Goal: Task Accomplishment & Management: Use online tool/utility

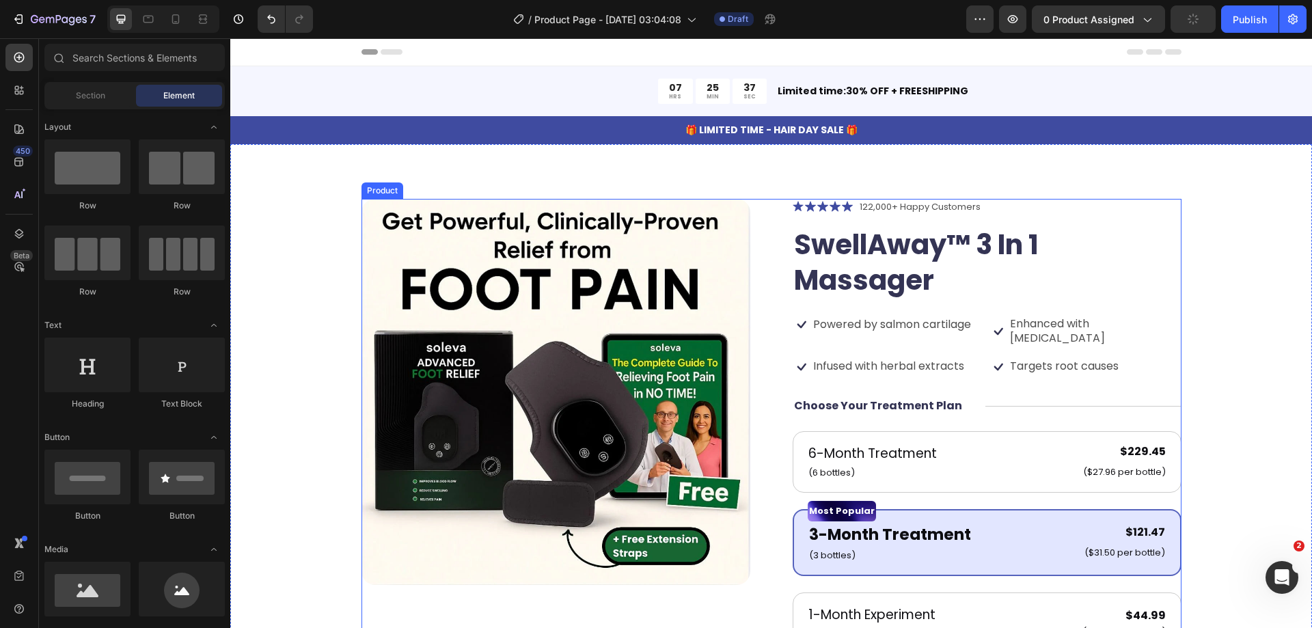
scroll to position [137, 0]
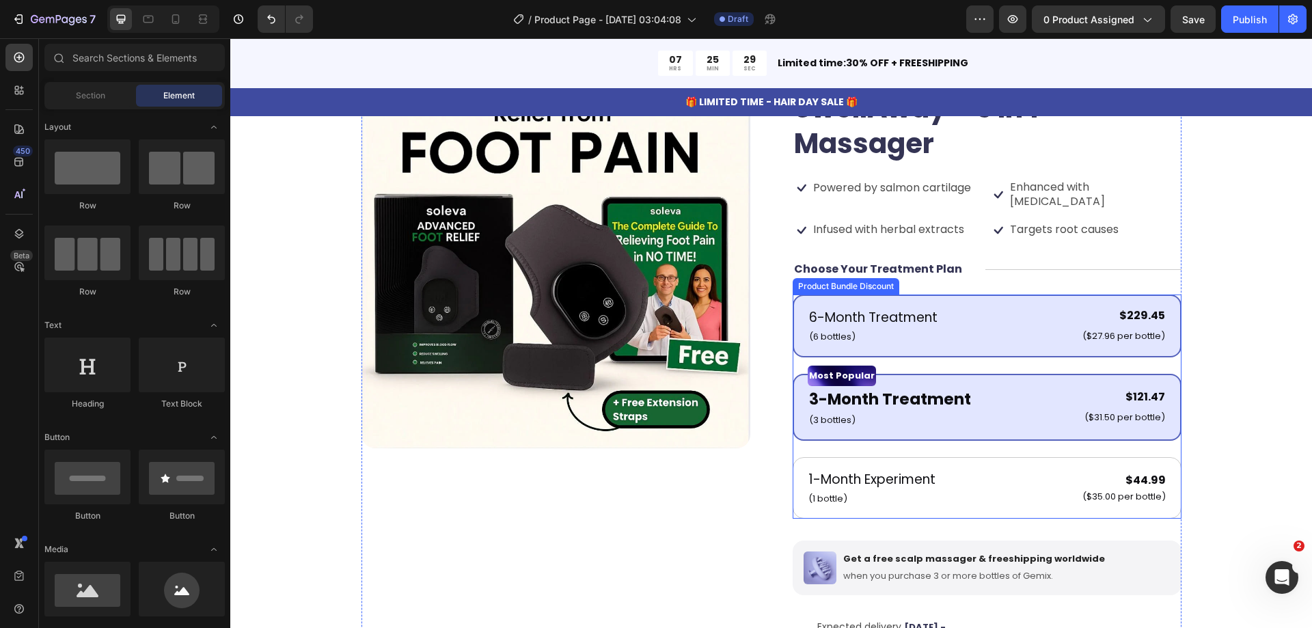
click at [914, 295] on div "6-Month Treatment Text Block (6 bottles) Text Block $229.45 Product Price Produ…" at bounding box center [987, 326] width 389 height 63
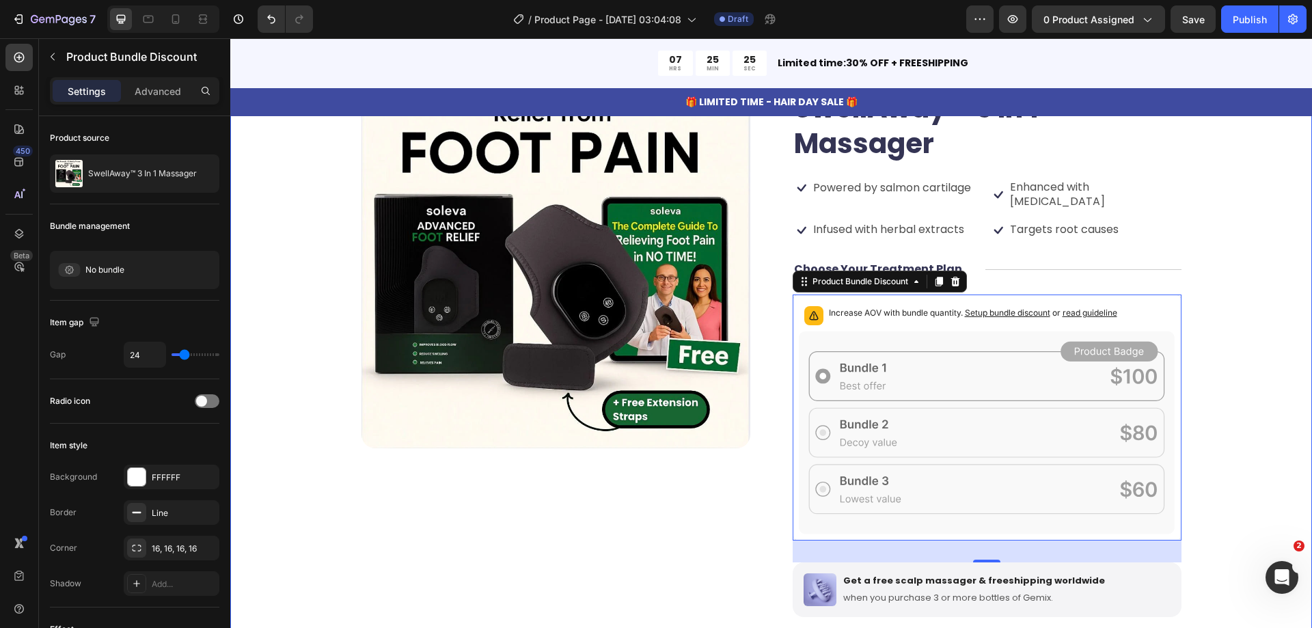
click at [1263, 355] on div "Product Images Icon Icon Icon Icon Icon Icon List 122,000+ Happy Customers Text…" at bounding box center [771, 434] width 1082 height 853
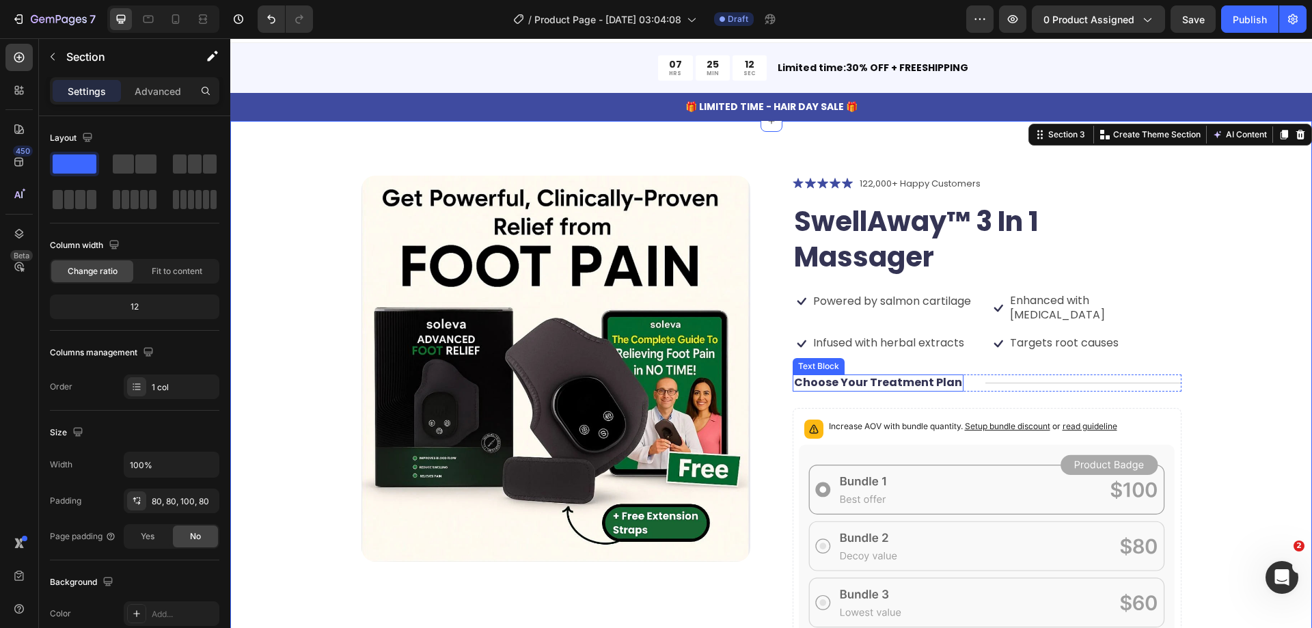
scroll to position [0, 0]
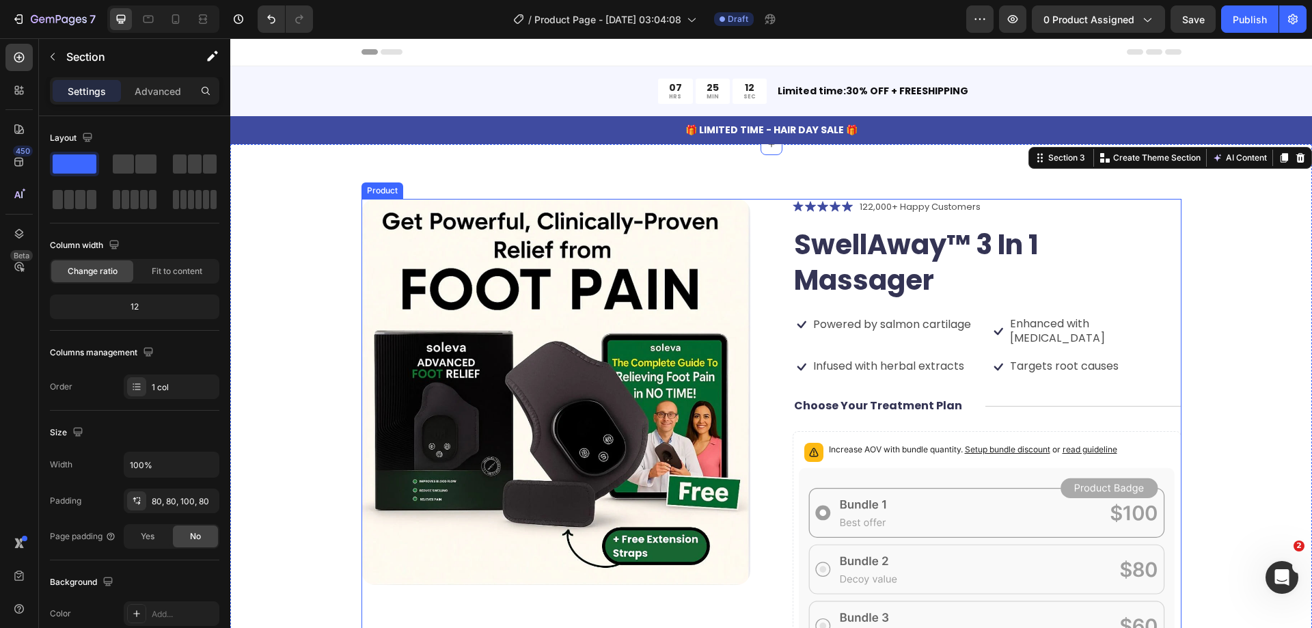
click at [774, 229] on div "Product Images Icon Icon Icon Icon Icon Icon List 122,000+ Happy Customers Text…" at bounding box center [771, 564] width 820 height 730
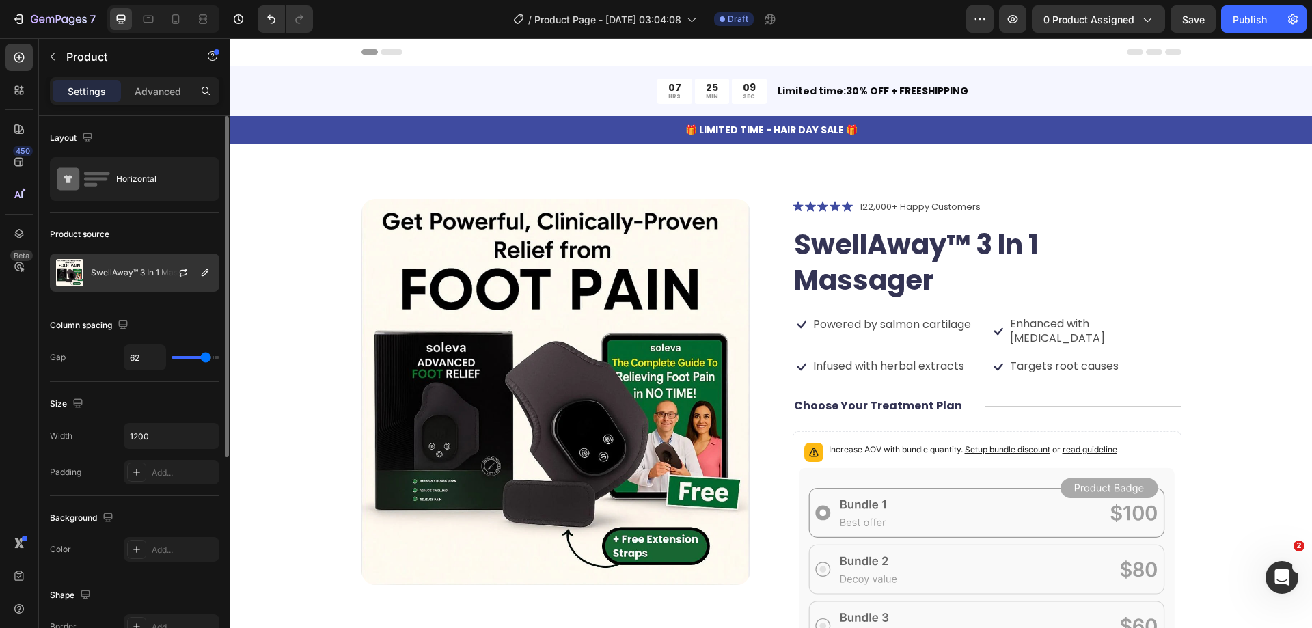
click at [141, 275] on p "SwellAway™ 3 In 1 Massager" at bounding box center [145, 273] width 109 height 10
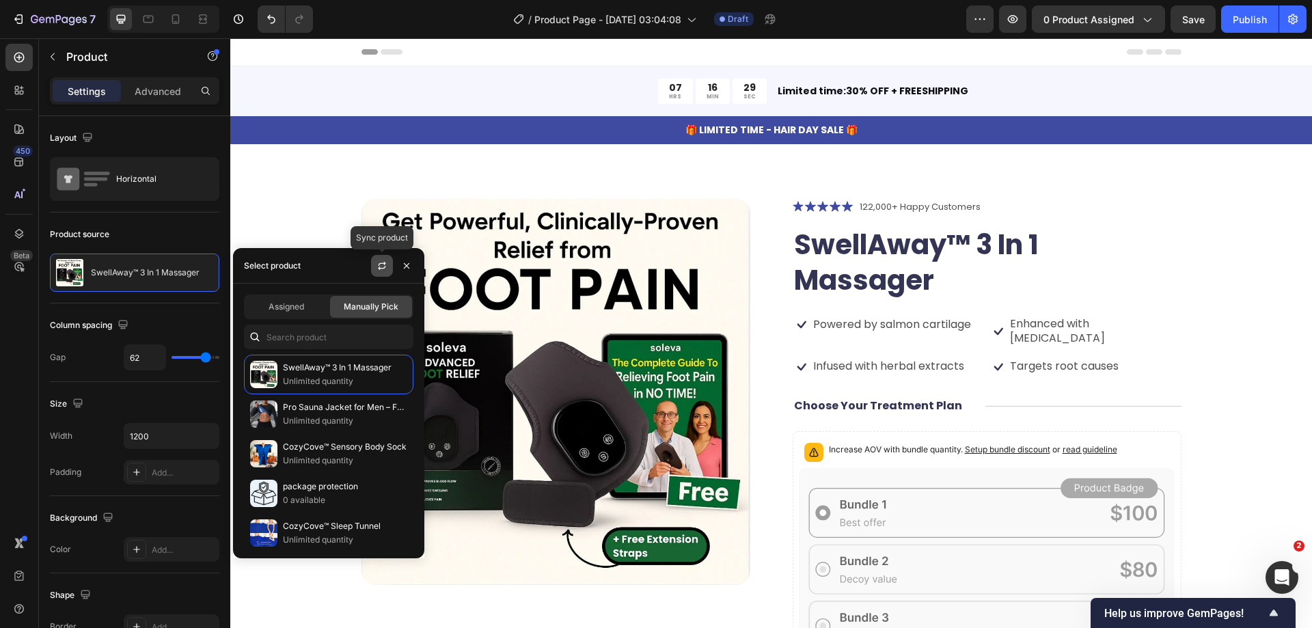
click at [375, 267] on button "button" at bounding box center [382, 266] width 22 height 22
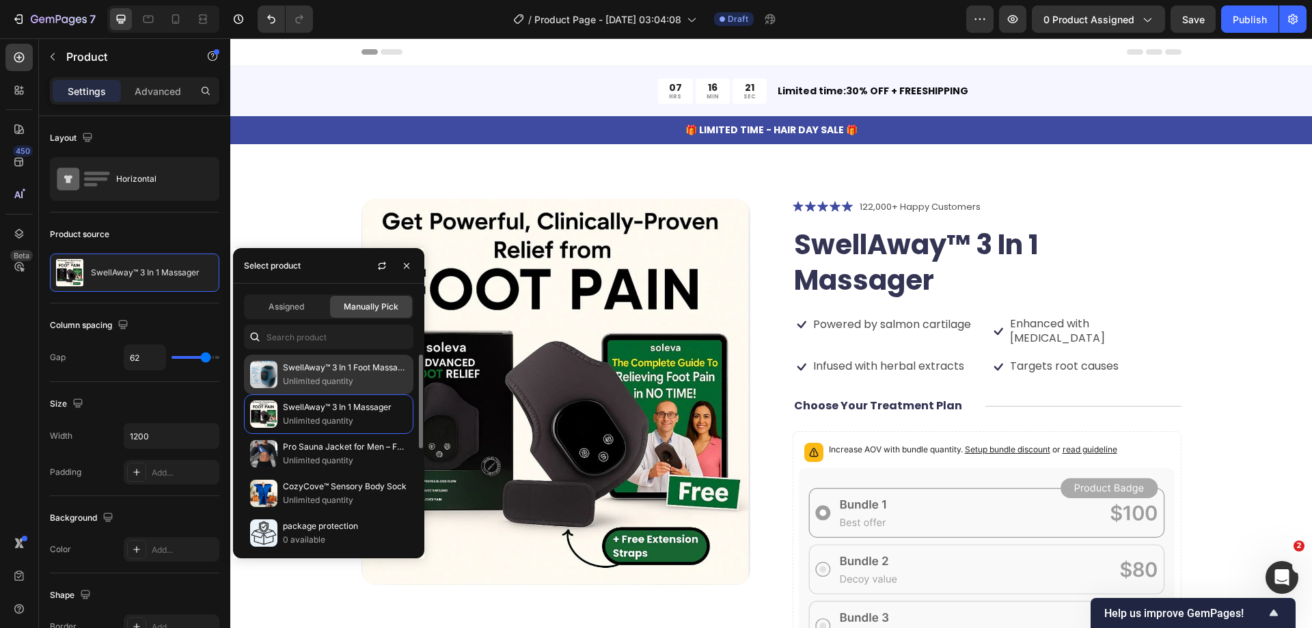
click at [331, 378] on p "Unlimited quantity" at bounding box center [345, 381] width 124 height 14
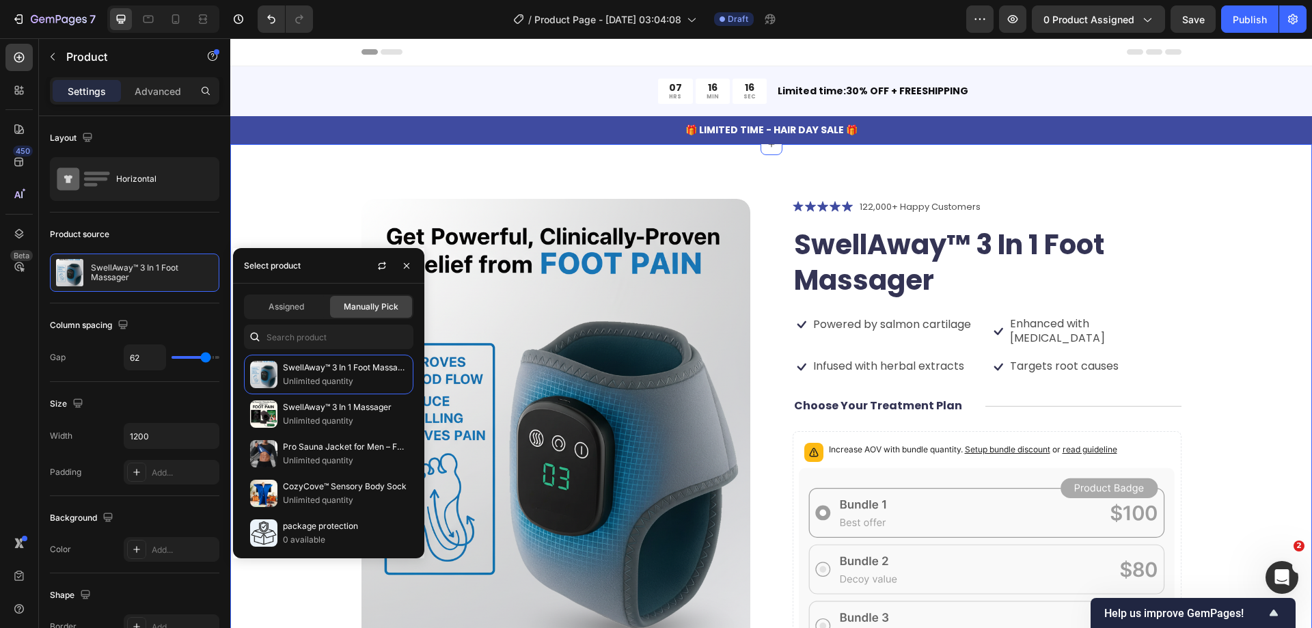
click at [1263, 291] on div "Product Images Icon Icon Icon Icon Icon Icon List 122,000+ Happy Customers Text…" at bounding box center [771, 570] width 1082 height 853
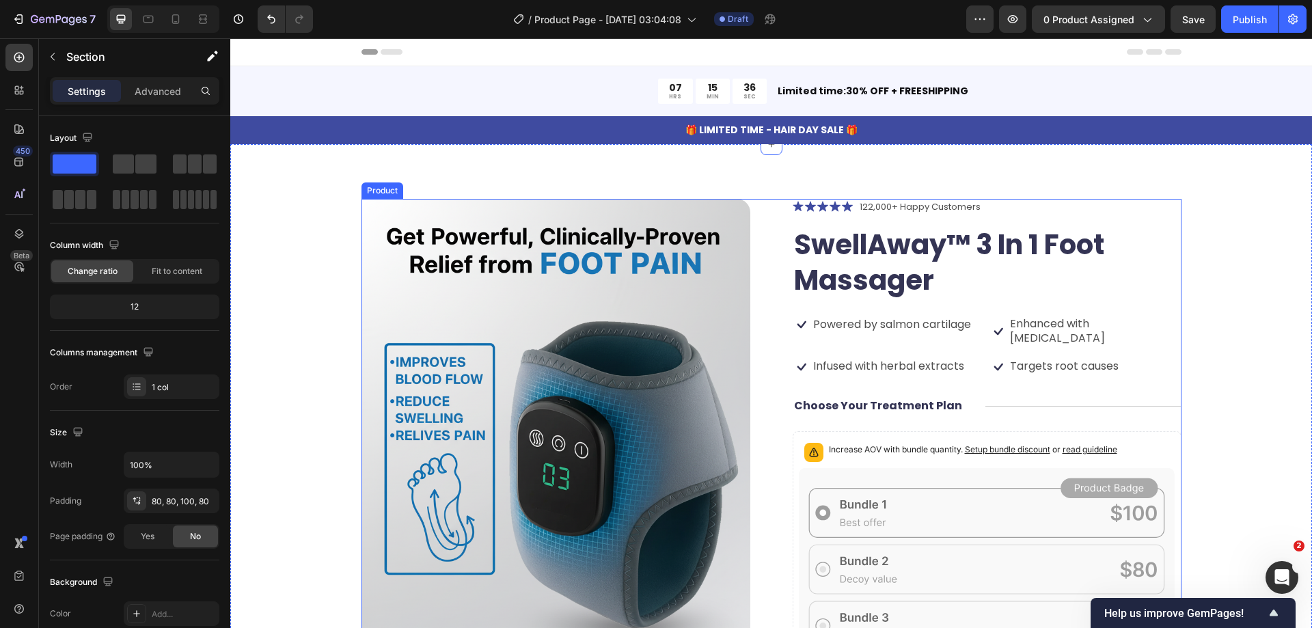
scroll to position [205, 0]
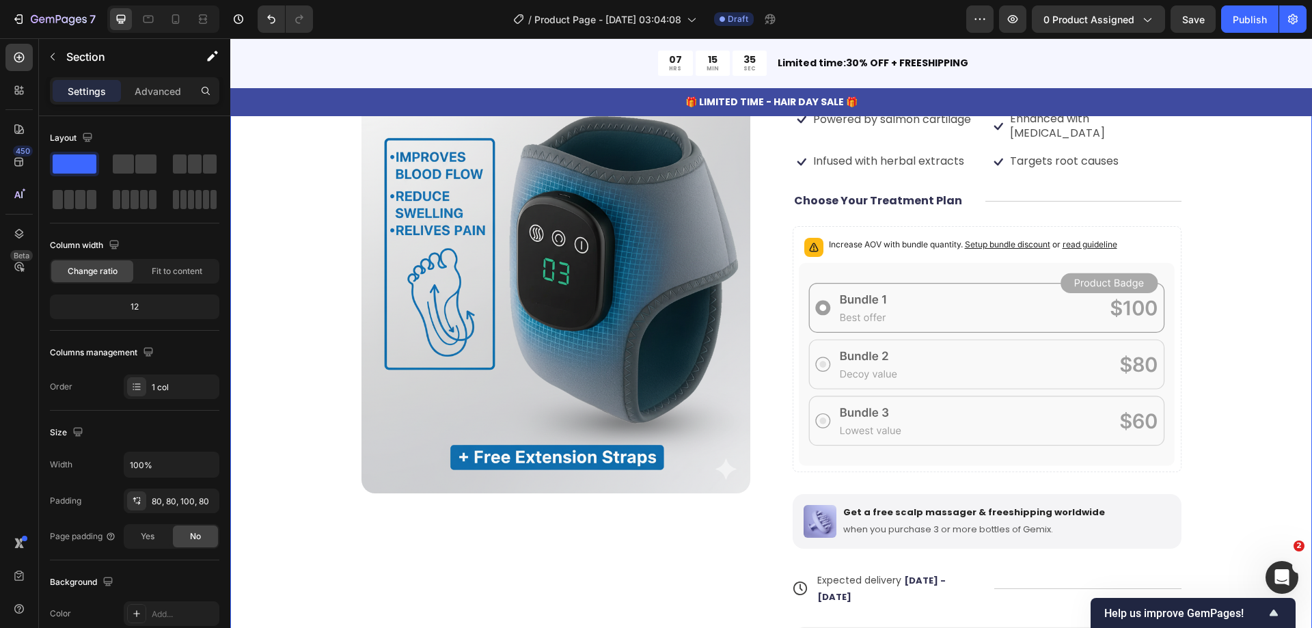
click at [1214, 296] on div "Product Images Icon Icon Icon Icon Icon Icon List 122,000+ Happy Customers Text…" at bounding box center [771, 359] width 972 height 730
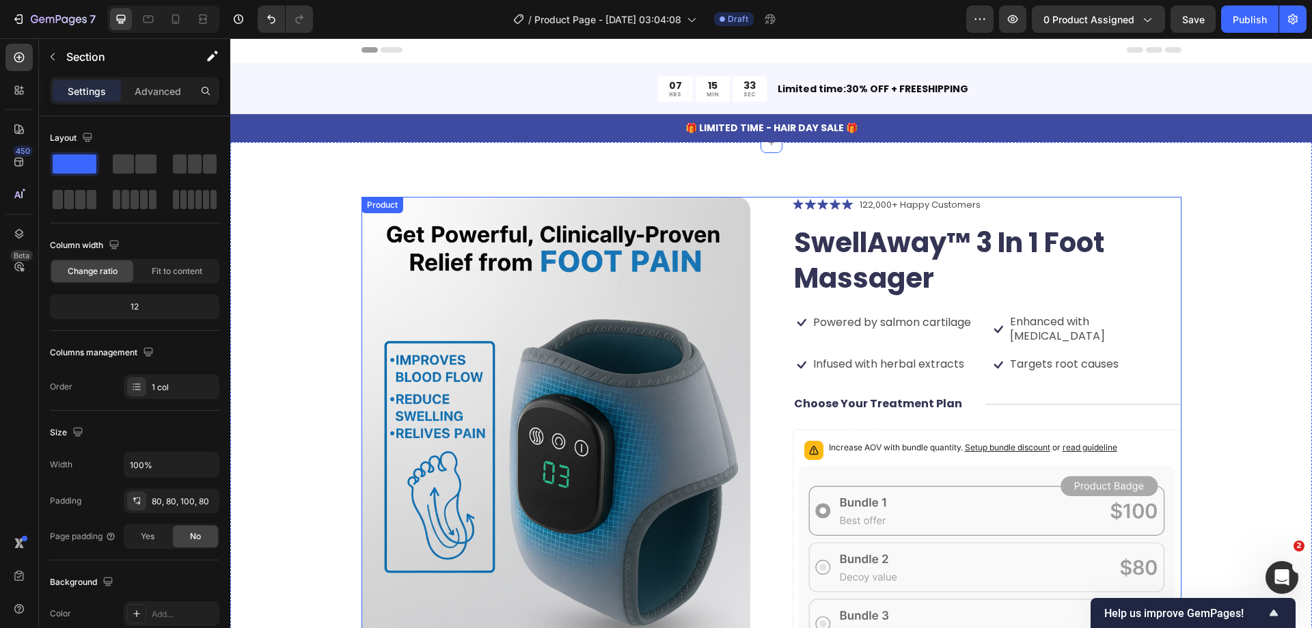
scroll to position [0, 0]
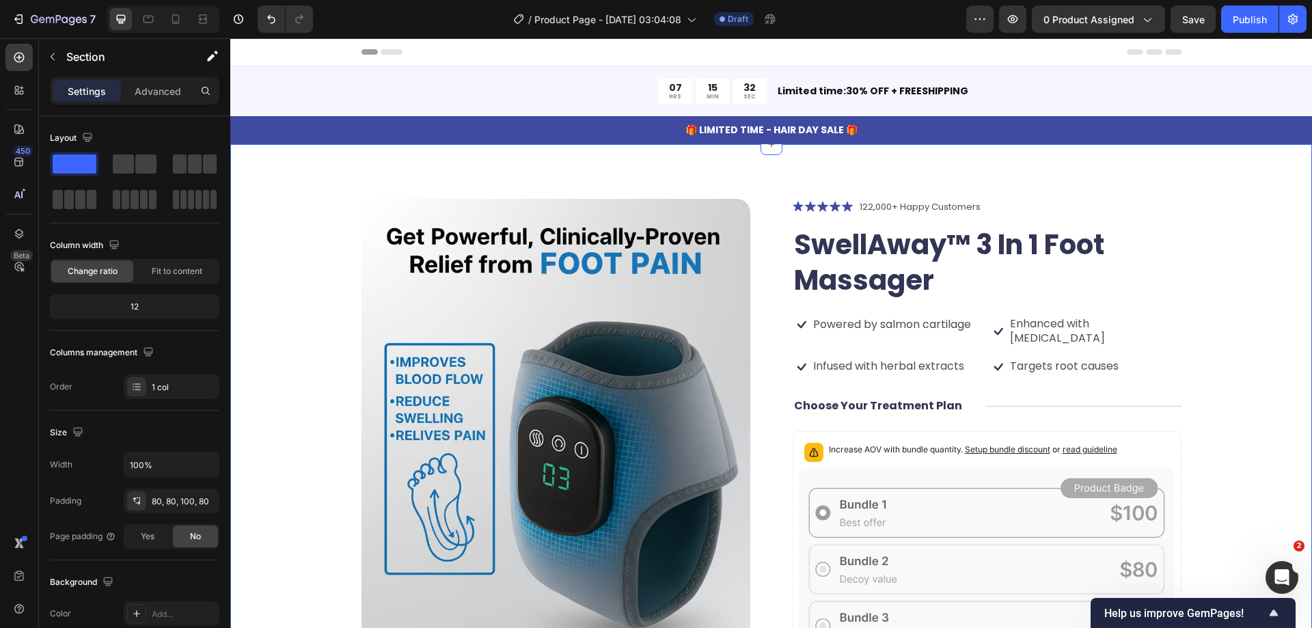
click at [1227, 189] on div "Product Images Icon Icon Icon Icon Icon Icon List 122,000+ Happy Customers Text…" at bounding box center [771, 570] width 1082 height 853
click at [296, 212] on div "Product Images Icon Icon Icon Icon Icon Icon List 122,000+ Happy Customers Text…" at bounding box center [771, 564] width 972 height 730
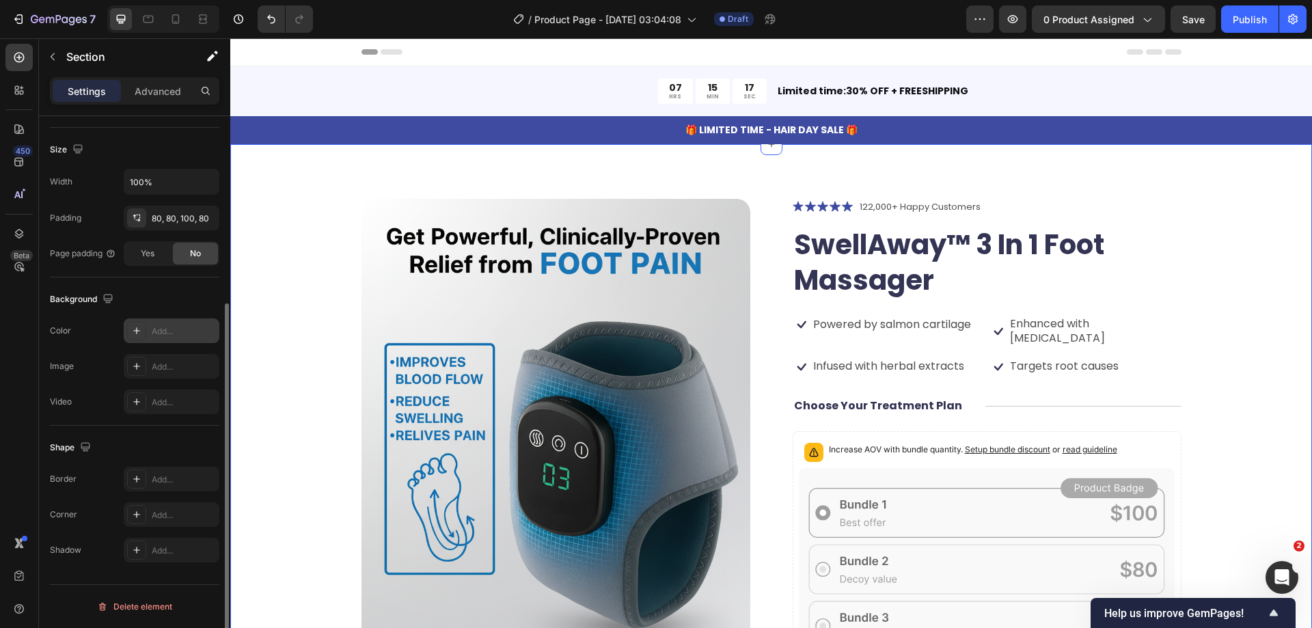
click at [147, 327] on div "Add..." at bounding box center [172, 330] width 96 height 25
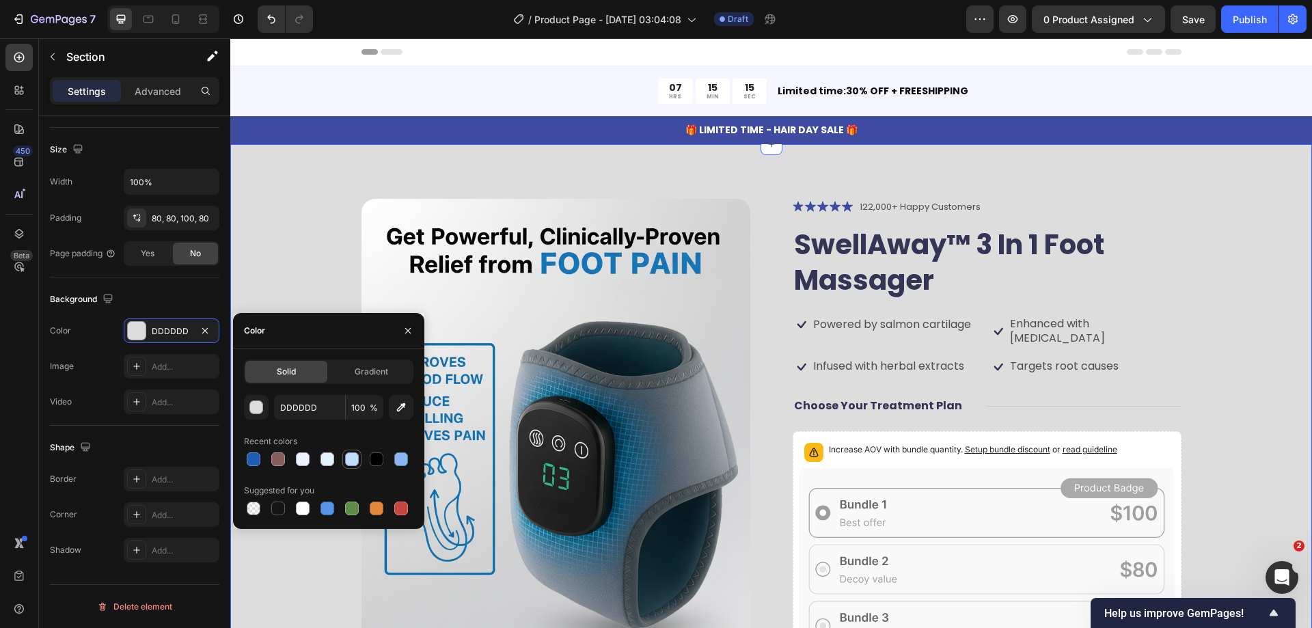
click at [347, 458] on div at bounding box center [352, 459] width 14 height 14
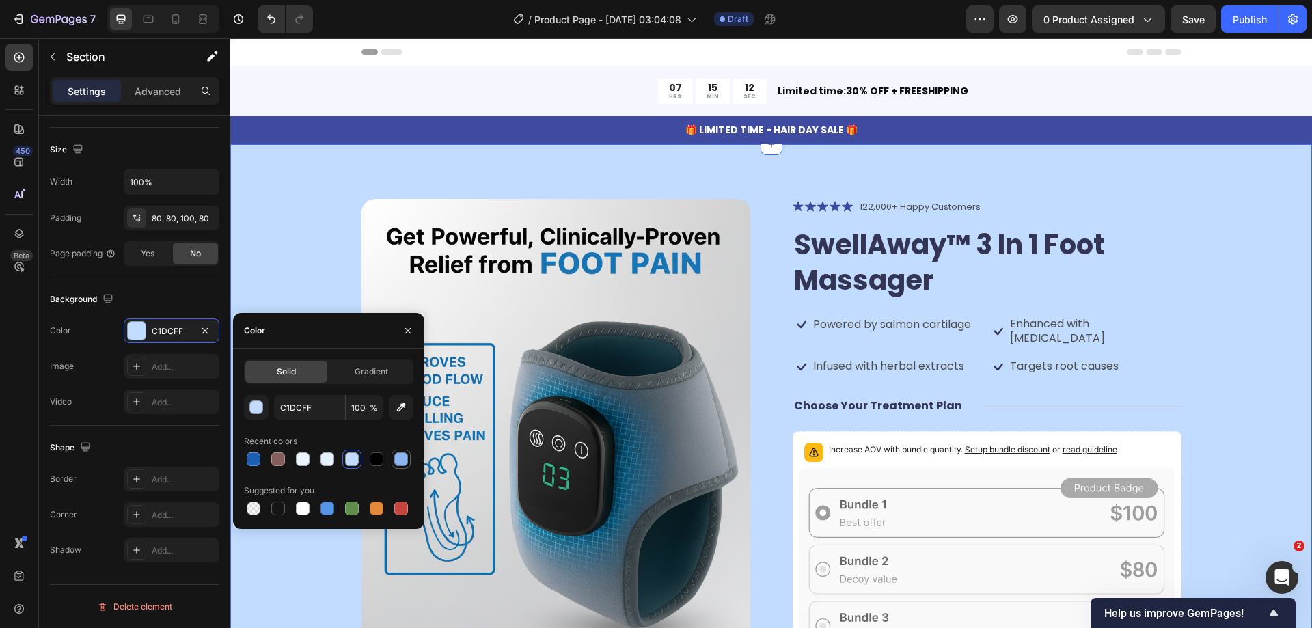
click at [405, 467] on div at bounding box center [401, 459] width 19 height 19
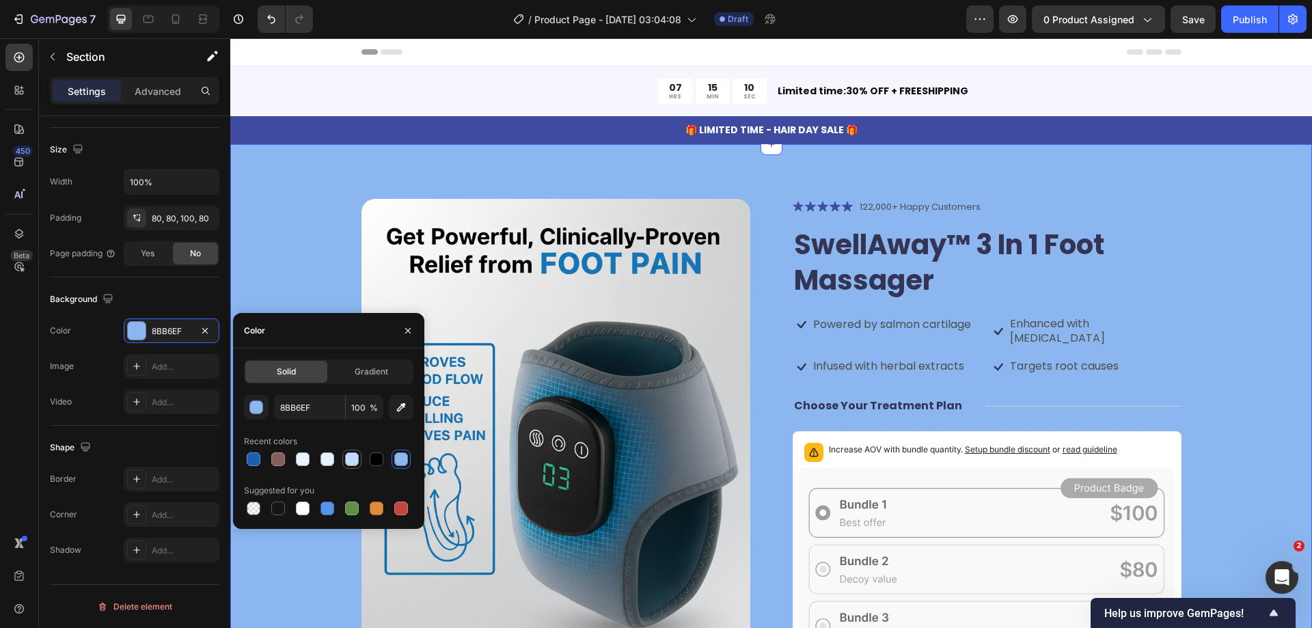
click at [353, 462] on div at bounding box center [352, 459] width 14 height 14
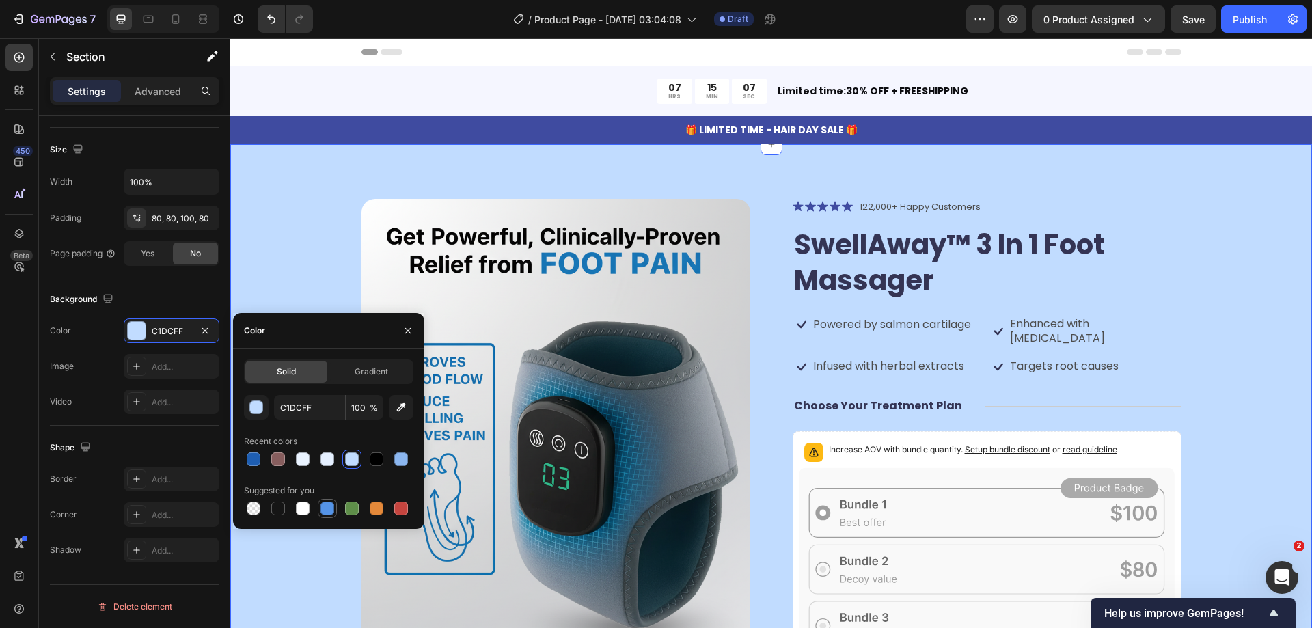
click at [327, 508] on div at bounding box center [327, 509] width 14 height 14
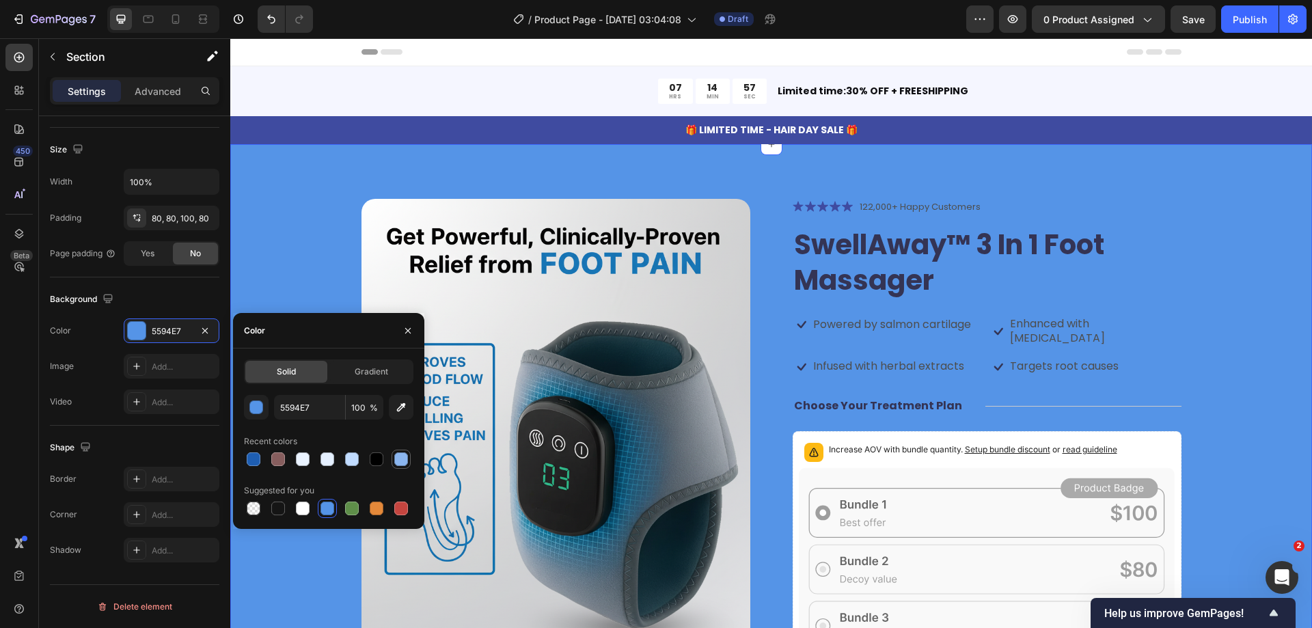
click at [400, 463] on div at bounding box center [401, 459] width 14 height 14
type input "8BB6EF"
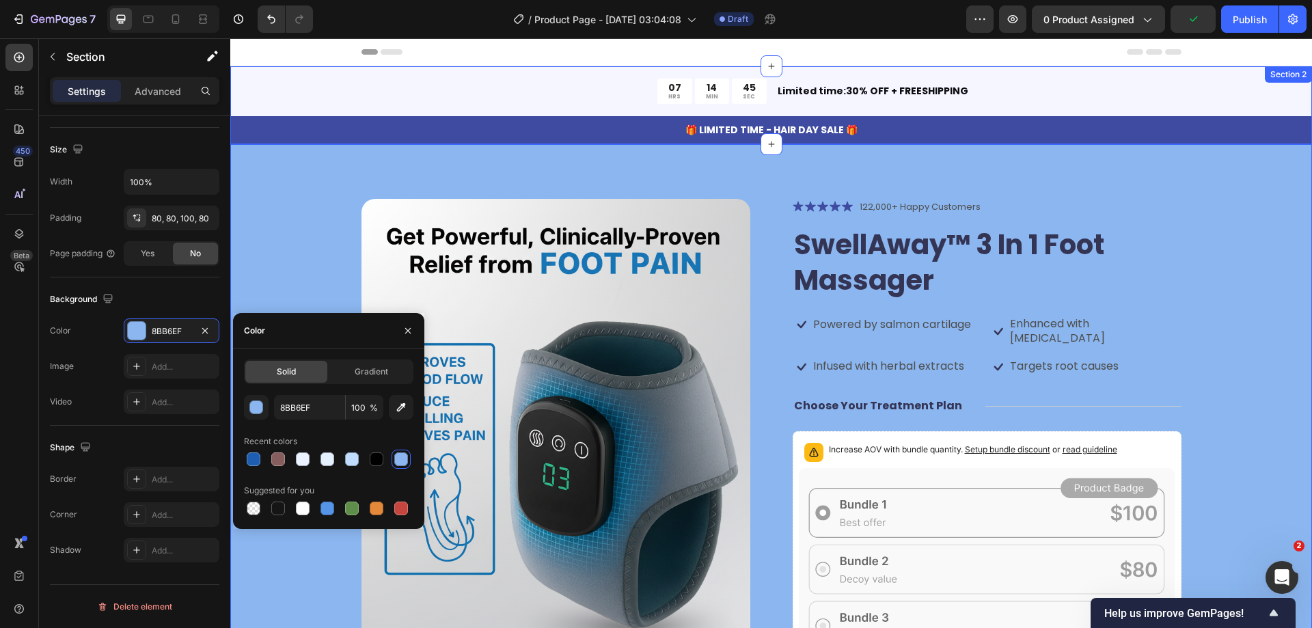
click at [1233, 92] on div "07 HRS 14 MIN 45 SEC Countdown Timer Limited time:30% OFF + FREESHIPPING Text B…" at bounding box center [771, 105] width 1082 height 78
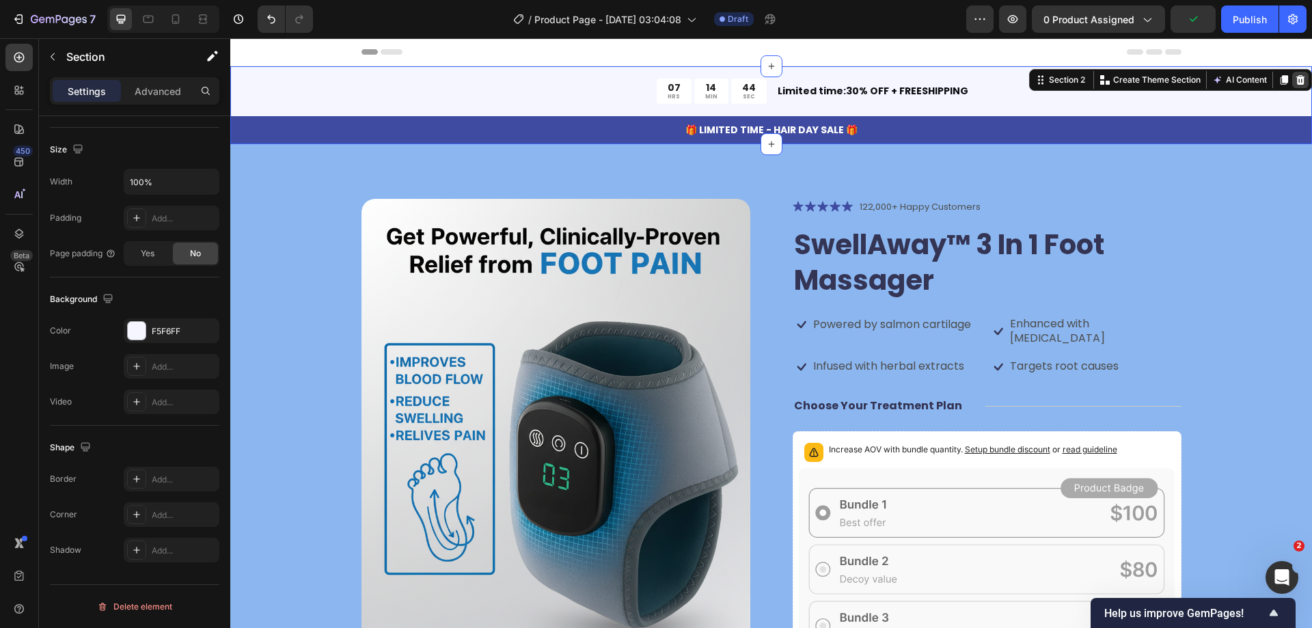
click at [1296, 81] on icon at bounding box center [1300, 80] width 9 height 10
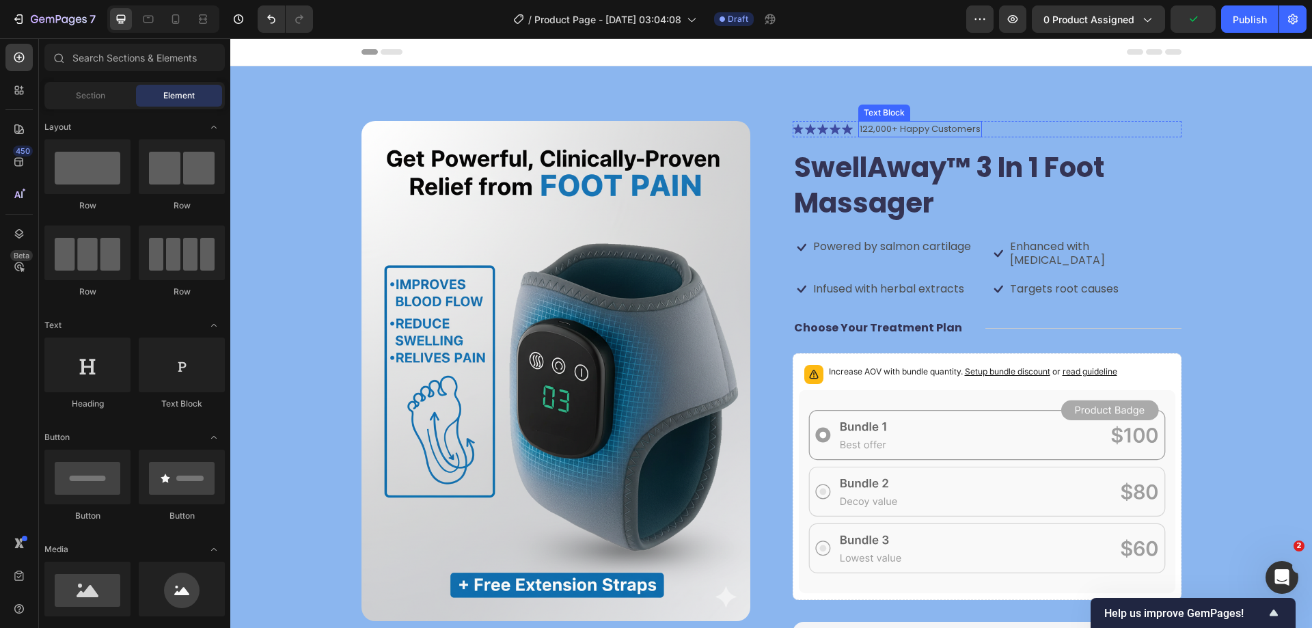
click at [929, 132] on p "122,000+ Happy Customers" at bounding box center [920, 129] width 121 height 14
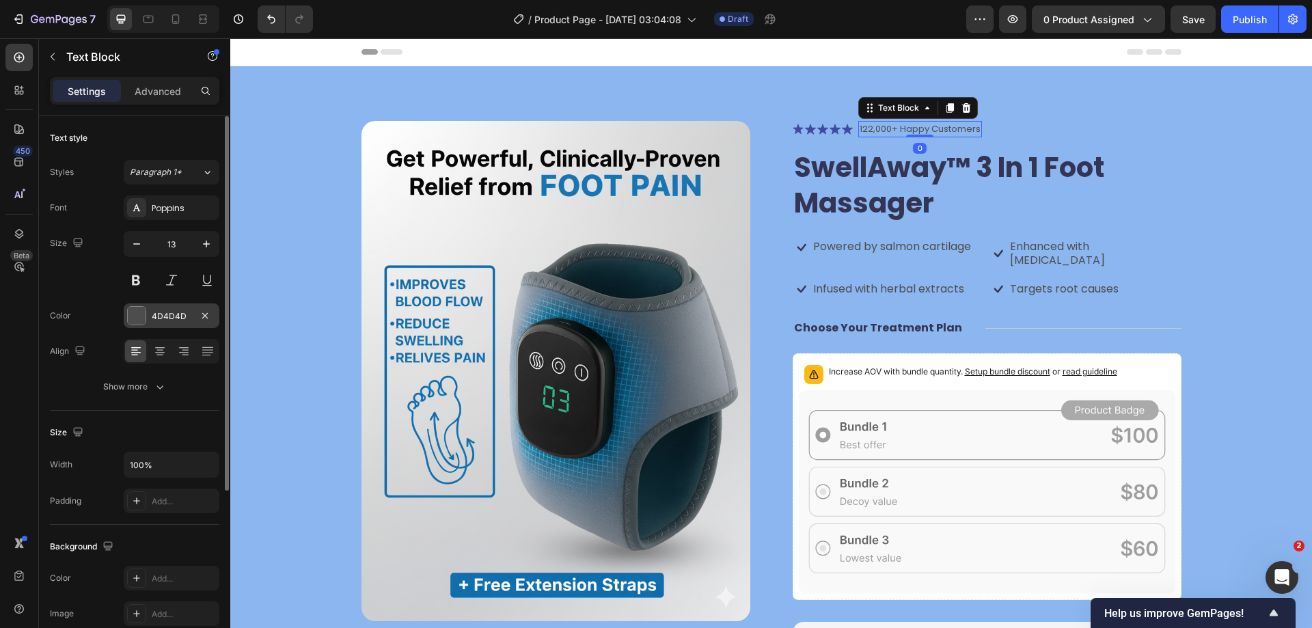
click at [142, 327] on div "4D4D4D" at bounding box center [172, 315] width 96 height 25
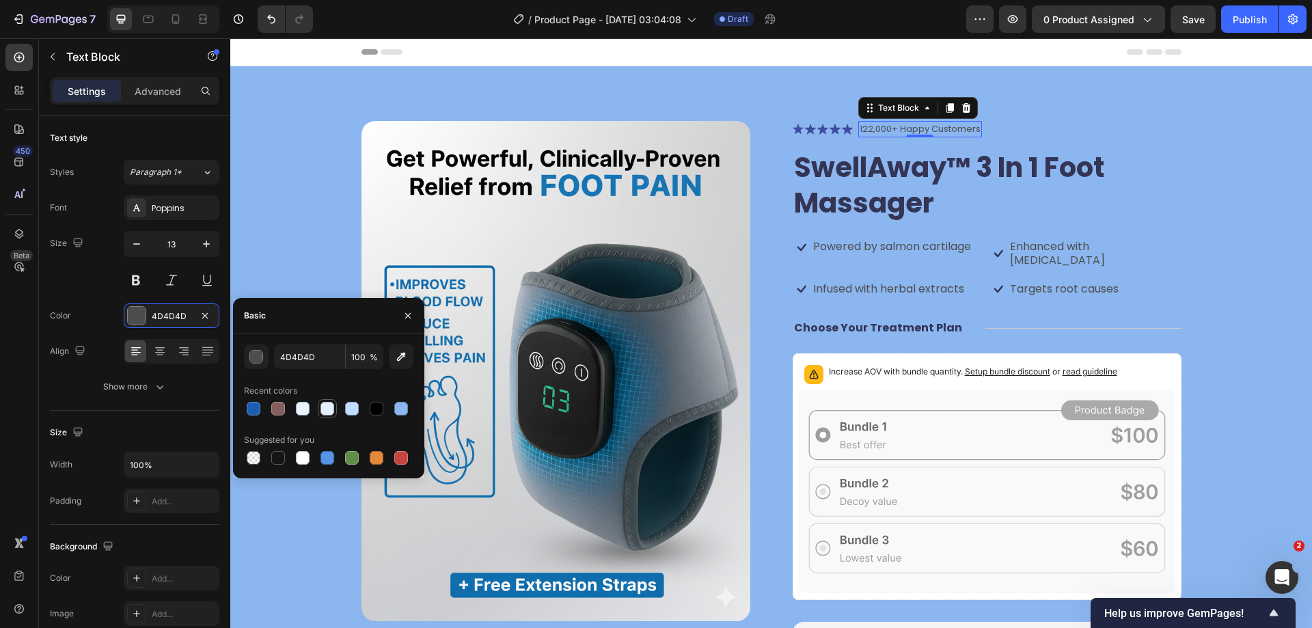
click at [326, 409] on div at bounding box center [327, 409] width 14 height 14
click at [305, 458] on div at bounding box center [303, 458] width 14 height 14
type input "FFFFFF"
click at [860, 171] on h1 "SwellAway™ 3 In 1 Foot Massager" at bounding box center [987, 185] width 389 height 74
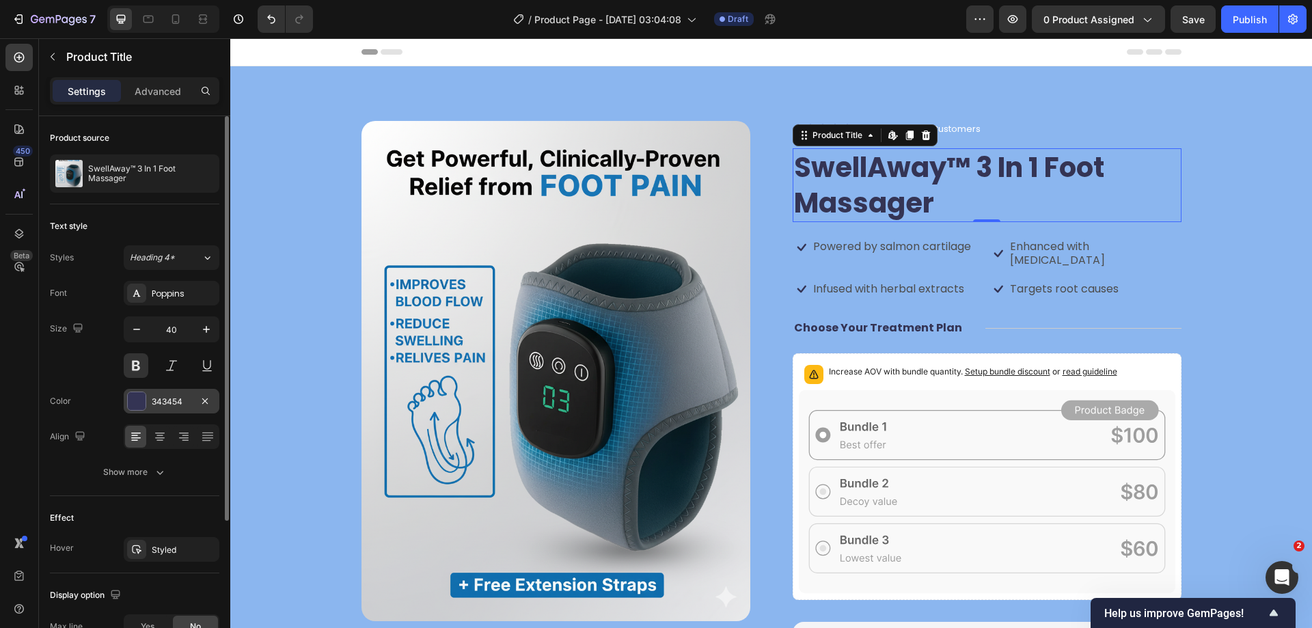
click at [140, 404] on div at bounding box center [137, 401] width 18 height 18
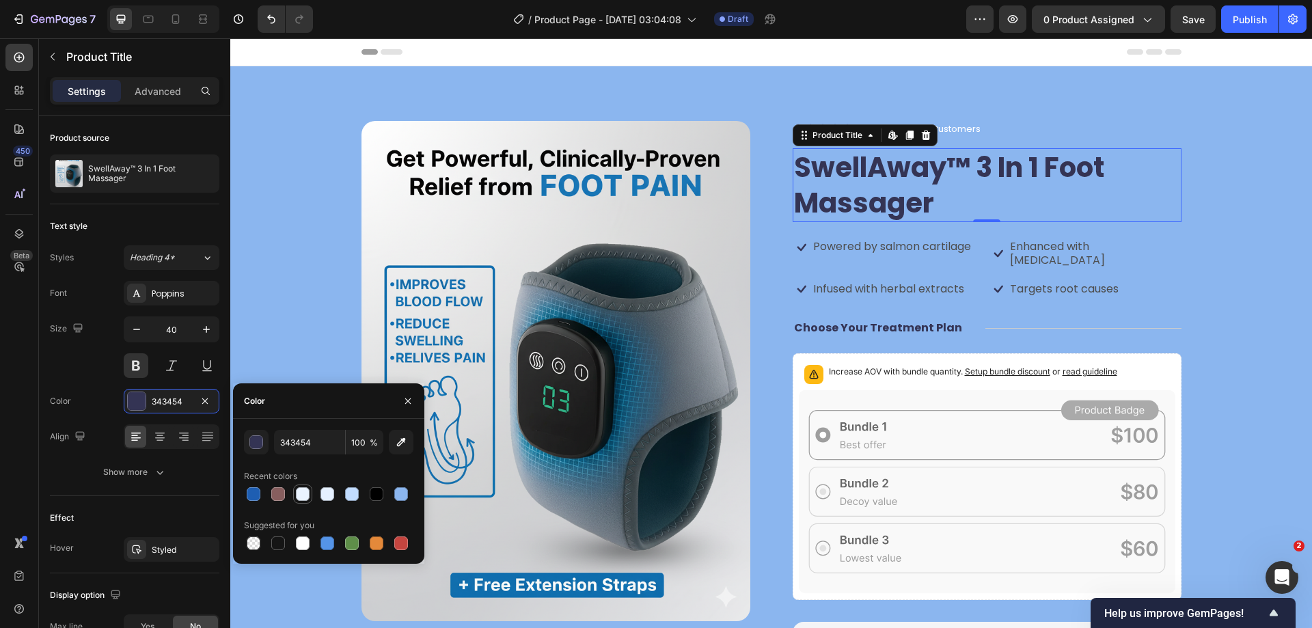
click at [302, 493] on div at bounding box center [303, 494] width 14 height 14
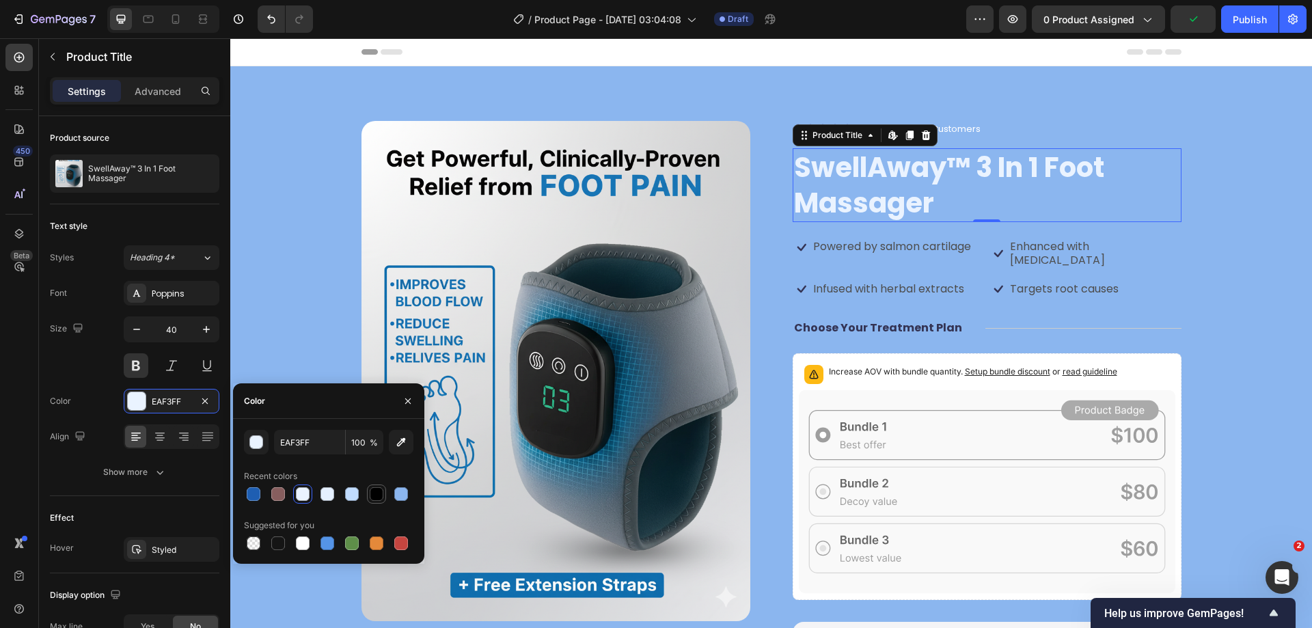
click at [374, 493] on div at bounding box center [377, 494] width 14 height 14
type input "000000"
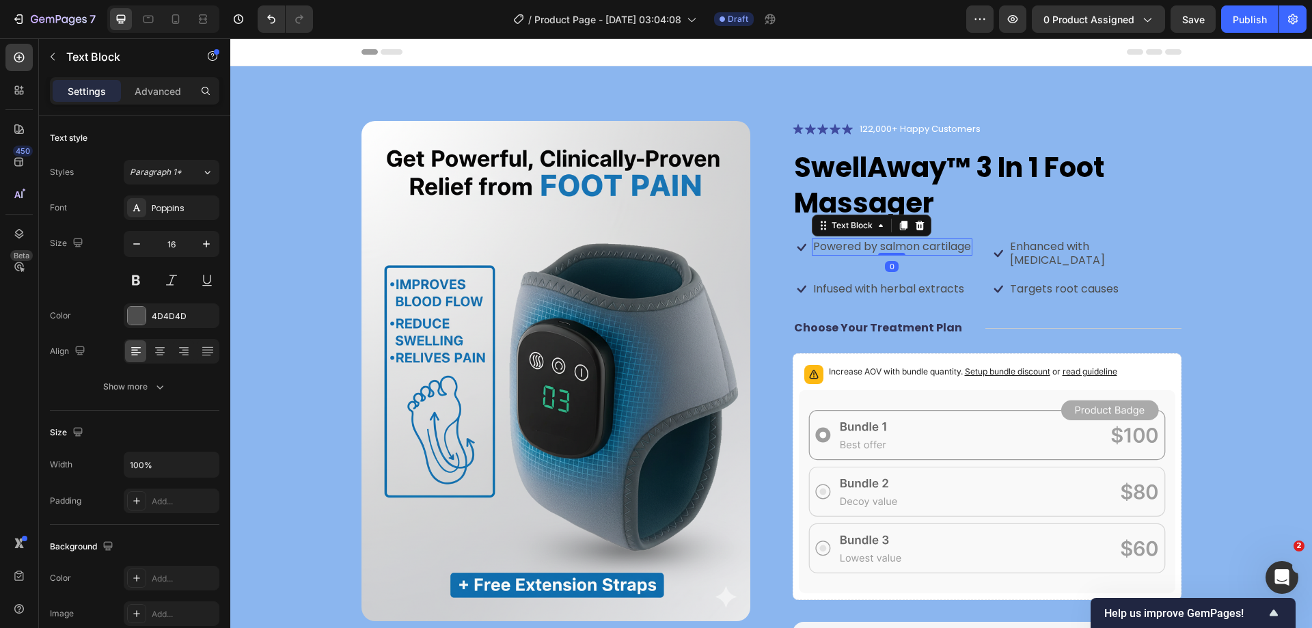
click at [886, 249] on p "Powered by salmon cartilage" at bounding box center [892, 247] width 158 height 14
click at [848, 244] on p "Powered by salmon cartilage" at bounding box center [892, 247] width 158 height 14
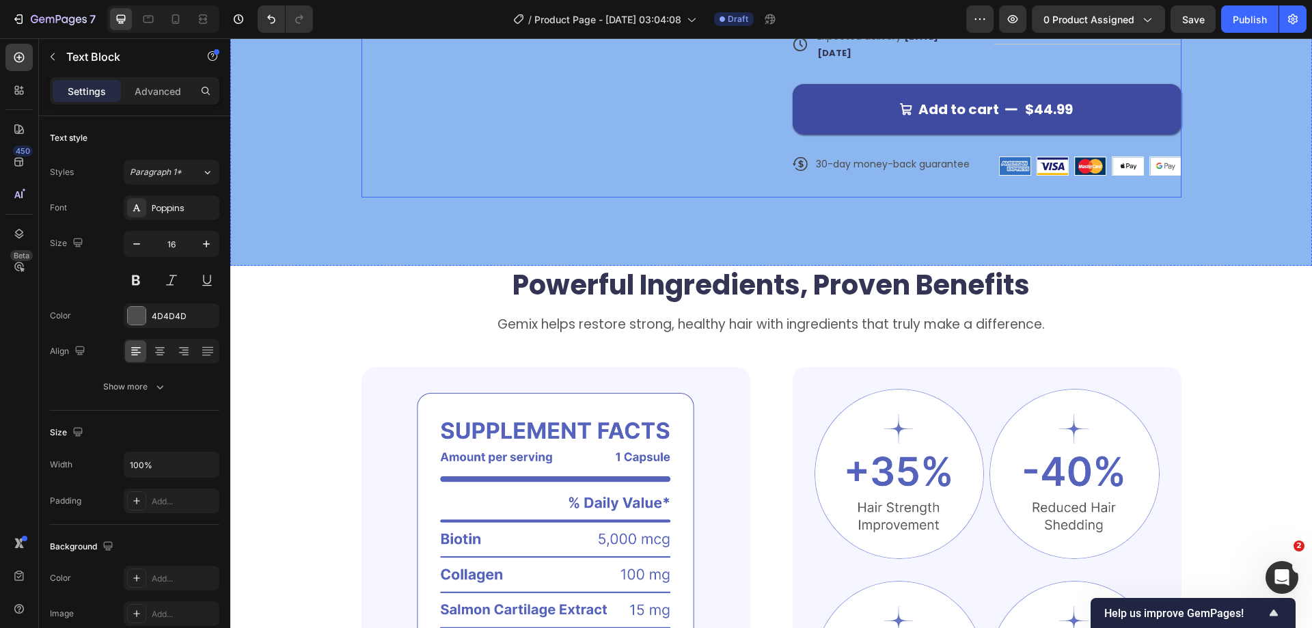
scroll to position [752, 0]
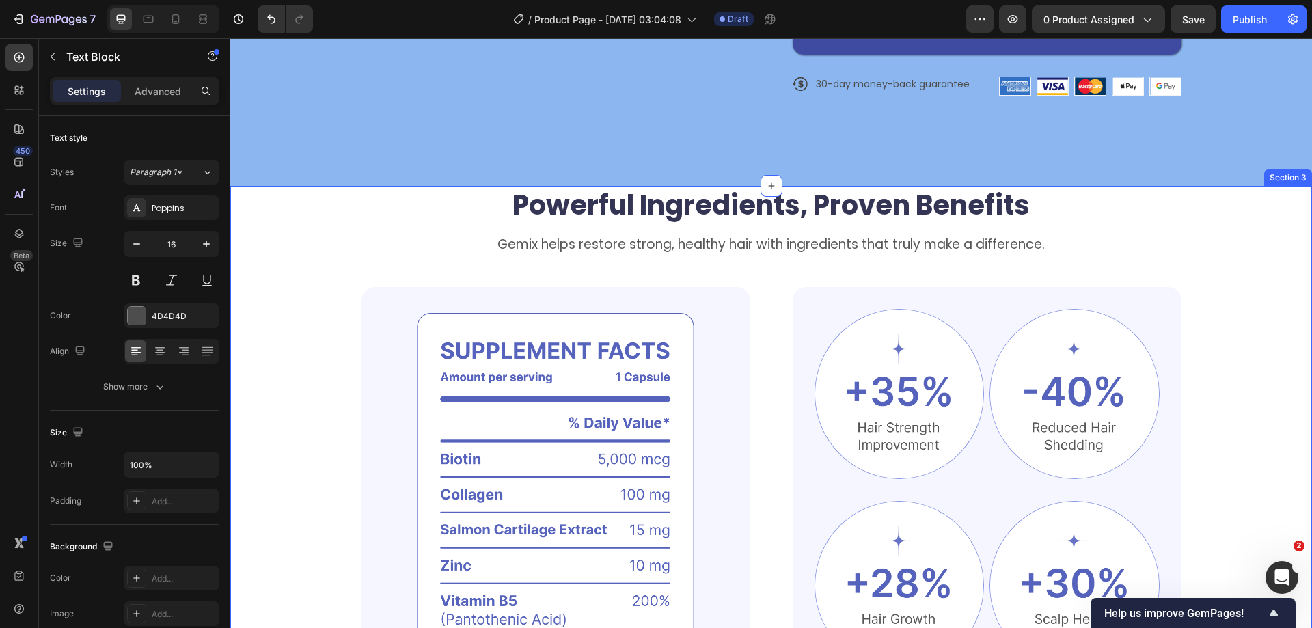
click at [1274, 279] on div "Powerful Ingredients, Proven Benefits Heading Gemix helps restore strong, healt…" at bounding box center [771, 493] width 1082 height 614
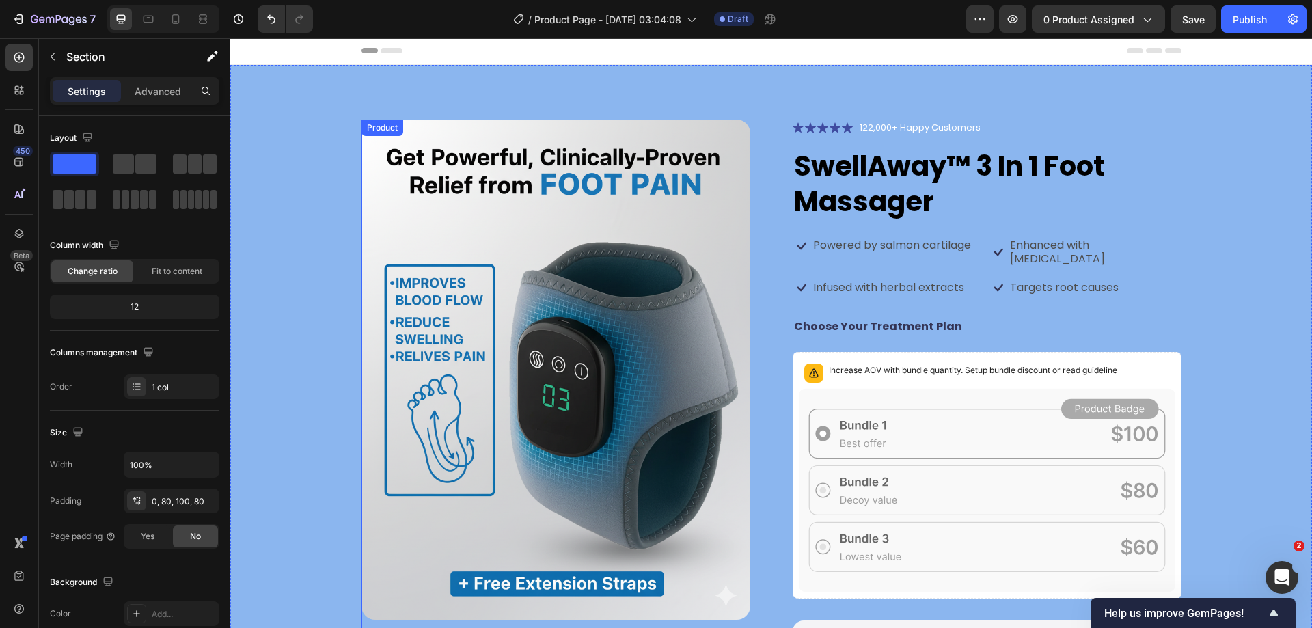
scroll to position [0, 0]
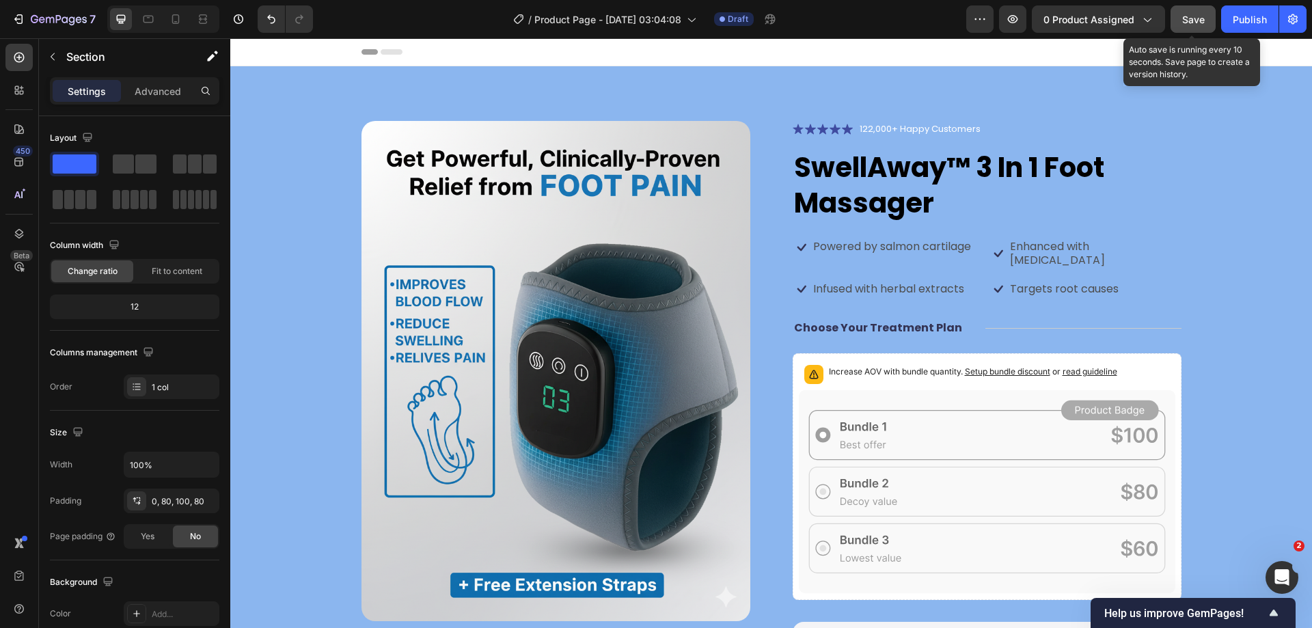
click at [1196, 25] on span "Save" at bounding box center [1193, 20] width 23 height 12
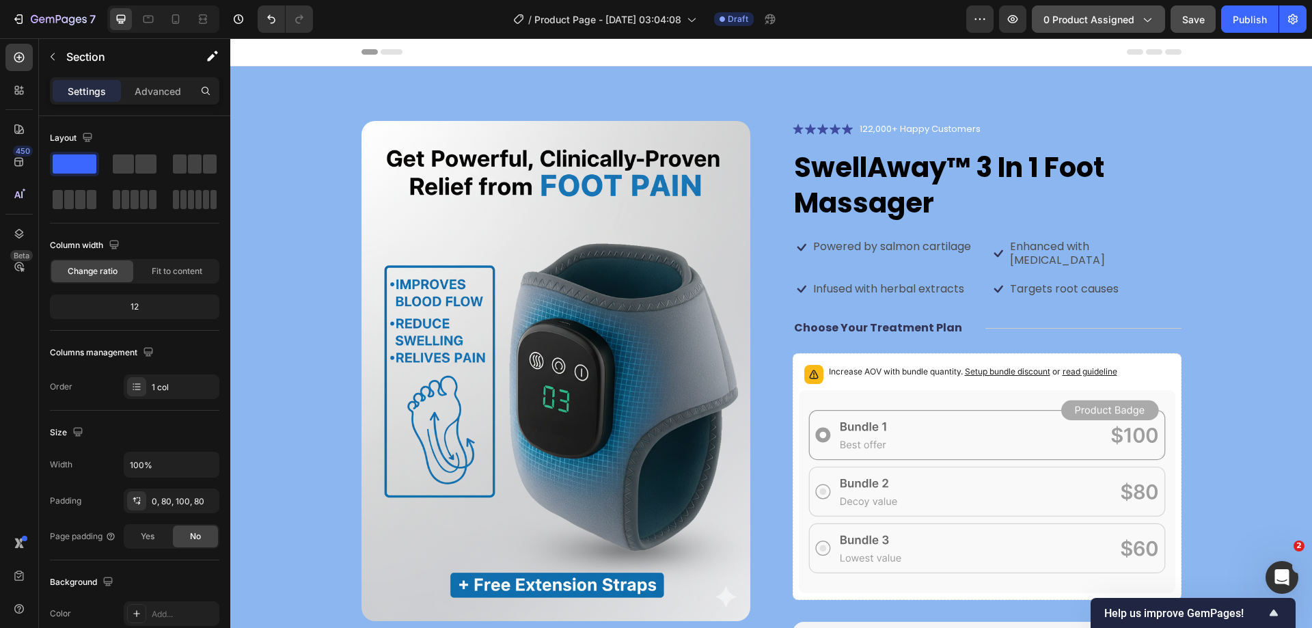
click at [1151, 19] on icon "button" at bounding box center [1148, 20] width 8 height 4
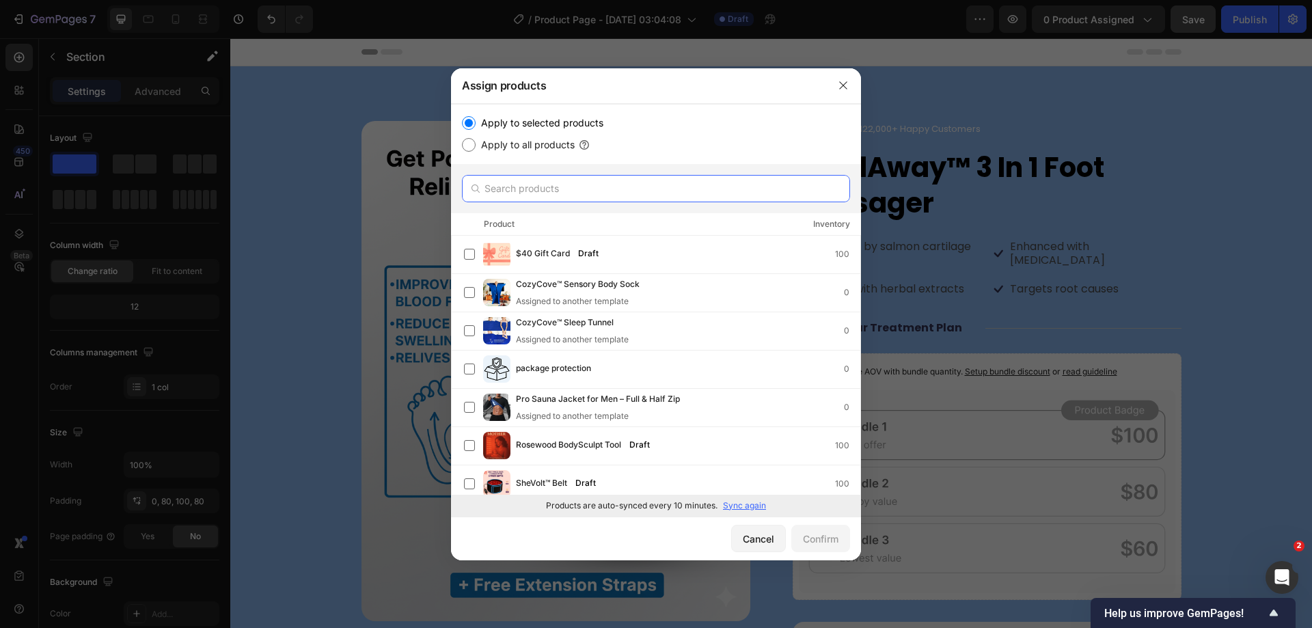
click at [530, 183] on input "text" at bounding box center [656, 188] width 388 height 27
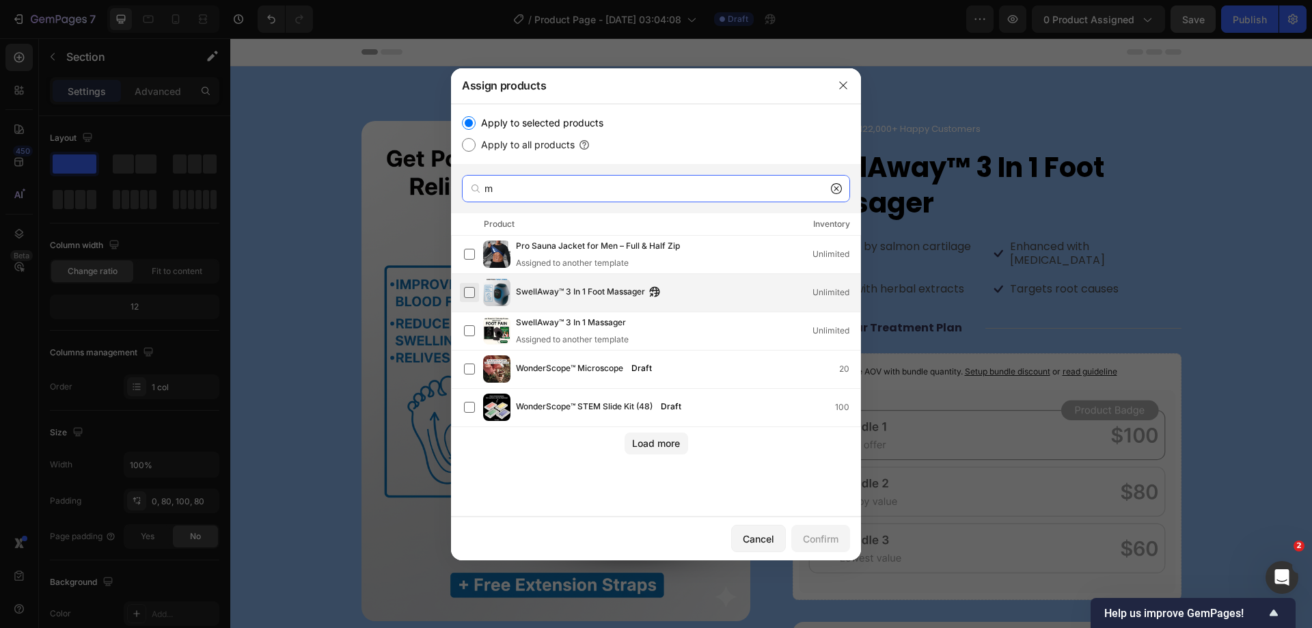
type input "m"
click at [471, 290] on label at bounding box center [469, 292] width 11 height 11
drag, startPoint x: 769, startPoint y: 545, endPoint x: 537, endPoint y: 497, distance: 236.5
click at [769, 545] on div "Cancel" at bounding box center [758, 539] width 31 height 14
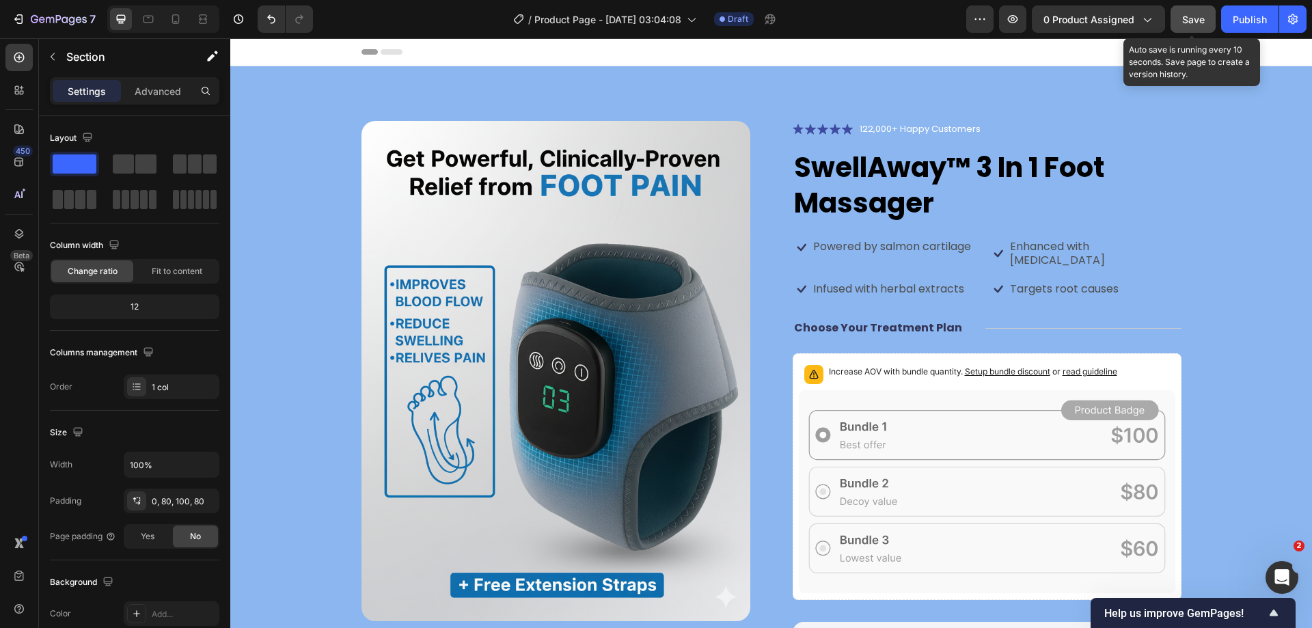
click at [1184, 21] on span "Save" at bounding box center [1193, 20] width 23 height 12
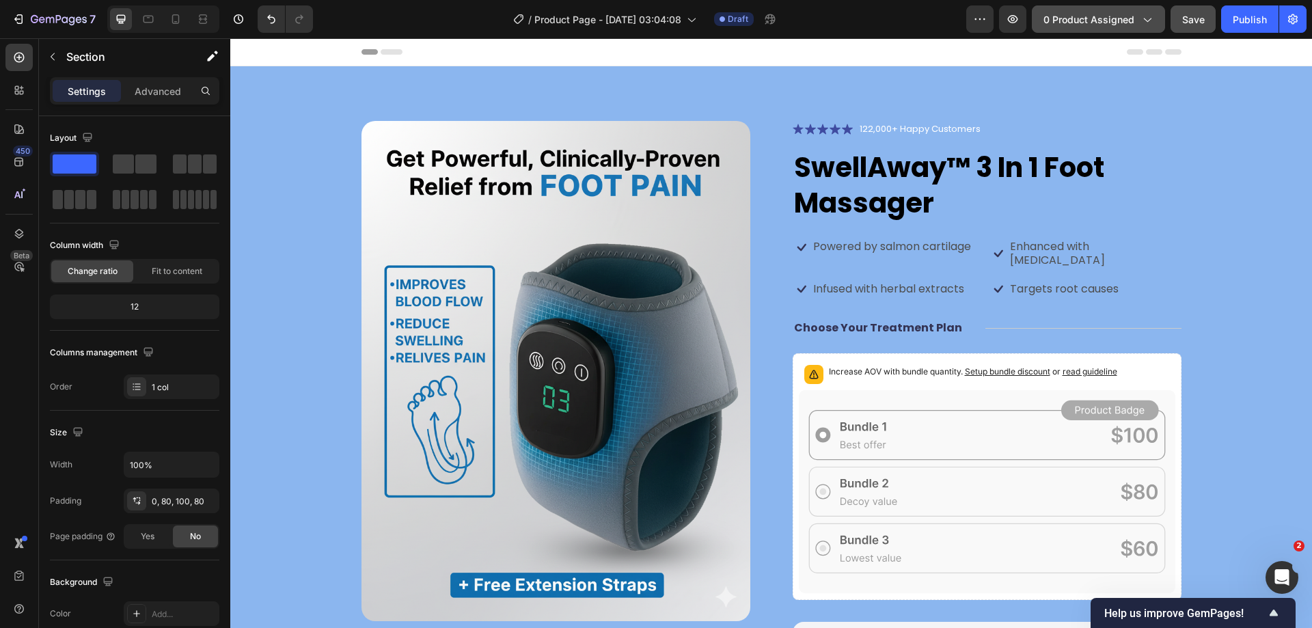
click at [1111, 21] on span "0 product assigned" at bounding box center [1088, 19] width 91 height 14
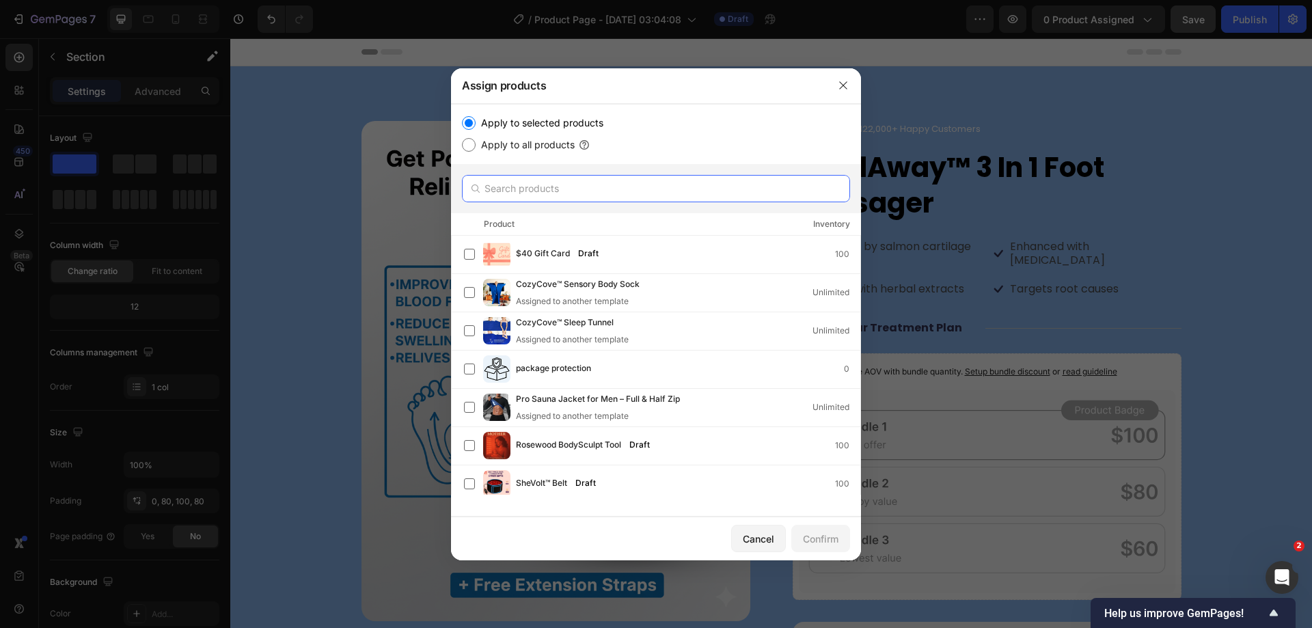
click at [543, 185] on input "text" at bounding box center [656, 188] width 388 height 27
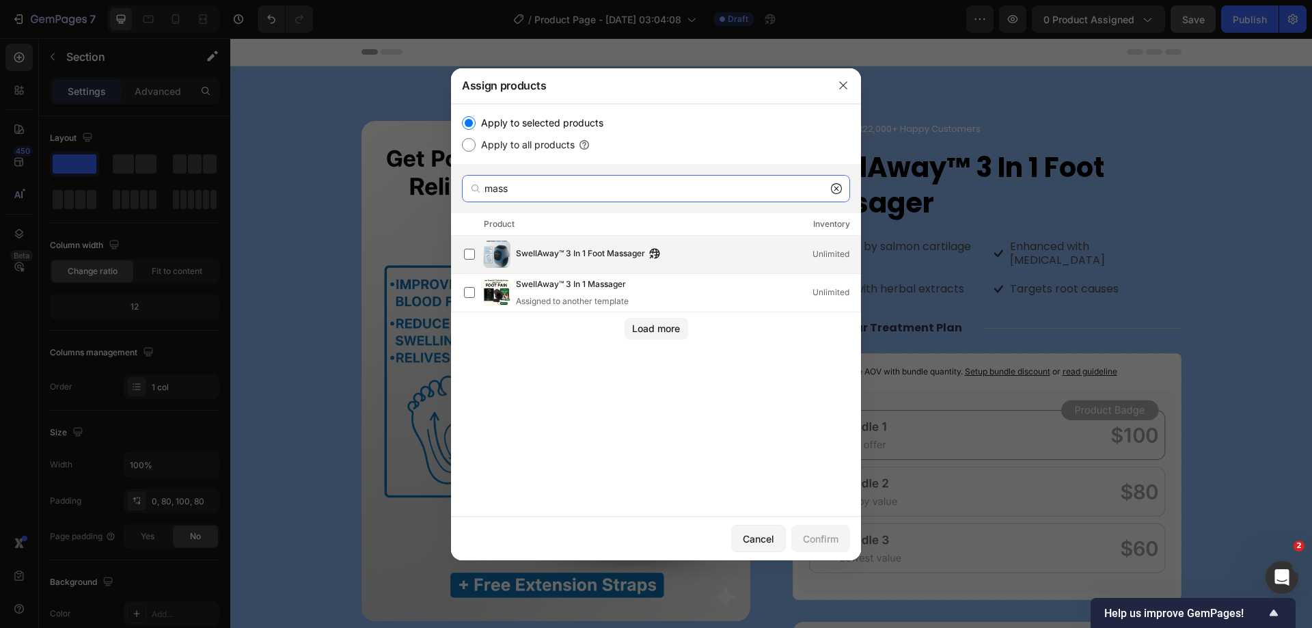
type input "mass"
click at [599, 258] on span "SwellAway™ 3 In 1 Foot Massager" at bounding box center [580, 254] width 129 height 15
click at [825, 541] on div "Confirm" at bounding box center [821, 539] width 36 height 14
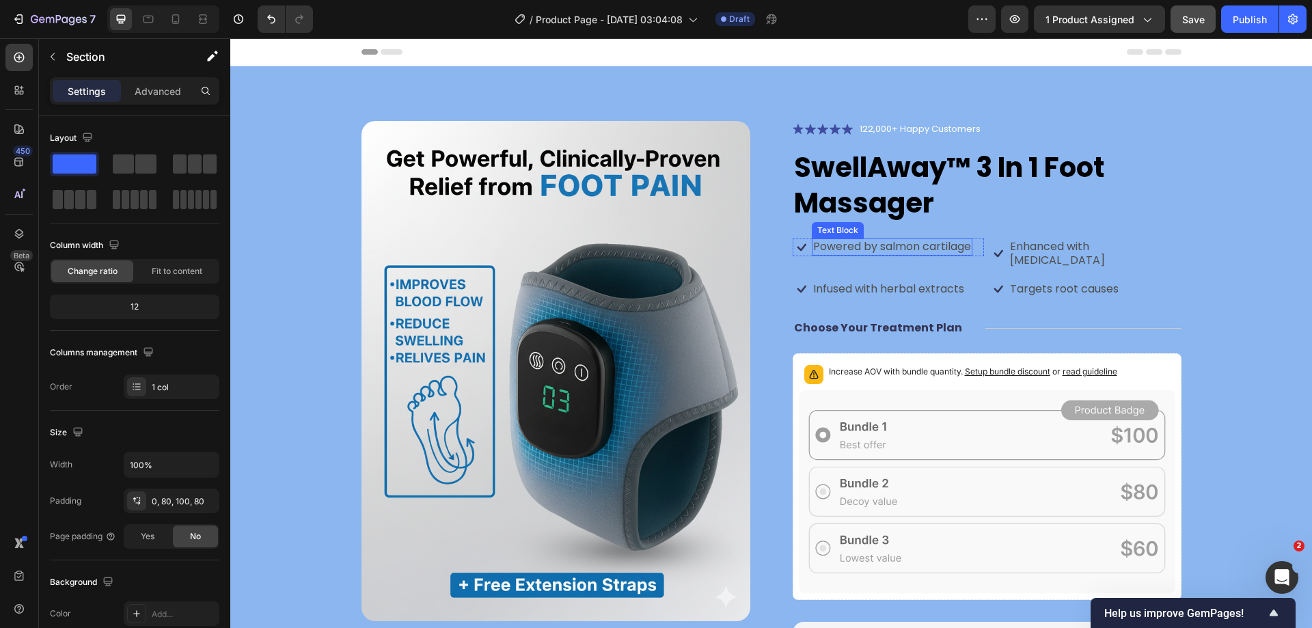
click at [940, 248] on p "Powered by salmon cartilage" at bounding box center [892, 247] width 158 height 14
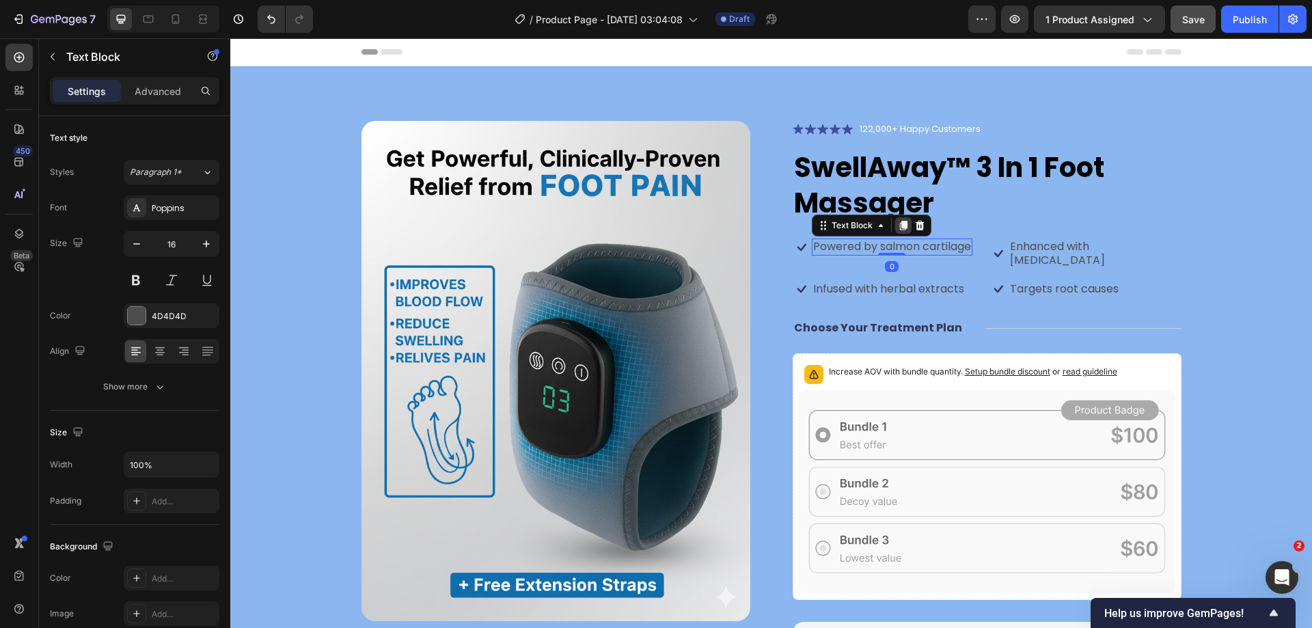
click at [902, 229] on icon at bounding box center [903, 225] width 11 height 11
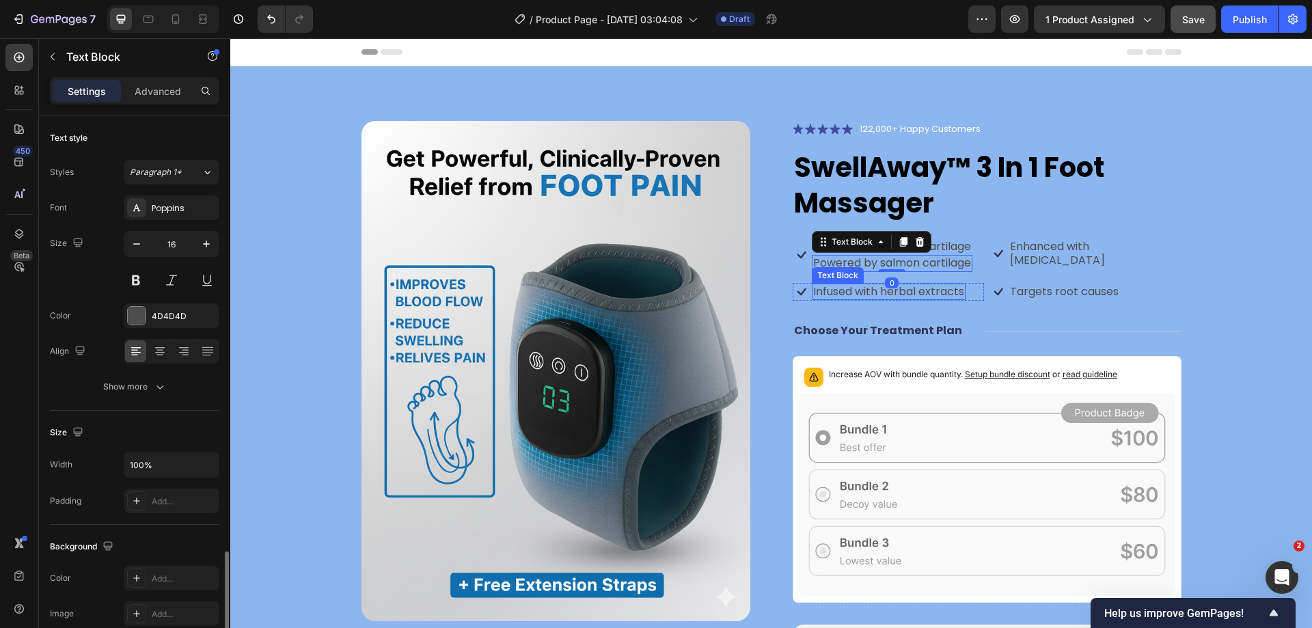
scroll to position [259, 0]
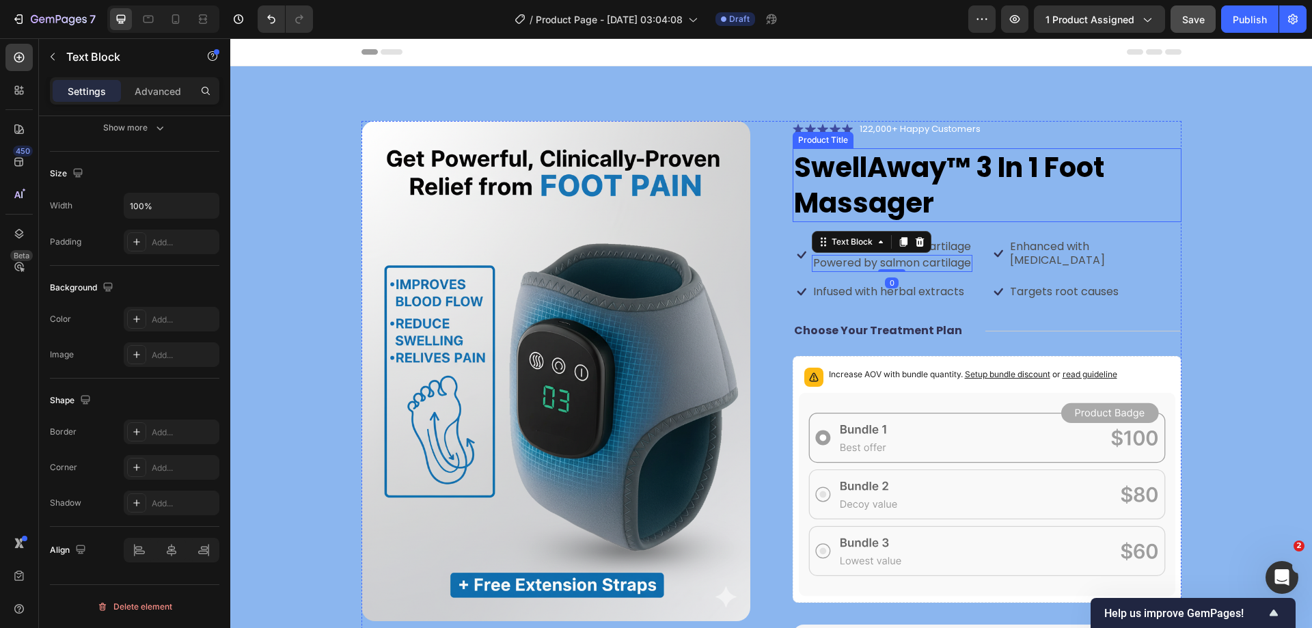
drag, startPoint x: 894, startPoint y: 238, endPoint x: 904, endPoint y: 220, distance: 20.5
click at [904, 220] on div "Icon Icon Icon Icon Icon Icon List 122,000+ Happy Customers Text Block Row Swel…" at bounding box center [987, 496] width 389 height 751
drag, startPoint x: 897, startPoint y: 242, endPoint x: 907, endPoint y: 213, distance: 30.9
click at [907, 213] on div "Icon Icon Icon Icon Icon Icon List 122,000+ Happy Customers Text Block Row Swel…" at bounding box center [987, 496] width 389 height 751
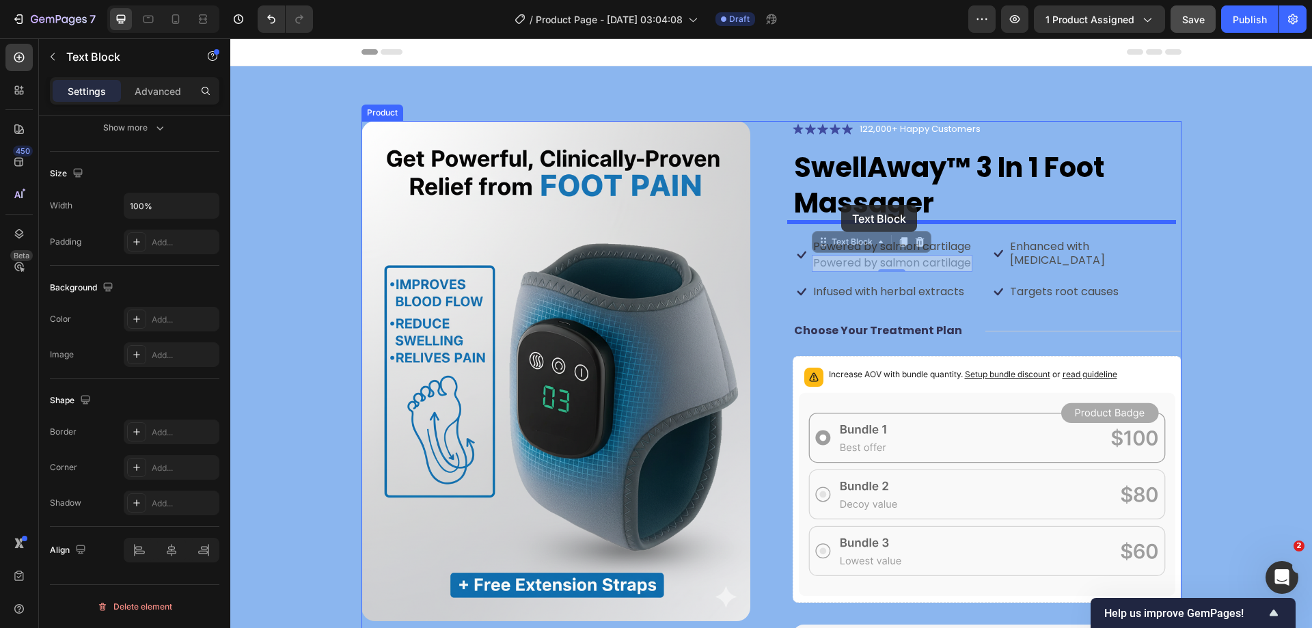
drag, startPoint x: 812, startPoint y: 239, endPoint x: 841, endPoint y: 205, distance: 44.6
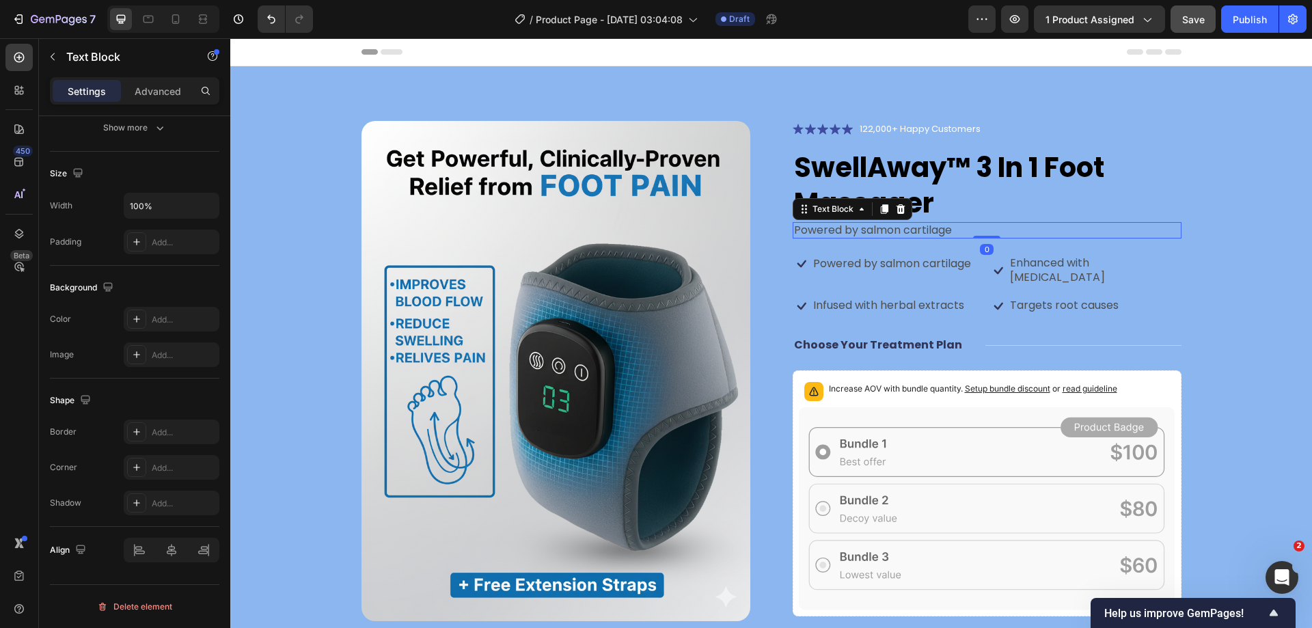
click at [891, 228] on p "Powered by salmon cartilage" at bounding box center [987, 230] width 386 height 14
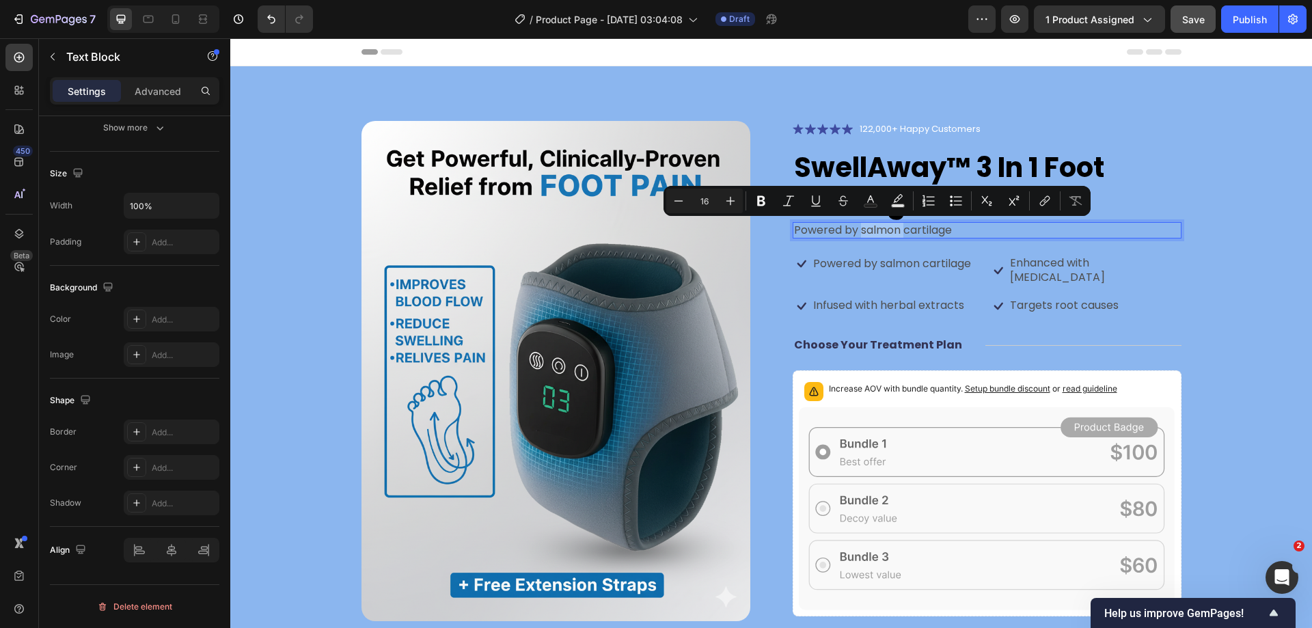
click at [901, 228] on p "Powered by salmon cartilage" at bounding box center [987, 230] width 386 height 14
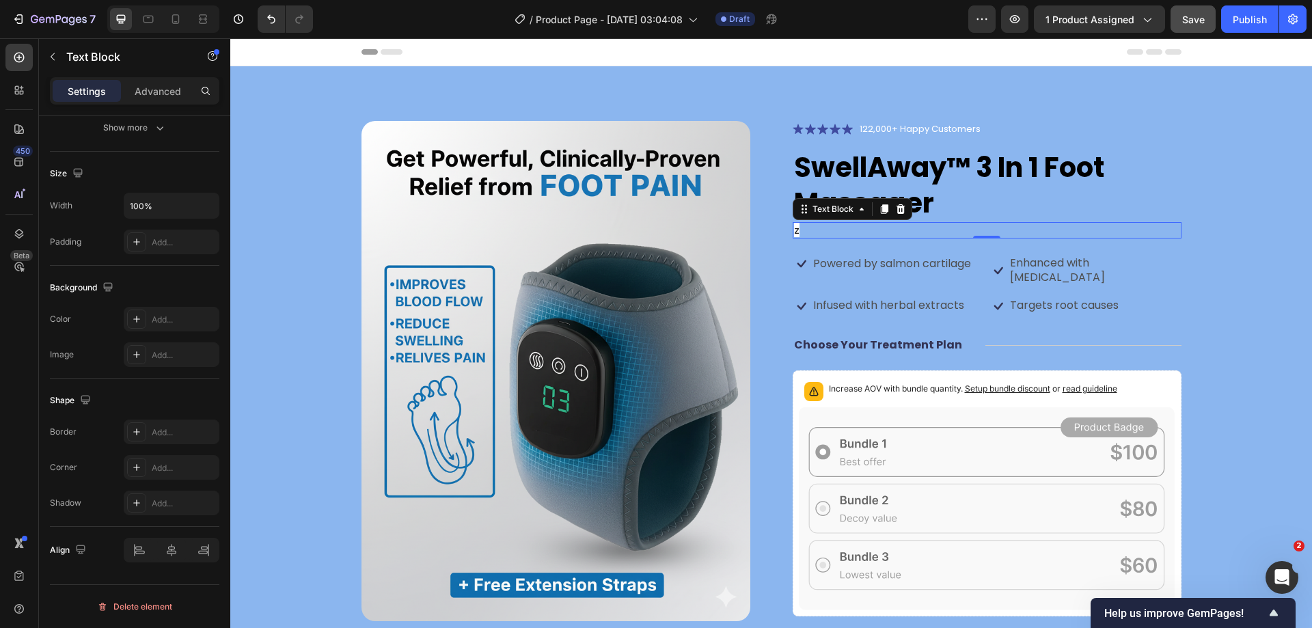
click at [910, 230] on p "z" at bounding box center [987, 230] width 386 height 14
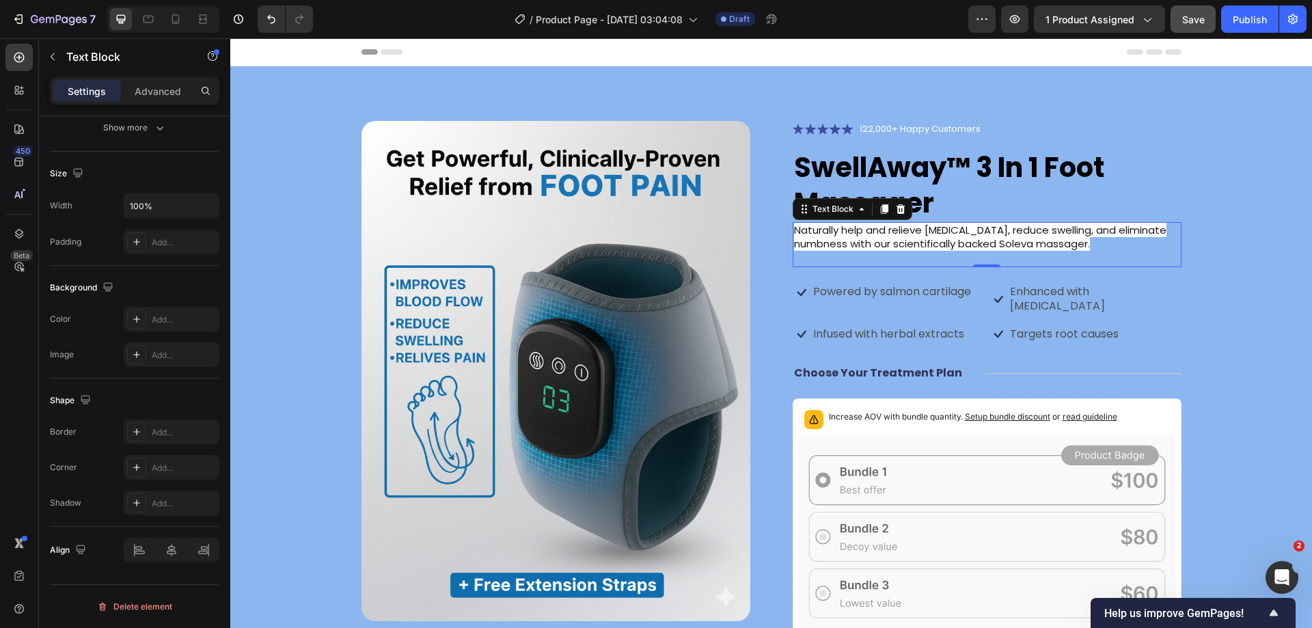
click at [871, 234] on span "Naturally help and relieve [MEDICAL_DATA], reduce swelling, and eliminate numbn…" at bounding box center [980, 237] width 372 height 29
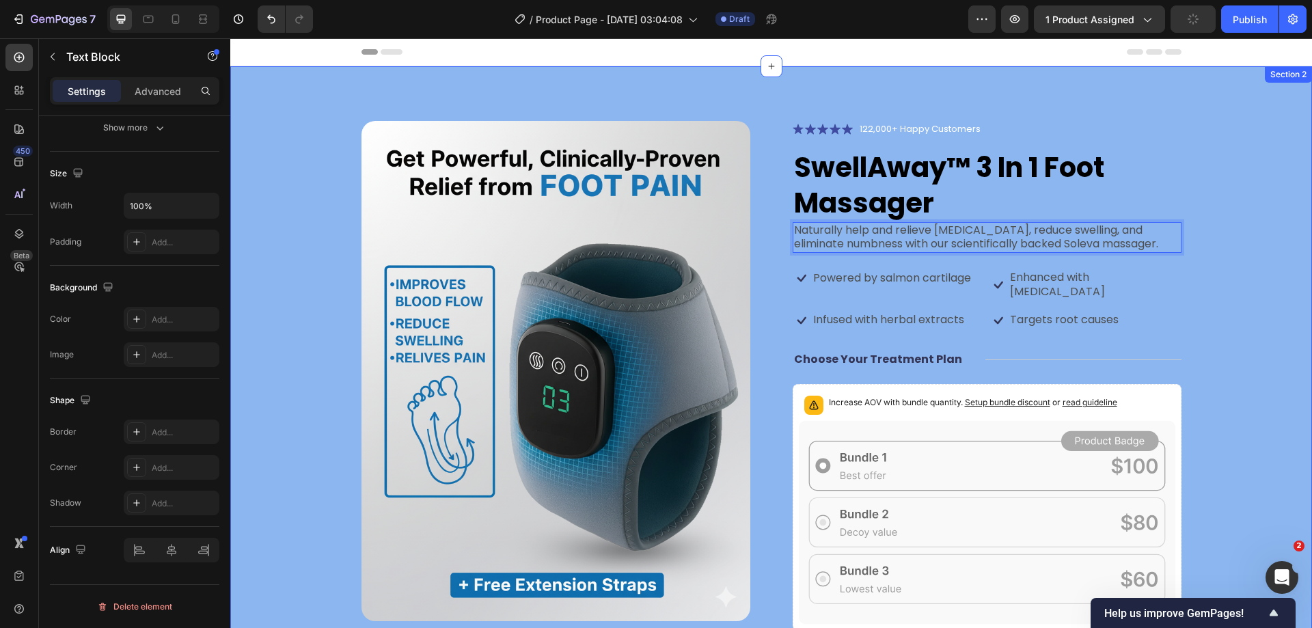
click at [1217, 289] on div "Product Images Icon Icon Icon Icon Icon Icon List 122,000+ Happy Customers Text…" at bounding box center [771, 510] width 972 height 779
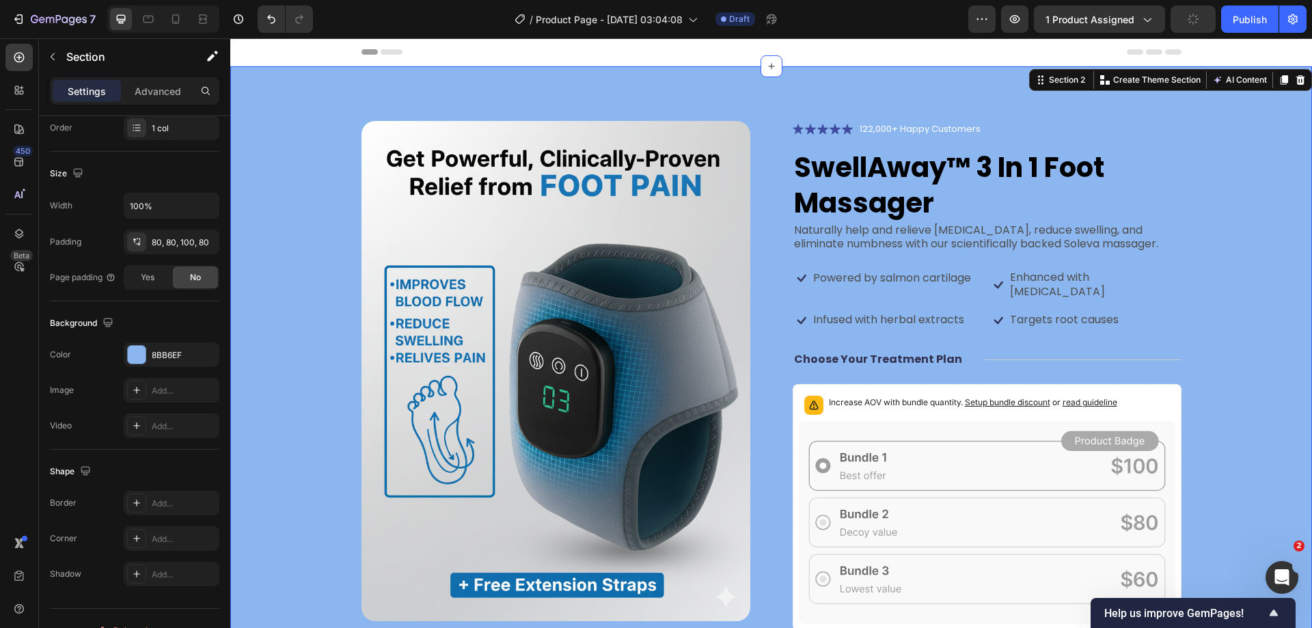
scroll to position [0, 0]
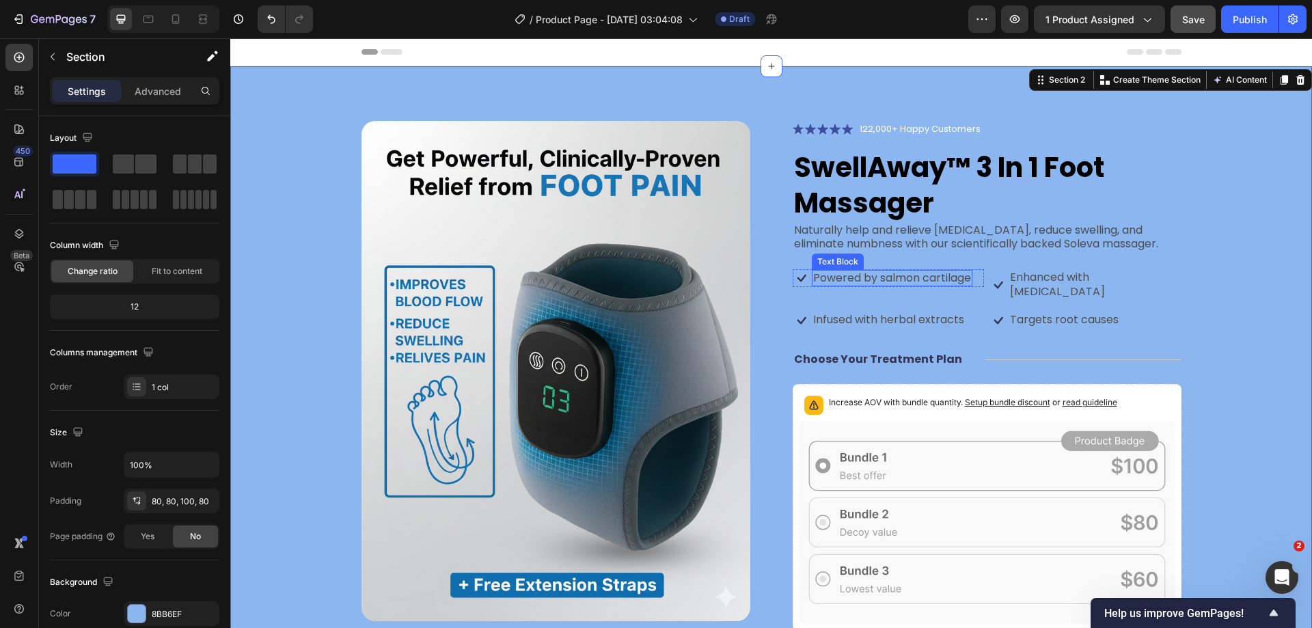
click at [840, 277] on p "Powered by salmon cartilage" at bounding box center [892, 278] width 158 height 14
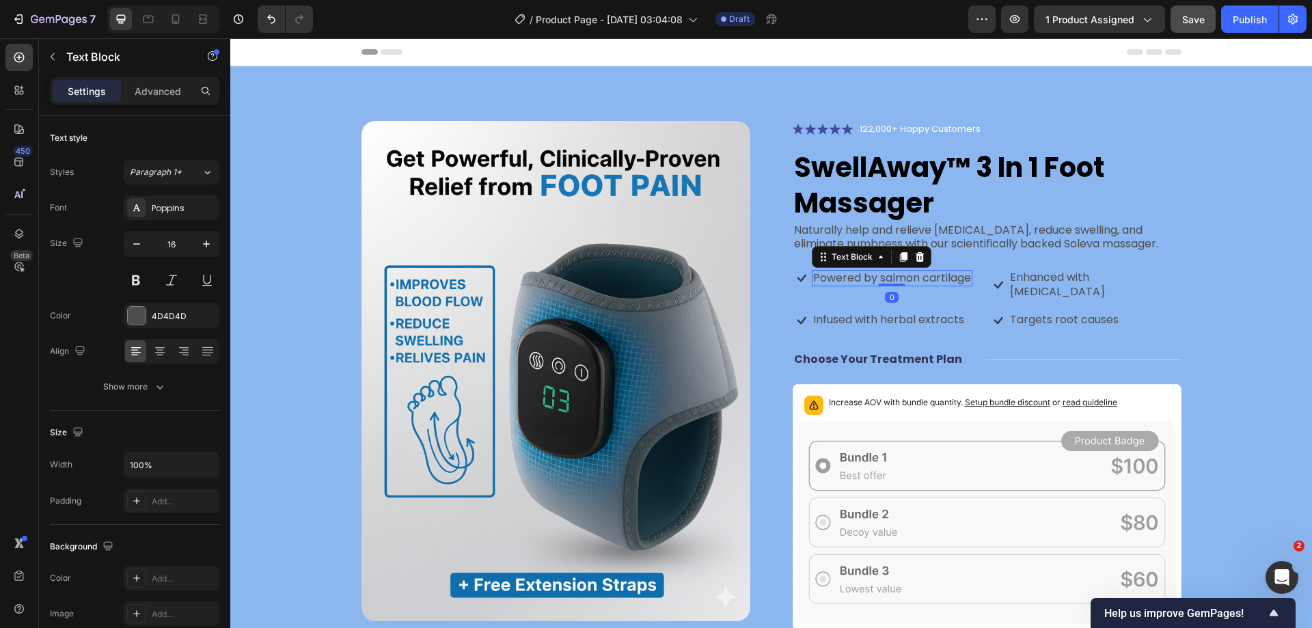
click at [840, 277] on p "Powered by salmon cartilage" at bounding box center [892, 278] width 158 height 14
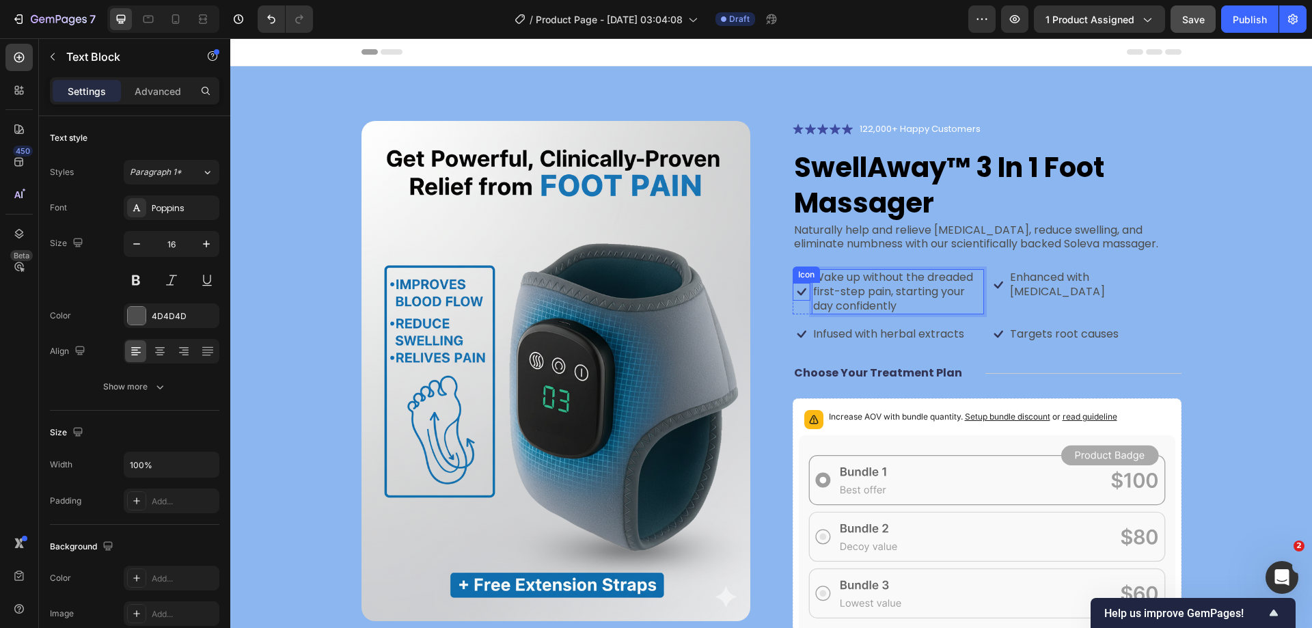
click at [793, 291] on icon at bounding box center [802, 292] width 18 height 18
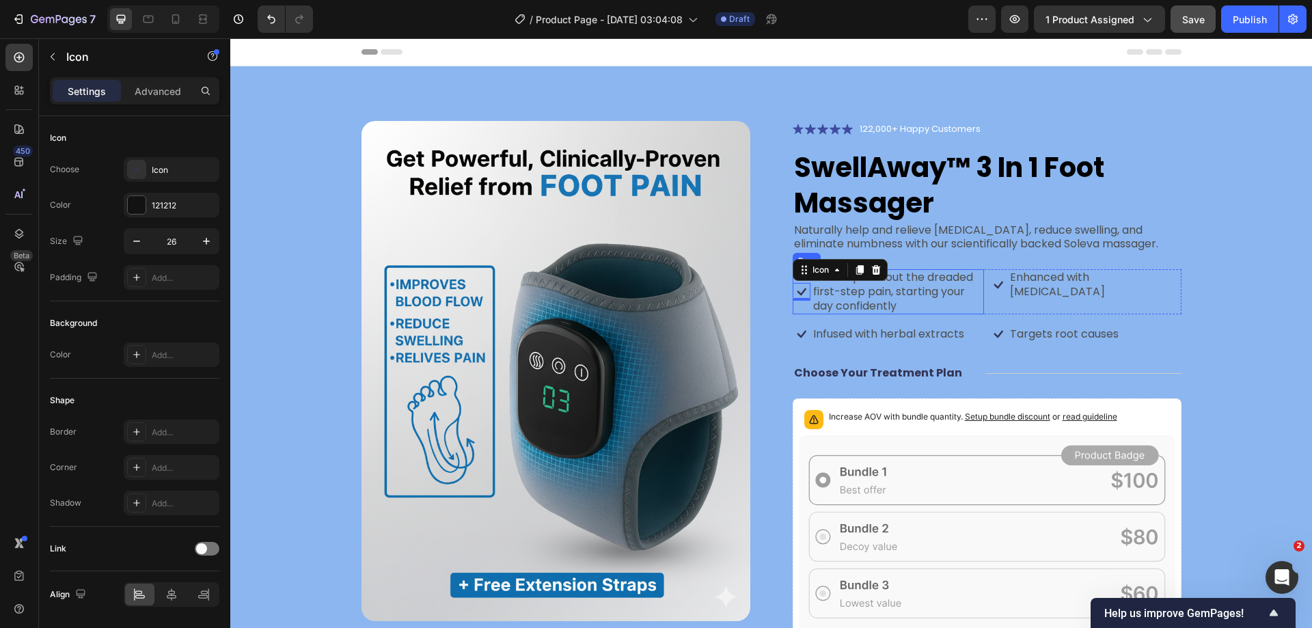
click at [800, 304] on div "Icon 0" at bounding box center [802, 291] width 18 height 45
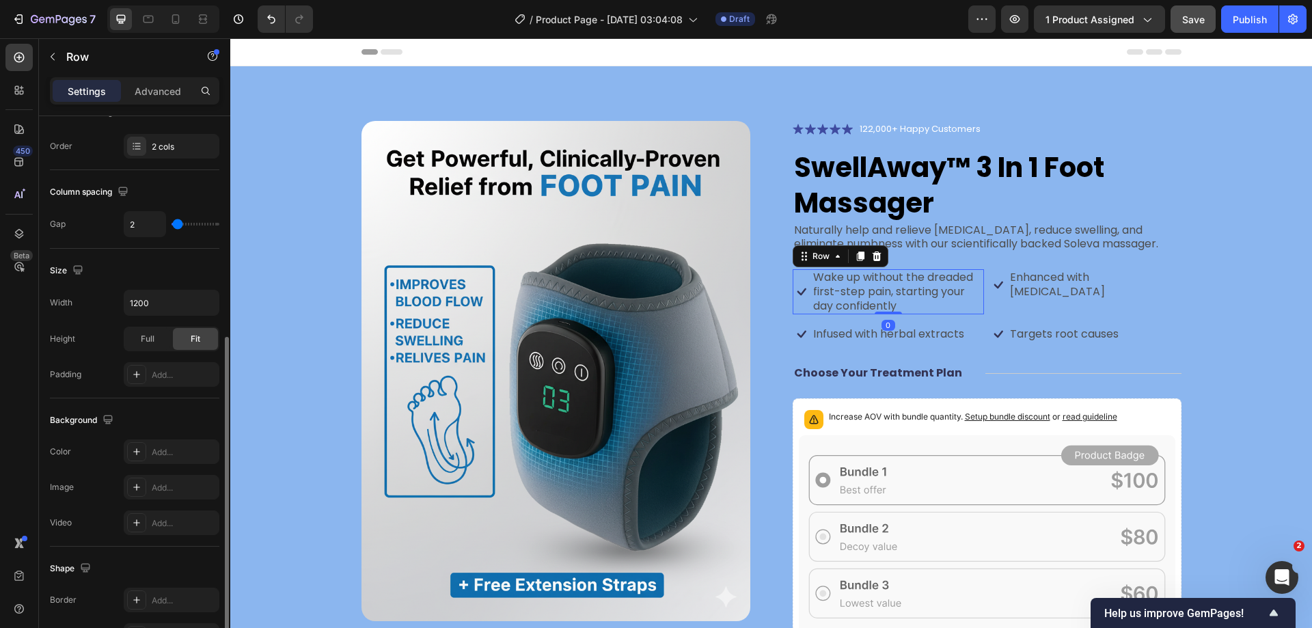
scroll to position [439, 0]
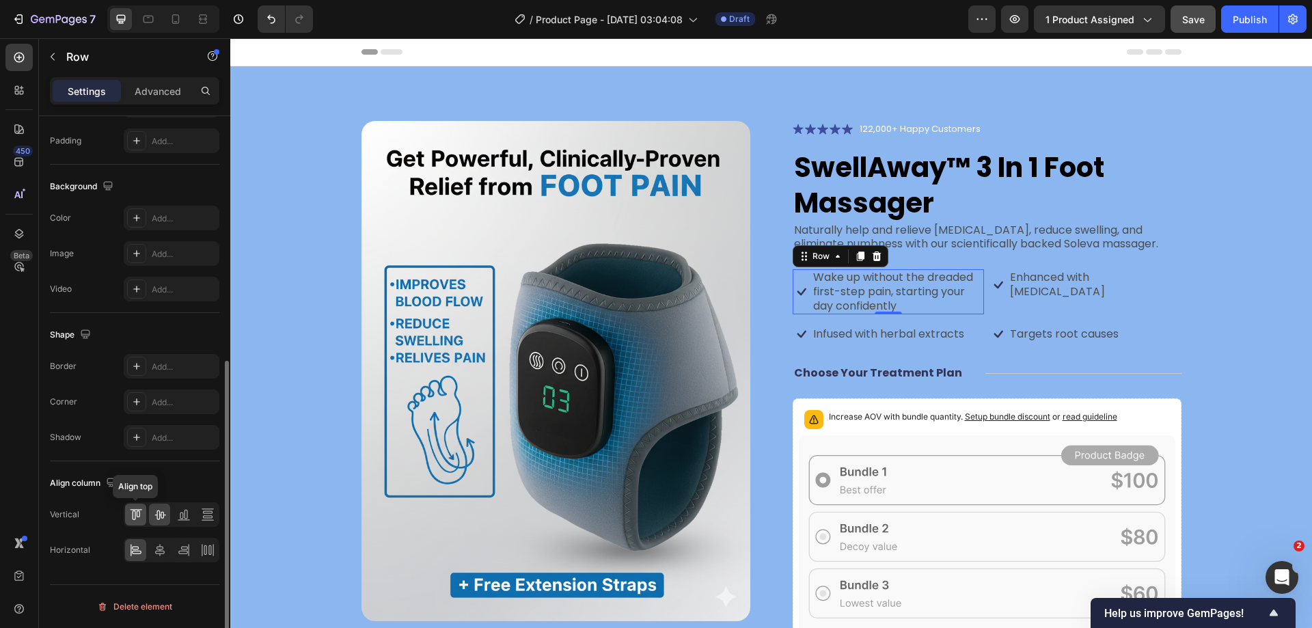
click at [139, 514] on icon at bounding box center [136, 515] width 14 height 14
click at [1078, 207] on h1 "SwellAway™ 3 In 1 Foot Massager" at bounding box center [987, 185] width 389 height 74
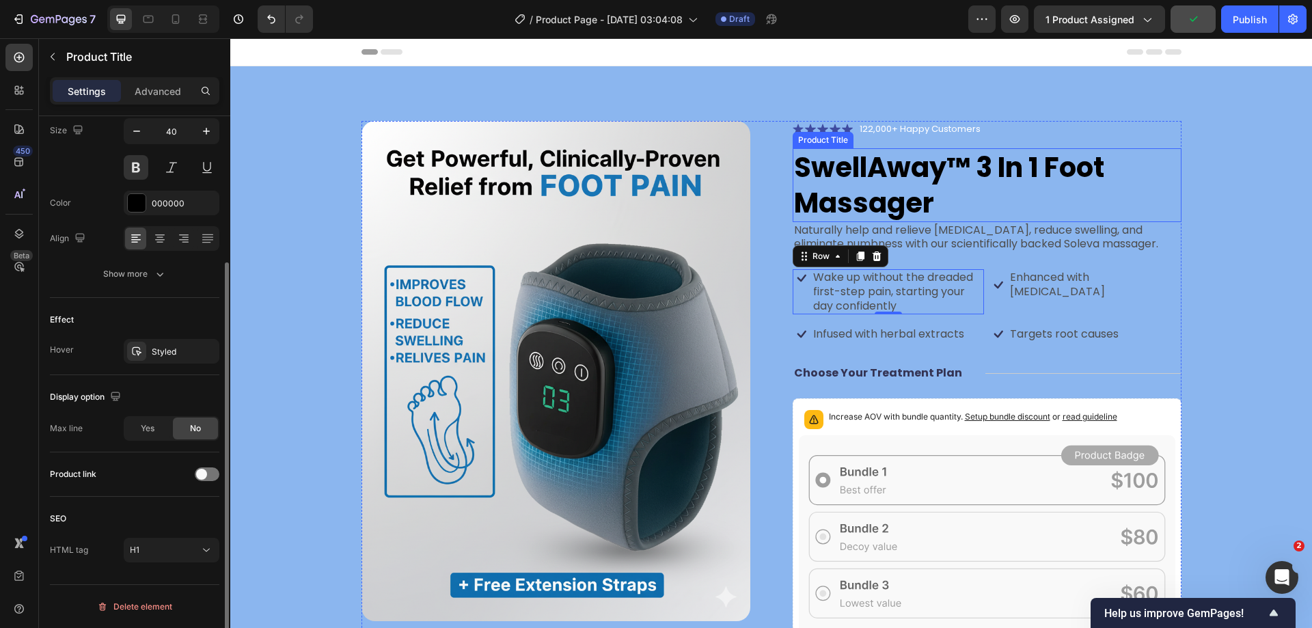
scroll to position [0, 0]
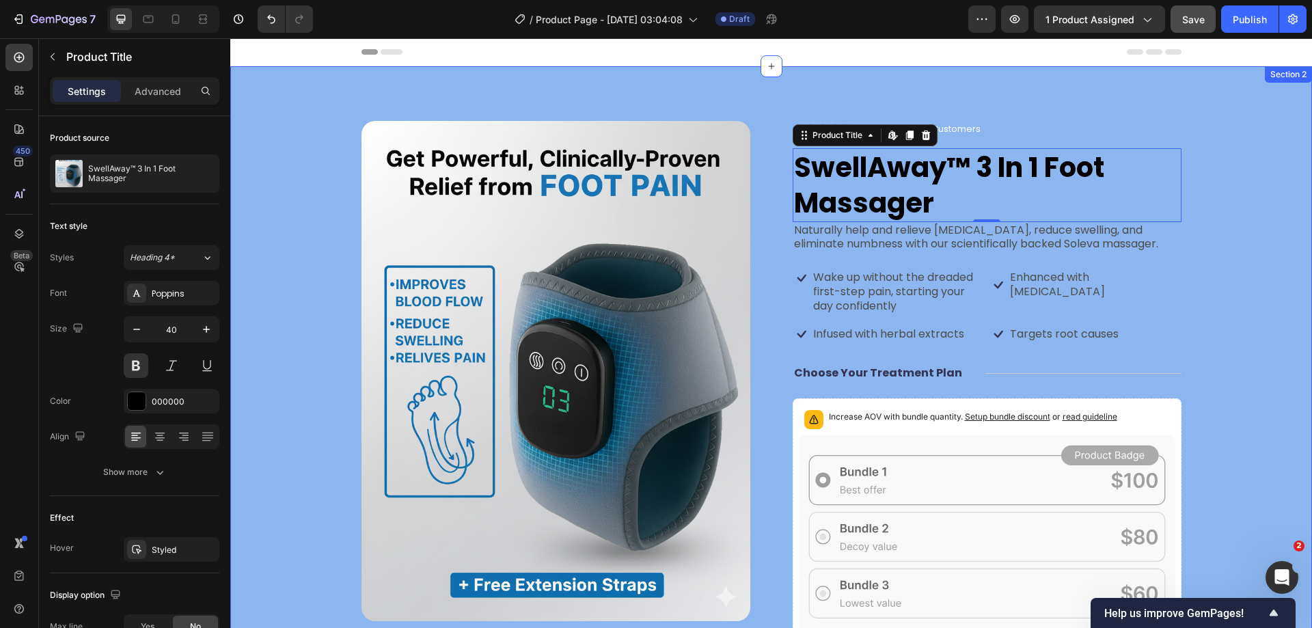
click at [1216, 234] on div "Product Images Icon Icon Icon Icon Icon Icon List 122,000+ Happy Customers Text…" at bounding box center [771, 517] width 972 height 793
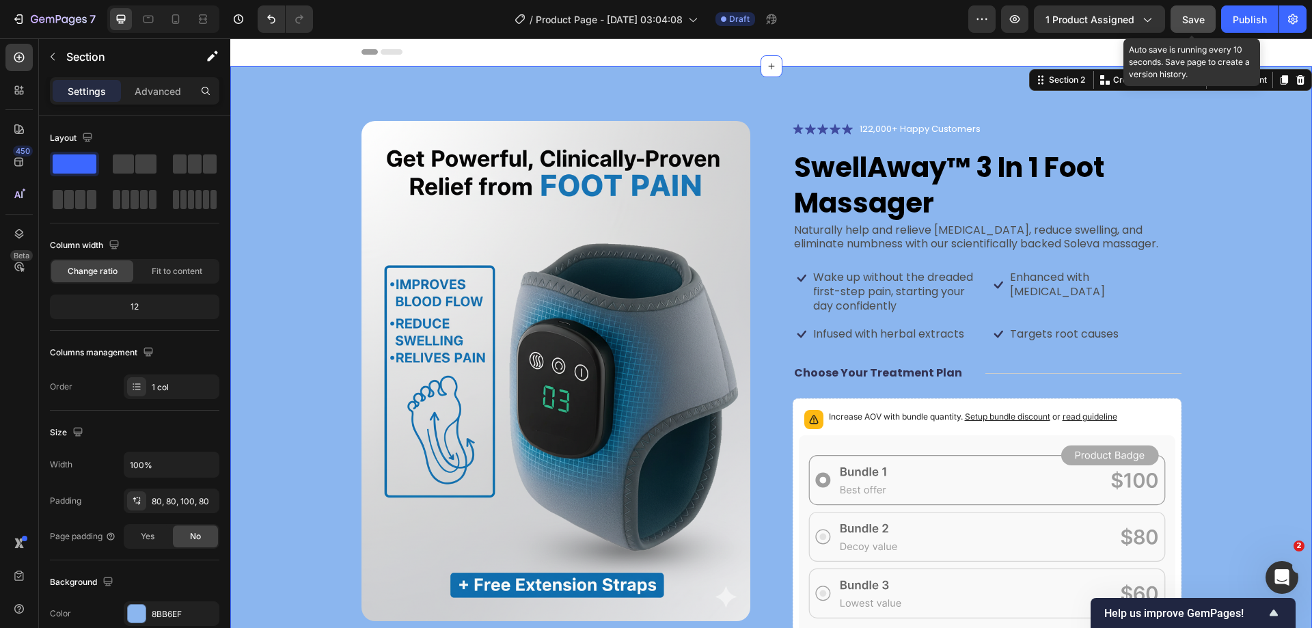
click at [1195, 15] on span "Save" at bounding box center [1193, 20] width 23 height 12
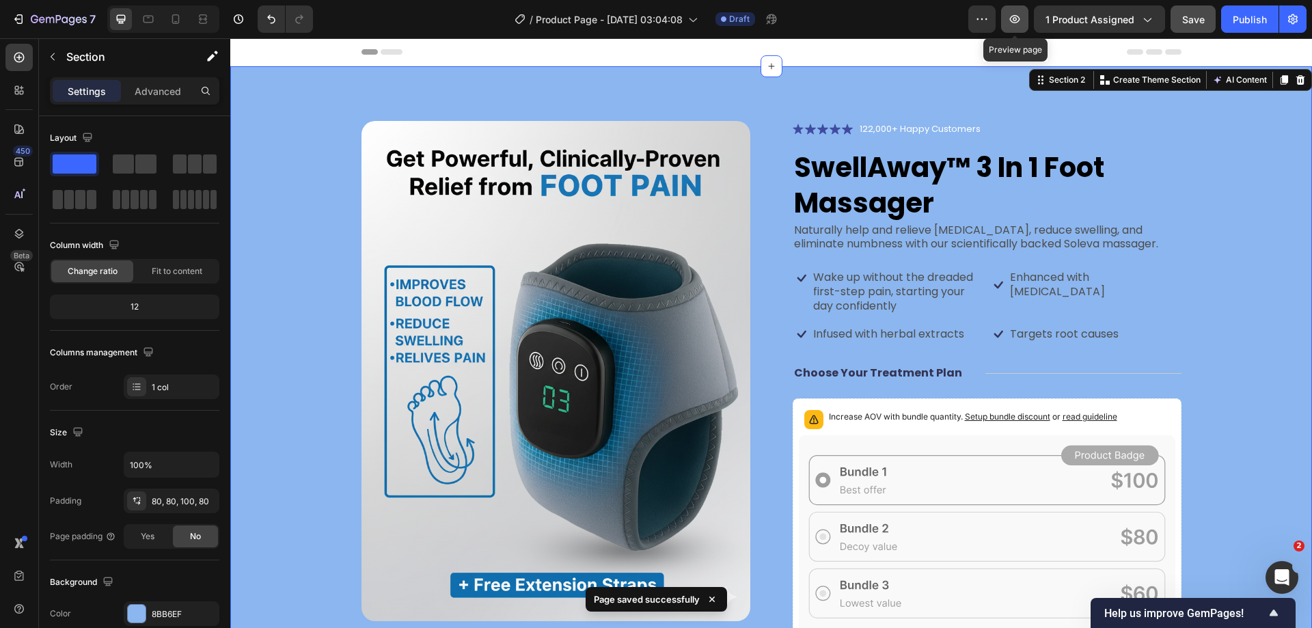
click at [1019, 21] on icon "button" at bounding box center [1015, 19] width 14 height 14
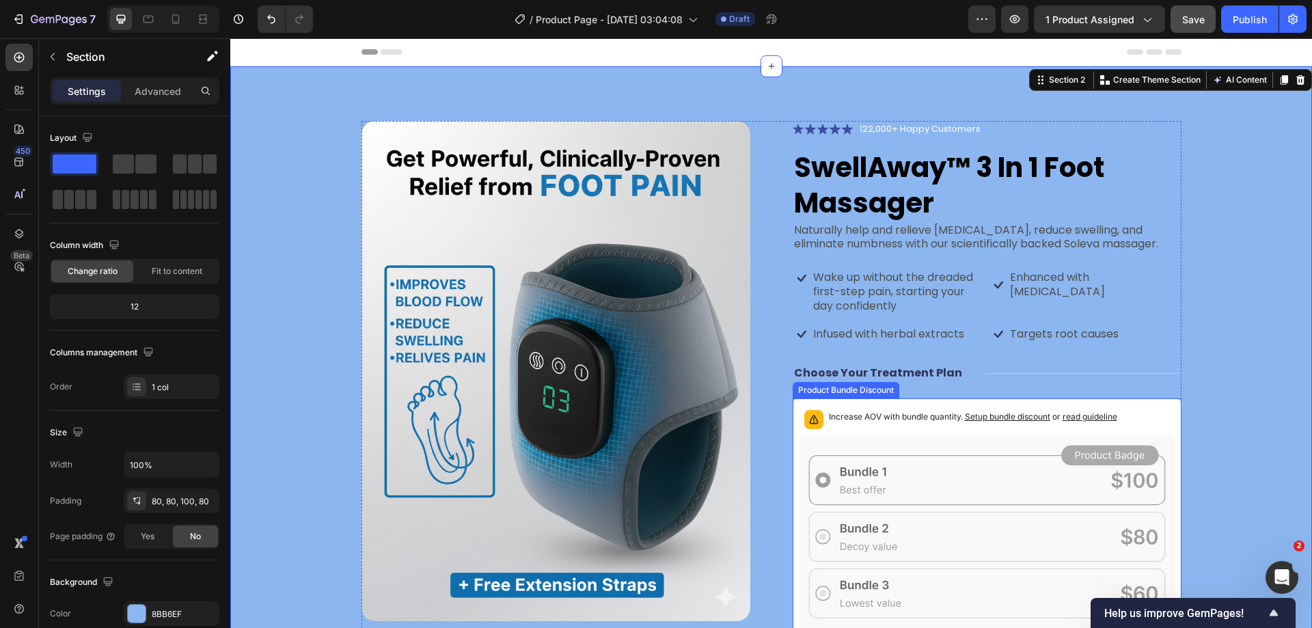
click at [879, 412] on p "Increase AOV with bundle quantity. Setup bundle discount or read guideline" at bounding box center [973, 417] width 288 height 14
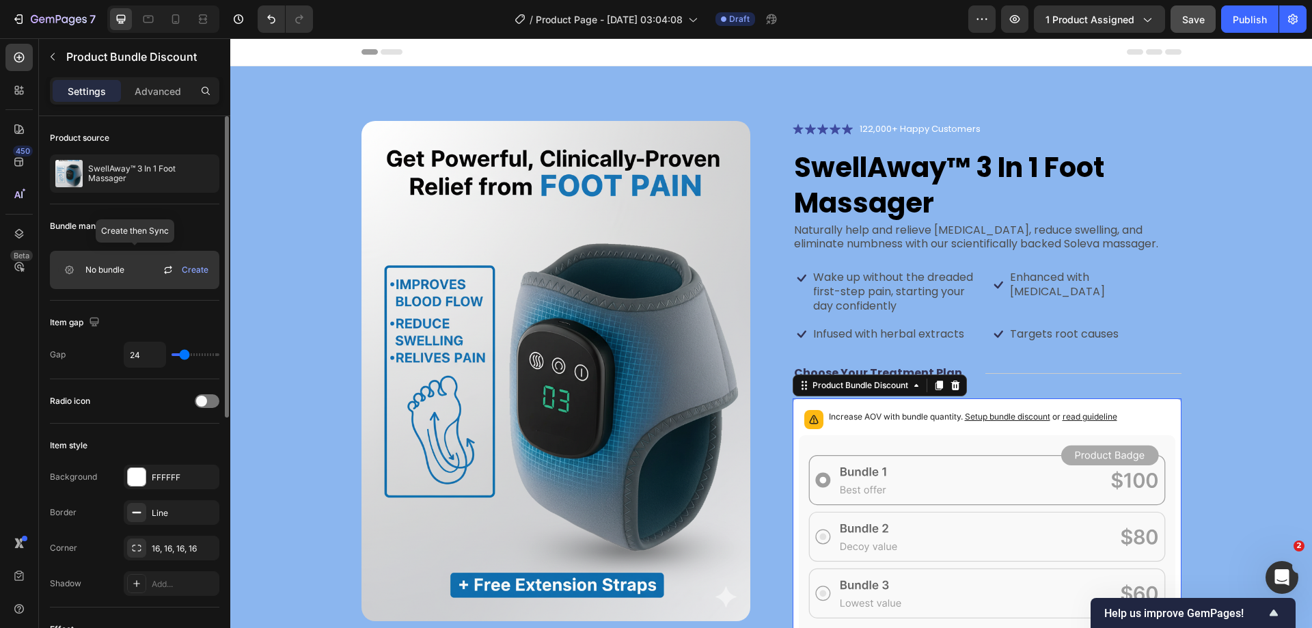
click at [195, 270] on span "Create" at bounding box center [195, 270] width 27 height 12
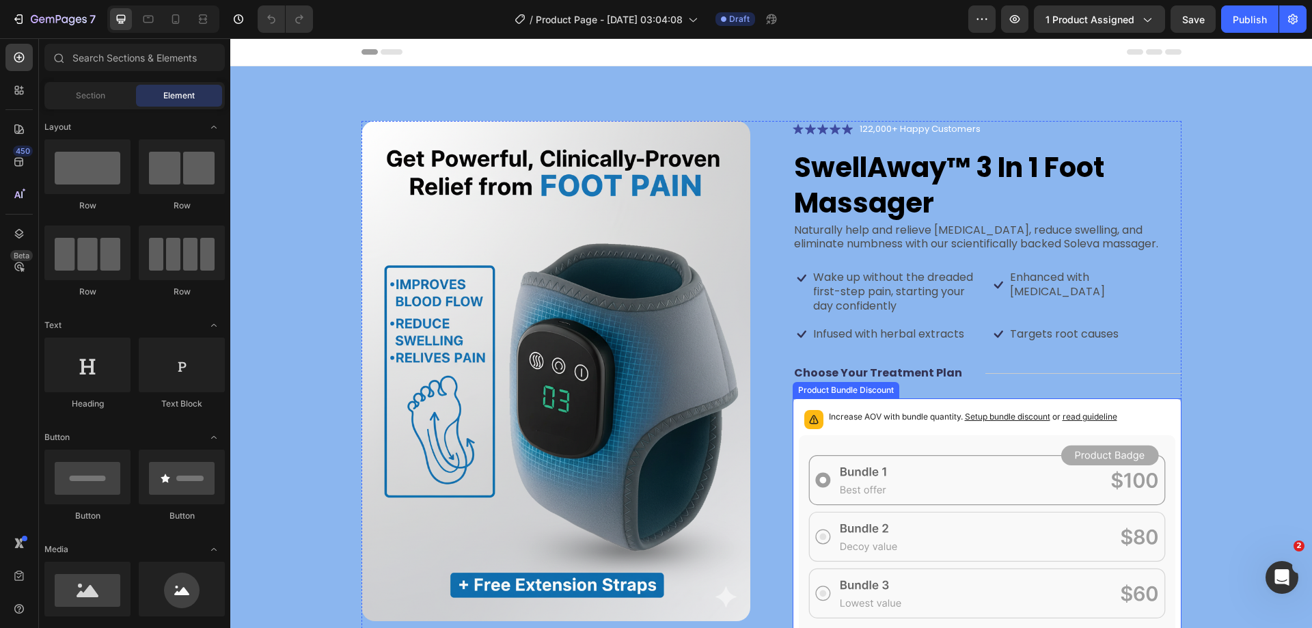
click at [892, 430] on div "Increase AOV with bundle quantity. Setup bundle discount or read guideline" at bounding box center [987, 420] width 377 height 30
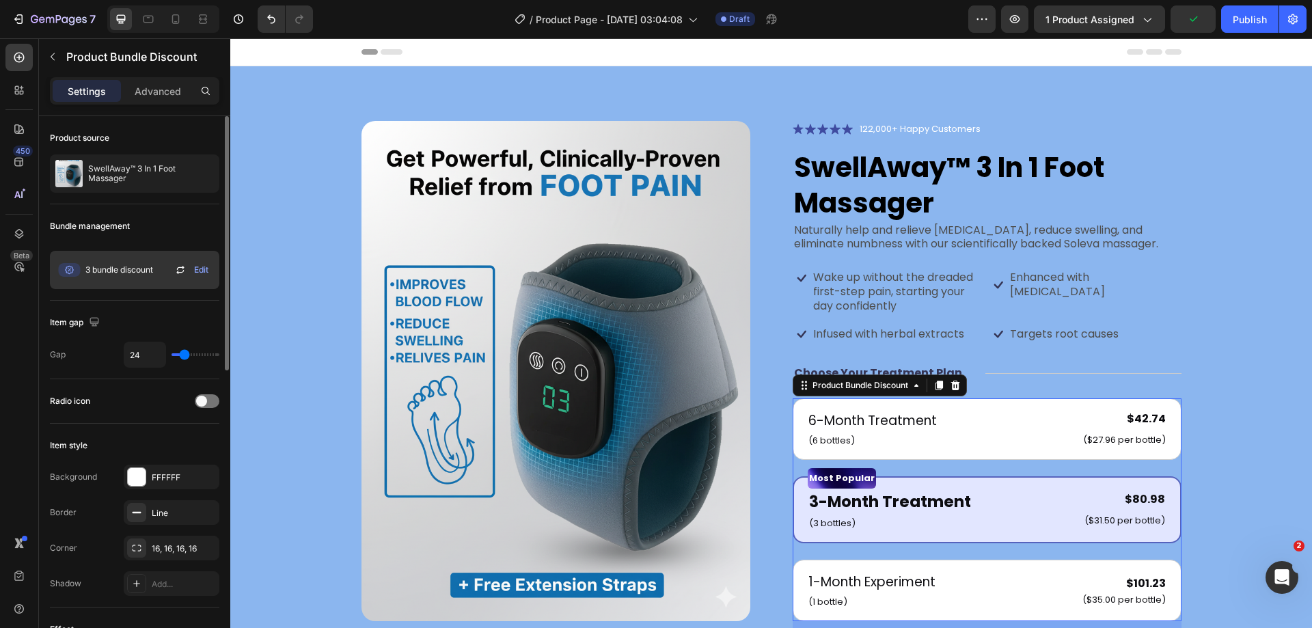
click at [176, 269] on icon at bounding box center [180, 270] width 16 height 16
click at [70, 269] on icon at bounding box center [69, 270] width 22 height 14
click at [80, 267] on icon at bounding box center [69, 270] width 23 height 14
click at [135, 269] on span "3 bundle discount" at bounding box center [119, 270] width 68 height 12
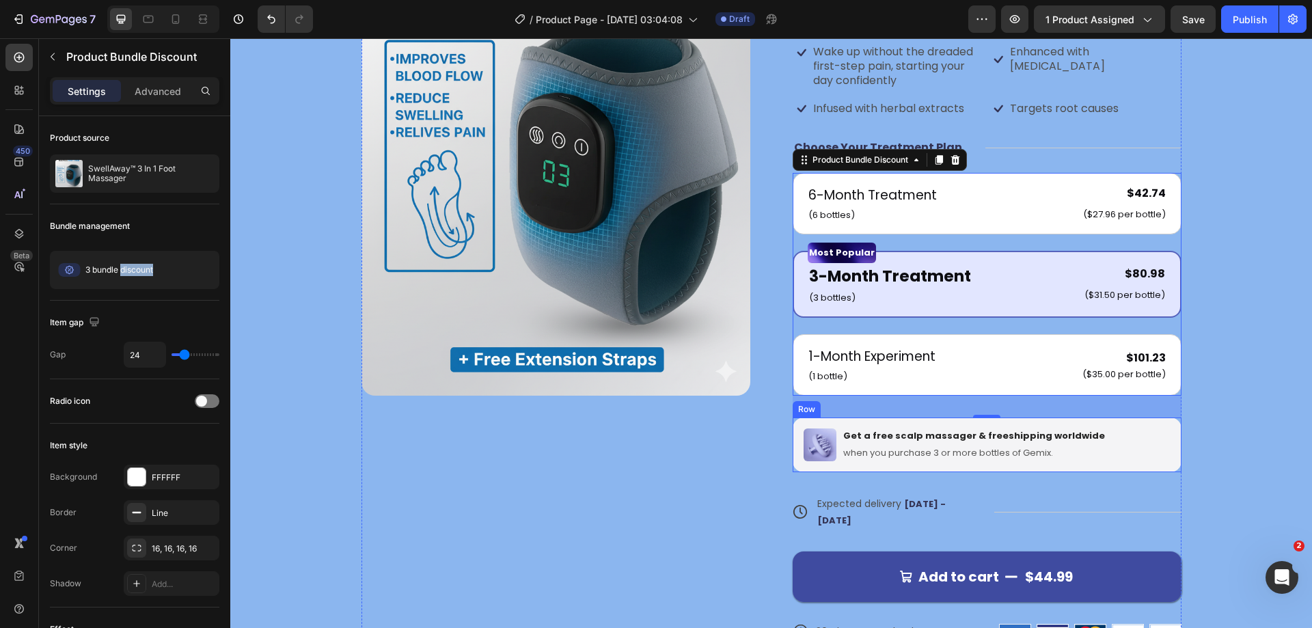
scroll to position [205, 0]
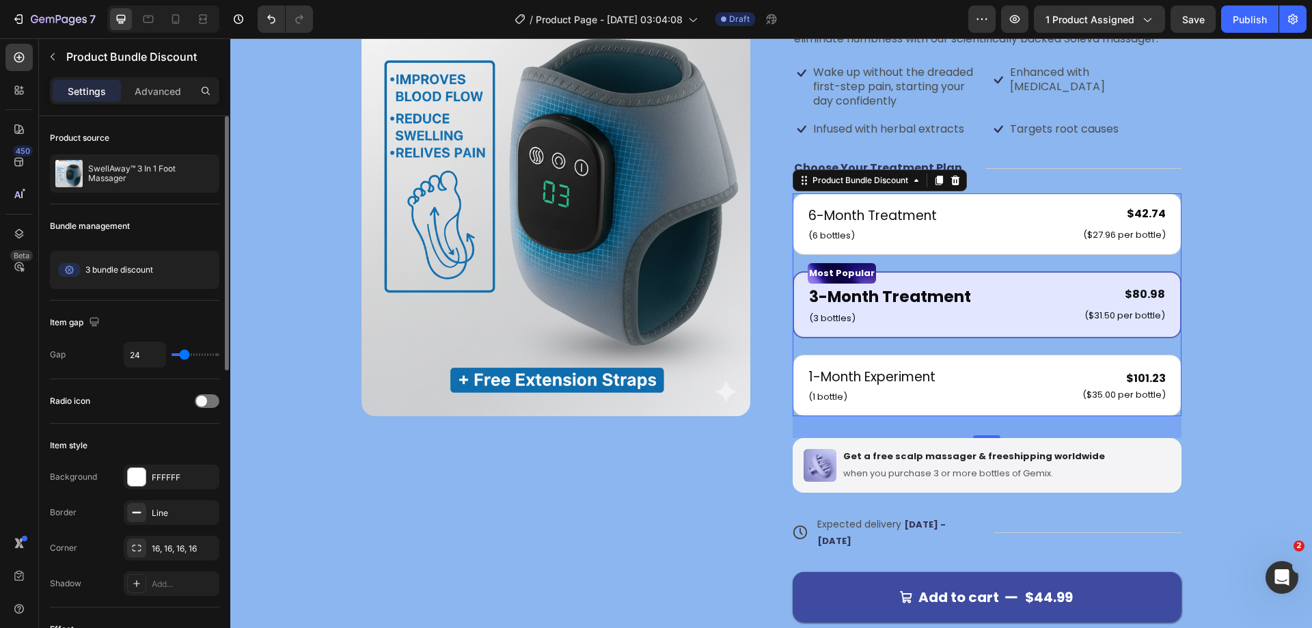
click at [122, 314] on div "Item gap" at bounding box center [134, 323] width 169 height 22
click at [0, 0] on icon at bounding box center [0, 0] width 0 height 0
click at [0, 0] on div "Edit" at bounding box center [0, 0] width 0 height 0
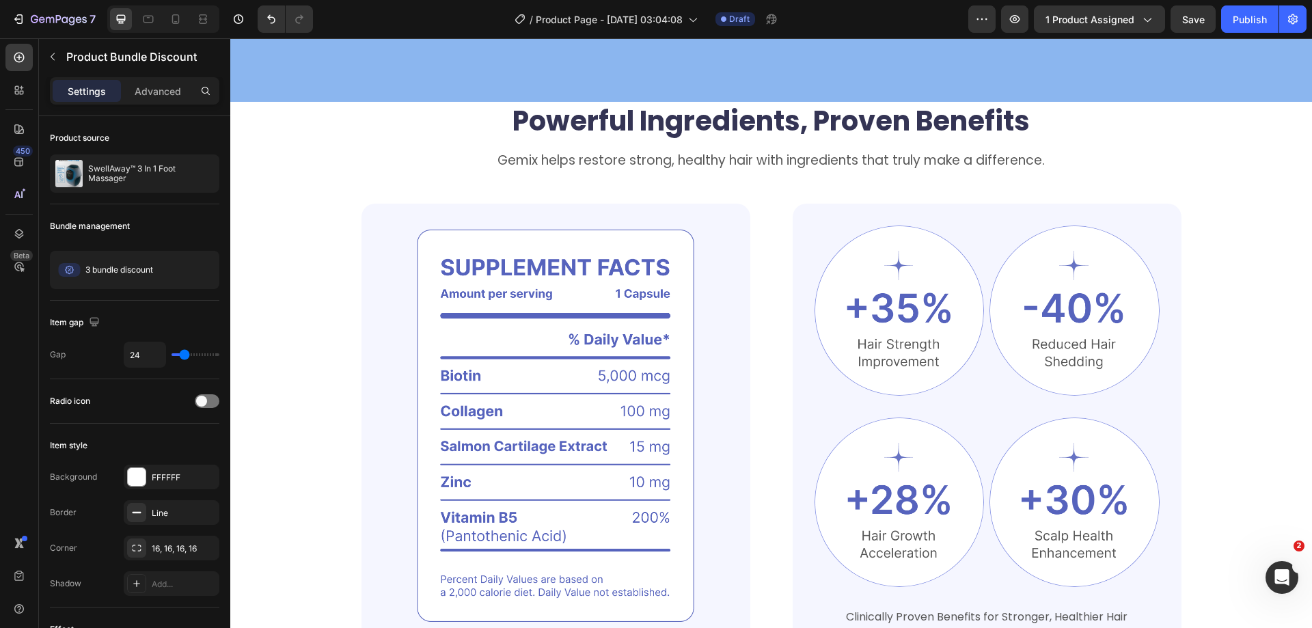
scroll to position [957, 0]
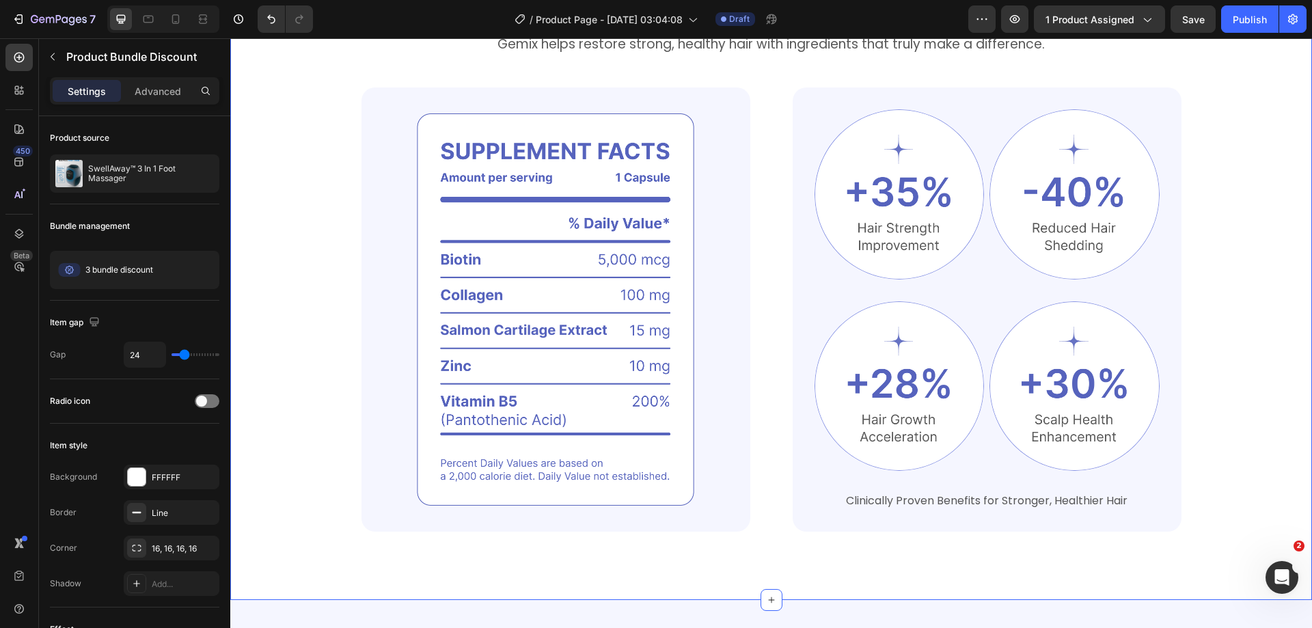
click at [1275, 336] on div "Powerful Ingredients, Proven Benefits Heading Gemix helps restore strong, healt…" at bounding box center [771, 293] width 1082 height 614
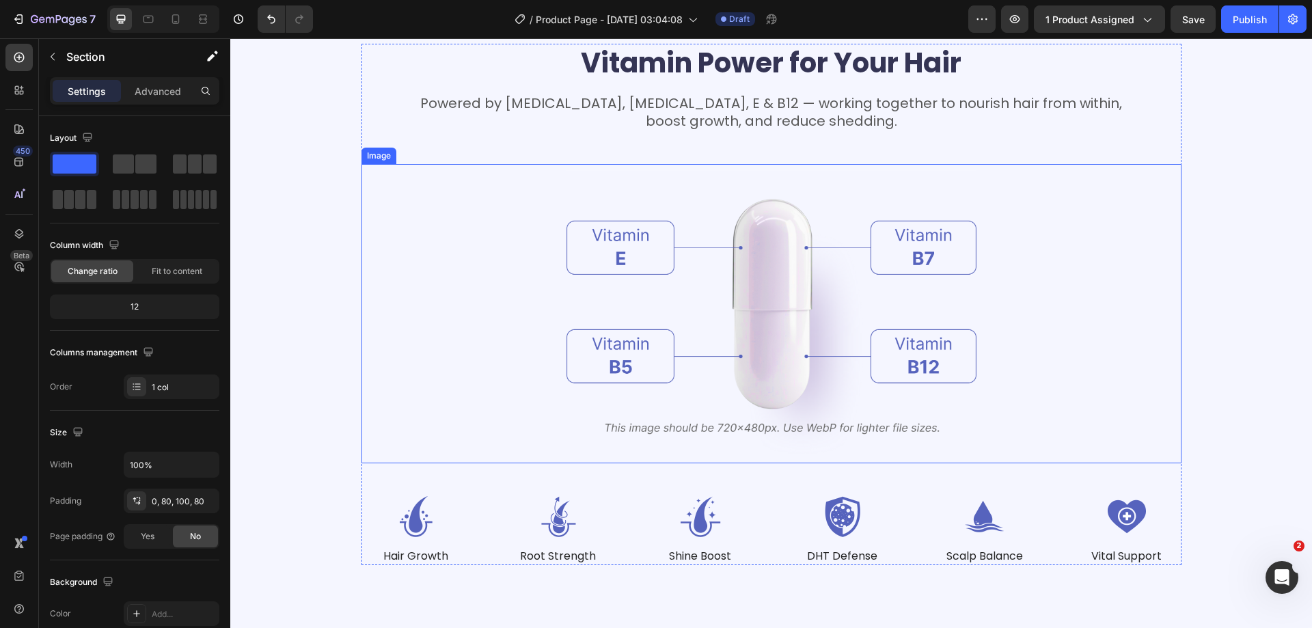
scroll to position [1602, 0]
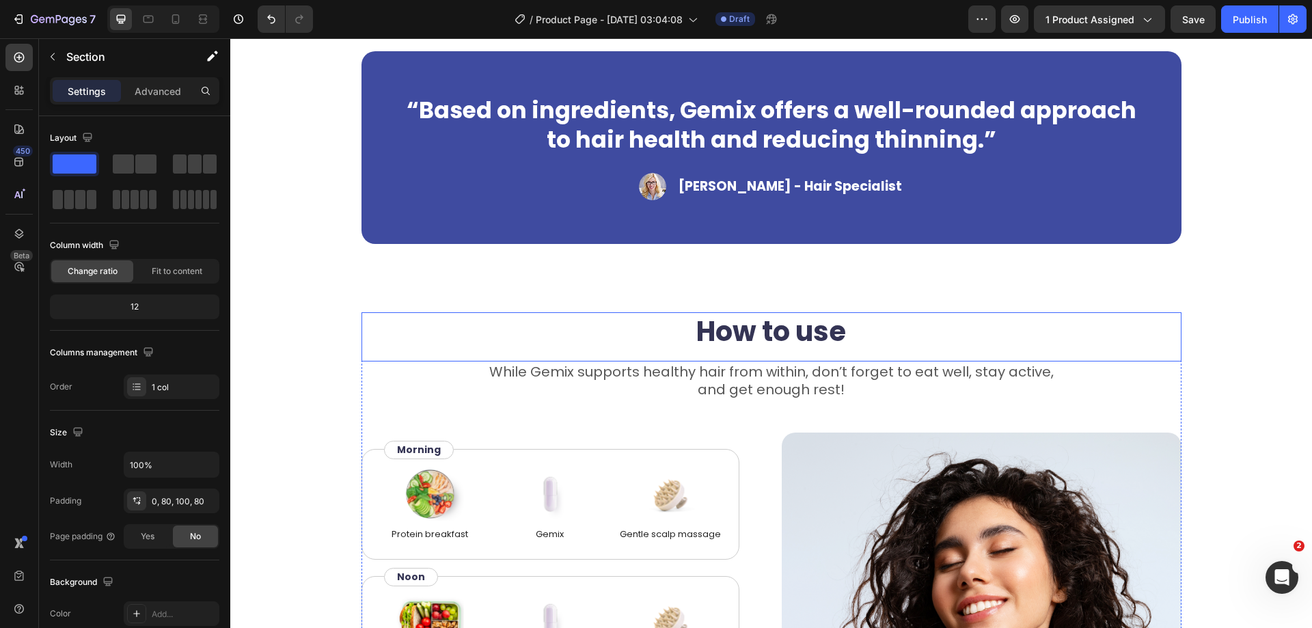
click at [619, 363] on p "While Gemix supports healthy hair from within, don’t forget to eat well, stay a…" at bounding box center [771, 381] width 817 height 36
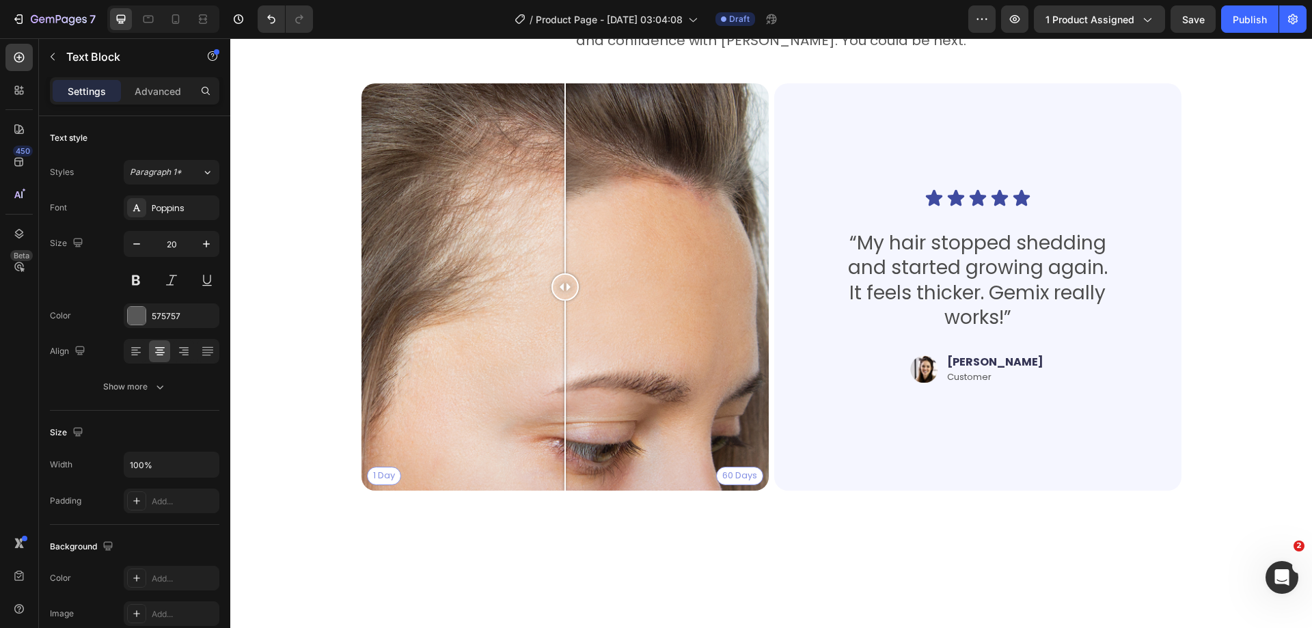
scroll to position [3037, 0]
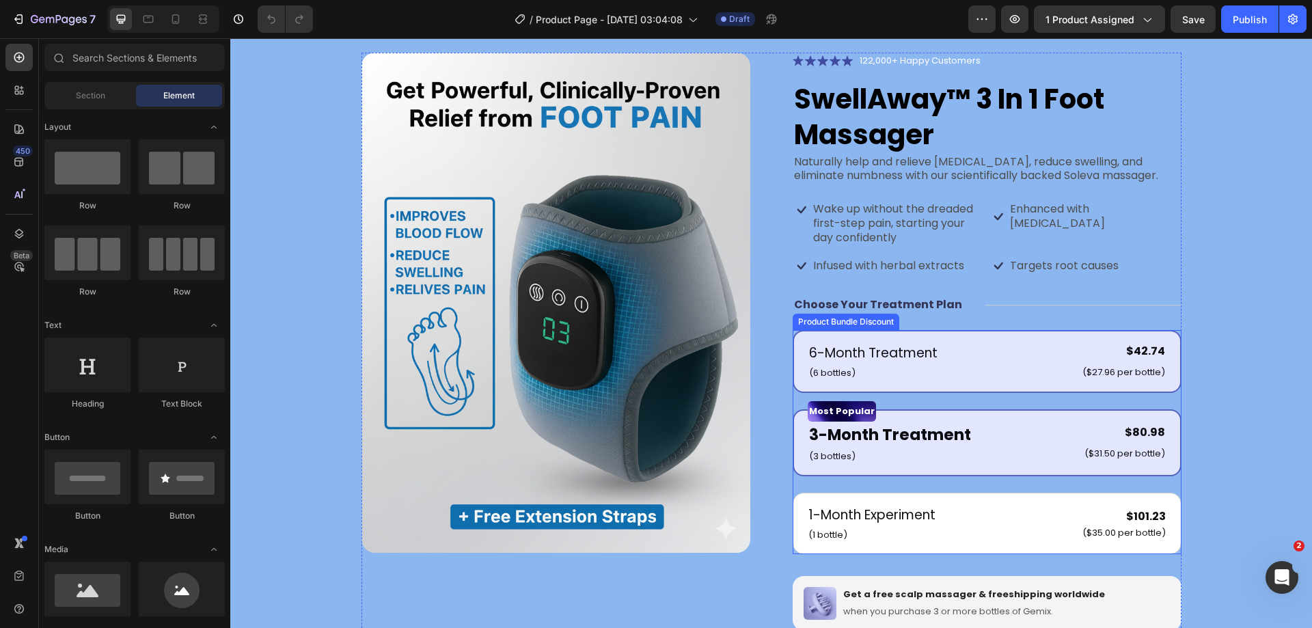
click at [925, 331] on div "6-Month Treatment Text Block (6 bottles) Text Block $42.74 Product Price Produc…" at bounding box center [987, 361] width 389 height 63
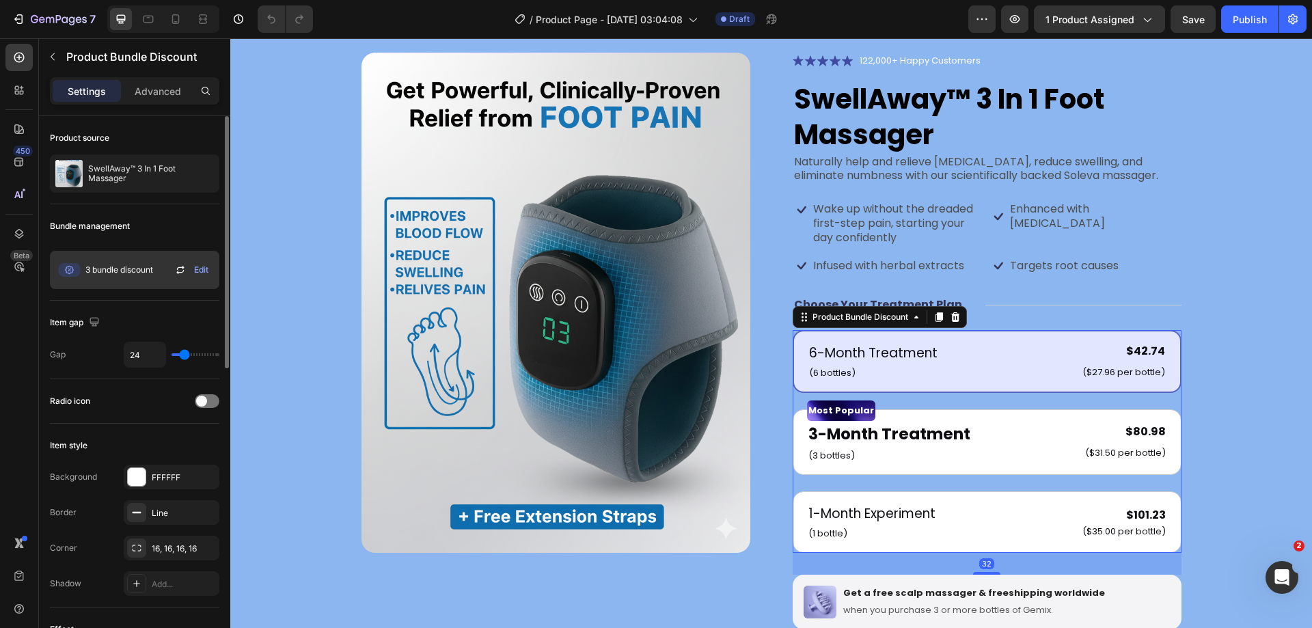
click at [101, 275] on span "3 bundle discount" at bounding box center [119, 270] width 68 height 12
click at [68, 271] on icon at bounding box center [69, 270] width 22 height 14
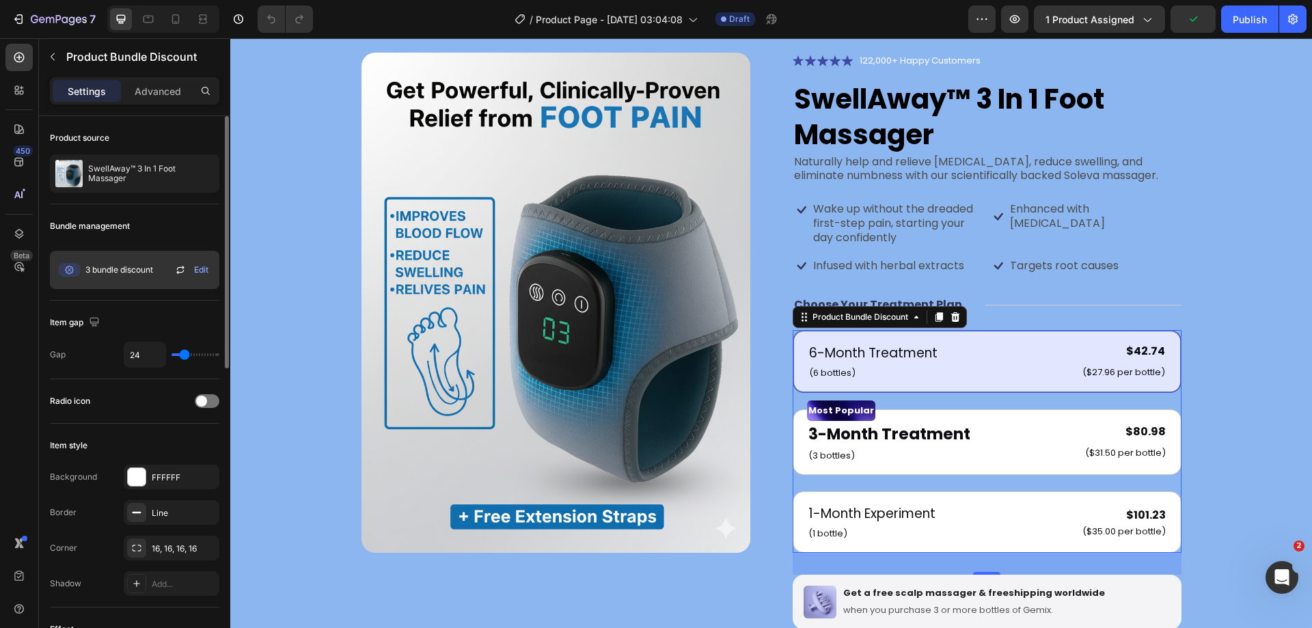
click at [66, 275] on icon at bounding box center [69, 270] width 22 height 14
click at [67, 272] on icon at bounding box center [69, 270] width 22 height 14
click at [178, 270] on icon at bounding box center [180, 270] width 16 height 16
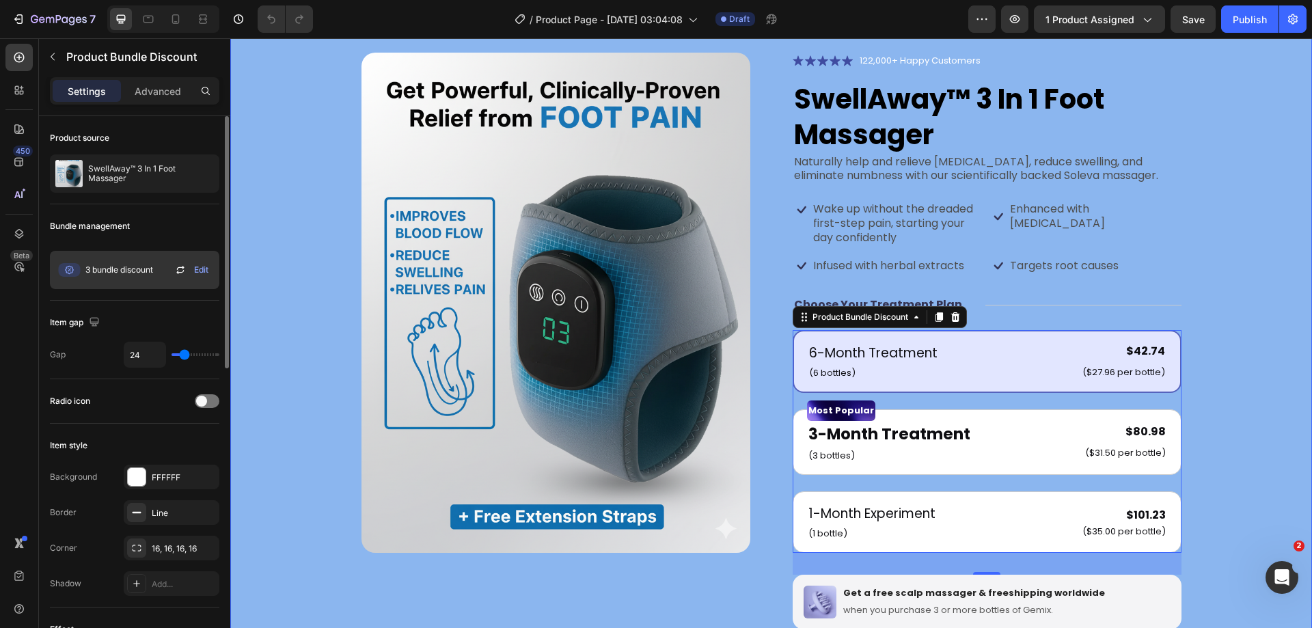
click at [1228, 362] on div "Product Images Icon Icon Icon Icon Icon Icon List 122,000+ Happy Customers Text…" at bounding box center [771, 429] width 972 height 752
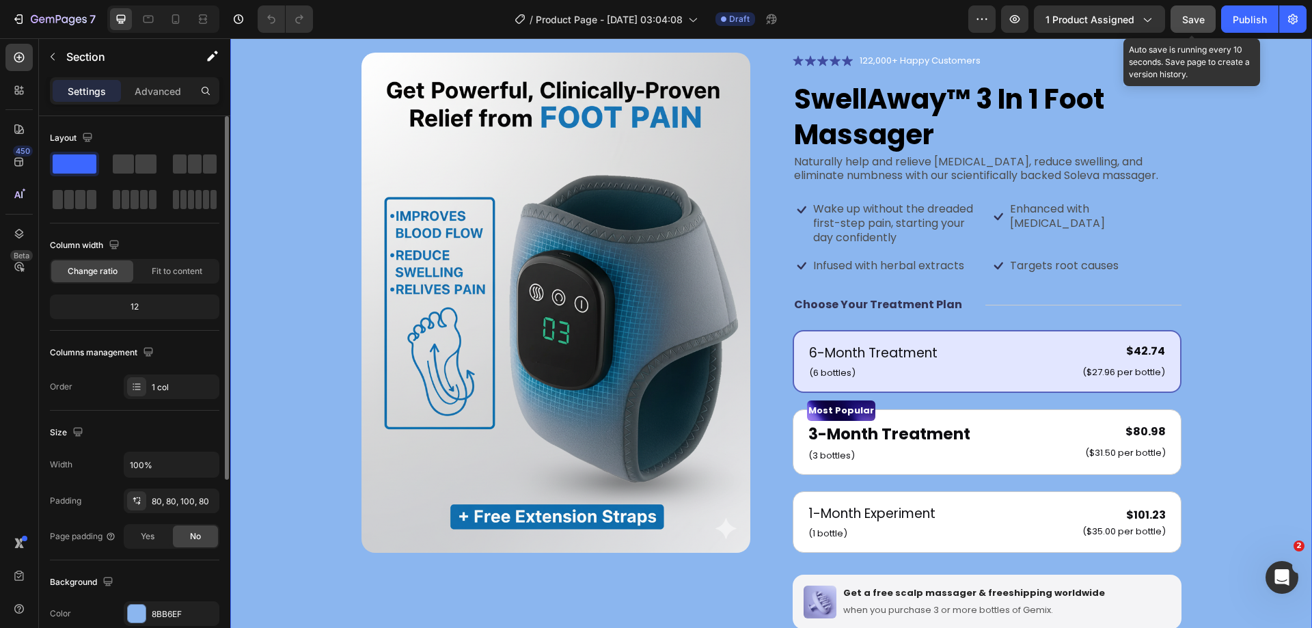
click at [1194, 18] on span "Save" at bounding box center [1193, 20] width 23 height 12
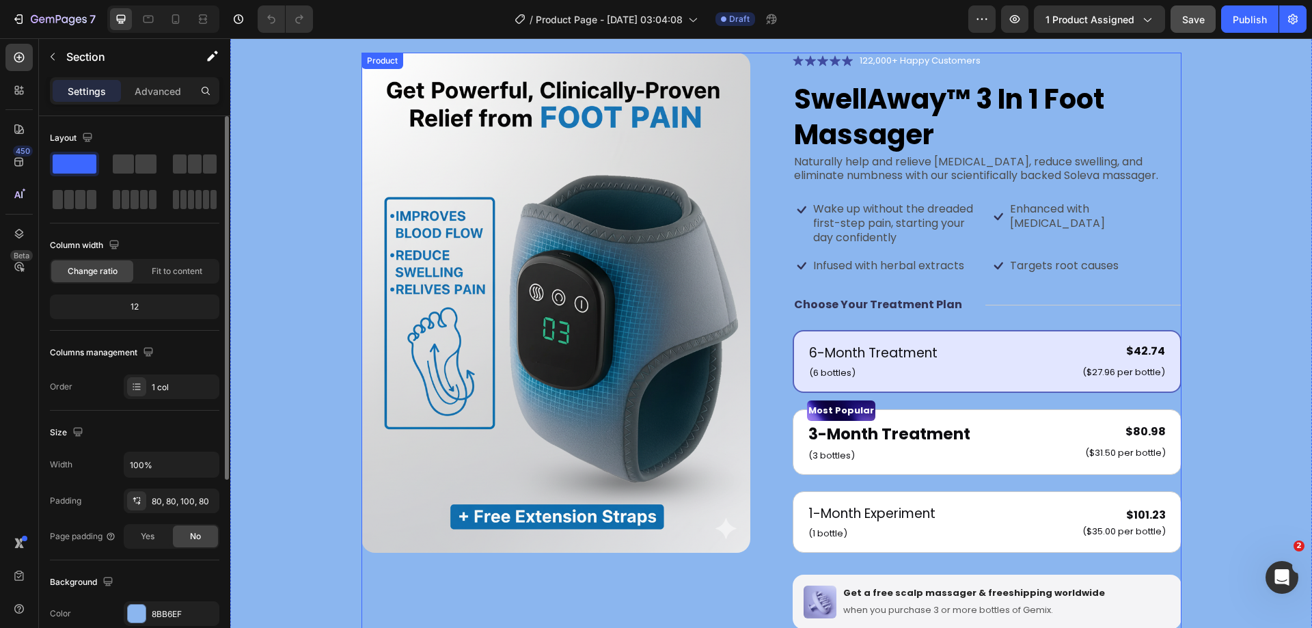
click at [972, 327] on div "Icon Icon Icon Icon Icon Icon List 122,000+ Happy Customers Text Block Row Swel…" at bounding box center [987, 429] width 389 height 752
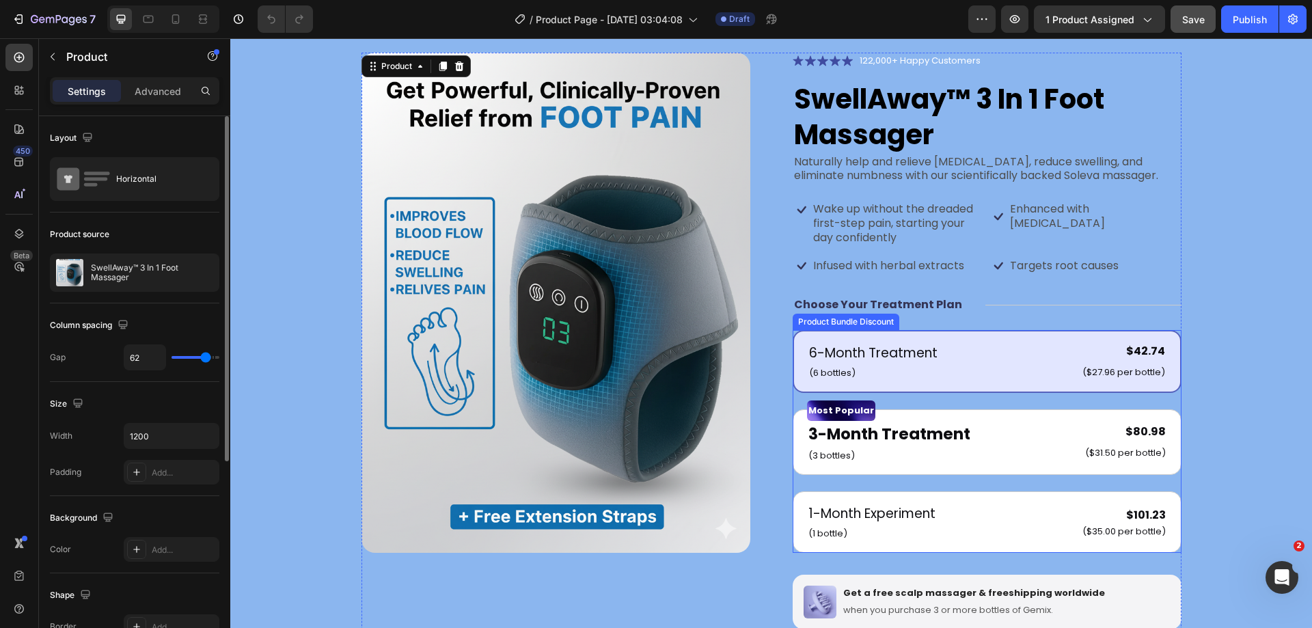
click at [972, 333] on div "6-Month Treatment Text Block (6 bottles) Text Block $42.74 Product Price Produc…" at bounding box center [987, 361] width 389 height 63
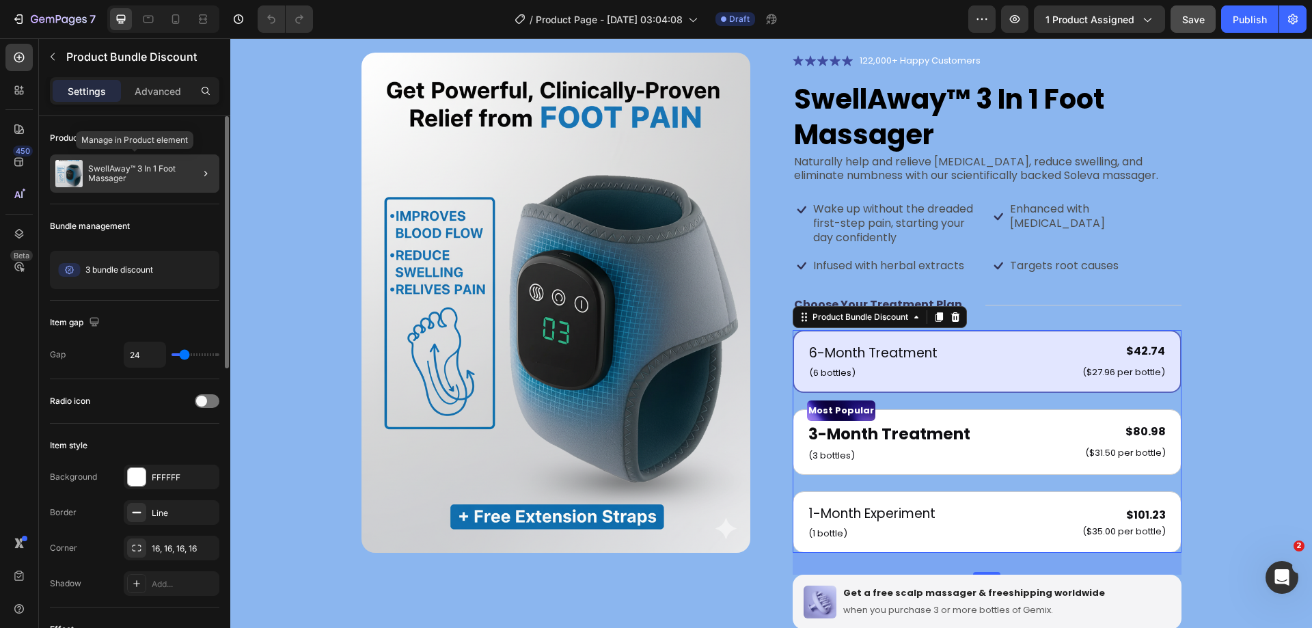
click at [142, 176] on p "SwellAway™ 3 In 1 Foot Massager" at bounding box center [151, 173] width 126 height 19
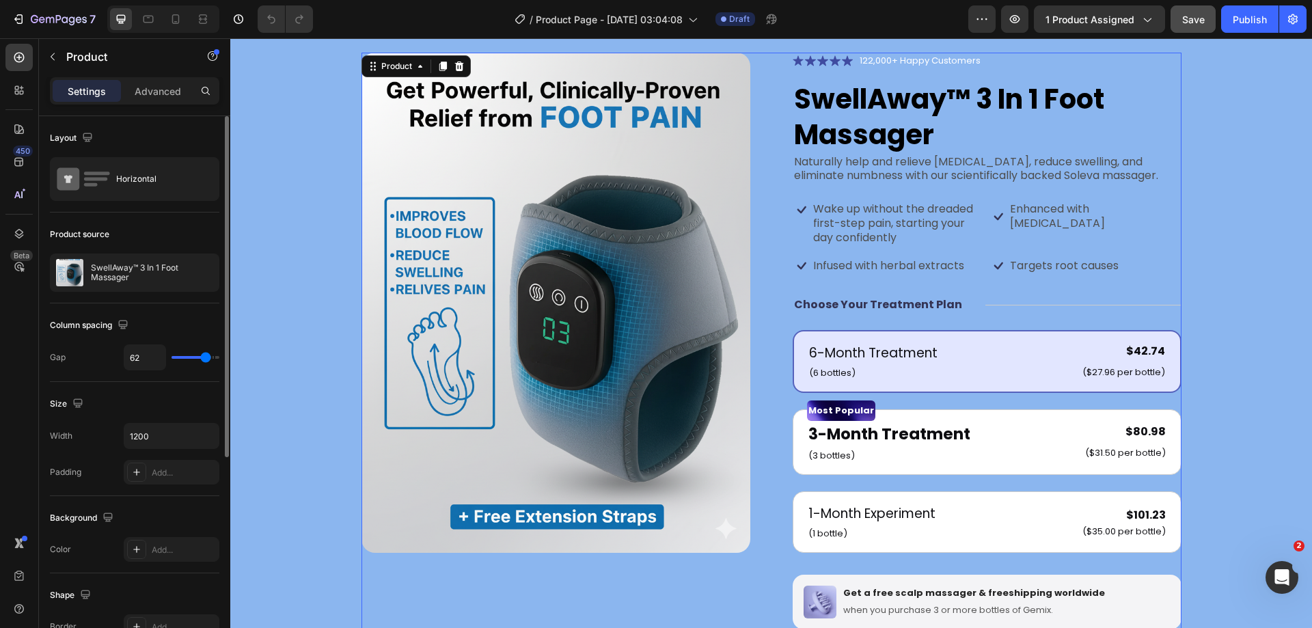
click at [142, 176] on div "Horizontal" at bounding box center [157, 178] width 83 height 31
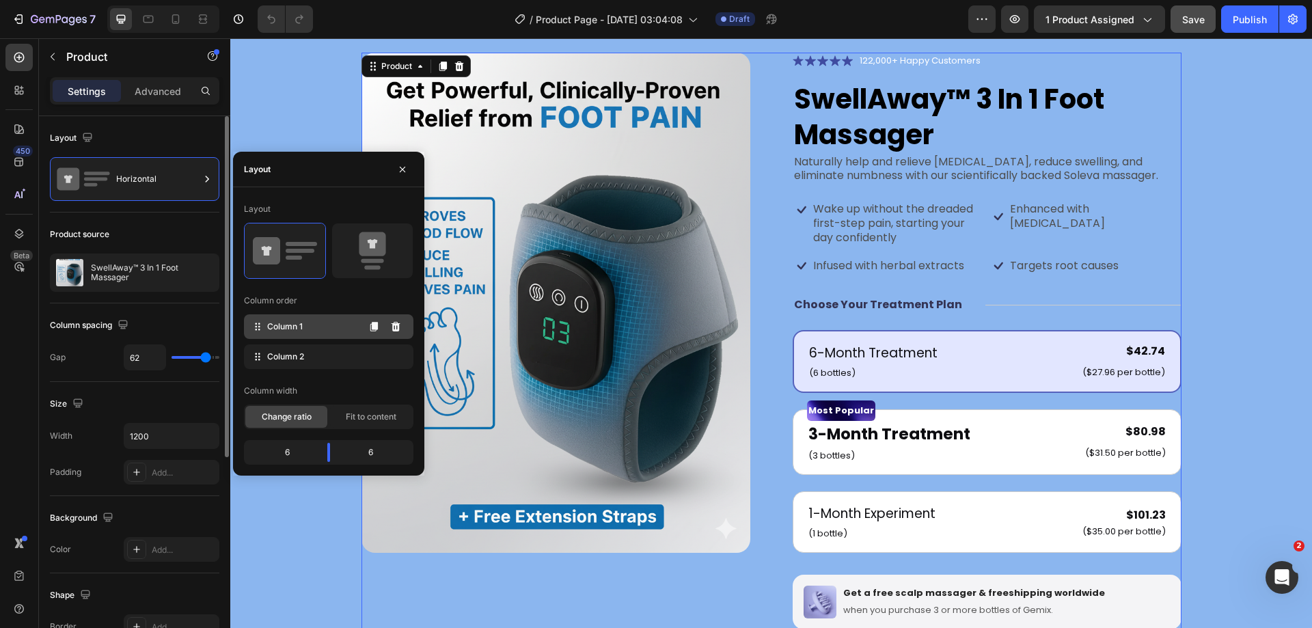
click at [286, 326] on span "Column 1" at bounding box center [285, 326] width 36 height 12
click at [282, 364] on div "Column 2" at bounding box center [328, 356] width 169 height 25
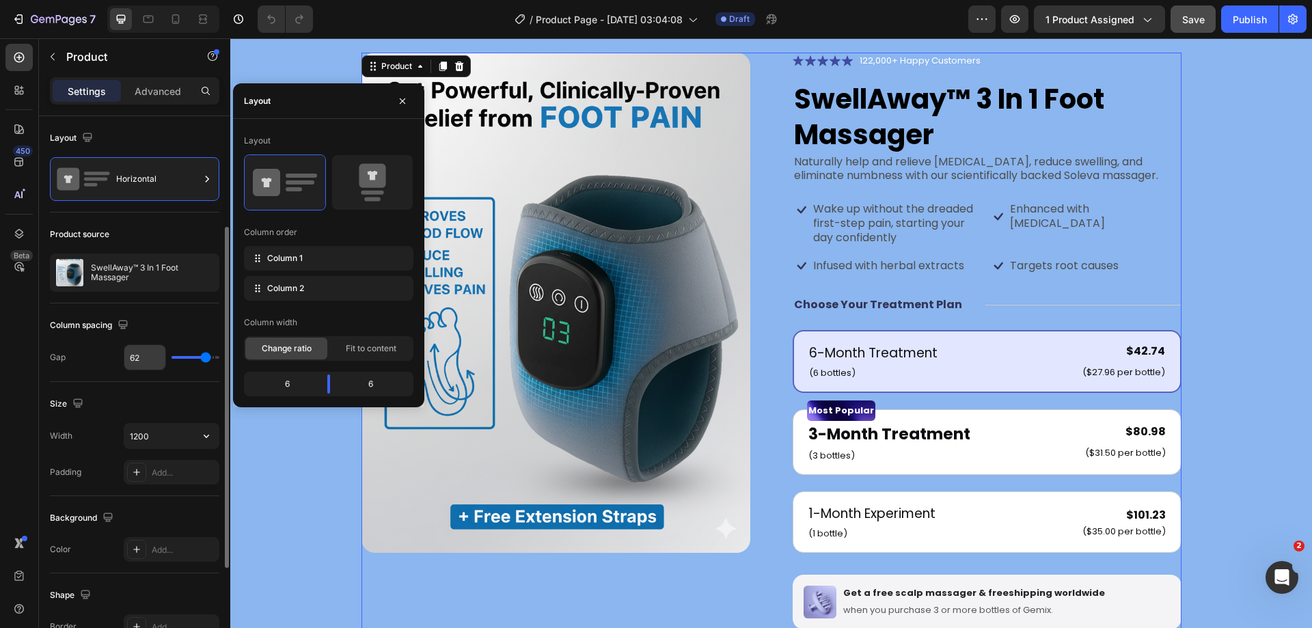
scroll to position [137, 0]
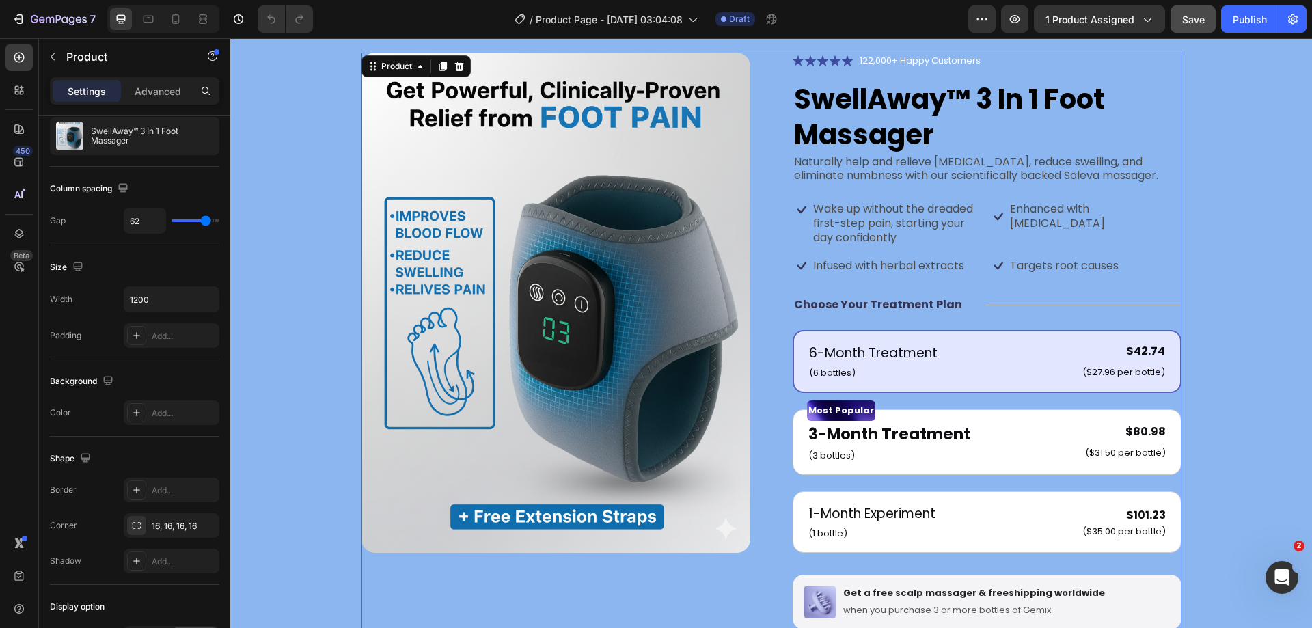
click at [853, 317] on div "Icon Icon Icon Icon Icon Icon List 122,000+ Happy Customers Text Block Row Swel…" at bounding box center [987, 429] width 389 height 752
click at [853, 329] on div "Icon Icon Icon Icon Icon Icon List 122,000+ Happy Customers Text Block Row Swel…" at bounding box center [987, 429] width 389 height 752
click at [866, 335] on div "6-Month Treatment Text Block (6 bottles) Text Block $42.74 Product Price Produc…" at bounding box center [987, 361] width 389 height 63
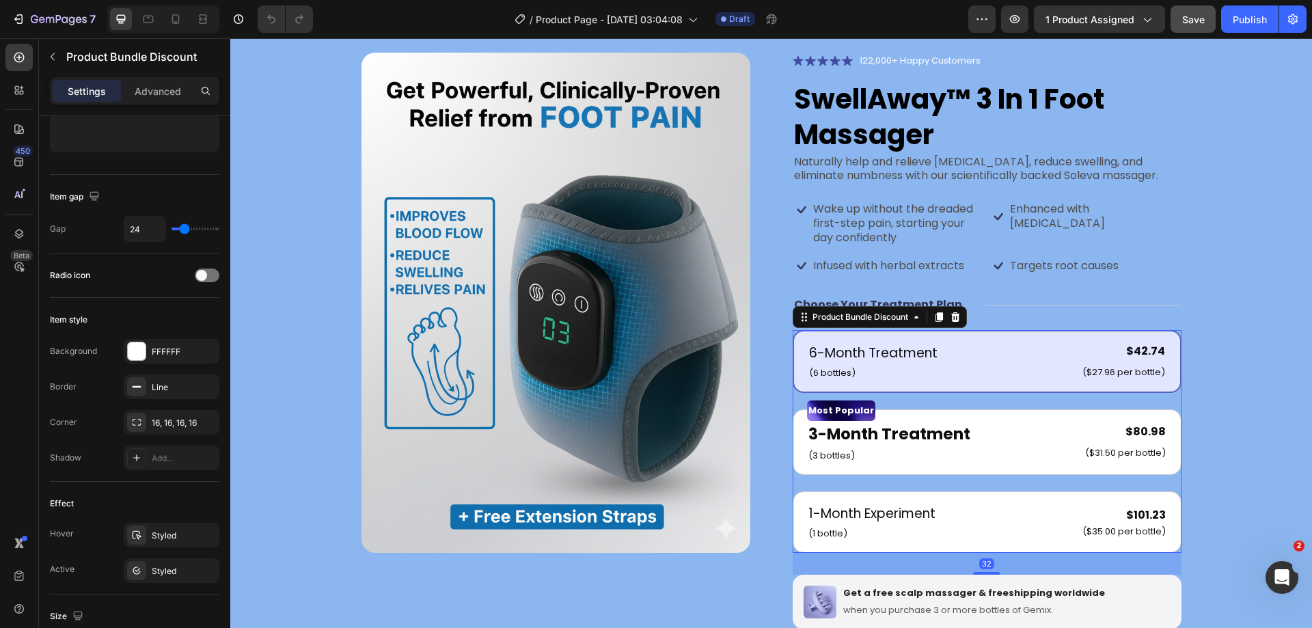
scroll to position [0, 0]
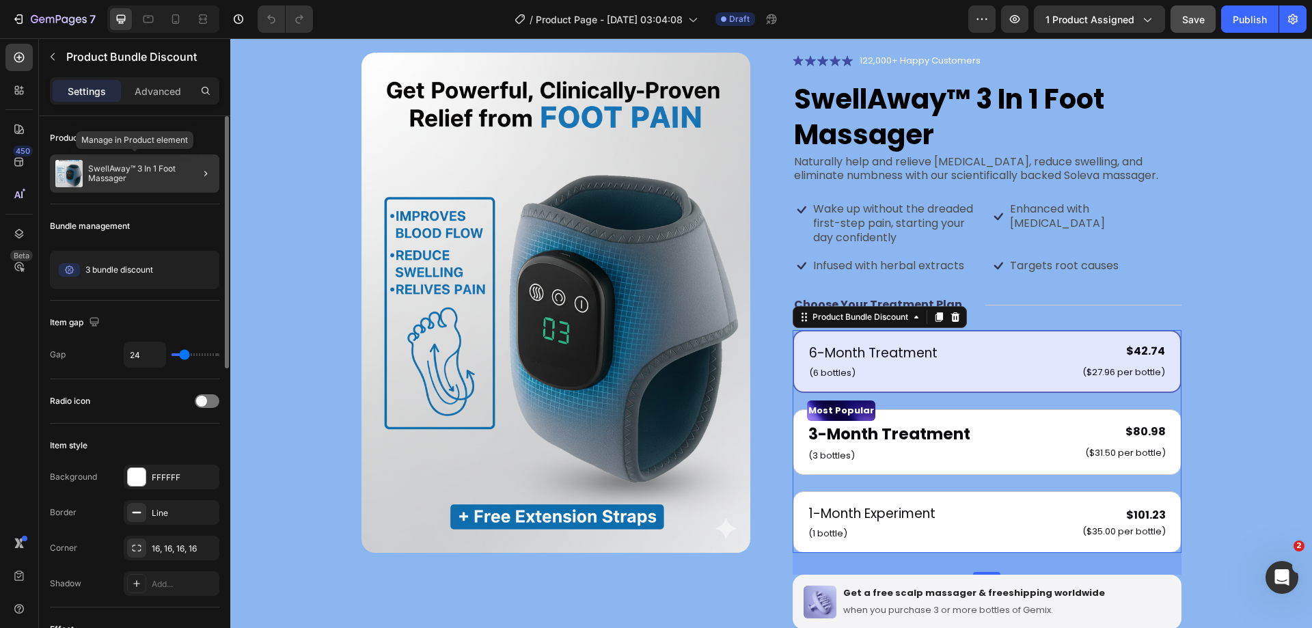
click at [132, 178] on p "SwellAway™ 3 In 1 Foot Massager" at bounding box center [151, 173] width 126 height 19
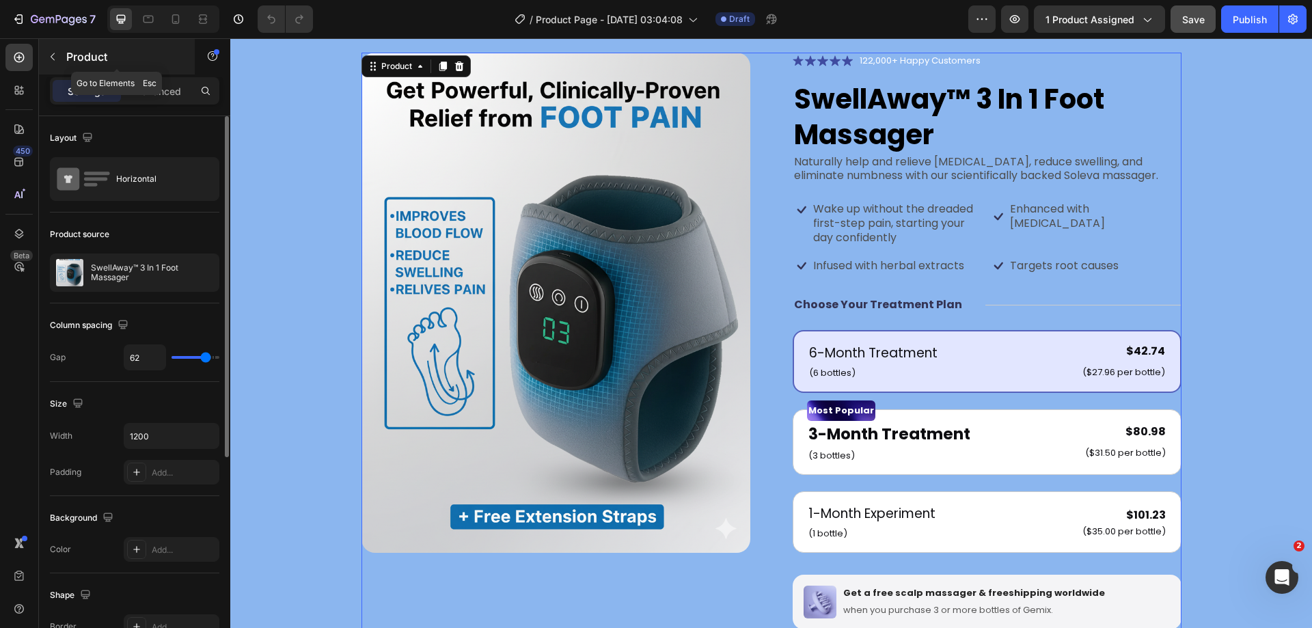
click at [55, 59] on icon "button" at bounding box center [52, 56] width 11 height 11
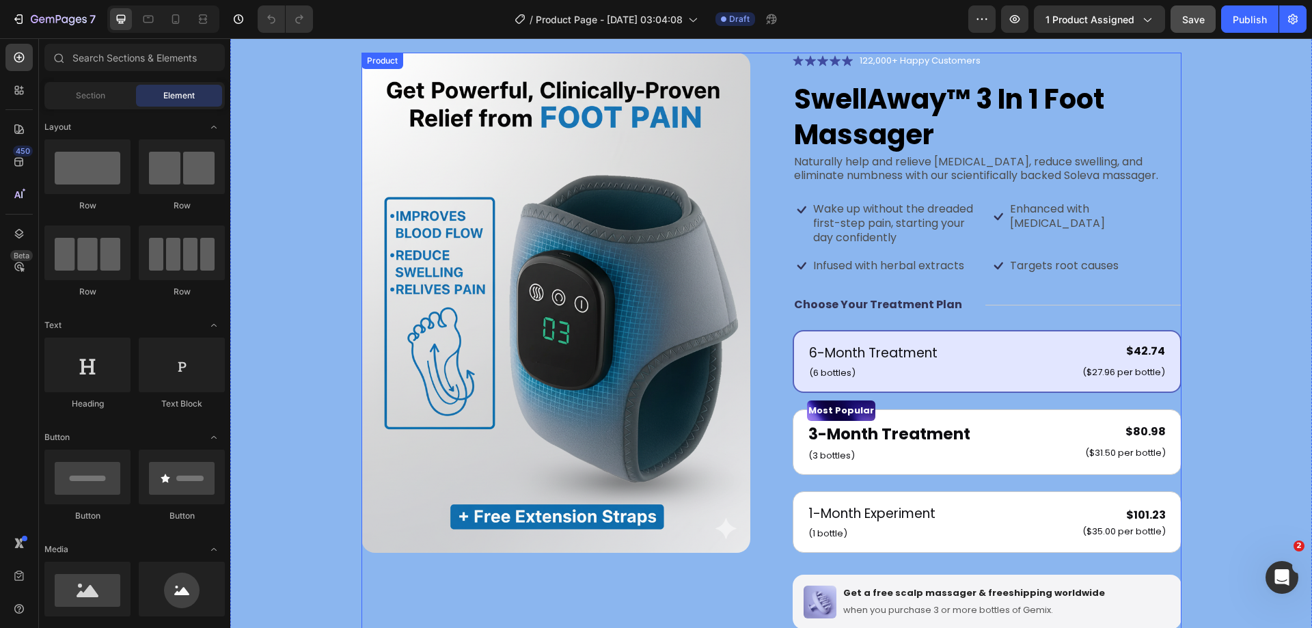
click at [873, 329] on div "Icon Icon Icon Icon Icon Icon List 122,000+ Happy Customers Text Block Row Swel…" at bounding box center [987, 429] width 389 height 752
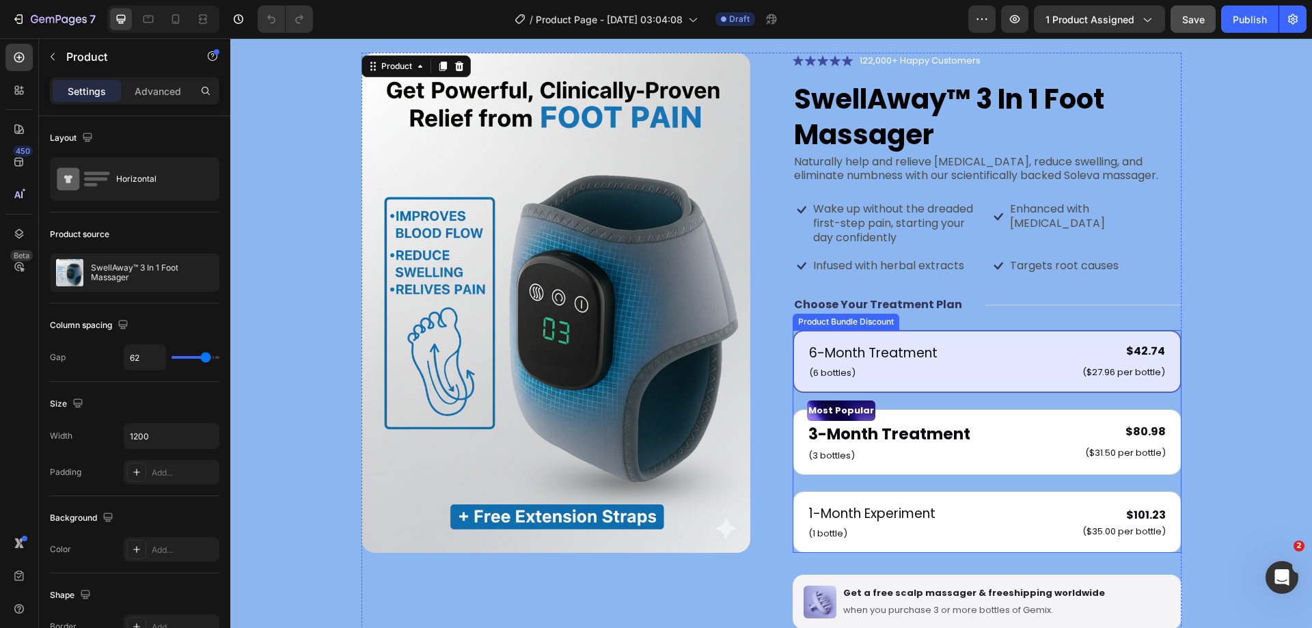
click at [876, 333] on div "6-Month Treatment Text Block (6 bottles) Text Block $42.74 Product Price Produc…" at bounding box center [987, 361] width 389 height 63
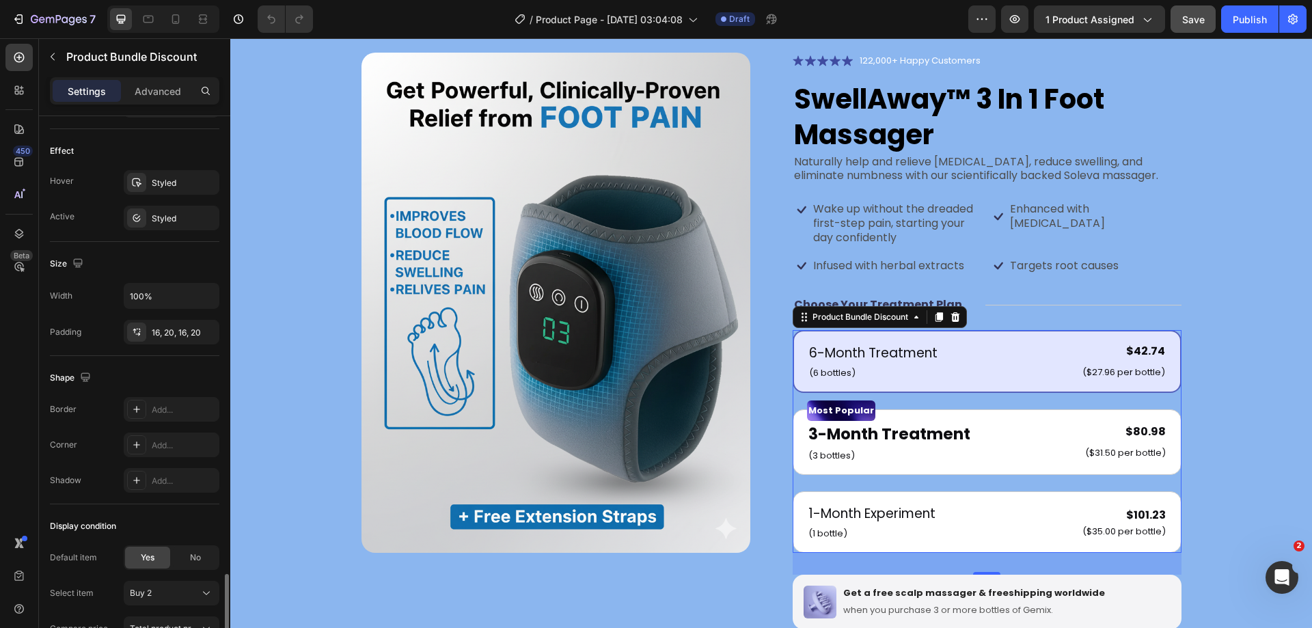
scroll to position [640, 0]
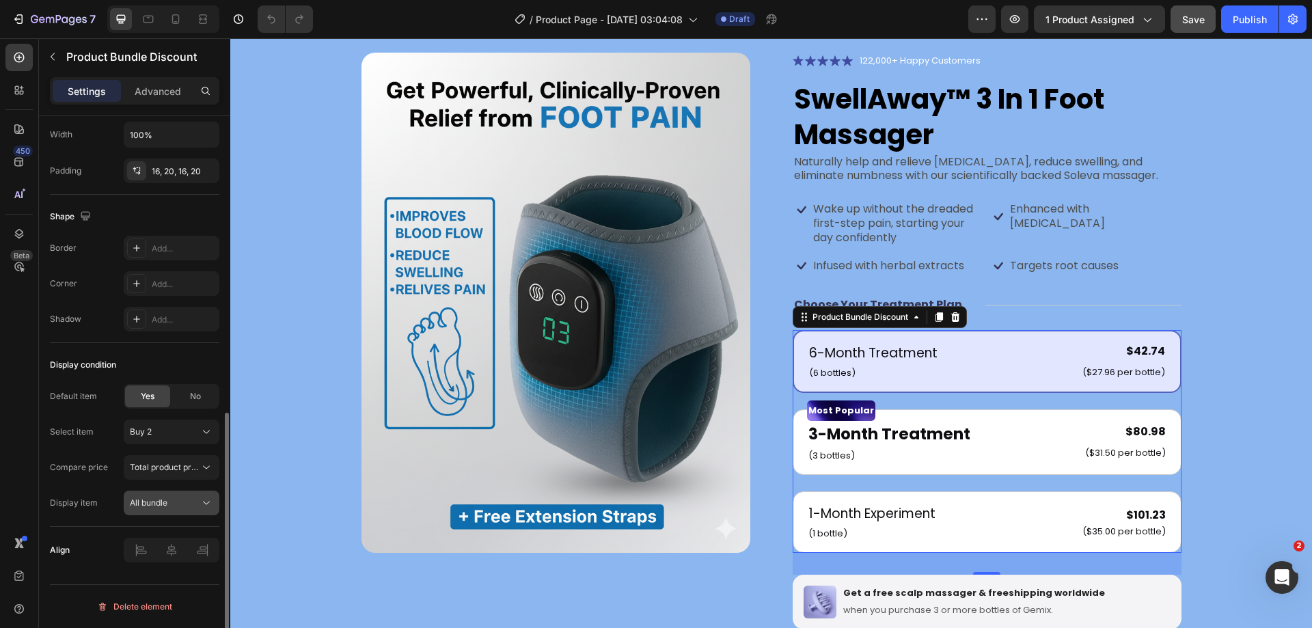
click at [169, 508] on div "All bundle" at bounding box center [165, 503] width 70 height 12
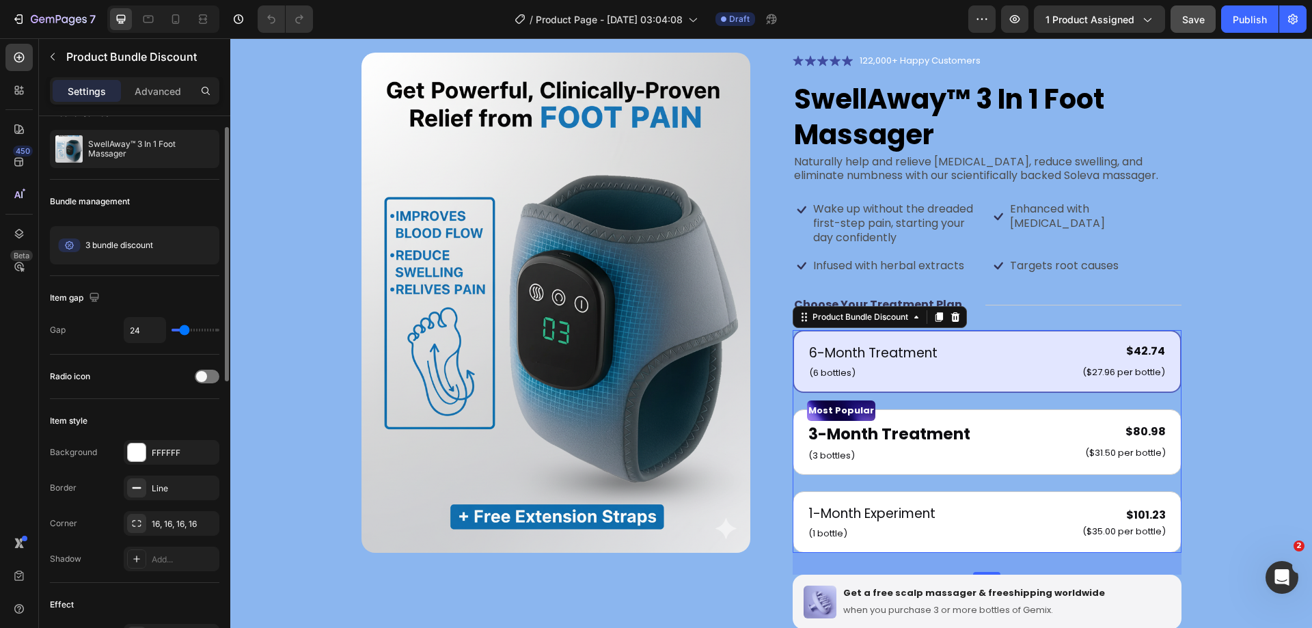
scroll to position [0, 0]
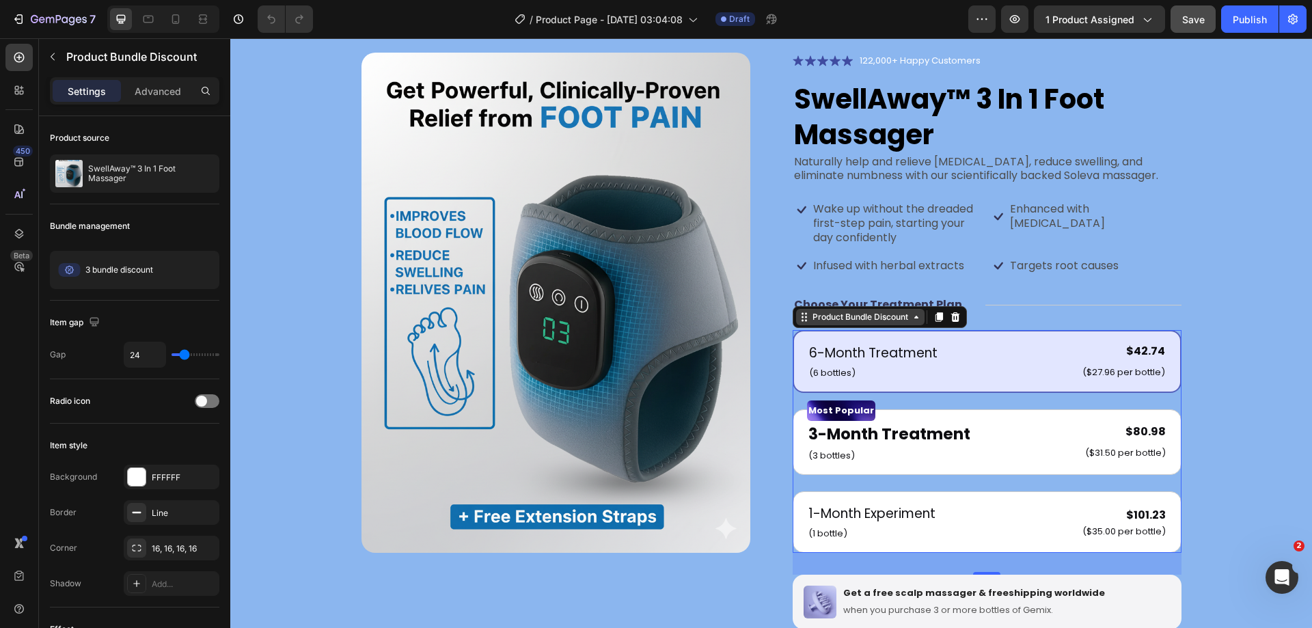
click at [914, 324] on div "Product Bundle Discount" at bounding box center [860, 317] width 128 height 16
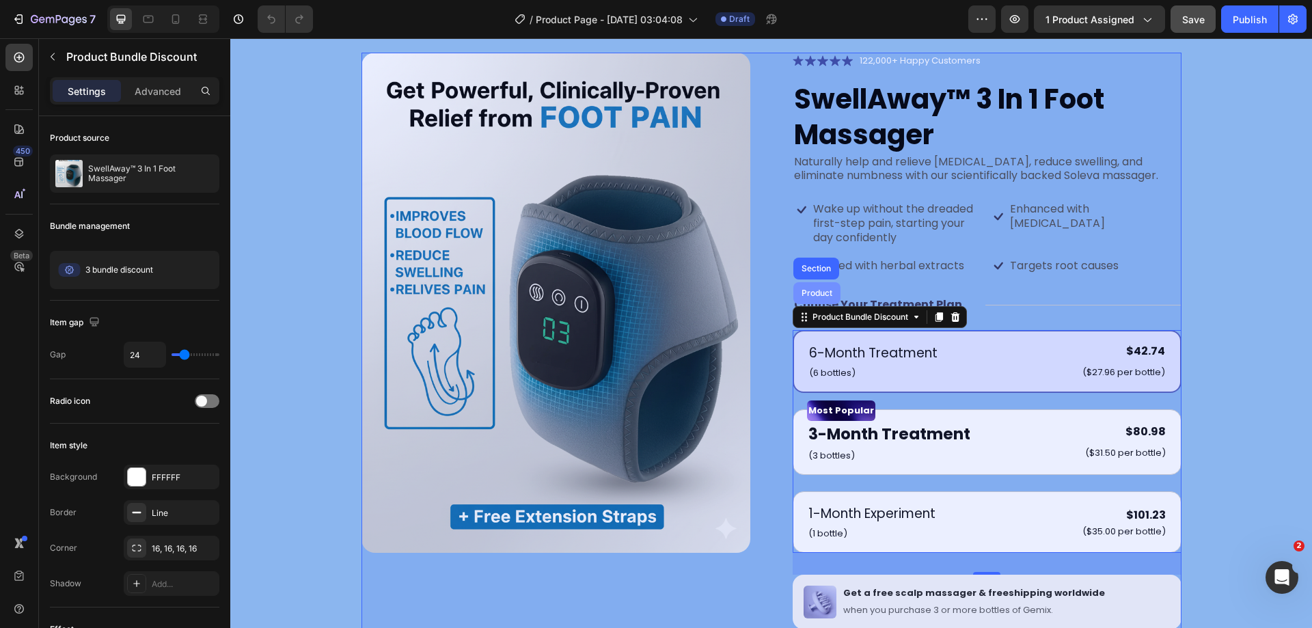
click at [817, 291] on div "Product" at bounding box center [817, 293] width 36 height 8
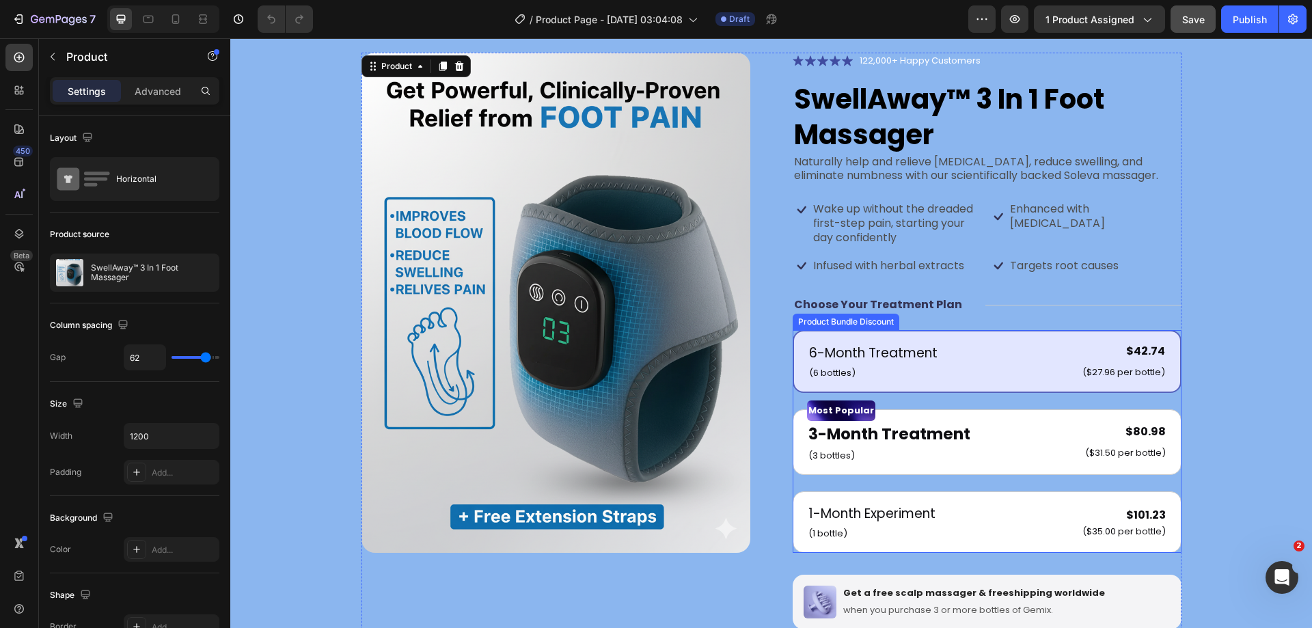
click at [1002, 337] on div "6-Month Treatment Text Block (6 bottles) Text Block $42.74 Product Price Produc…" at bounding box center [987, 361] width 389 height 63
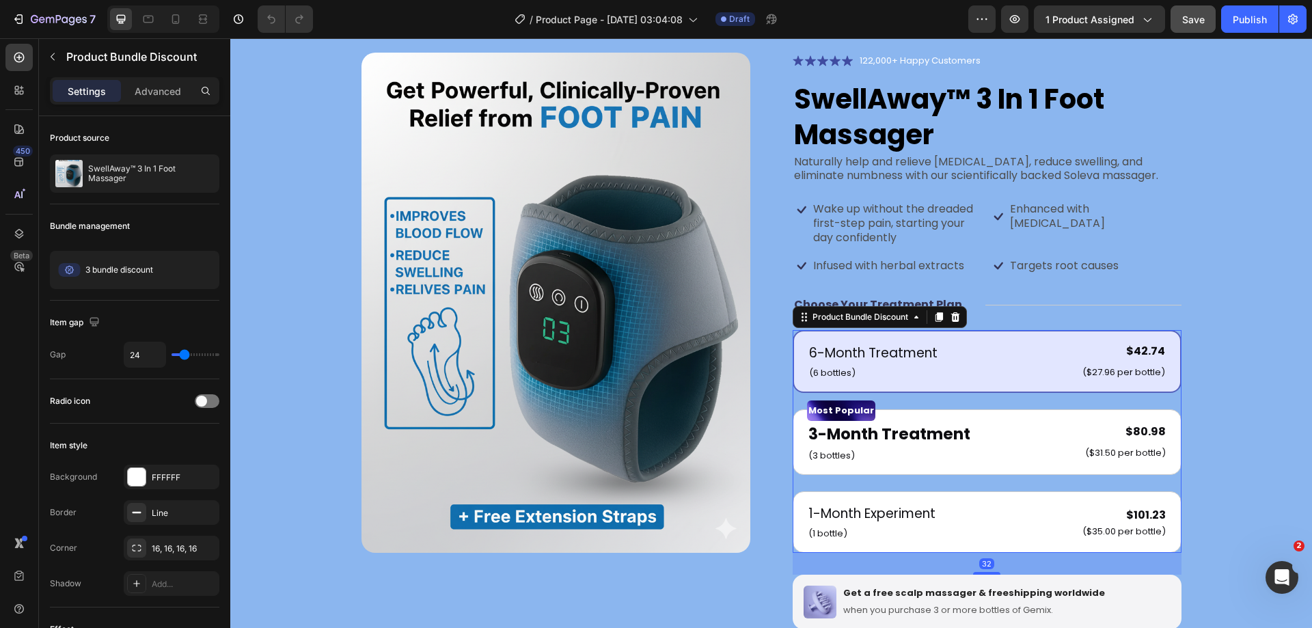
click at [986, 333] on div "6-Month Treatment Text Block (6 bottles) Text Block $42.74 Product Price Produc…" at bounding box center [987, 361] width 389 height 63
click at [200, 271] on span "Edit" at bounding box center [201, 270] width 14 height 12
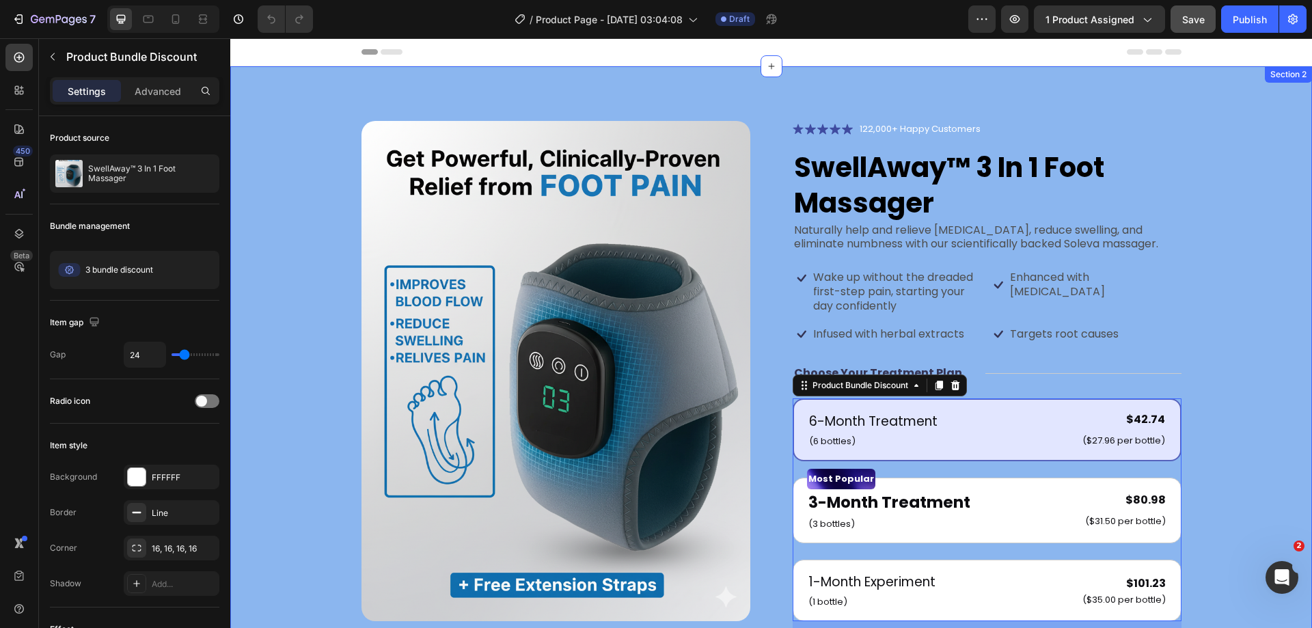
click at [1245, 250] on div "Product Images Icon Icon Icon Icon Icon Icon List 122,000+ Happy Customers Text…" at bounding box center [771, 497] width 972 height 752
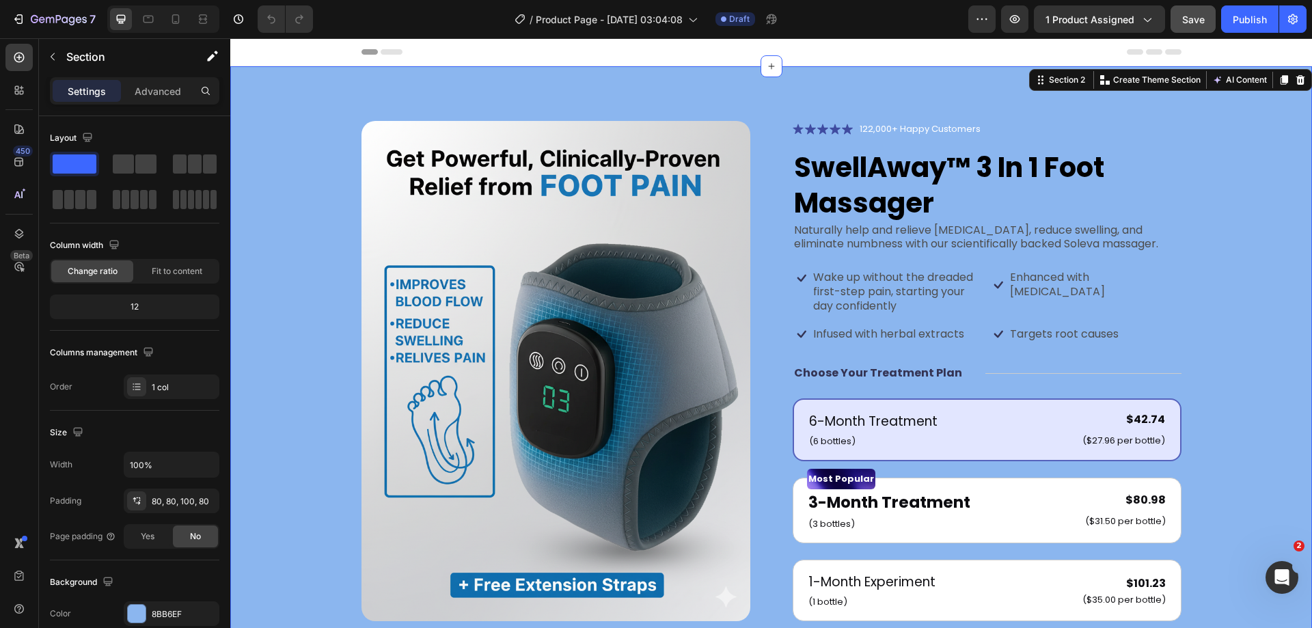
click at [310, 160] on div "Product Images Icon Icon Icon Icon Icon Icon List 122,000+ Happy Customers Text…" at bounding box center [771, 497] width 972 height 752
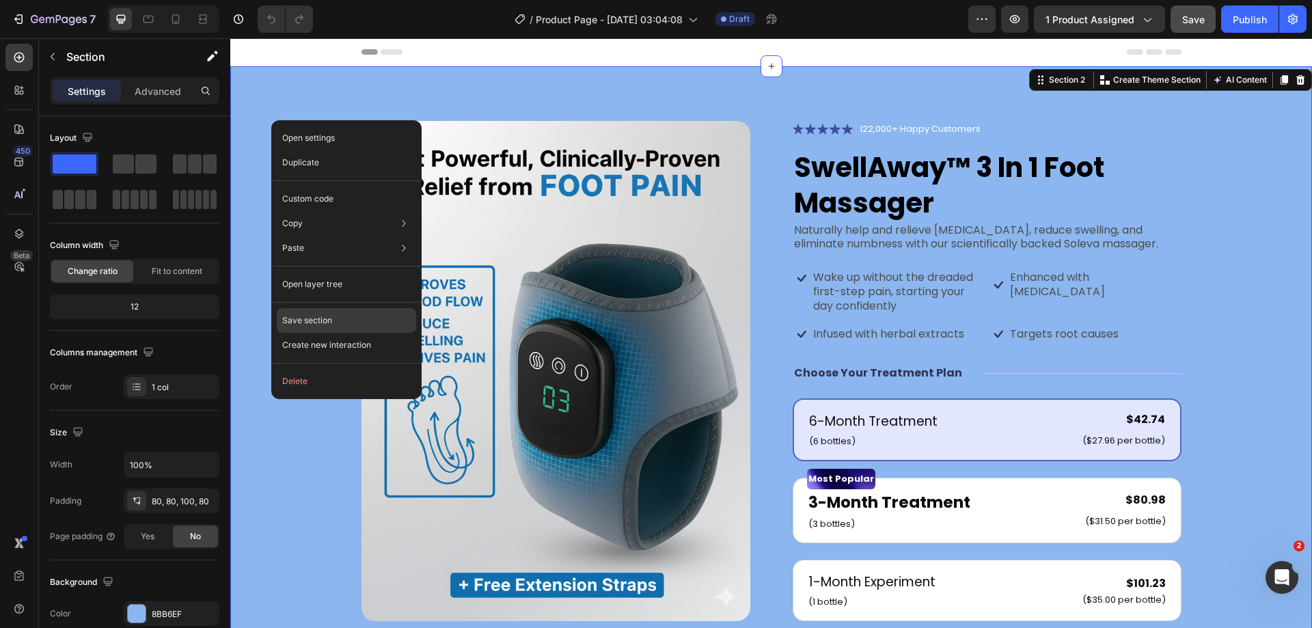
click at [324, 318] on p "Save section" at bounding box center [307, 320] width 50 height 12
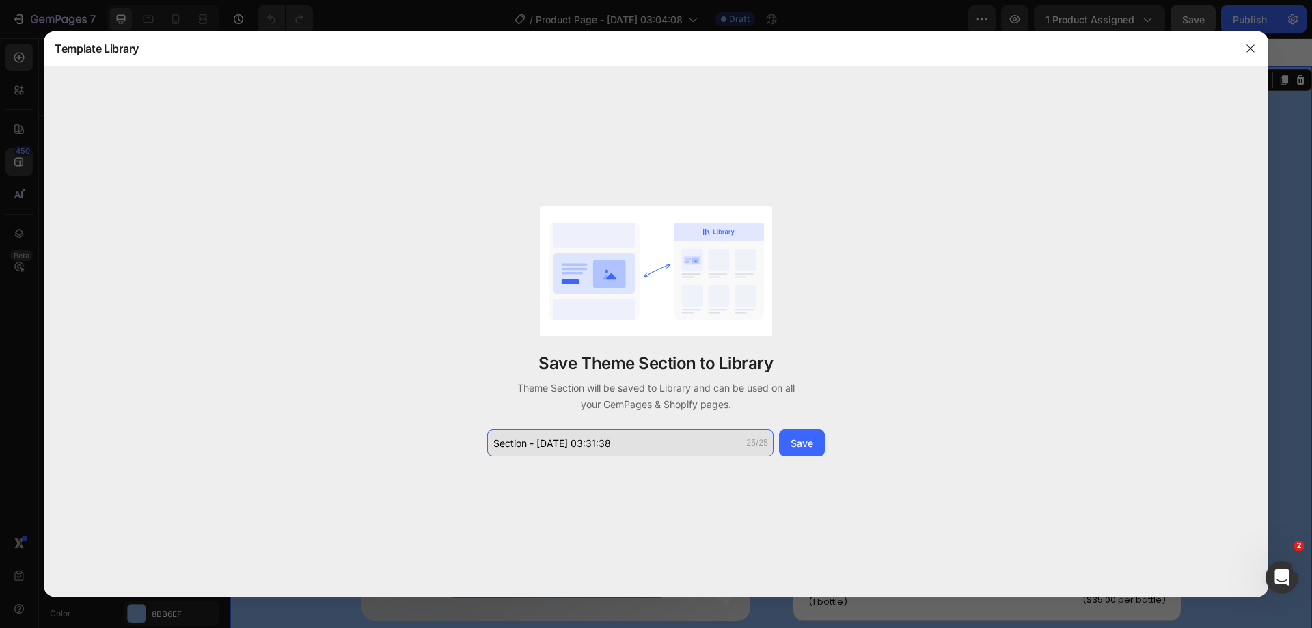
click at [648, 448] on input "Section - Sep 27 03:31:38" at bounding box center [630, 442] width 286 height 27
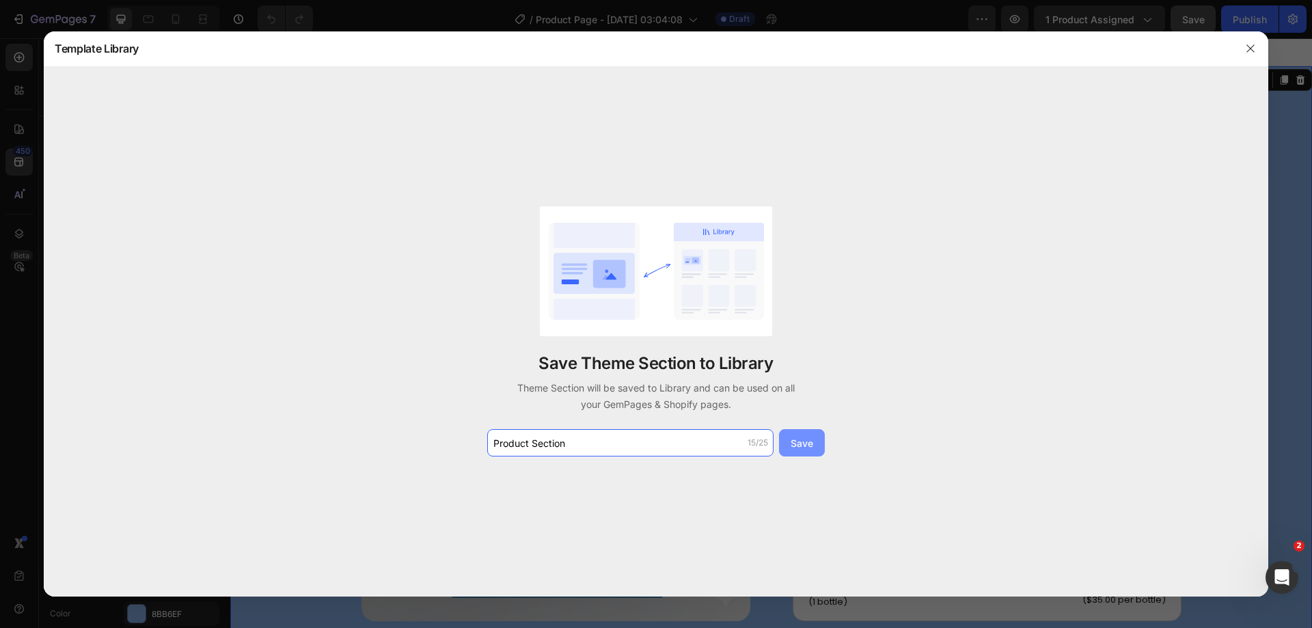
type input "Product Section"
click at [802, 445] on div "Save" at bounding box center [802, 443] width 23 height 14
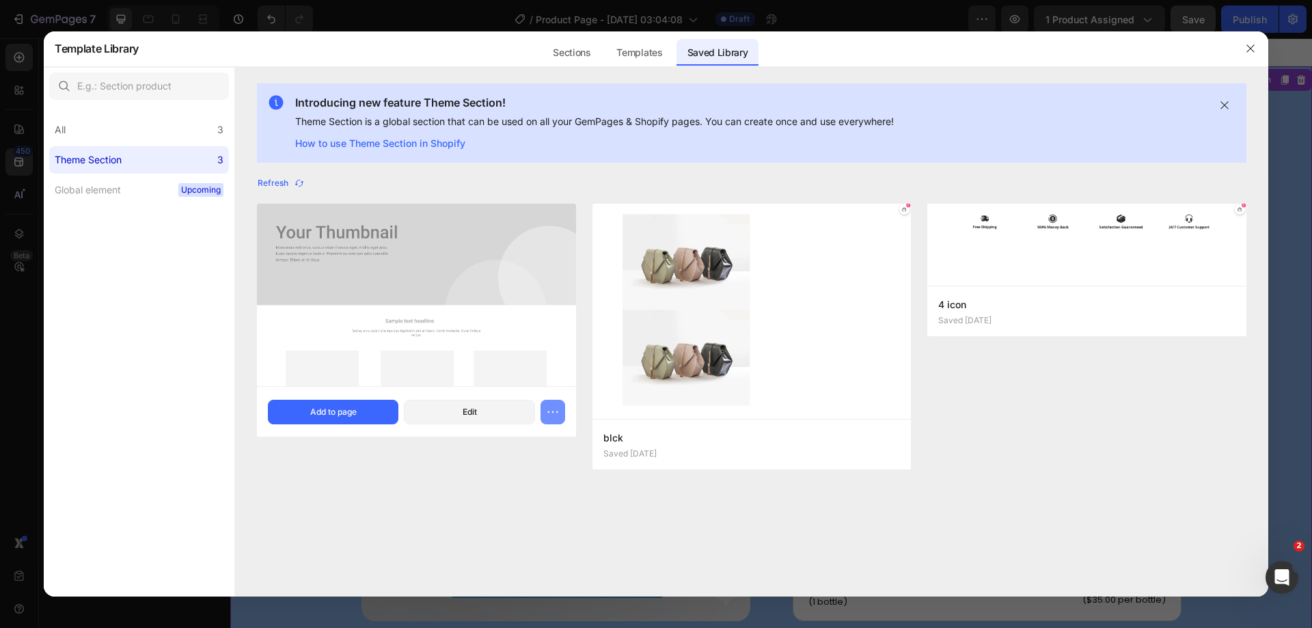
click at [552, 415] on icon "button" at bounding box center [553, 412] width 14 height 14
click at [333, 411] on div "Add to page" at bounding box center [333, 412] width 46 height 12
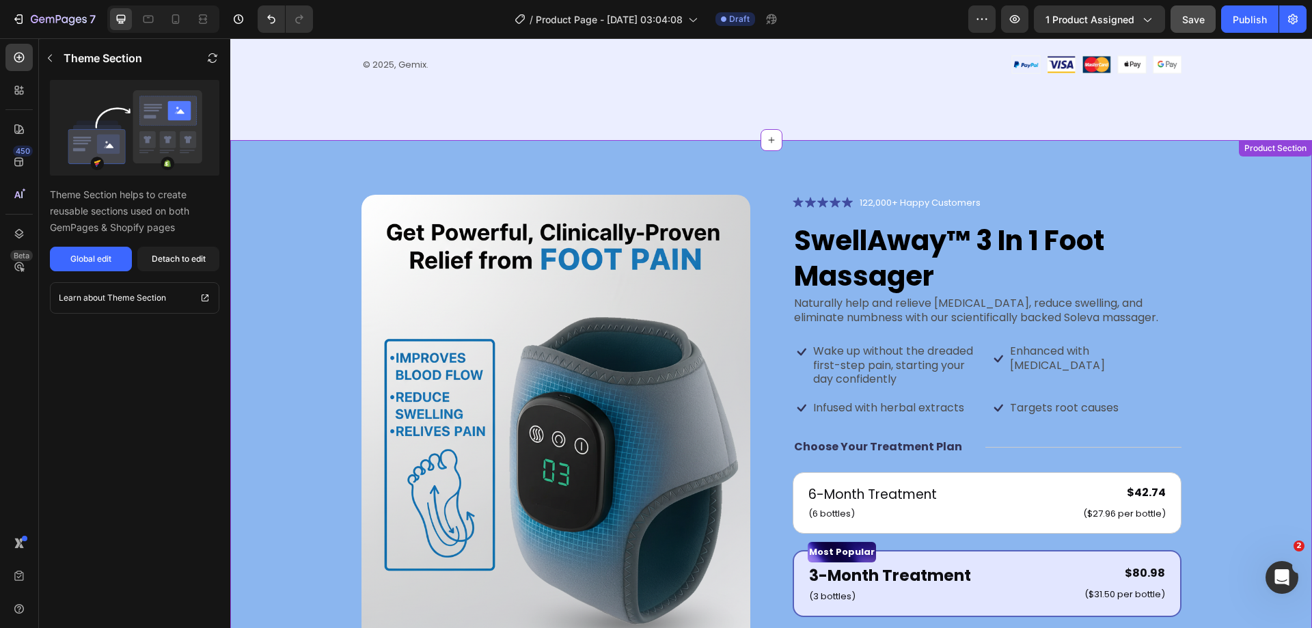
scroll to position [3997, 0]
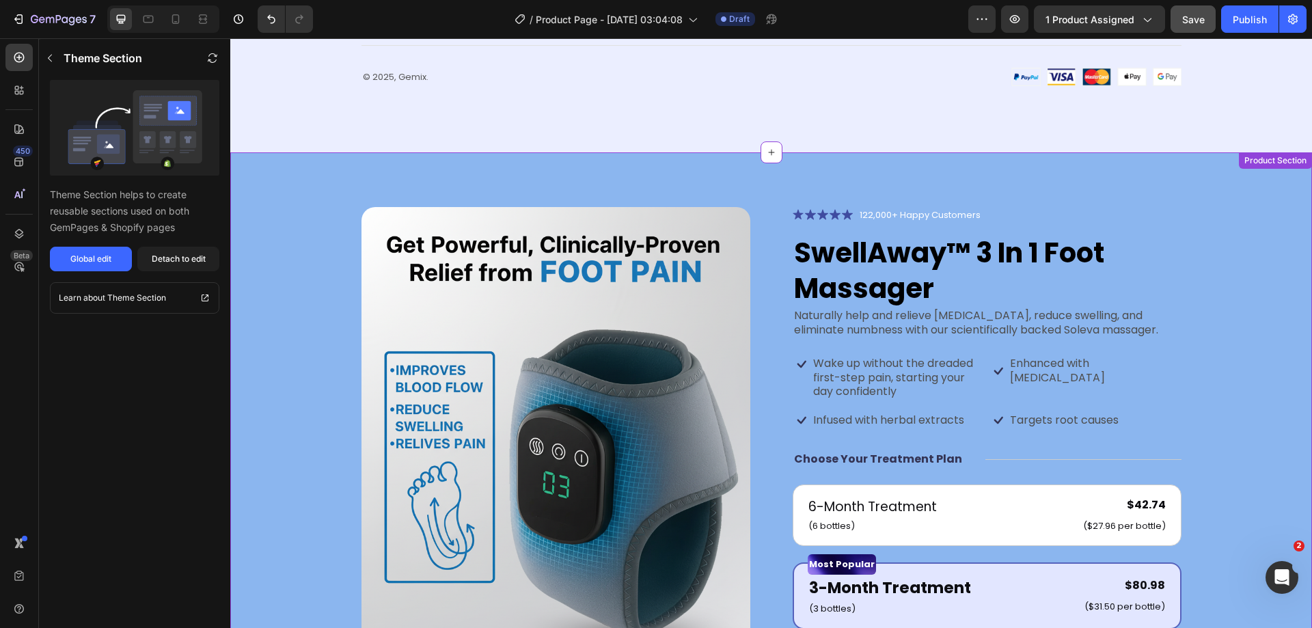
click at [1263, 302] on div "Product Images Icon Icon Icon Icon Icon Icon List 122,000+ Happy Customers Text…" at bounding box center [771, 589] width 1082 height 875
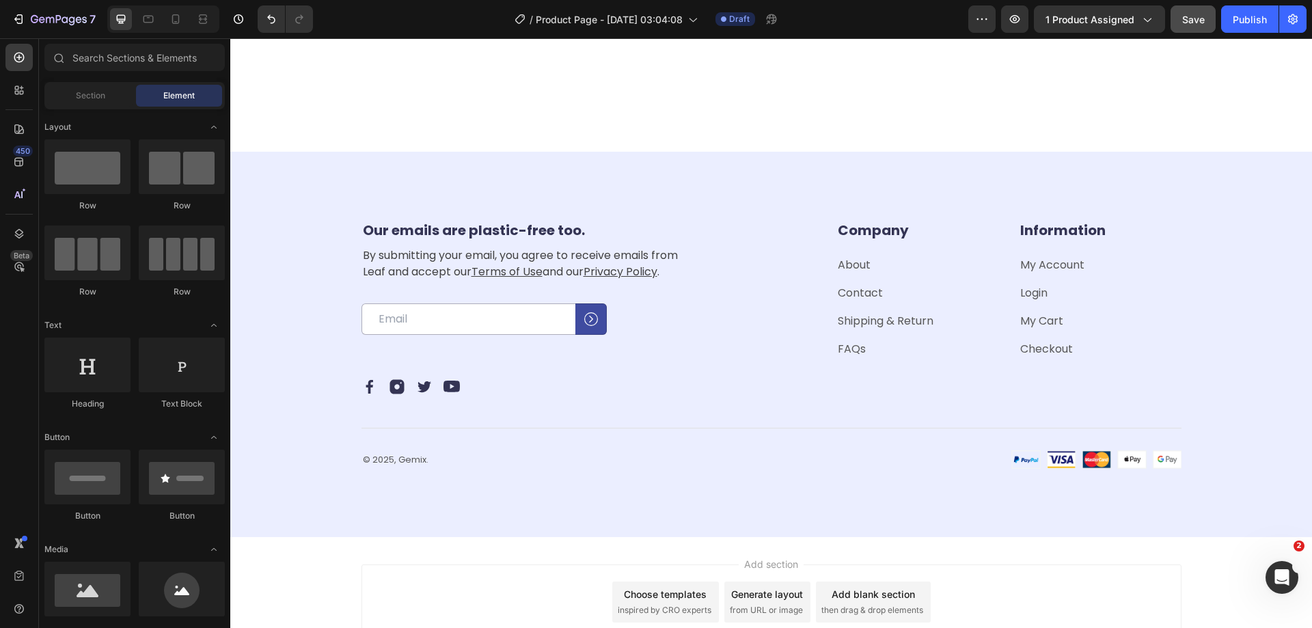
scroll to position [3892, 0]
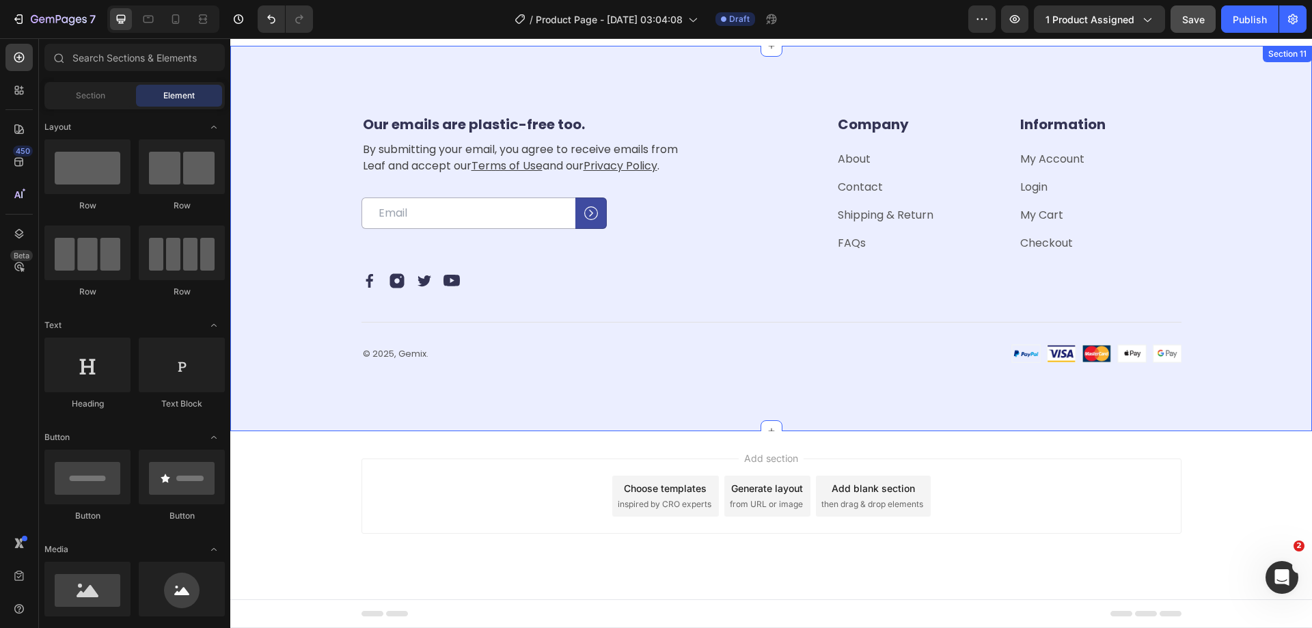
click at [288, 253] on div "Our emails are plastic-free too. Heading By submitting your email, you agree to…" at bounding box center [771, 238] width 972 height 249
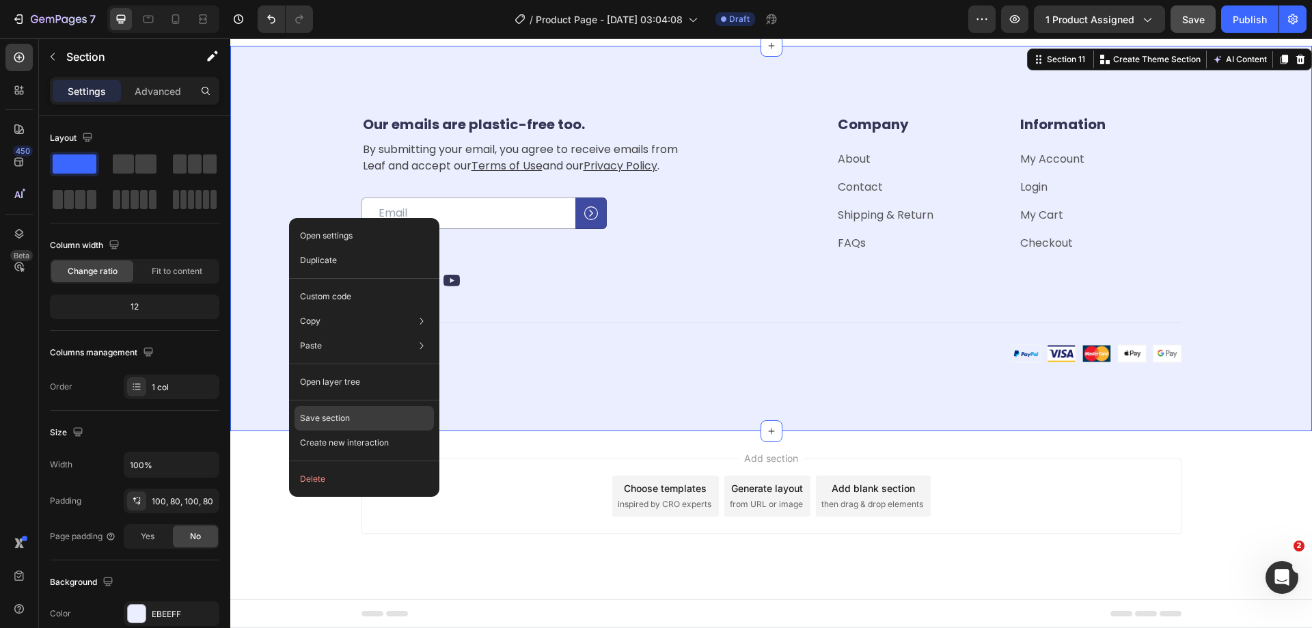
click at [327, 420] on p "Save section" at bounding box center [325, 418] width 50 height 12
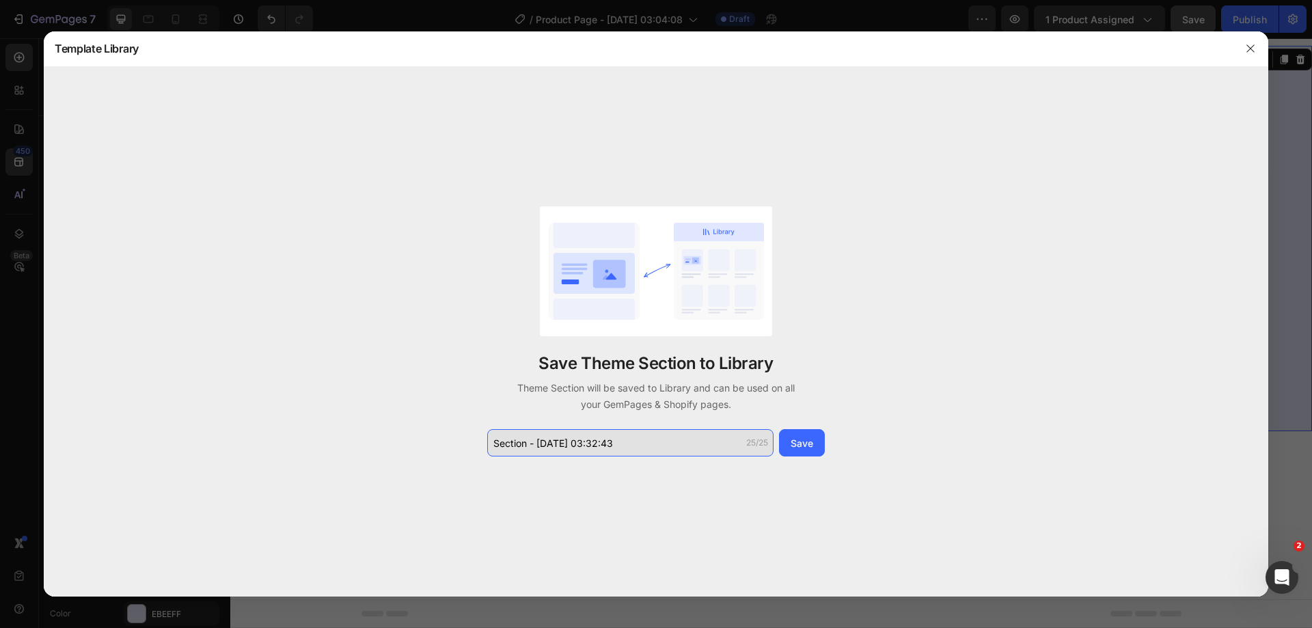
click at [581, 446] on input "Section - Sep 27 03:32:43" at bounding box center [630, 442] width 286 height 27
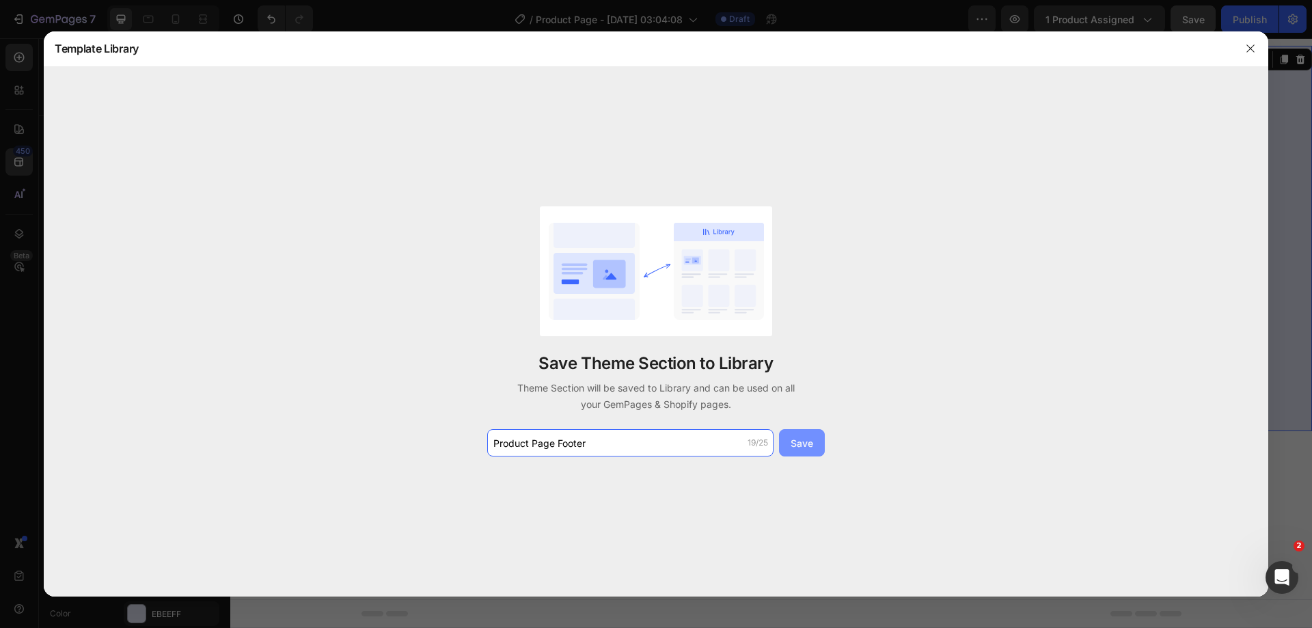
type input "Product Page Footer"
click at [810, 447] on div "Save" at bounding box center [802, 443] width 23 height 14
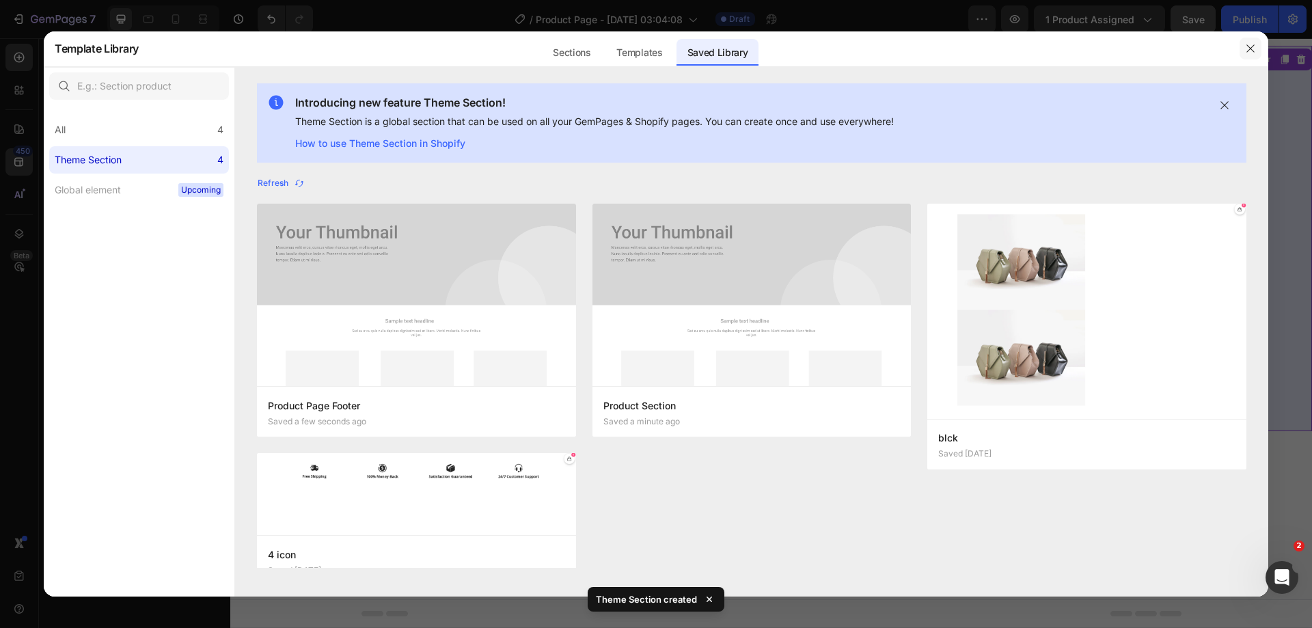
click at [1252, 49] on icon "button" at bounding box center [1250, 48] width 11 height 11
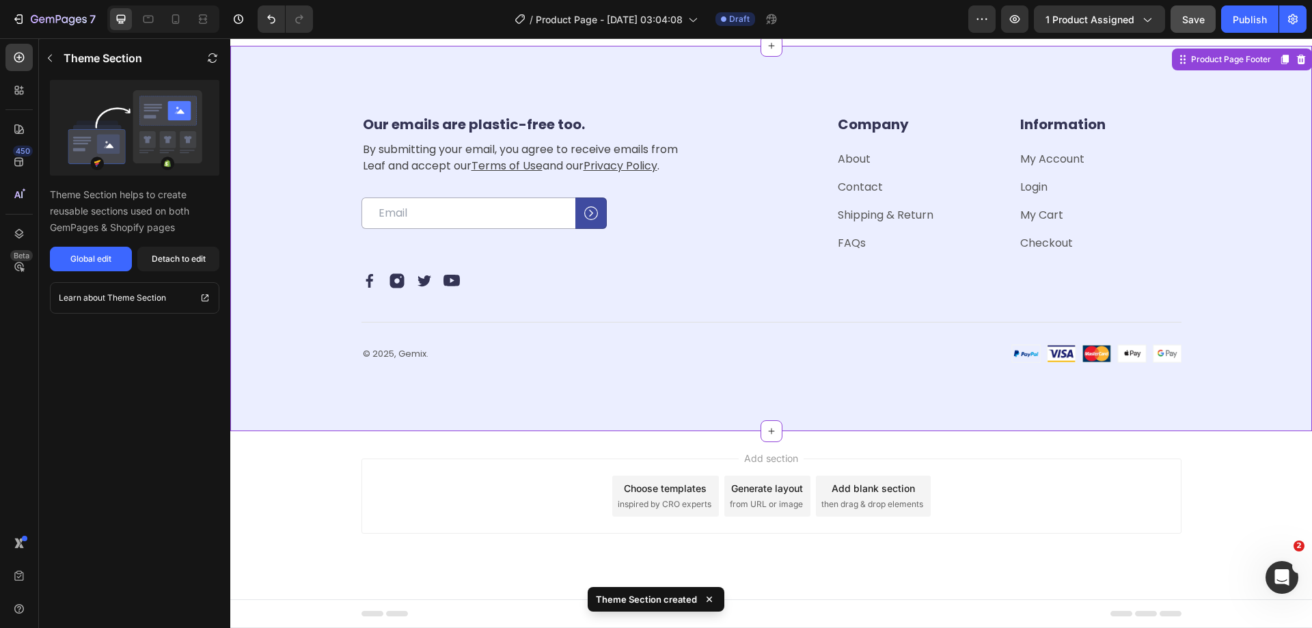
click at [942, 413] on div "Our emails are plastic-free too. Heading By submitting your email, you agree to…" at bounding box center [771, 238] width 1082 height 385
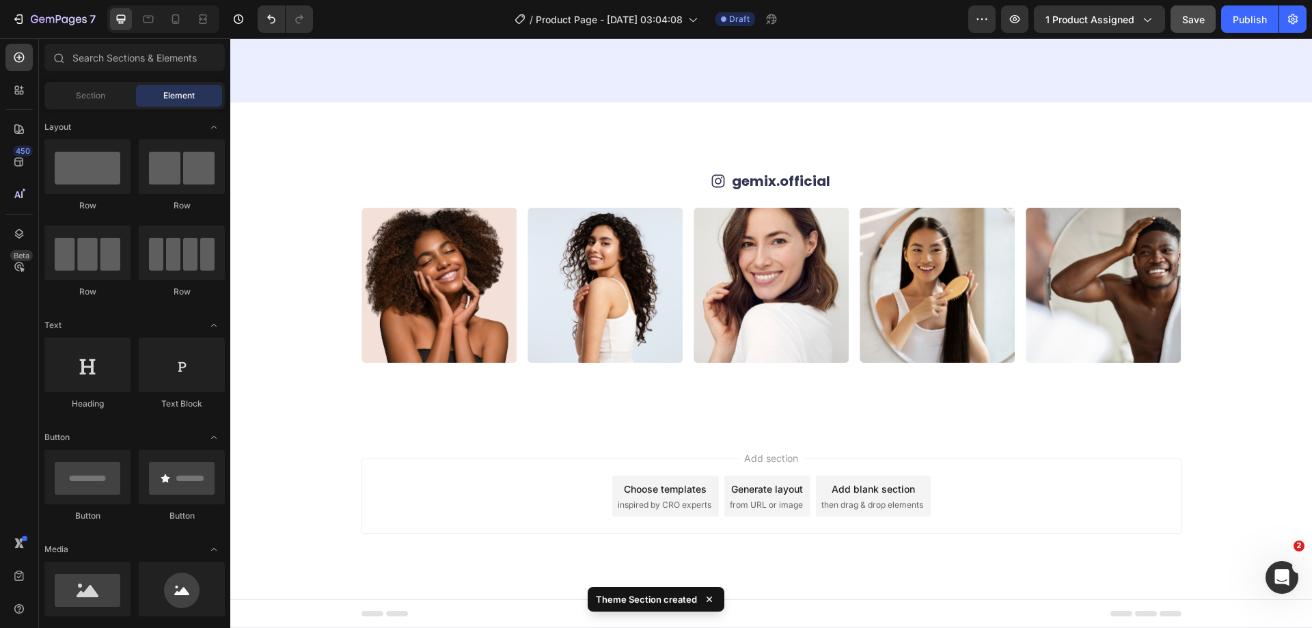
scroll to position [3507, 0]
click at [20, 128] on icon at bounding box center [19, 129] width 14 height 14
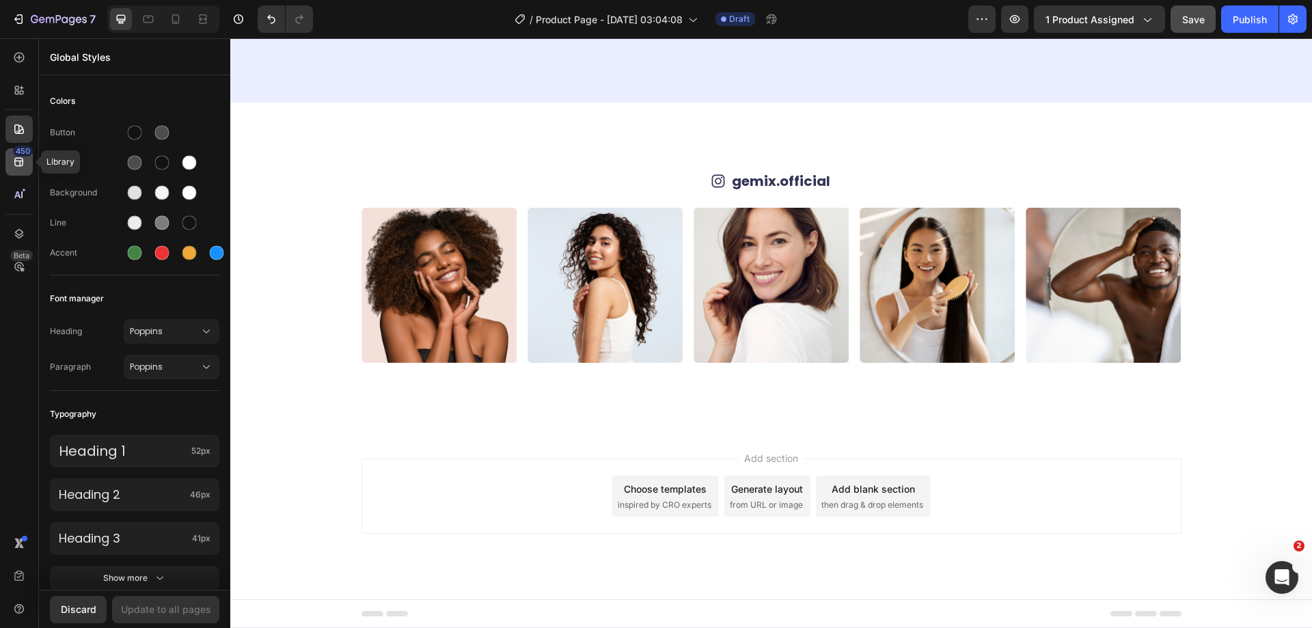
click at [18, 167] on icon at bounding box center [19, 162] width 14 height 14
click at [18, 599] on div at bounding box center [18, 608] width 27 height 27
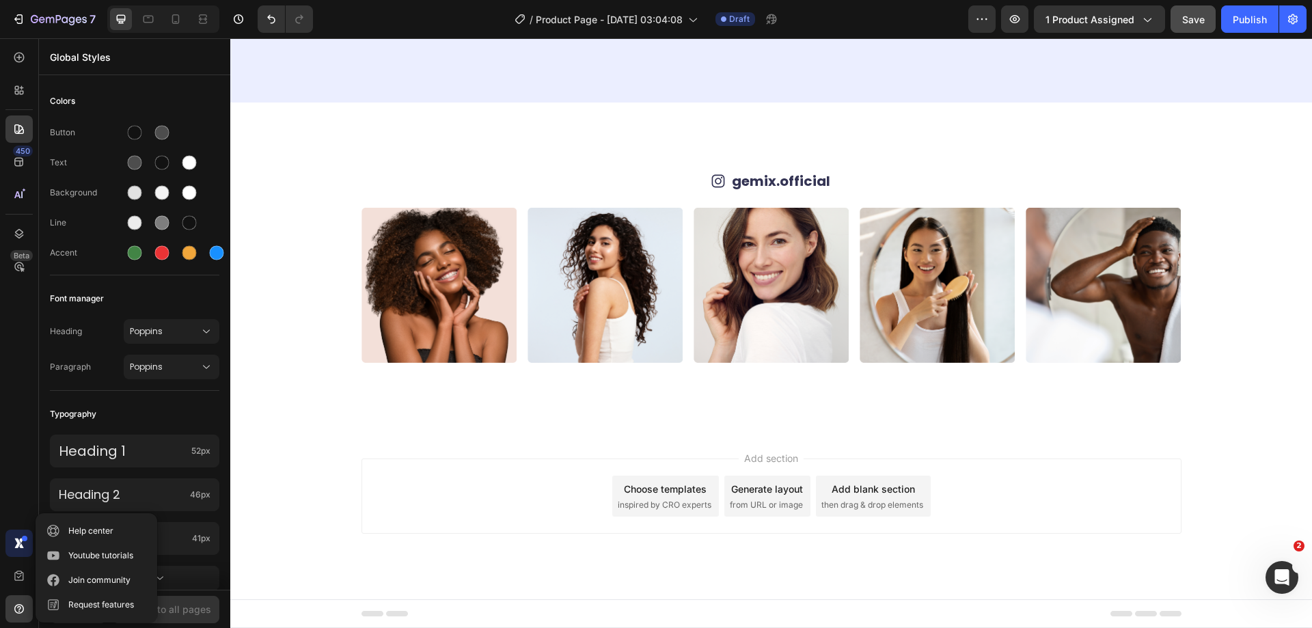
click at [24, 550] on div at bounding box center [18, 543] width 27 height 27
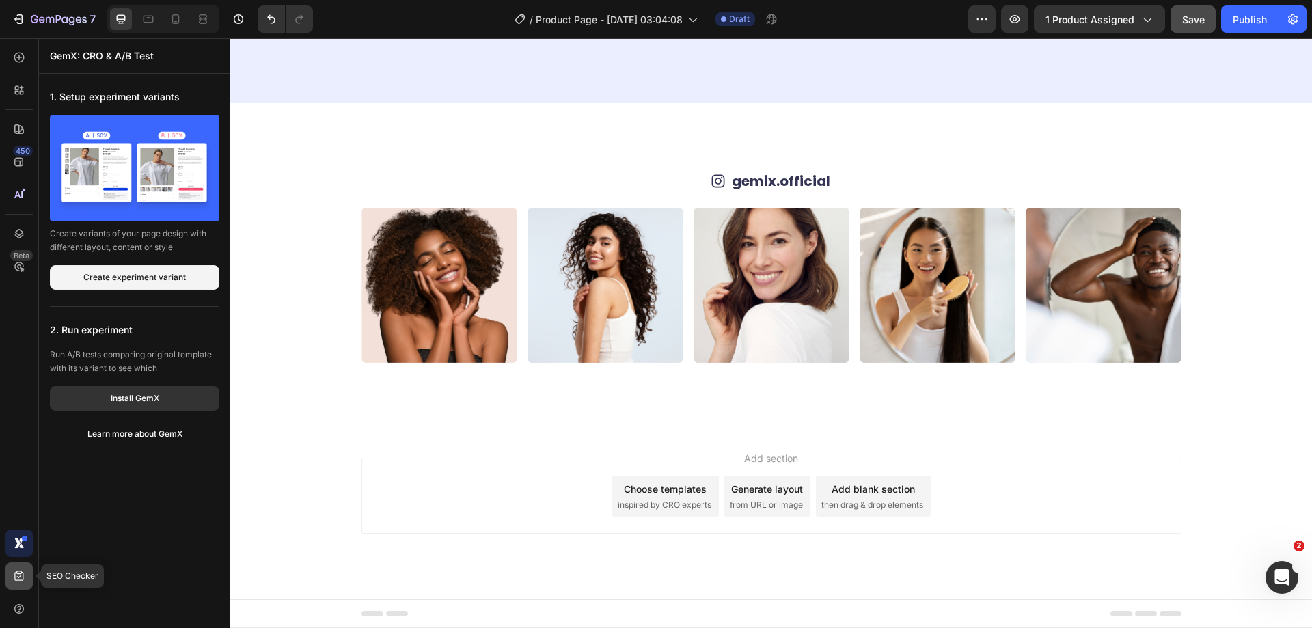
click at [21, 569] on div at bounding box center [18, 575] width 27 height 27
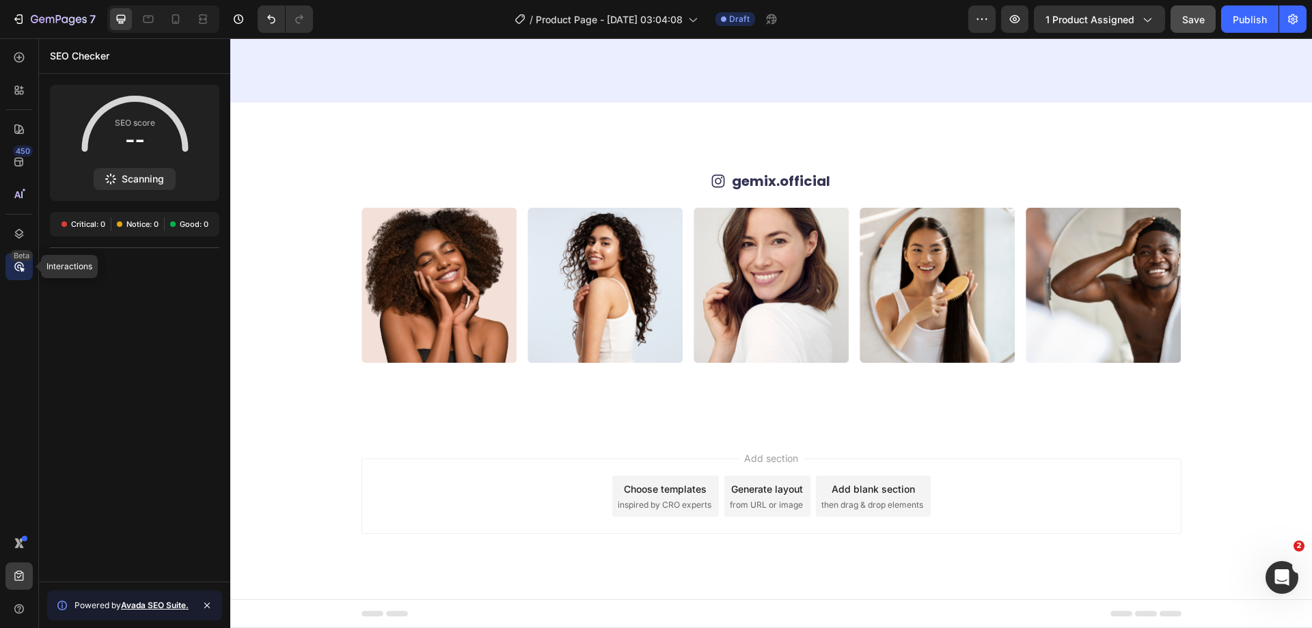
click at [17, 256] on div "Beta" at bounding box center [21, 255] width 23 height 11
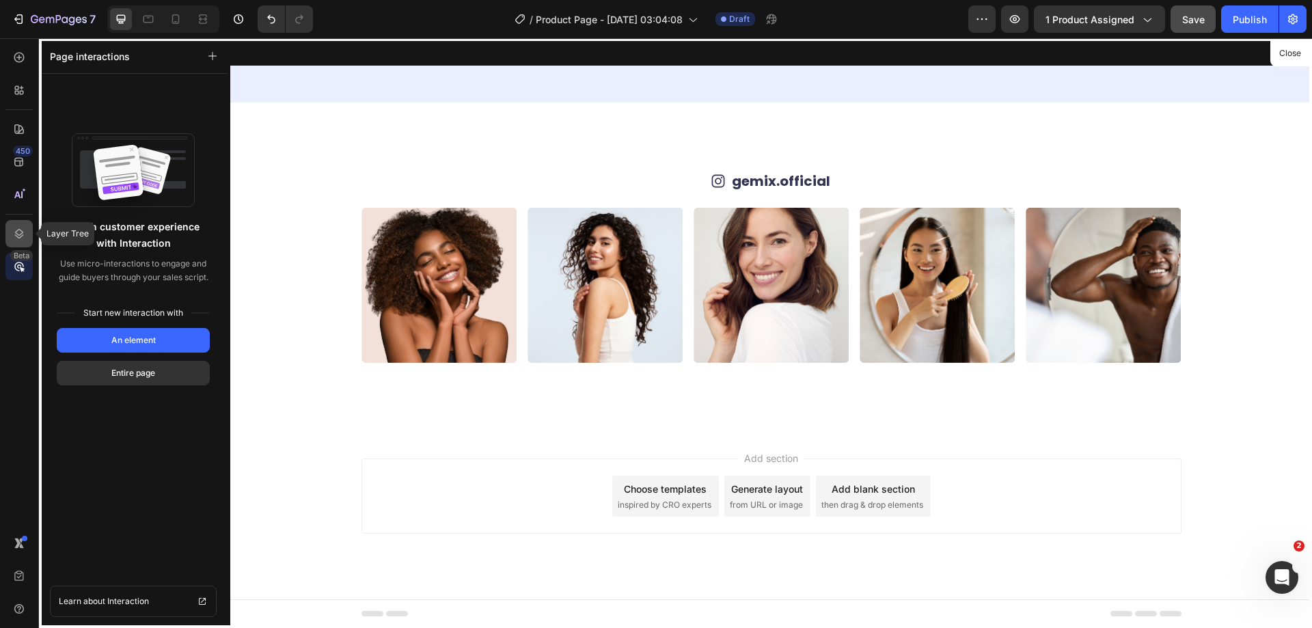
click at [17, 237] on icon at bounding box center [19, 234] width 9 height 10
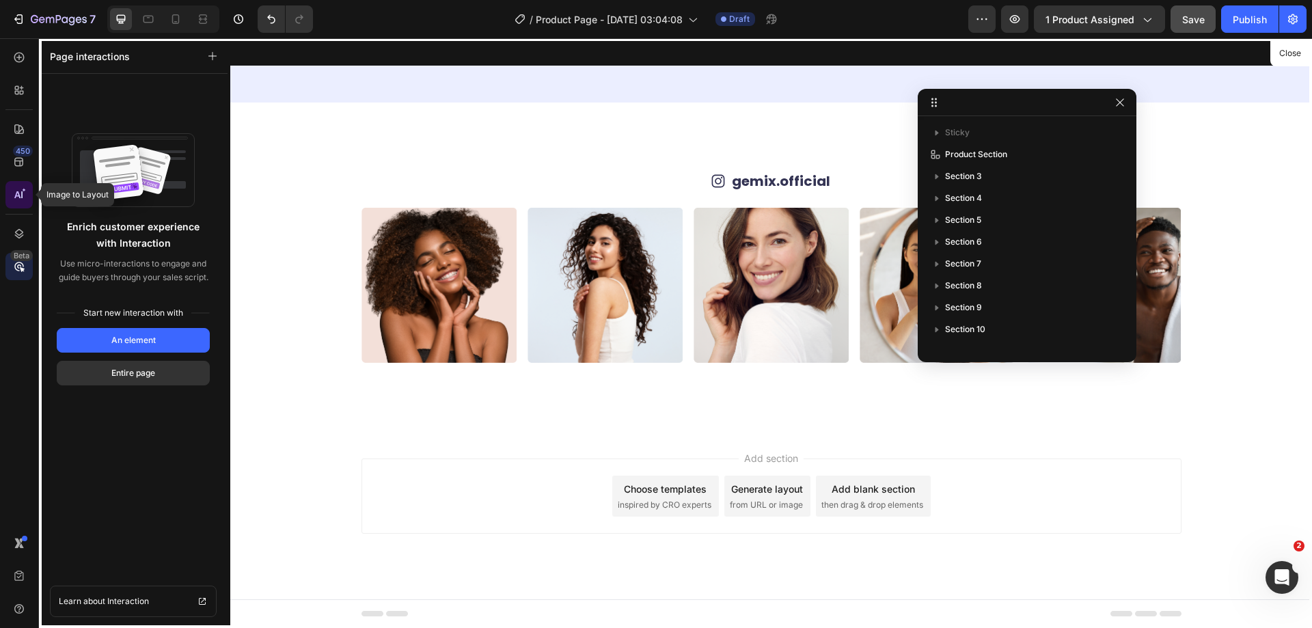
click at [19, 202] on div at bounding box center [18, 194] width 27 height 27
click at [29, 163] on div "450" at bounding box center [18, 161] width 27 height 27
click at [20, 128] on icon at bounding box center [19, 129] width 14 height 14
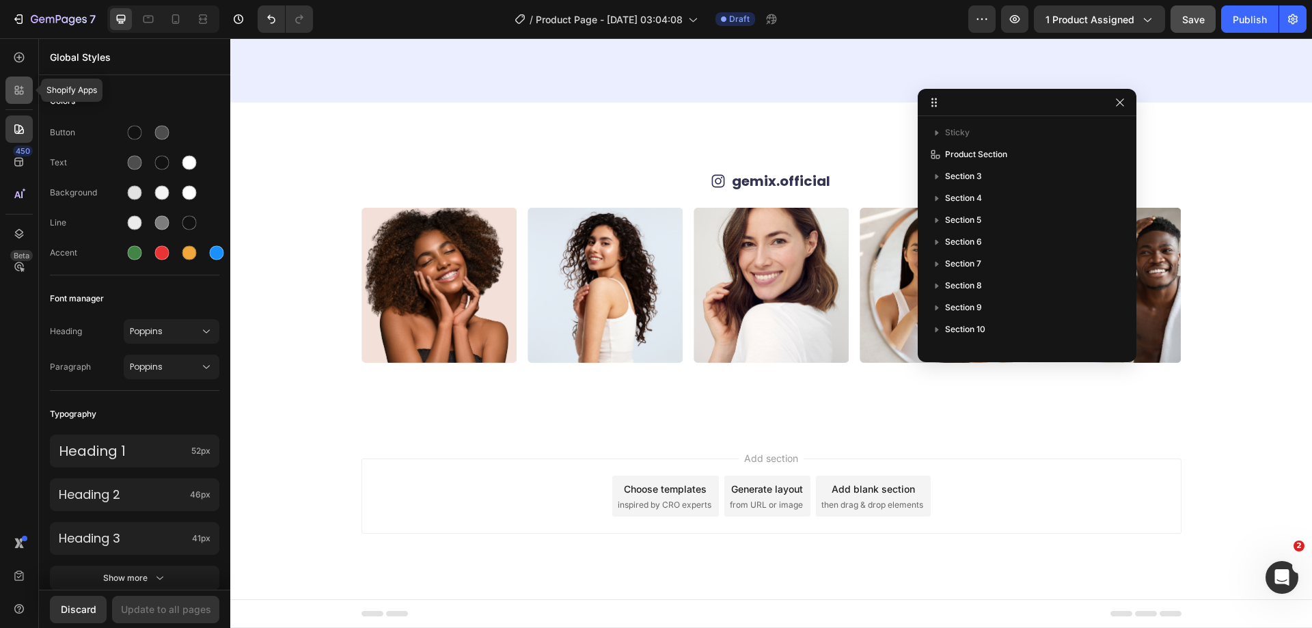
click at [18, 93] on icon at bounding box center [17, 93] width 4 height 4
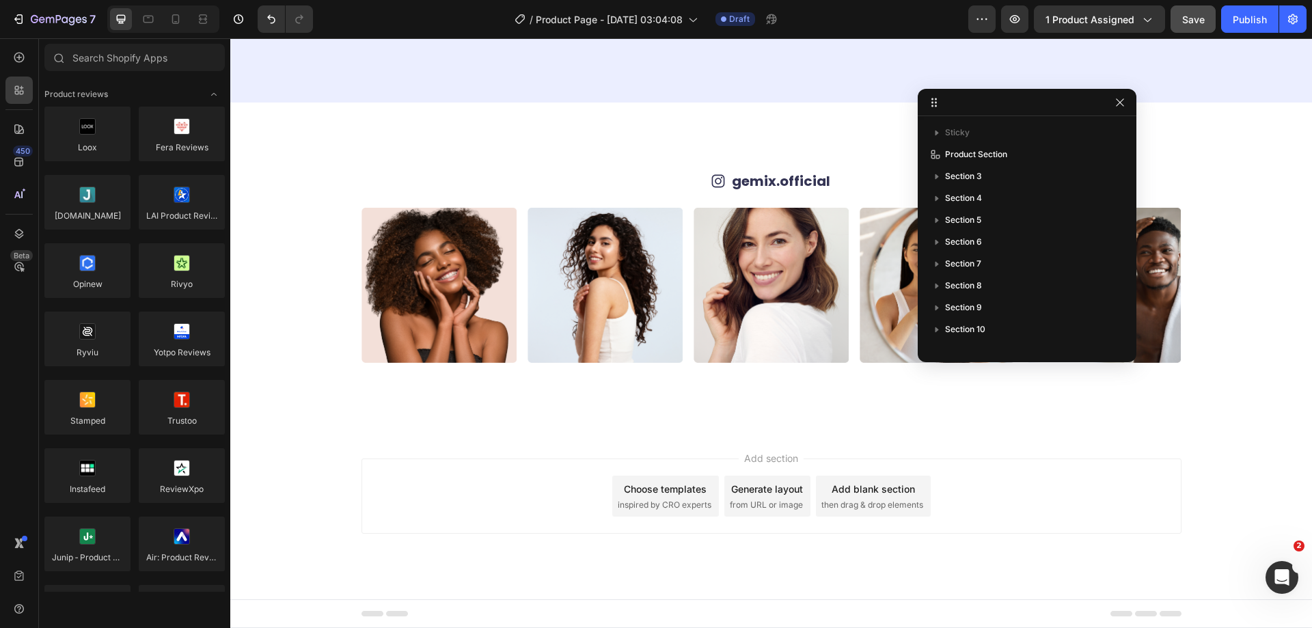
click at [471, 489] on div "Add section Choose templates inspired by CRO experts Generate layout from URL o…" at bounding box center [771, 496] width 820 height 75
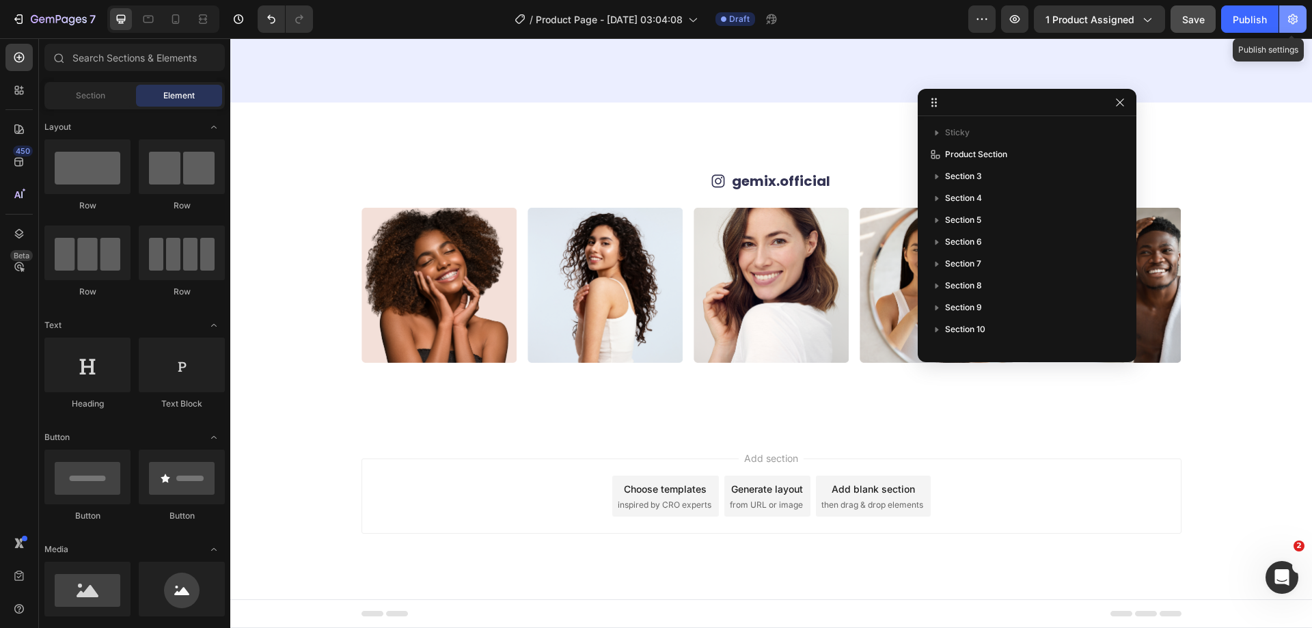
click at [1299, 25] on icon "button" at bounding box center [1293, 19] width 14 height 14
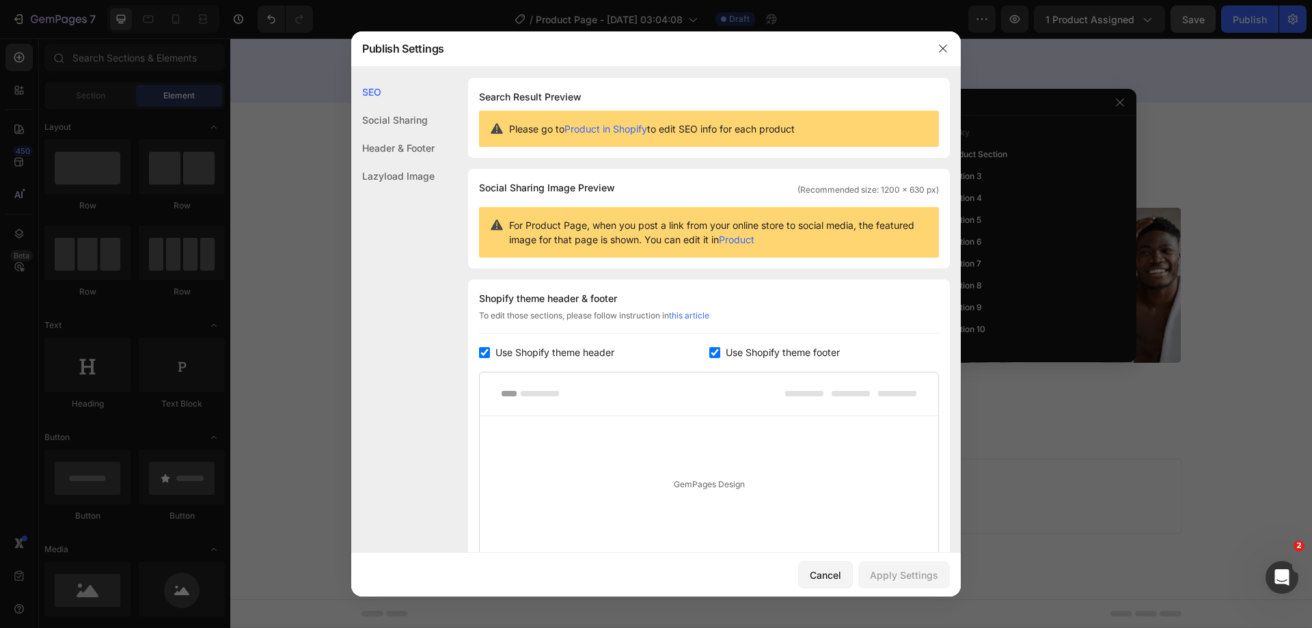
click at [426, 148] on div "Header & Footer" at bounding box center [392, 148] width 83 height 28
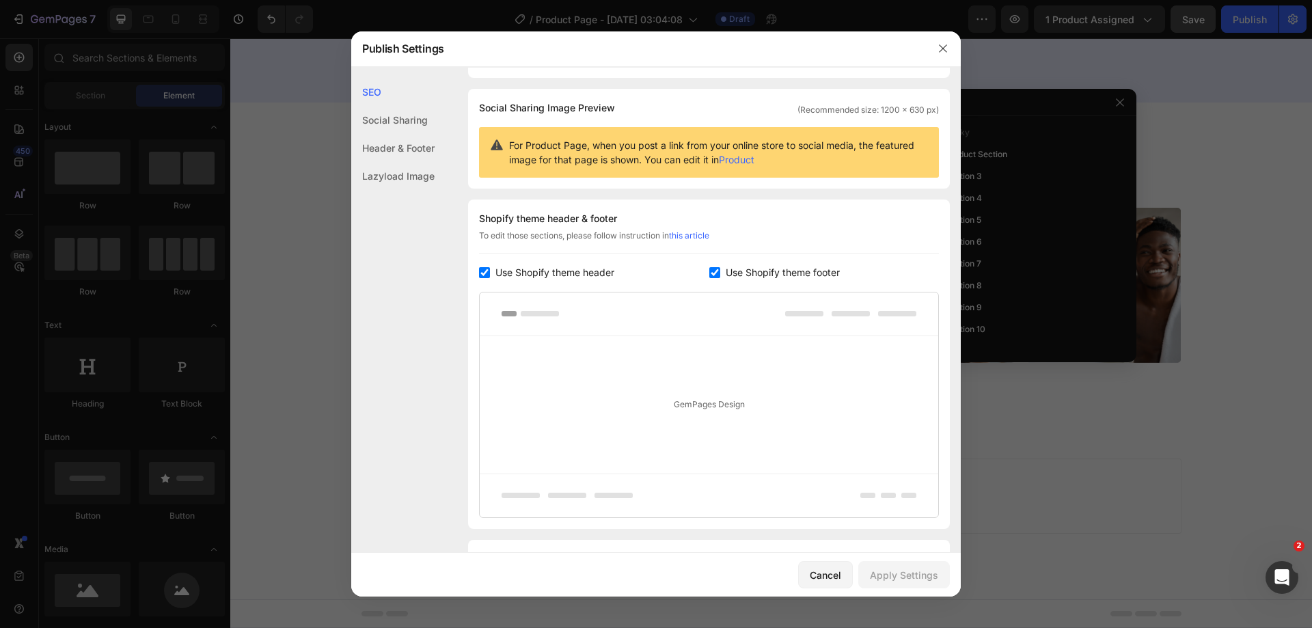
scroll to position [0, 0]
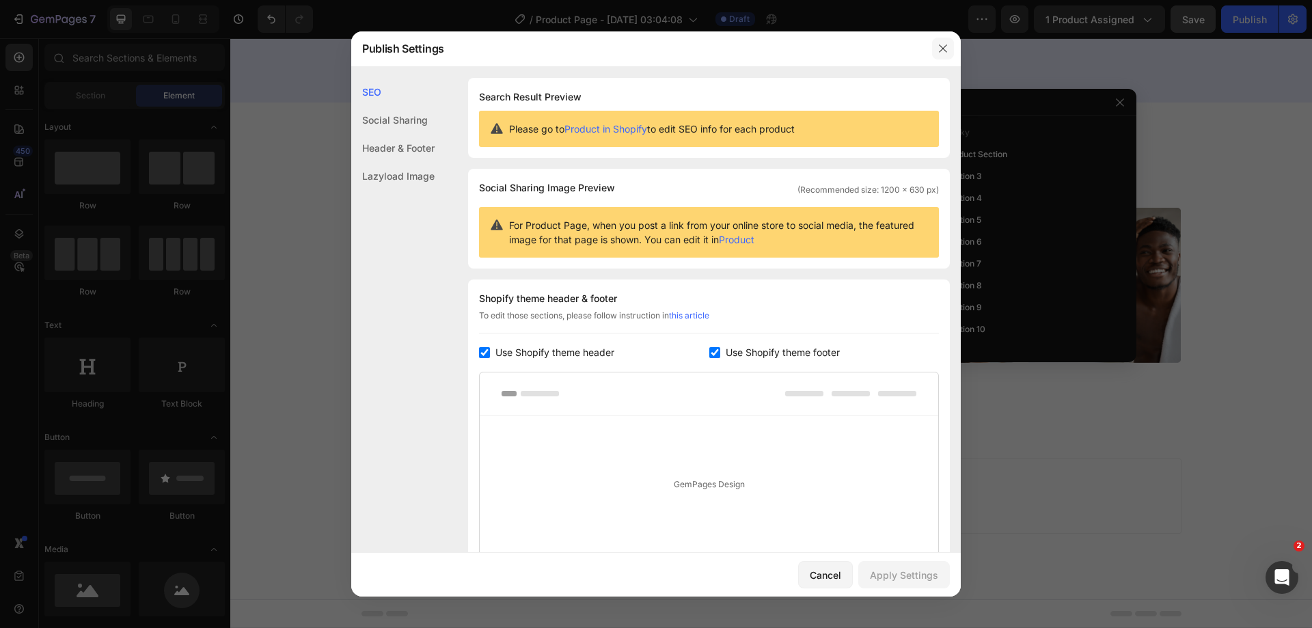
click at [944, 52] on icon "button" at bounding box center [943, 48] width 11 height 11
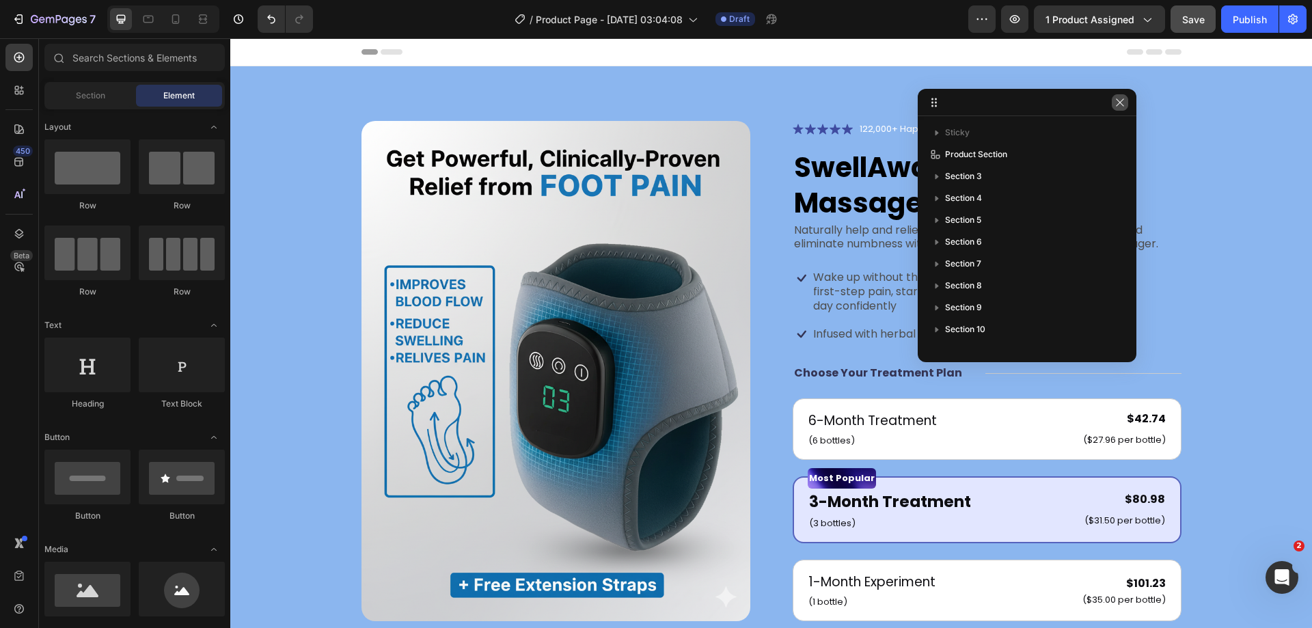
click at [1123, 104] on icon "button" at bounding box center [1119, 102] width 11 height 11
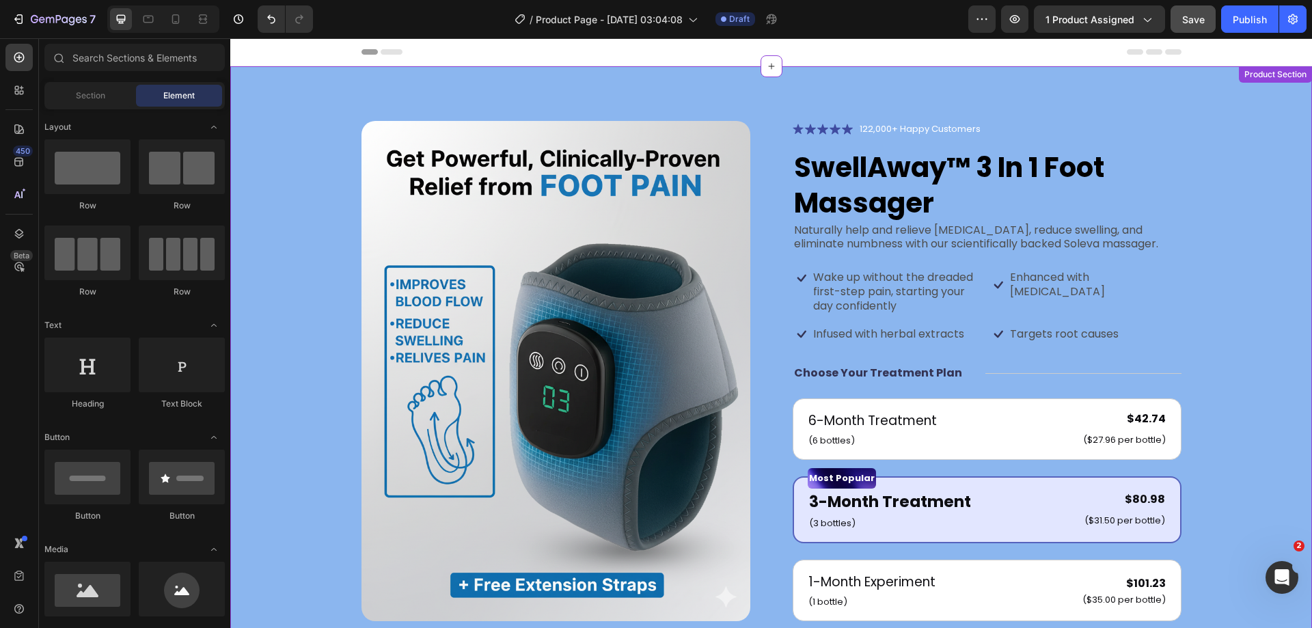
scroll to position [137, 0]
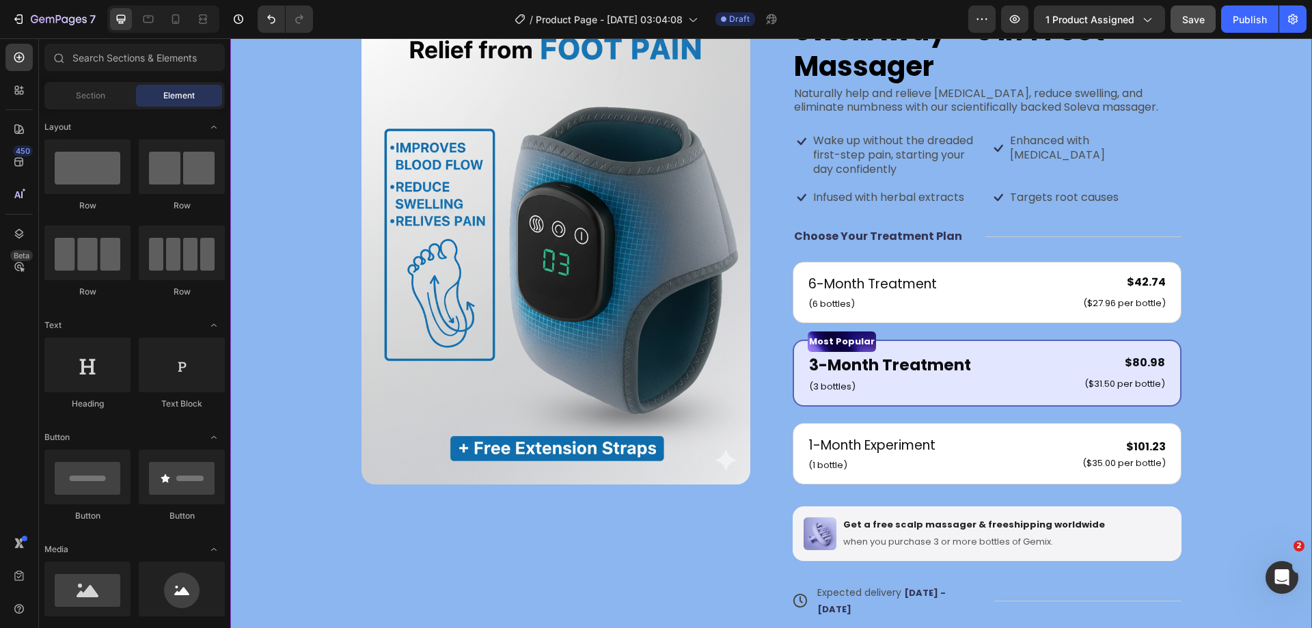
click at [638, 466] on img at bounding box center [555, 234] width 389 height 500
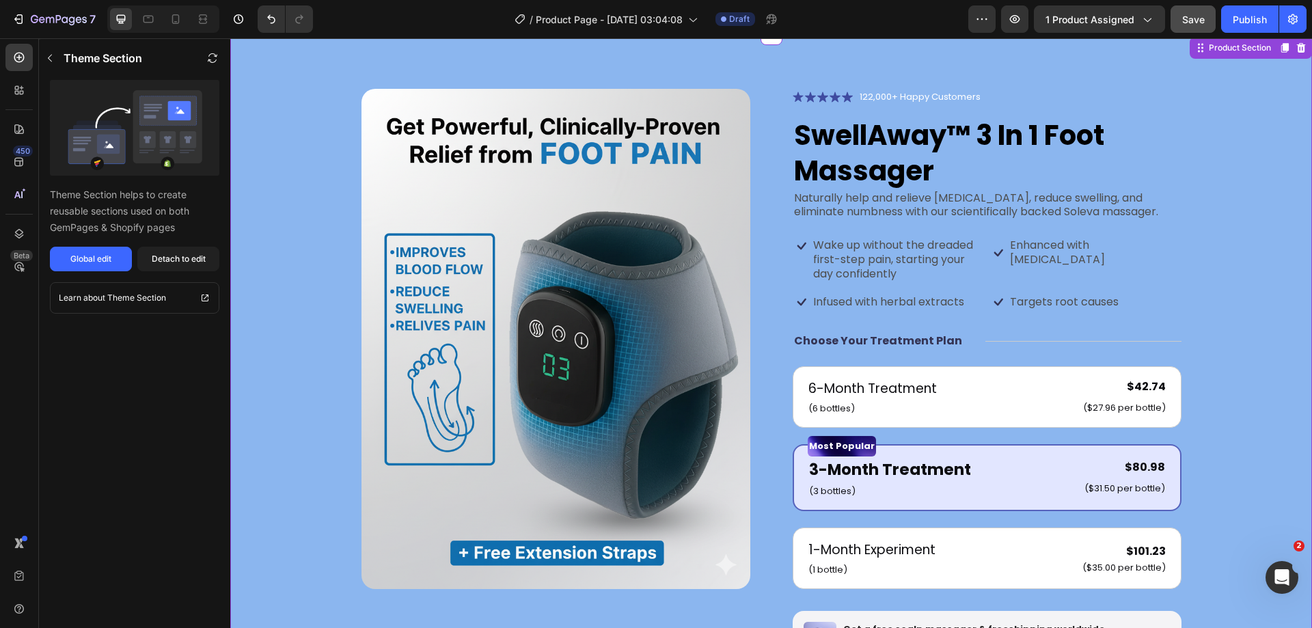
scroll to position [0, 0]
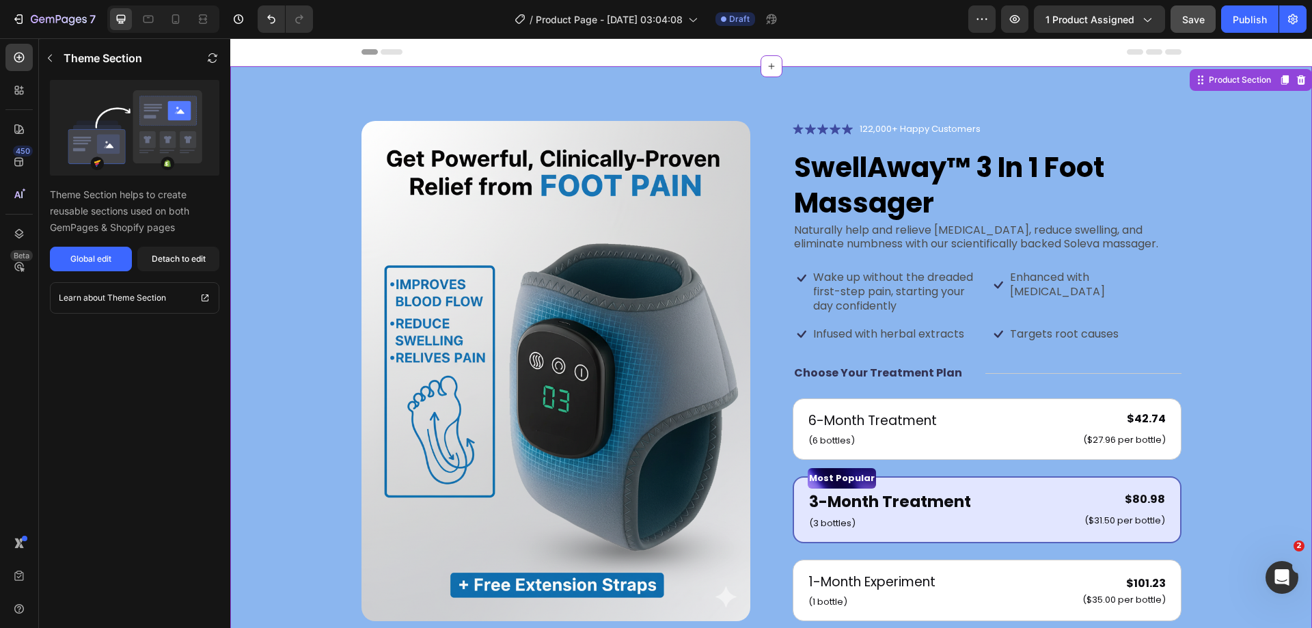
click at [868, 184] on h1 "SwellAway™ 3 In 1 Foot Massager" at bounding box center [987, 185] width 389 height 74
click at [901, 329] on p "Infused with herbal extracts" at bounding box center [888, 334] width 151 height 14
click at [904, 212] on h1 "SwellAway™ 3 In 1 Foot Massager" at bounding box center [987, 185] width 389 height 74
click at [1183, 19] on span "Save" at bounding box center [1193, 20] width 23 height 12
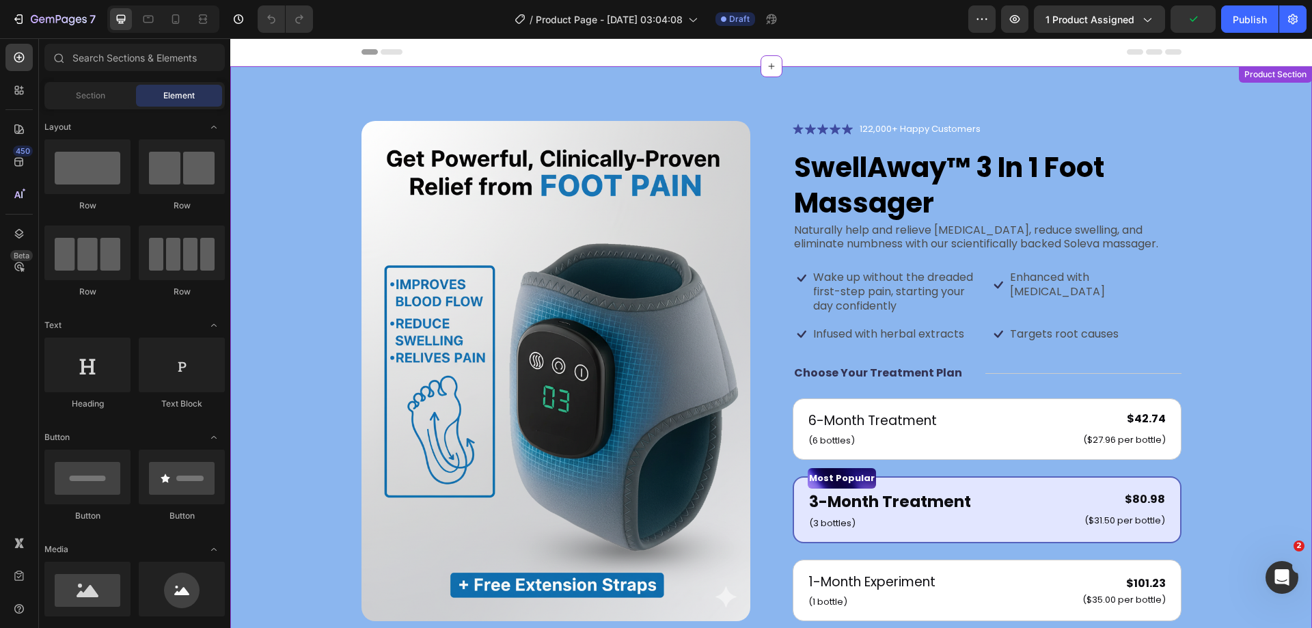
click at [833, 156] on h1 "SwellAway™ 3 In 1 Foot Massager" at bounding box center [987, 185] width 389 height 74
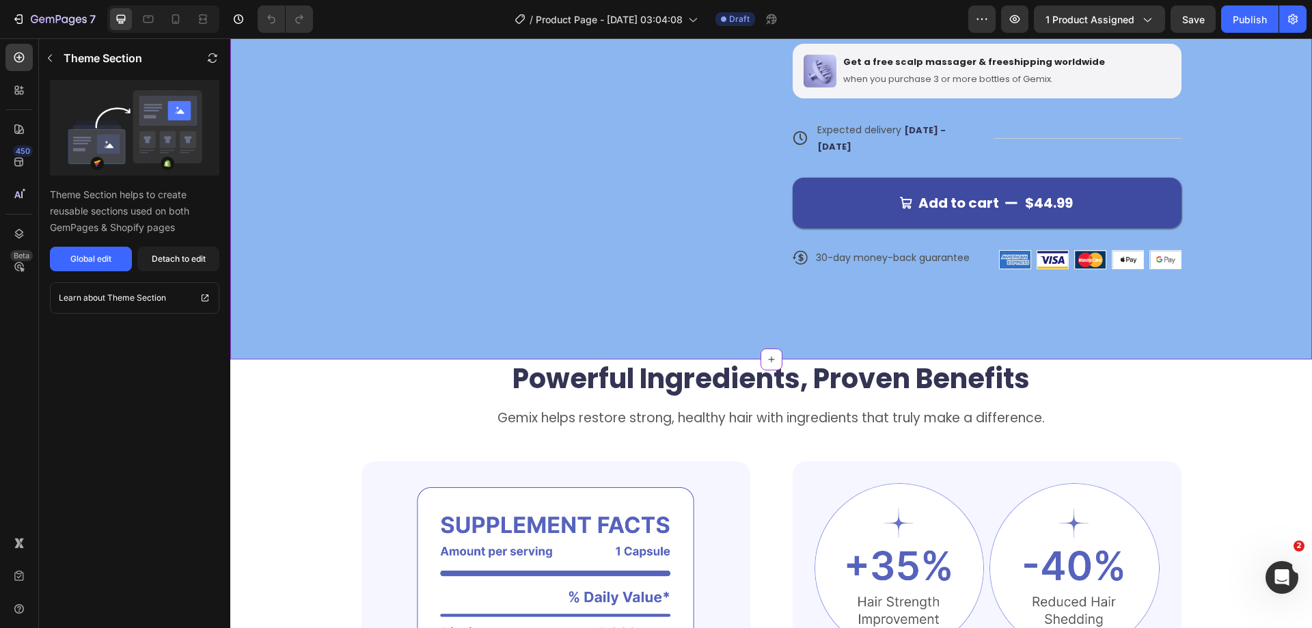
scroll to position [410, 0]
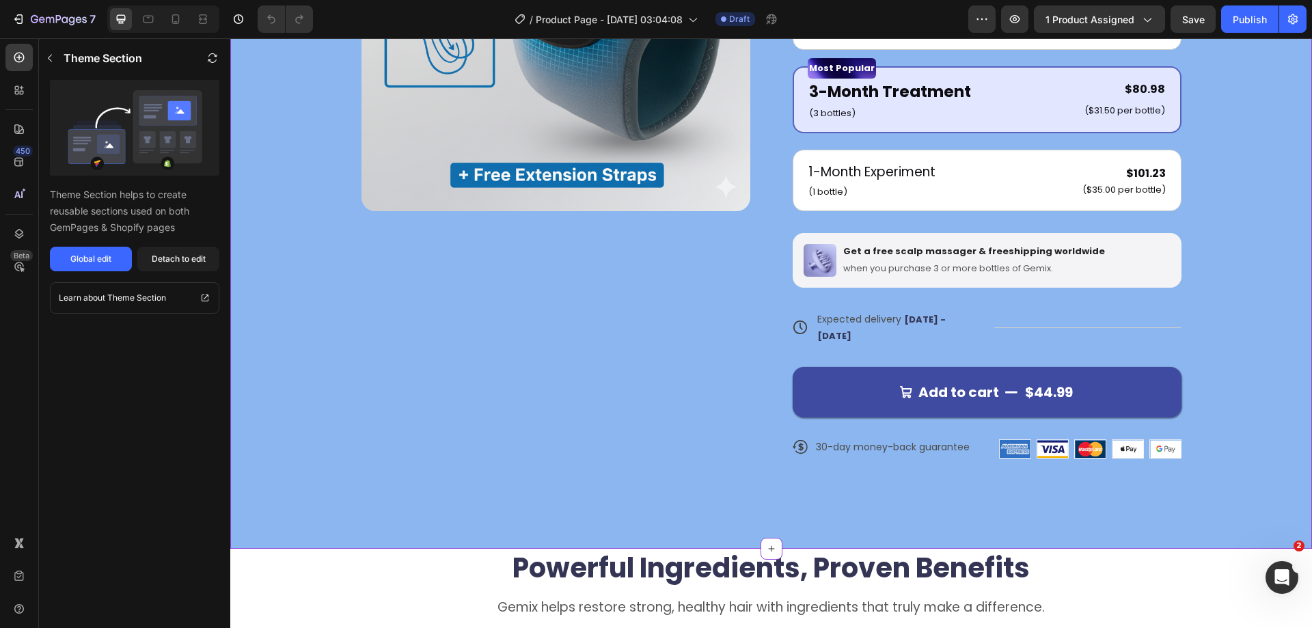
click at [683, 322] on div "Product Images" at bounding box center [555, 95] width 389 height 769
click at [1149, 15] on icon "button" at bounding box center [1147, 19] width 14 height 14
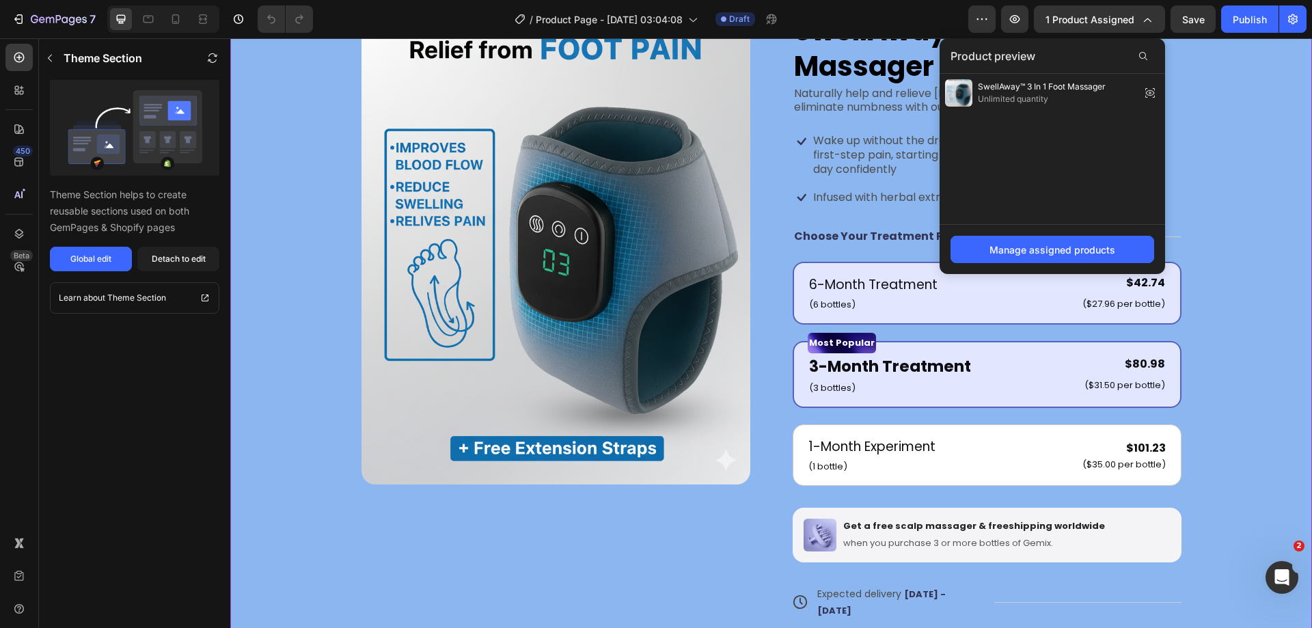
scroll to position [0, 0]
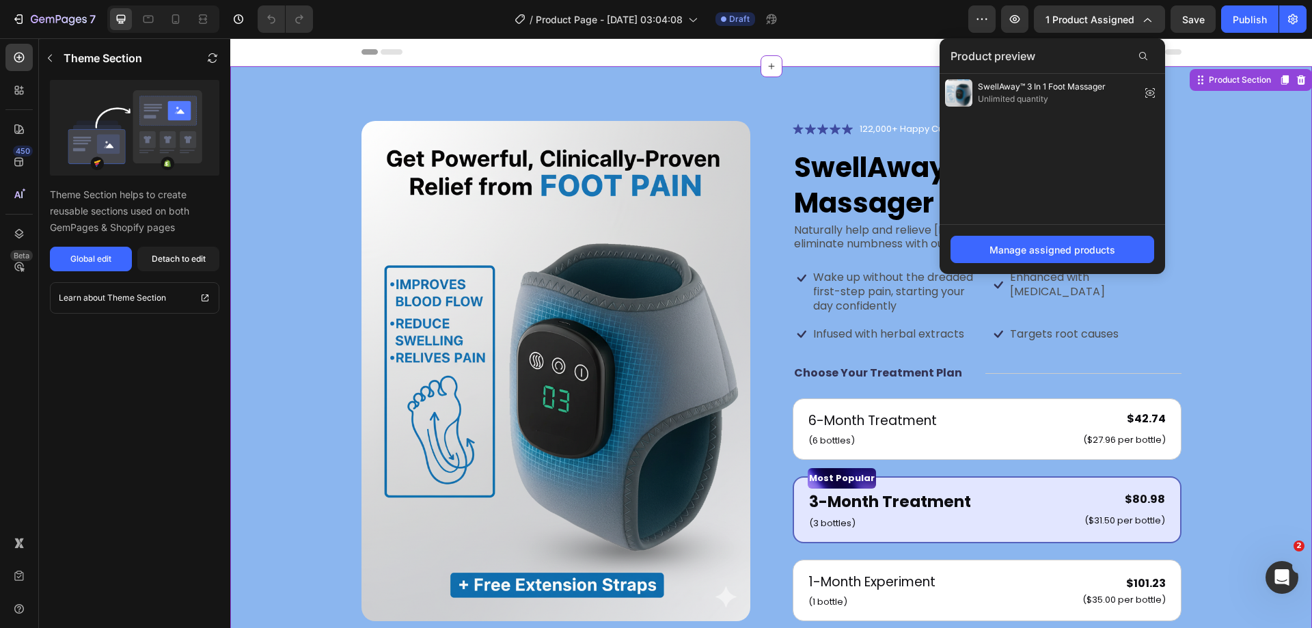
click at [869, 292] on p "Wake up without the dreaded first-step pain, starting your day confidently" at bounding box center [898, 292] width 170 height 42
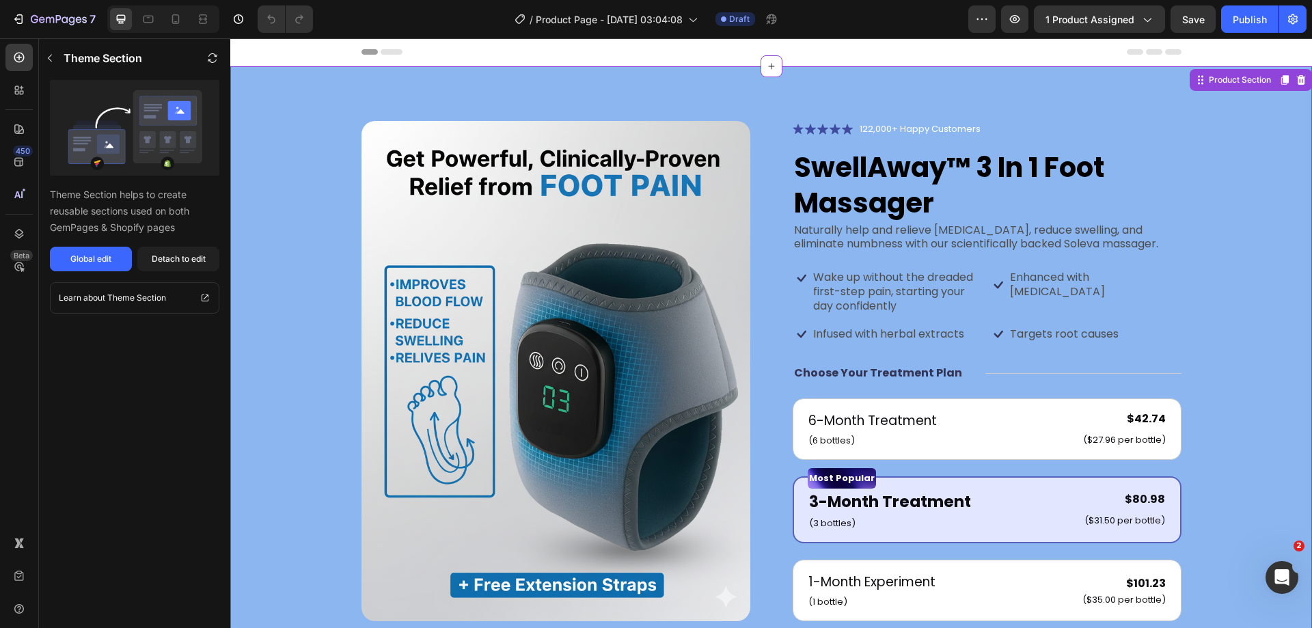
click at [1010, 274] on p "Enhanced with [MEDICAL_DATA]" at bounding box center [1095, 285] width 170 height 29
click at [1043, 279] on p "Enhanced with [MEDICAL_DATA]" at bounding box center [1095, 285] width 170 height 29
click at [101, 262] on div "Global edit" at bounding box center [90, 259] width 41 height 12
click at [1261, 177] on div "Product Images Icon Icon Icon Icon Icon Icon List 122,000+ Happy Customers Text…" at bounding box center [771, 512] width 1082 height 892
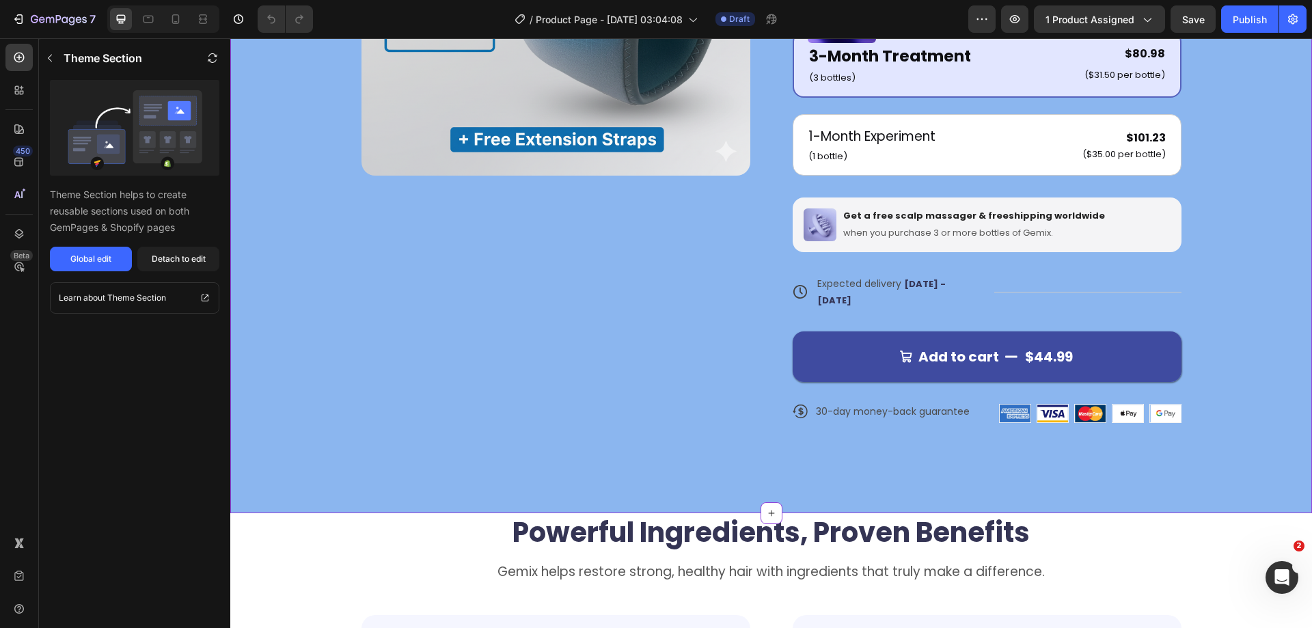
scroll to position [752, 0]
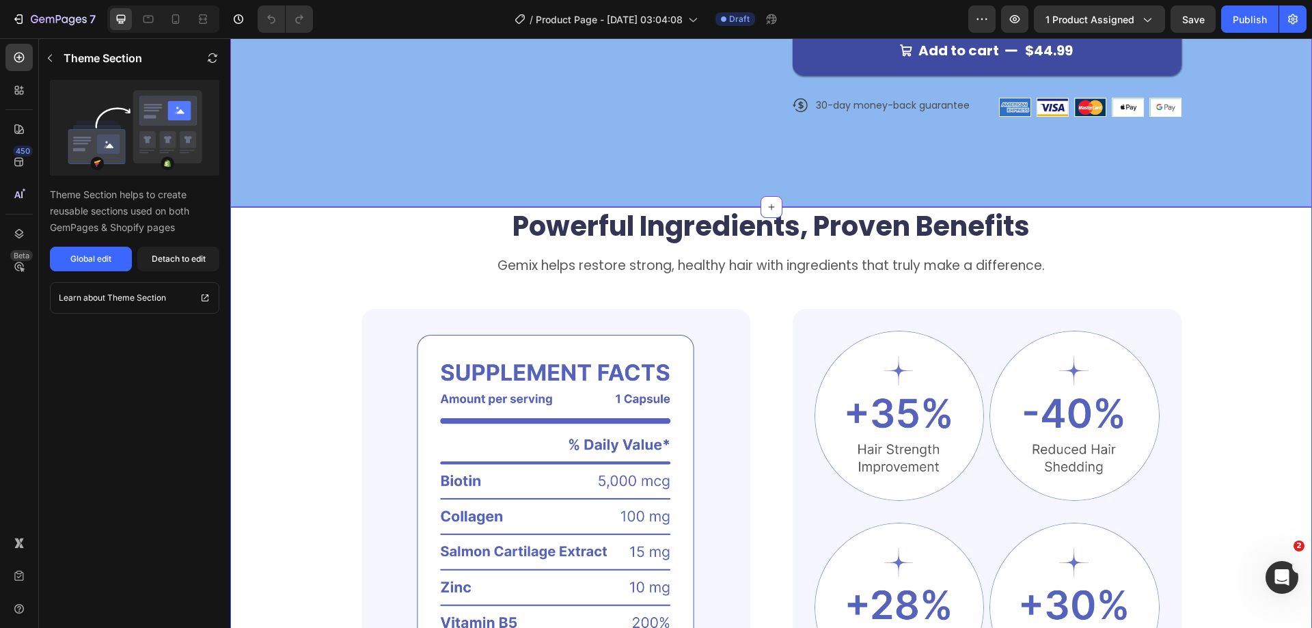
click at [303, 282] on div "Powerful Ingredients, Proven Benefits Heading Gemix helps restore strong, healt…" at bounding box center [771, 480] width 972 height 546
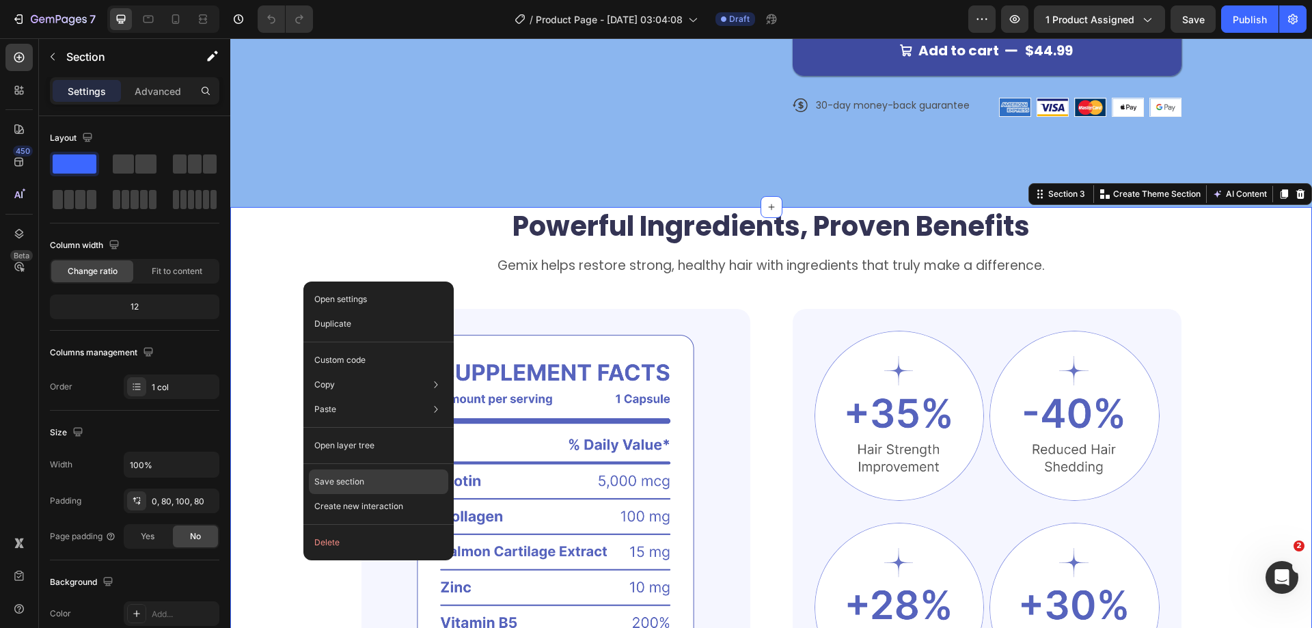
click at [358, 480] on p "Save section" at bounding box center [339, 482] width 50 height 12
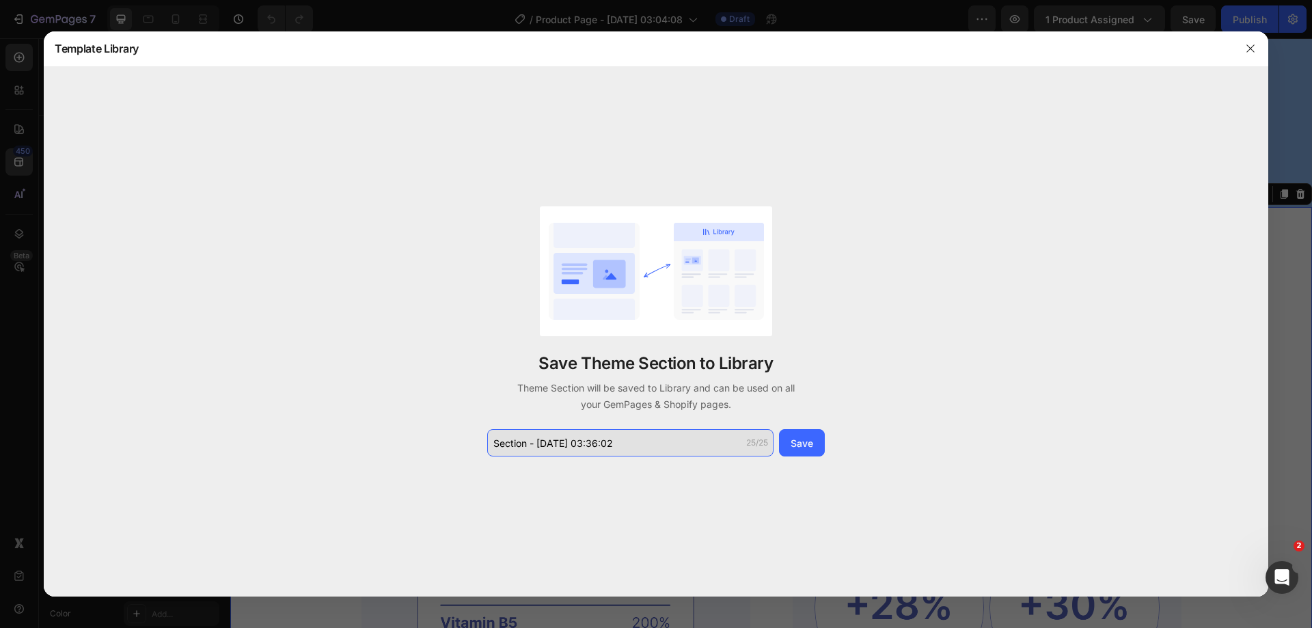
click at [629, 440] on input "Section - Sep 27 03:36:02" at bounding box center [630, 442] width 286 height 27
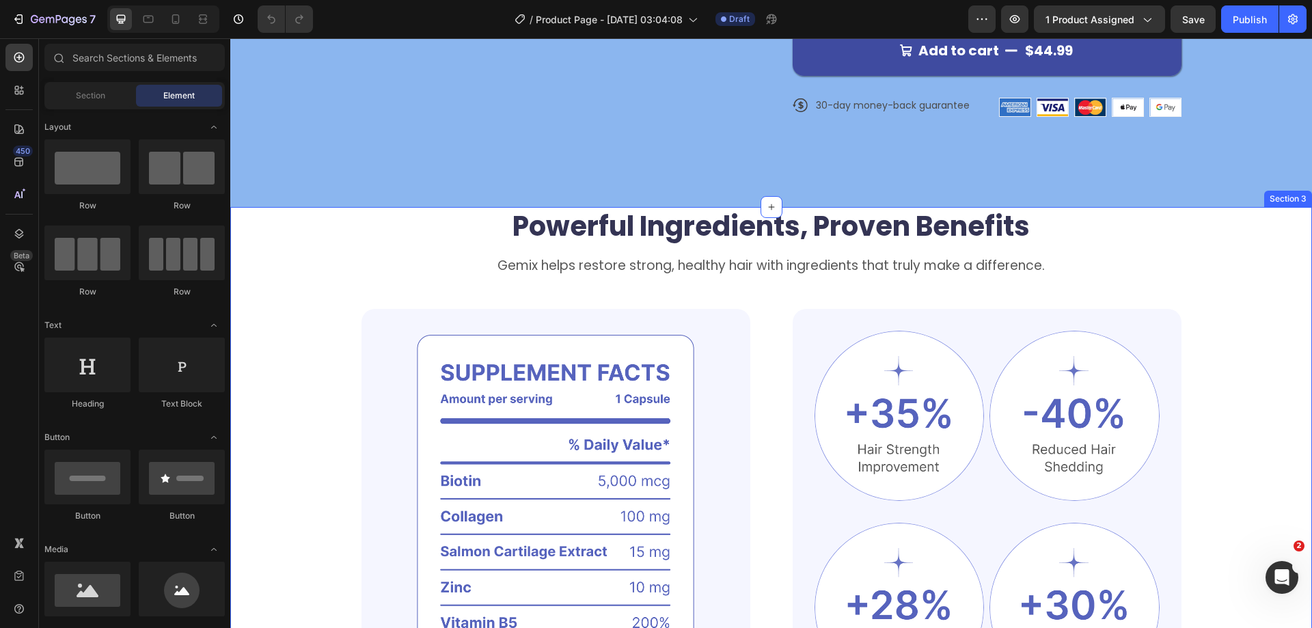
click at [285, 287] on div "Powerful Ingredients, Proven Benefits Heading Gemix helps restore strong, healt…" at bounding box center [771, 480] width 972 height 546
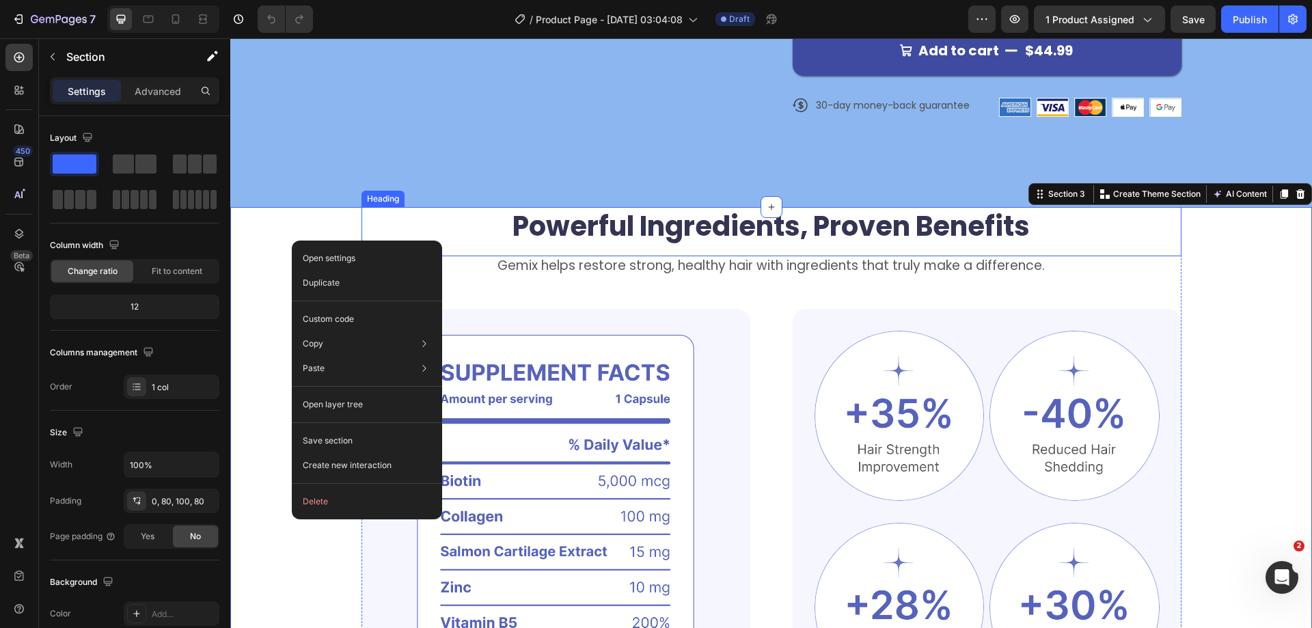
click at [383, 217] on h2 "Powerful Ingredients, Proven Benefits" at bounding box center [771, 226] width 820 height 38
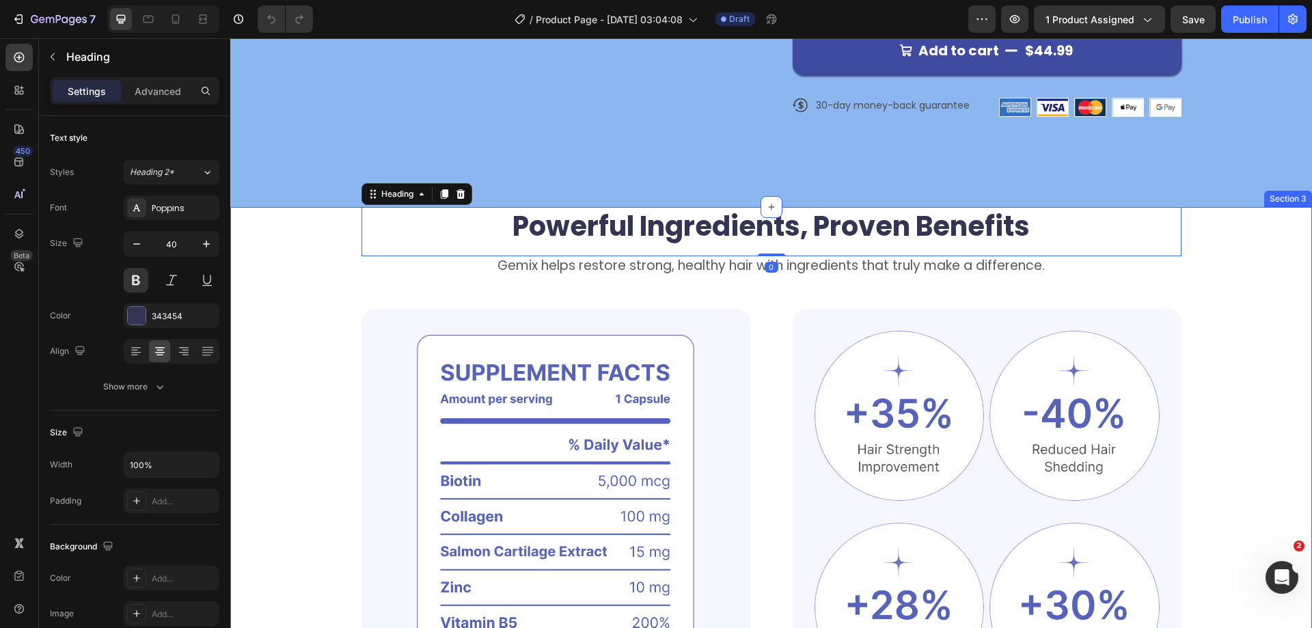
click at [335, 269] on div "Powerful Ingredients, Proven Benefits Heading 0 Gemix helps restore strong, hea…" at bounding box center [771, 480] width 972 height 546
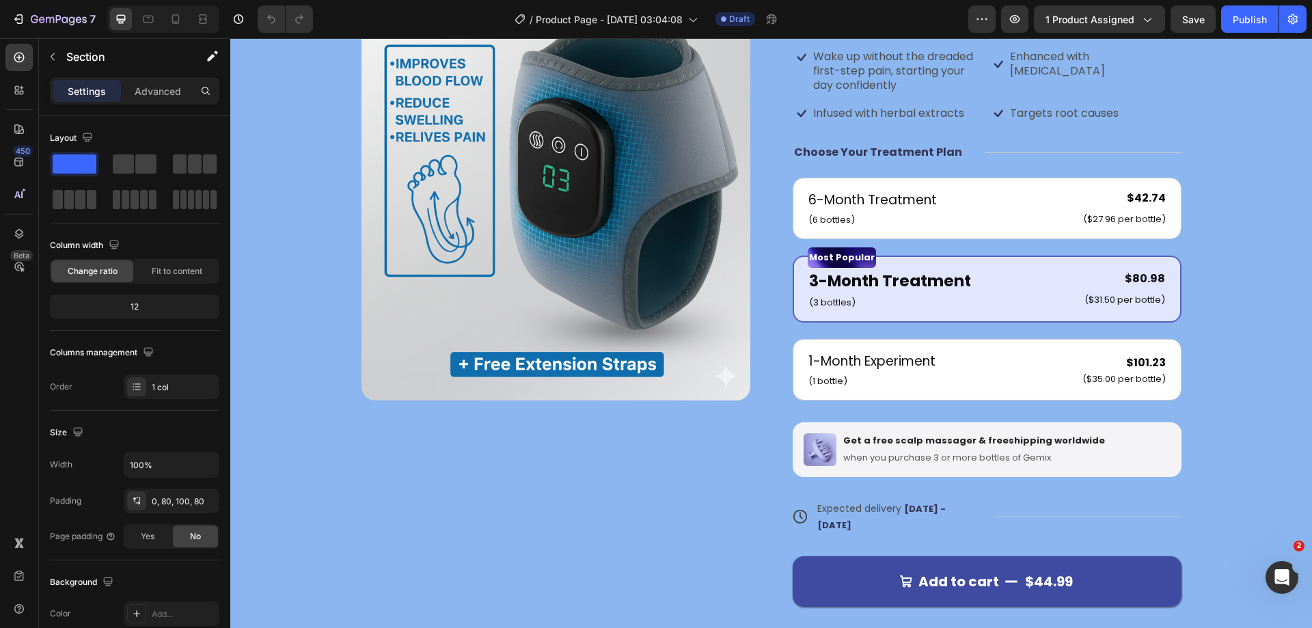
scroll to position [0, 0]
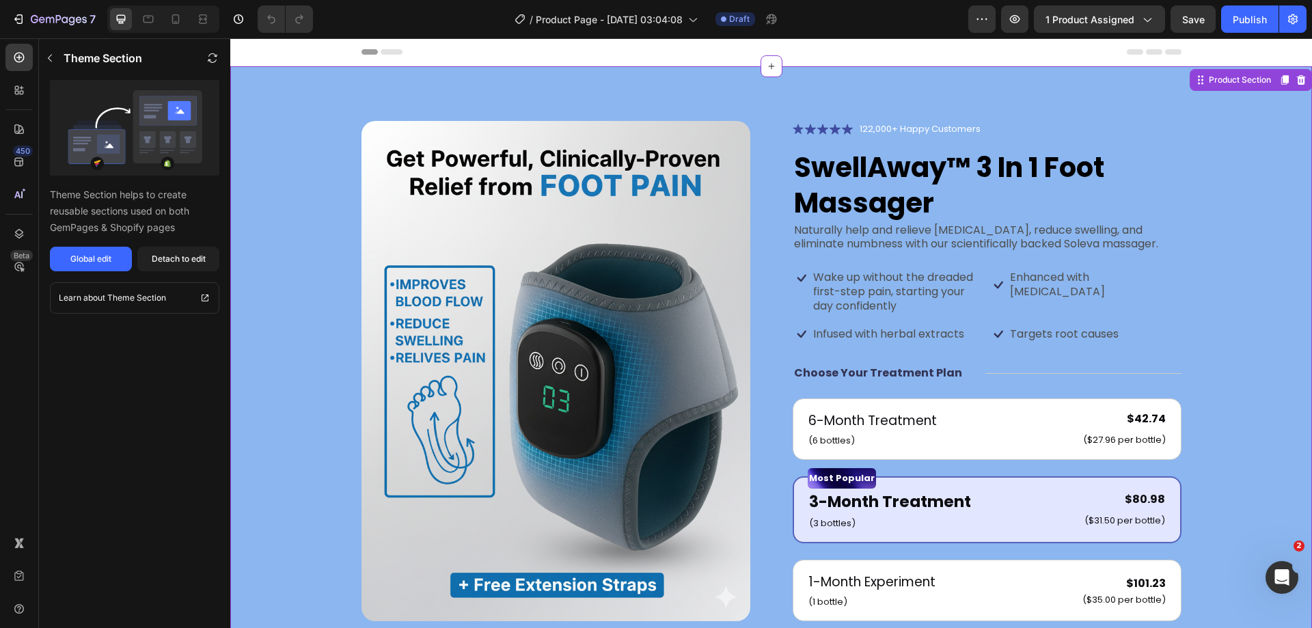
click at [1041, 96] on div "Product Images Icon Icon Icon Icon Icon Icon List 122,000+ Happy Customers Text…" at bounding box center [771, 512] width 1082 height 892
click at [180, 256] on div "Detach to edit" at bounding box center [179, 259] width 54 height 12
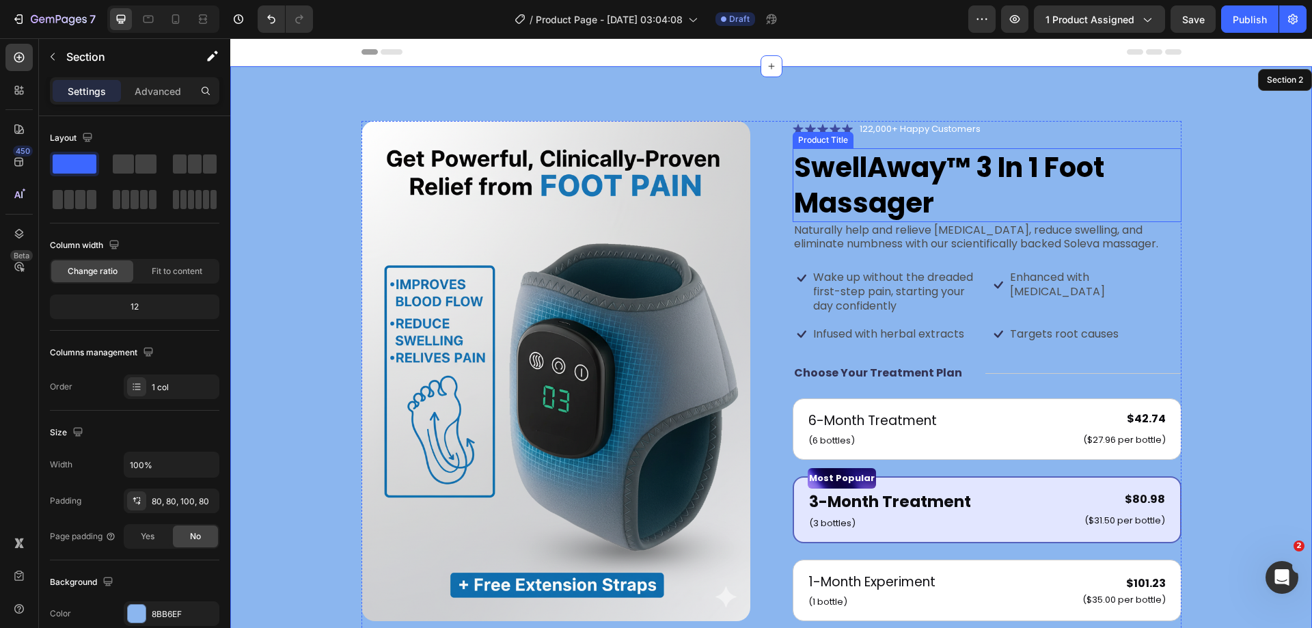
click at [857, 179] on h1 "SwellAway™ 3 In 1 Foot Massager" at bounding box center [987, 185] width 389 height 74
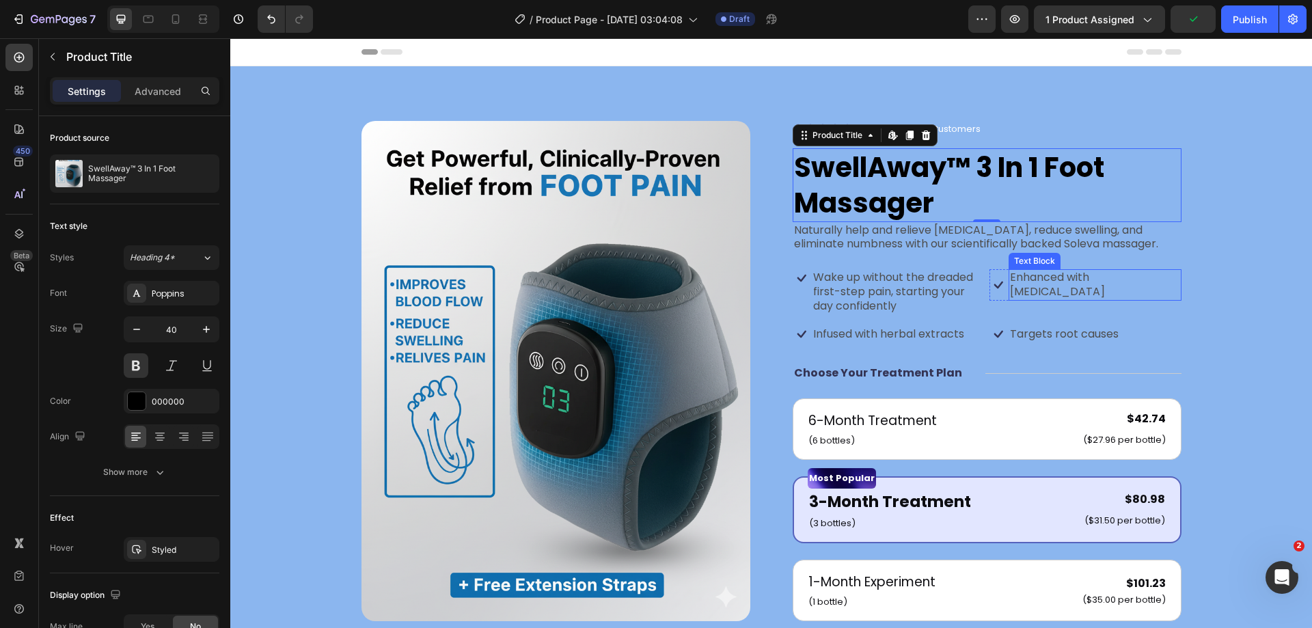
click at [1040, 275] on p "Enhanced with [MEDICAL_DATA]" at bounding box center [1095, 285] width 170 height 29
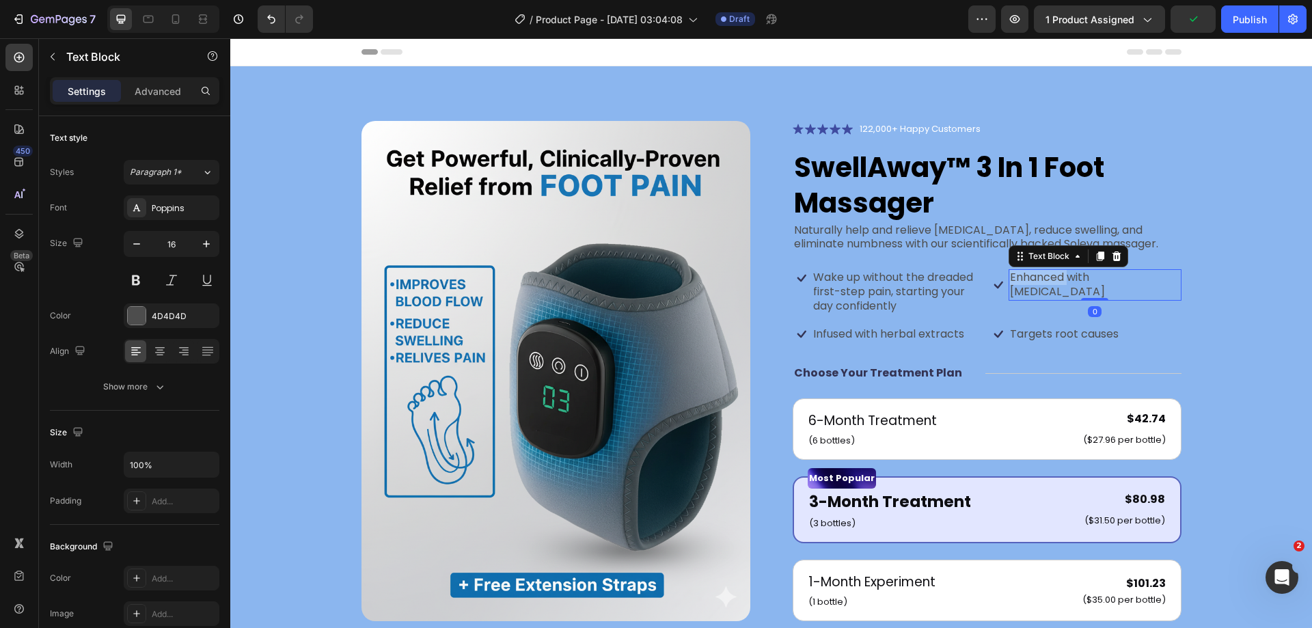
click at [1040, 275] on p "Enhanced with [MEDICAL_DATA]" at bounding box center [1095, 285] width 170 height 29
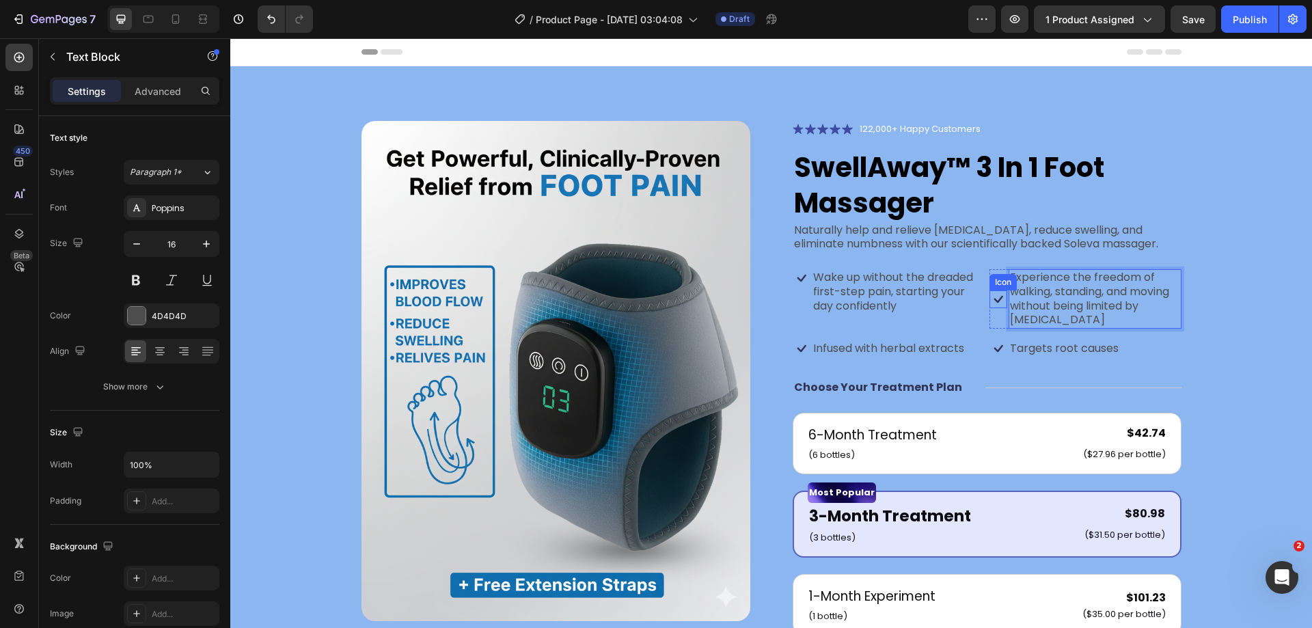
click at [995, 298] on icon at bounding box center [998, 299] width 9 height 8
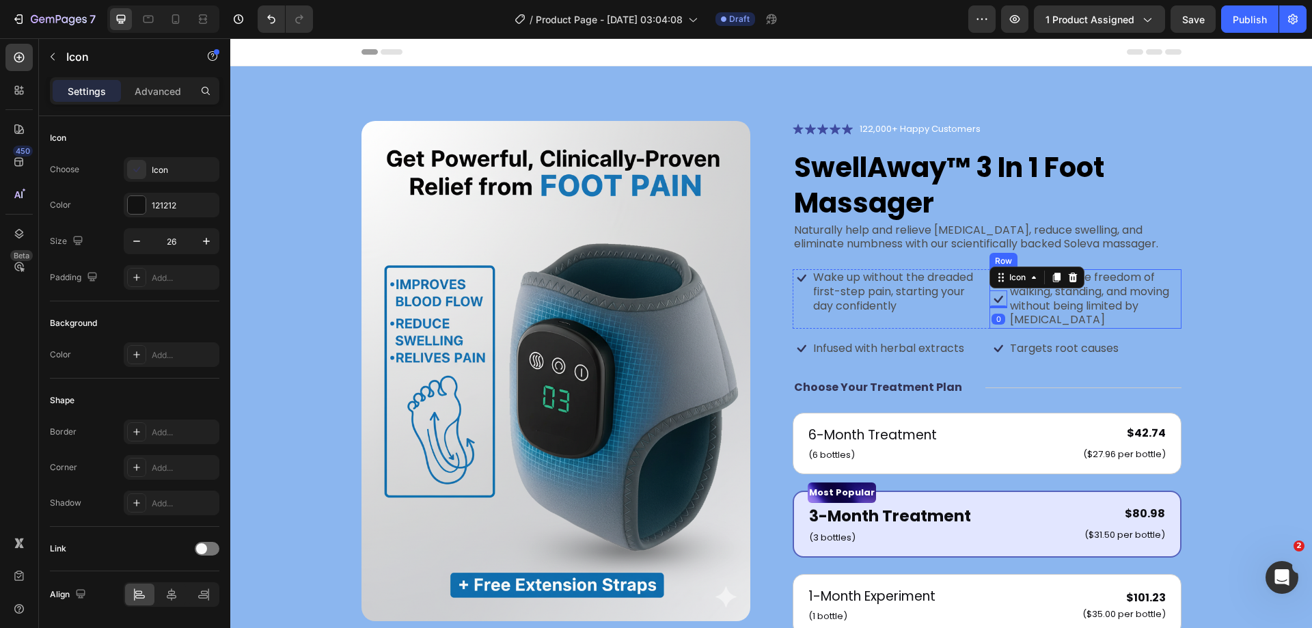
click at [1002, 317] on div "Icon 0" at bounding box center [998, 298] width 18 height 59
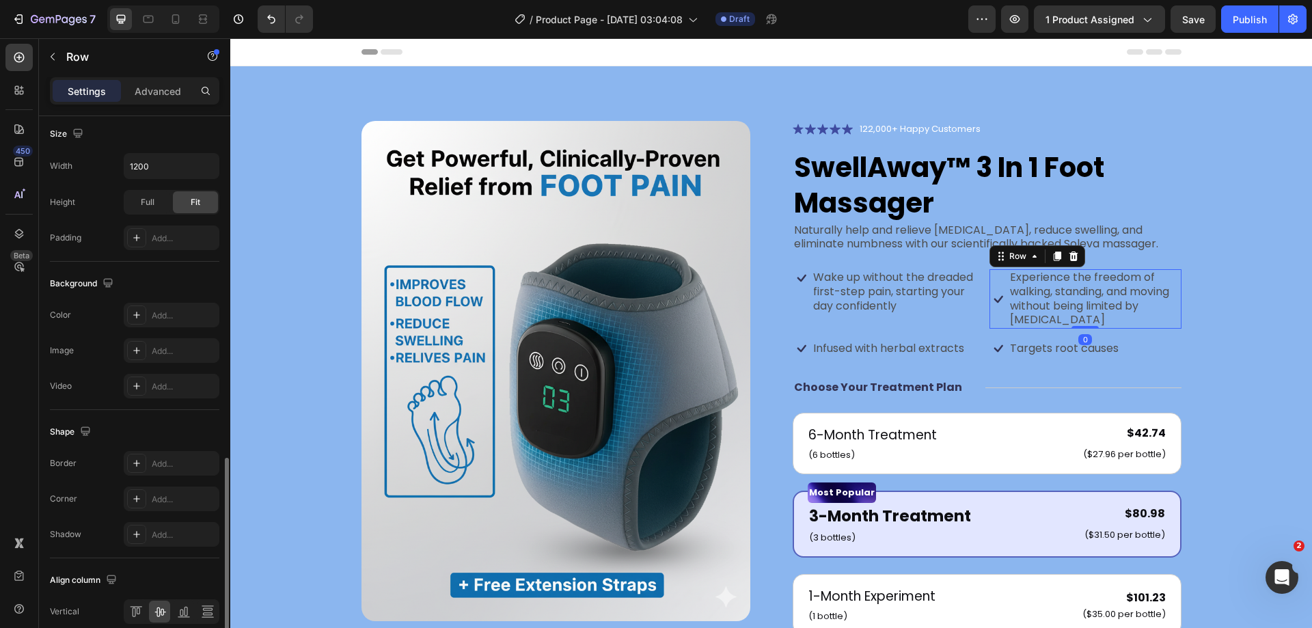
scroll to position [439, 0]
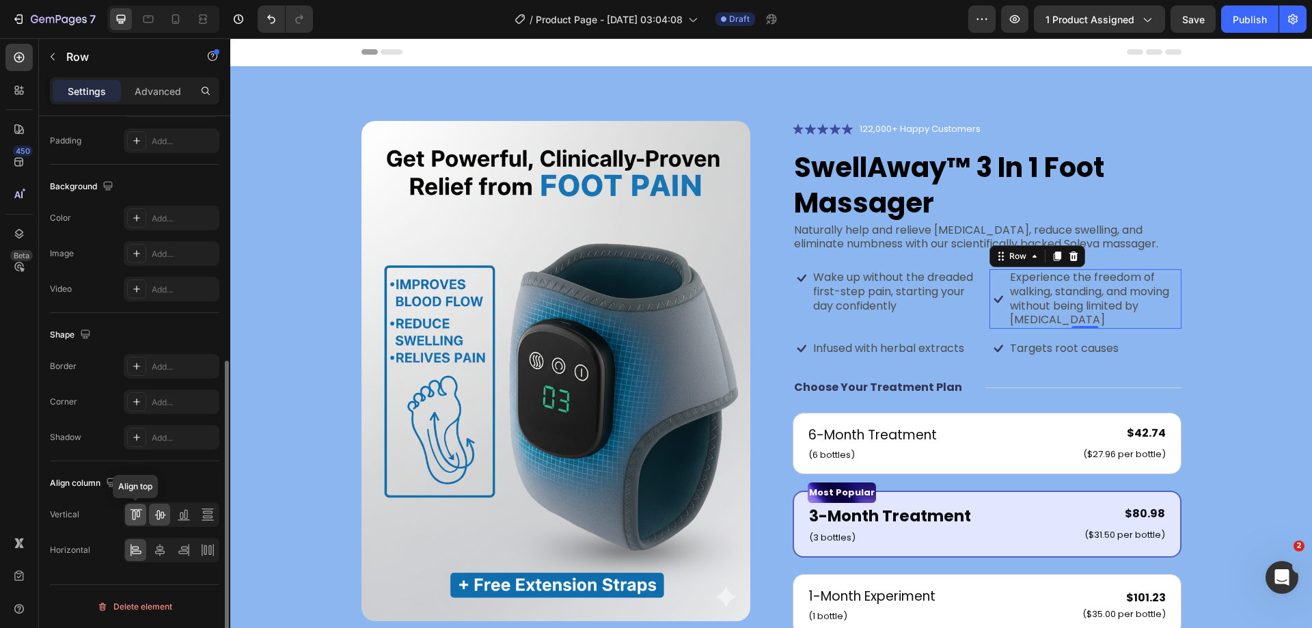
click at [139, 508] on icon at bounding box center [136, 515] width 14 height 14
click at [977, 347] on div "Icon Infused with herbal extracts Text Block Row" at bounding box center [889, 349] width 192 height 18
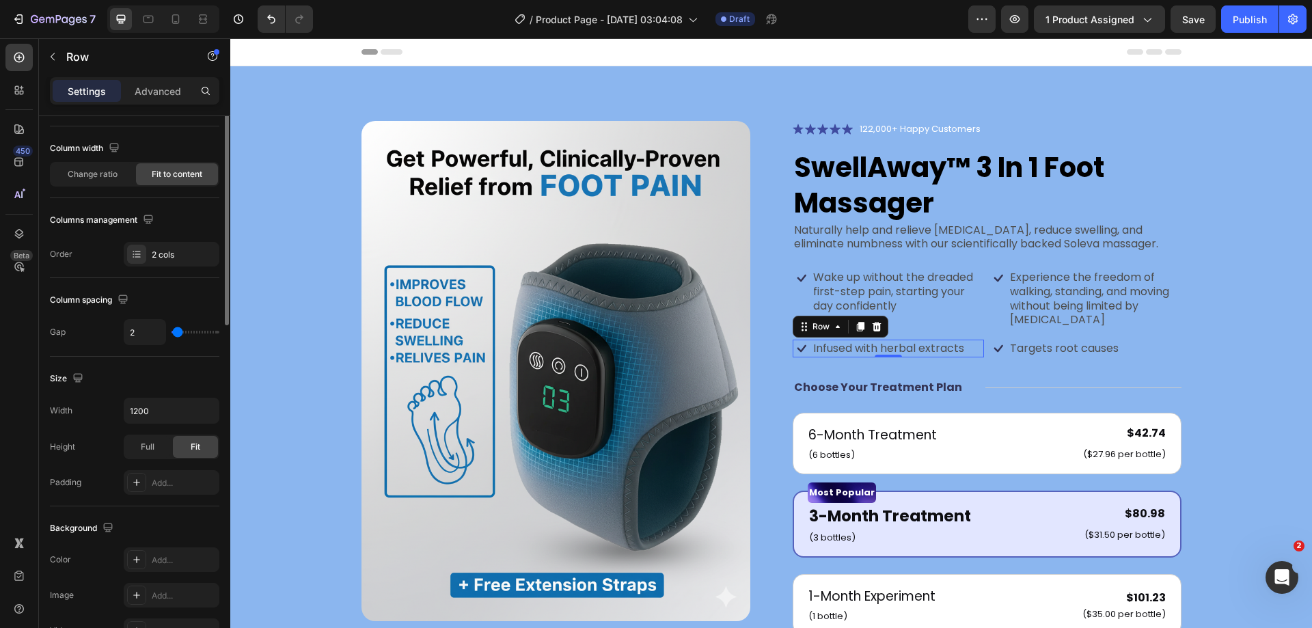
scroll to position [0, 0]
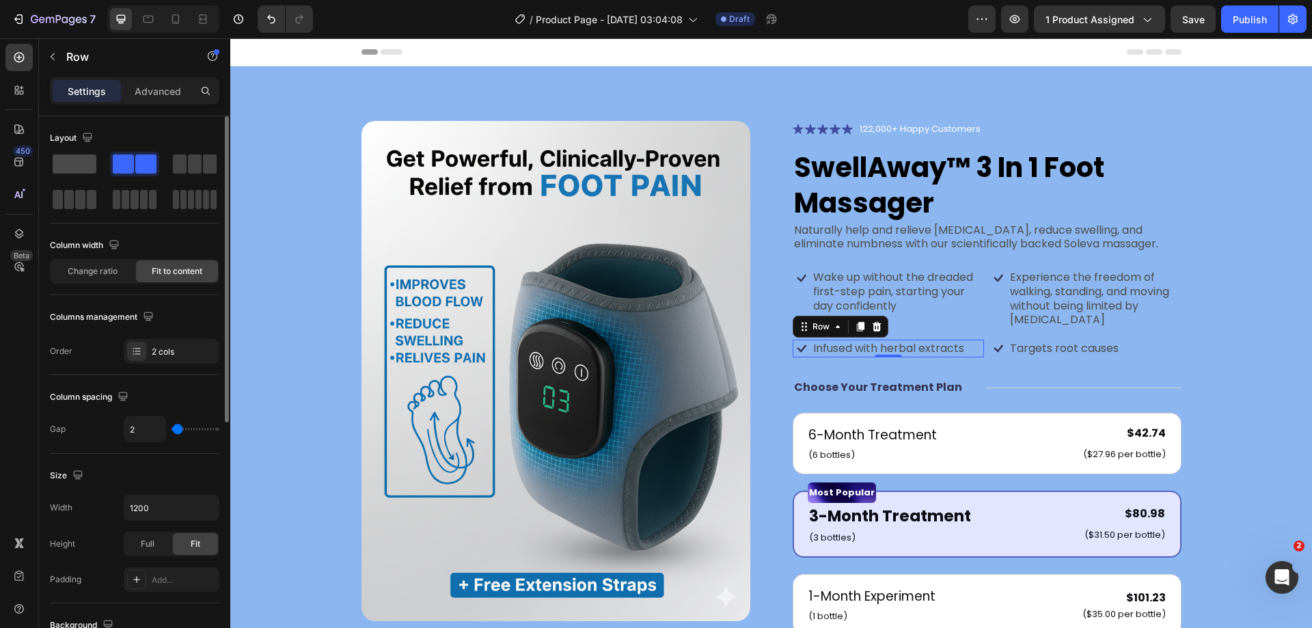
click at [77, 171] on span at bounding box center [75, 163] width 44 height 19
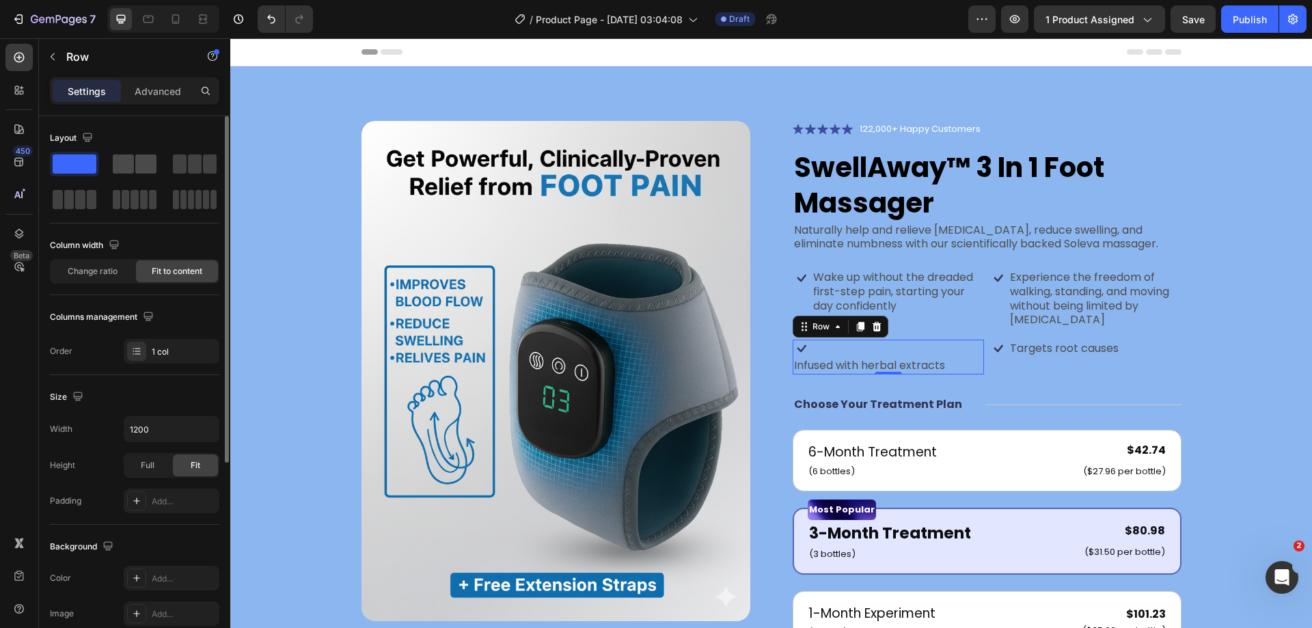
click at [121, 170] on span at bounding box center [123, 163] width 21 height 19
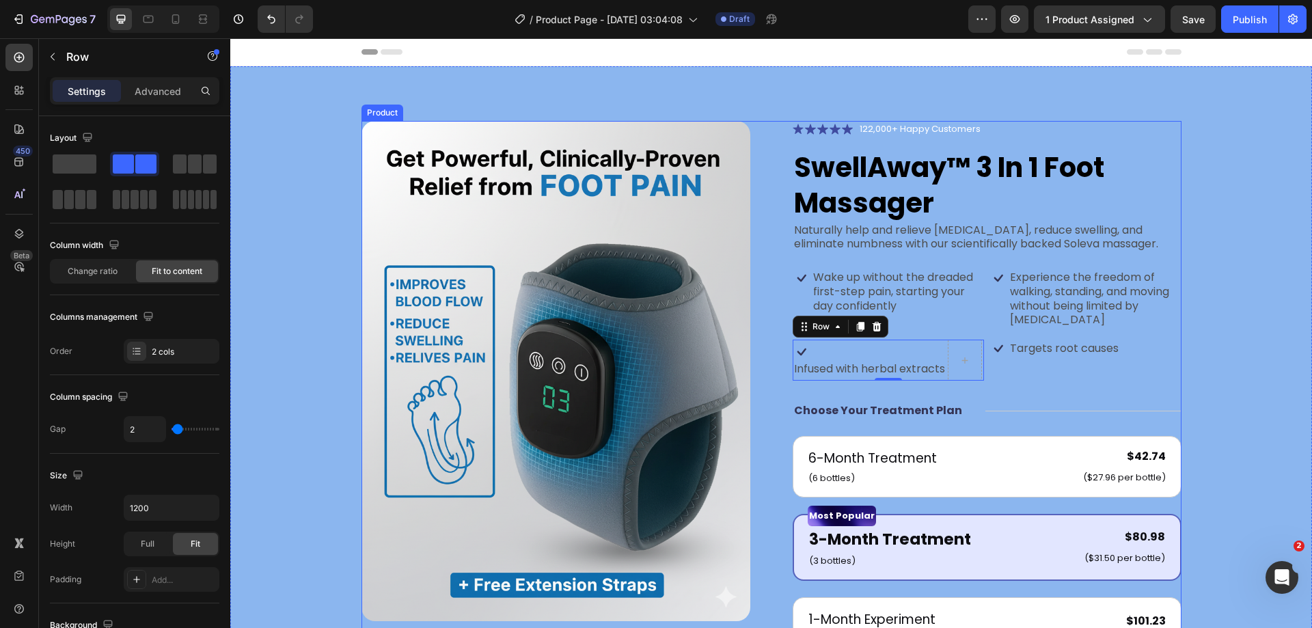
click at [924, 329] on div "Icon Wake up without the dreaded first-step pain, starting your day confidently…" at bounding box center [889, 298] width 192 height 59
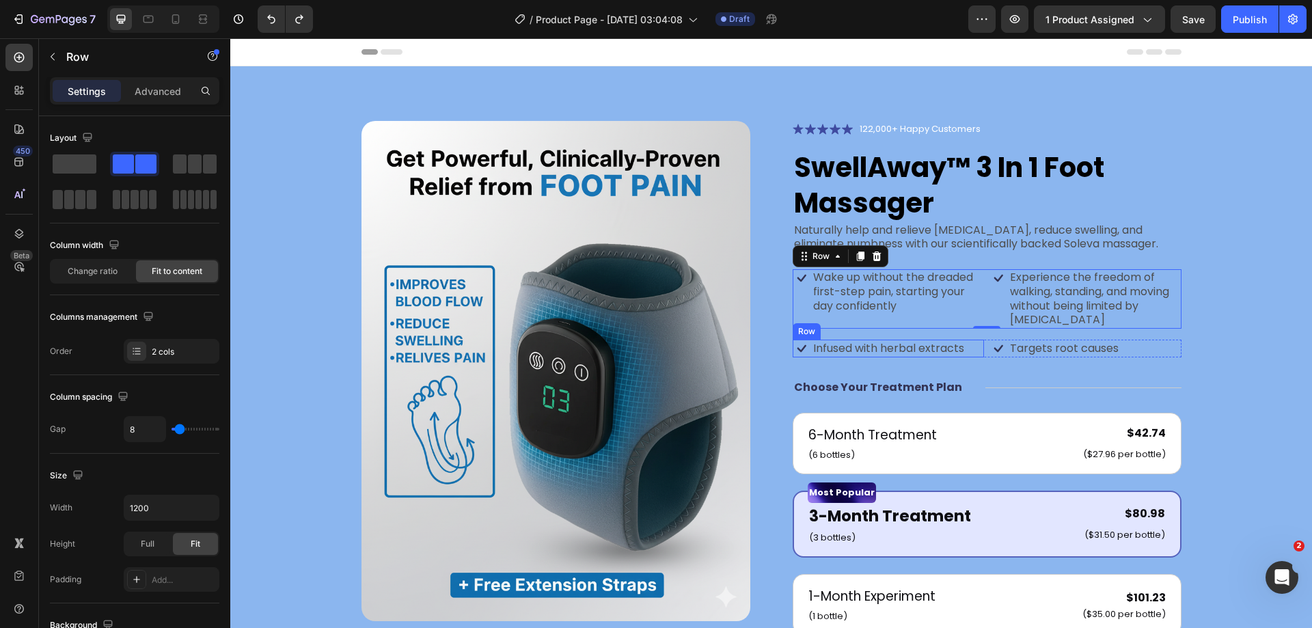
click at [974, 348] on div "Icon Infused with herbal extracts Text Block Row" at bounding box center [889, 349] width 192 height 18
click at [981, 346] on div "Icon Infused with herbal extracts Text Block Row 0 Icon Targets root causes Tex…" at bounding box center [987, 349] width 389 height 18
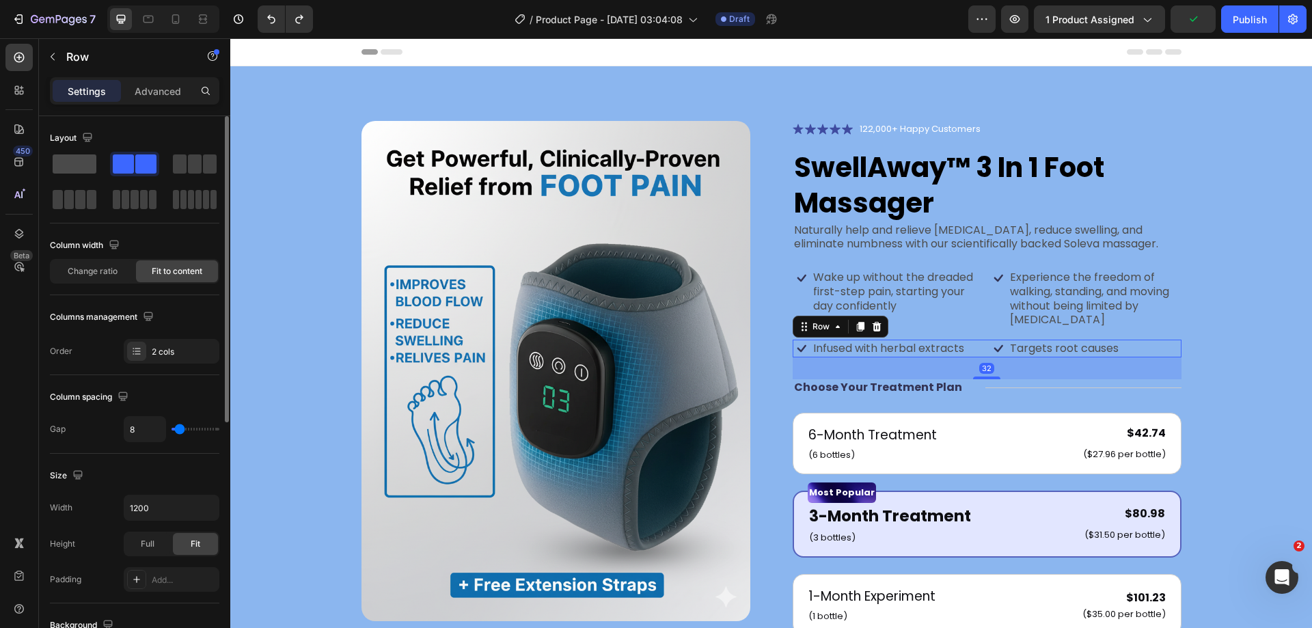
click at [72, 167] on span at bounding box center [75, 163] width 44 height 19
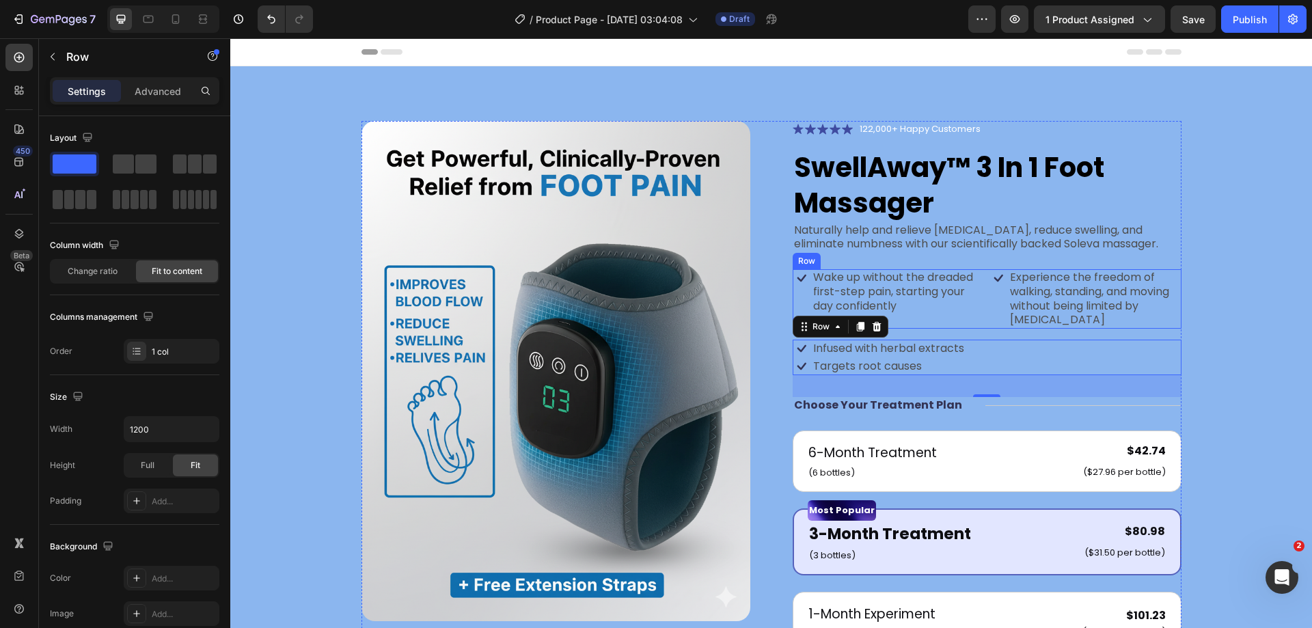
click at [972, 319] on div "Icon Wake up without the dreaded first-step pain, starting your day confidently…" at bounding box center [889, 298] width 192 height 59
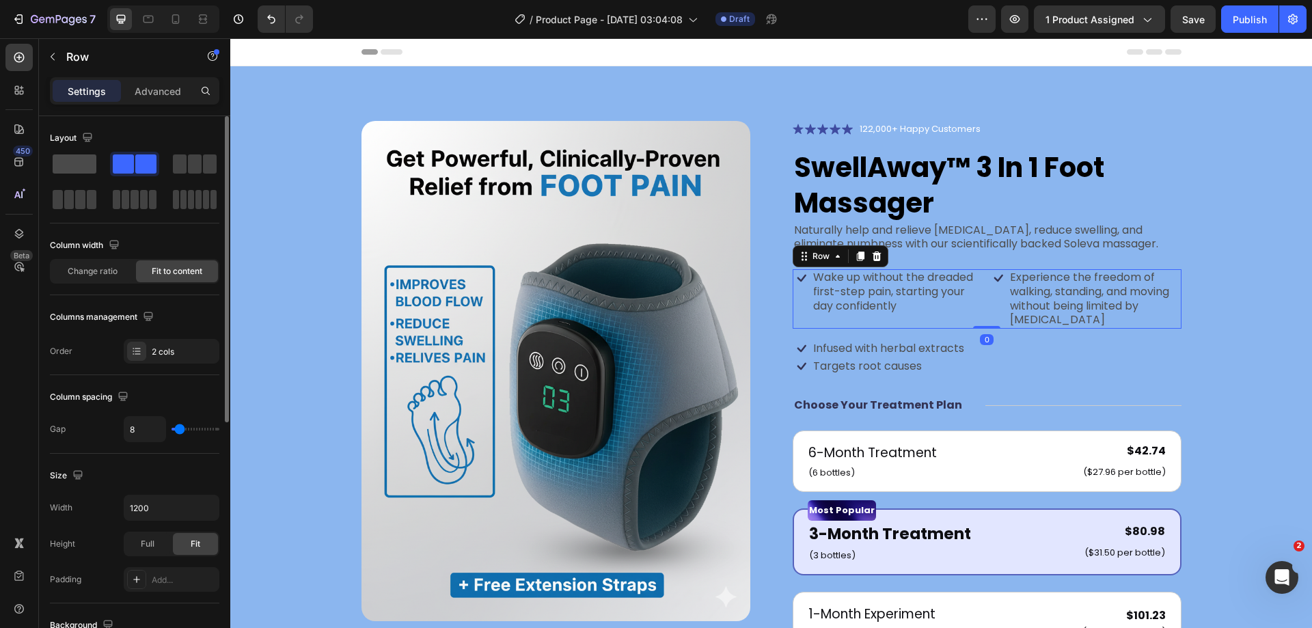
drag, startPoint x: 71, startPoint y: 160, endPoint x: 143, endPoint y: 177, distance: 74.4
click at [71, 160] on span at bounding box center [75, 163] width 44 height 19
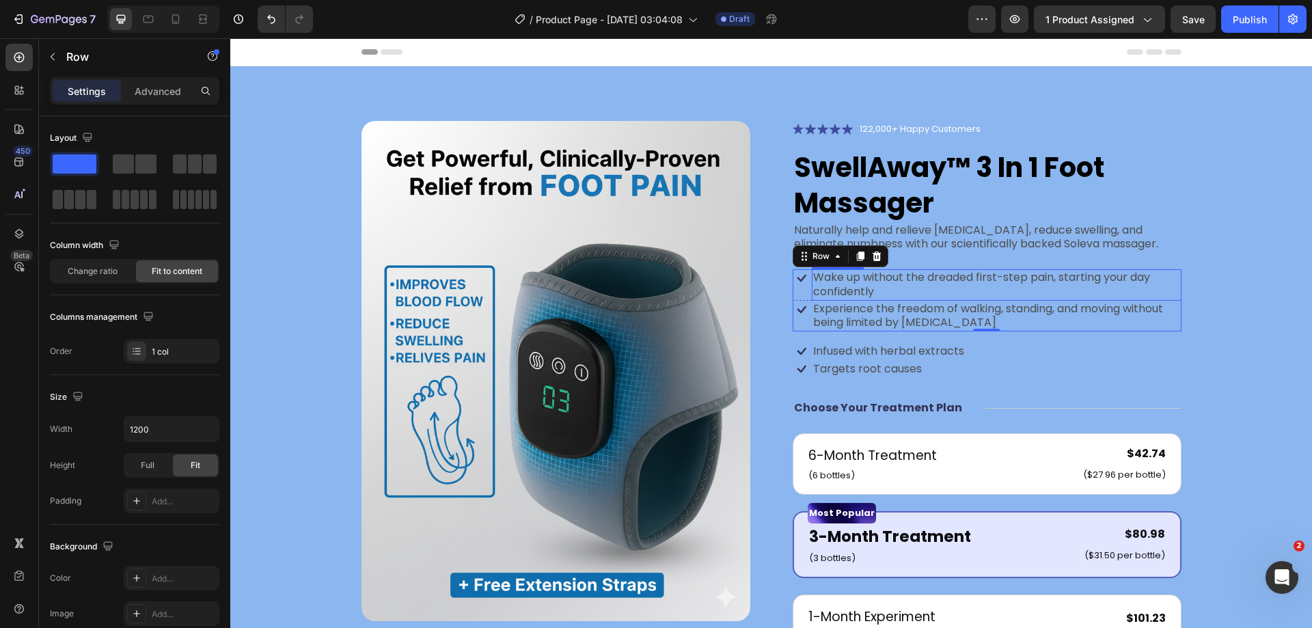
click at [901, 292] on p "Wake up without the dreaded first-step pain, starting your day confidently" at bounding box center [996, 285] width 367 height 29
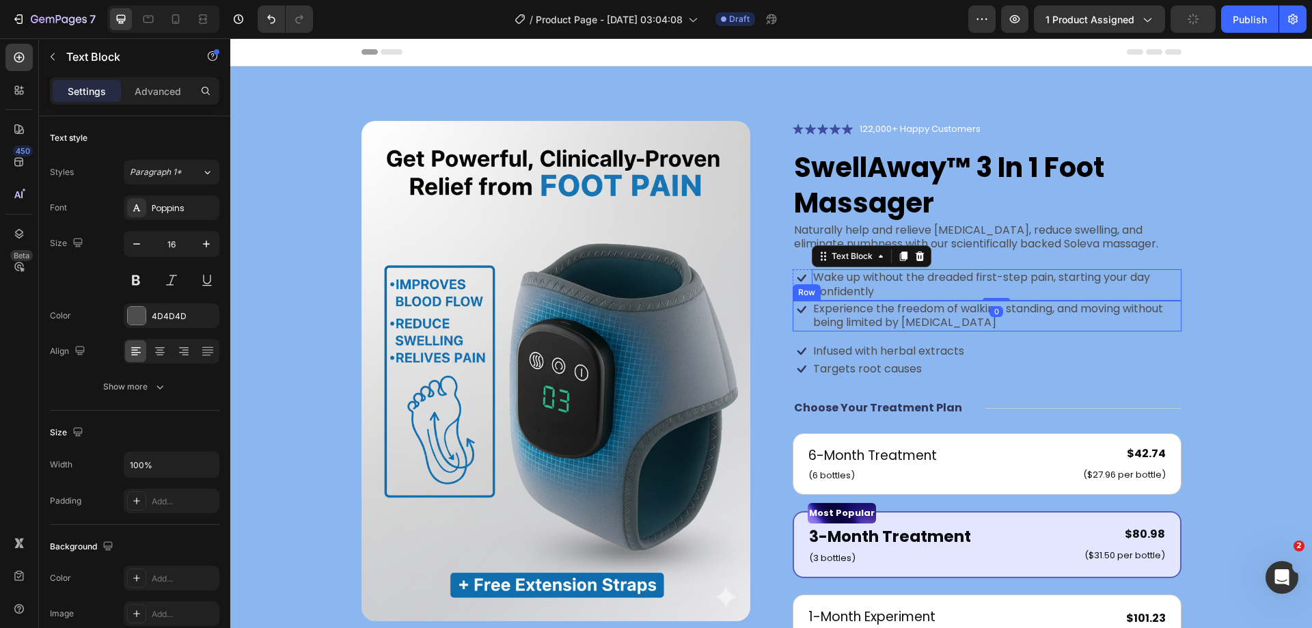
click at [806, 323] on div "Icon Experience the freedom of walking, standing, and moving without being limi…" at bounding box center [987, 316] width 389 height 31
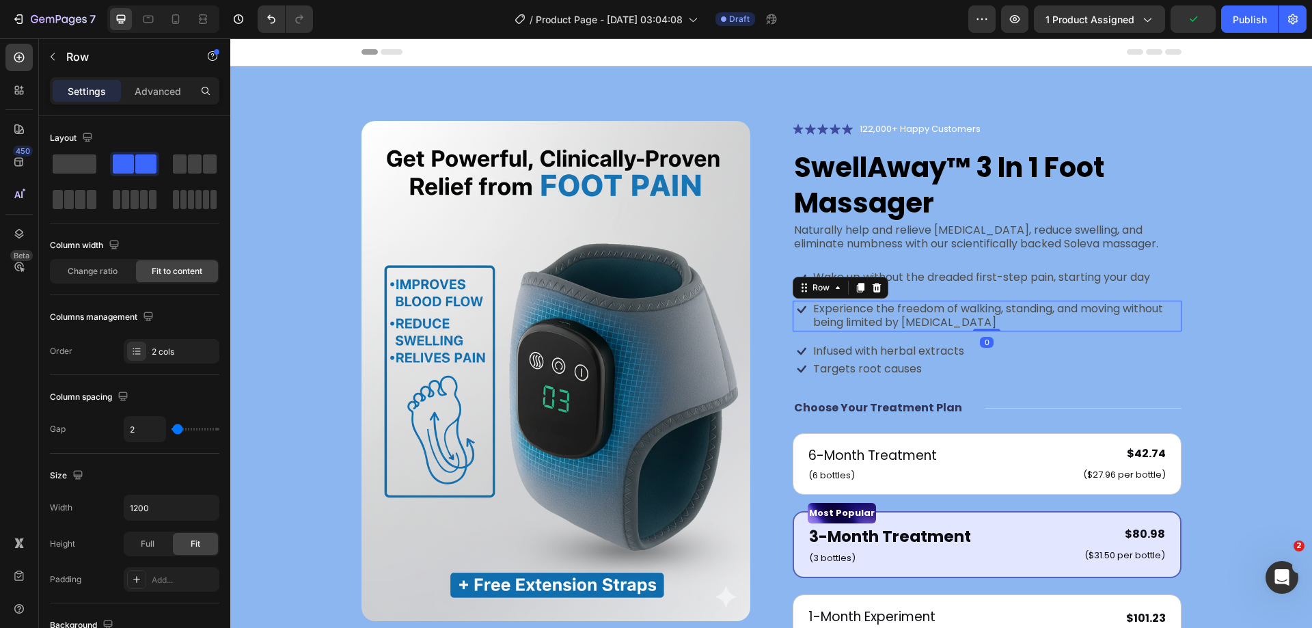
drag, startPoint x: 850, startPoint y: 290, endPoint x: 899, endPoint y: 374, distance: 97.0
click at [855, 289] on icon at bounding box center [860, 287] width 11 height 11
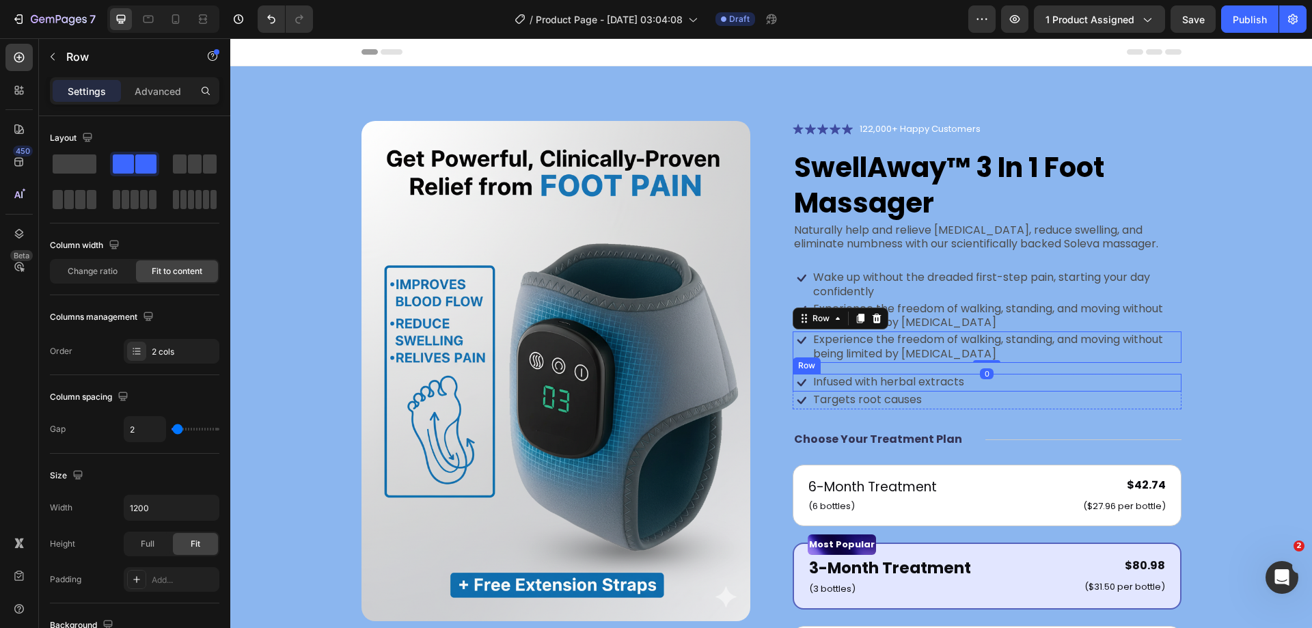
click at [1037, 374] on div "Icon Infused with herbal extracts Text Block Row" at bounding box center [987, 383] width 389 height 18
click at [1032, 402] on div "Icon Targets root causes Text Block Row 0" at bounding box center [987, 401] width 389 height 18
click at [1017, 390] on div "Icon Infused with herbal extracts Text Block Row" at bounding box center [987, 383] width 389 height 18
click at [877, 361] on div at bounding box center [877, 361] width 16 height 16
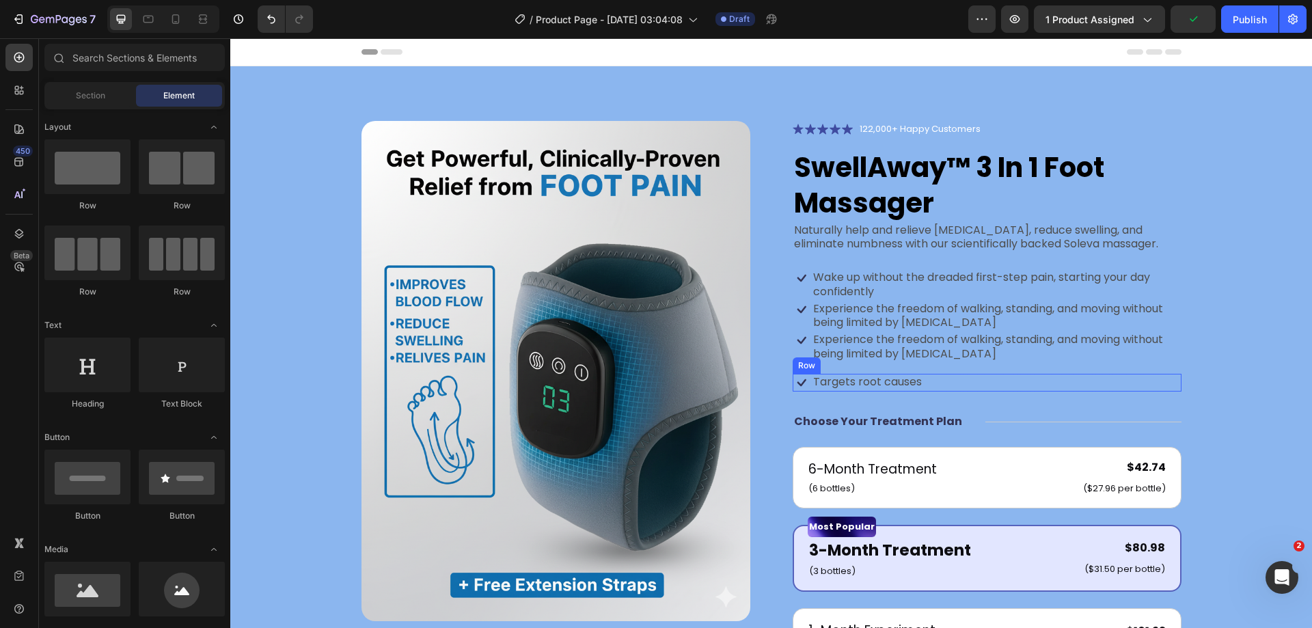
click at [971, 385] on div "Icon Targets root causes Text Block Row" at bounding box center [987, 383] width 389 height 18
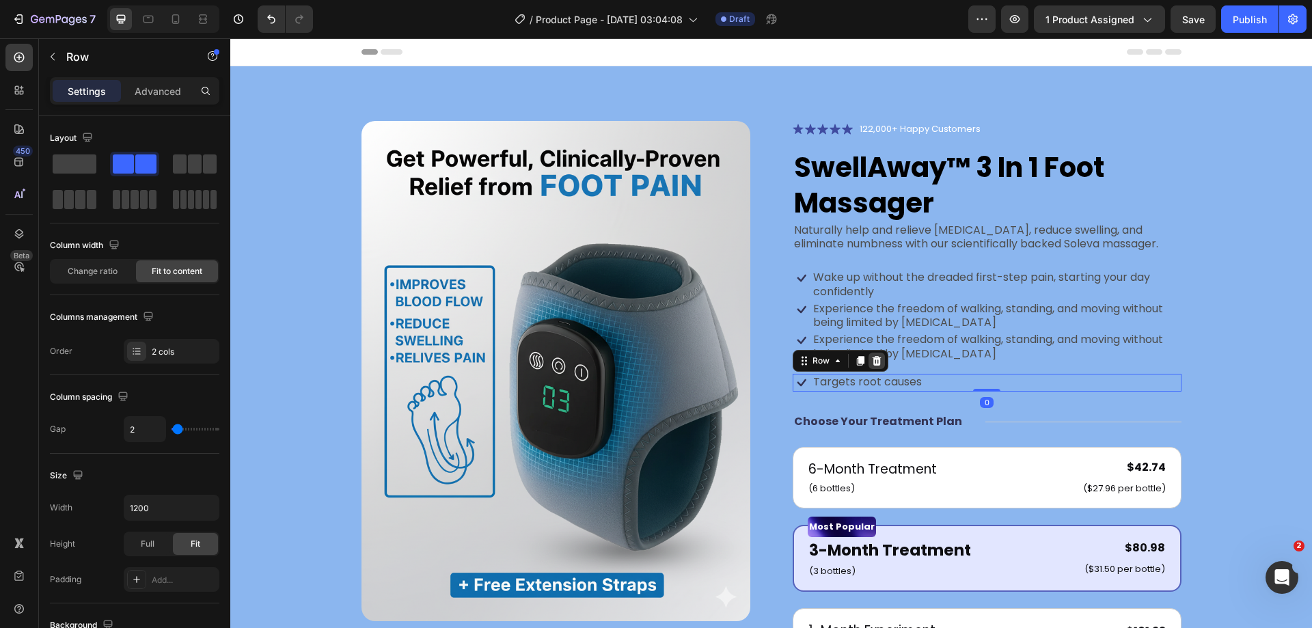
click at [873, 365] on icon at bounding box center [876, 361] width 9 height 10
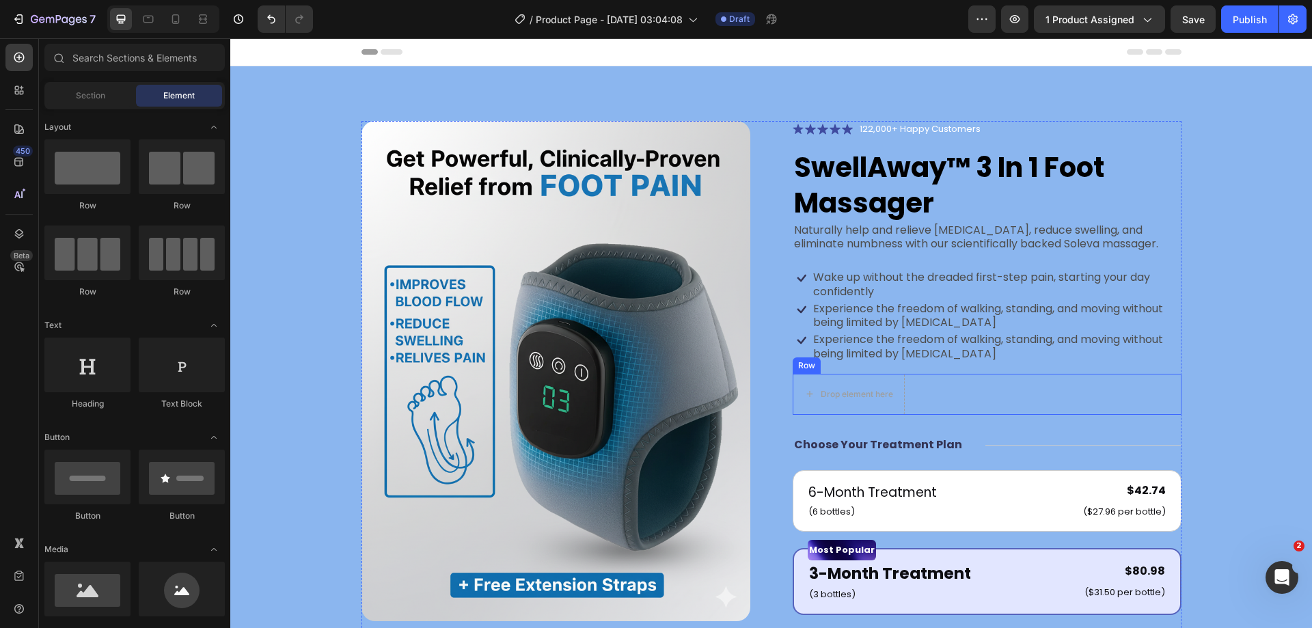
click at [943, 390] on div "Drop element here Row" at bounding box center [987, 394] width 389 height 41
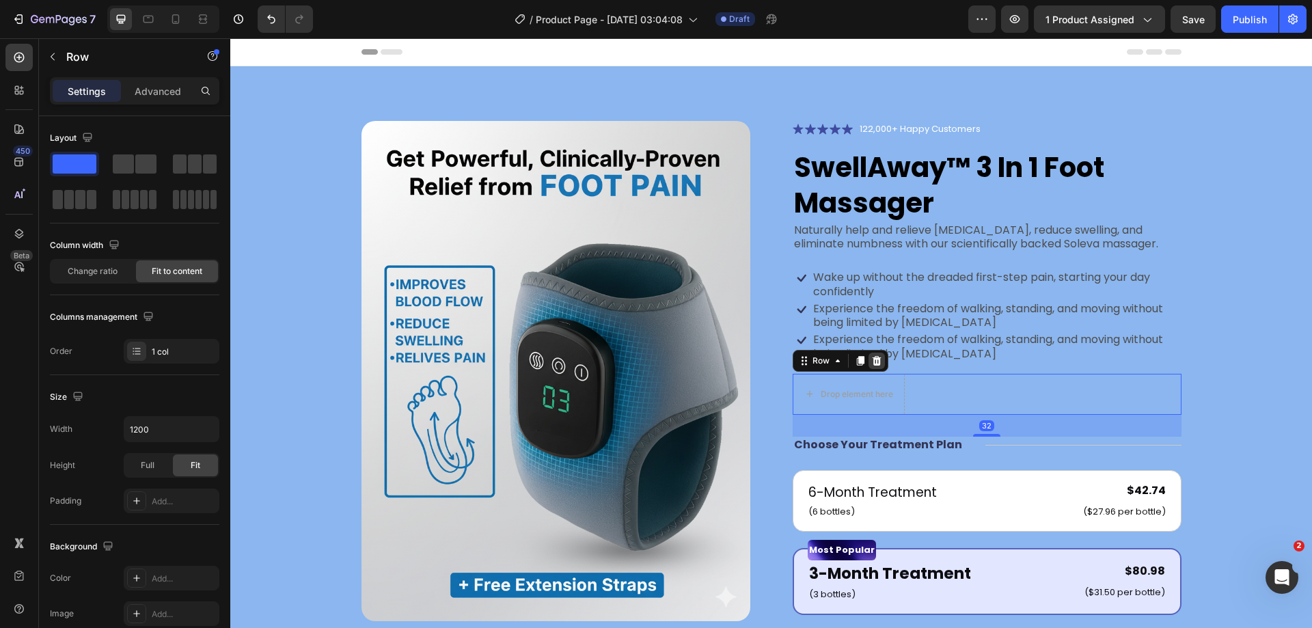
click at [872, 357] on icon at bounding box center [876, 361] width 9 height 10
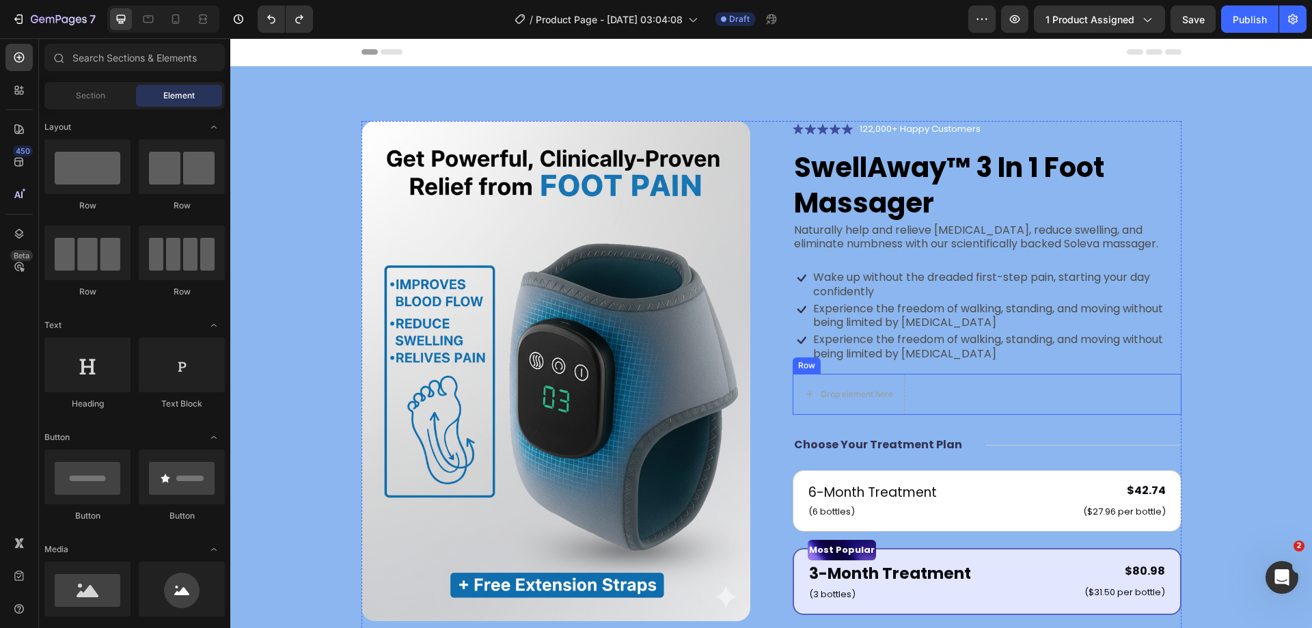
click at [957, 411] on div "Drop element here Row" at bounding box center [987, 394] width 389 height 41
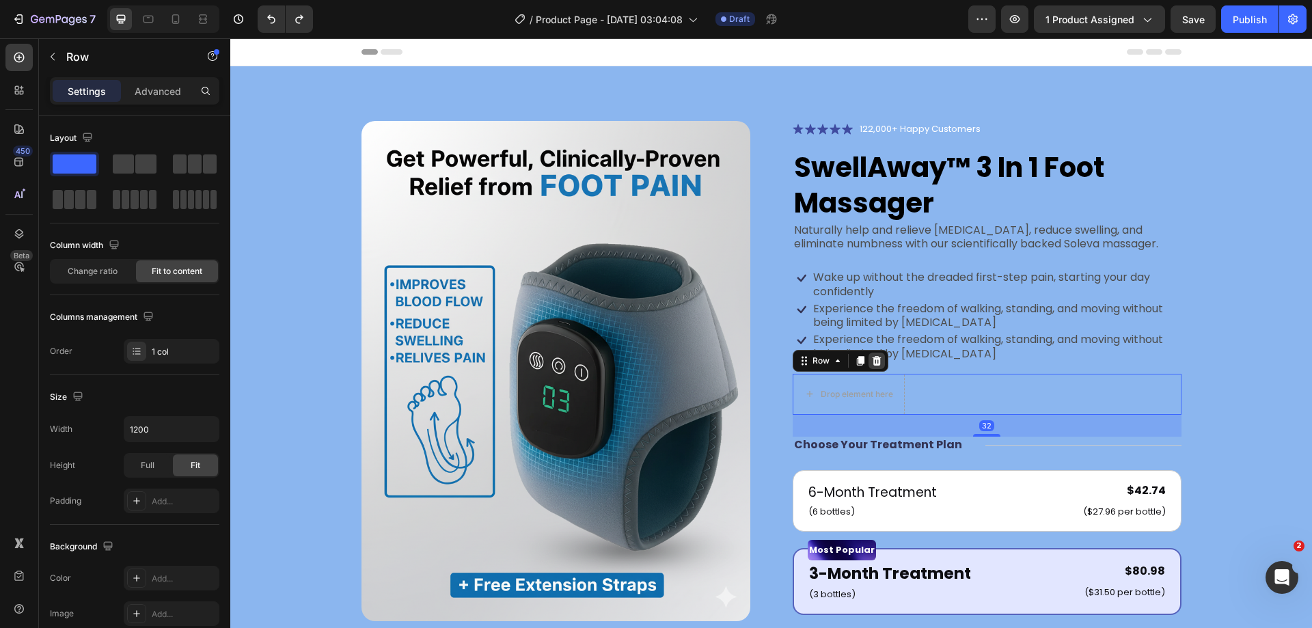
click at [877, 361] on div at bounding box center [877, 361] width 16 height 16
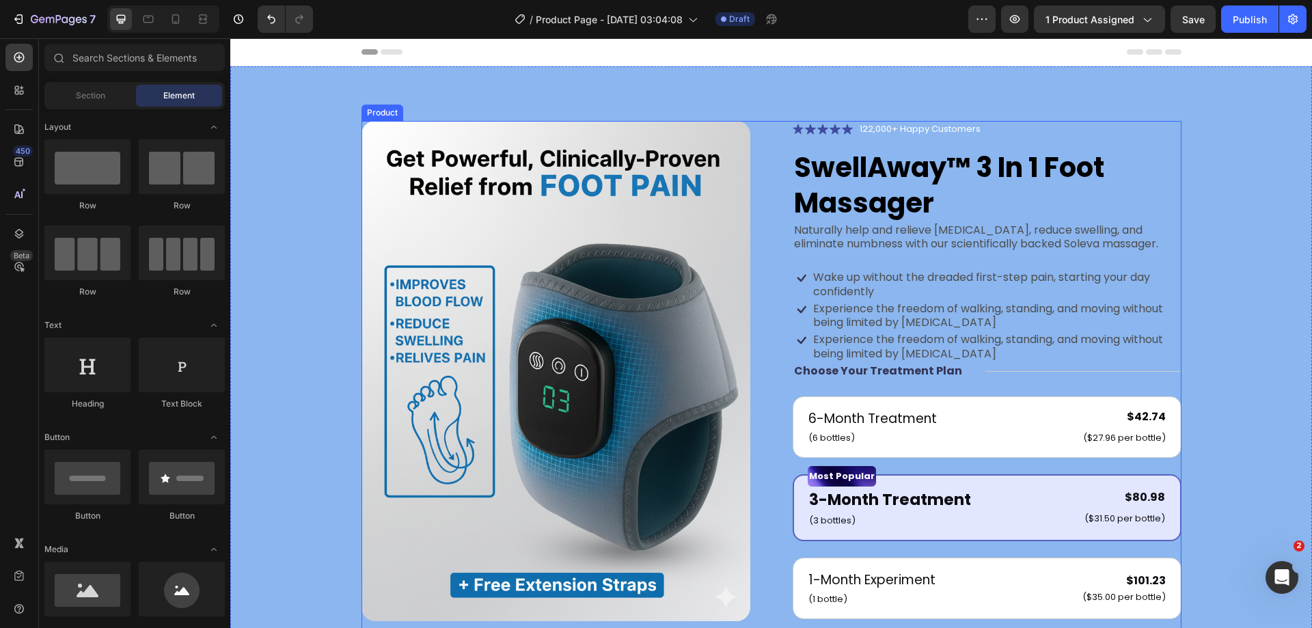
click at [1052, 269] on div "Icon Icon Icon Icon Icon Icon List 122,000+ Happy Customers Text Block Row Swel…" at bounding box center [987, 504] width 389 height 767
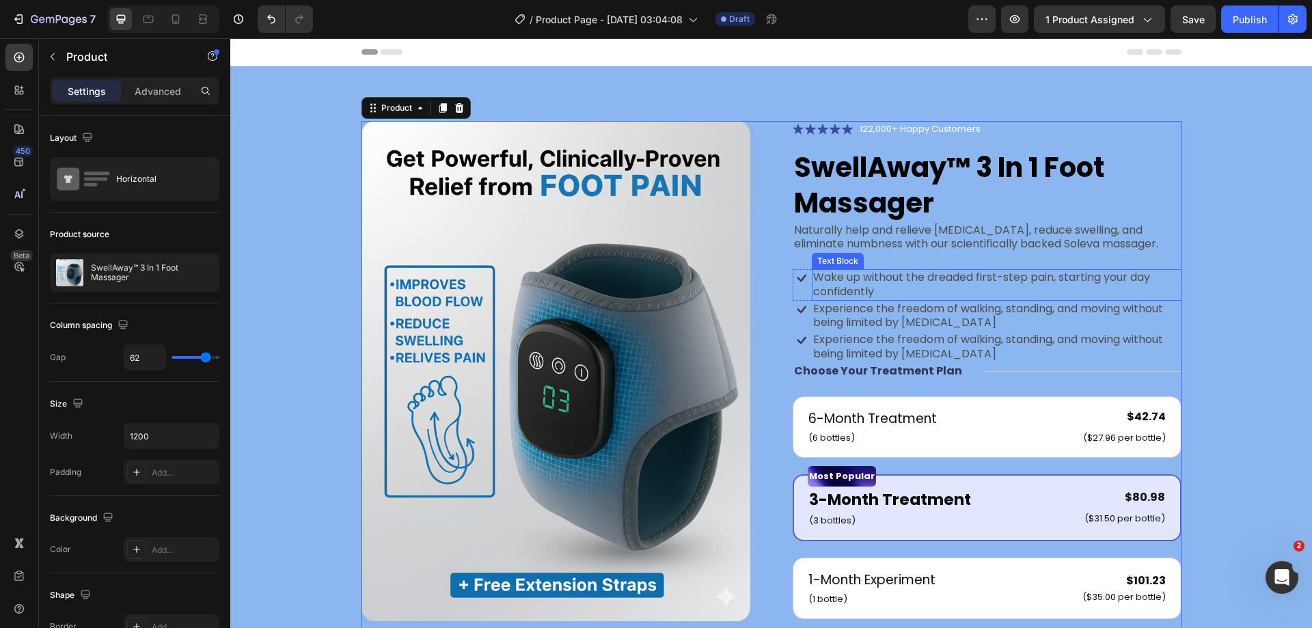
click at [1052, 272] on p "Wake up without the dreaded first-step pain, starting your day confidently" at bounding box center [996, 285] width 367 height 29
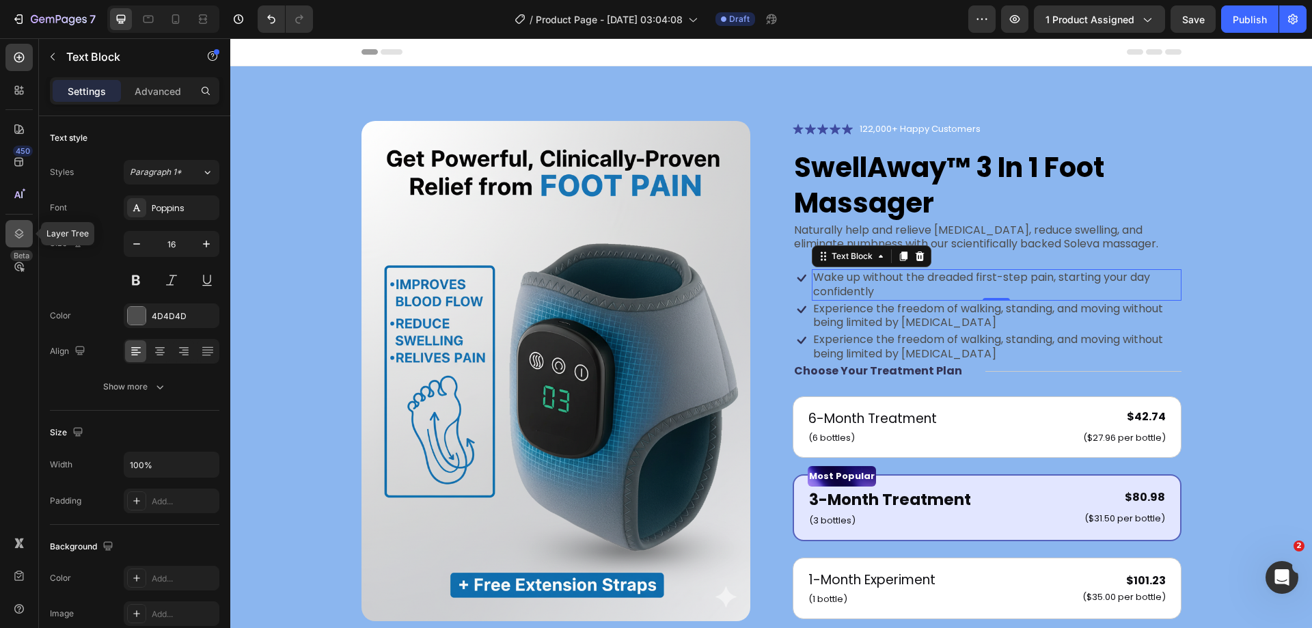
click at [21, 239] on icon at bounding box center [19, 234] width 14 height 14
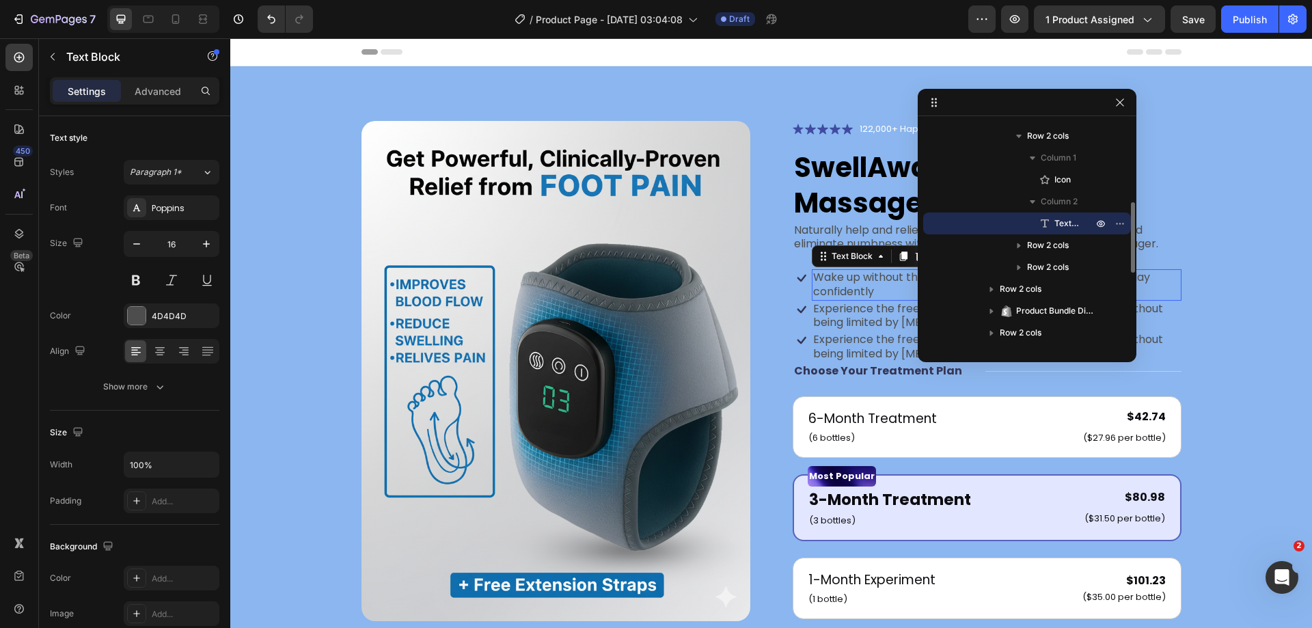
scroll to position [191, 0]
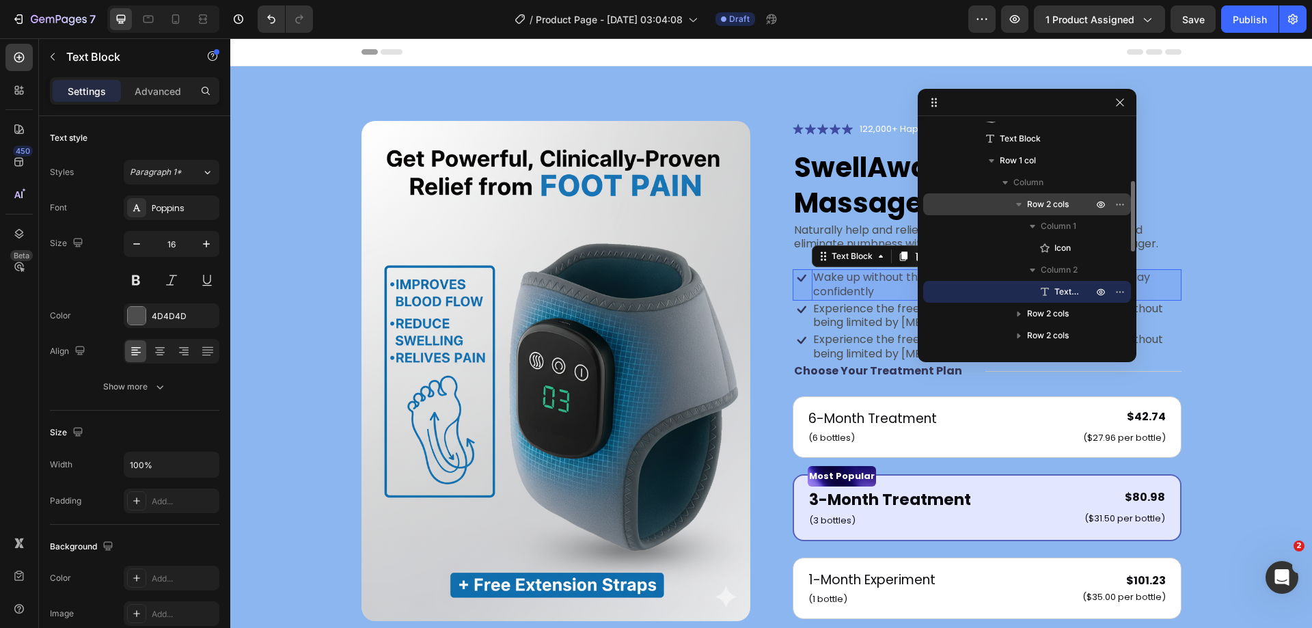
click at [1047, 206] on span "Row 2 cols" at bounding box center [1048, 204] width 42 height 14
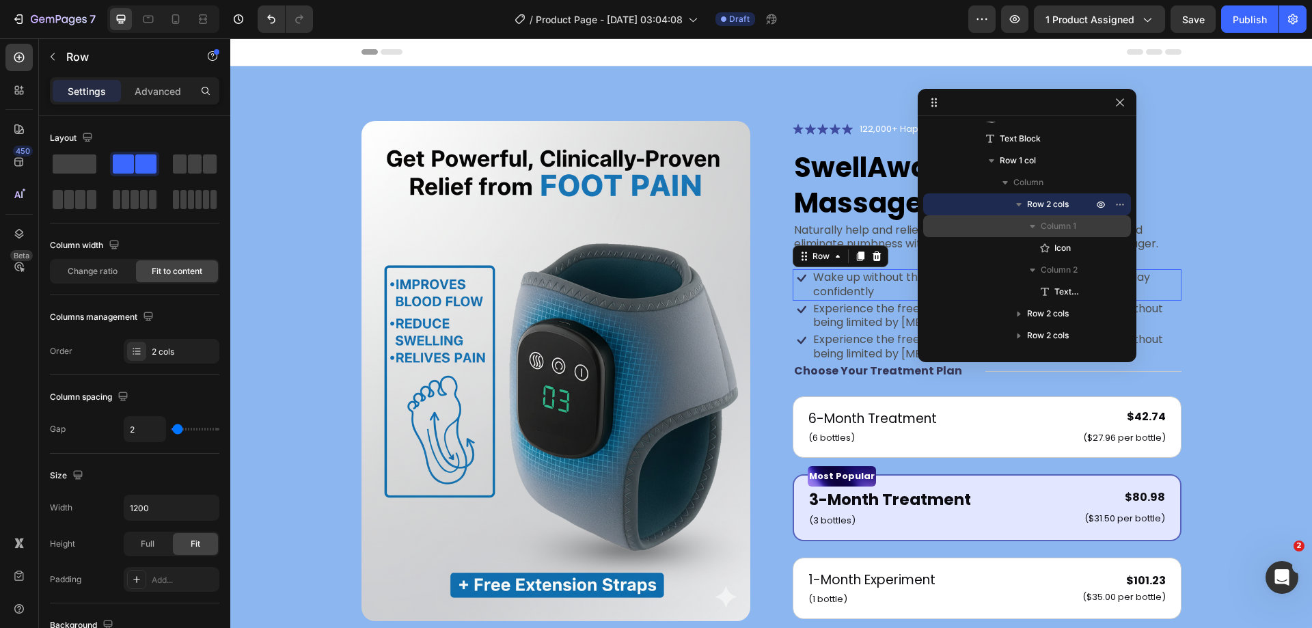
scroll to position [54, 0]
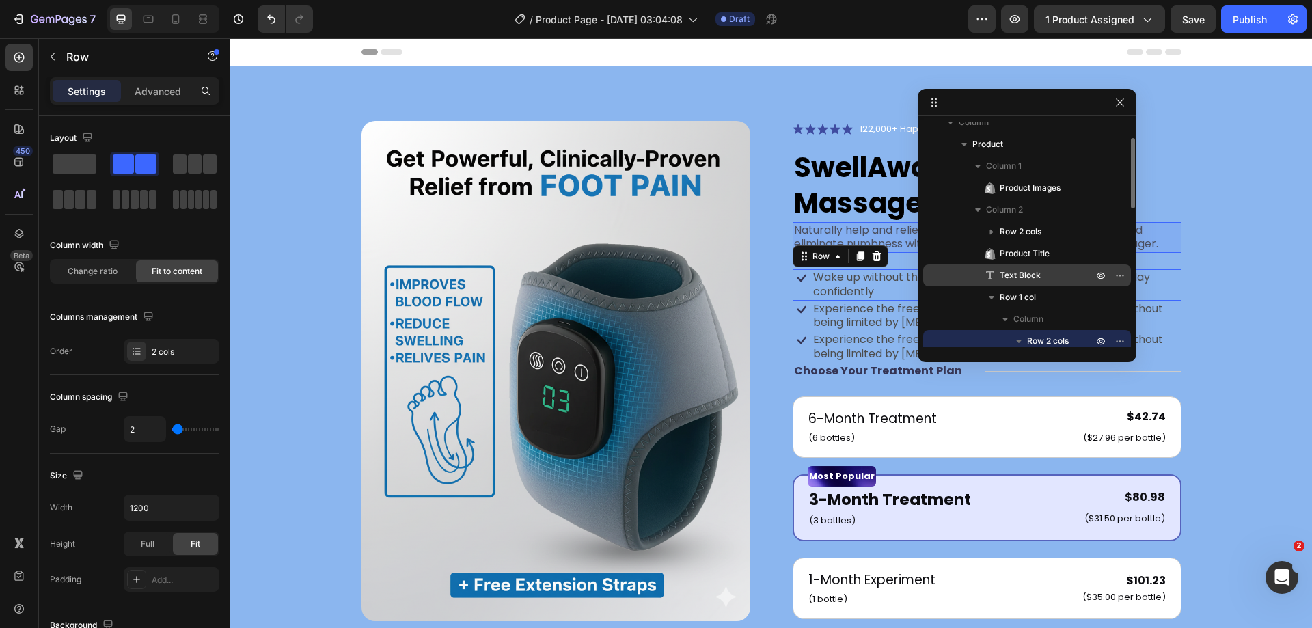
click at [1021, 272] on span "Text Block" at bounding box center [1020, 276] width 41 height 14
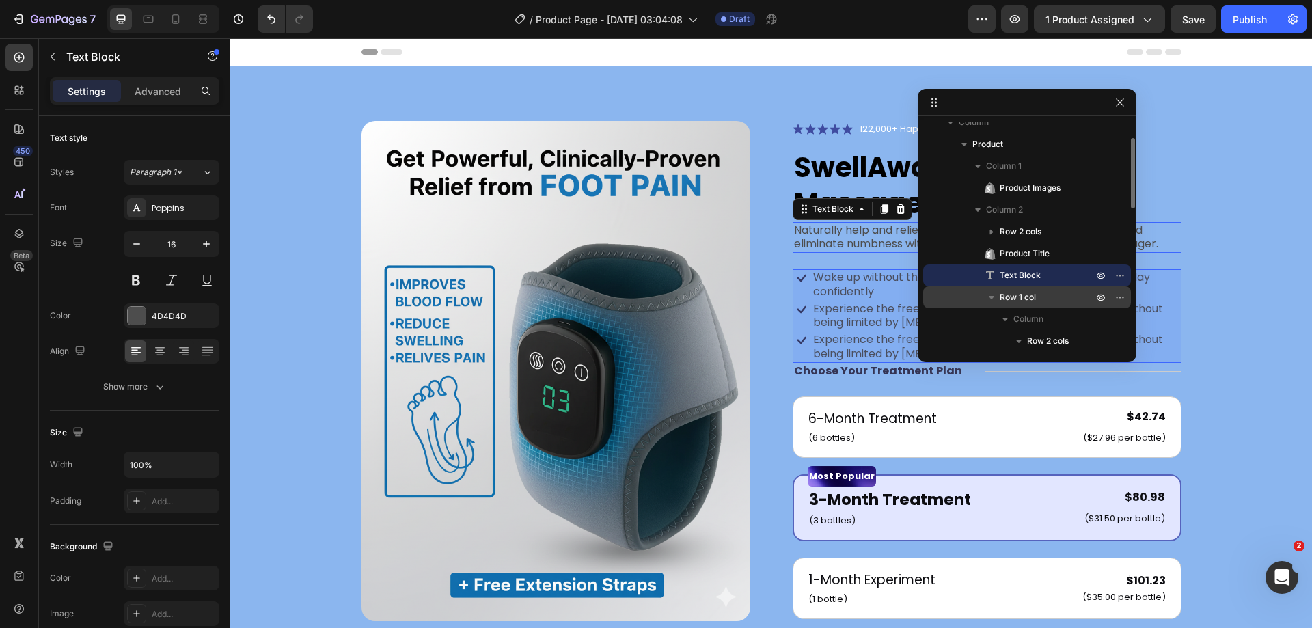
click at [1022, 294] on span "Row 1 col" at bounding box center [1018, 297] width 36 height 14
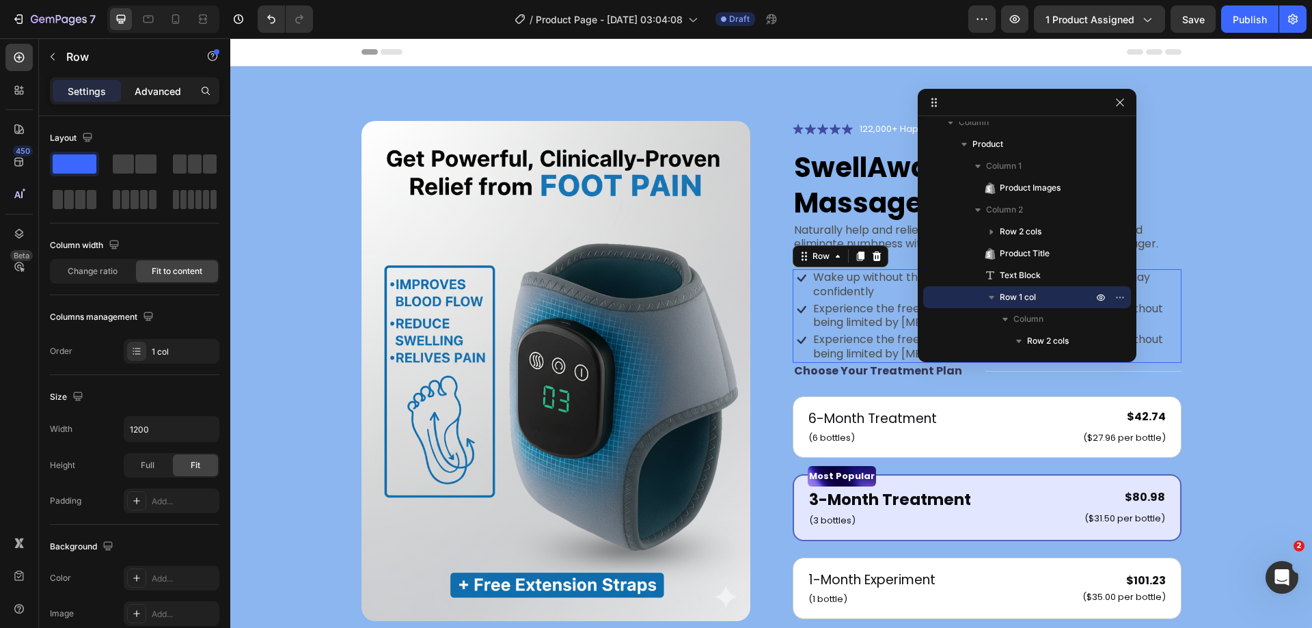
click at [141, 92] on p "Advanced" at bounding box center [158, 91] width 46 height 14
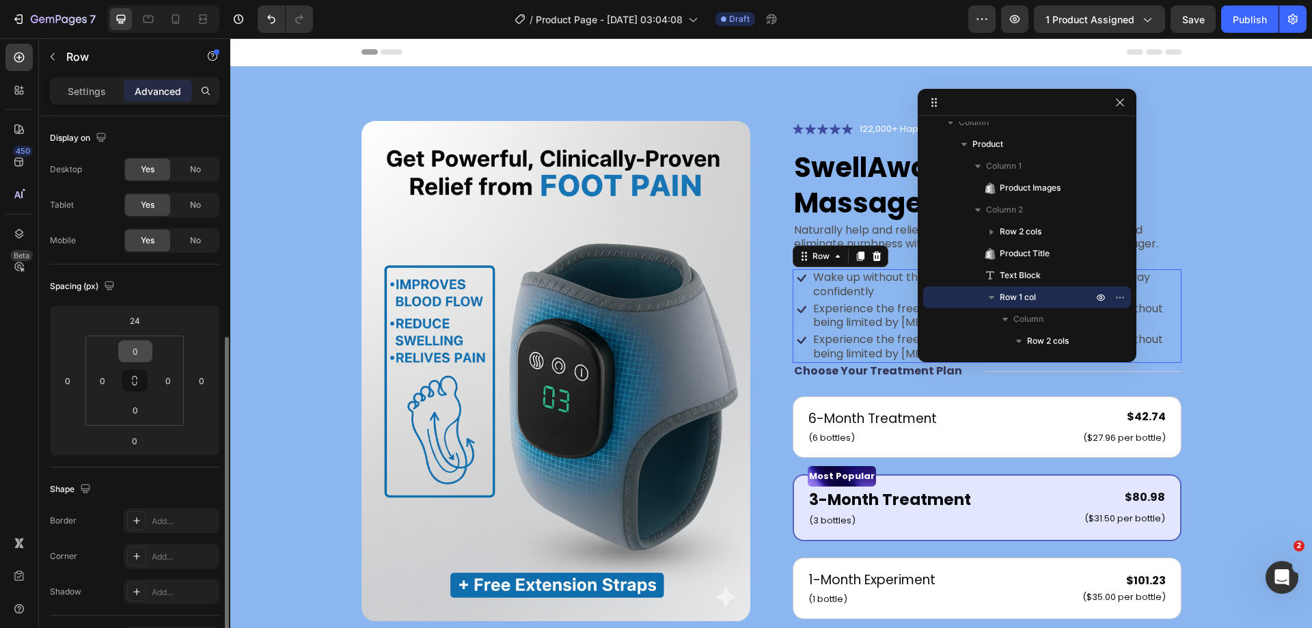
scroll to position [137, 0]
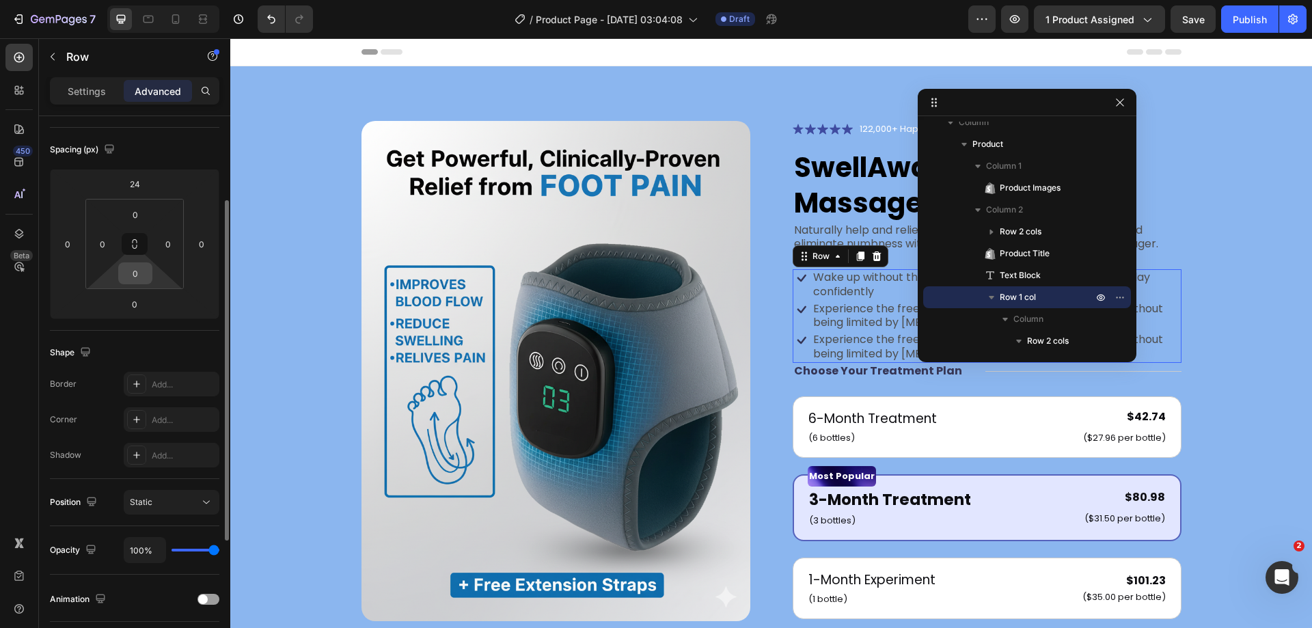
click at [136, 280] on input "0" at bounding box center [135, 273] width 27 height 20
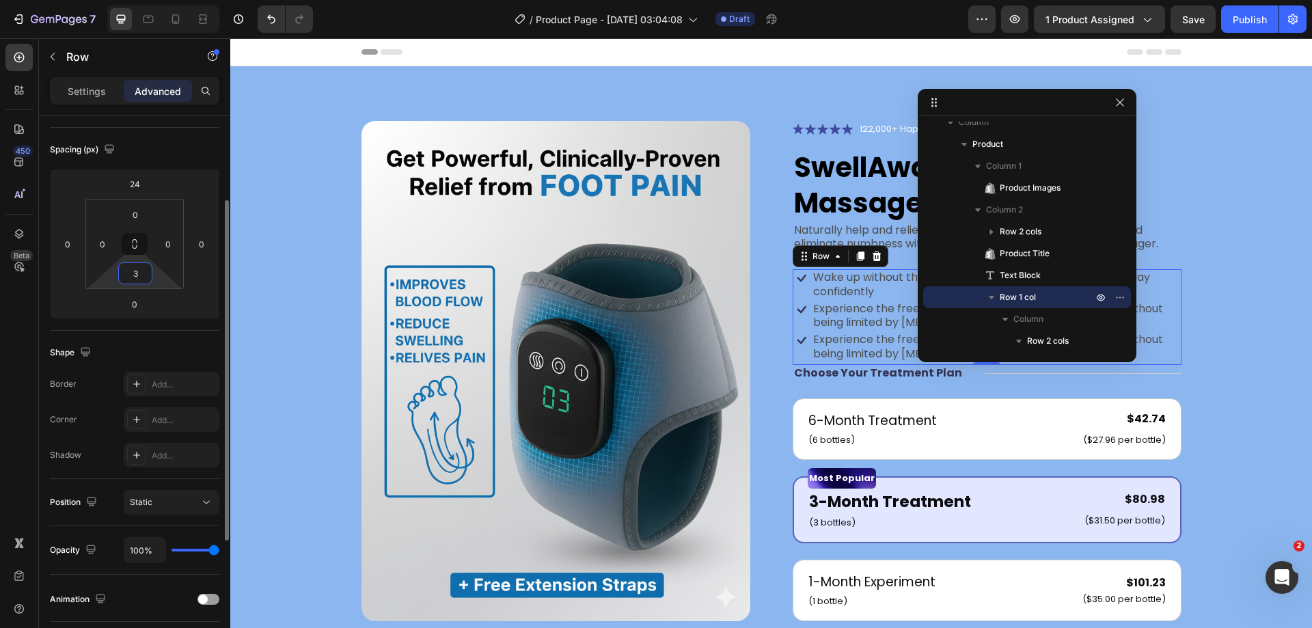
type input "32"
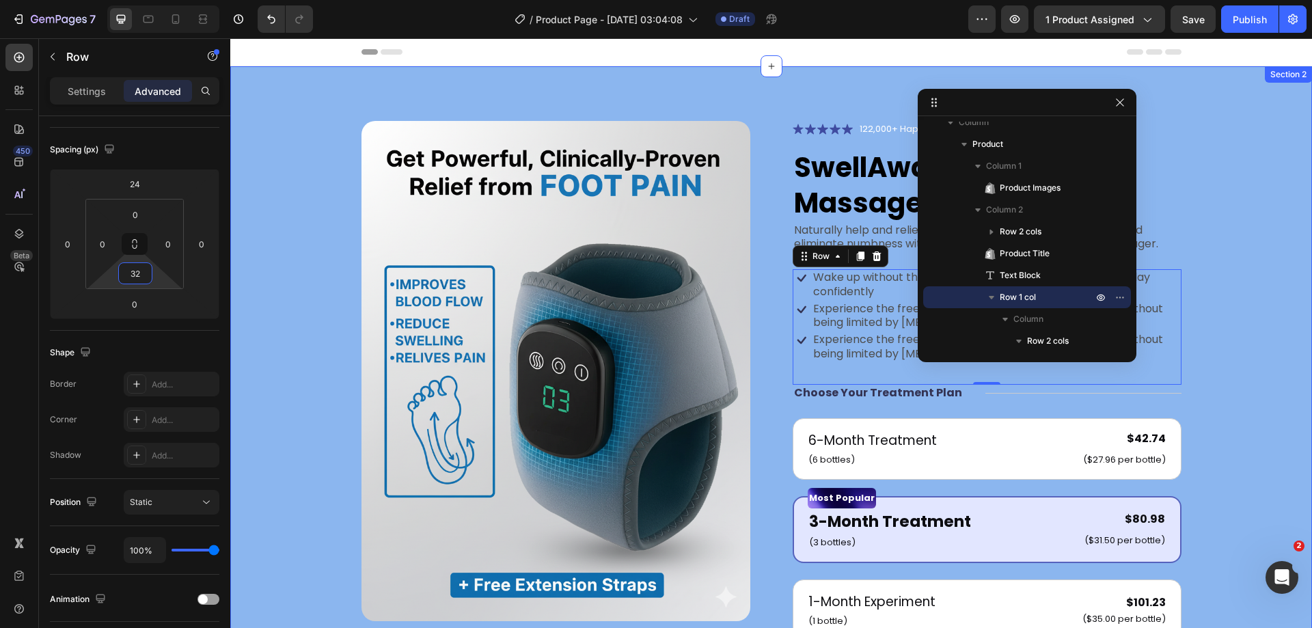
click at [1257, 297] on div "Product Images Icon Icon Icon Icon Icon Icon List 122,000+ Happy Customers Text…" at bounding box center [771, 522] width 1082 height 912
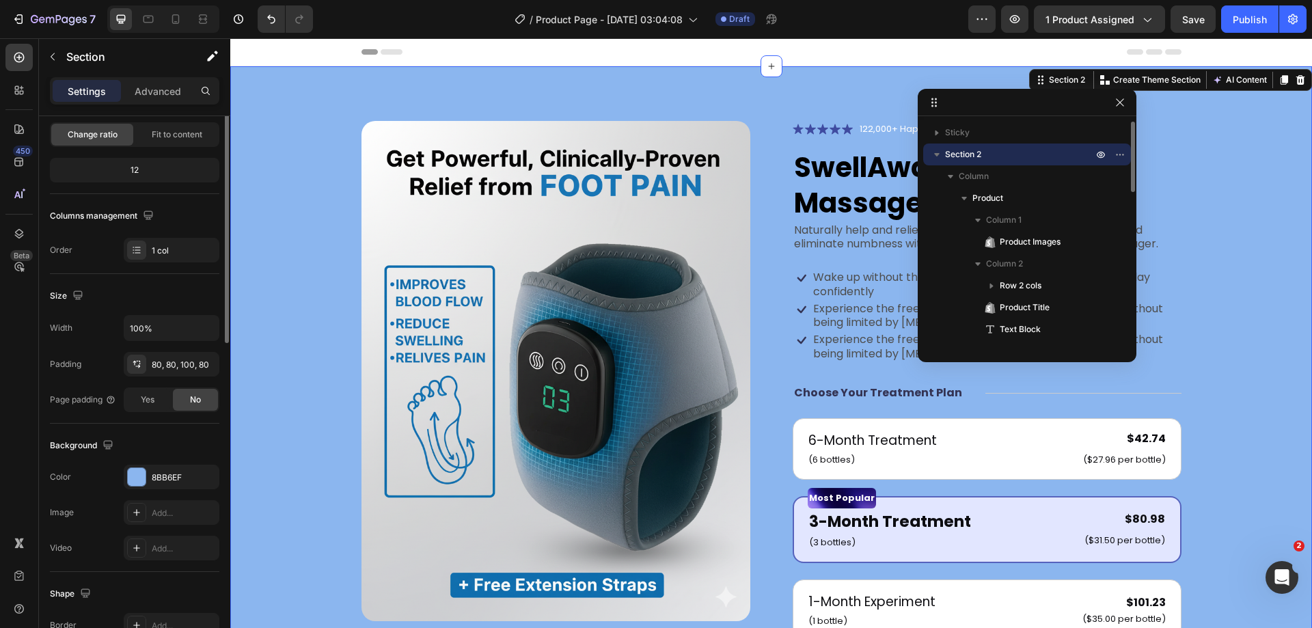
scroll to position [0, 0]
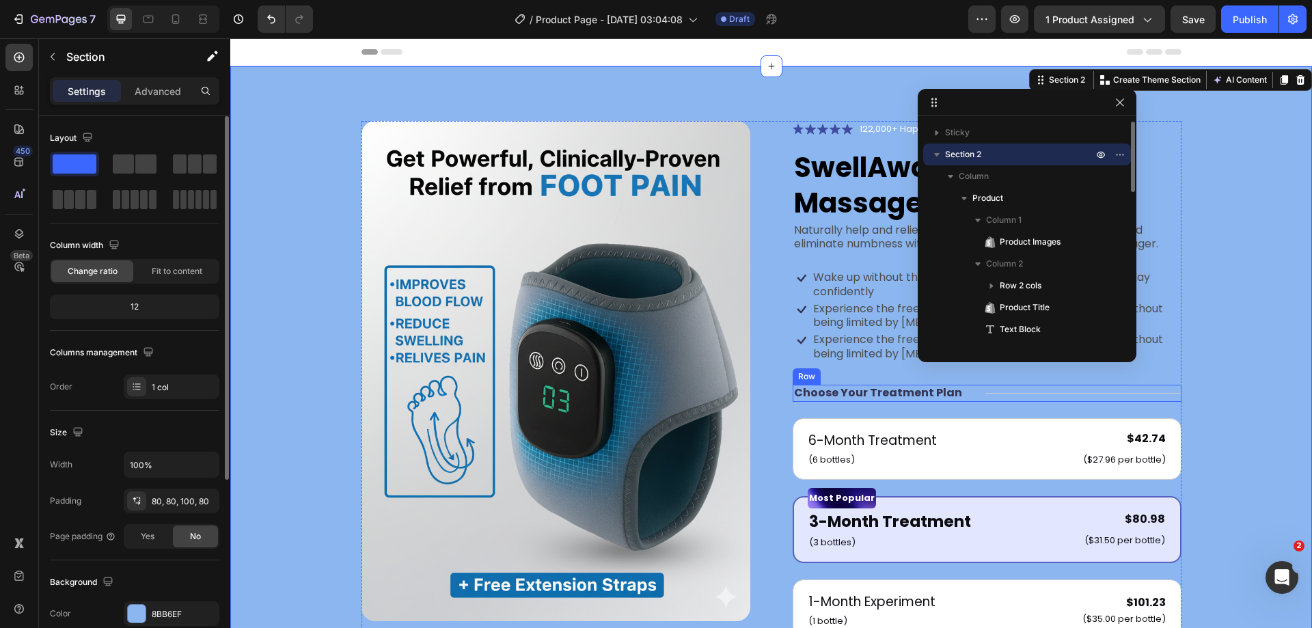
click at [963, 394] on div "Choose Your Treatment Plan Text Block Title Line Row" at bounding box center [987, 393] width 389 height 17
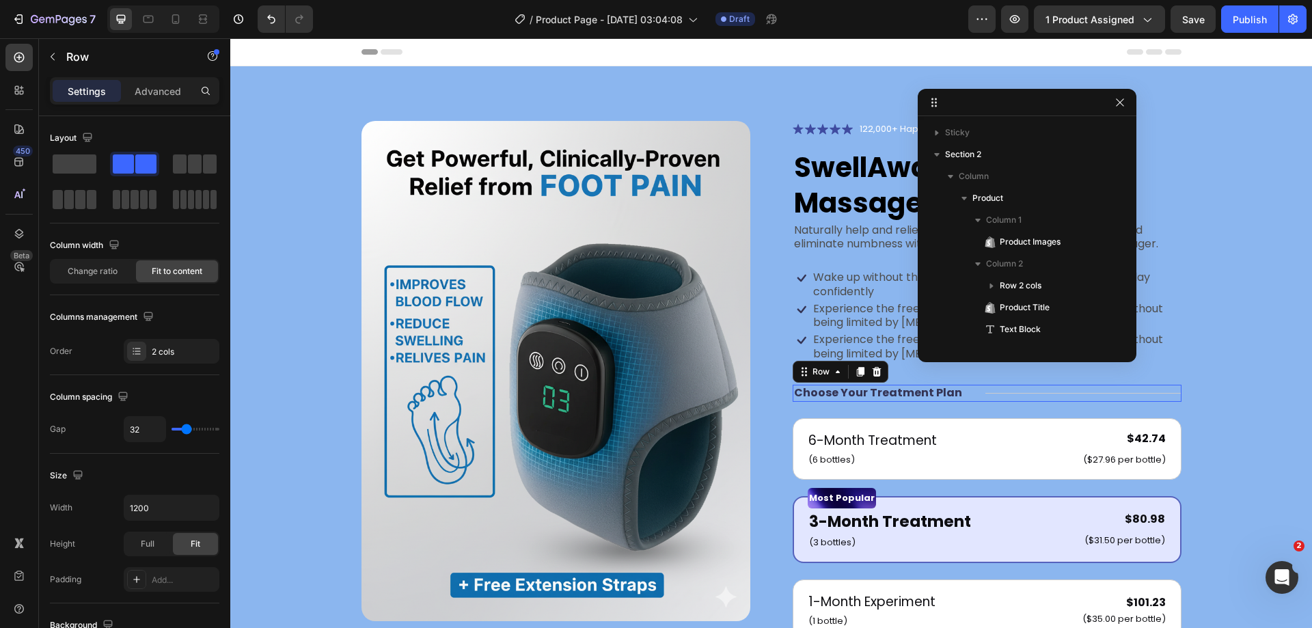
scroll to position [325, 0]
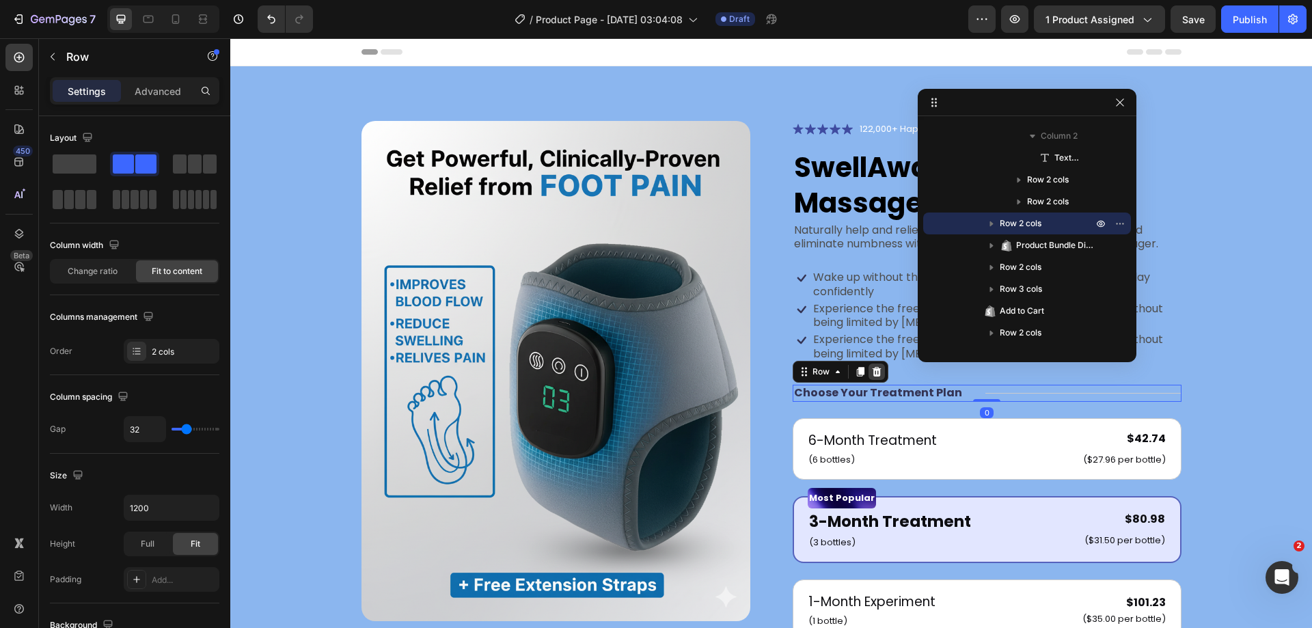
click at [873, 372] on icon at bounding box center [876, 371] width 11 height 11
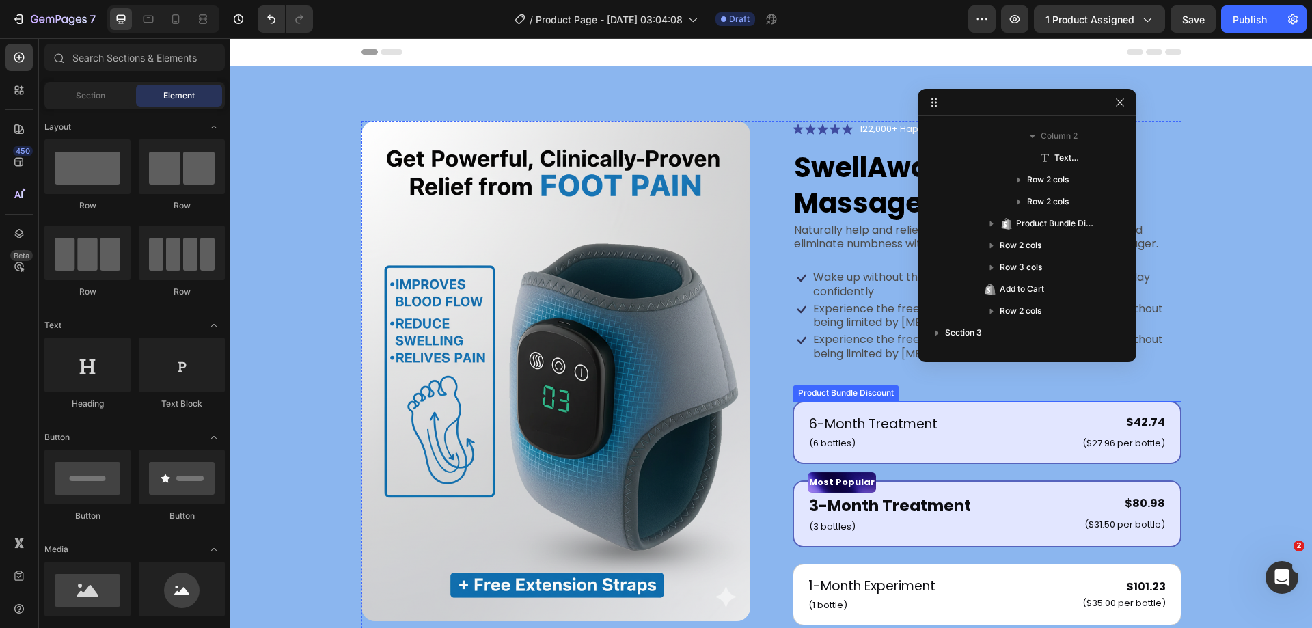
click at [913, 403] on div "6-Month Treatment Text Block (6 bottles) Text Block $42.74 Product Price Produc…" at bounding box center [987, 432] width 389 height 63
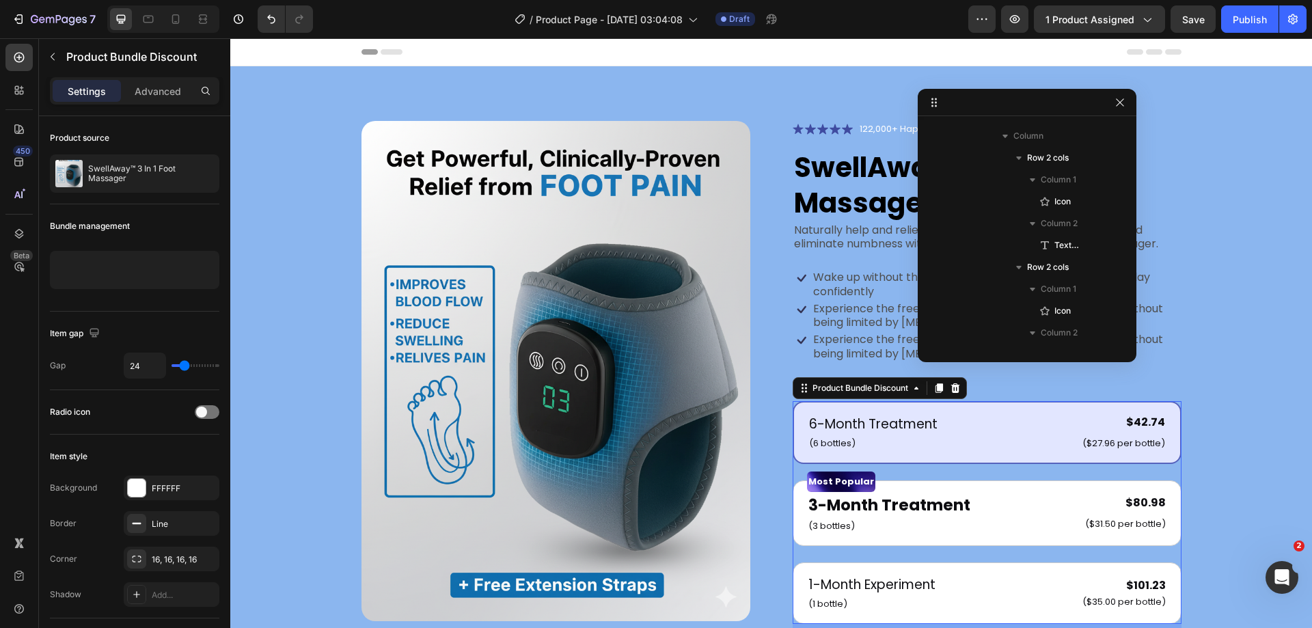
scroll to position [587, 0]
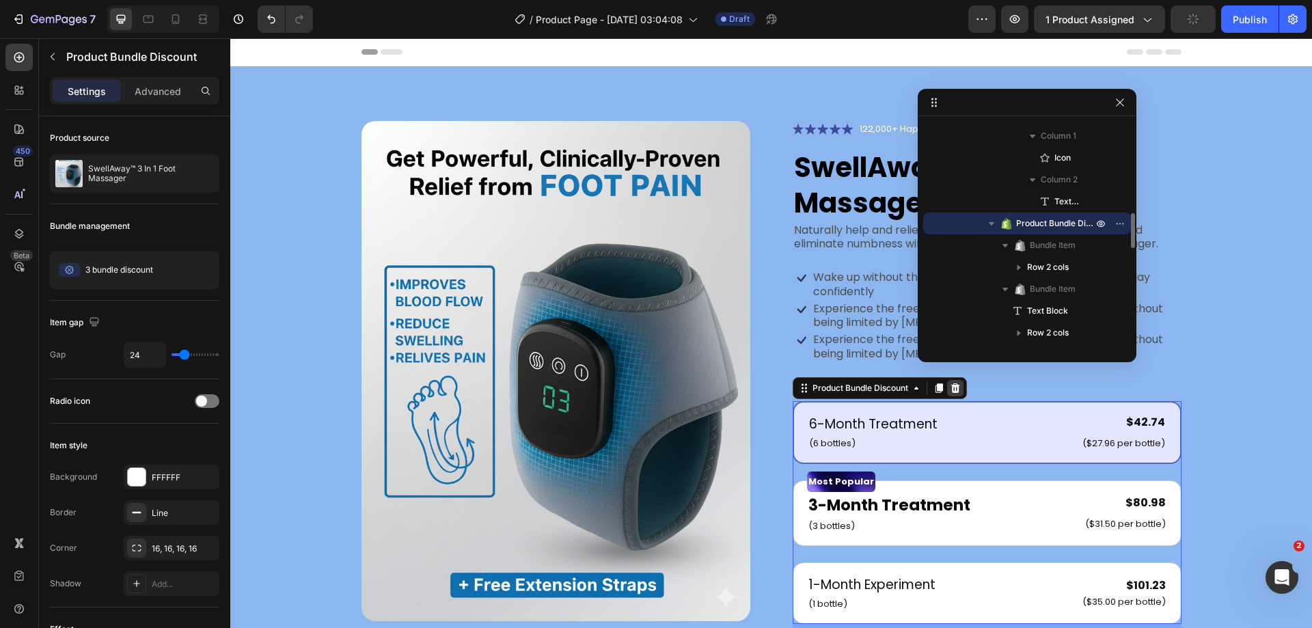
click at [959, 390] on div at bounding box center [955, 388] width 16 height 16
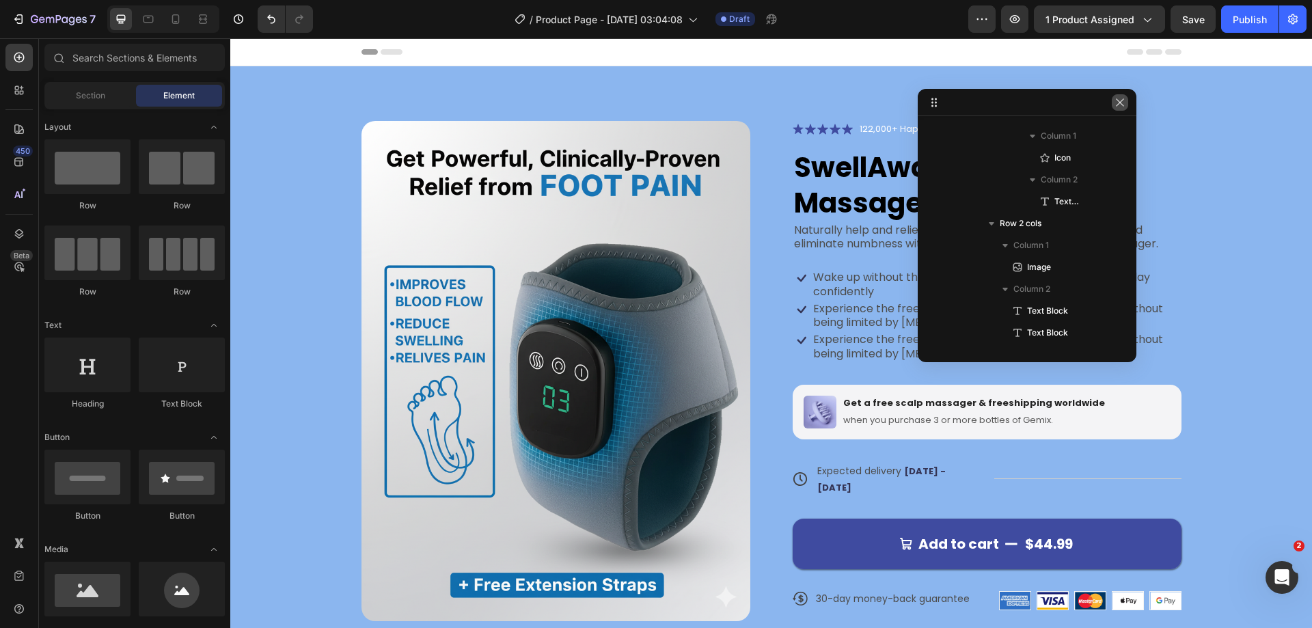
click at [1127, 107] on button "button" at bounding box center [1120, 102] width 16 height 16
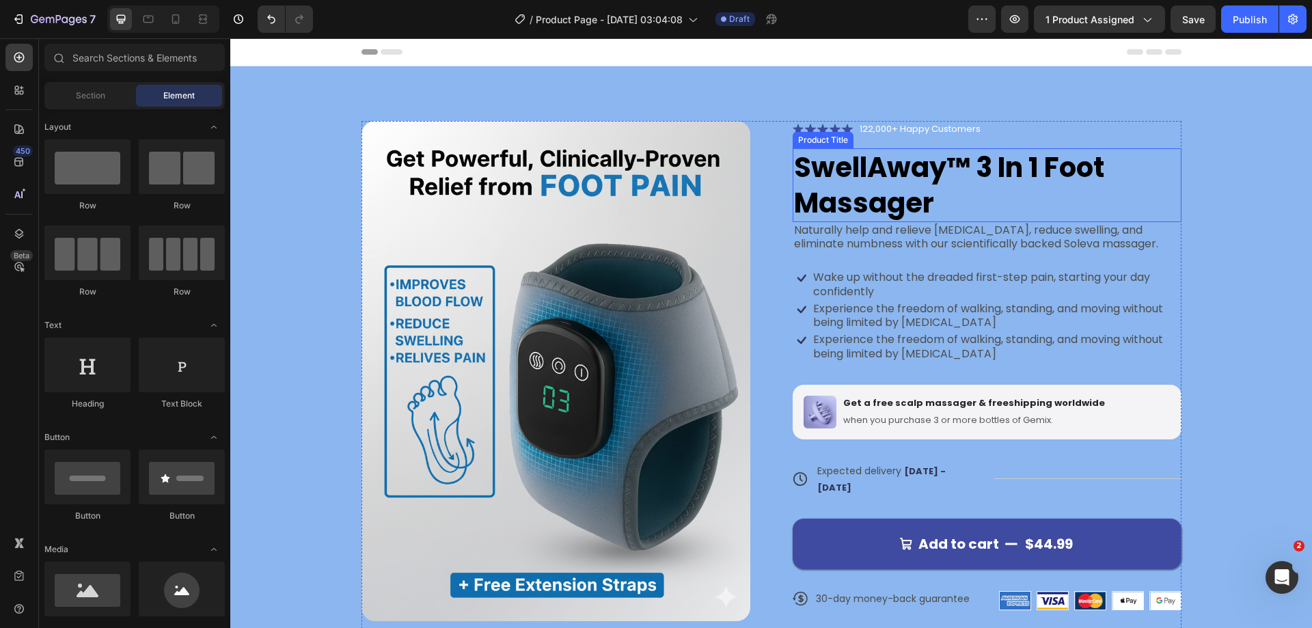
click at [1059, 191] on h1 "SwellAway™ 3 In 1 Foot Massager" at bounding box center [987, 185] width 389 height 74
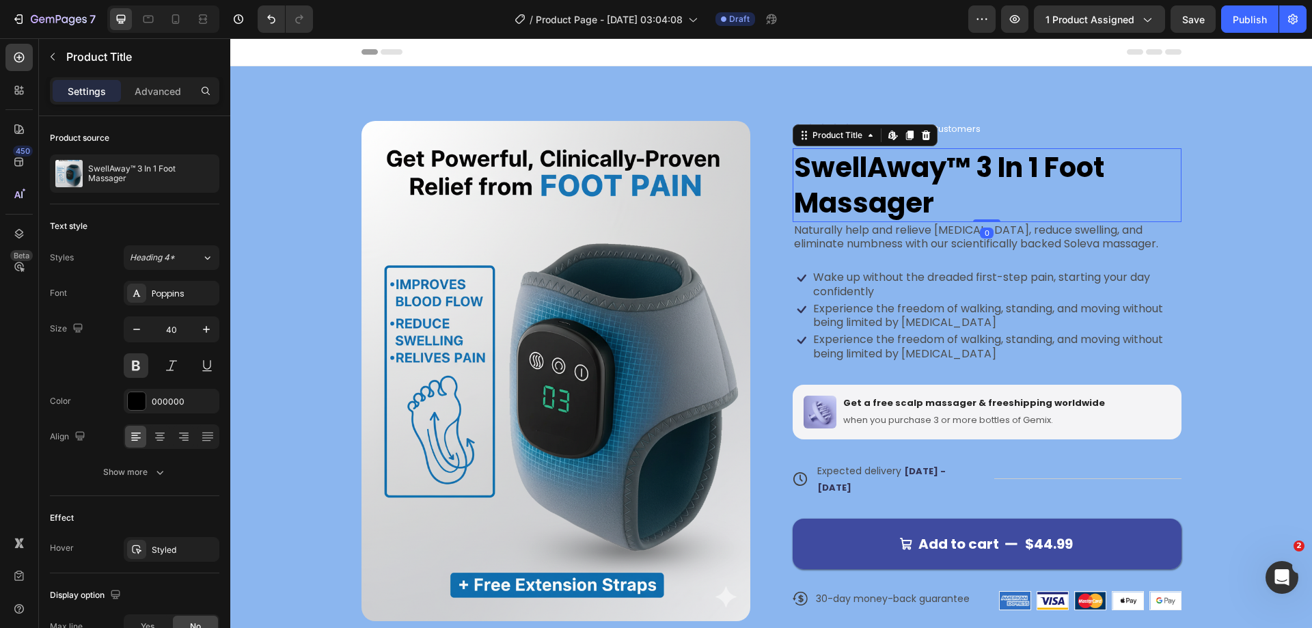
click at [160, 79] on div "Settings Advanced" at bounding box center [134, 90] width 169 height 27
click at [157, 98] on div "Advanced" at bounding box center [158, 91] width 68 height 22
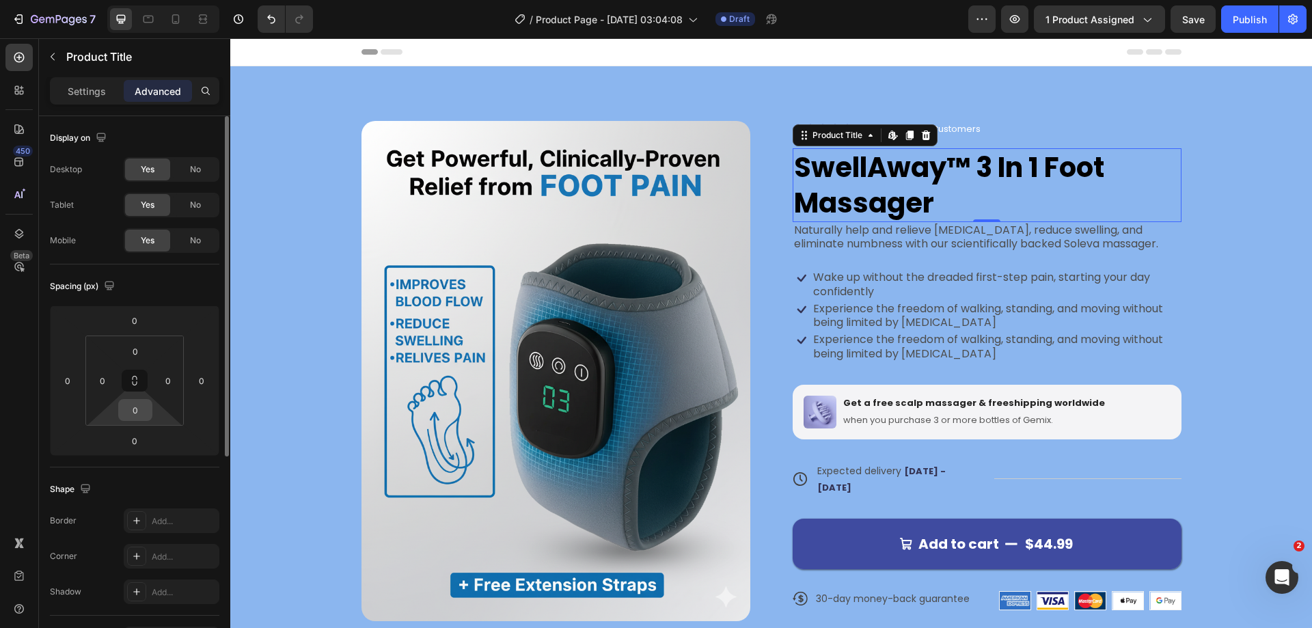
click at [139, 415] on input "0" at bounding box center [135, 410] width 27 height 20
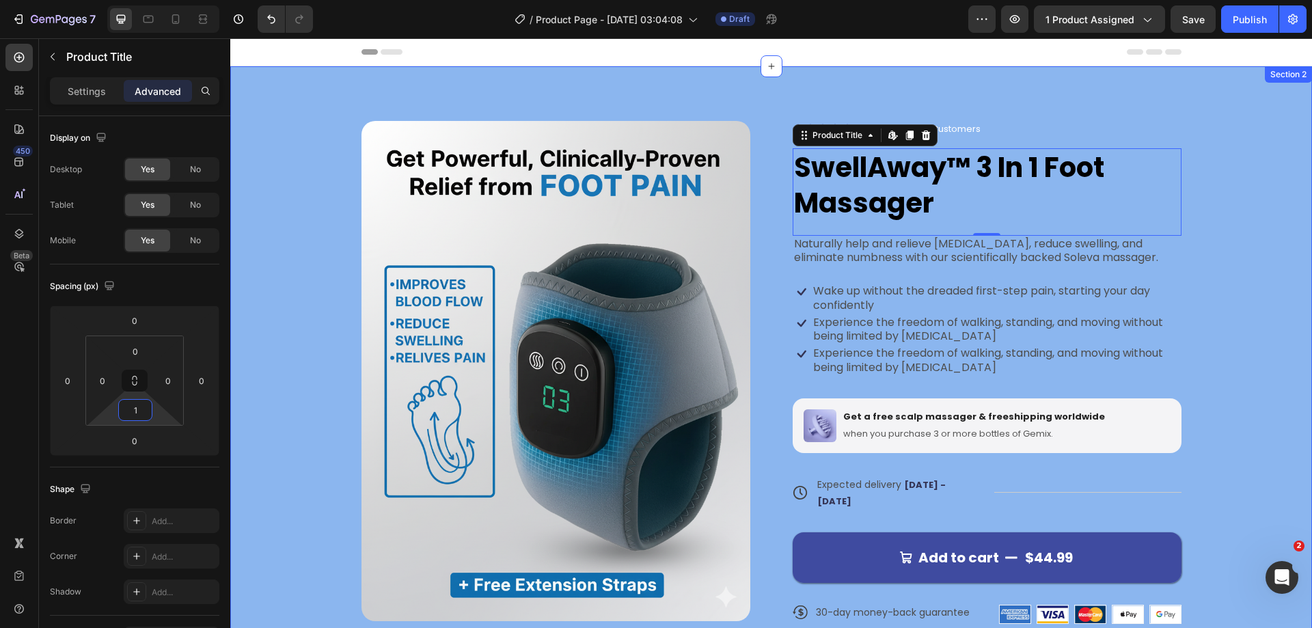
type input "10"
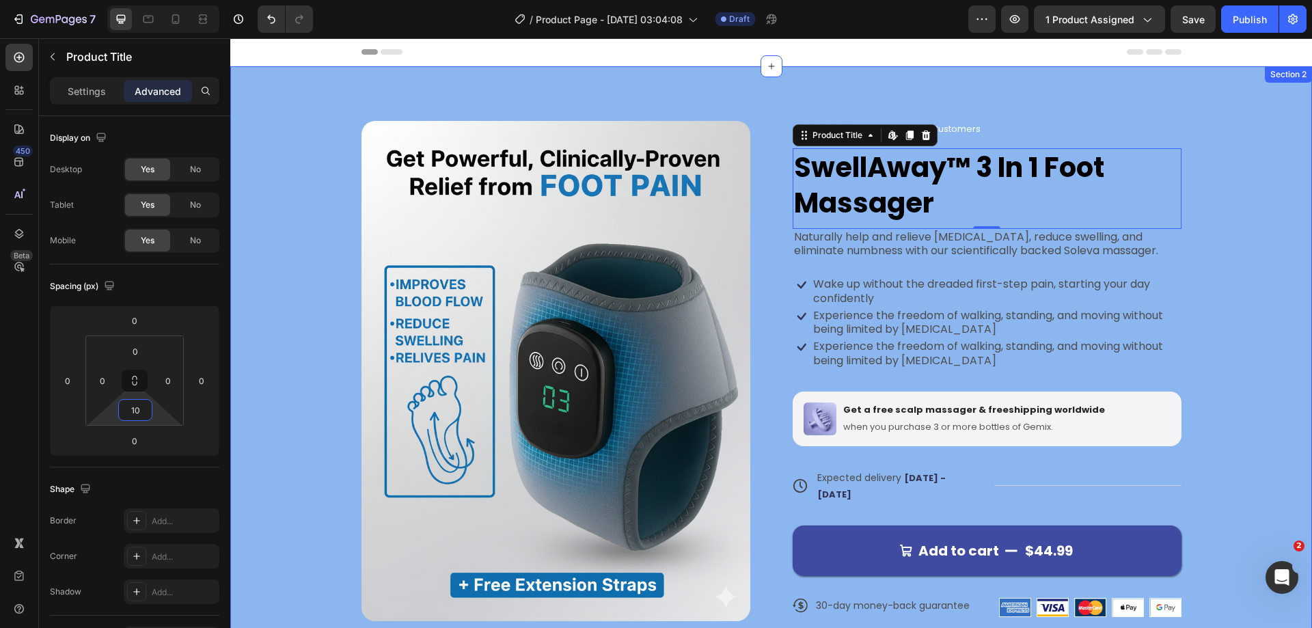
click at [1237, 282] on div "Product Images Icon Icon Icon Icon Icon Icon List 122,000+ Happy Customers Text…" at bounding box center [771, 380] width 972 height 518
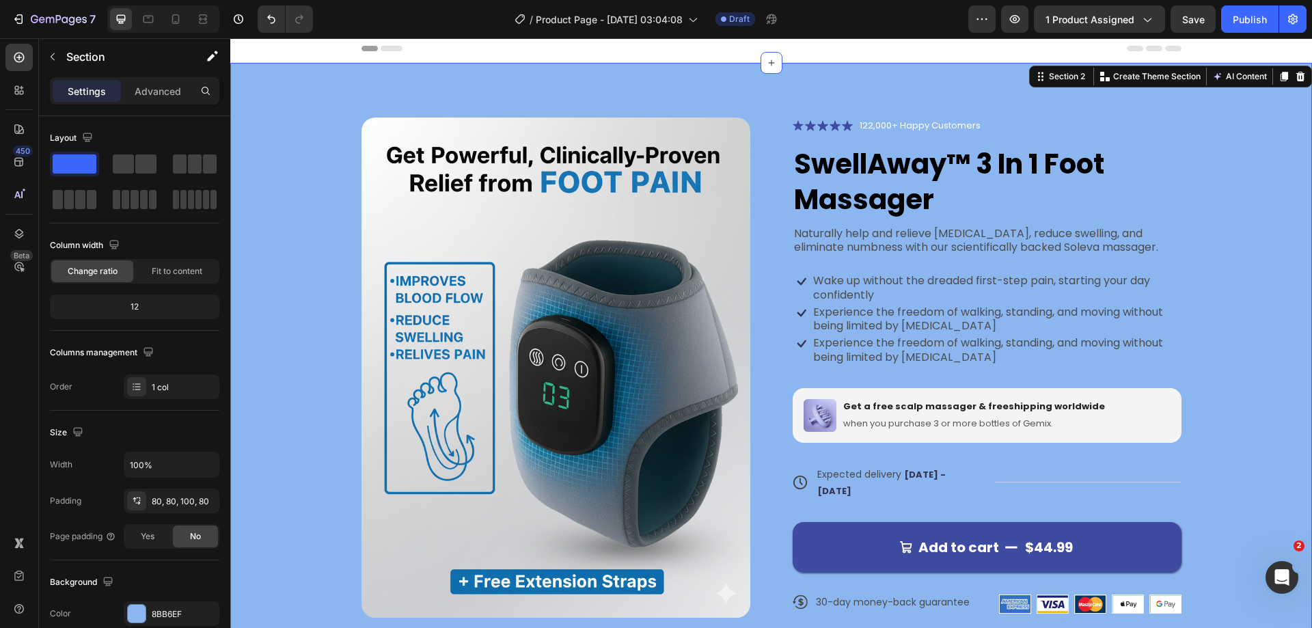
scroll to position [0, 0]
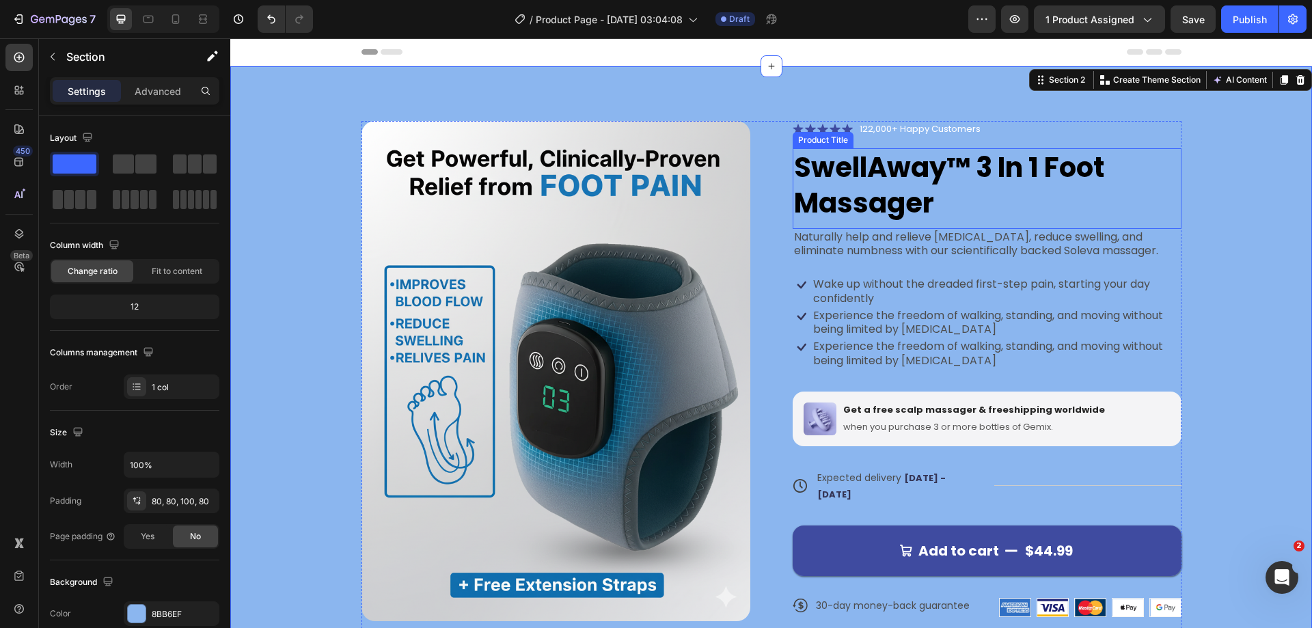
click at [914, 198] on h1 "SwellAway™ 3 In 1 Foot Massager" at bounding box center [987, 185] width 389 height 74
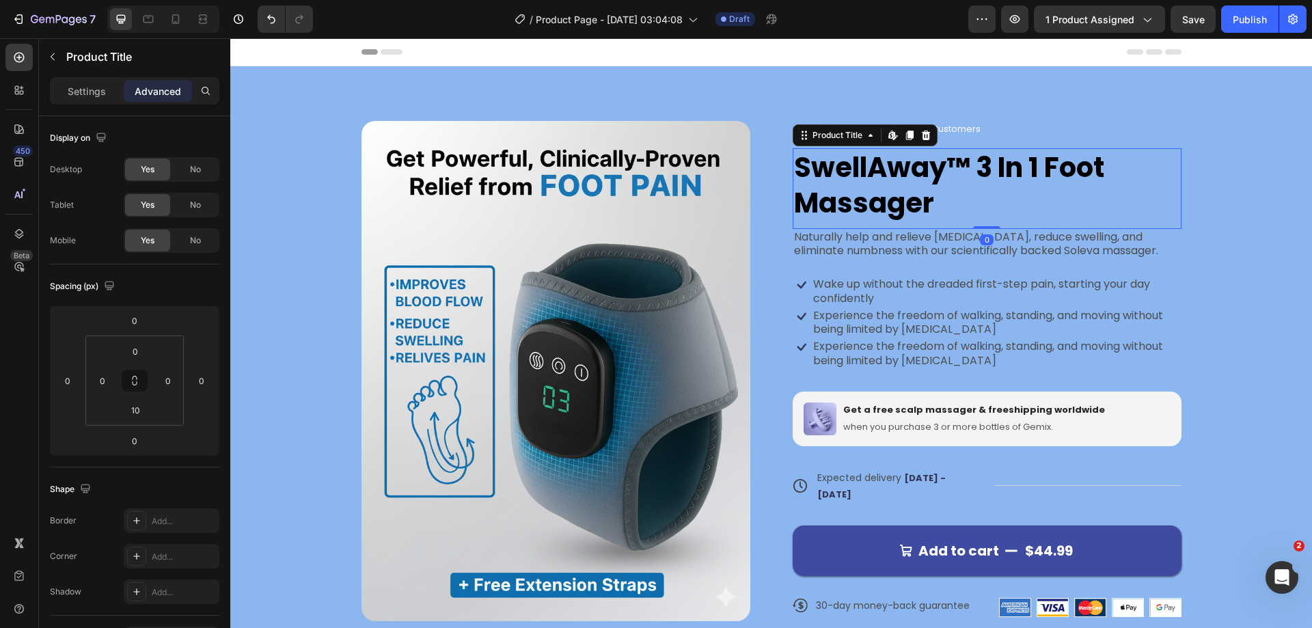
click at [1019, 168] on h1 "SwellAway™ 3 In 1 Foot Massager" at bounding box center [987, 185] width 389 height 74
click at [979, 169] on h1 "SwellAway™ 3 In 1 Foot Massager" at bounding box center [987, 185] width 389 height 74
click at [897, 241] on p "Naturally help and relieve [MEDICAL_DATA], reduce swelling, and eliminate numbn…" at bounding box center [987, 244] width 386 height 29
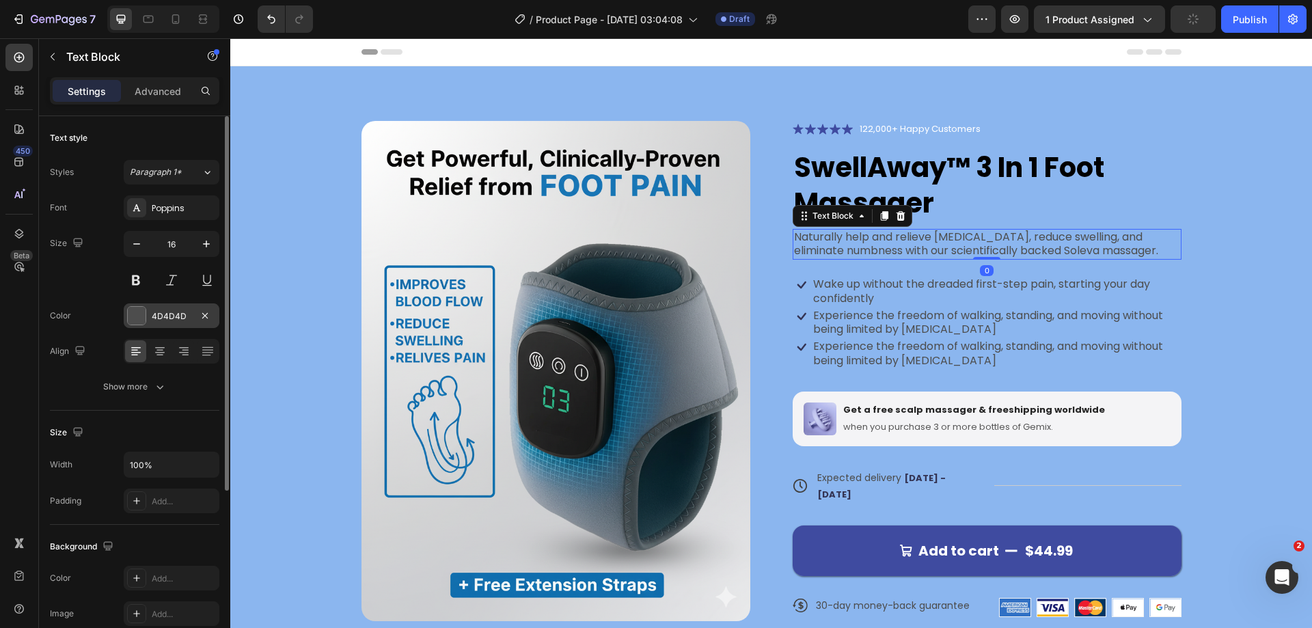
click at [138, 316] on div at bounding box center [137, 316] width 18 height 18
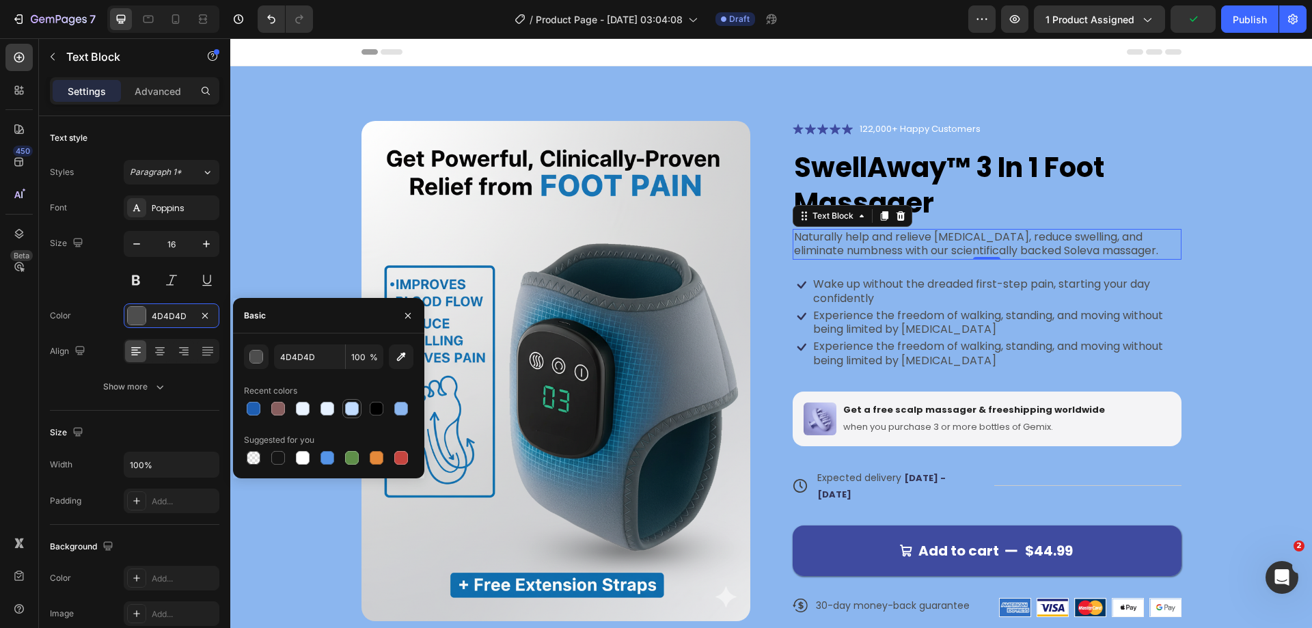
click at [353, 409] on div at bounding box center [352, 409] width 14 height 14
click at [400, 411] on div at bounding box center [401, 409] width 14 height 14
click at [329, 454] on div at bounding box center [327, 458] width 14 height 14
click at [373, 407] on div at bounding box center [377, 409] width 14 height 14
click at [303, 457] on div at bounding box center [303, 458] width 14 height 14
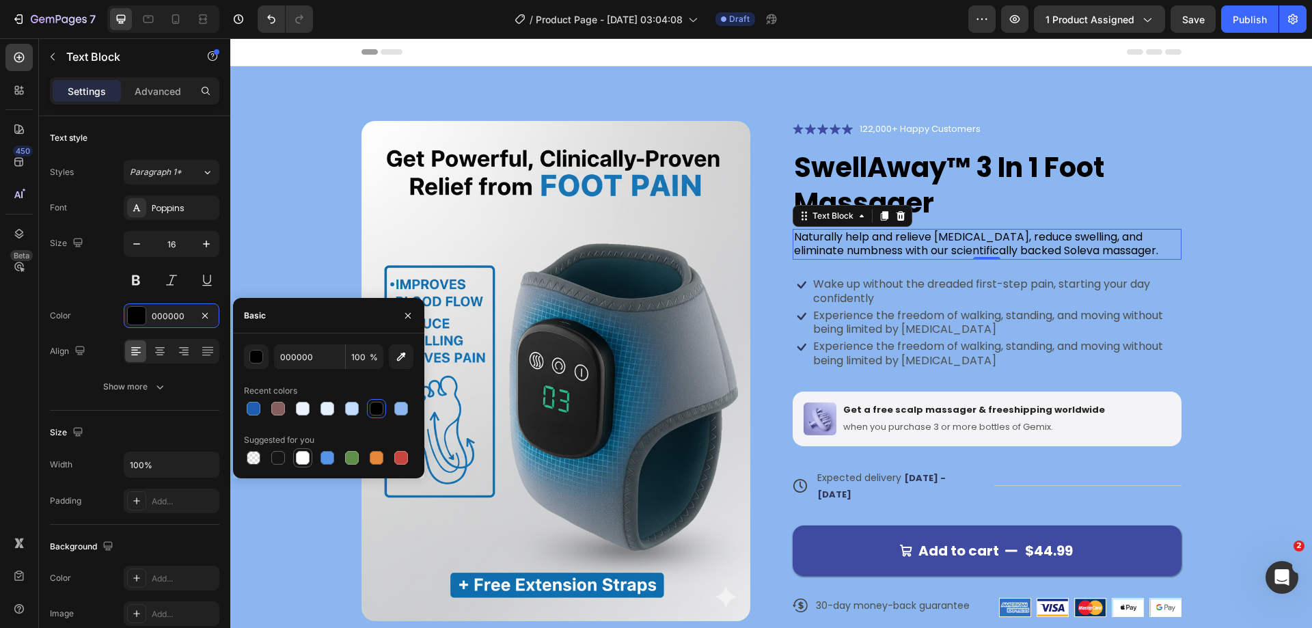
type input "FFFFFF"
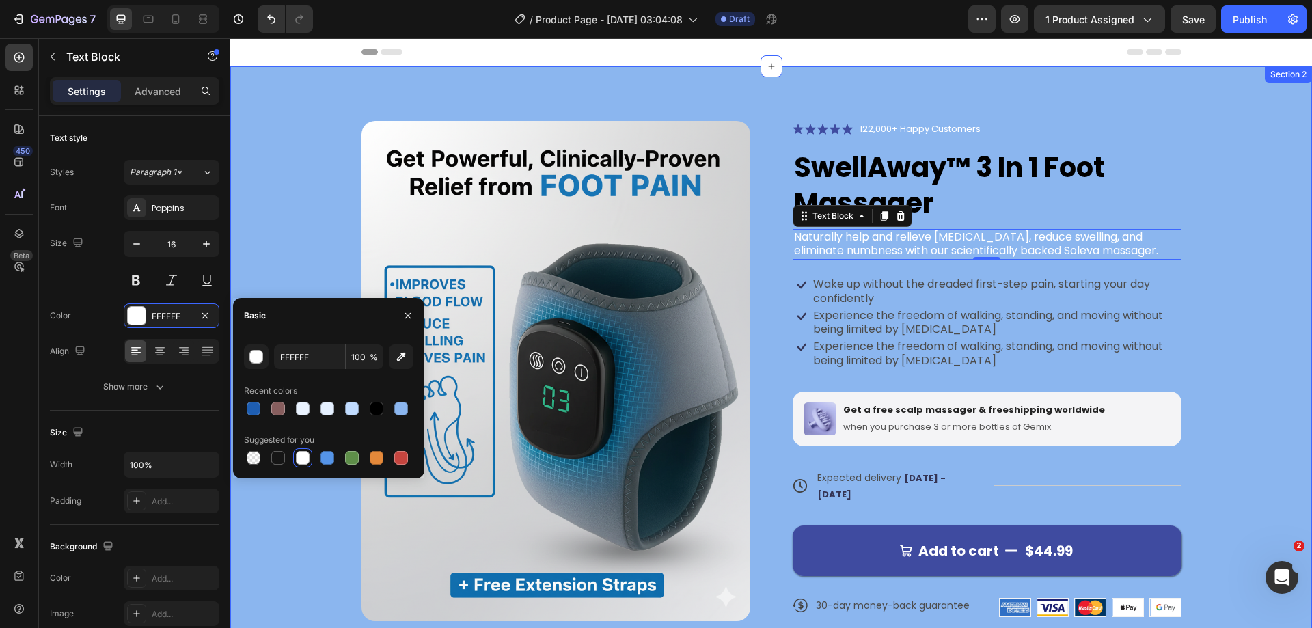
click at [1244, 325] on div "Product Images Icon Icon Icon Icon Icon Icon List 122,000+ Happy Customers Text…" at bounding box center [771, 380] width 972 height 518
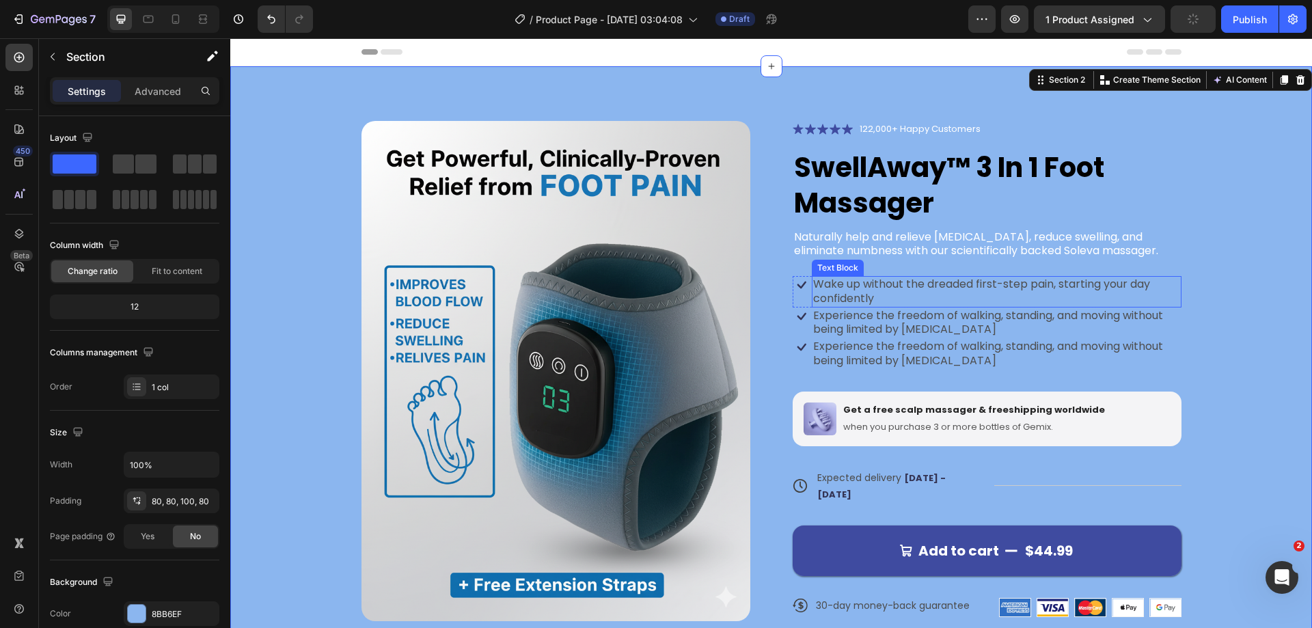
click at [934, 289] on p "Wake up without the dreaded first-step pain, starting your day confidently" at bounding box center [996, 291] width 367 height 29
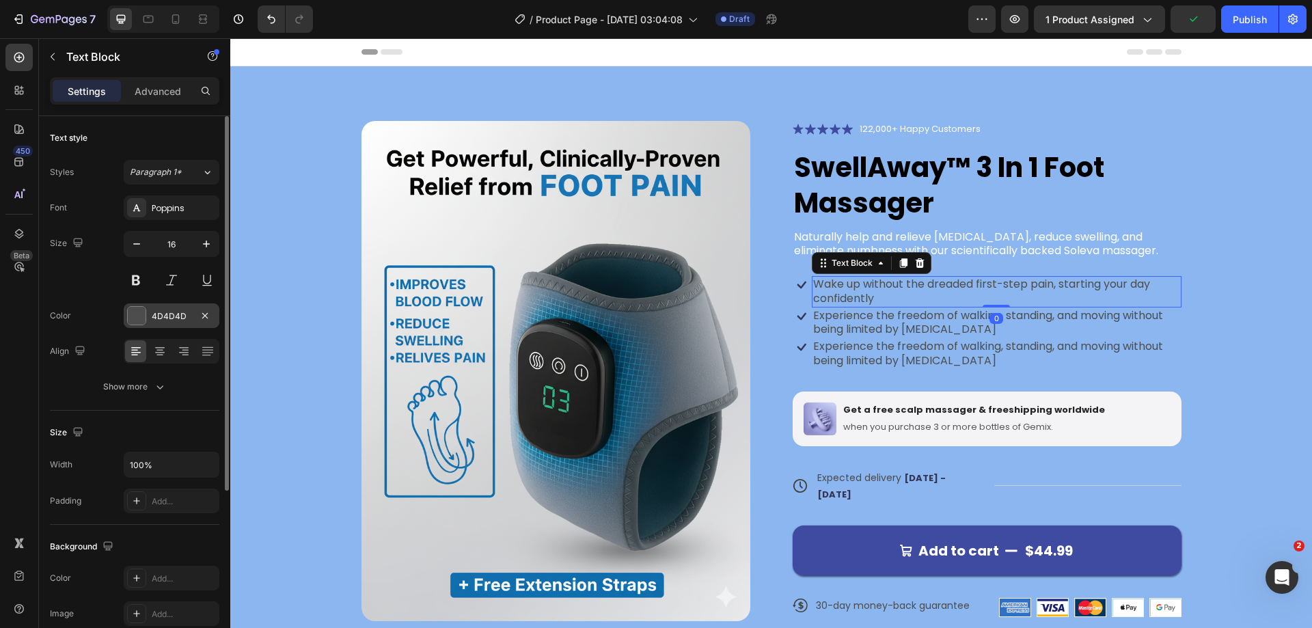
click at [139, 315] on div at bounding box center [137, 316] width 18 height 18
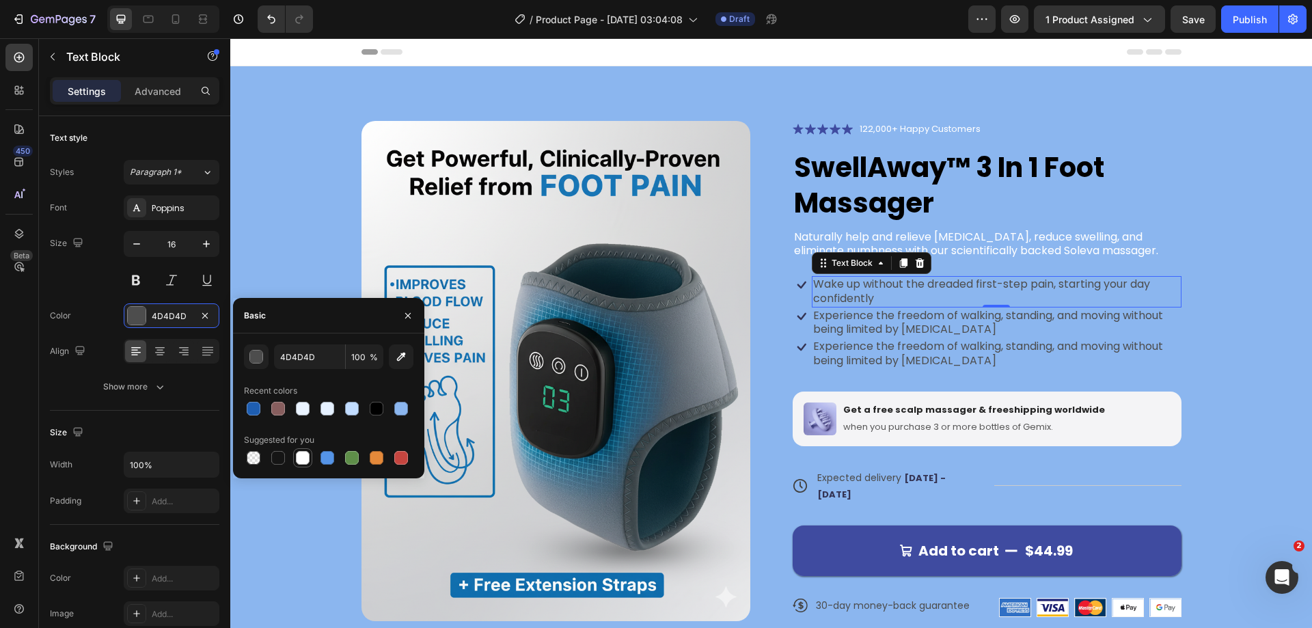
click at [299, 458] on div at bounding box center [303, 458] width 14 height 14
type input "FFFFFF"
click at [942, 329] on p "Experience the freedom of walking, standing, and moving without being limited b…" at bounding box center [996, 323] width 367 height 29
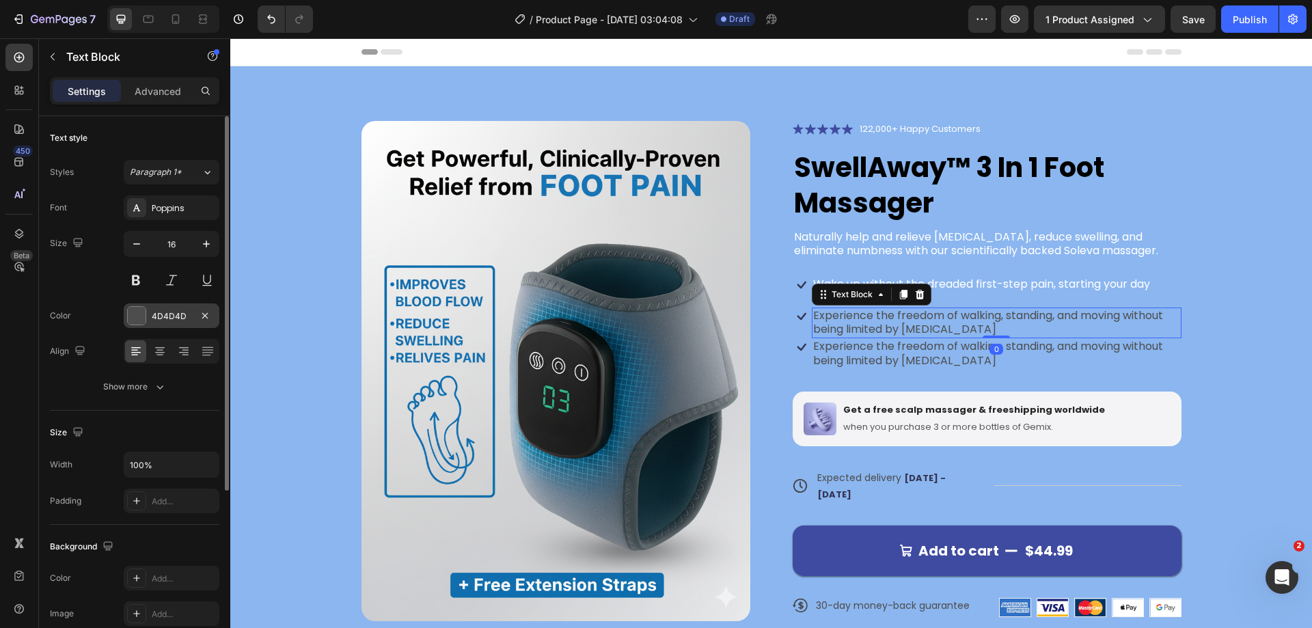
click at [132, 320] on div at bounding box center [137, 316] width 18 height 18
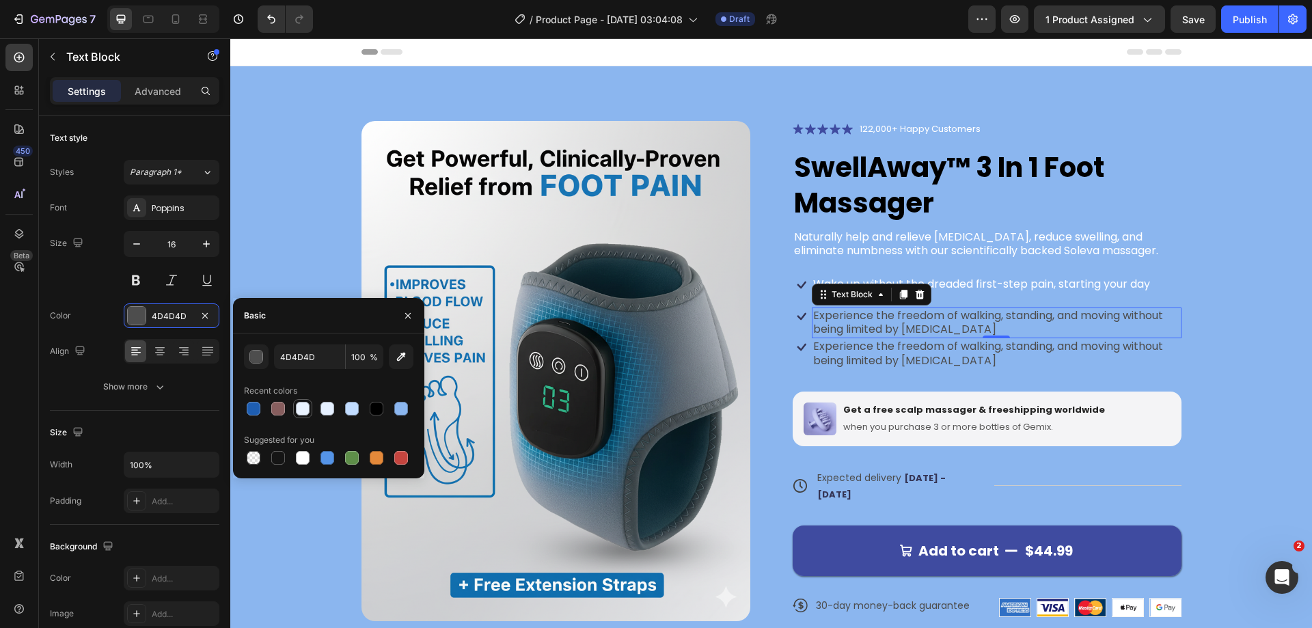
click at [299, 408] on div at bounding box center [303, 409] width 14 height 14
type input "EAF3FF"
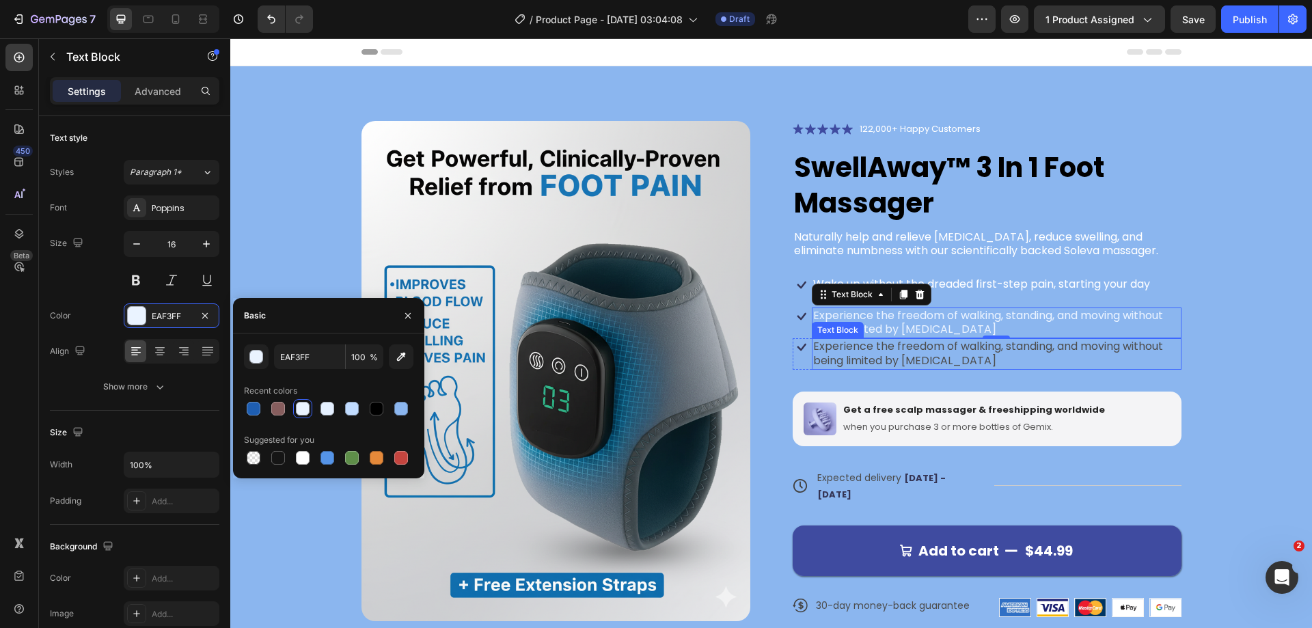
click at [938, 355] on p "Experience the freedom of walking, standing, and moving without being limited b…" at bounding box center [996, 354] width 367 height 29
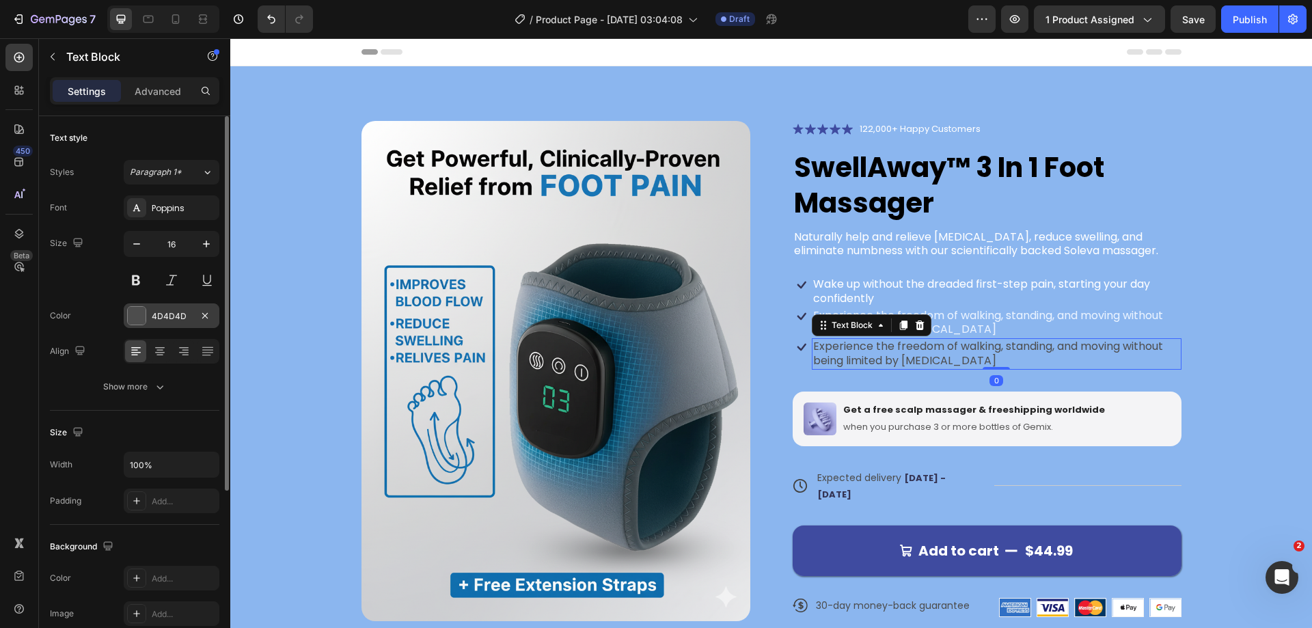
click at [139, 316] on div at bounding box center [137, 316] width 18 height 18
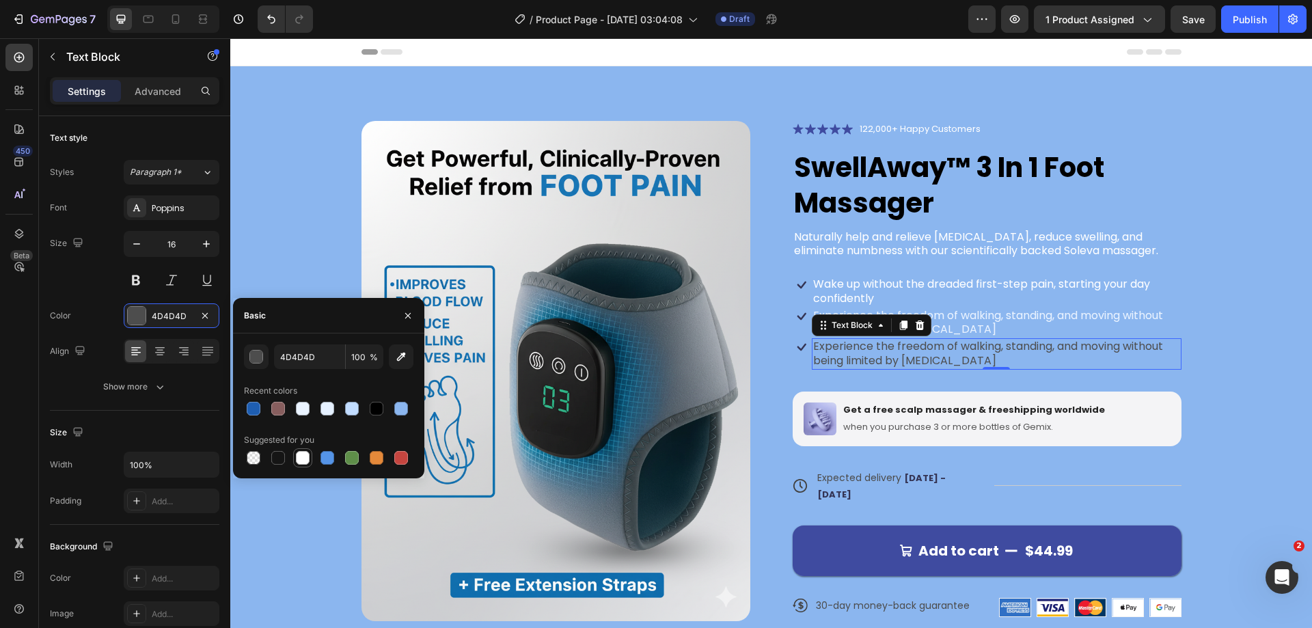
click at [297, 456] on div at bounding box center [303, 458] width 14 height 14
type input "FFFFFF"
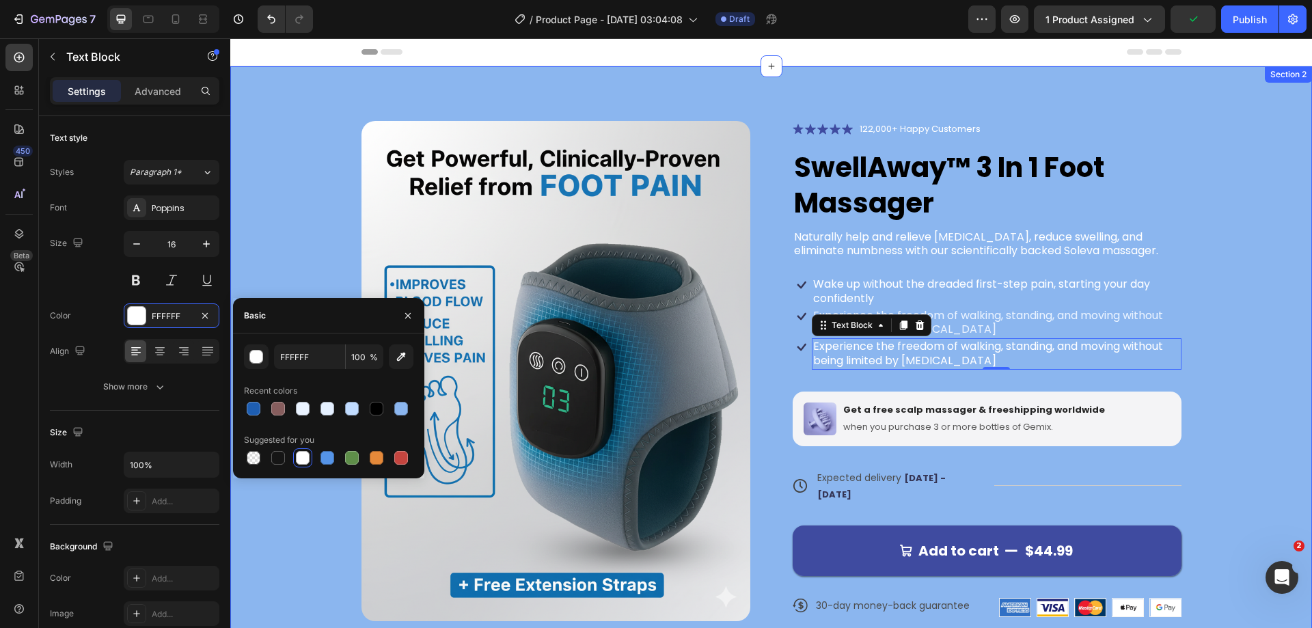
click at [1240, 396] on div "Product Images Icon Icon Icon Icon Icon Icon List 122,000+ Happy Customers Text…" at bounding box center [771, 380] width 972 height 518
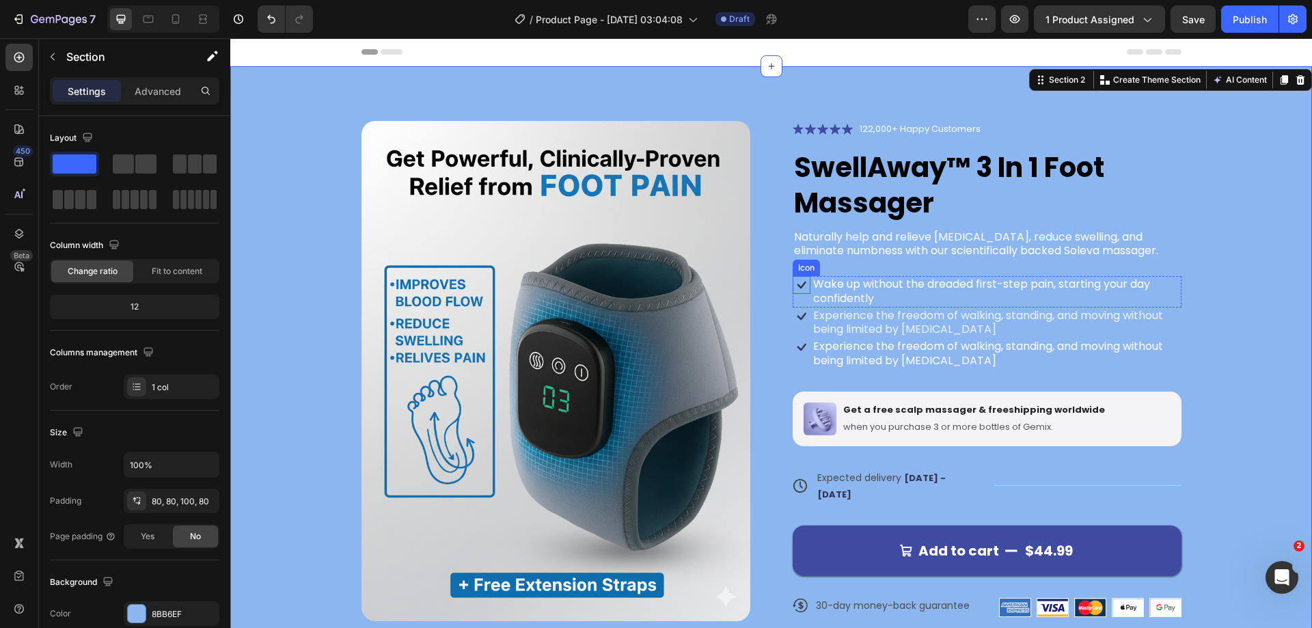
click at [797, 285] on icon at bounding box center [801, 286] width 9 height 8
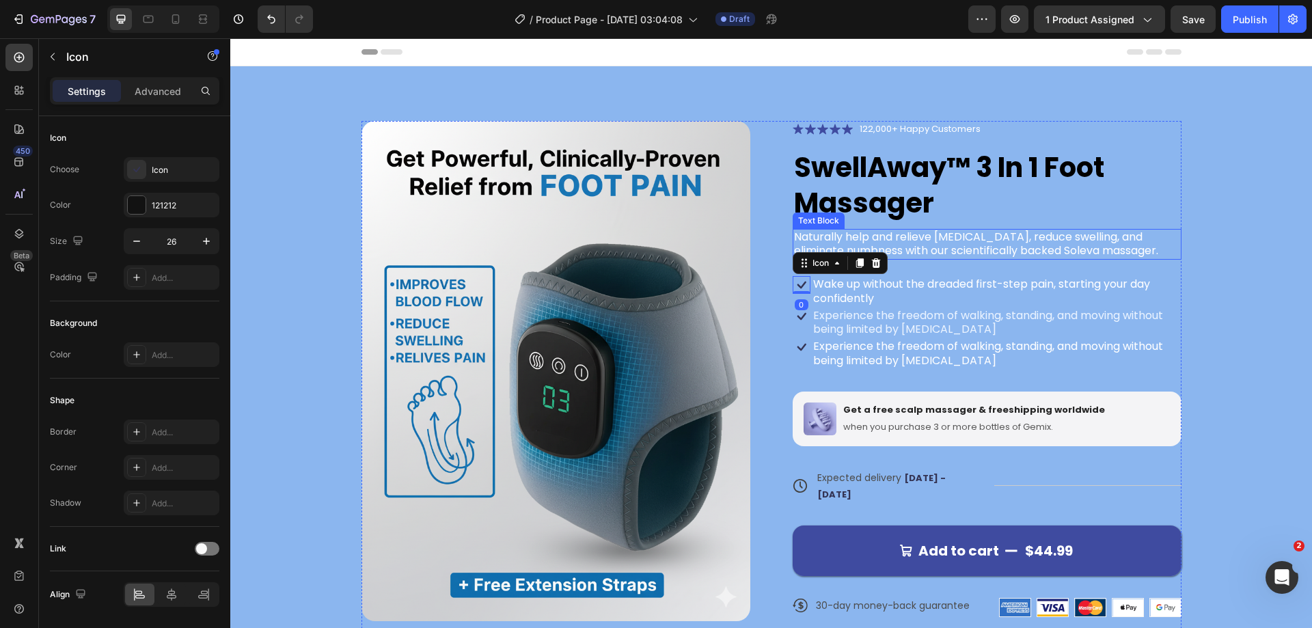
click at [963, 236] on p "Naturally help and relieve [MEDICAL_DATA], reduce swelling, and eliminate numbn…" at bounding box center [987, 244] width 386 height 29
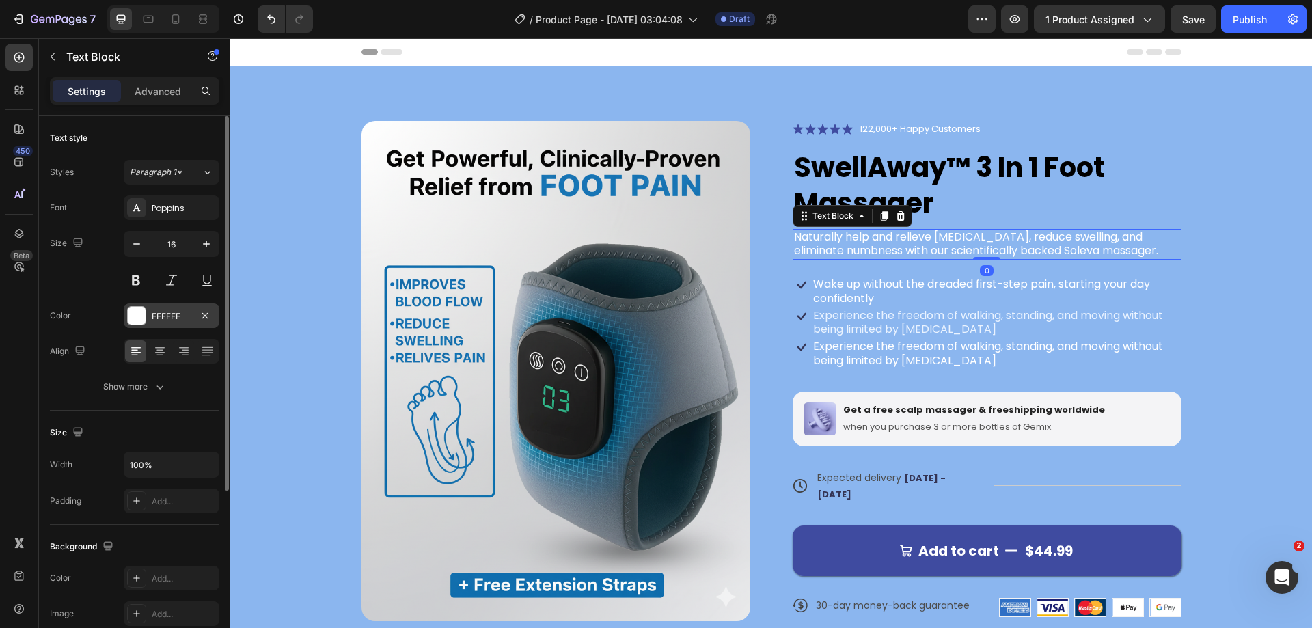
click at [143, 314] on div at bounding box center [137, 316] width 18 height 18
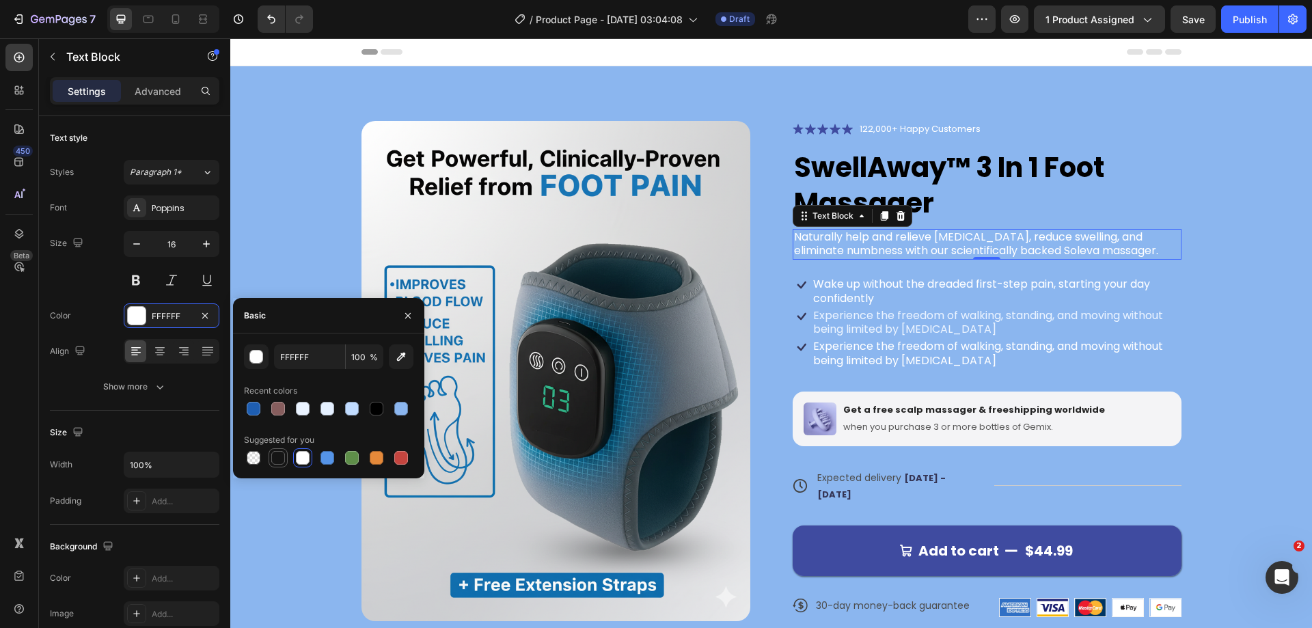
click at [274, 457] on div at bounding box center [278, 458] width 14 height 14
type input "151515"
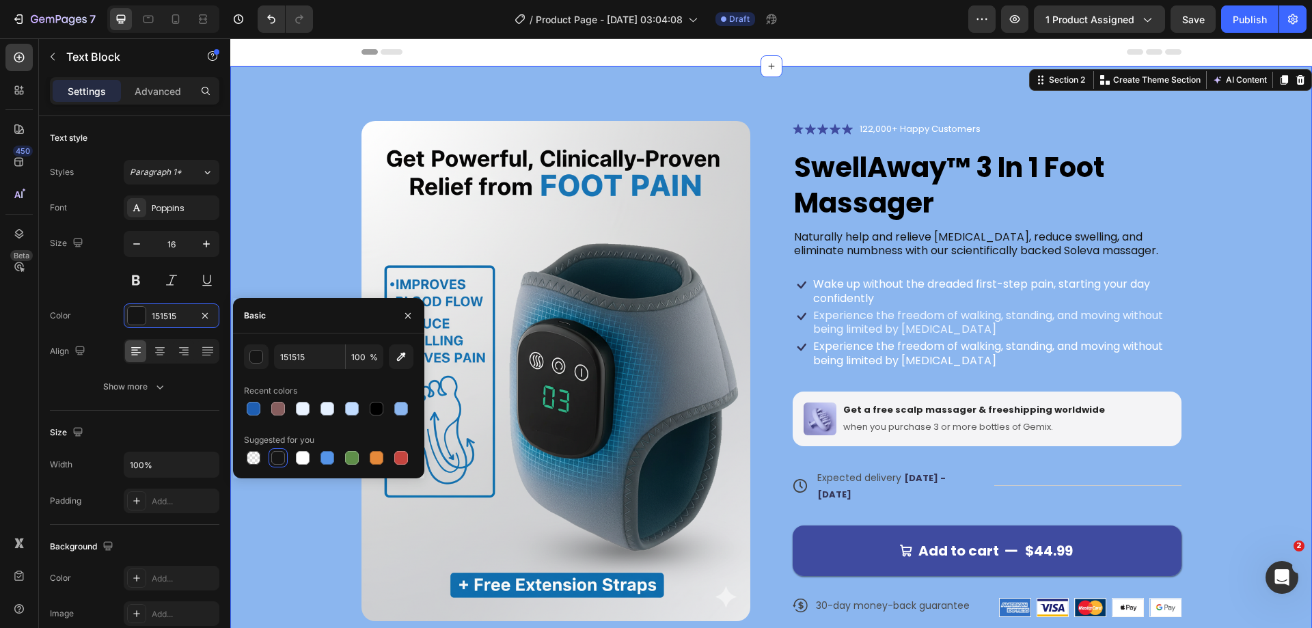
click at [1240, 277] on div "Product Images Icon Icon Icon Icon Icon Icon List 122,000+ Happy Customers Text…" at bounding box center [771, 380] width 972 height 518
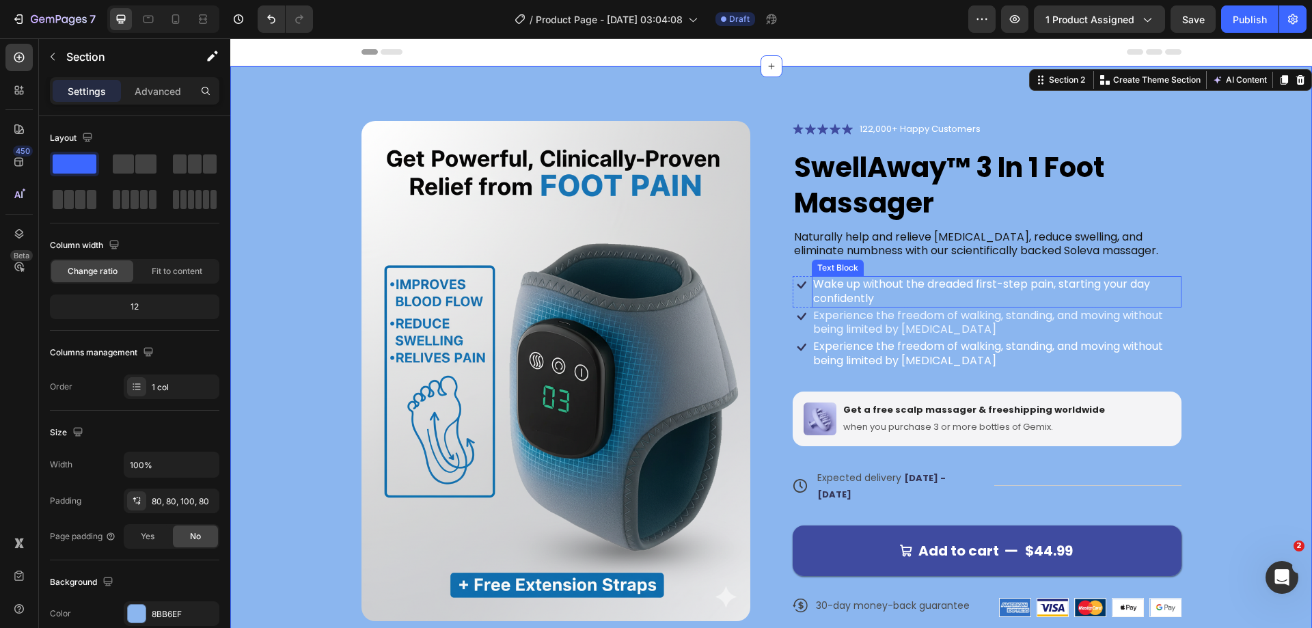
click at [908, 287] on p "Wake up without the dreaded first-step pain, starting your day confidently" at bounding box center [996, 291] width 367 height 29
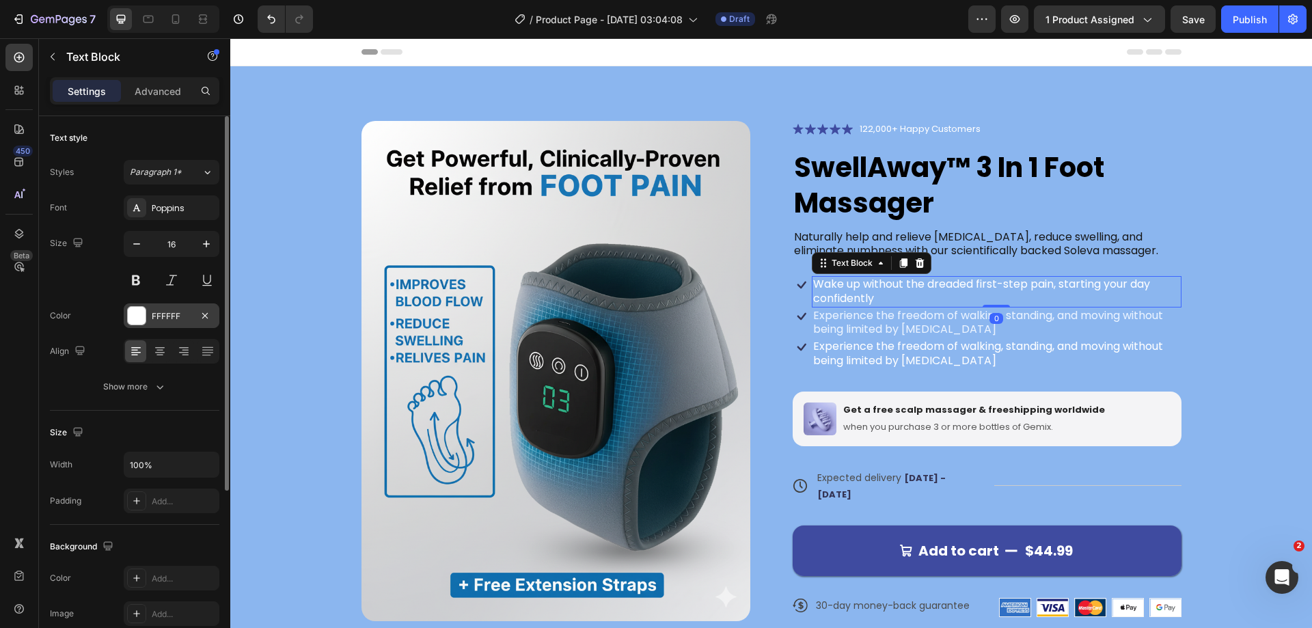
click at [135, 316] on div at bounding box center [137, 316] width 18 height 18
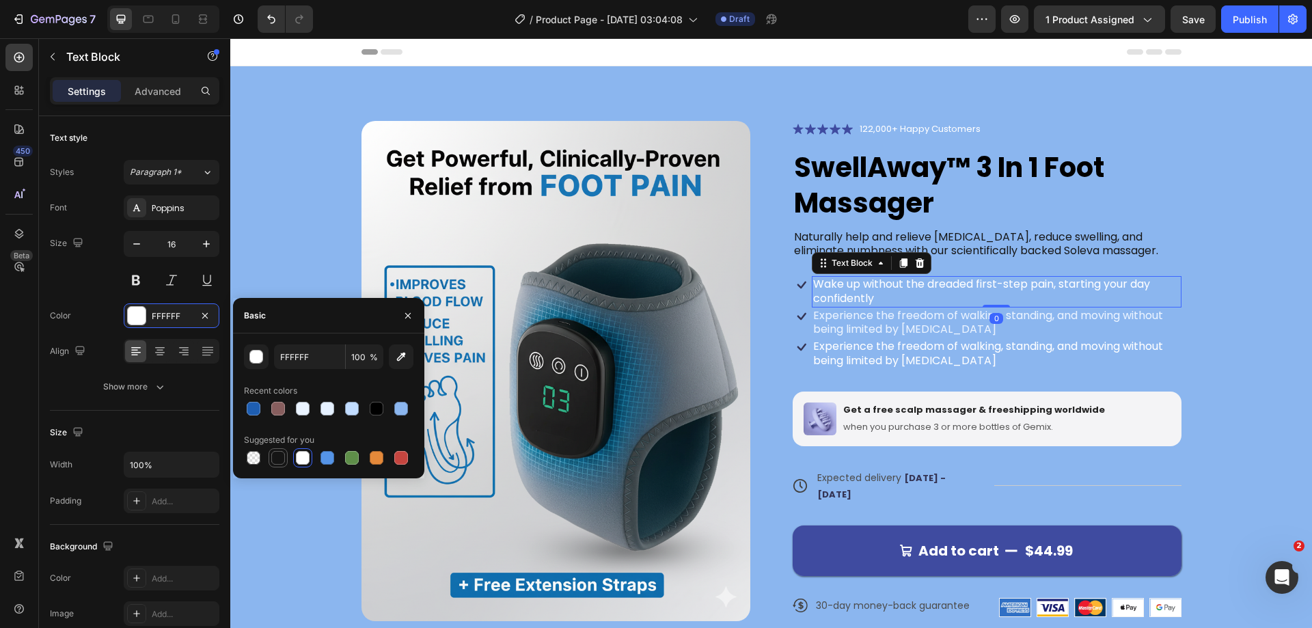
click at [275, 454] on div at bounding box center [278, 458] width 14 height 14
type input "151515"
click at [924, 322] on p "Experience the freedom of walking, standing, and moving without being limited b…" at bounding box center [996, 323] width 367 height 29
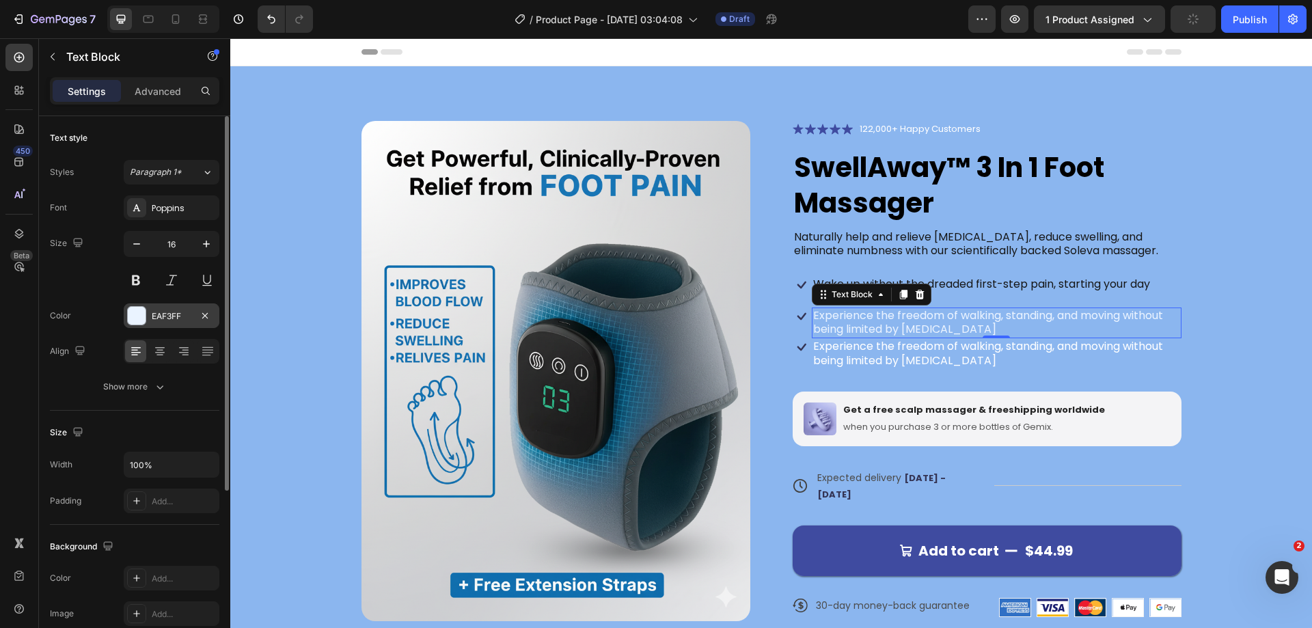
click at [131, 322] on div at bounding box center [137, 316] width 18 height 18
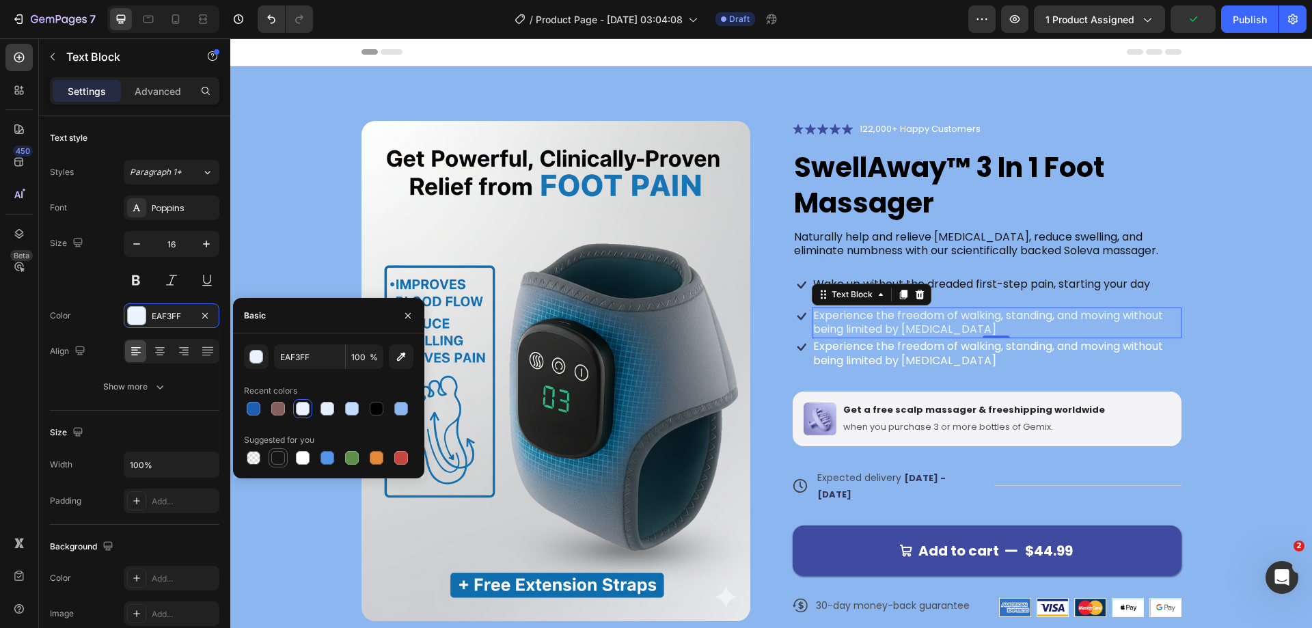
click at [275, 459] on div at bounding box center [278, 458] width 14 height 14
type input "151515"
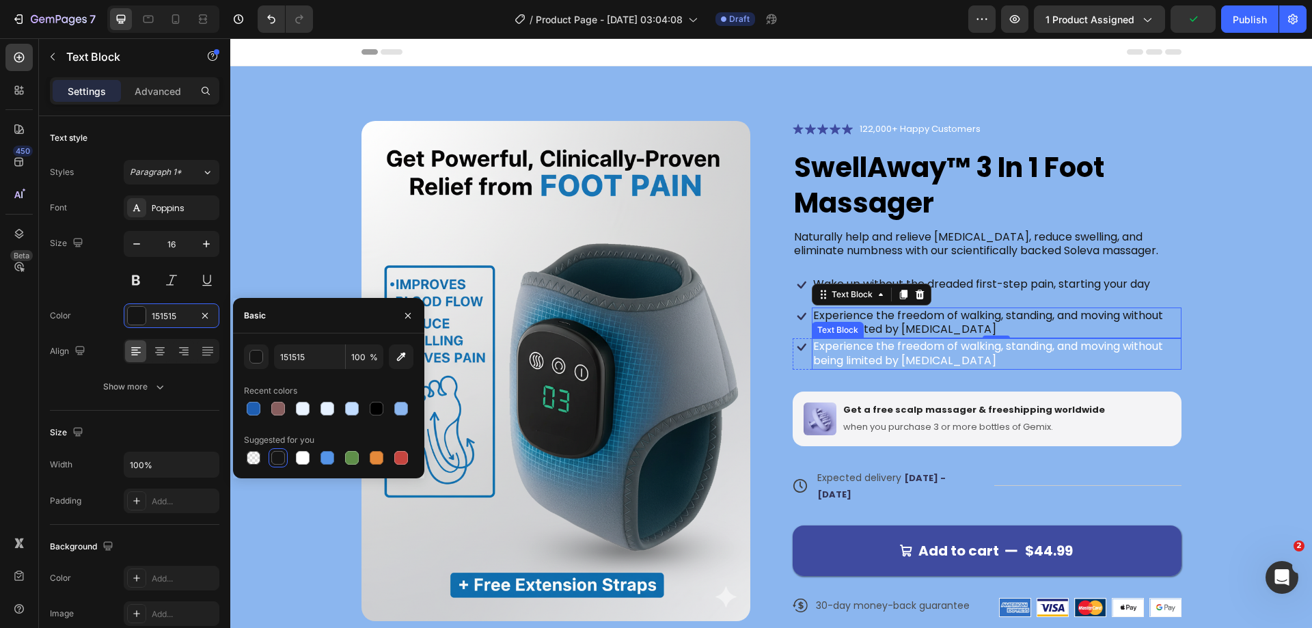
click at [897, 346] on p "Experience the freedom of walking, standing, and moving without being limited b…" at bounding box center [996, 354] width 367 height 29
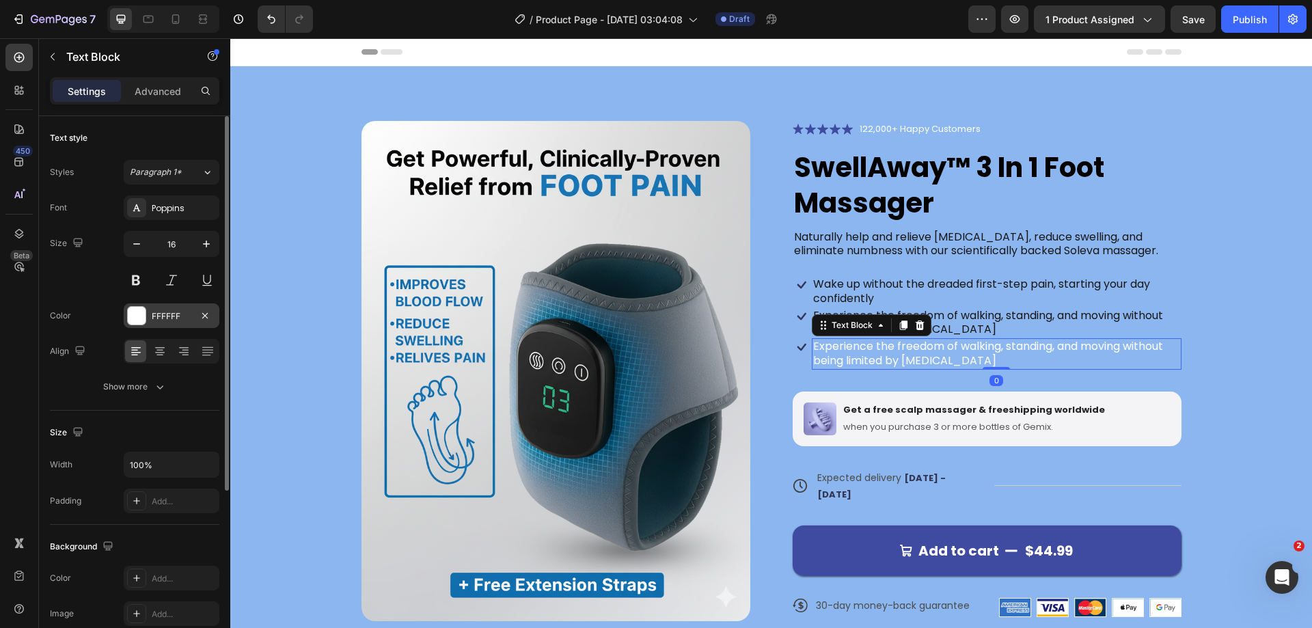
click at [135, 318] on div at bounding box center [137, 316] width 18 height 18
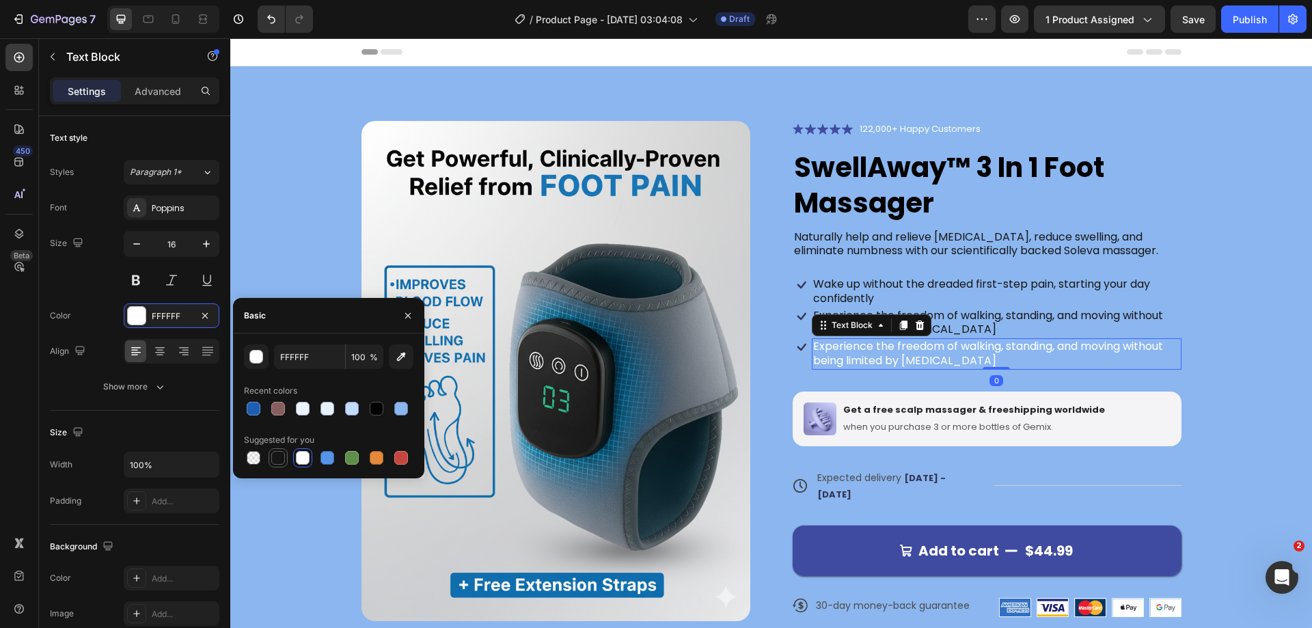
click at [270, 460] on div at bounding box center [278, 458] width 16 height 16
type input "151515"
click at [1171, 292] on p "Wake up without the dreaded first-step pain, starting your day confidently" at bounding box center [996, 291] width 367 height 29
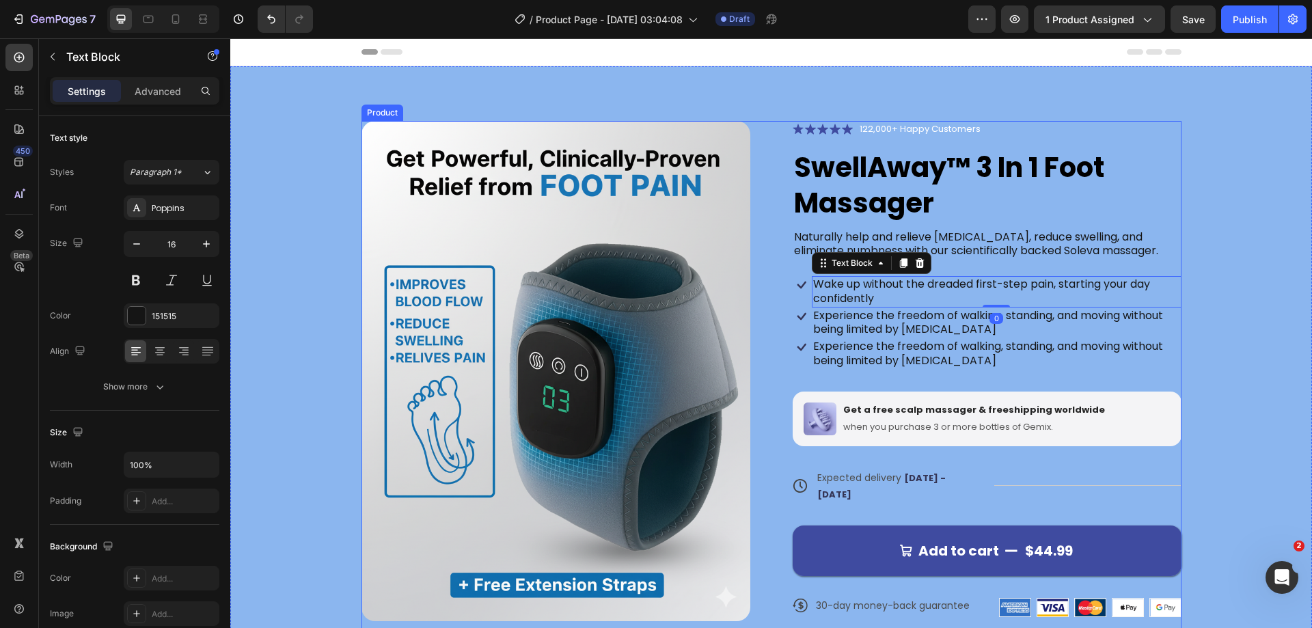
click at [779, 342] on div "Product Images Icon Icon Icon Icon Icon Icon List 122,000+ Happy Customers Text…" at bounding box center [771, 380] width 820 height 518
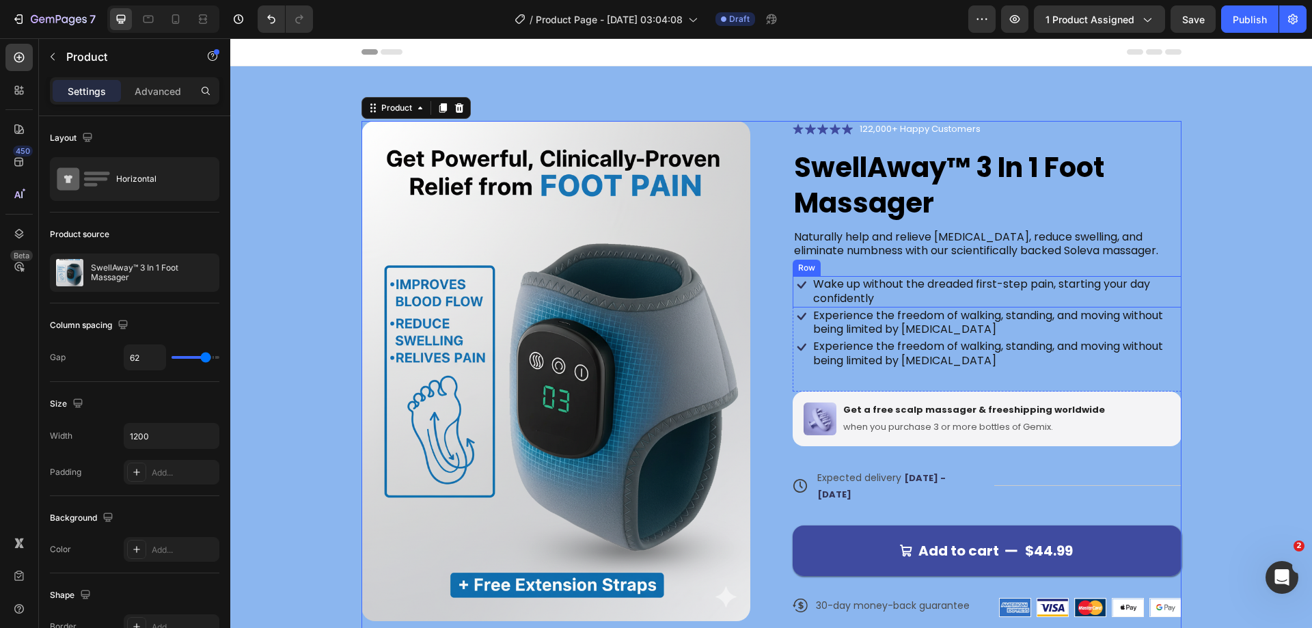
click at [797, 296] on div "Icon" at bounding box center [802, 291] width 18 height 31
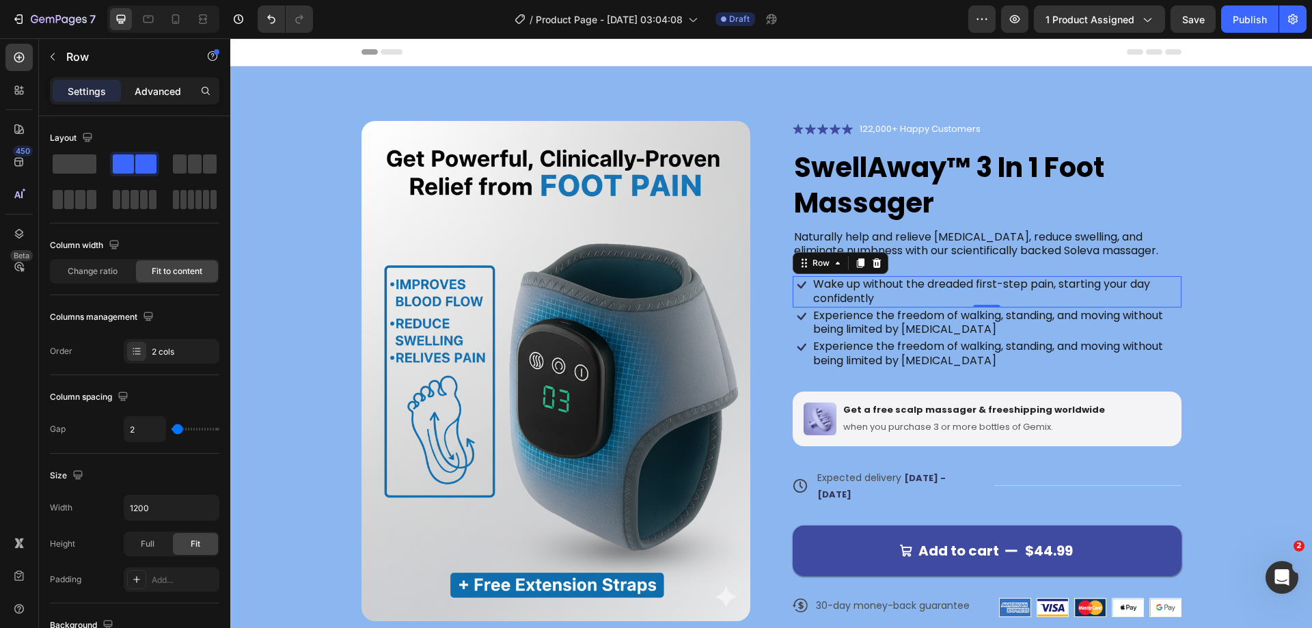
click at [144, 97] on p "Advanced" at bounding box center [158, 91] width 46 height 14
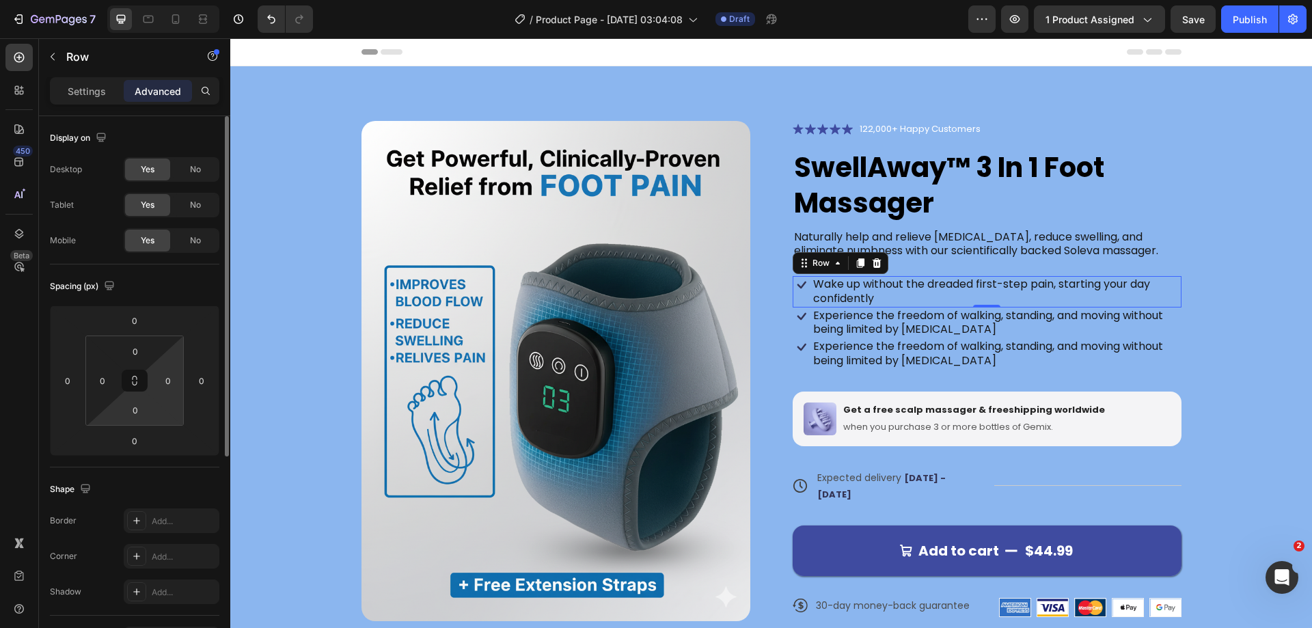
drag, startPoint x: 135, startPoint y: 415, endPoint x: 160, endPoint y: 400, distance: 29.2
click at [135, 415] on input "0" at bounding box center [135, 410] width 27 height 20
type input "10"
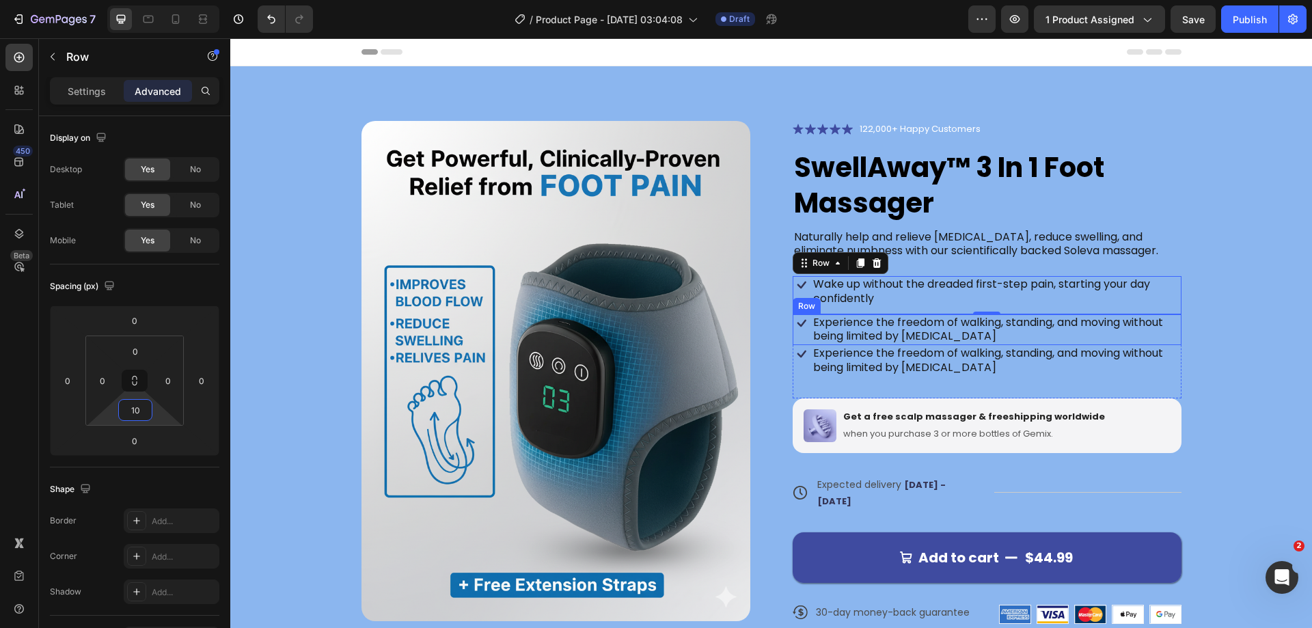
click at [802, 335] on div "Icon" at bounding box center [802, 329] width 18 height 31
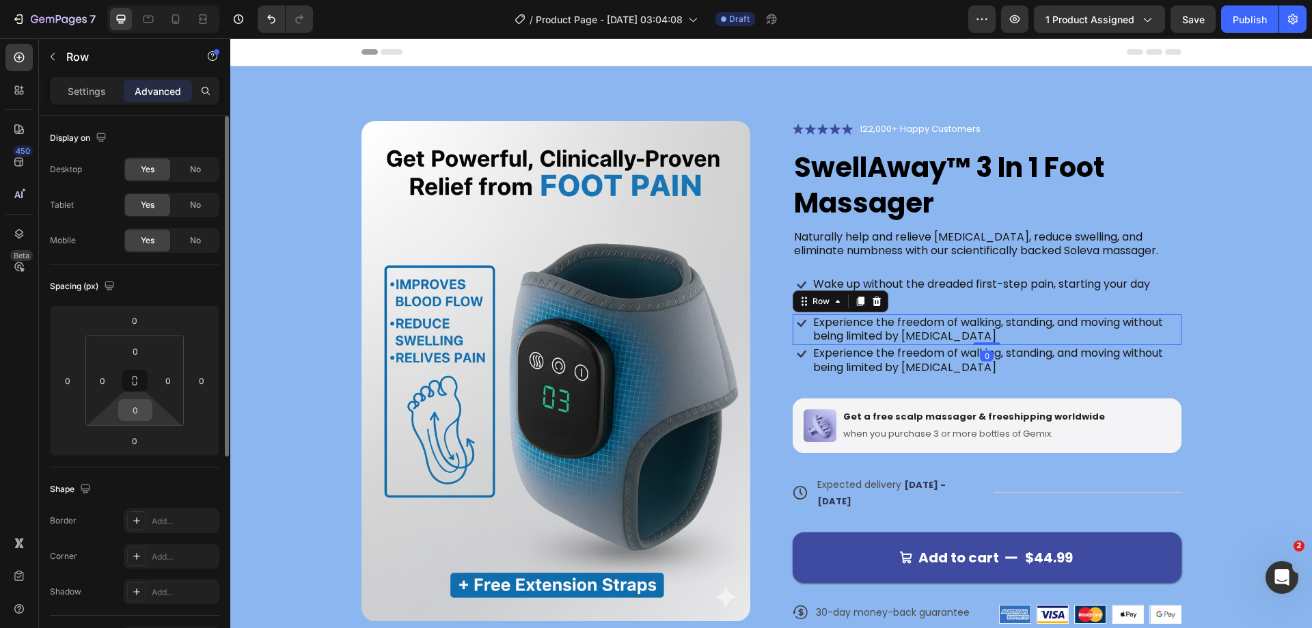
click at [129, 413] on input "0" at bounding box center [135, 410] width 27 height 20
type input "10"
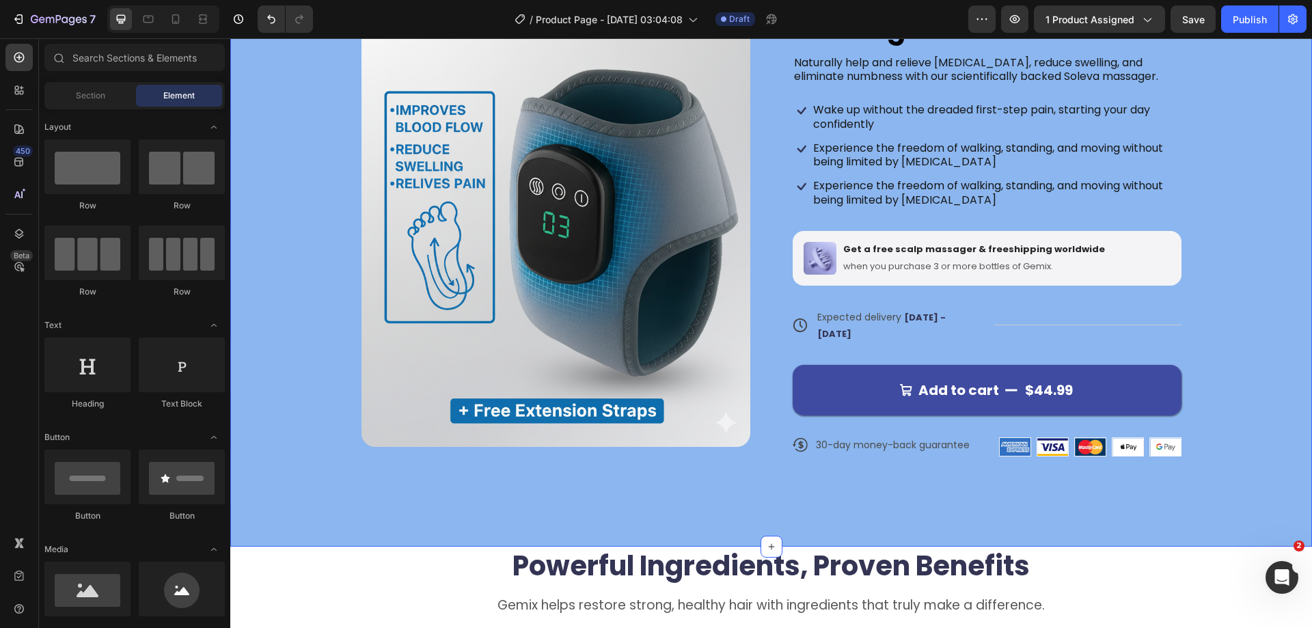
click at [1300, 329] on div "Product Images Icon Icon Icon Icon Icon Icon List 122,000+ Happy Customers Text…" at bounding box center [771, 219] width 1082 height 655
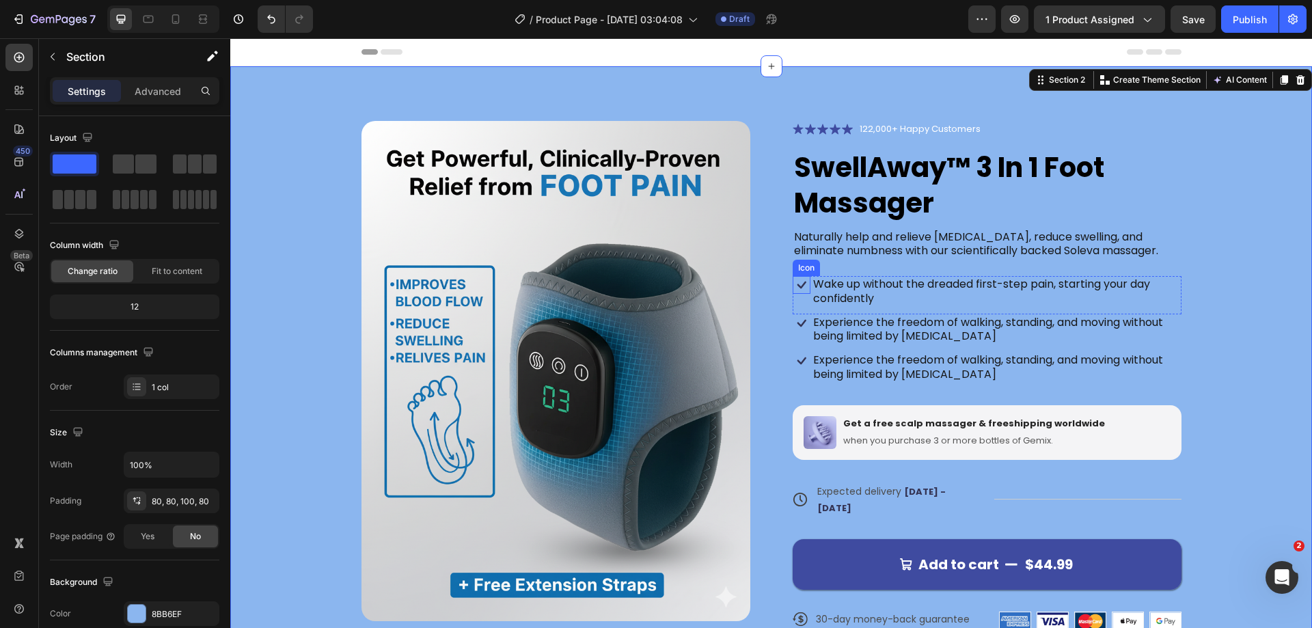
click at [796, 280] on icon at bounding box center [802, 285] width 18 height 18
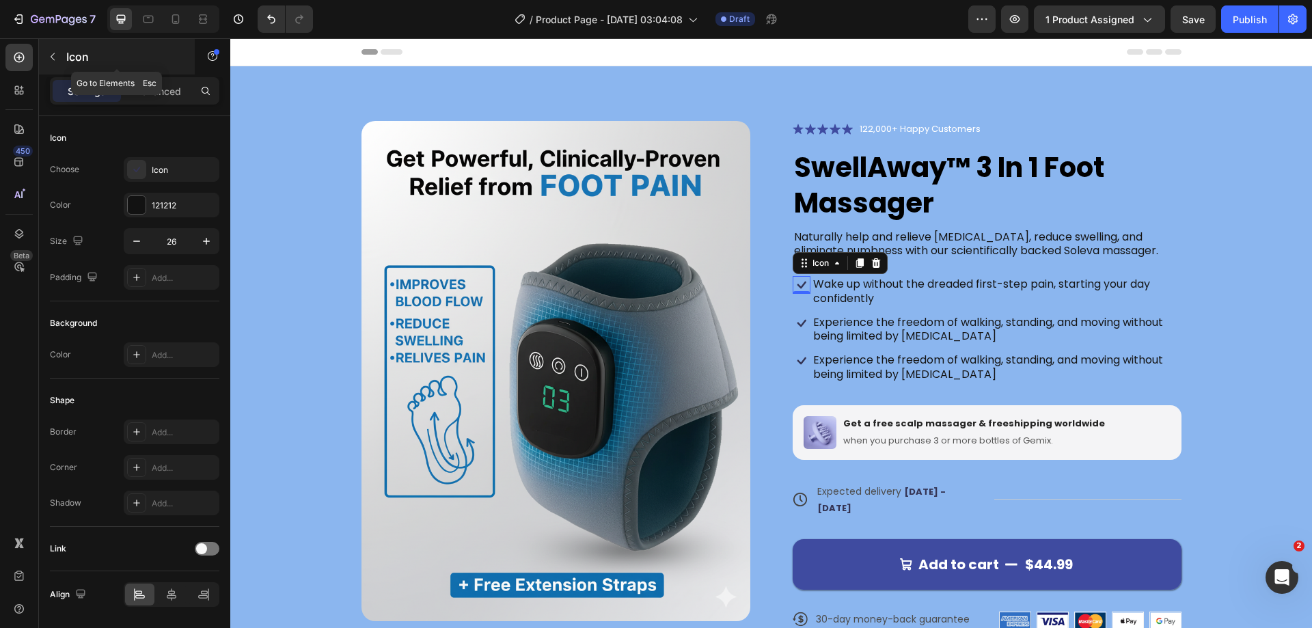
click at [49, 56] on icon "button" at bounding box center [52, 56] width 11 height 11
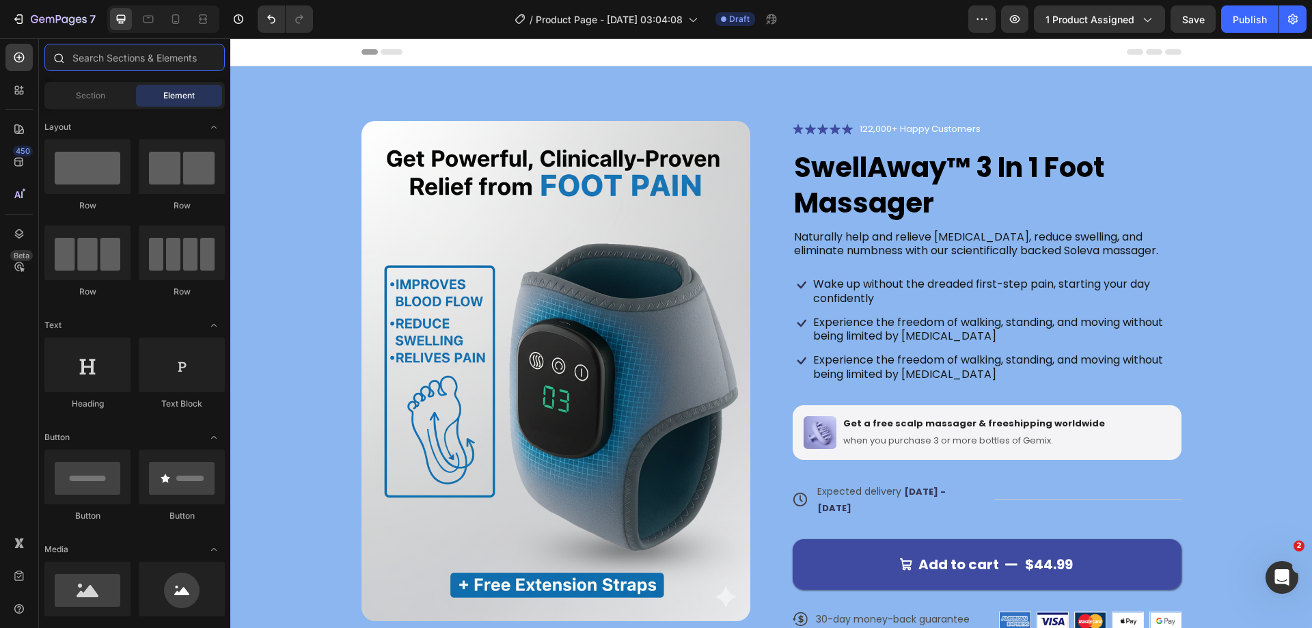
click at [138, 66] on input "text" at bounding box center [134, 57] width 180 height 27
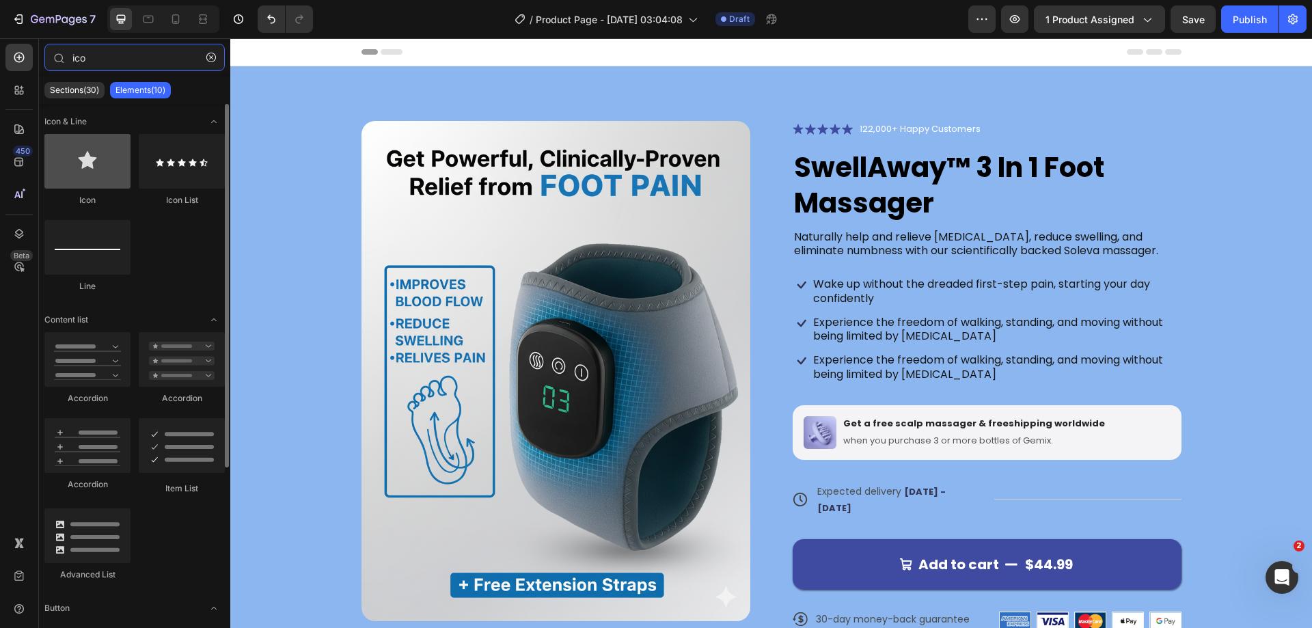
type input "ico"
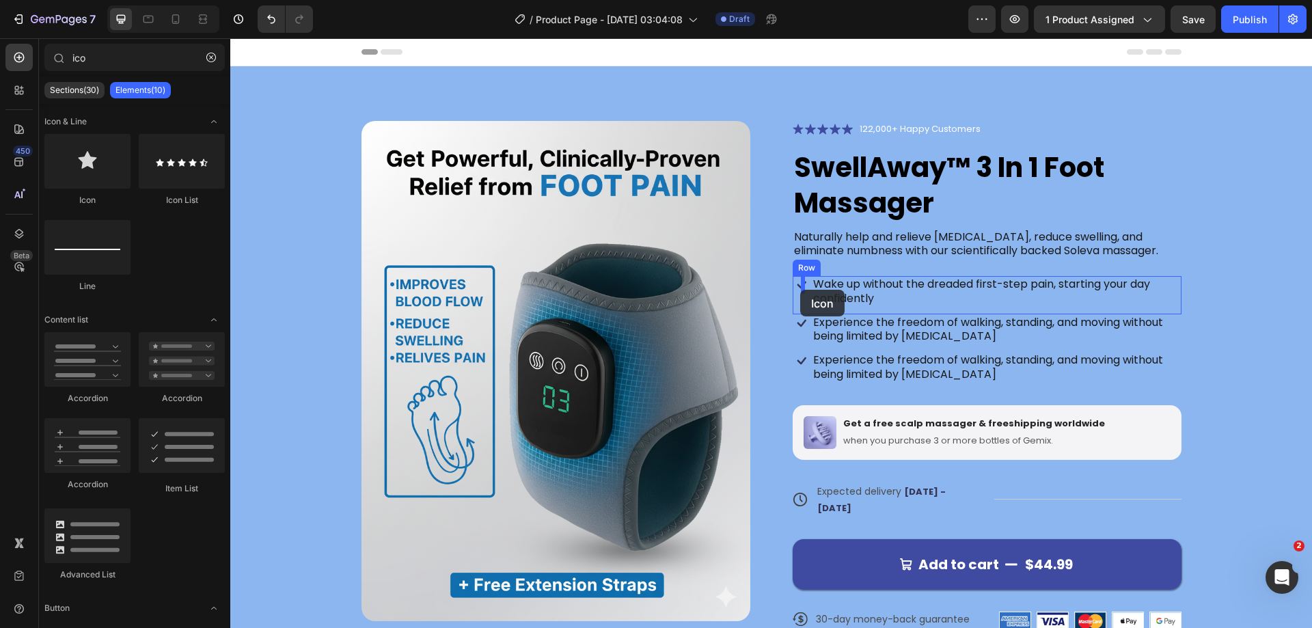
drag, startPoint x: 297, startPoint y: 220, endPoint x: 800, endPoint y: 290, distance: 508.4
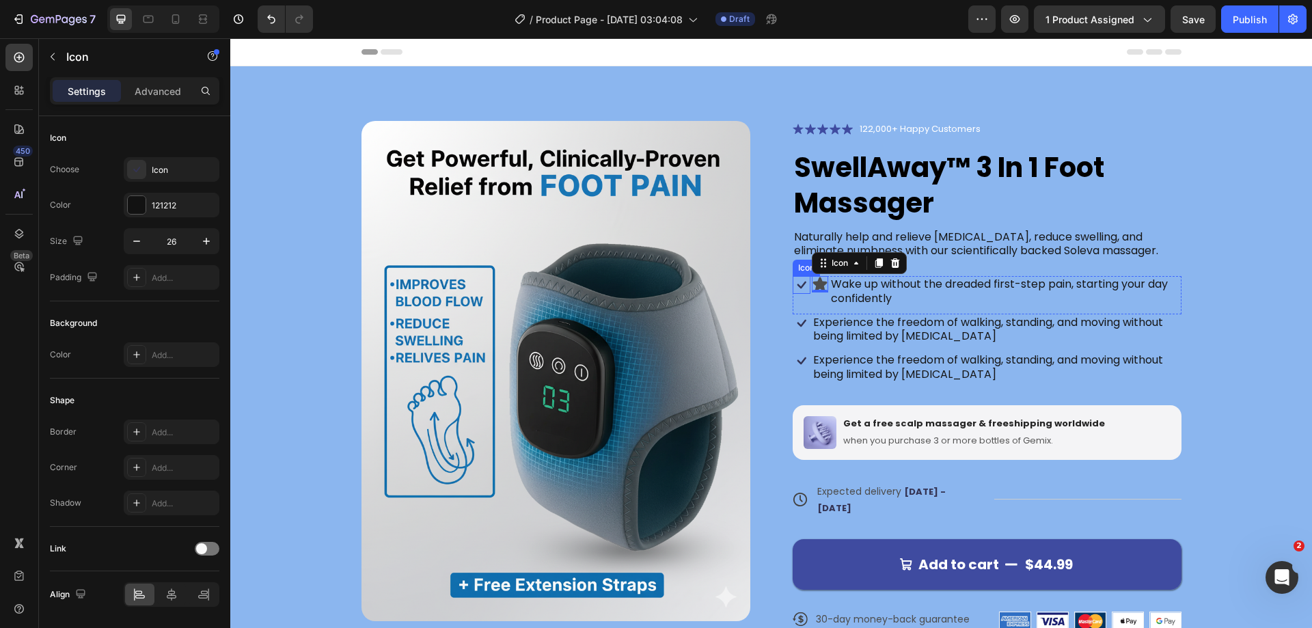
click at [794, 284] on icon at bounding box center [802, 285] width 18 height 18
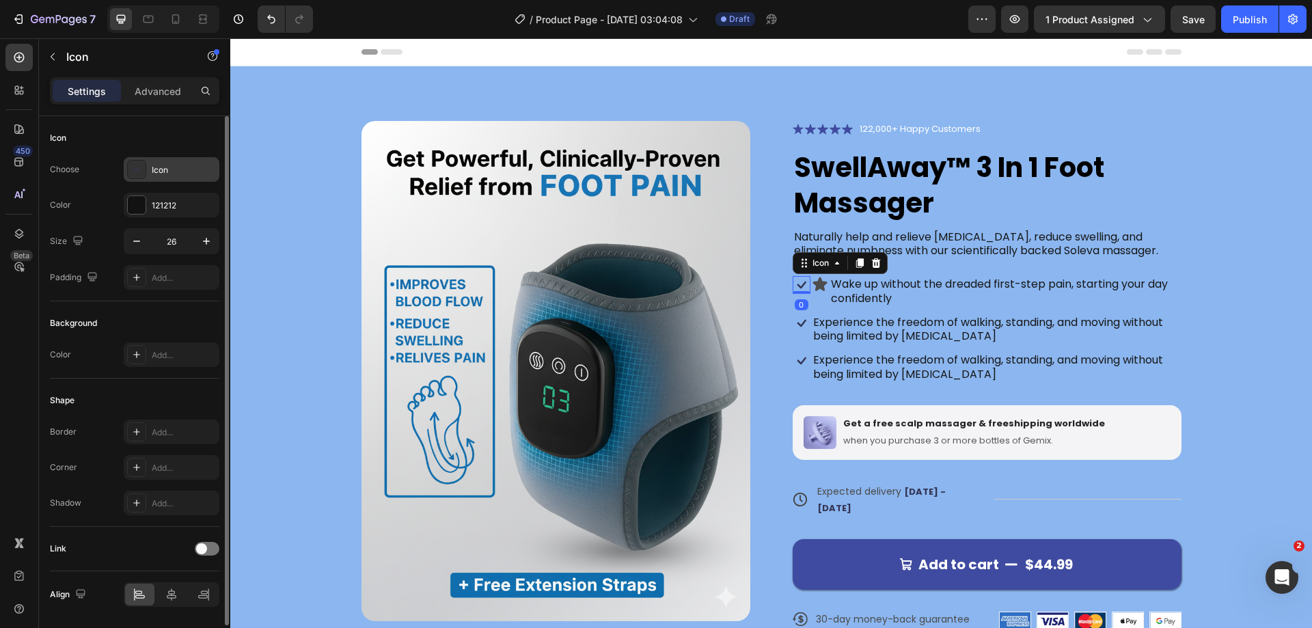
click at [141, 172] on icon at bounding box center [137, 170] width 14 height 14
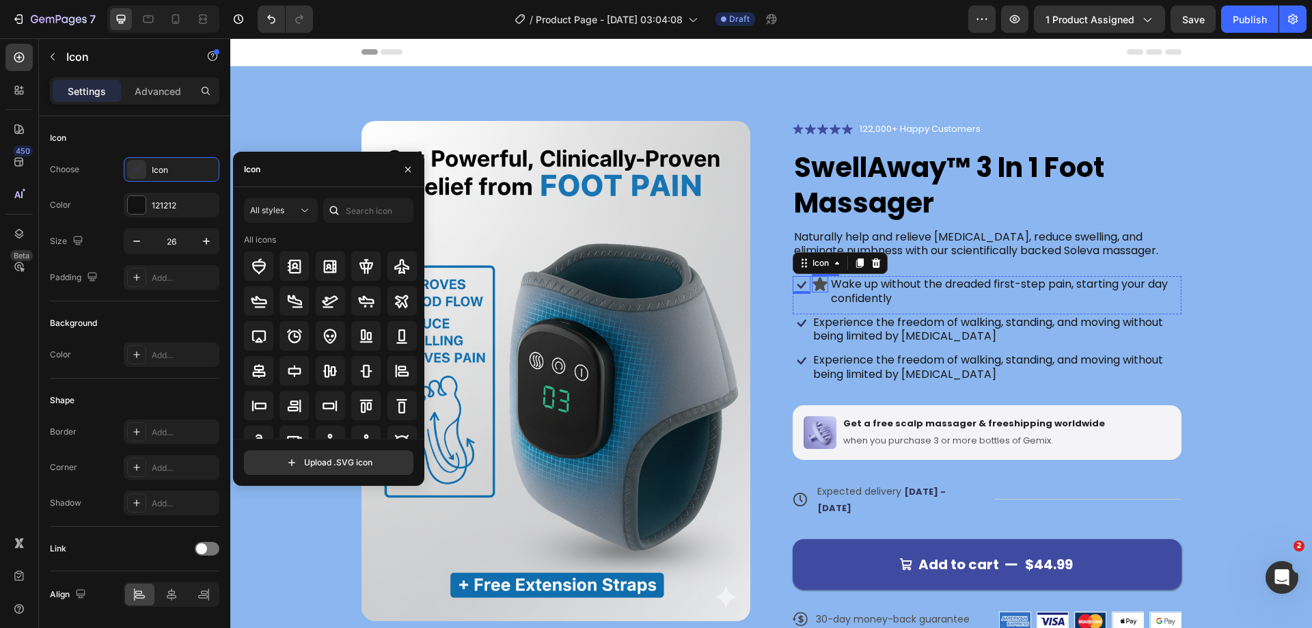
click at [815, 278] on icon at bounding box center [819, 284] width 14 height 14
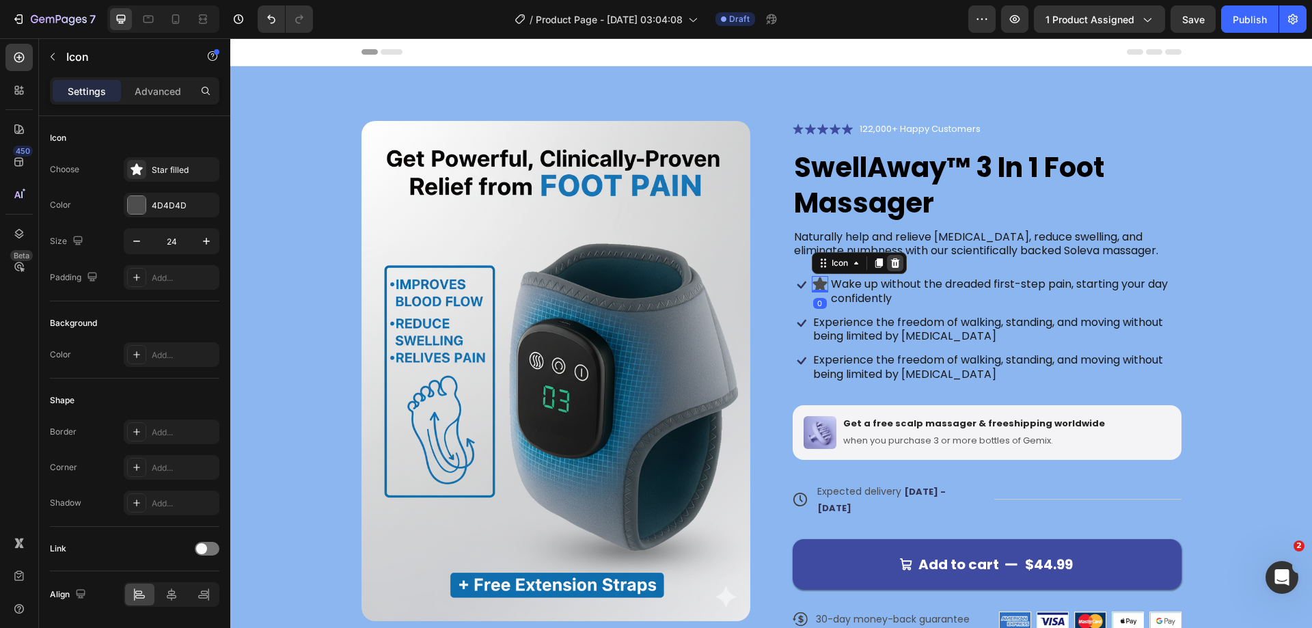
click at [891, 264] on icon at bounding box center [895, 263] width 11 height 11
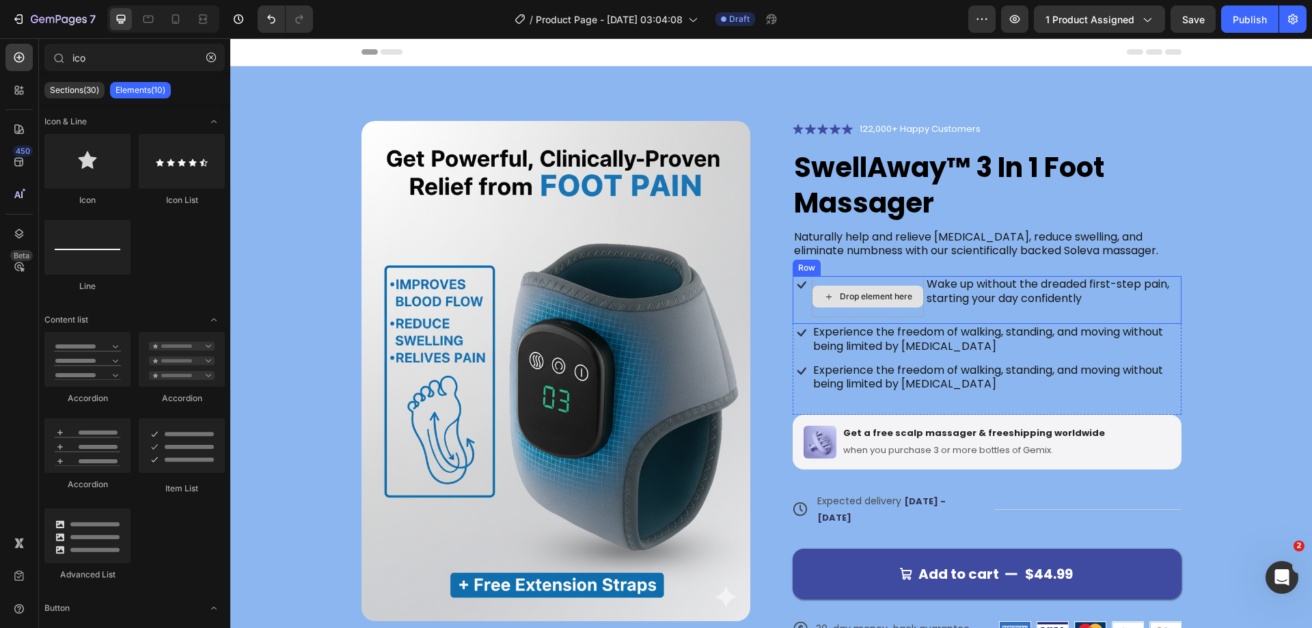
click at [868, 284] on div "Drop element here" at bounding box center [868, 296] width 112 height 41
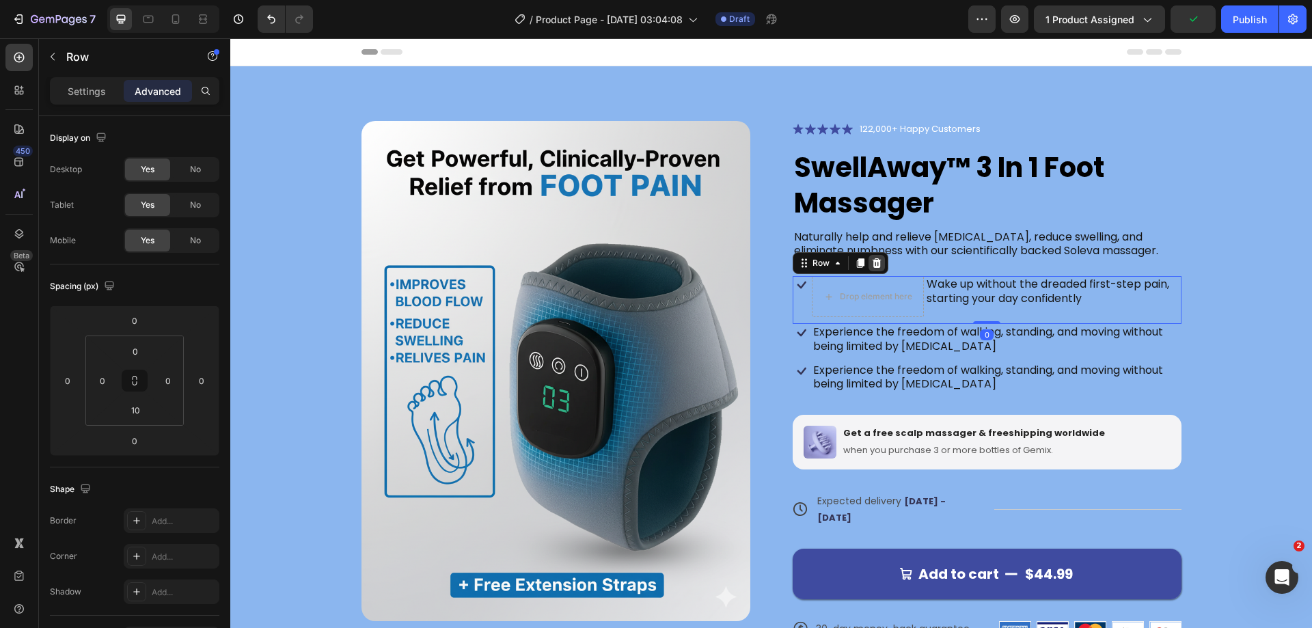
click at [873, 262] on icon at bounding box center [876, 263] width 9 height 10
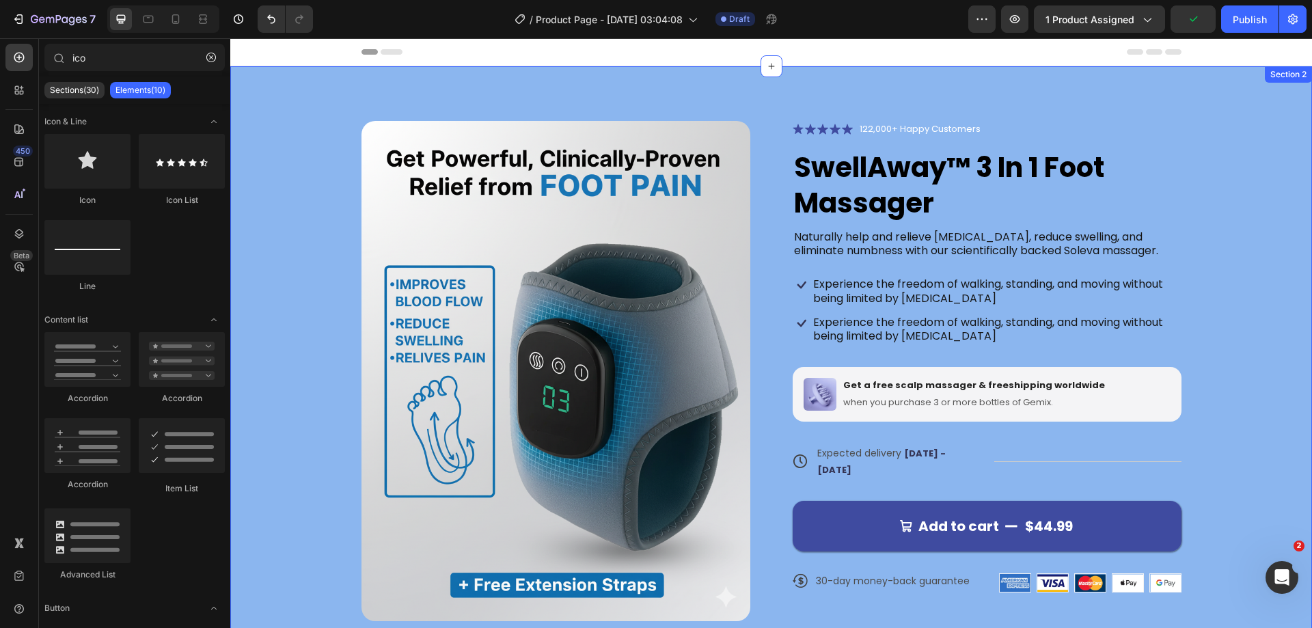
click at [1202, 279] on div "Product Images Icon Icon Icon Icon Icon Icon List 122,000+ Happy Customers Text…" at bounding box center [771, 371] width 972 height 500
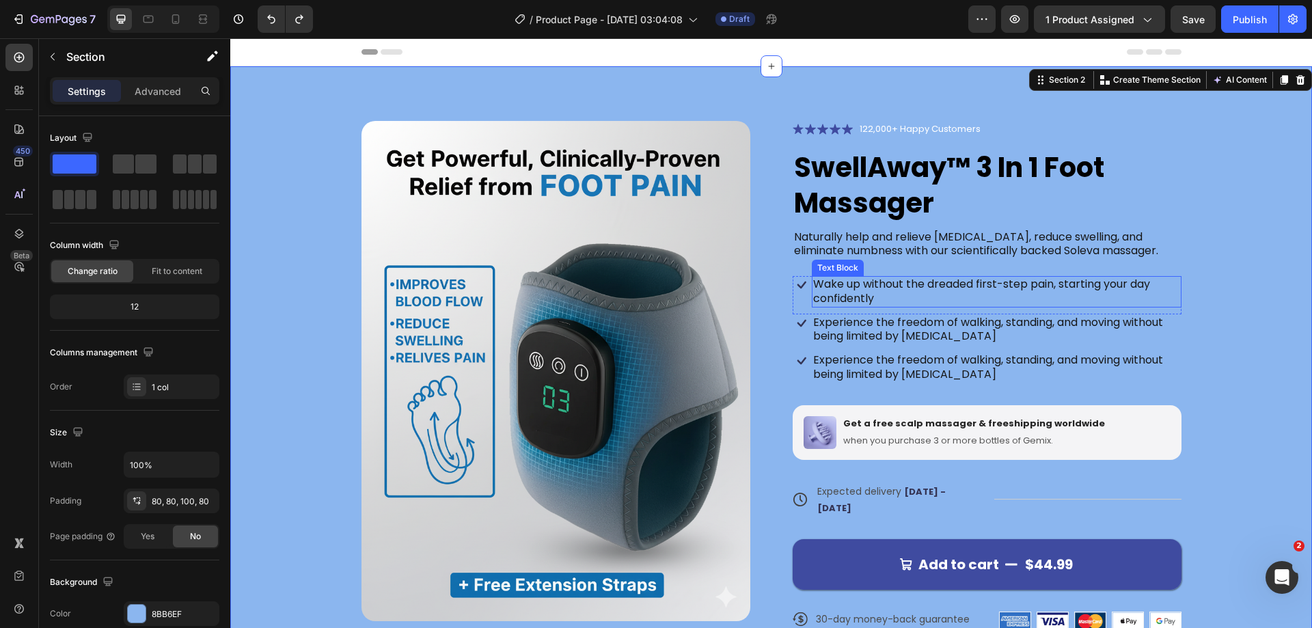
click at [830, 284] on p "Wake up without the dreaded first-step pain, starting your day confidently" at bounding box center [996, 291] width 367 height 29
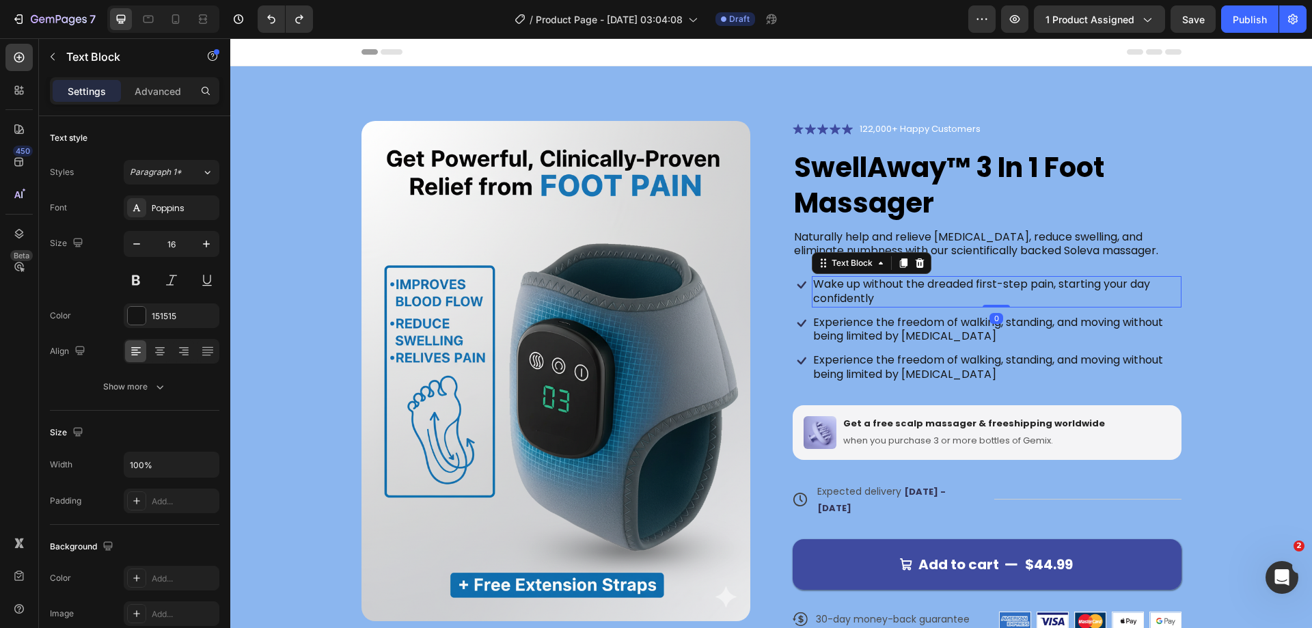
click at [815, 284] on p "Wake up without the dreaded first-step pain, starting your day confidently" at bounding box center [996, 291] width 367 height 29
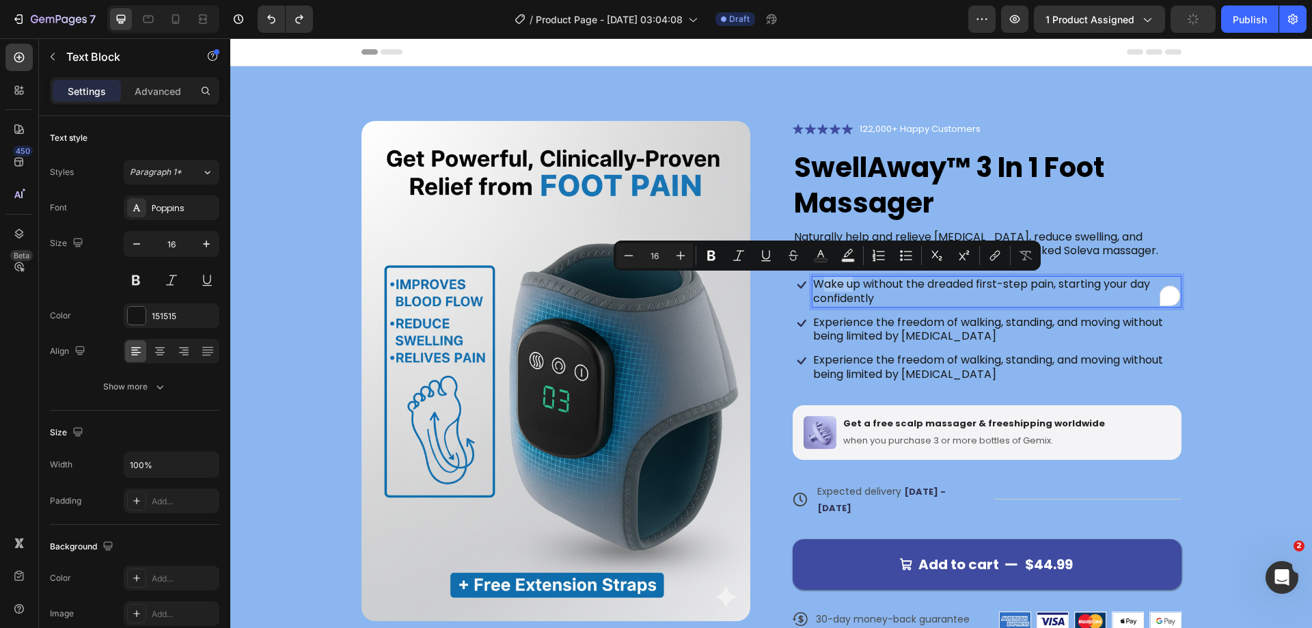
click at [815, 284] on p "Wake up without the dreaded first-step pain, starting your day confidently" at bounding box center [996, 291] width 367 height 29
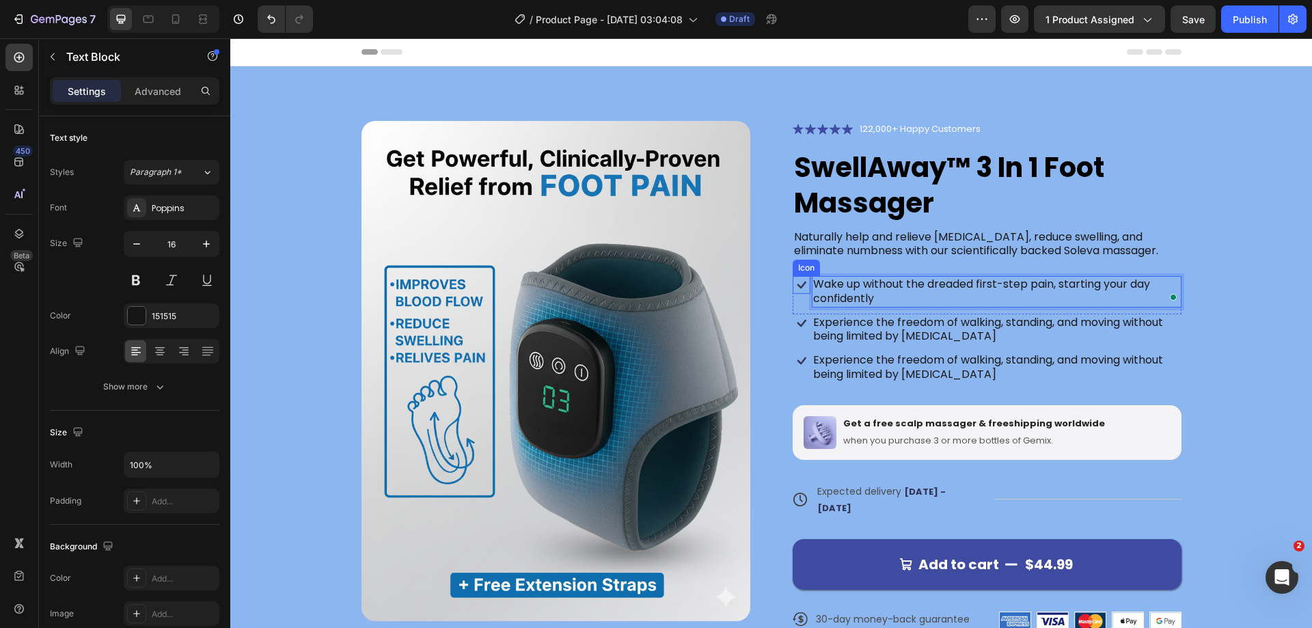
click at [794, 285] on icon at bounding box center [802, 285] width 18 height 18
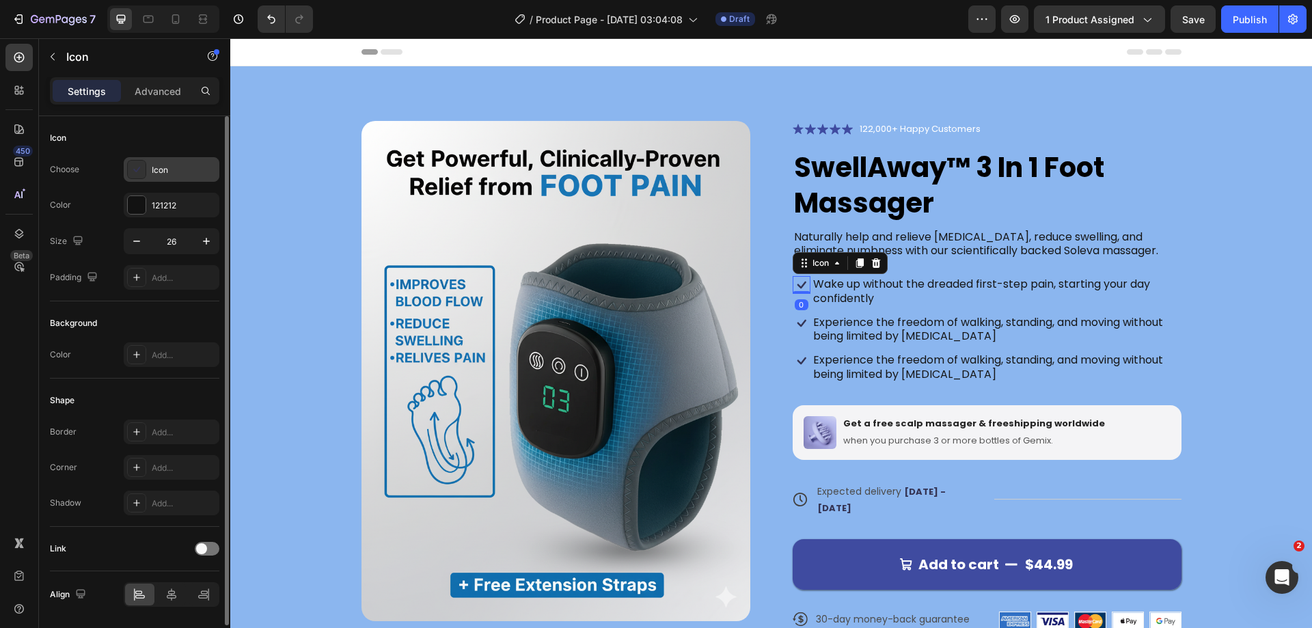
click at [159, 170] on div "Icon" at bounding box center [184, 170] width 64 height 12
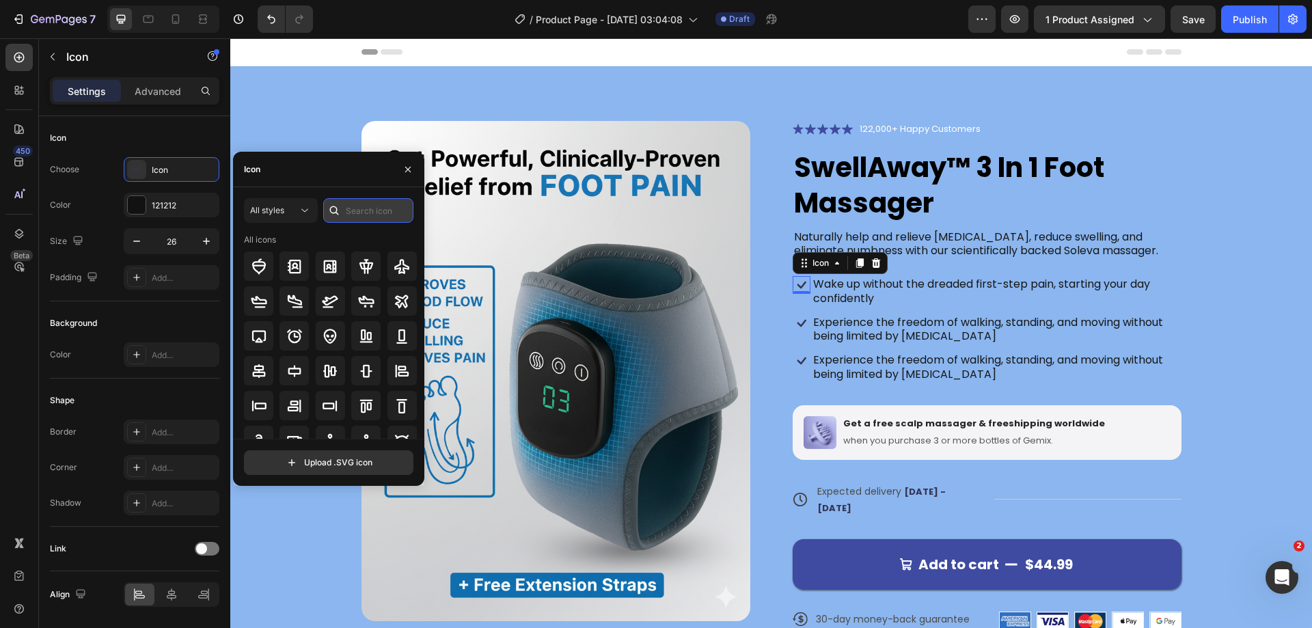
click at [353, 211] on input "text" at bounding box center [368, 210] width 90 height 25
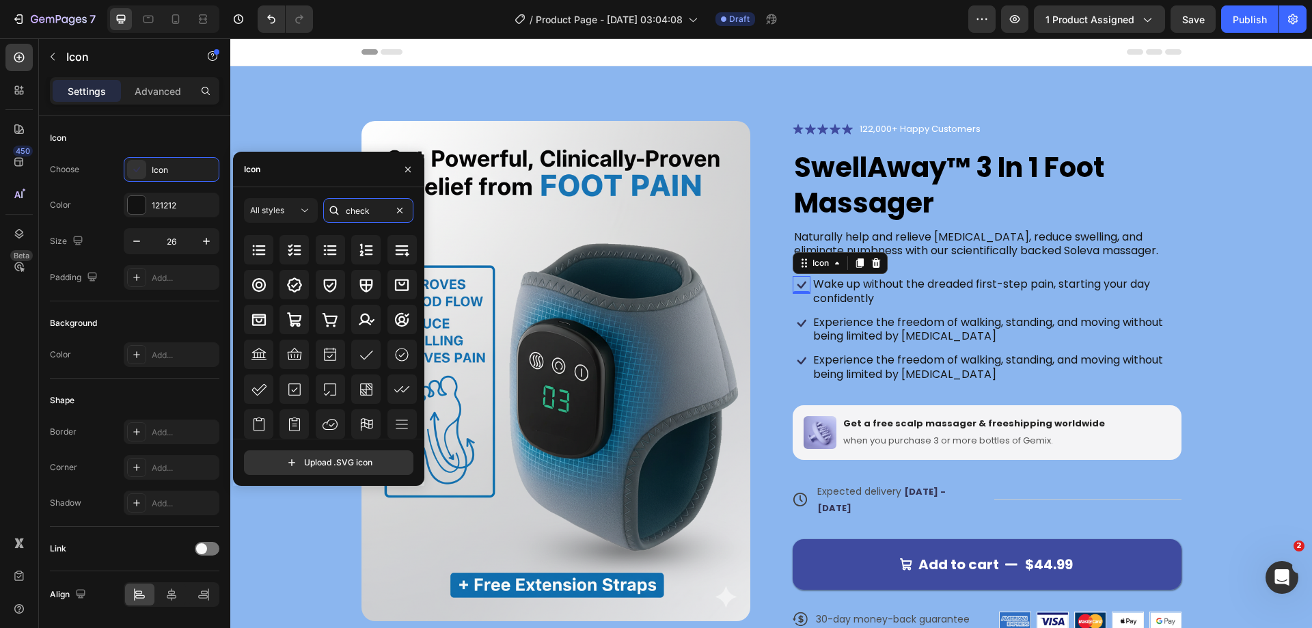
scroll to position [137, 0]
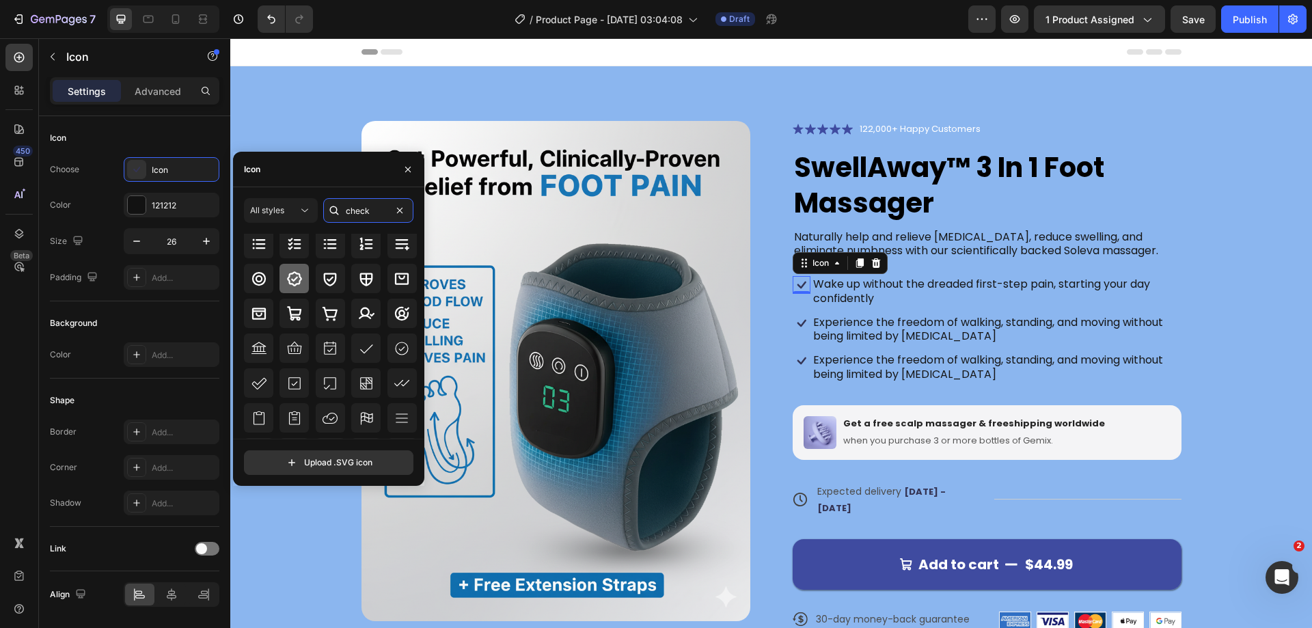
type input "check"
click at [301, 286] on icon at bounding box center [294, 279] width 16 height 16
click at [1245, 320] on div "Product Images Icon Icon Icon Icon Icon Icon List 122,000+ Happy Customers Text…" at bounding box center [771, 387] width 972 height 532
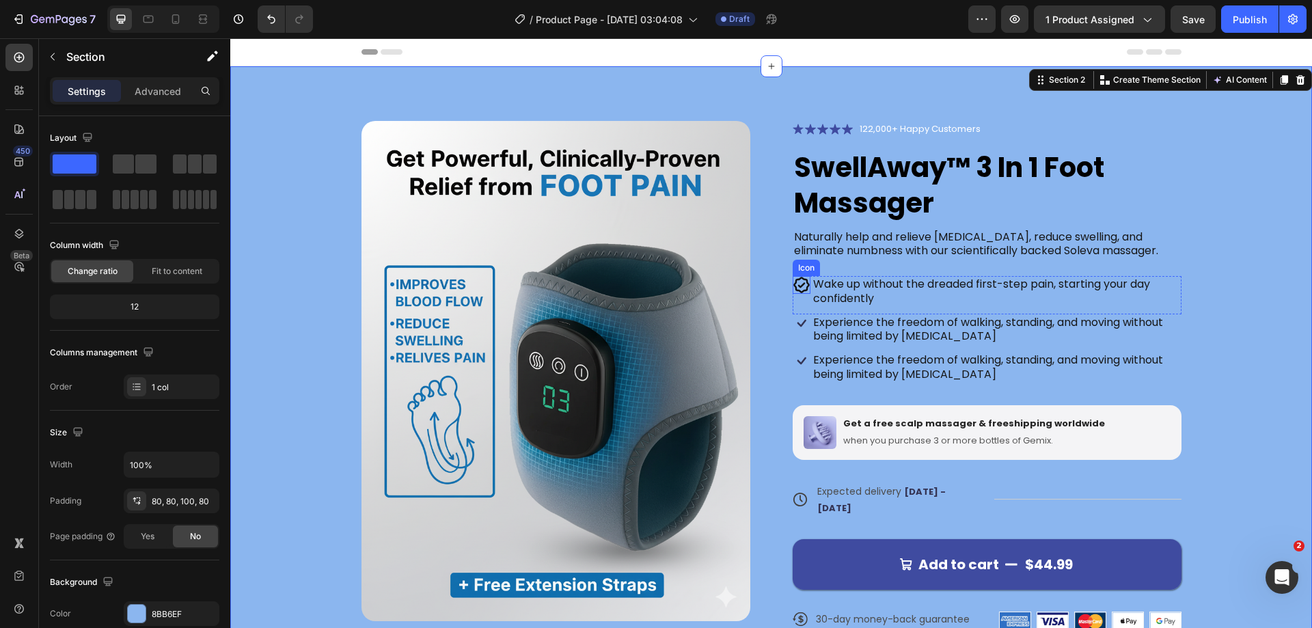
click at [795, 290] on icon at bounding box center [801, 285] width 16 height 16
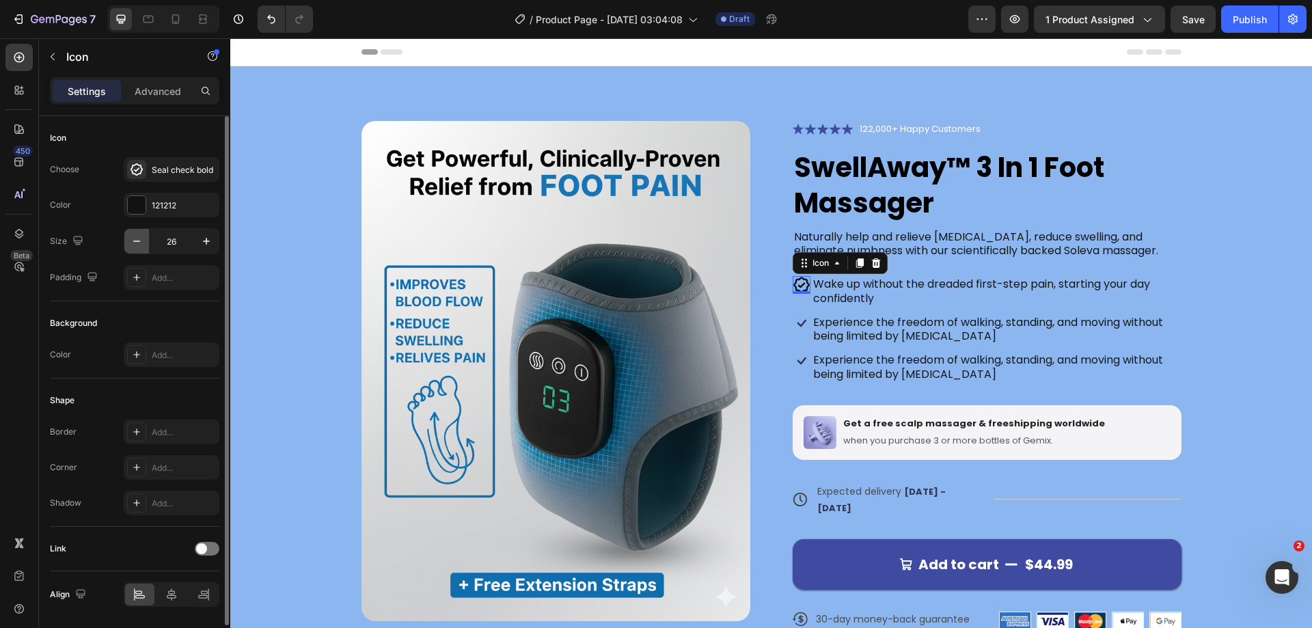
click at [137, 243] on icon "button" at bounding box center [137, 241] width 14 height 14
type input "24"
click at [1232, 237] on div "Product Images Icon Icon Icon Icon Icon Icon List 122,000+ Happy Customers Text…" at bounding box center [771, 387] width 972 height 532
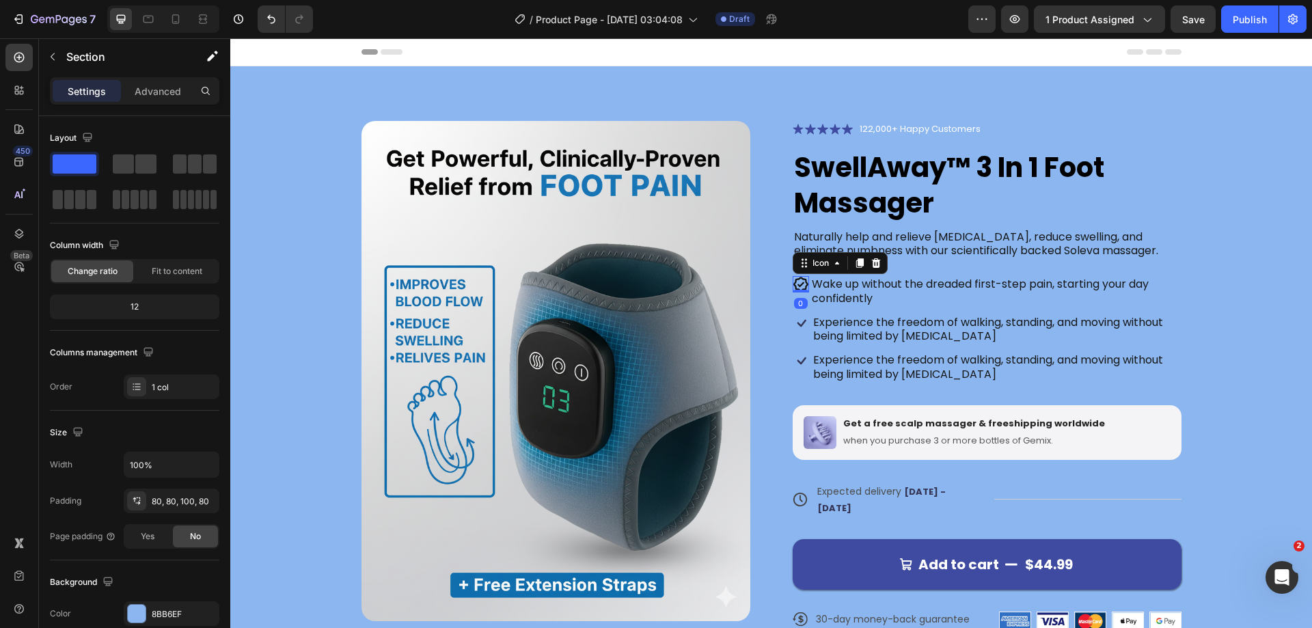
click at [798, 284] on icon at bounding box center [801, 284] width 16 height 16
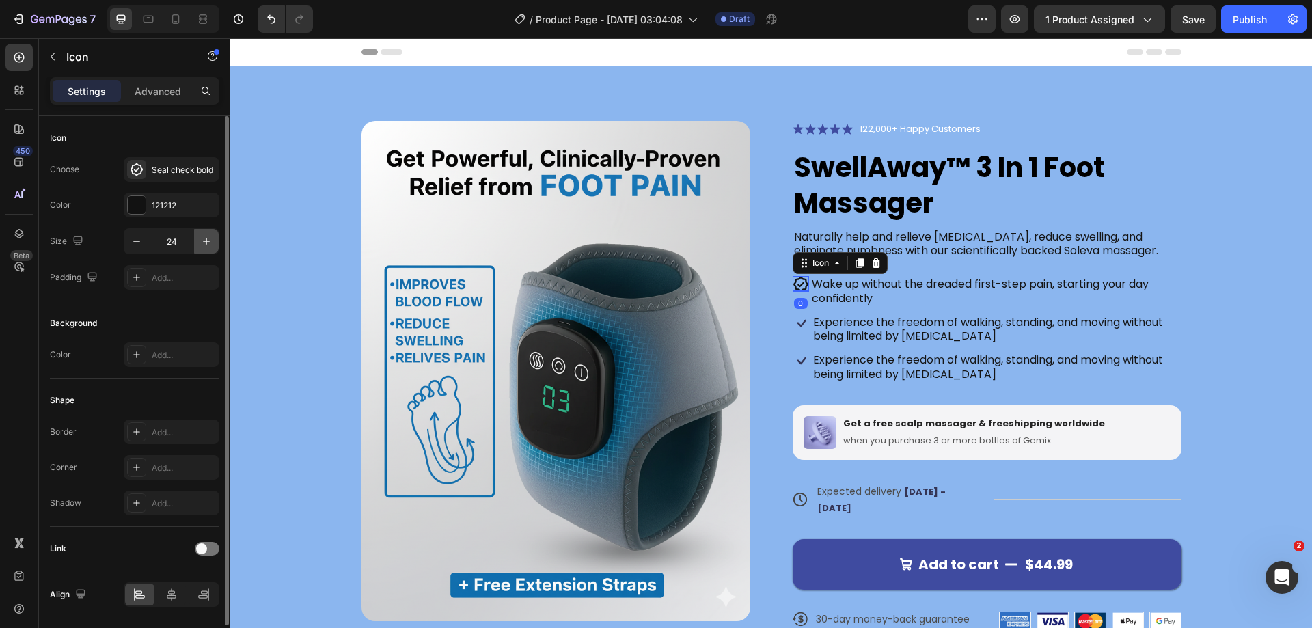
click at [200, 242] on icon "button" at bounding box center [207, 241] width 14 height 14
type input "26"
click at [169, 106] on div "Settings Advanced" at bounding box center [134, 96] width 191 height 39
click at [166, 94] on p "Advanced" at bounding box center [158, 91] width 46 height 14
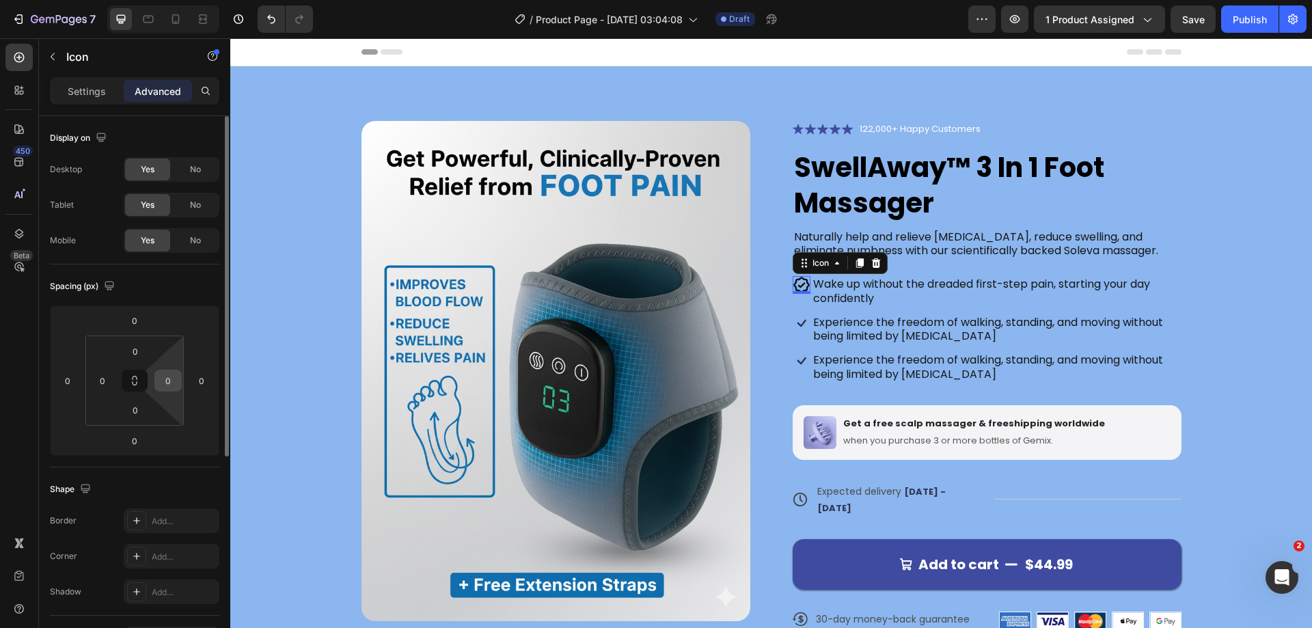
click at [172, 385] on input "0" at bounding box center [168, 380] width 20 height 20
type input "10"
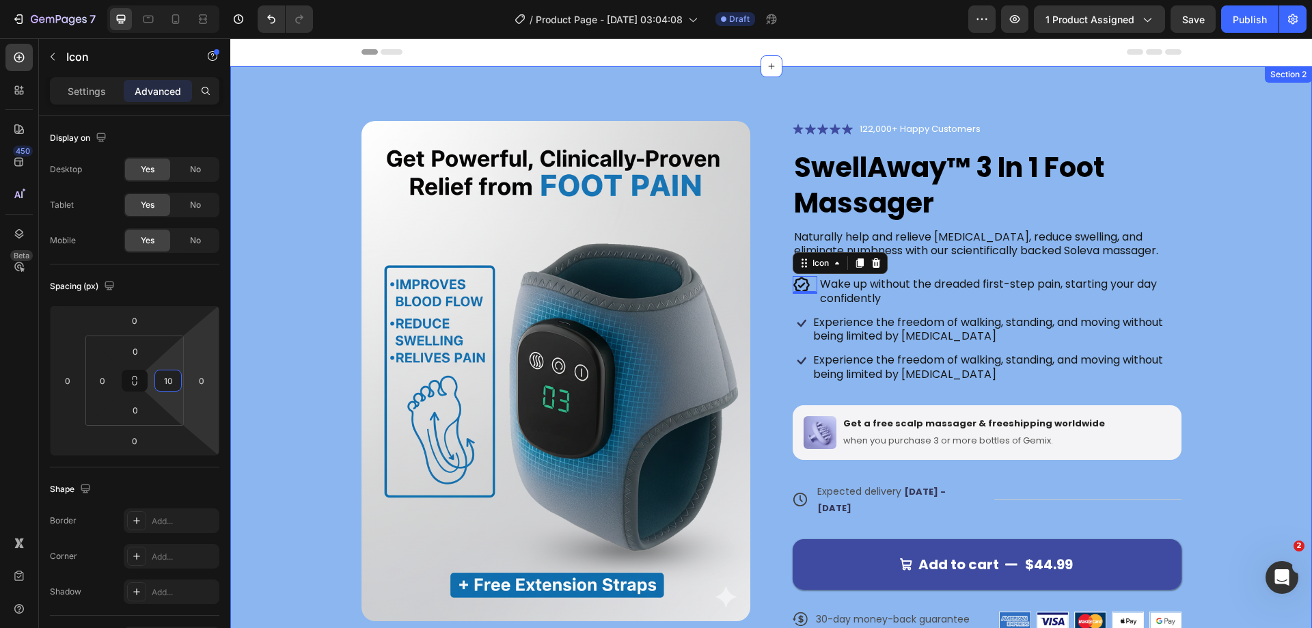
click at [1182, 290] on div "Product Images Icon Icon Icon Icon Icon Icon List 122,000+ Happy Customers Text…" at bounding box center [771, 387] width 972 height 532
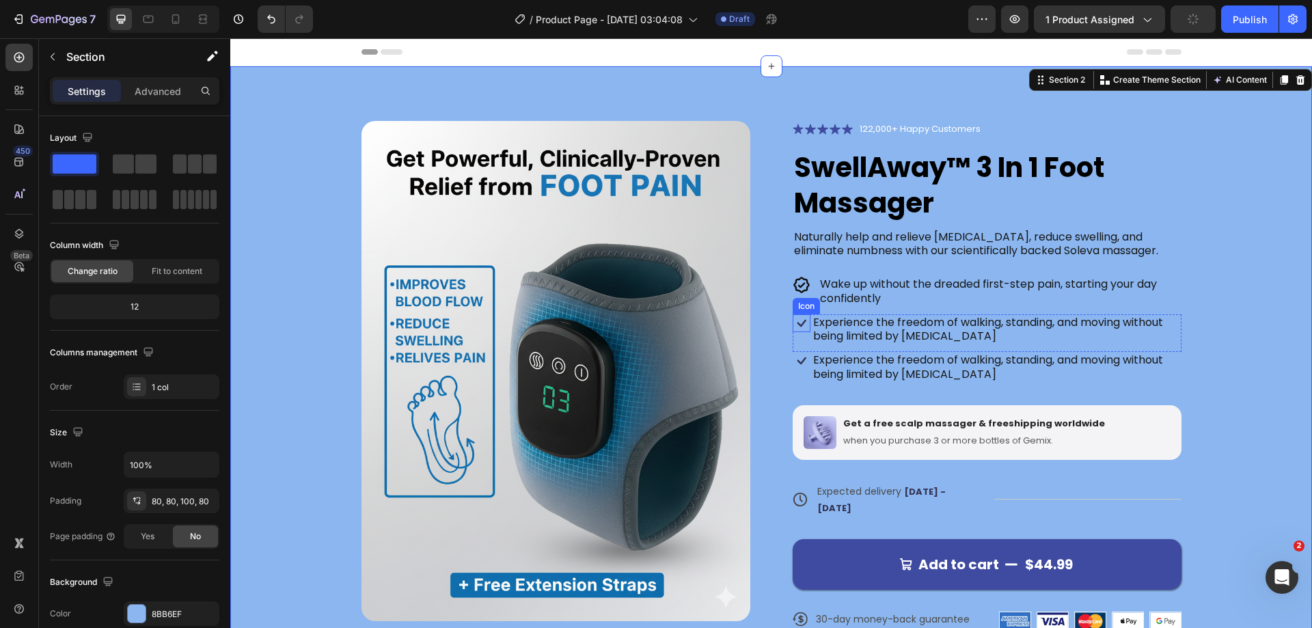
click at [793, 322] on icon at bounding box center [802, 323] width 18 height 18
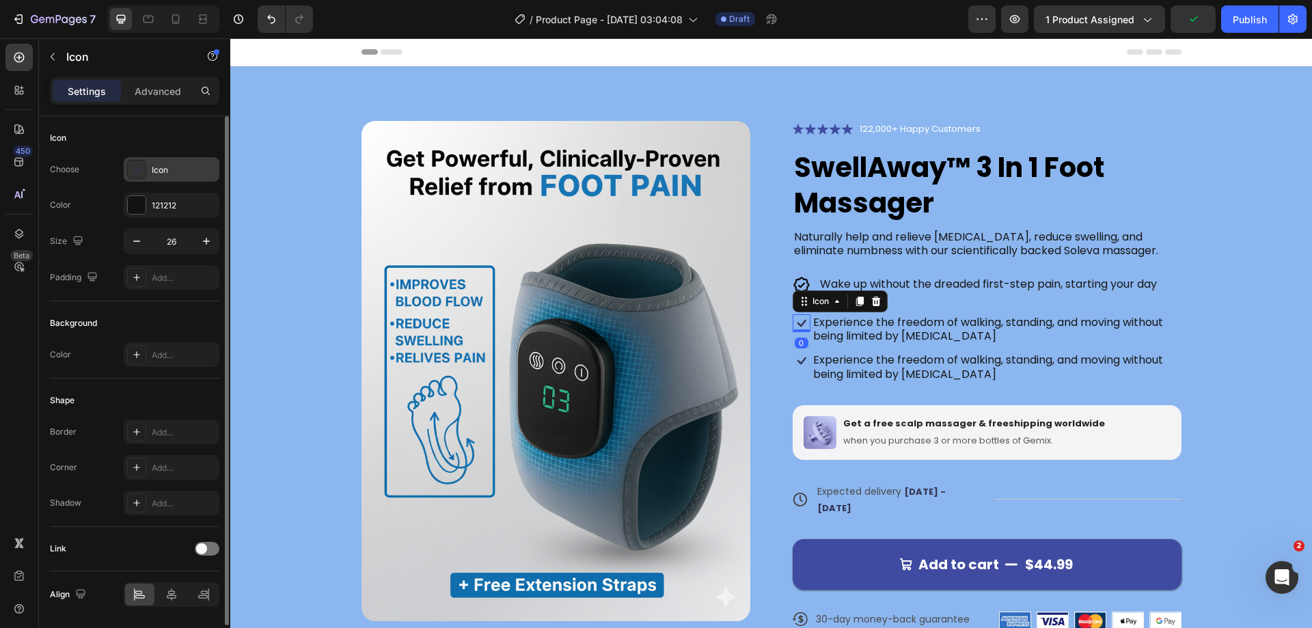
click at [156, 171] on div "Icon" at bounding box center [184, 170] width 64 height 12
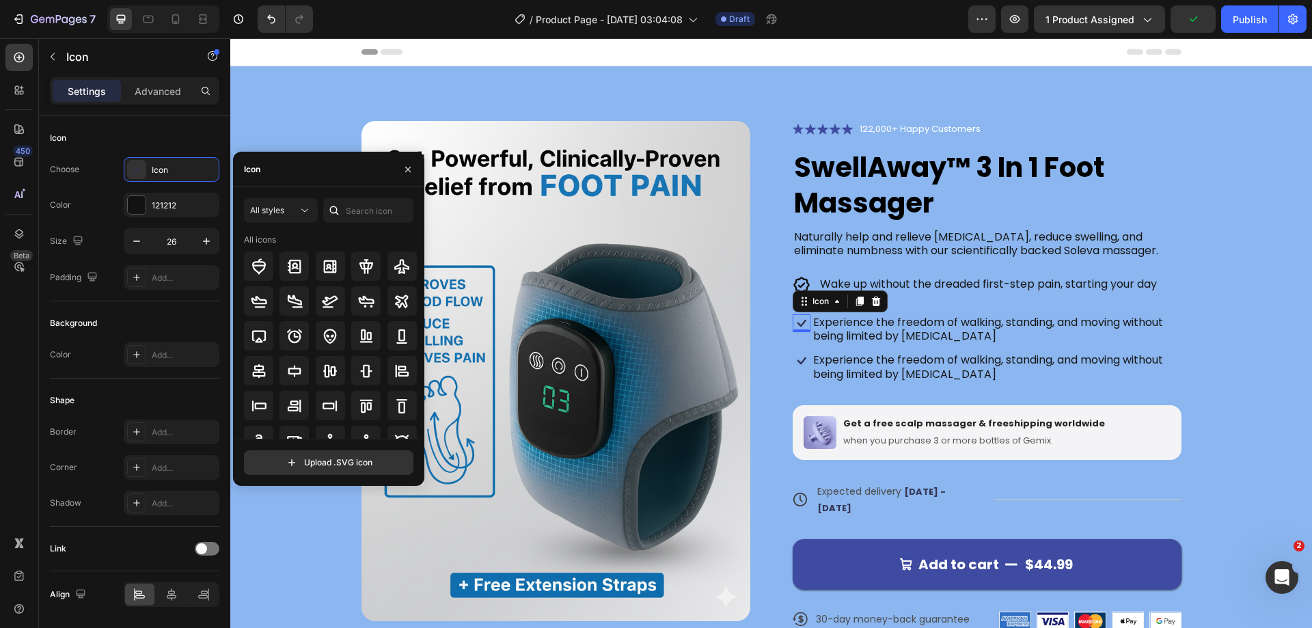
click at [273, 178] on div "Icon" at bounding box center [328, 170] width 191 height 36
drag, startPoint x: 347, startPoint y: 208, endPoint x: 361, endPoint y: 198, distance: 16.7
click at [348, 208] on input "text" at bounding box center [368, 210] width 90 height 25
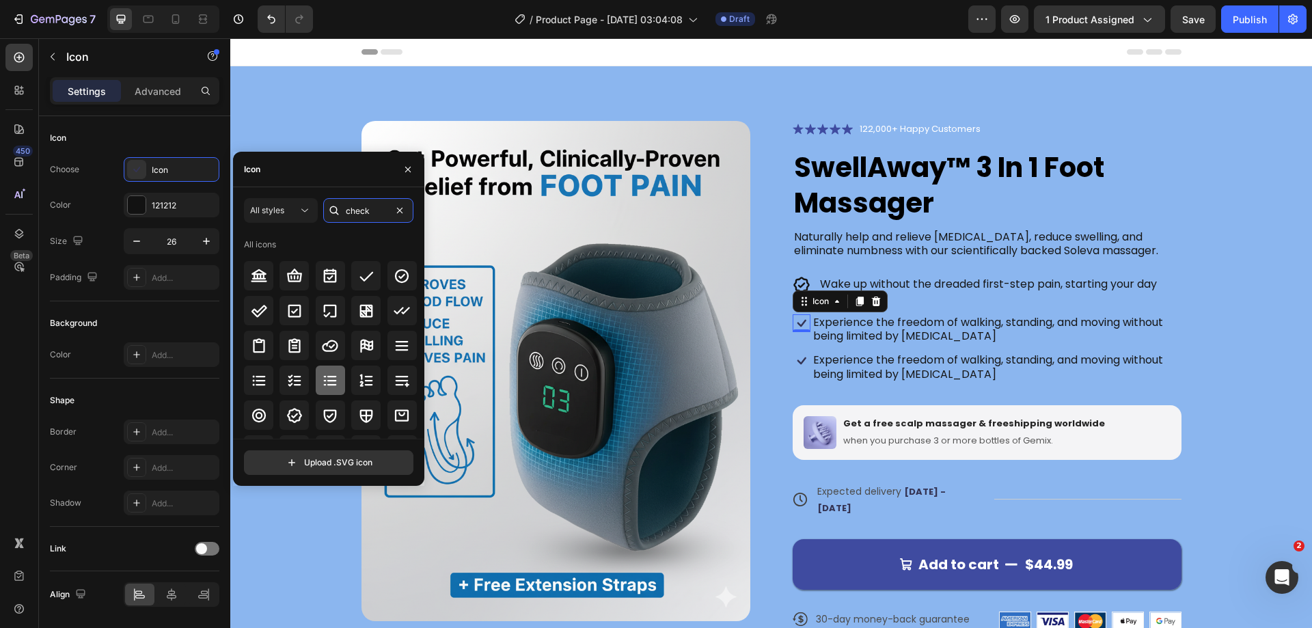
type input "check"
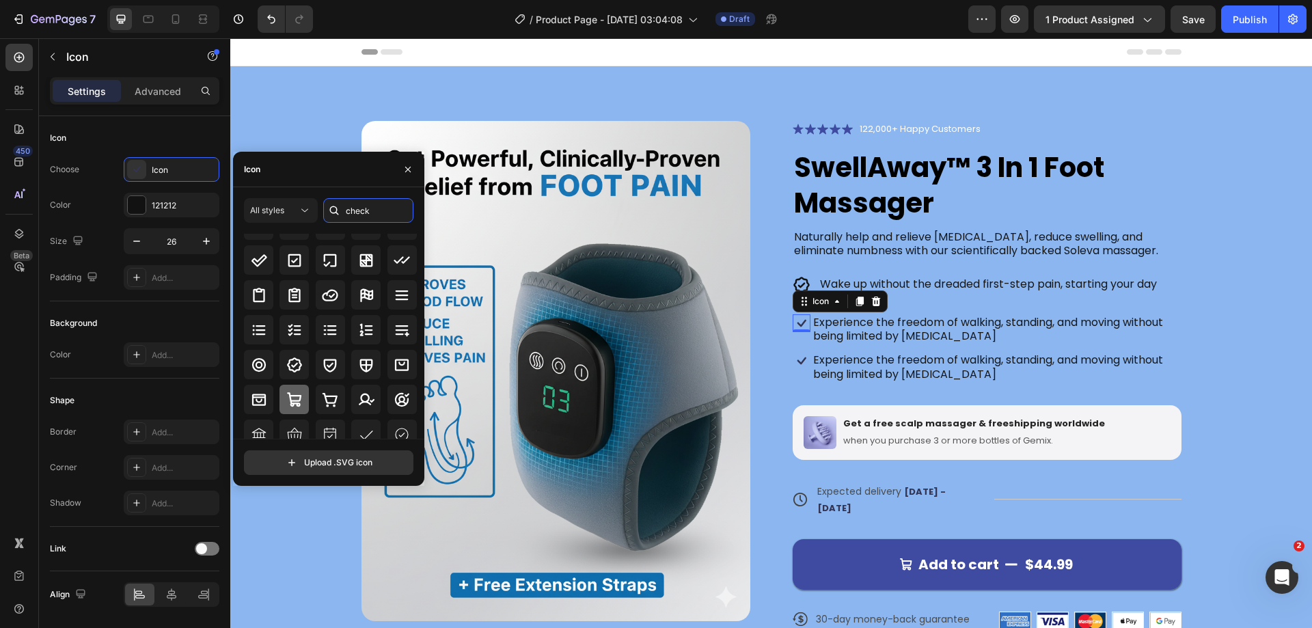
scroll to position [68, 0]
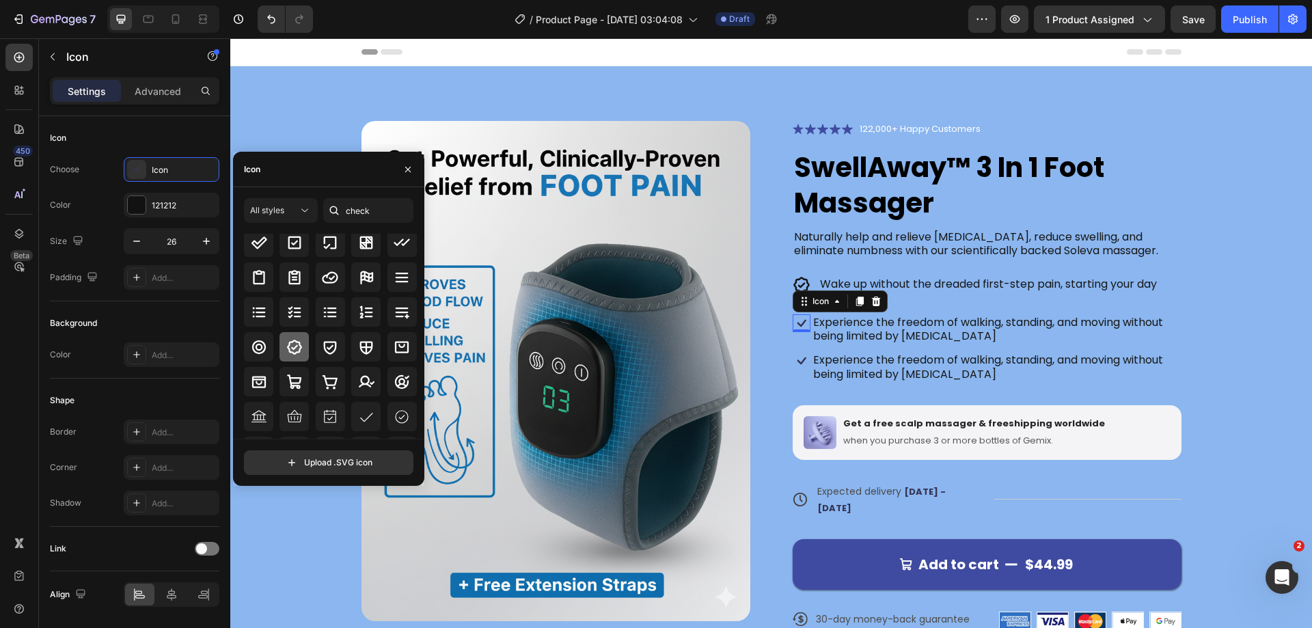
click at [291, 361] on div at bounding box center [293, 346] width 29 height 29
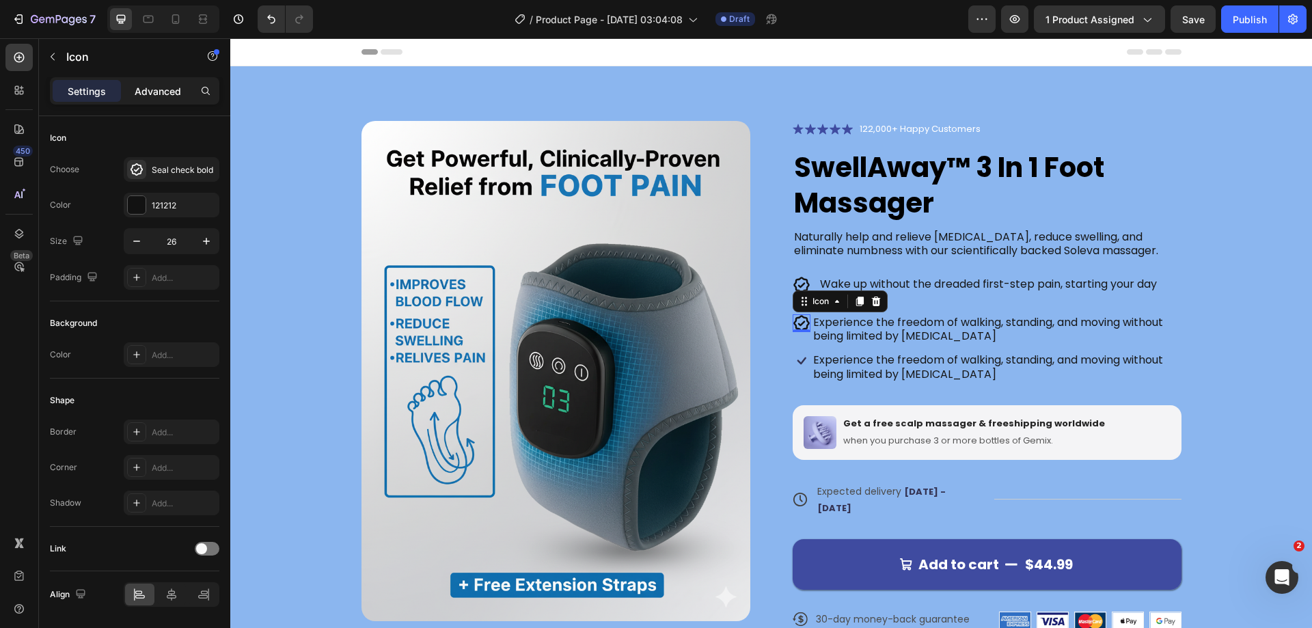
click at [154, 86] on p "Advanced" at bounding box center [158, 91] width 46 height 14
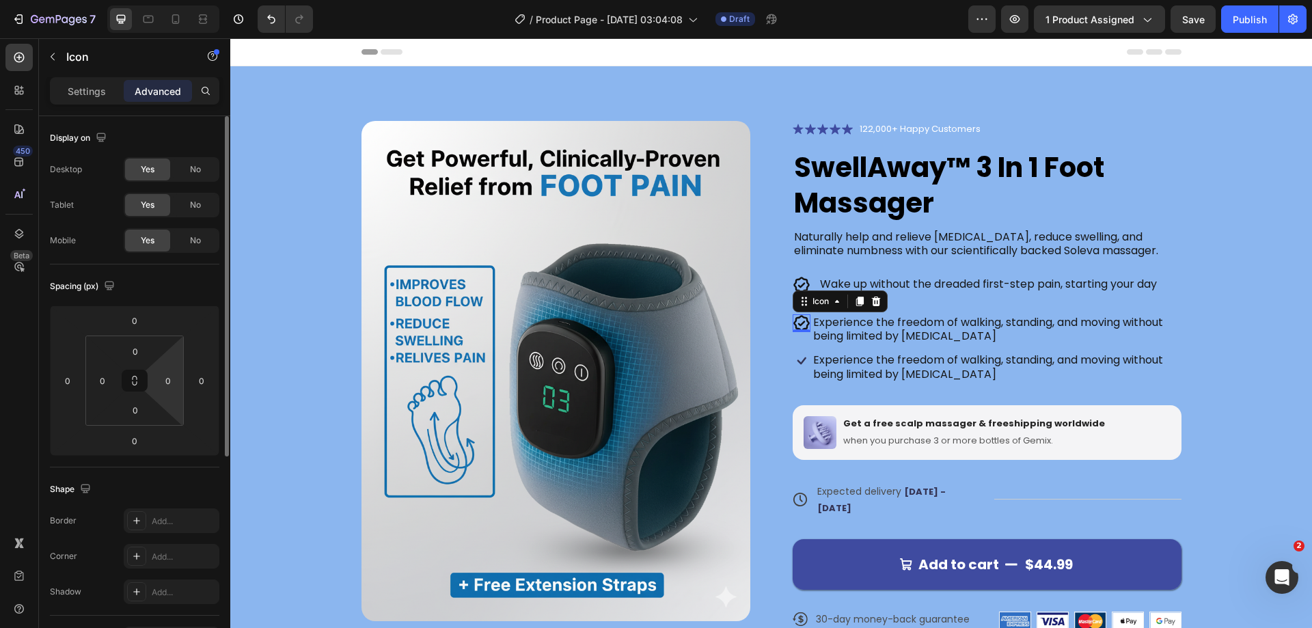
click at [167, 0] on html "7 Version history / Product Page - Sep 27, 03:04:08 Draft Preview 1 product ass…" at bounding box center [656, 0] width 1312 height 0
type input "10"
click at [793, 364] on icon at bounding box center [802, 361] width 18 height 18
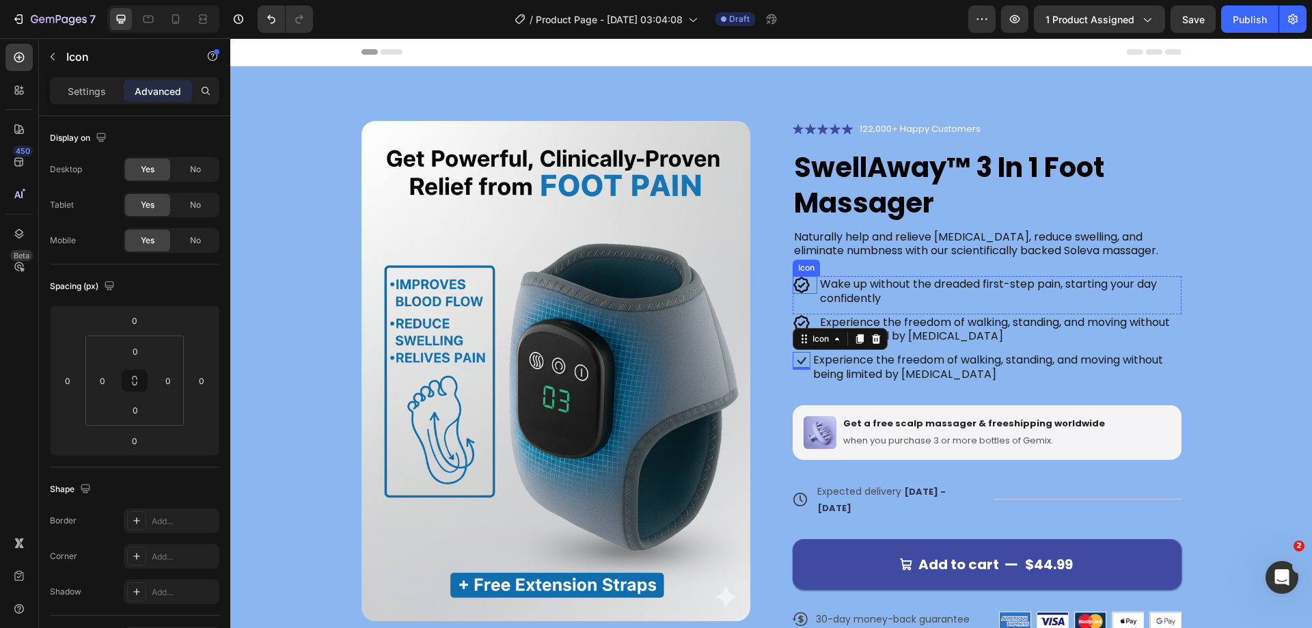
click at [796, 282] on icon at bounding box center [802, 285] width 18 height 18
click at [85, 86] on p "Settings" at bounding box center [87, 91] width 38 height 14
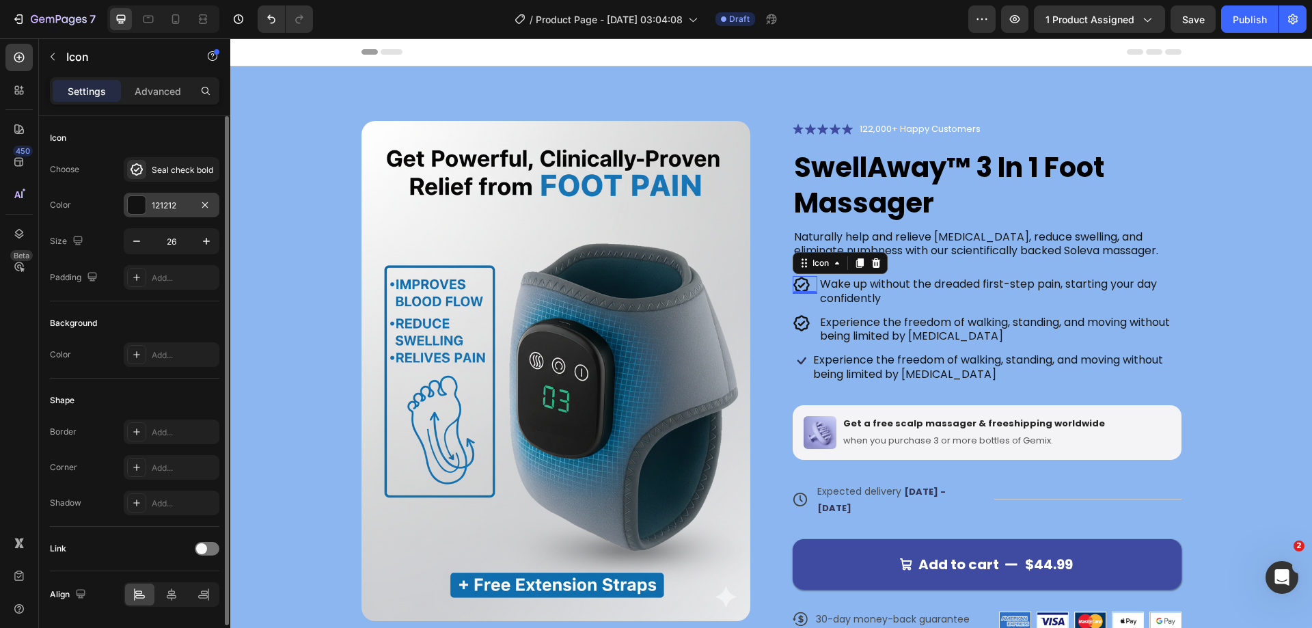
click at [133, 209] on div at bounding box center [137, 205] width 18 height 18
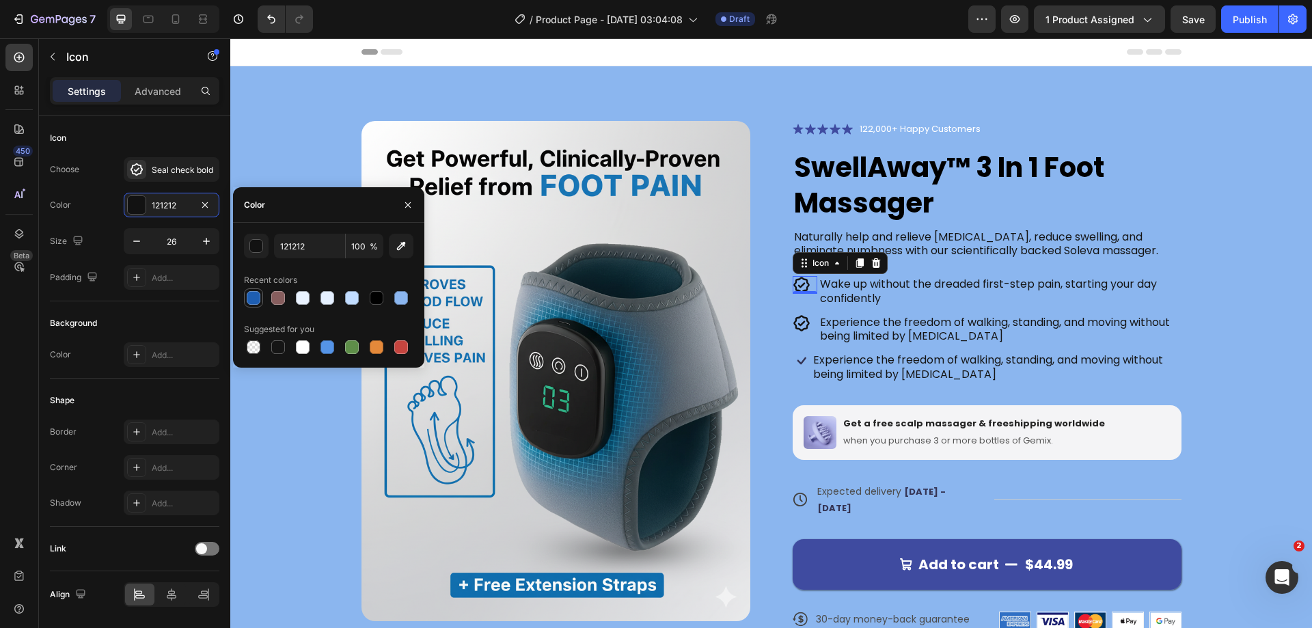
click at [251, 299] on div at bounding box center [254, 298] width 14 height 14
type input "1E5EB2"
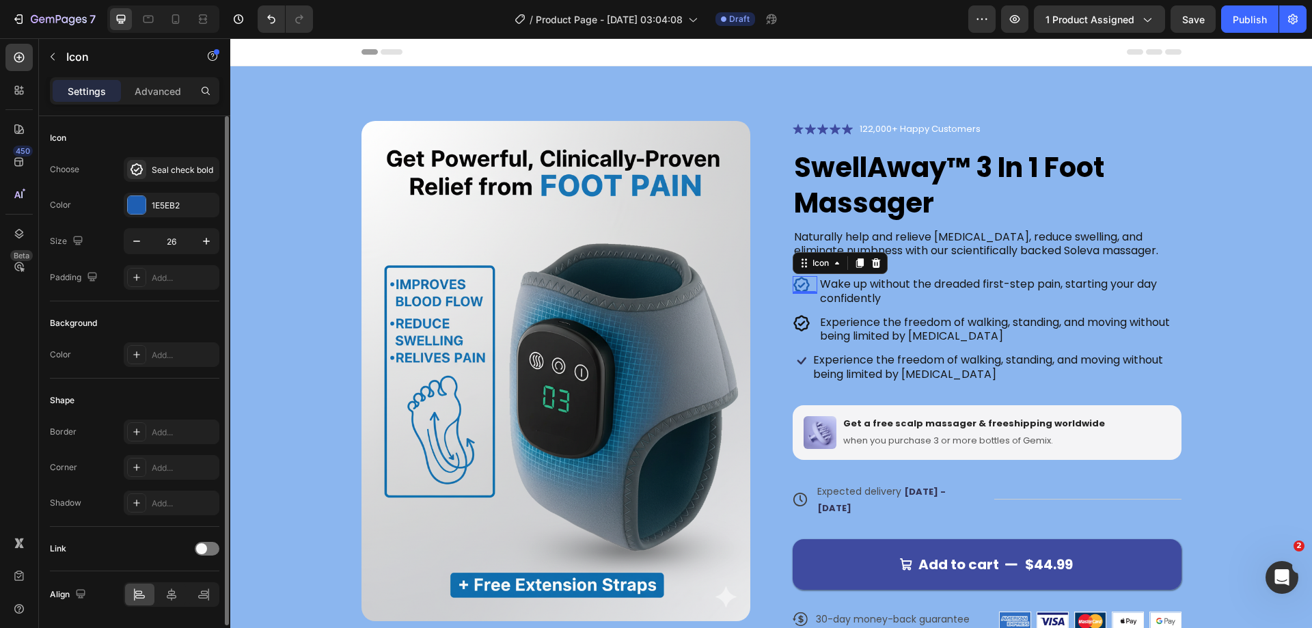
click at [165, 305] on div "Background Color Add..." at bounding box center [134, 339] width 169 height 77
click at [1208, 251] on div "Product Images Icon Icon Icon Icon Icon Icon List 122,000+ Happy Customers Text…" at bounding box center [771, 387] width 972 height 532
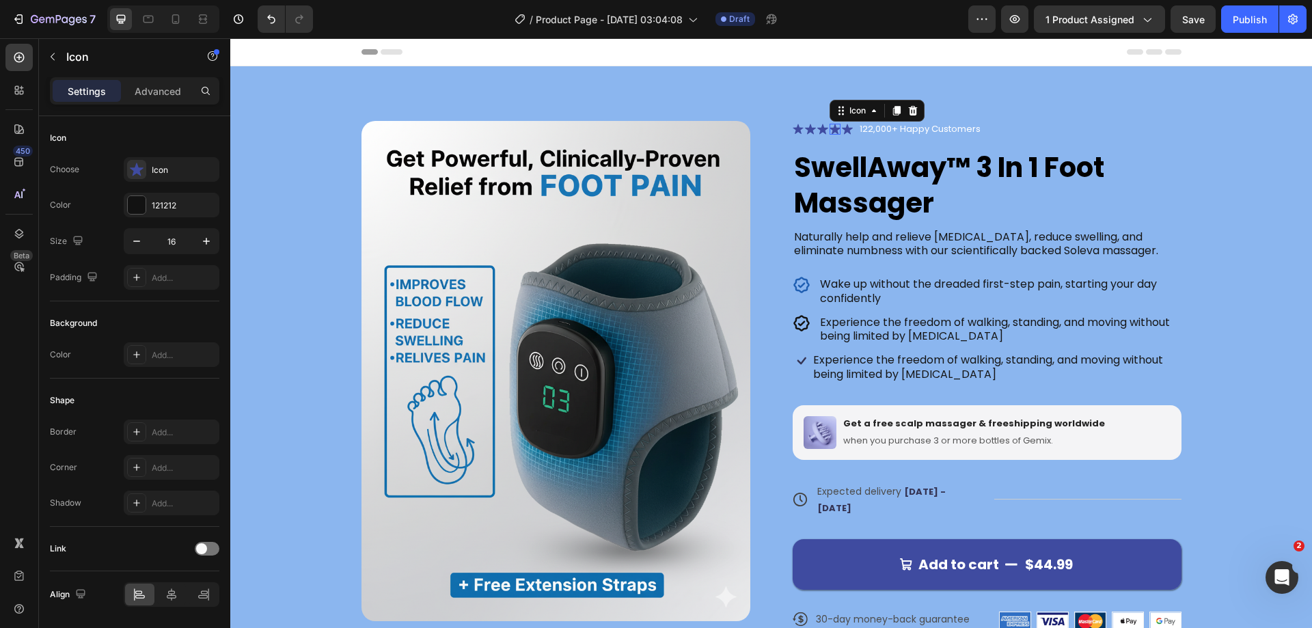
click at [830, 130] on icon at bounding box center [835, 129] width 11 height 10
click at [799, 130] on div "Icon Icon Icon Icon 0 Icon" at bounding box center [823, 129] width 60 height 11
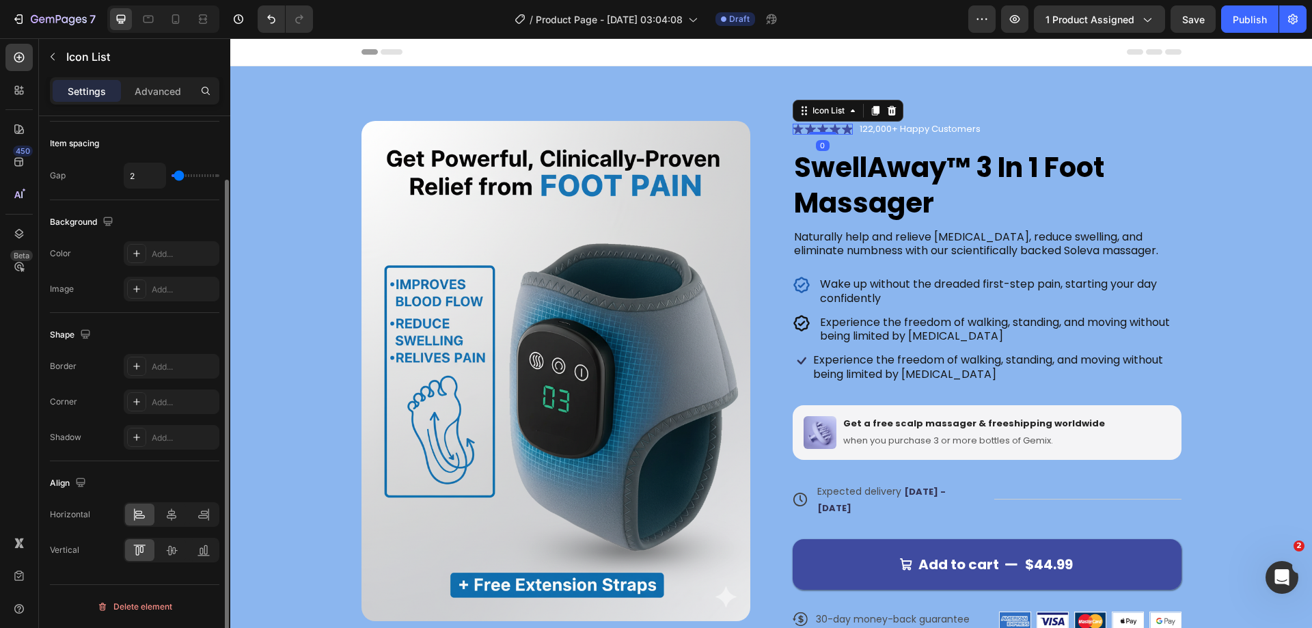
scroll to position [0, 0]
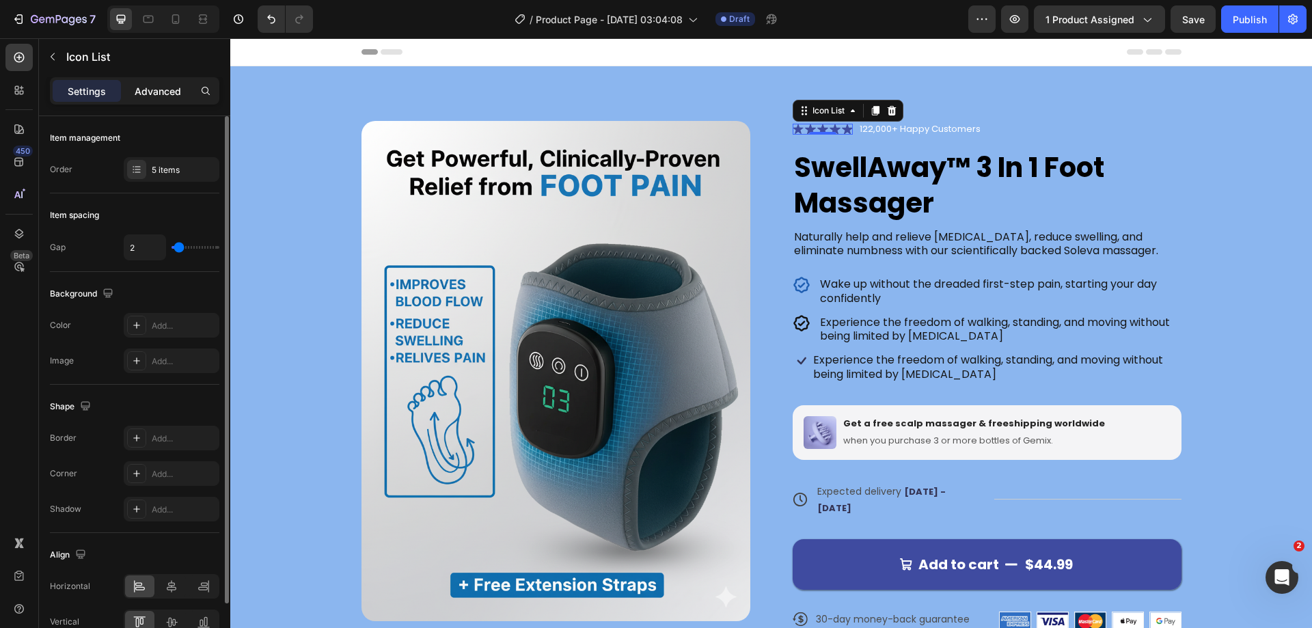
click at [133, 86] on div "Advanced" at bounding box center [158, 91] width 68 height 22
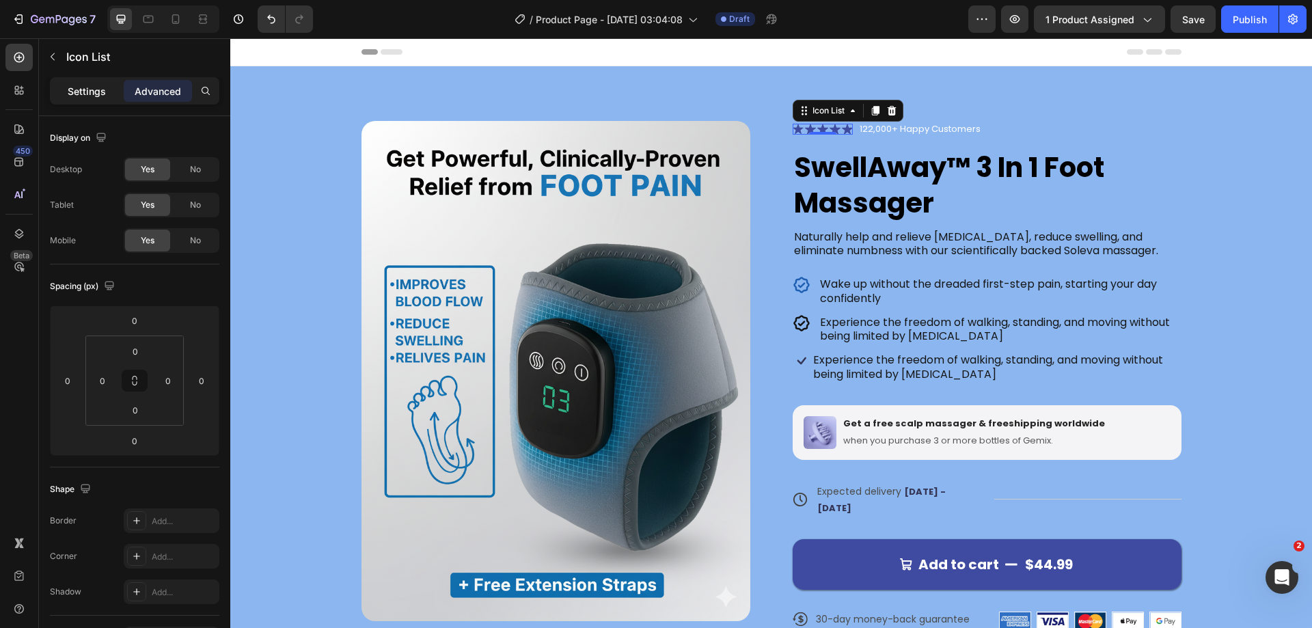
click at [84, 88] on p "Settings" at bounding box center [87, 91] width 38 height 14
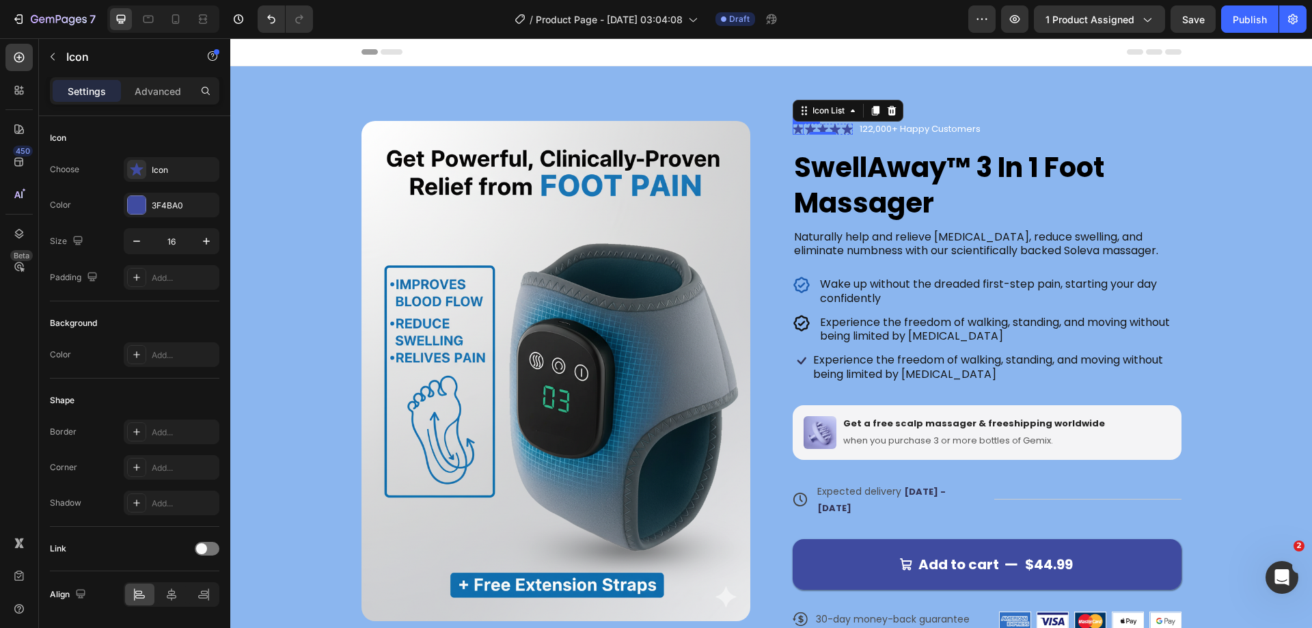
click at [793, 128] on icon at bounding box center [798, 129] width 10 height 10
click at [134, 209] on div at bounding box center [137, 205] width 18 height 18
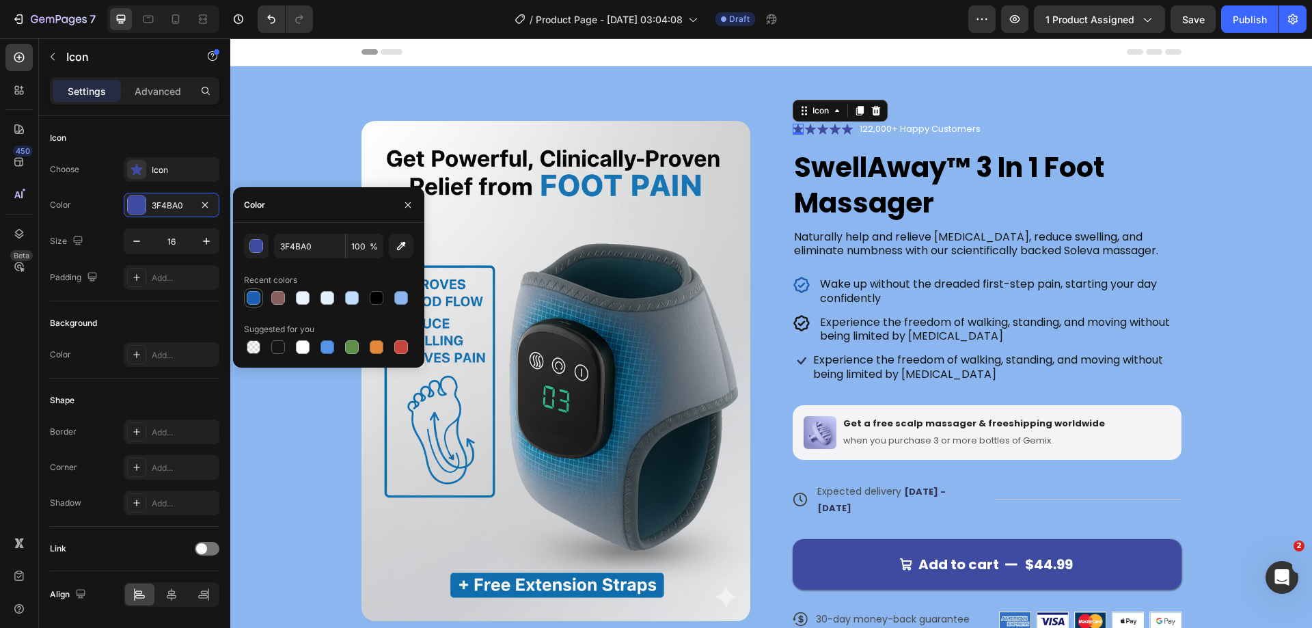
click at [251, 297] on div at bounding box center [254, 298] width 14 height 14
click at [276, 290] on div at bounding box center [278, 298] width 16 height 16
click at [250, 295] on div at bounding box center [254, 298] width 14 height 14
type input "1E5EB2"
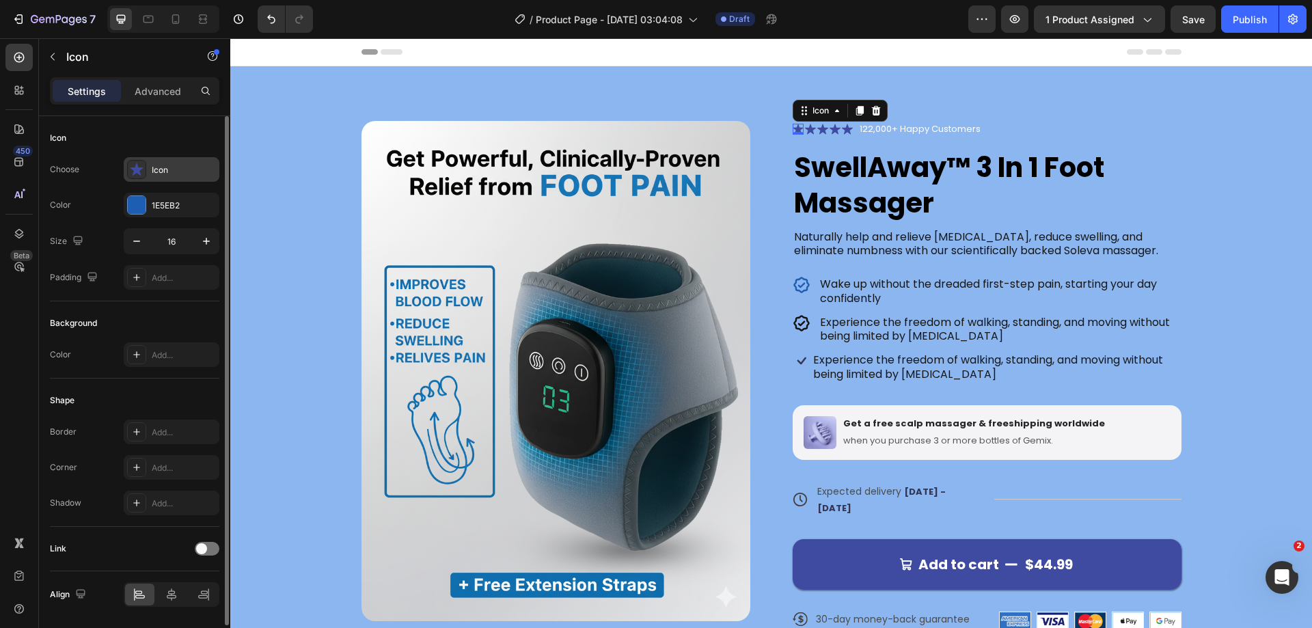
click at [156, 169] on div "Icon" at bounding box center [184, 170] width 64 height 12
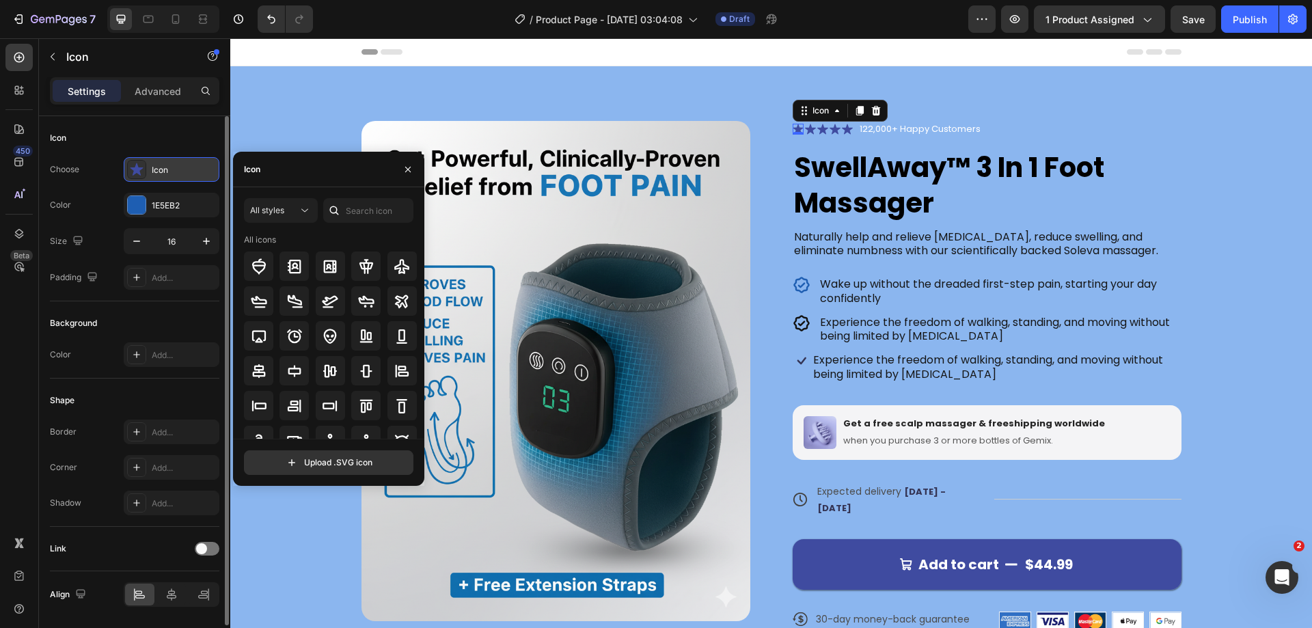
click at [156, 169] on div "Icon" at bounding box center [184, 170] width 64 height 12
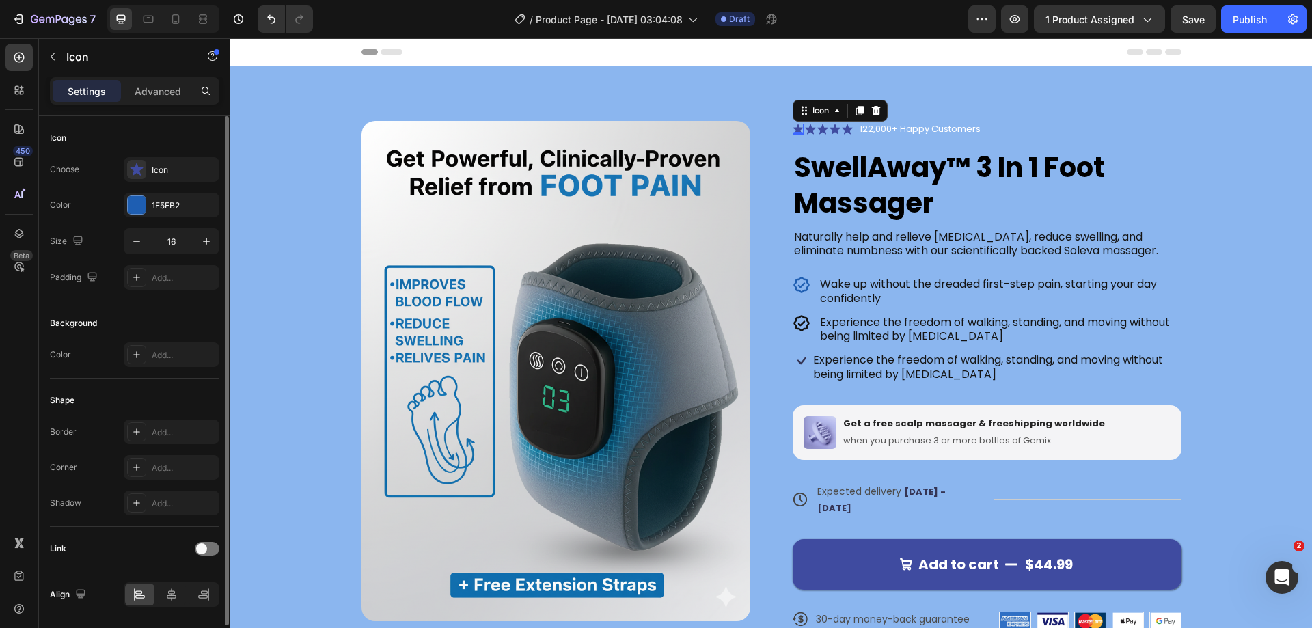
click at [143, 126] on div "Icon Choose Icon Color 1E5EB2 Size 16 Padding Add..." at bounding box center [134, 208] width 169 height 185
click at [810, 134] on div "Icon Icon Icon Icon Icon Icon List 0" at bounding box center [823, 129] width 60 height 11
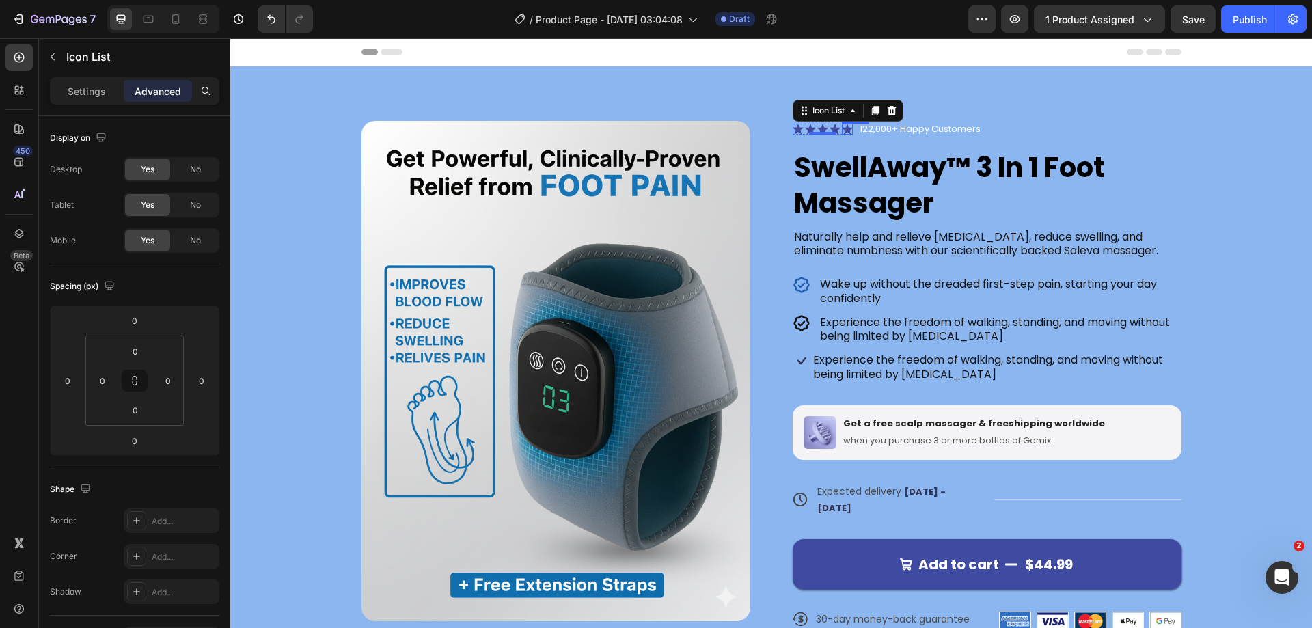
click at [842, 127] on icon at bounding box center [847, 129] width 11 height 10
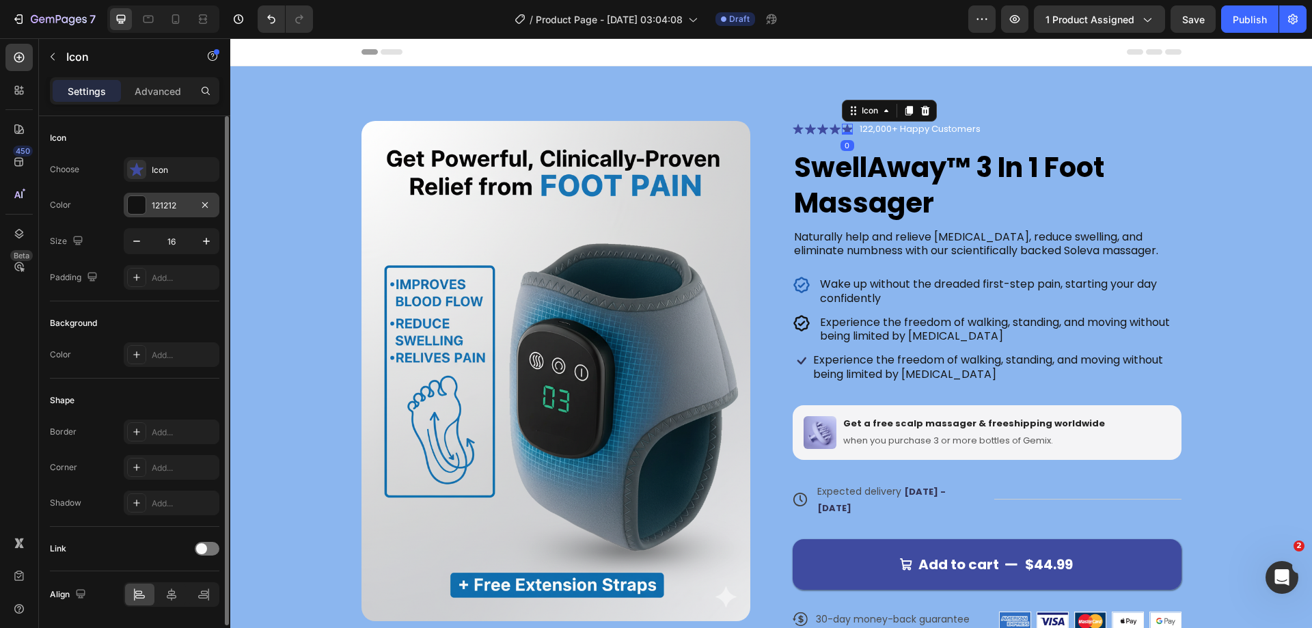
click at [135, 197] on div at bounding box center [137, 205] width 18 height 18
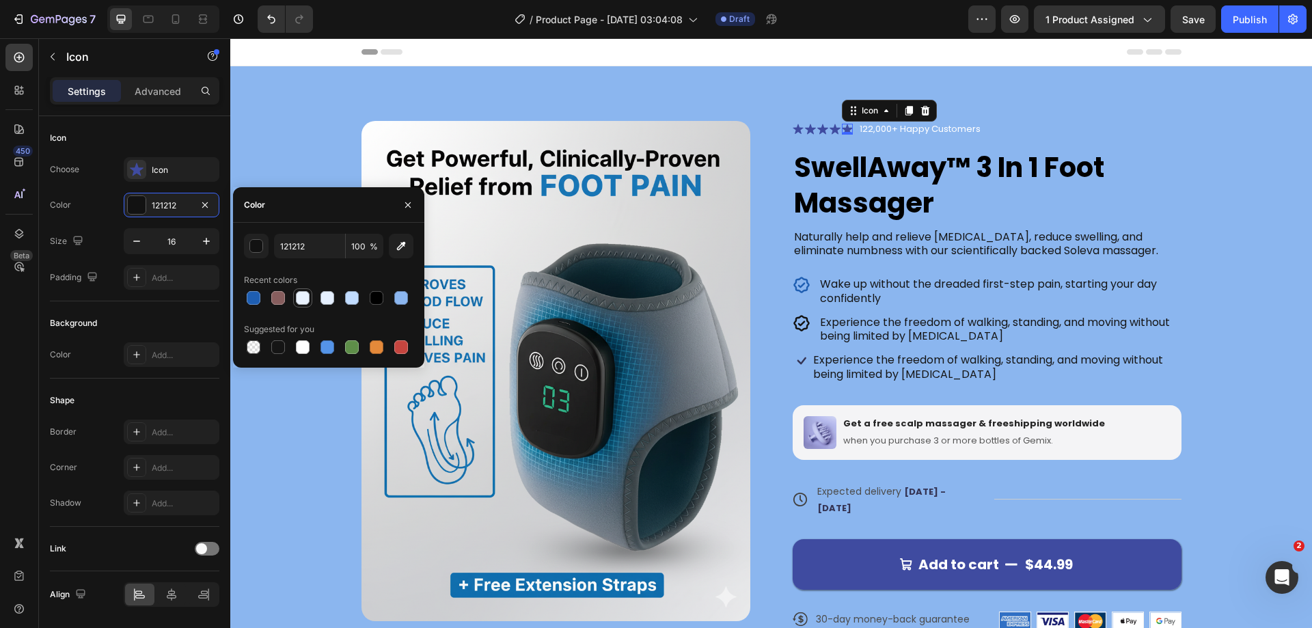
click at [303, 295] on div at bounding box center [303, 298] width 14 height 14
click at [275, 296] on div at bounding box center [278, 298] width 14 height 14
type input "875E5E"
click at [140, 318] on div "Background" at bounding box center [134, 323] width 169 height 22
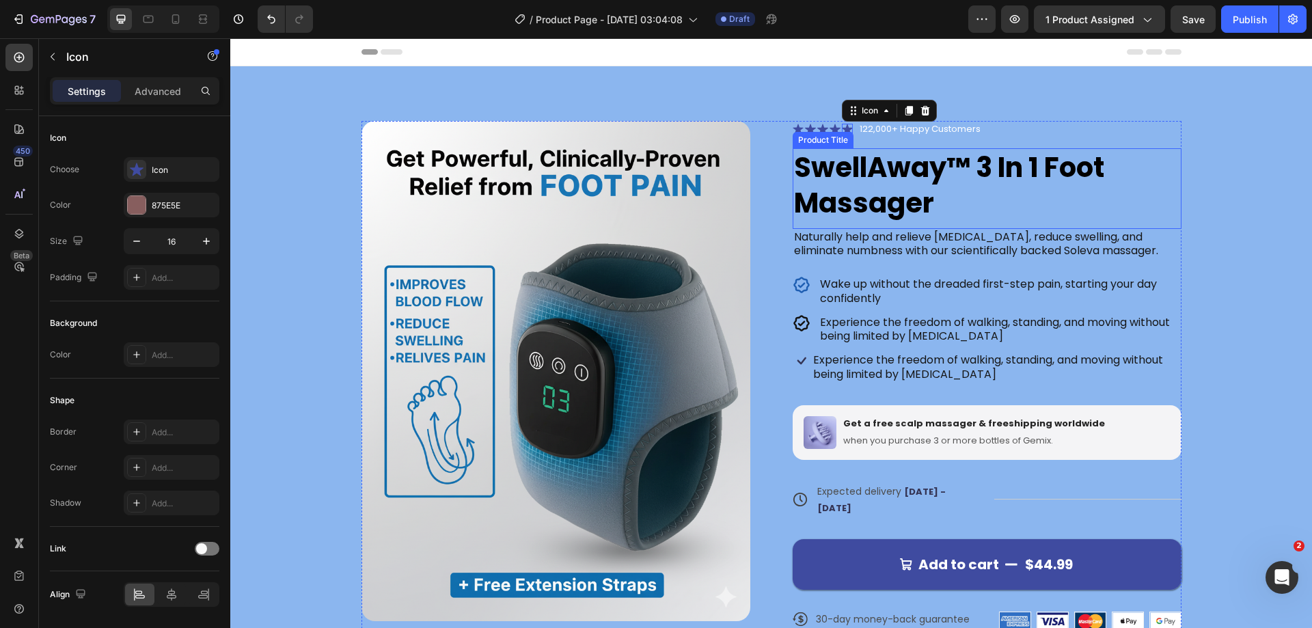
click at [899, 176] on h1 "SwellAway™ 3 In 1 Foot Massager" at bounding box center [987, 185] width 389 height 74
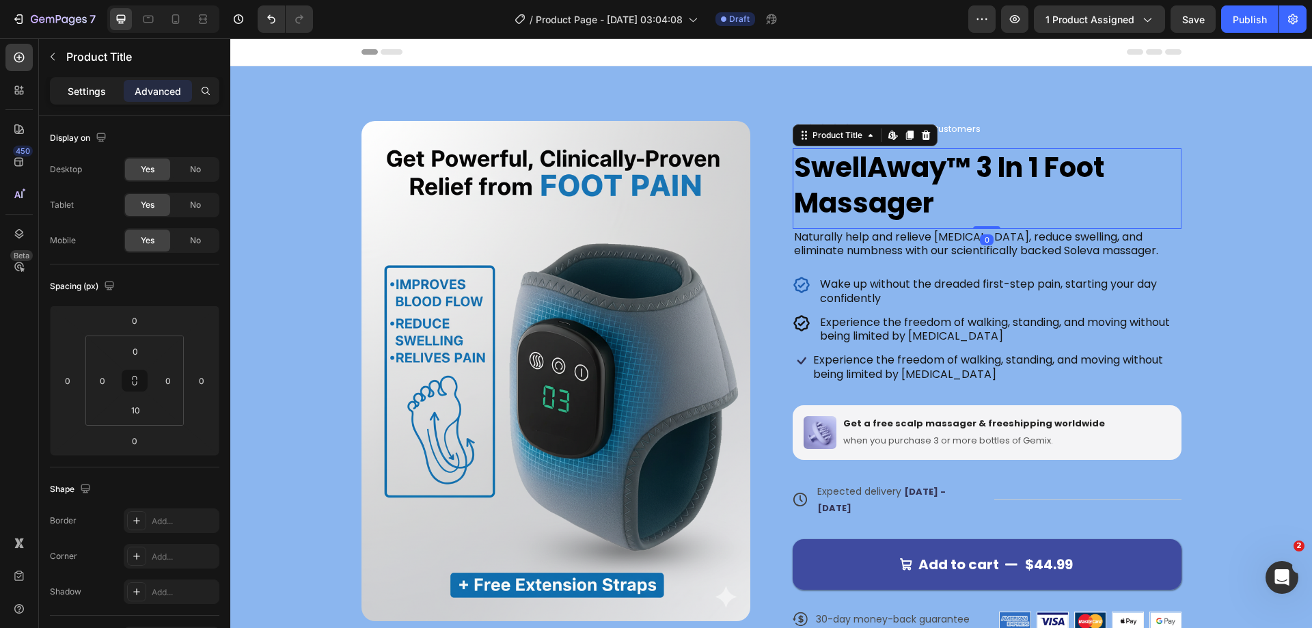
click at [79, 94] on p "Settings" at bounding box center [87, 91] width 38 height 14
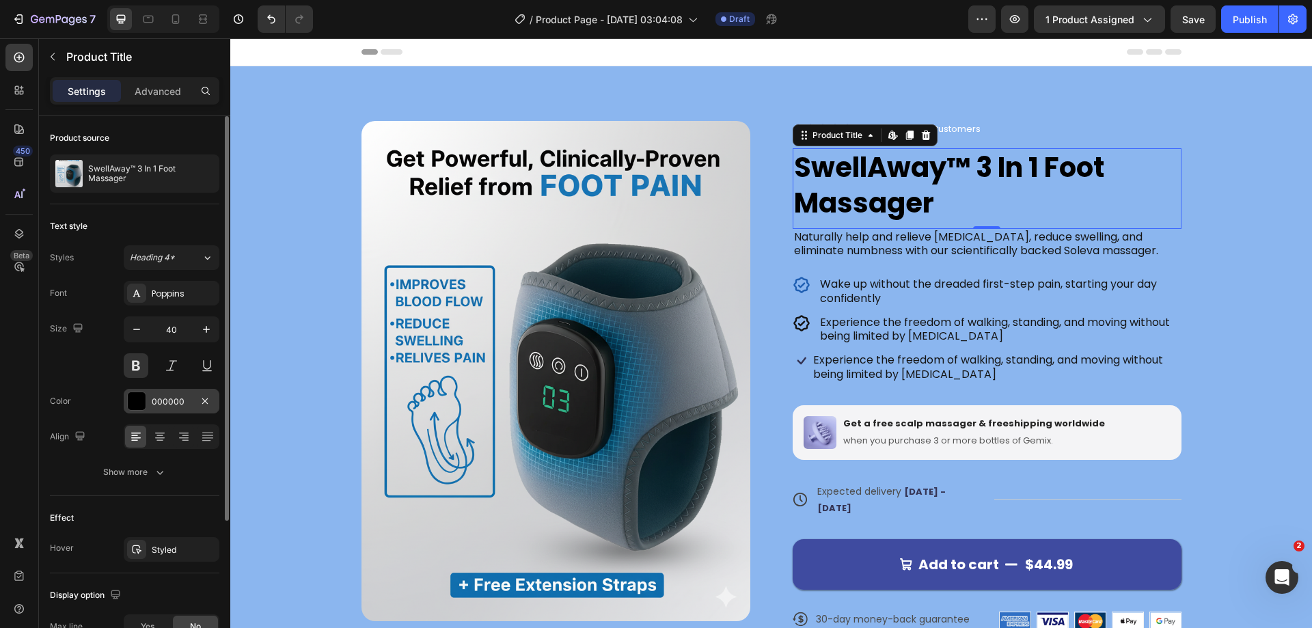
click at [140, 394] on div at bounding box center [137, 401] width 18 height 18
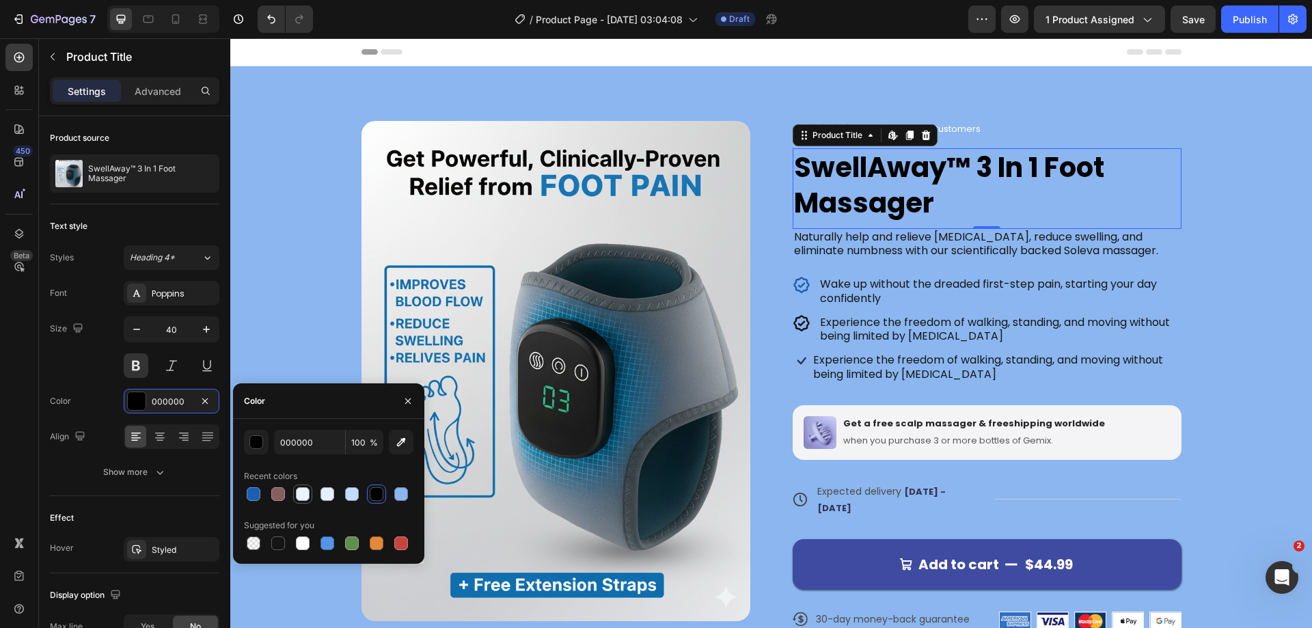
click at [309, 490] on div at bounding box center [303, 494] width 14 height 14
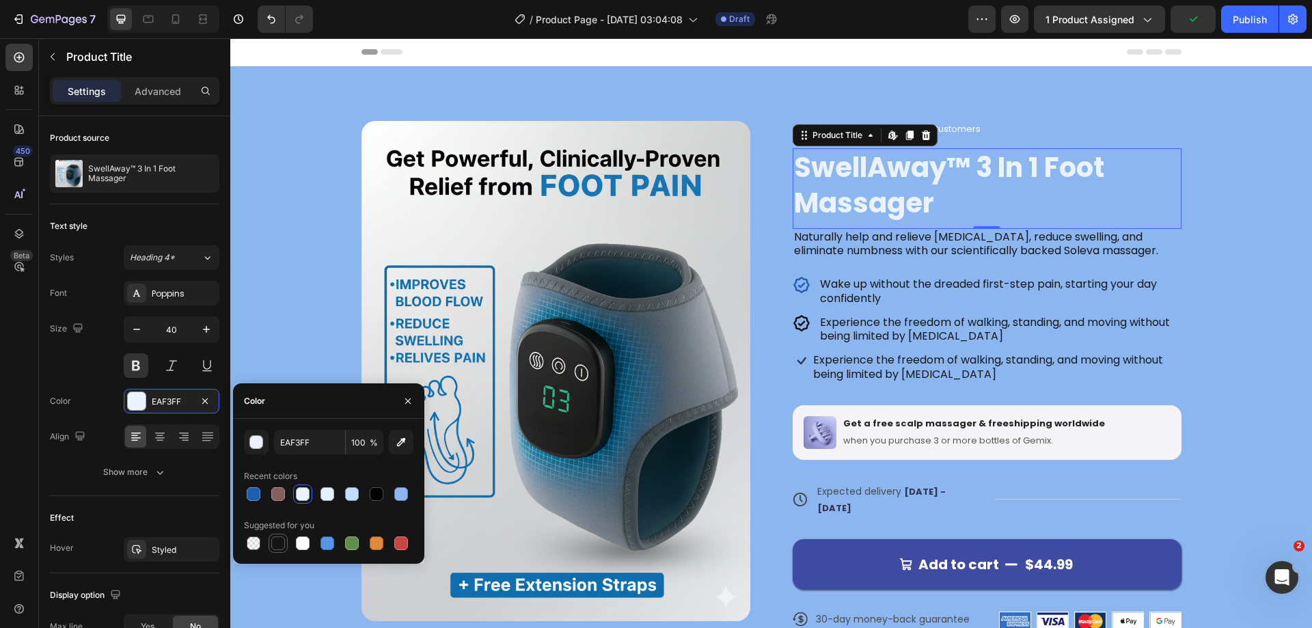
click at [282, 543] on div at bounding box center [278, 543] width 14 height 14
type input "151515"
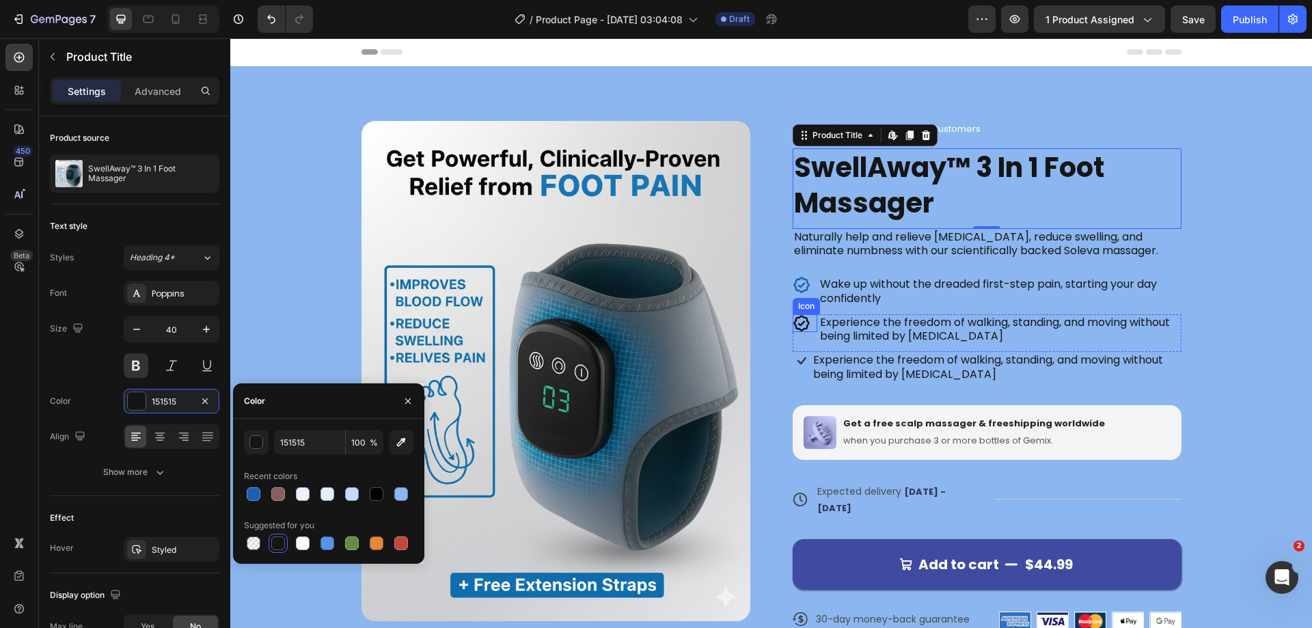
click at [793, 326] on icon at bounding box center [801, 323] width 16 height 16
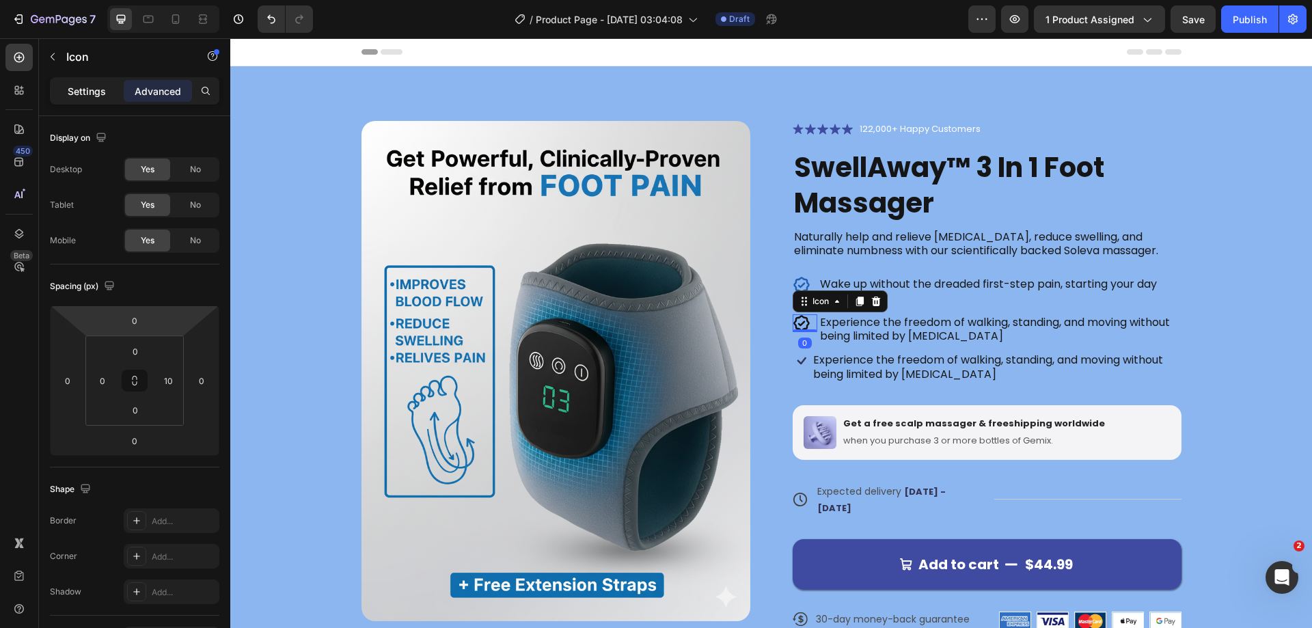
click at [102, 87] on p "Settings" at bounding box center [87, 91] width 38 height 14
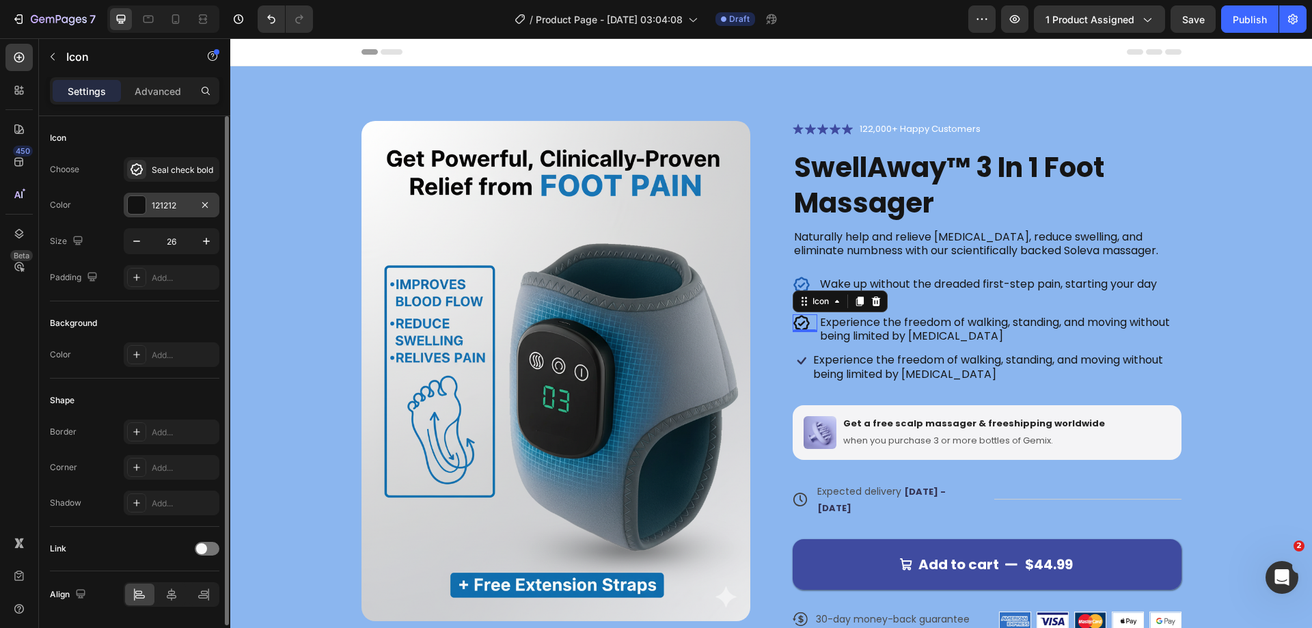
click at [142, 198] on div at bounding box center [137, 205] width 18 height 18
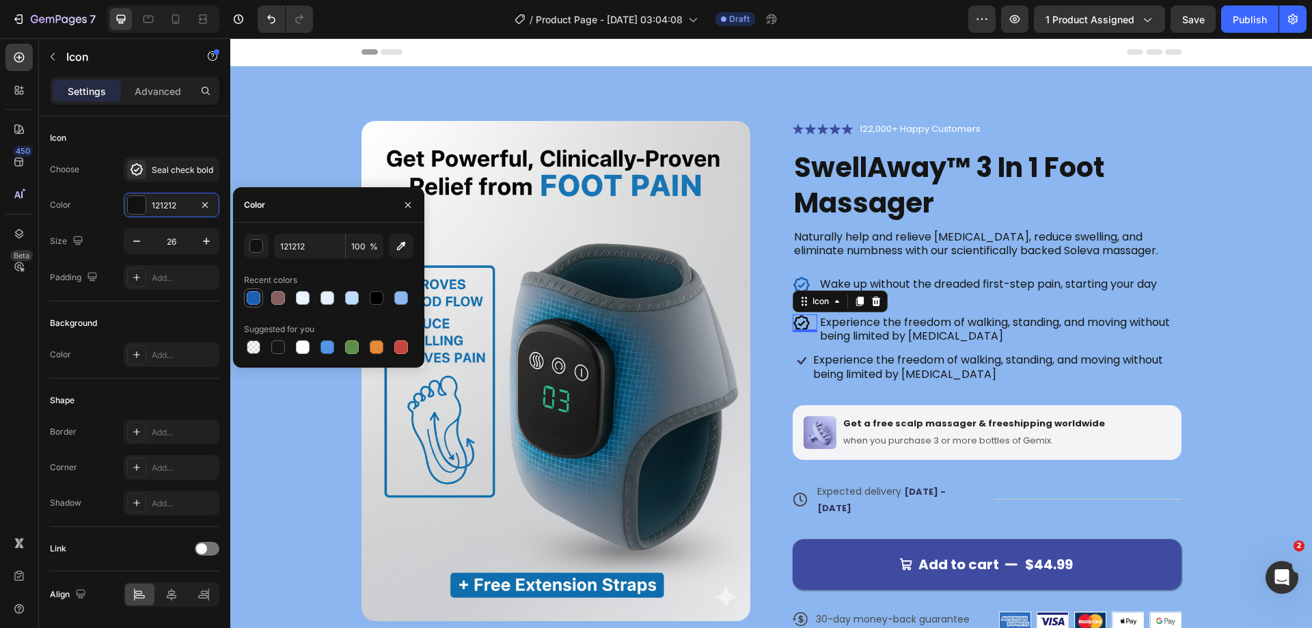
click at [256, 302] on div at bounding box center [254, 298] width 14 height 14
type input "1E5EB2"
click at [795, 361] on icon at bounding box center [802, 361] width 18 height 18
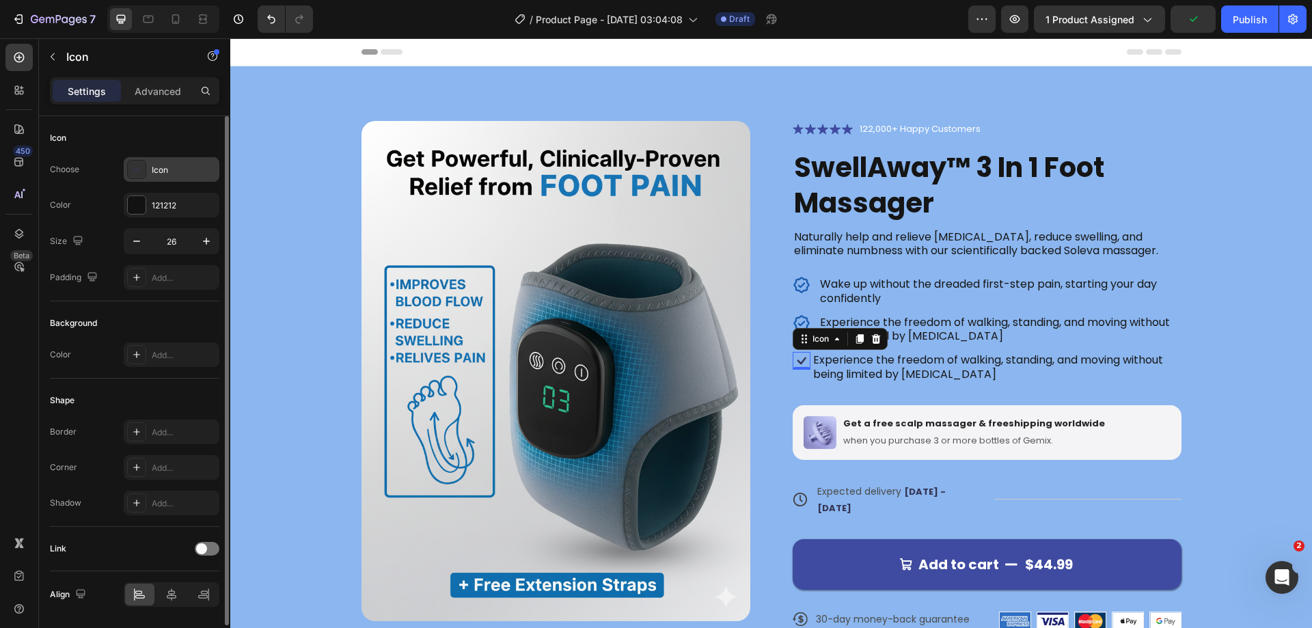
click at [150, 170] on div "Icon" at bounding box center [172, 169] width 96 height 25
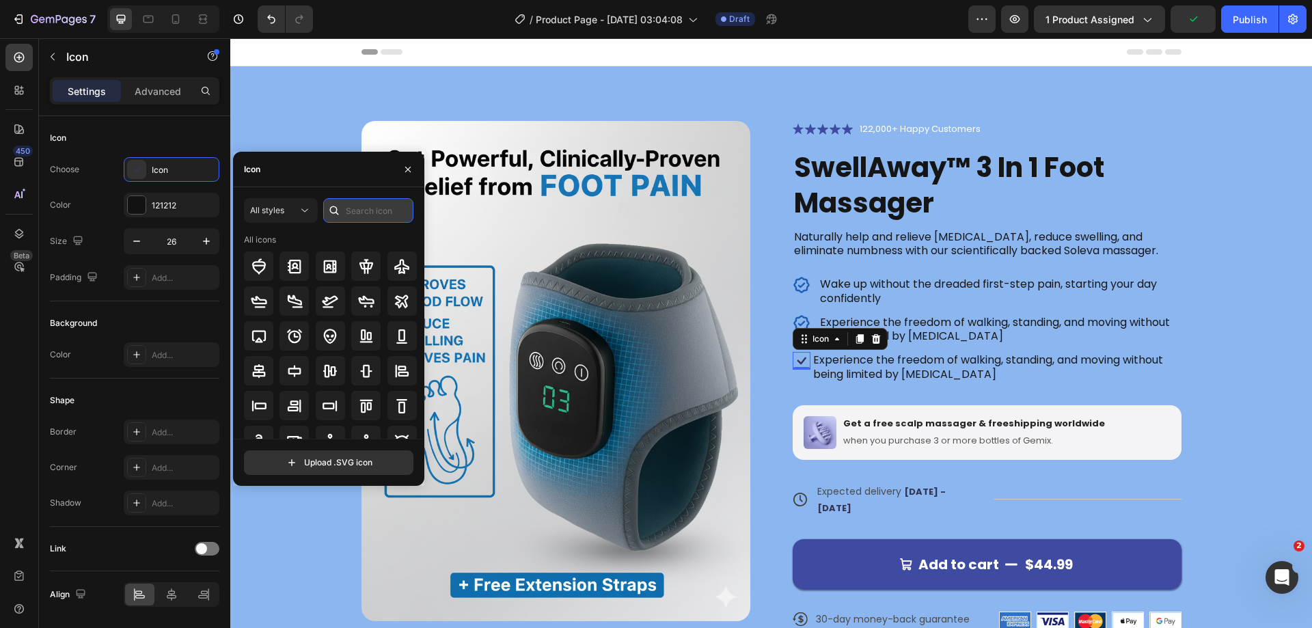
click at [355, 211] on input "text" at bounding box center [368, 210] width 90 height 25
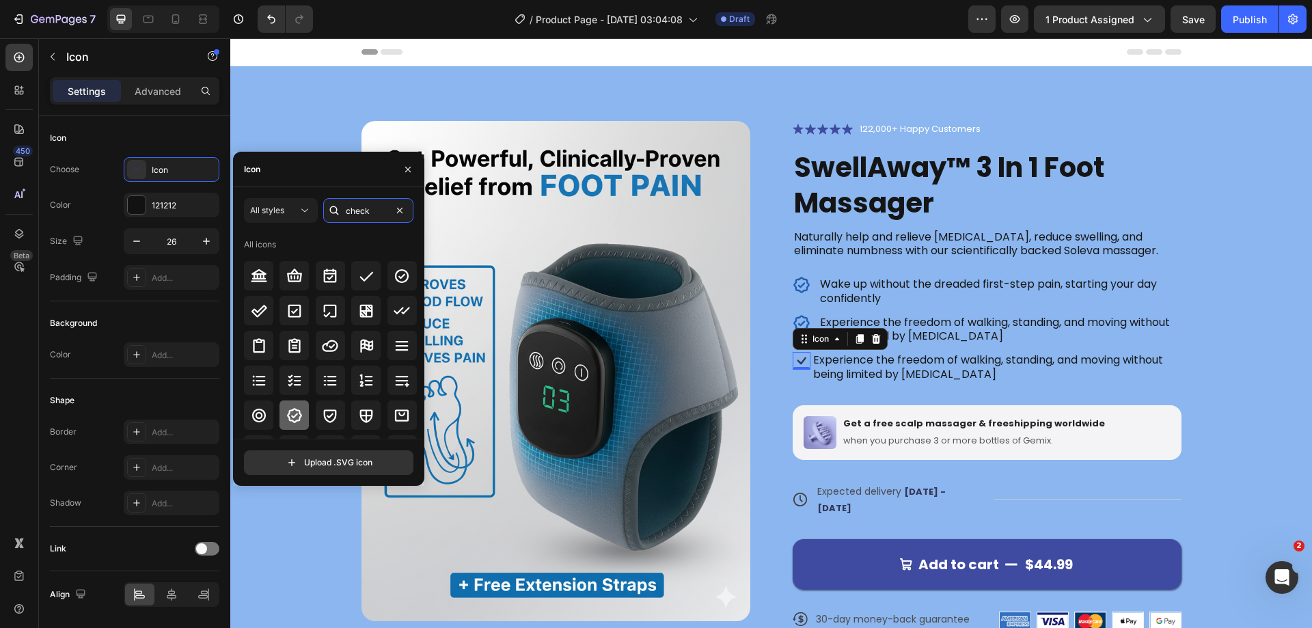
type input "check"
click at [294, 410] on icon at bounding box center [294, 415] width 16 height 16
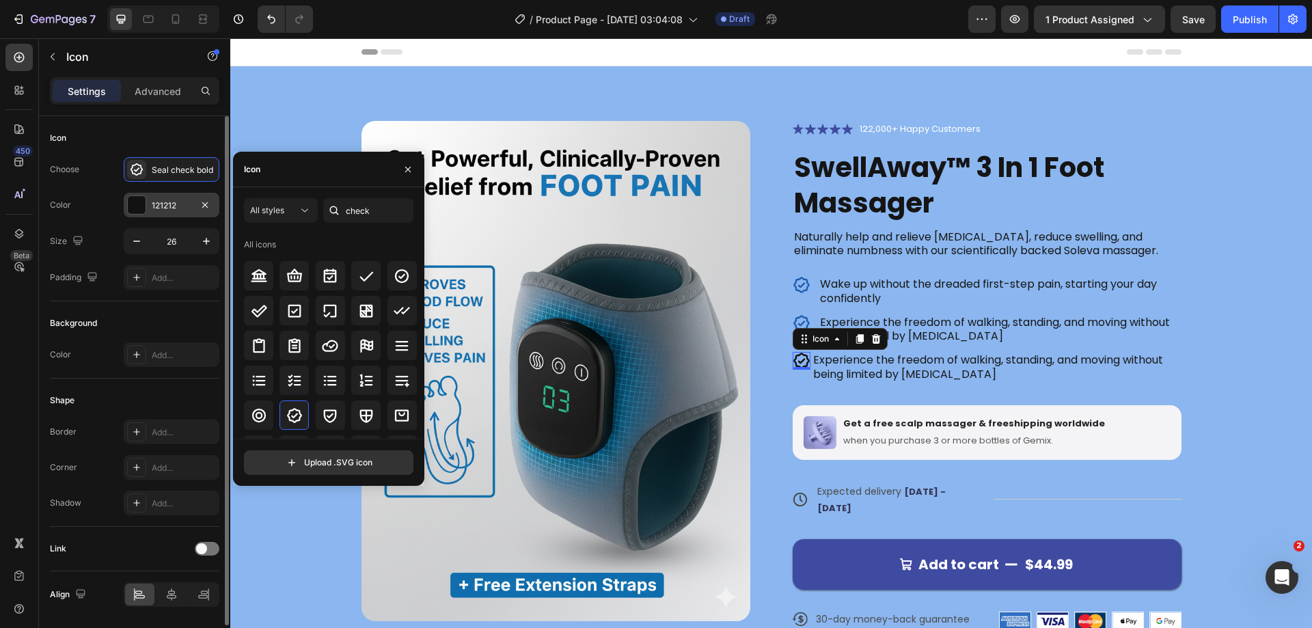
click at [132, 204] on div at bounding box center [137, 205] width 18 height 18
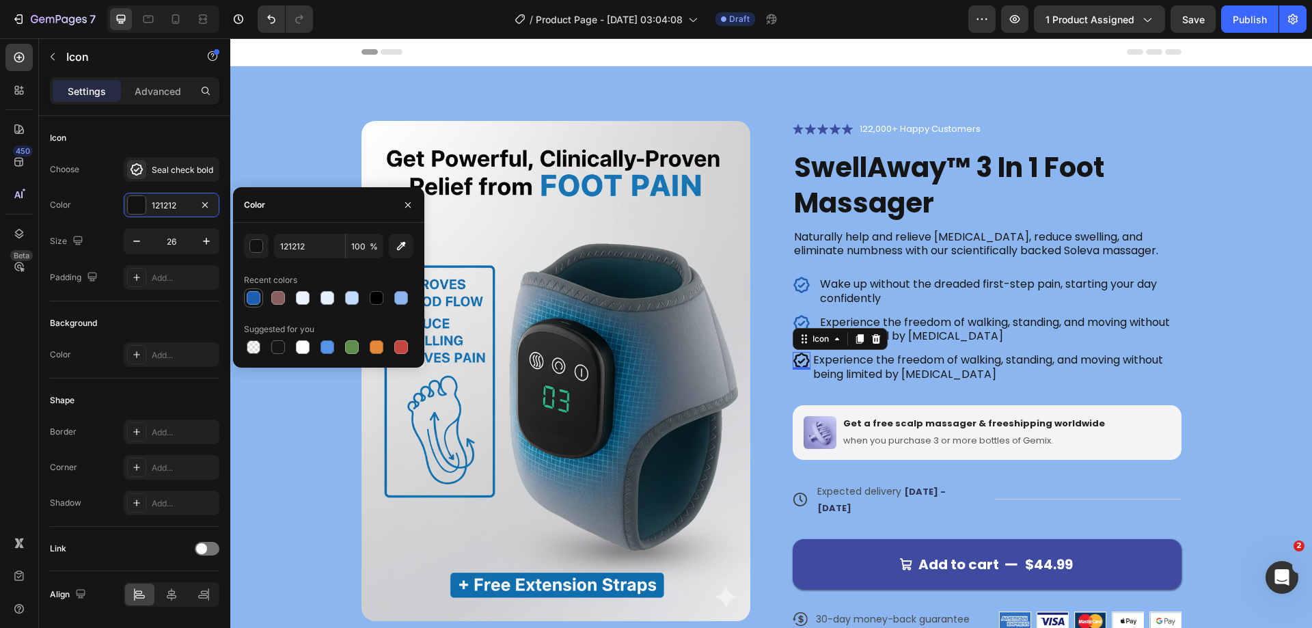
click at [257, 296] on div at bounding box center [254, 298] width 14 height 14
type input "1E5EB2"
click at [164, 315] on div "Background" at bounding box center [134, 323] width 169 height 22
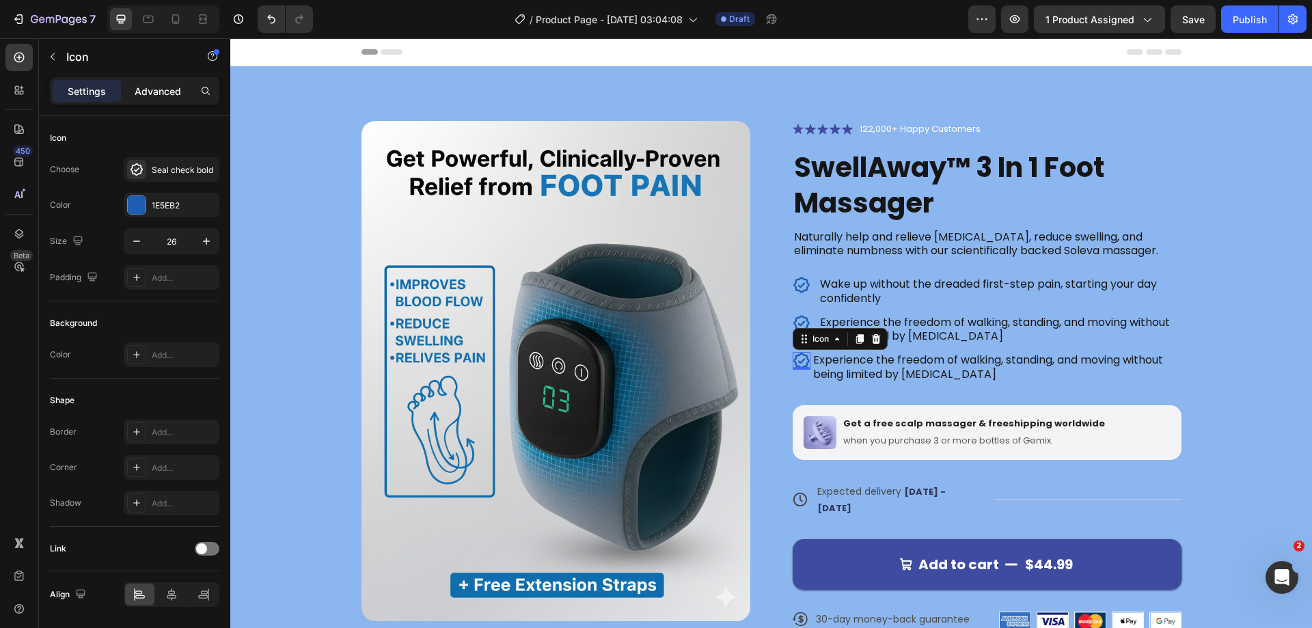
click at [135, 96] on p "Advanced" at bounding box center [158, 91] width 46 height 14
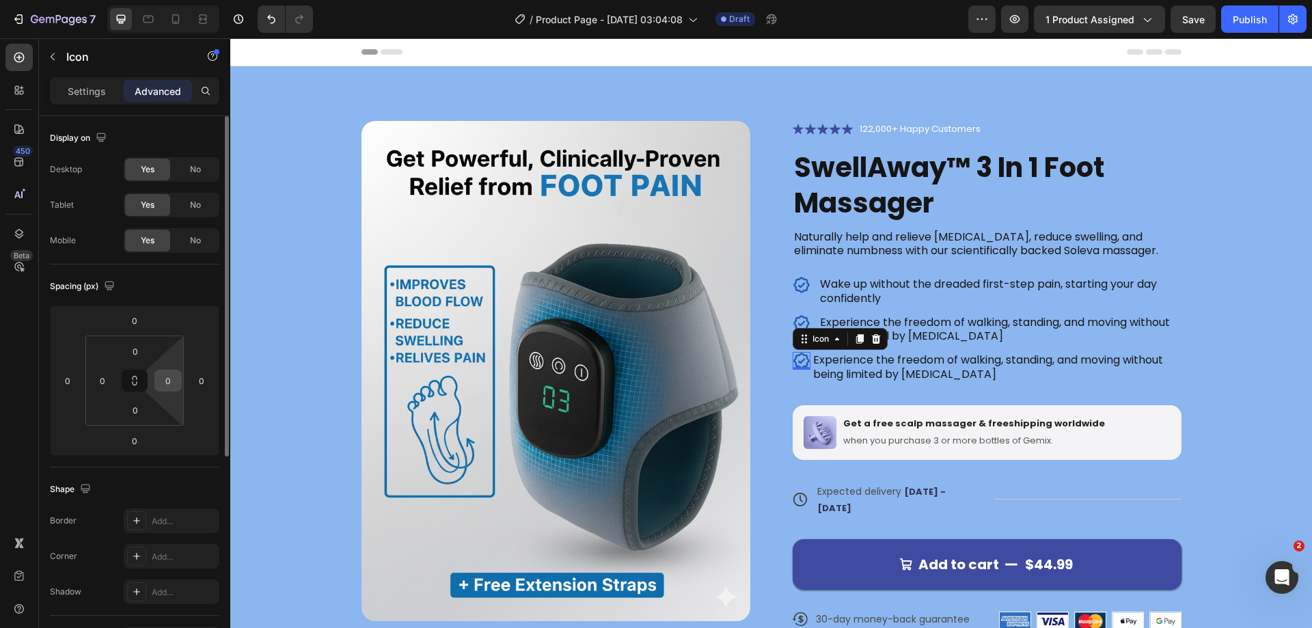
click at [169, 383] on input "0" at bounding box center [168, 380] width 20 height 20
type input "10"
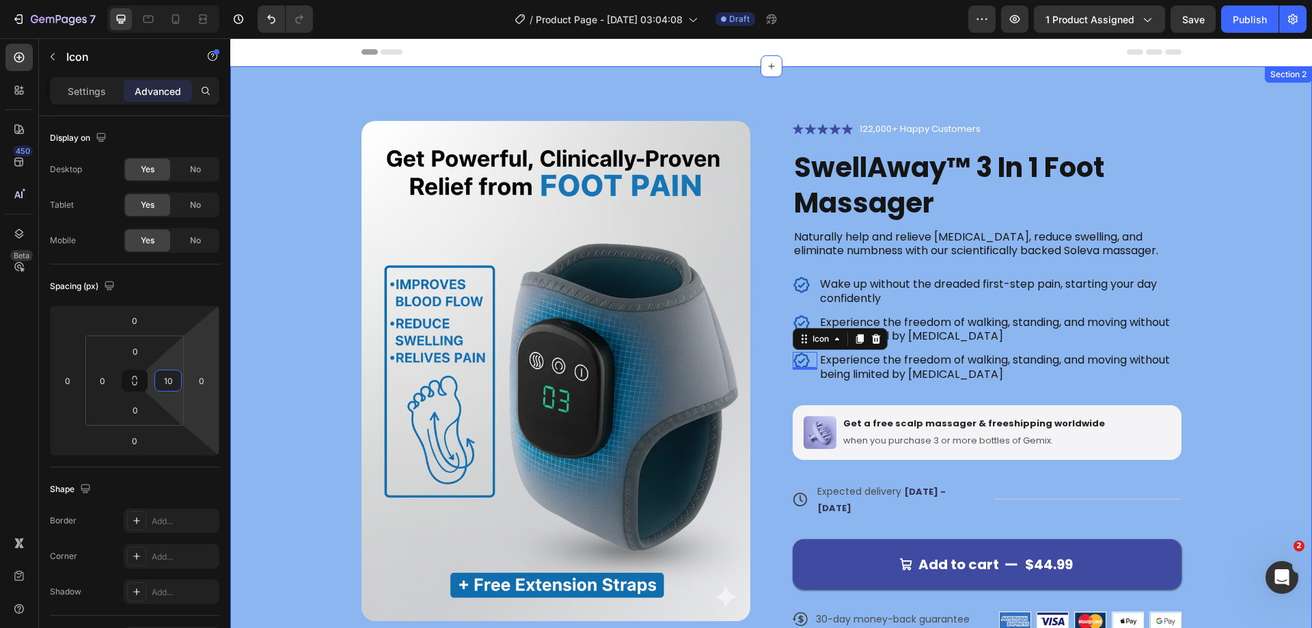
click at [1228, 244] on div "Product Images Icon Icon Icon Icon Icon Icon List 122,000+ Happy Customers Text…" at bounding box center [771, 387] width 972 height 532
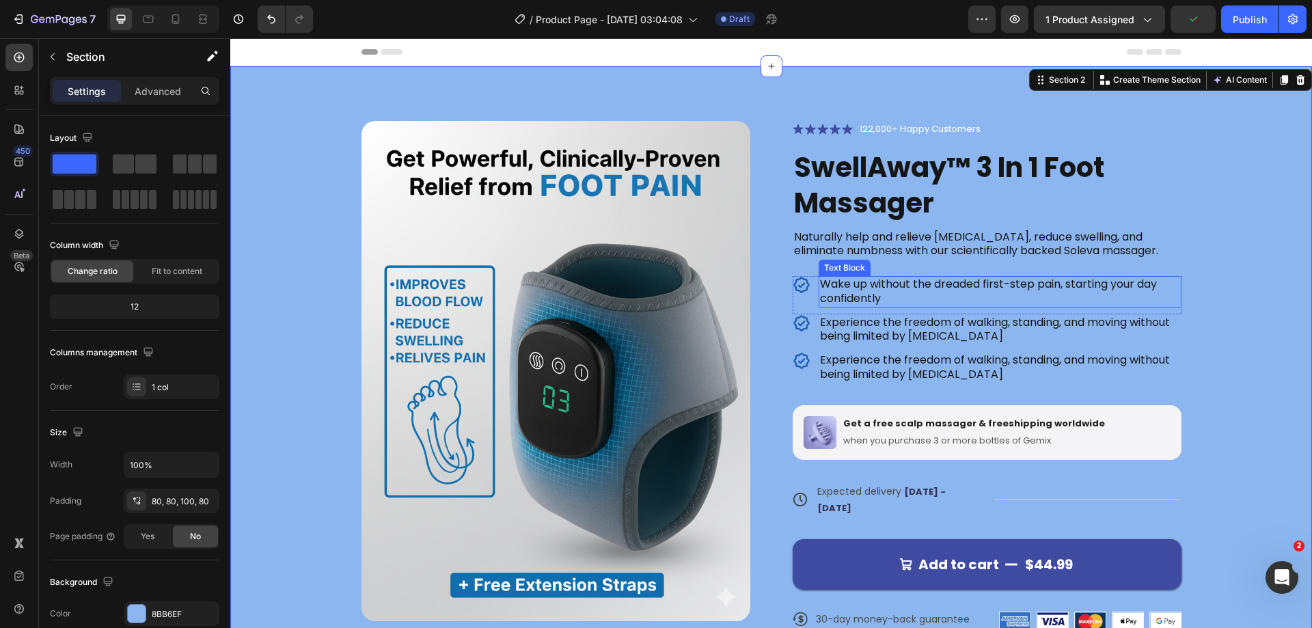
click at [838, 275] on div "Icon Icon Icon Icon Icon Icon List 122,000+ Happy Customers Text Block Row Swel…" at bounding box center [987, 387] width 389 height 532
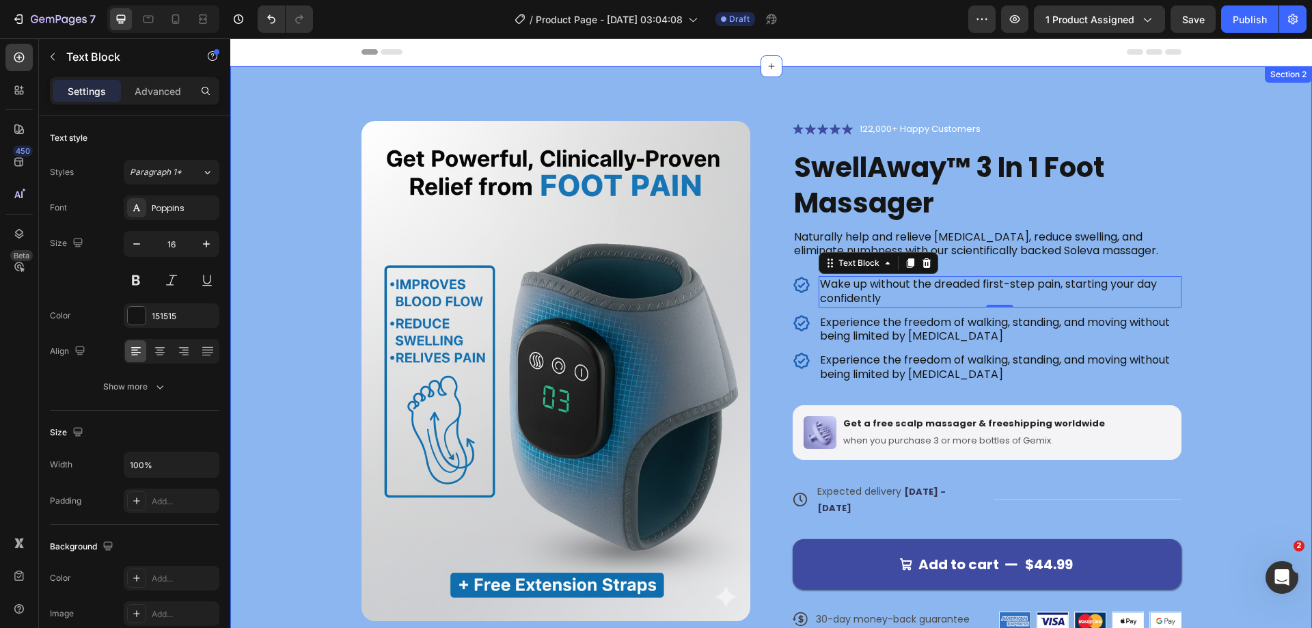
click at [1258, 262] on div "Product Images Icon Icon Icon Icon Icon Icon List 122,000+ Happy Customers Text…" at bounding box center [771, 393] width 1082 height 655
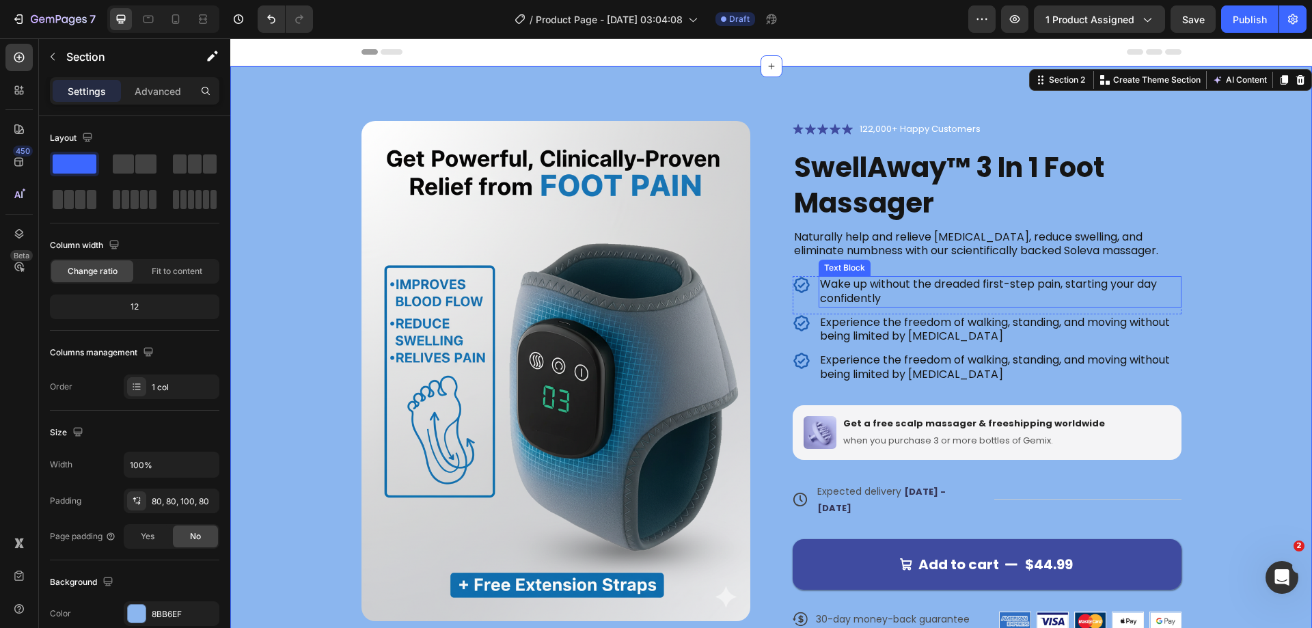
click at [845, 290] on p "Wake up without the dreaded first-step pain, starting your day confidently" at bounding box center [1000, 291] width 360 height 29
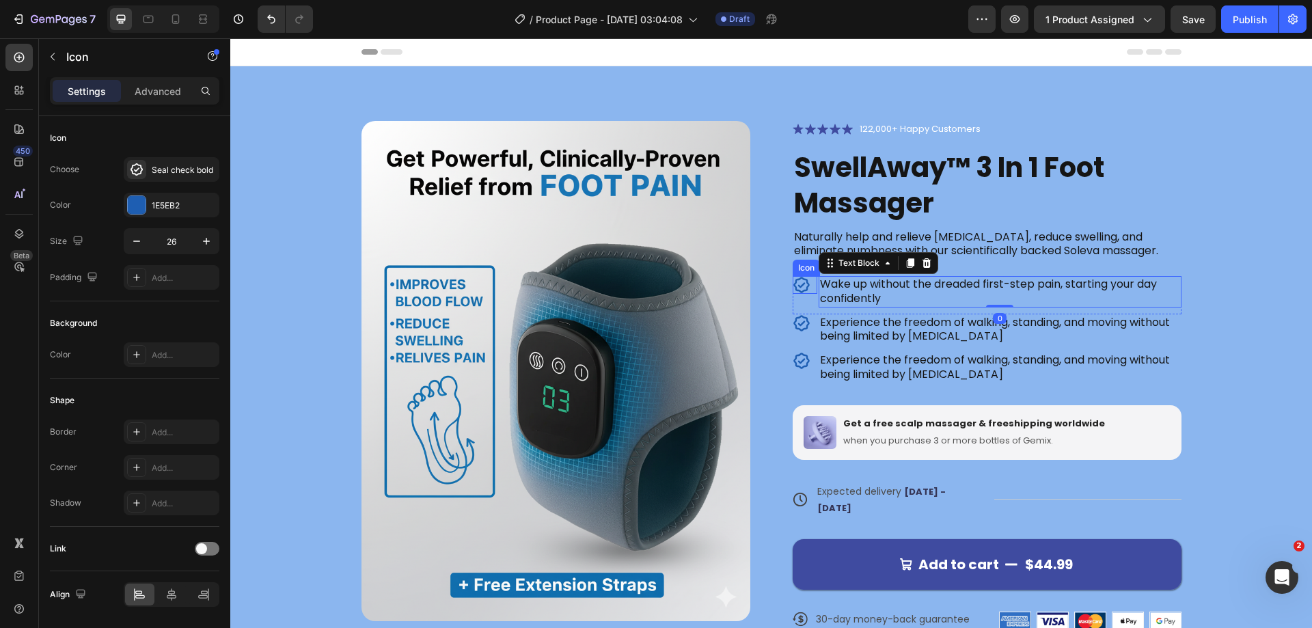
click at [794, 283] on icon at bounding box center [802, 285] width 18 height 18
click at [144, 80] on div "Advanced" at bounding box center [158, 91] width 68 height 22
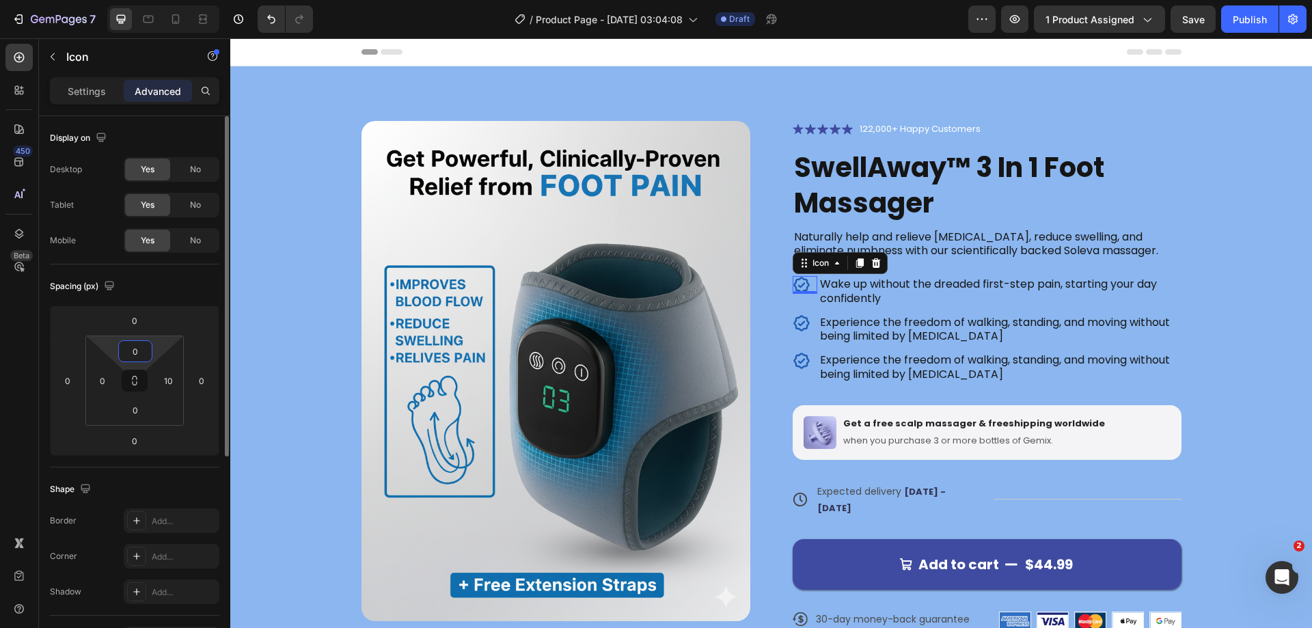
click at [127, 348] on input "0" at bounding box center [135, 351] width 27 height 20
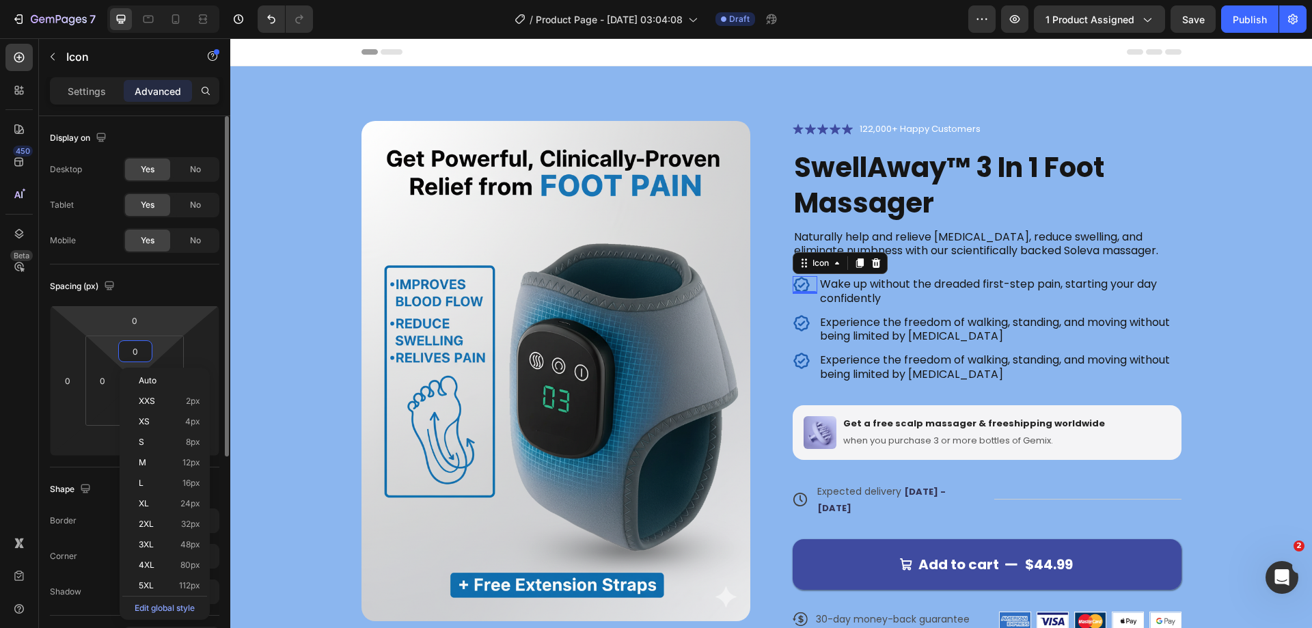
type input "2"
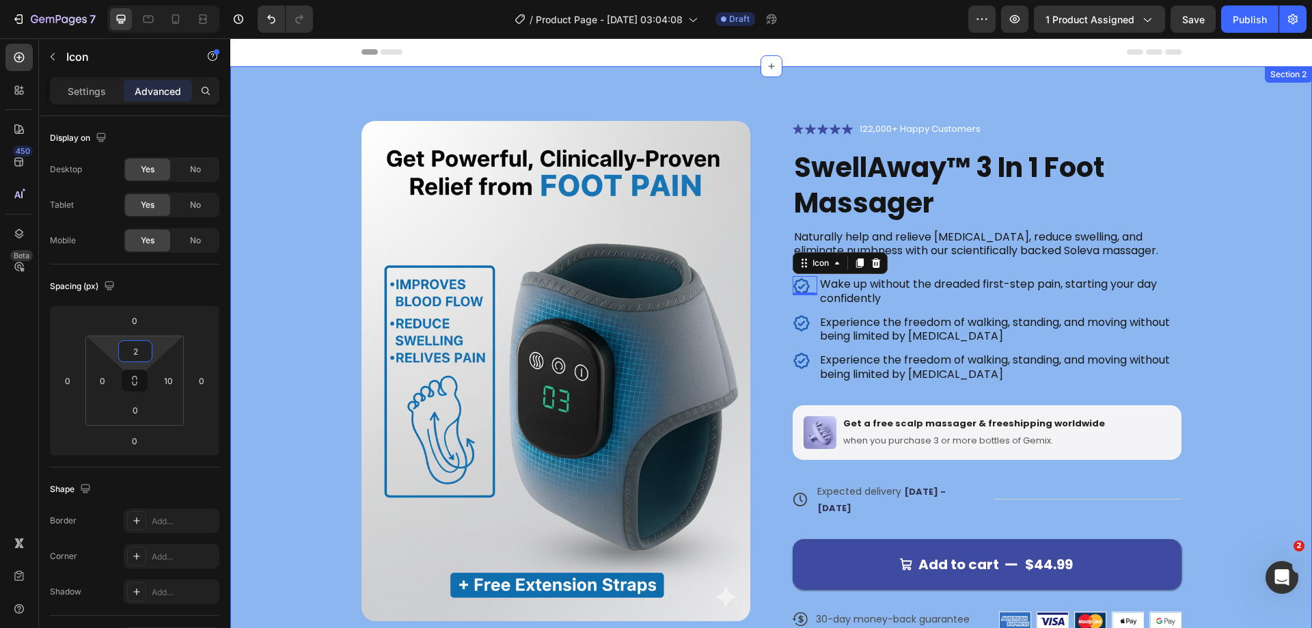
drag, startPoint x: 280, startPoint y: 387, endPoint x: 288, endPoint y: 386, distance: 7.5
click at [280, 386] on div "Product Images Icon Icon Icon Icon Icon Icon List 122,000+ Happy Customers Text…" at bounding box center [771, 393] width 1082 height 655
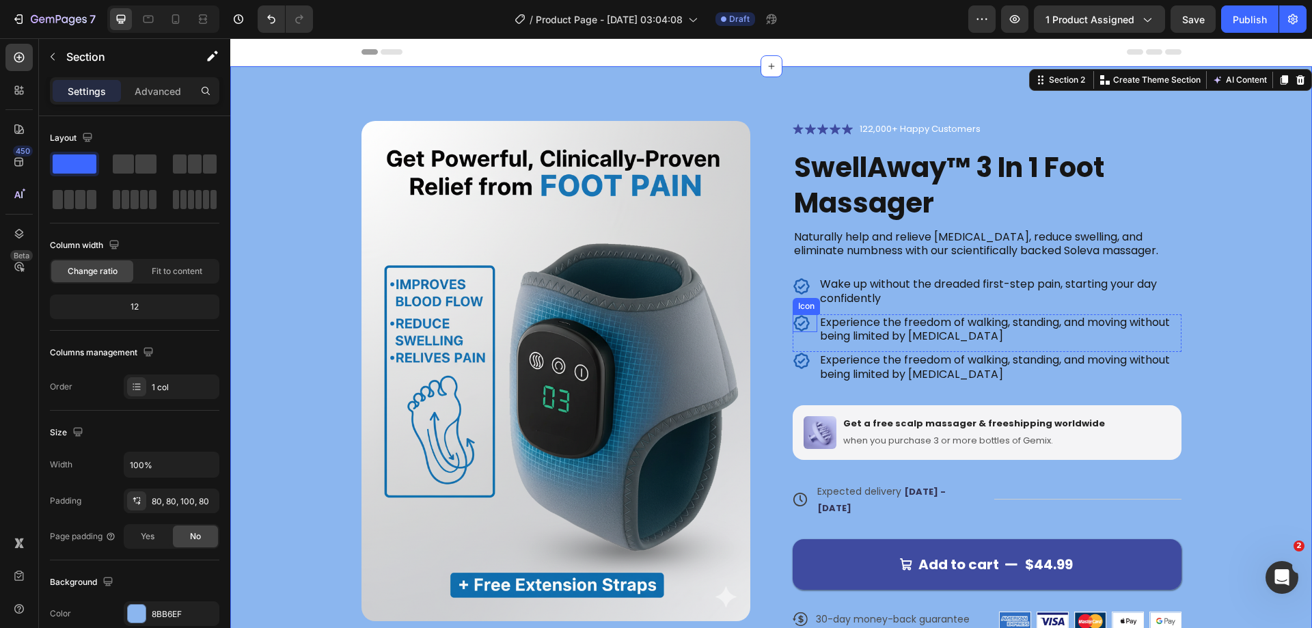
click at [800, 318] on icon at bounding box center [801, 323] width 16 height 16
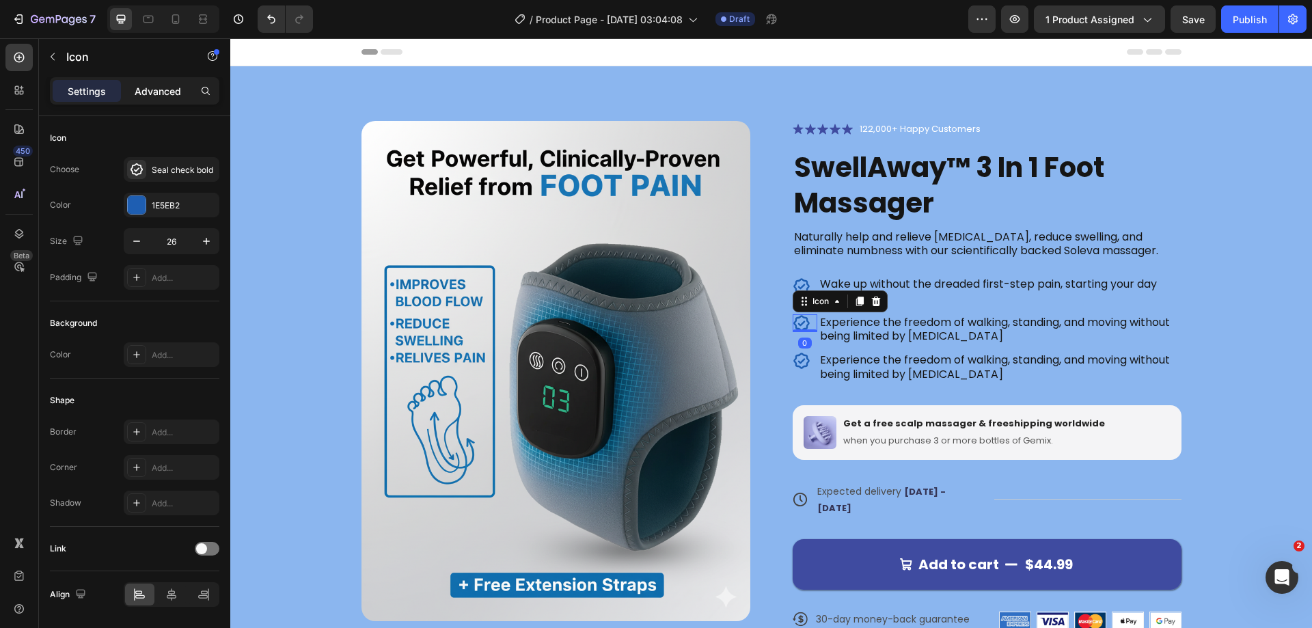
click at [167, 96] on p "Advanced" at bounding box center [158, 91] width 46 height 14
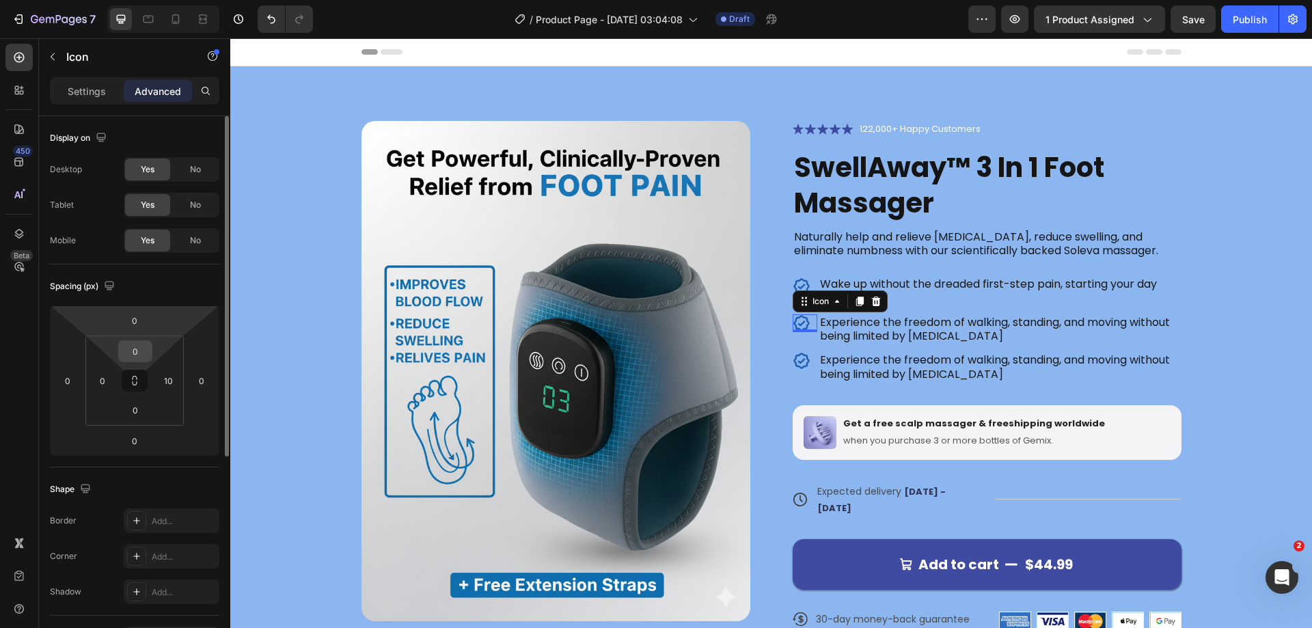
click at [133, 349] on input "0" at bounding box center [135, 351] width 27 height 20
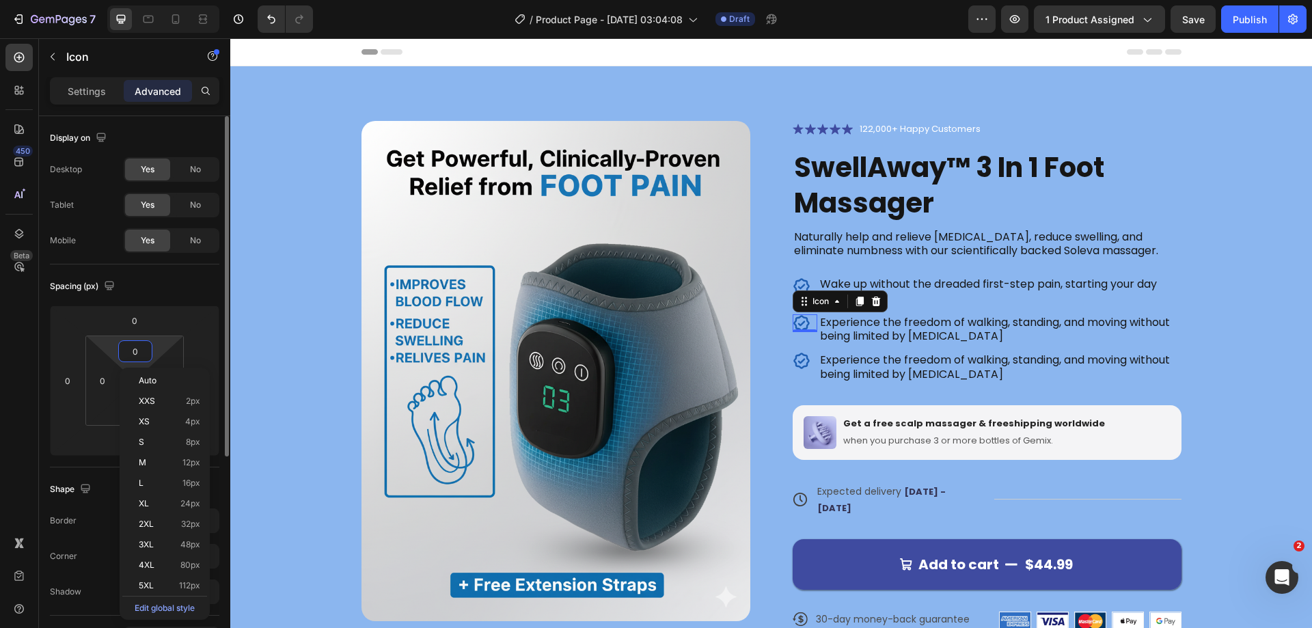
type input "2"
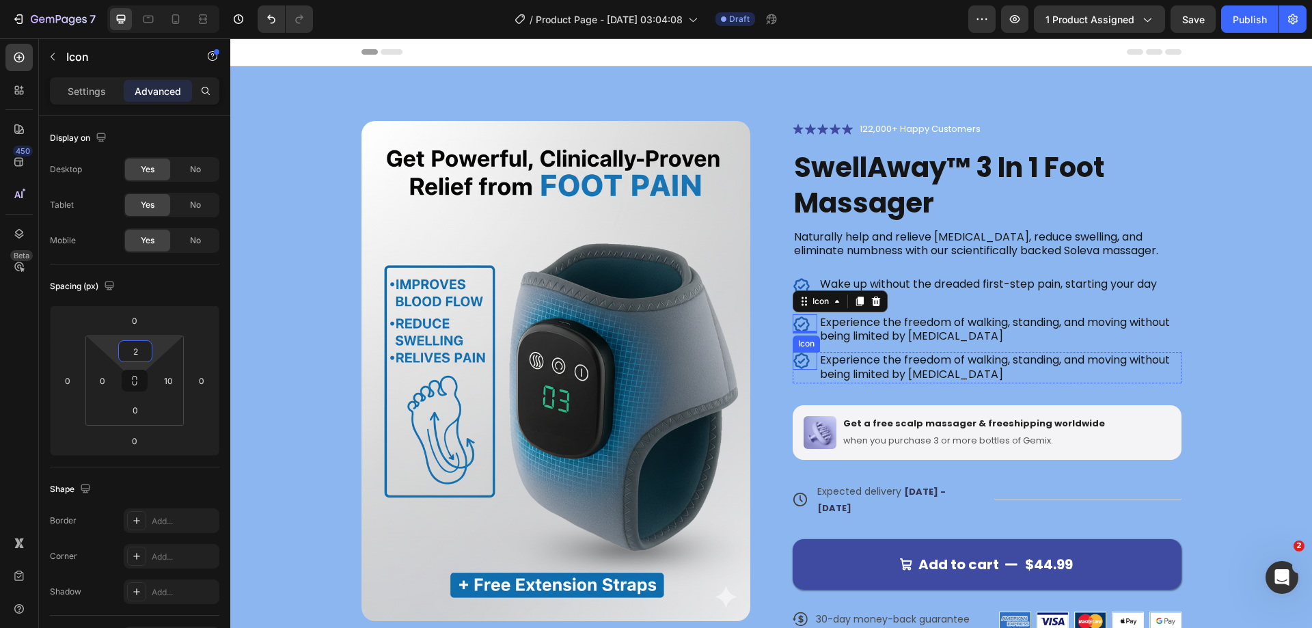
click at [802, 357] on icon at bounding box center [801, 361] width 16 height 16
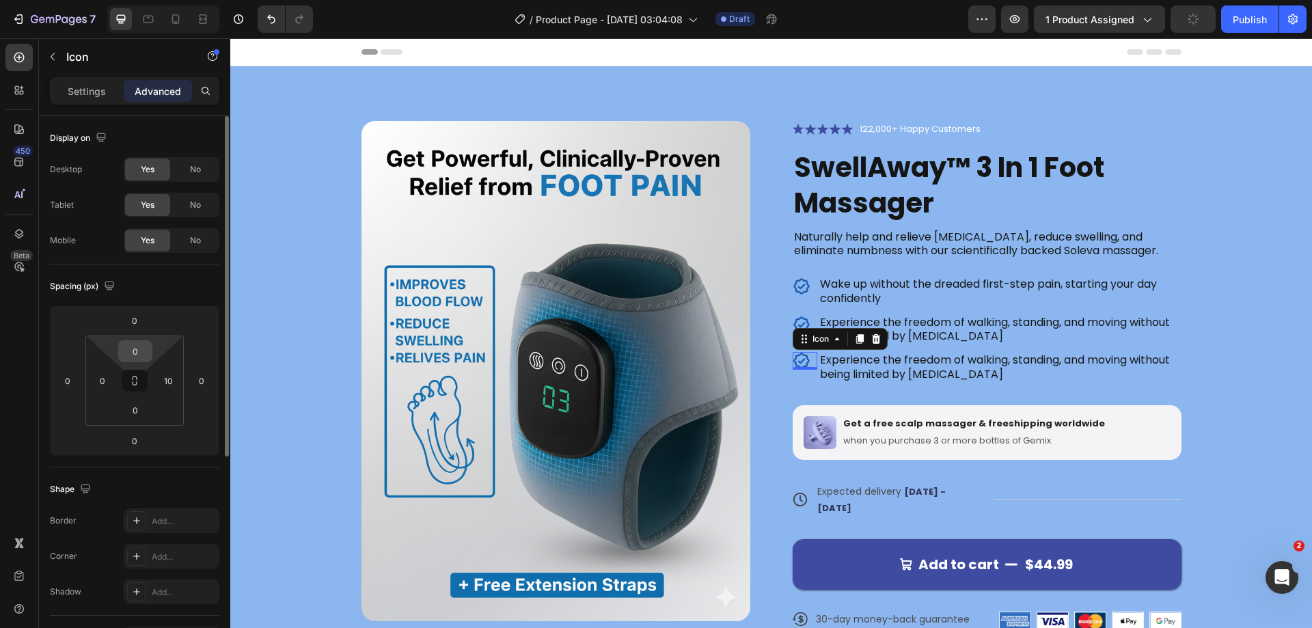
click at [131, 0] on html "7 Version history / Product Page - Sep 27, 03:04:08 Draft Preview 1 product ass…" at bounding box center [656, 0] width 1312 height 0
type input "2"
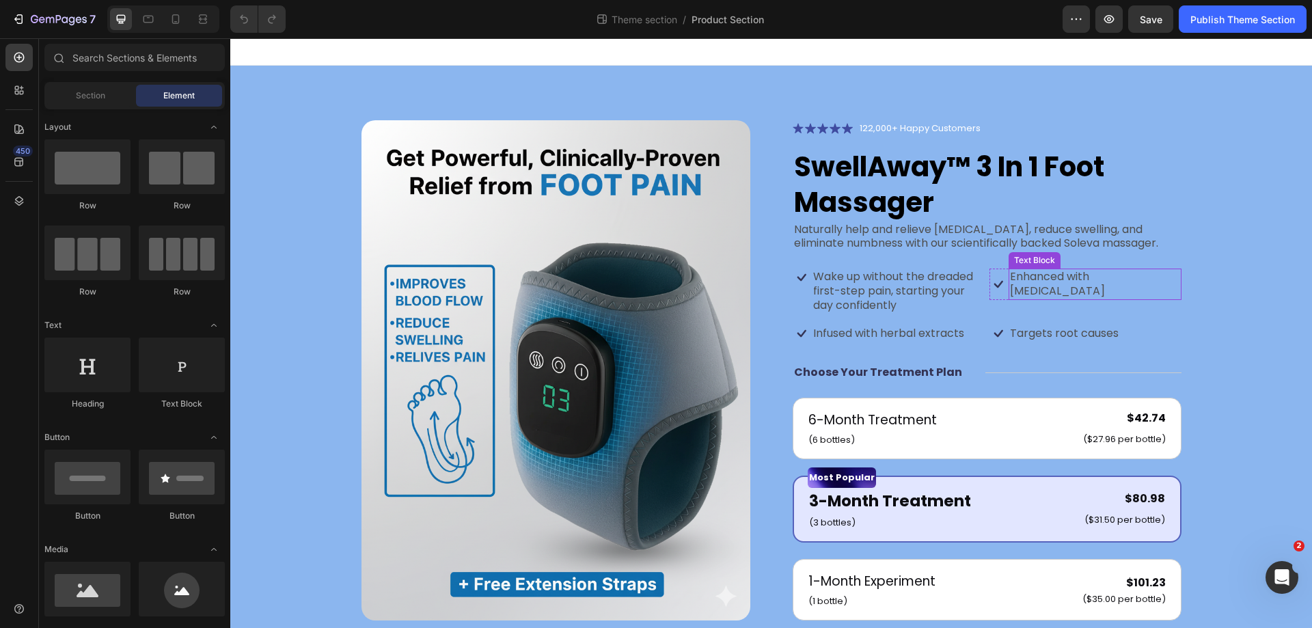
click at [1035, 275] on p "Enhanced with [MEDICAL_DATA]" at bounding box center [1095, 284] width 170 height 29
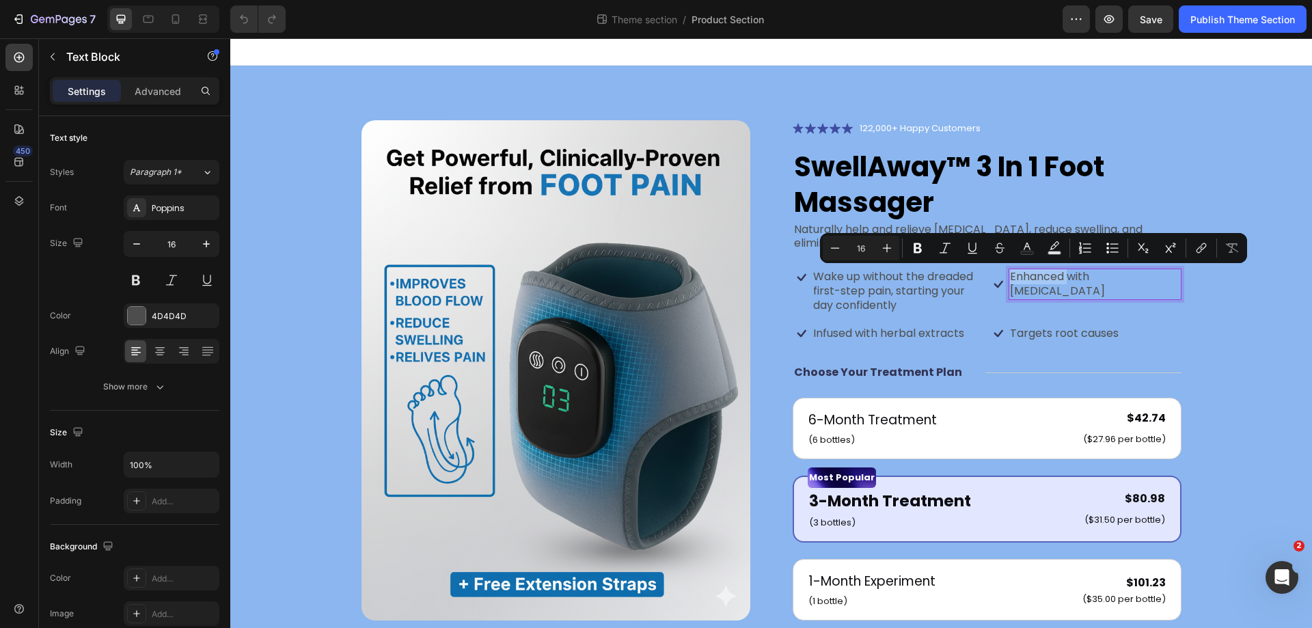
click at [1035, 274] on p "Enhanced with biotin" at bounding box center [1095, 284] width 170 height 29
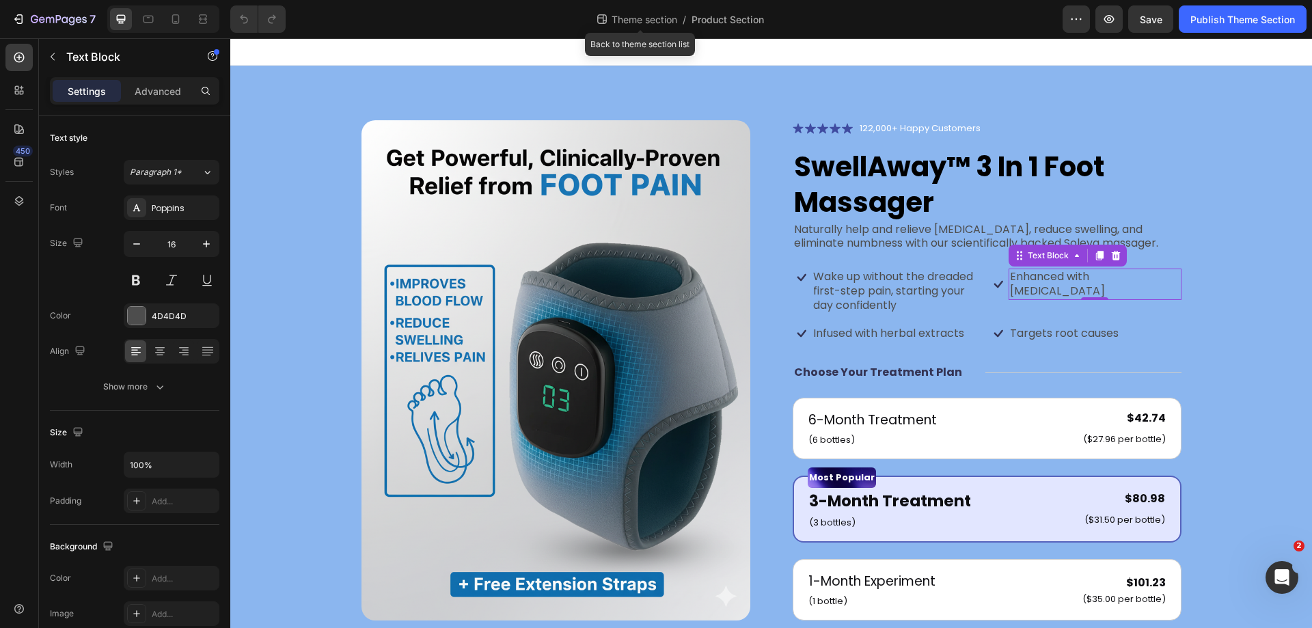
click at [652, 20] on span "Theme section" at bounding box center [644, 19] width 71 height 14
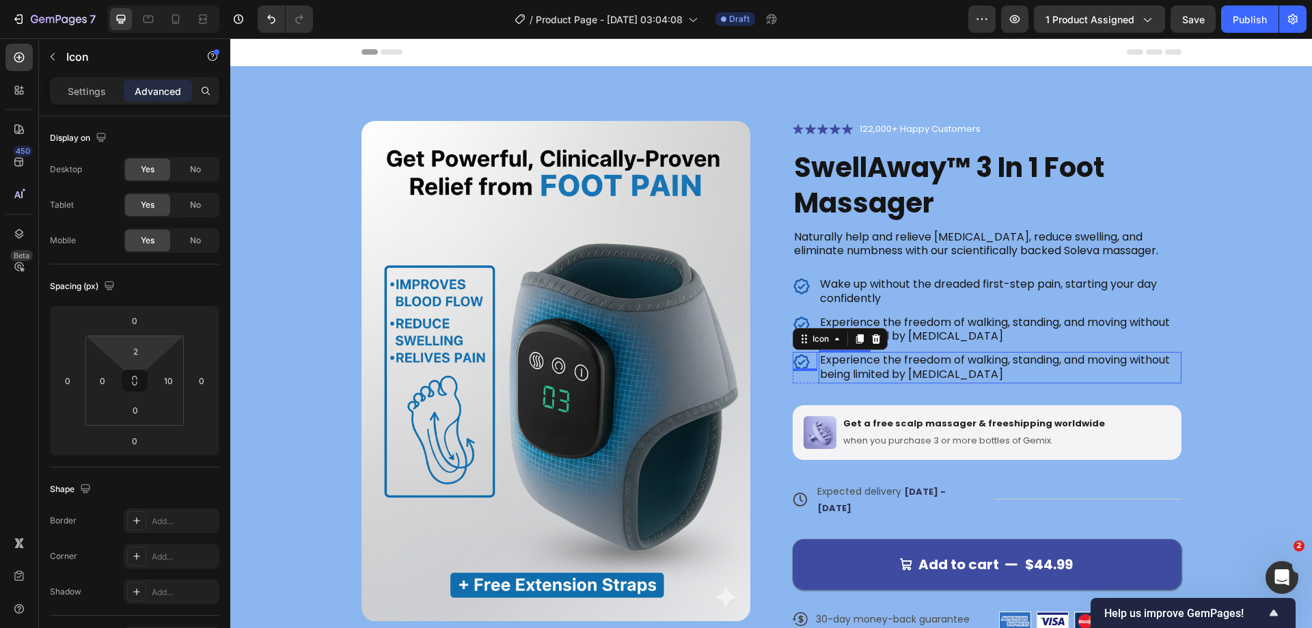
click at [909, 359] on p "Experience the freedom of walking, standing, and moving without being limited b…" at bounding box center [1000, 367] width 360 height 29
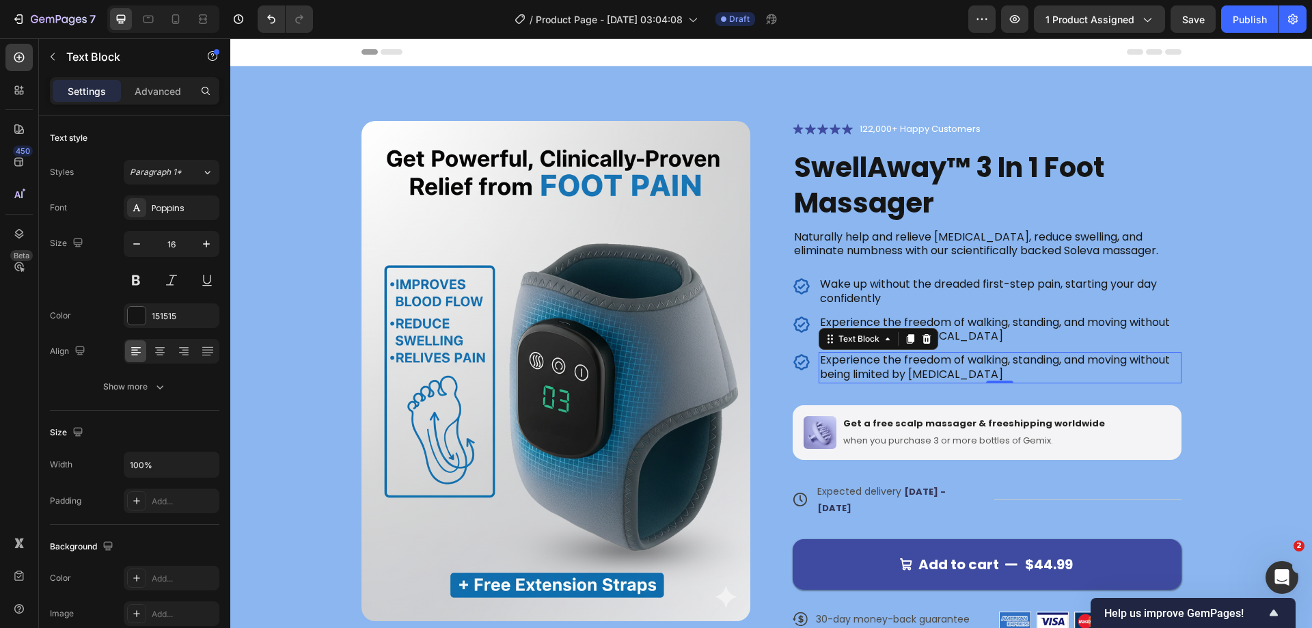
click at [909, 359] on p "Experience the freedom of walking, standing, and moving without being limited b…" at bounding box center [1000, 367] width 360 height 29
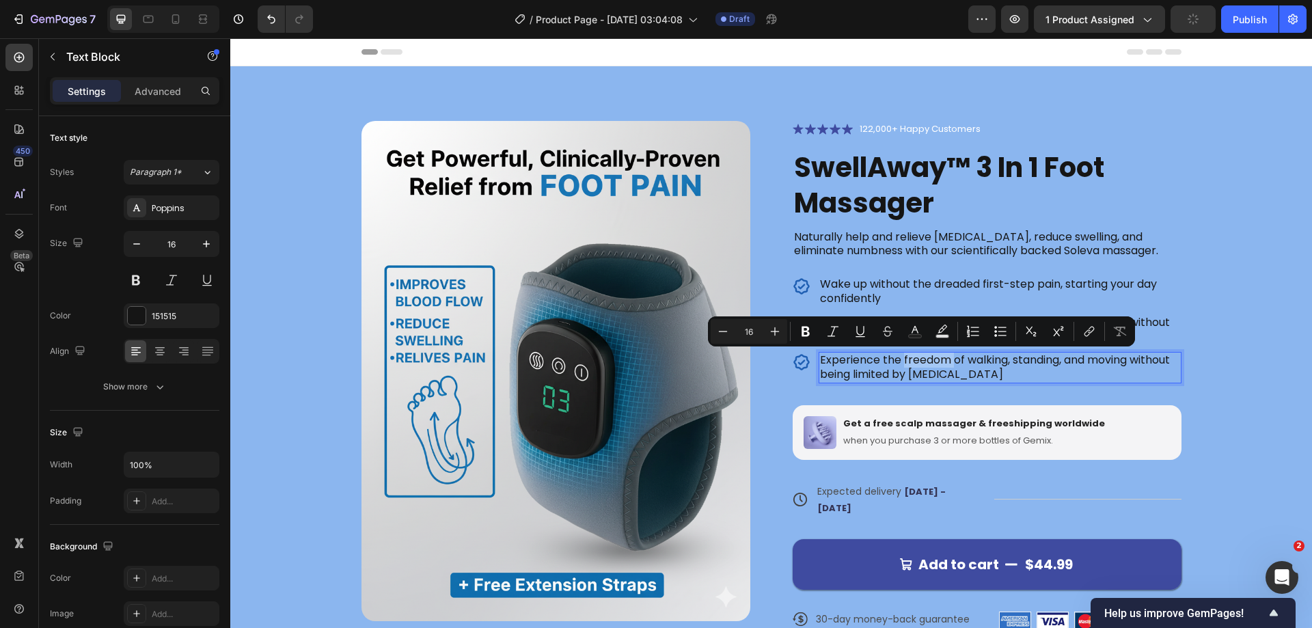
click at [903, 362] on p "Experience the freedom of walking, standing, and moving without being limited b…" at bounding box center [1000, 367] width 360 height 29
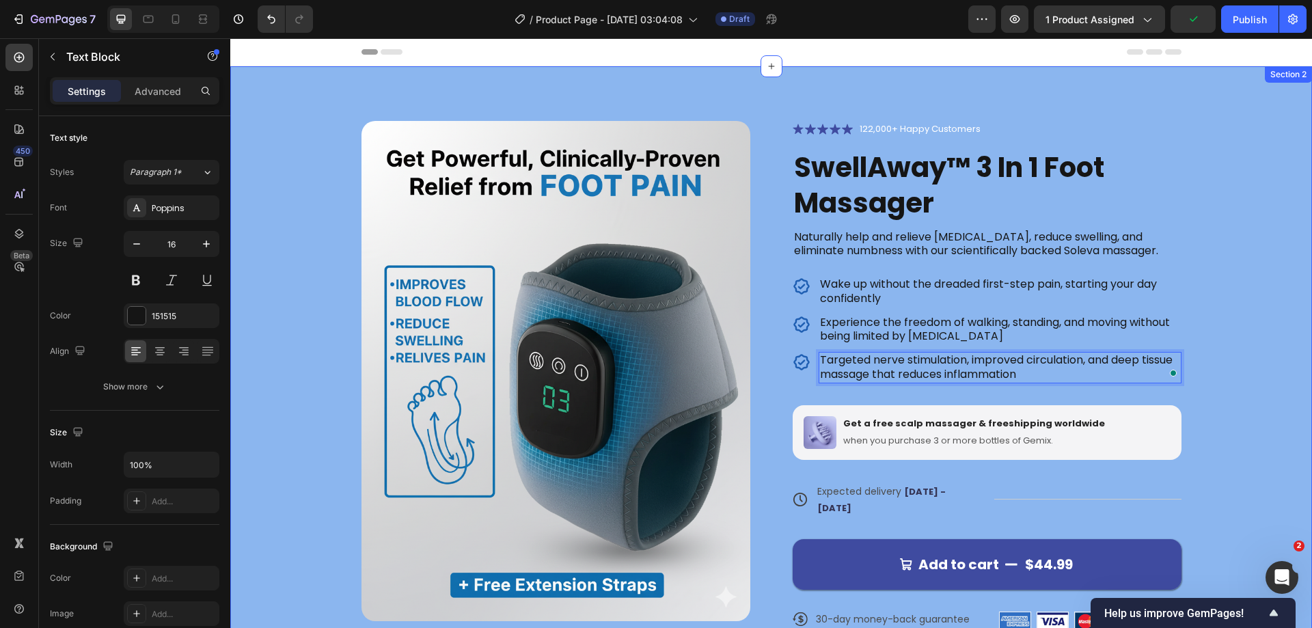
click at [1236, 334] on div "Product Images Icon Icon Icon Icon Icon Icon List 122,000+ Happy Customers Text…" at bounding box center [771, 387] width 972 height 532
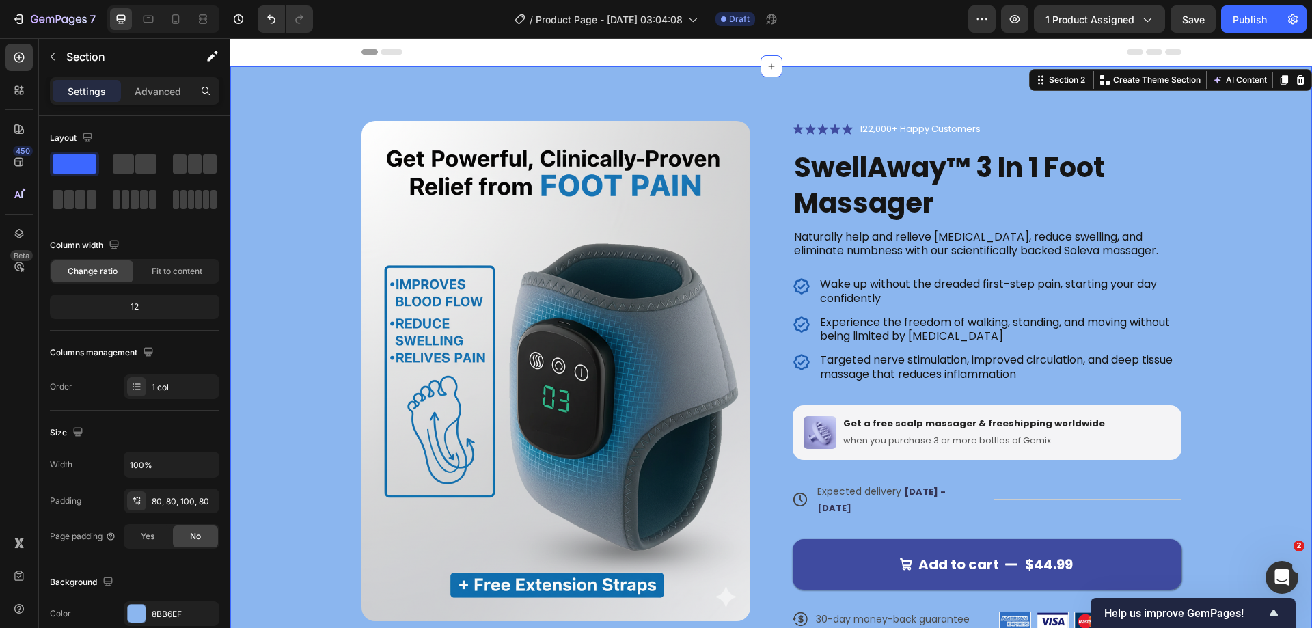
click at [1259, 338] on div "Product Images Icon Icon Icon Icon Icon Icon List 122,000+ Happy Customers Text…" at bounding box center [771, 393] width 1082 height 655
click at [915, 131] on p "122,000+ Happy Customers" at bounding box center [920, 129] width 121 height 14
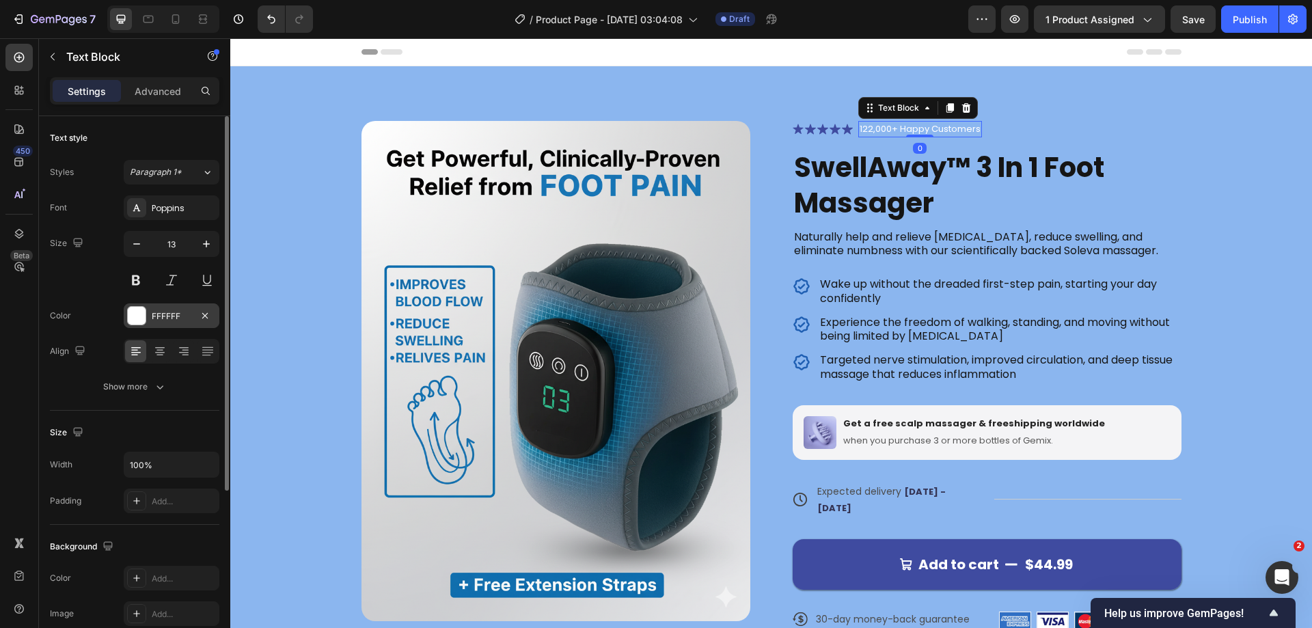
click at [135, 318] on div at bounding box center [137, 316] width 18 height 18
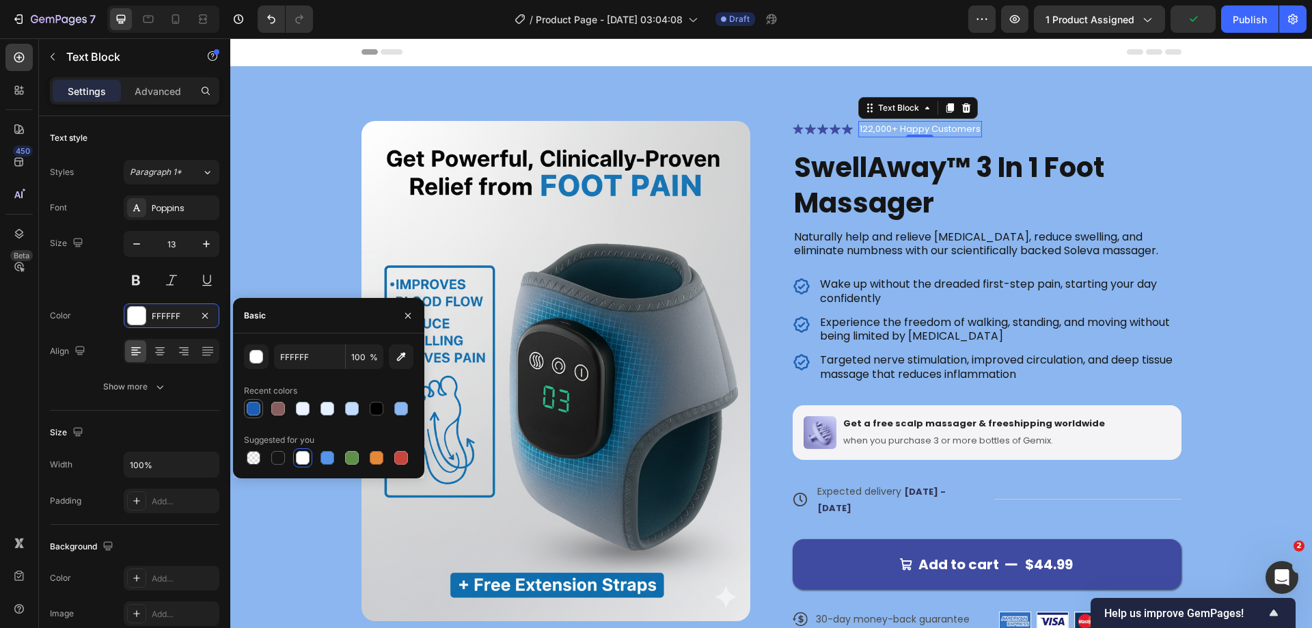
click at [260, 408] on div at bounding box center [254, 409] width 14 height 14
type input "1E5EB2"
click at [1213, 167] on div "Product Images Icon Icon Icon Icon Icon Icon List 122,000+ Happy Customers Text…" at bounding box center [771, 387] width 972 height 532
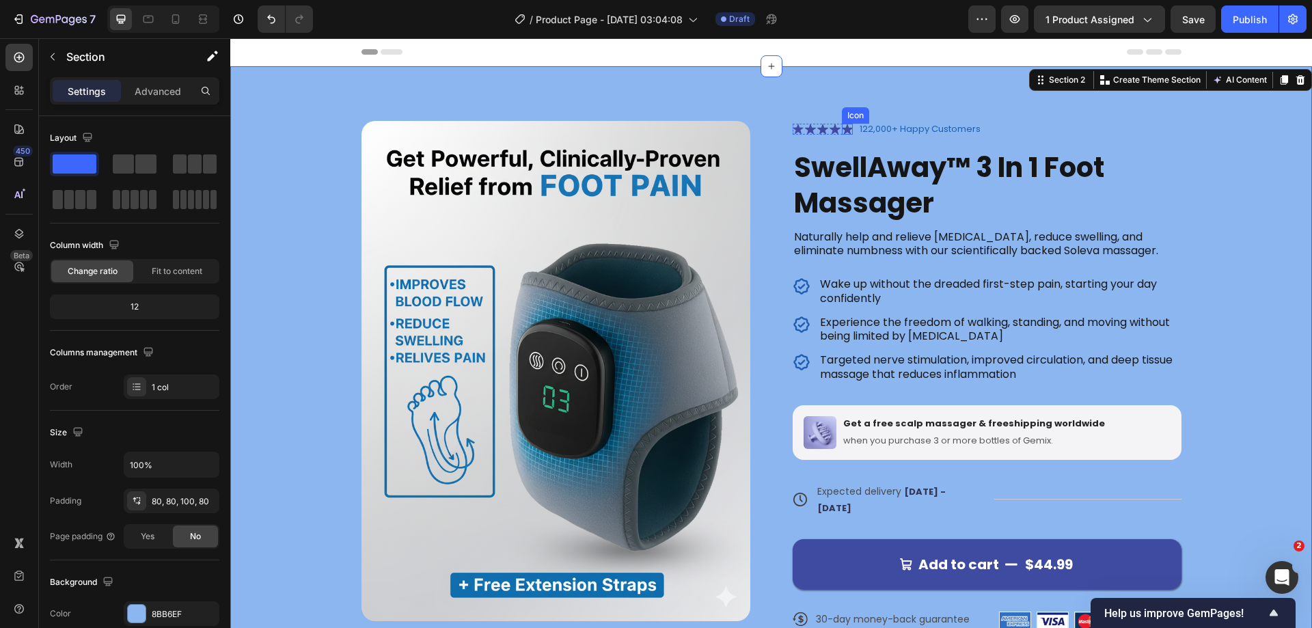
click at [843, 129] on icon at bounding box center [847, 129] width 11 height 10
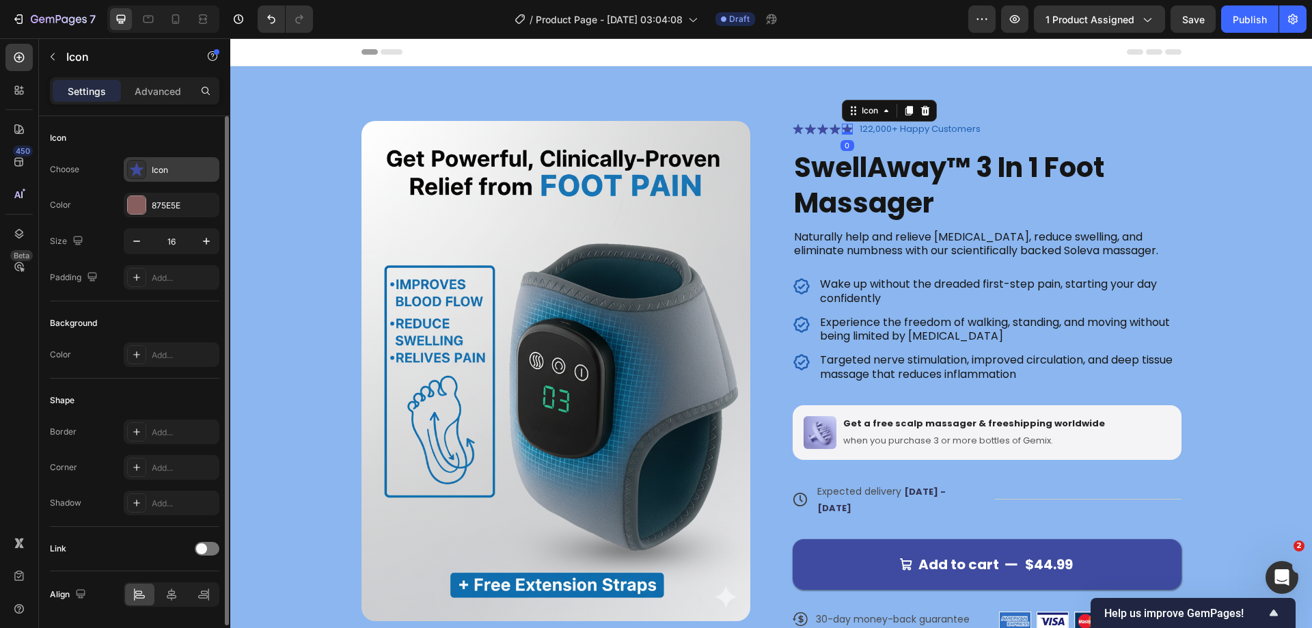
click at [148, 170] on div "Icon" at bounding box center [172, 169] width 96 height 25
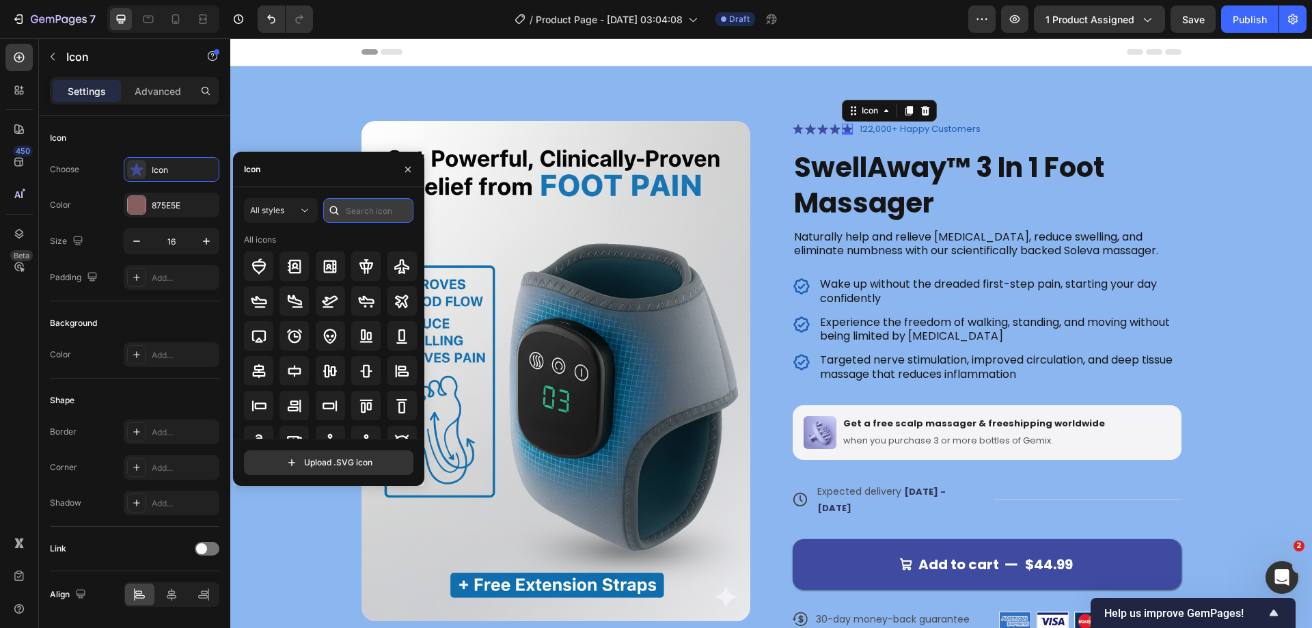
click at [354, 213] on input "text" at bounding box center [368, 210] width 90 height 25
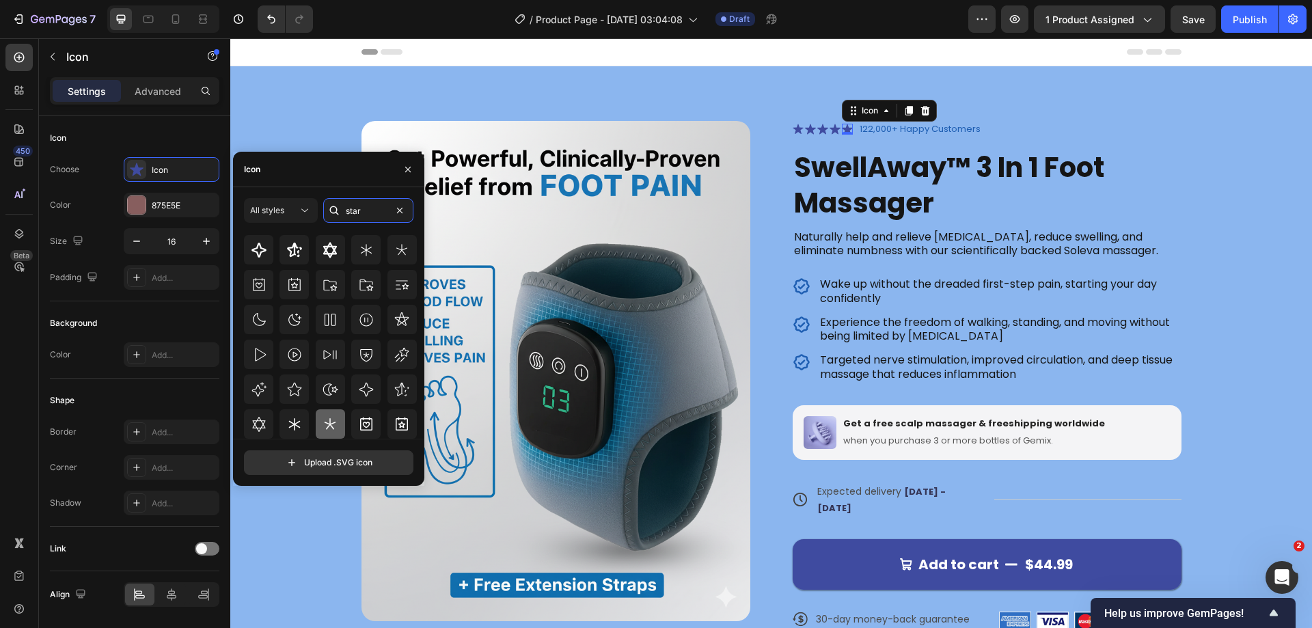
scroll to position [219, 0]
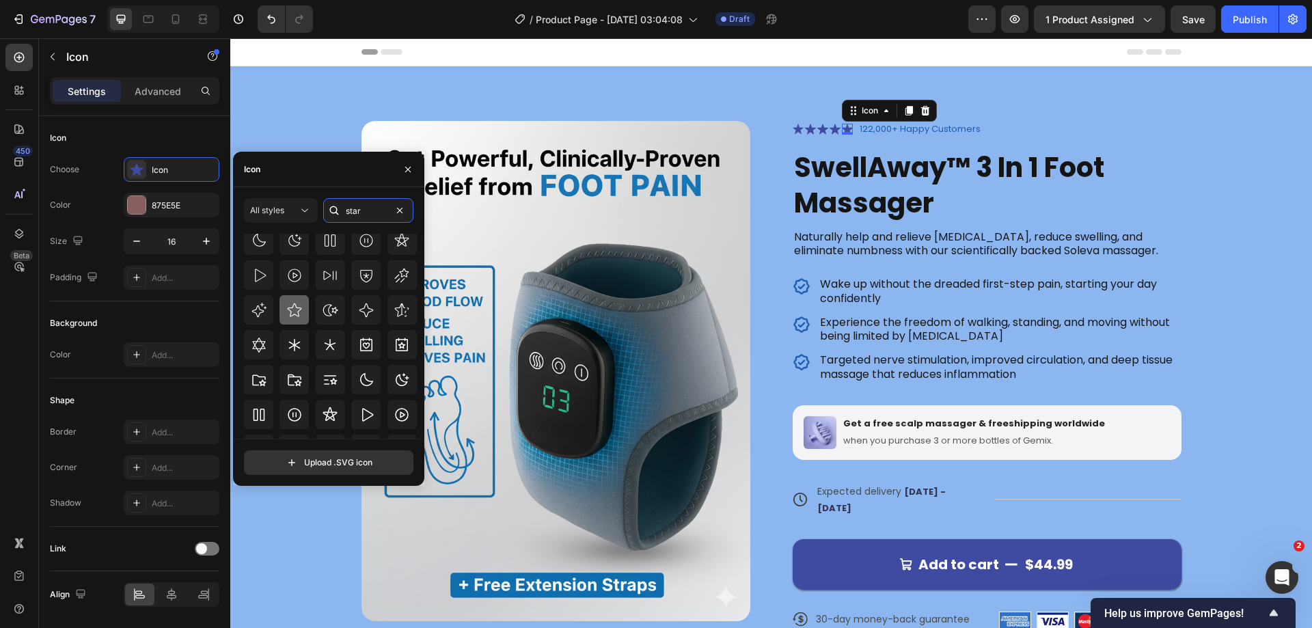
type input "star"
click at [297, 312] on icon at bounding box center [294, 310] width 16 height 16
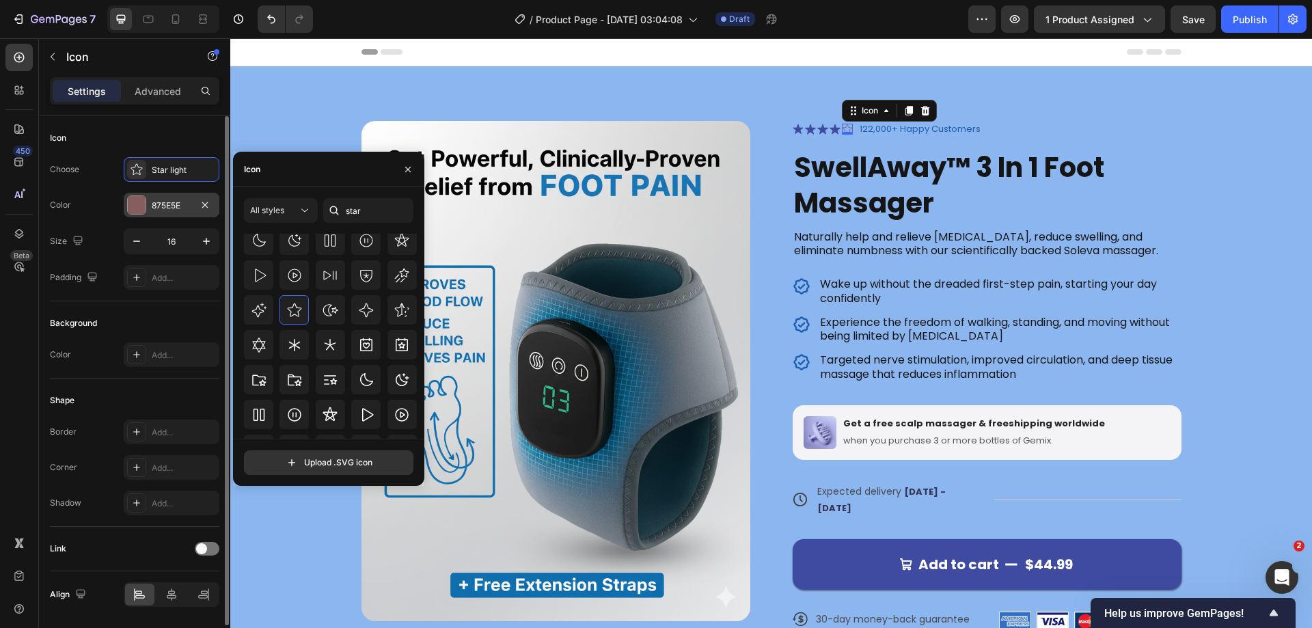
click at [134, 202] on div at bounding box center [137, 205] width 18 height 18
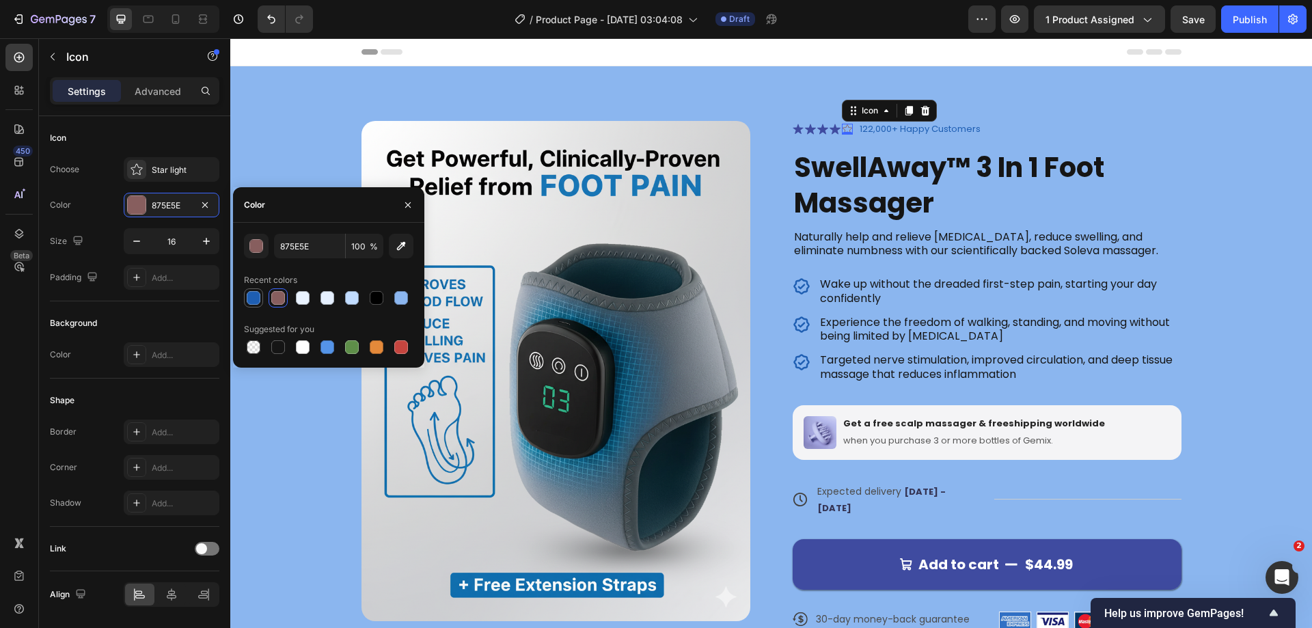
click at [255, 297] on div at bounding box center [254, 298] width 14 height 14
type input "1E5EB2"
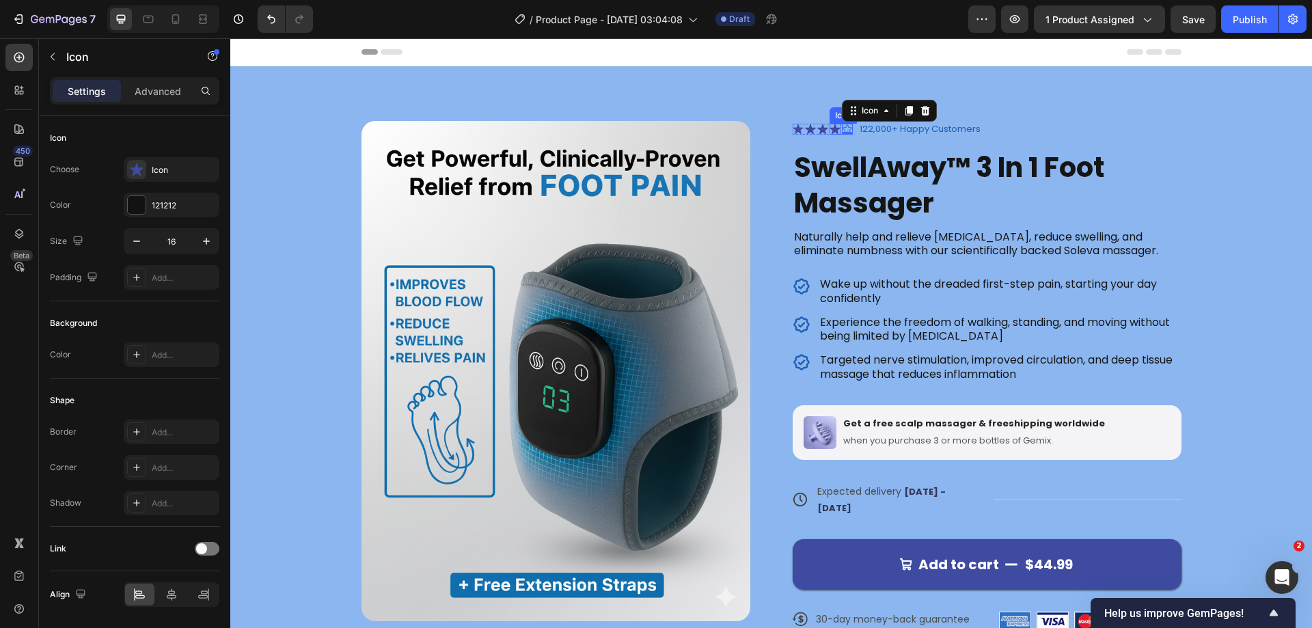
click at [830, 129] on icon at bounding box center [835, 129] width 11 height 10
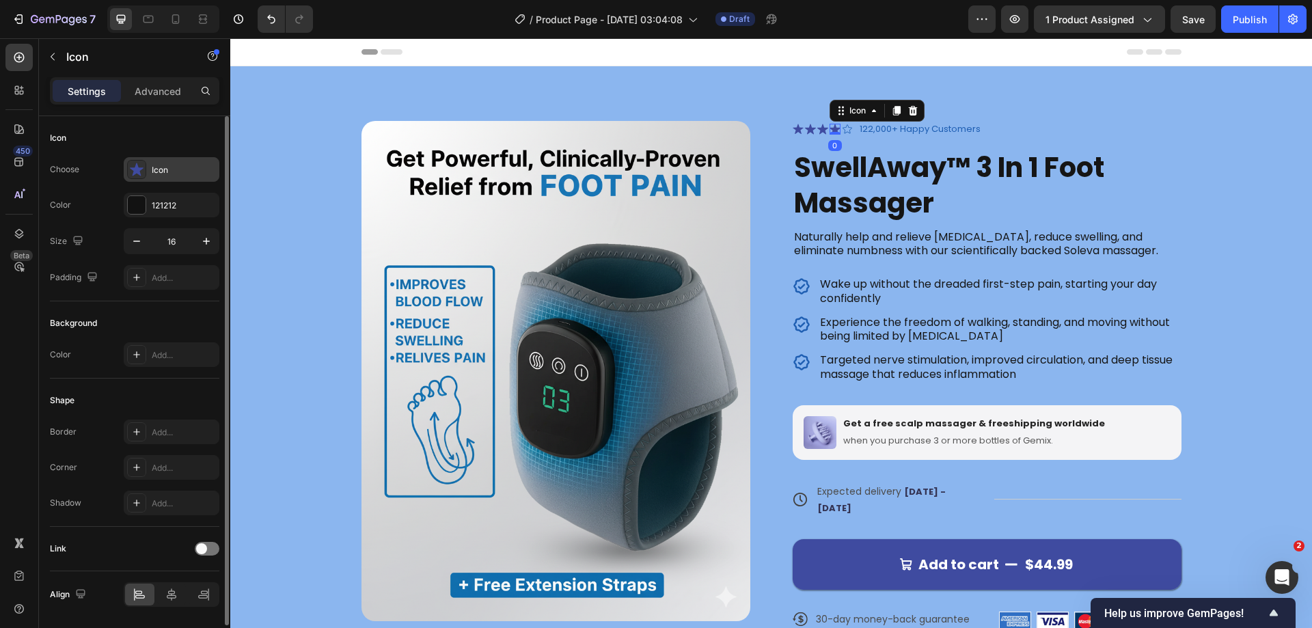
click at [141, 172] on icon at bounding box center [137, 170] width 14 height 14
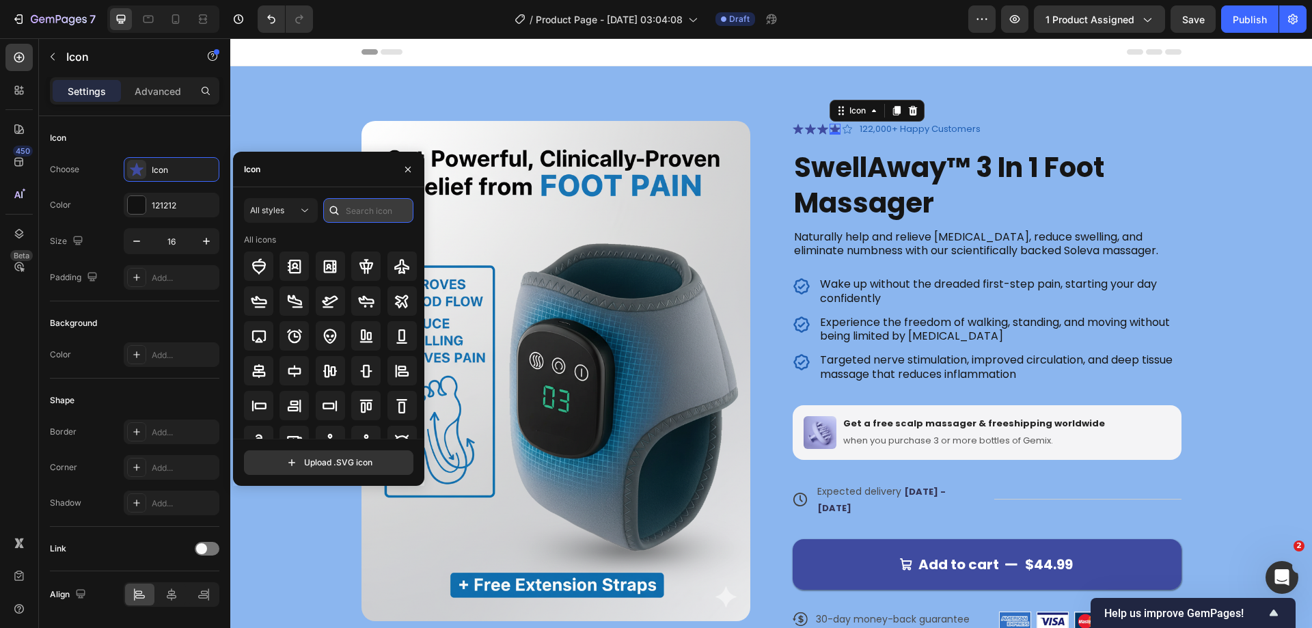
click at [371, 202] on input "text" at bounding box center [368, 210] width 90 height 25
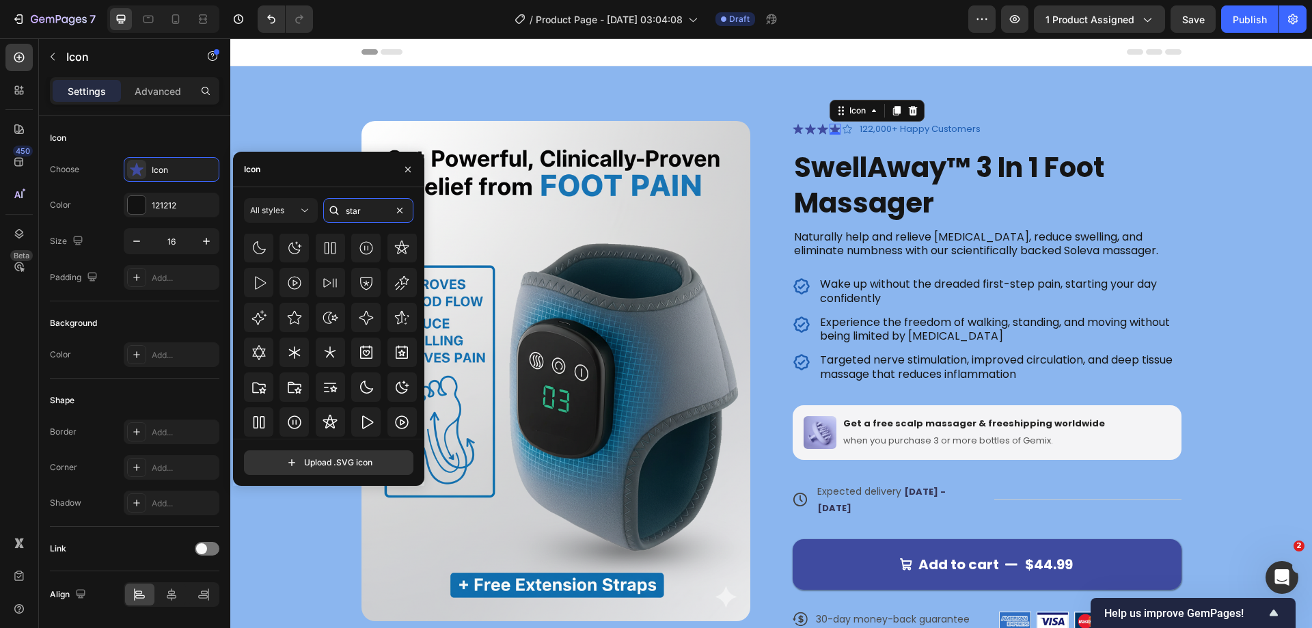
scroll to position [195, 0]
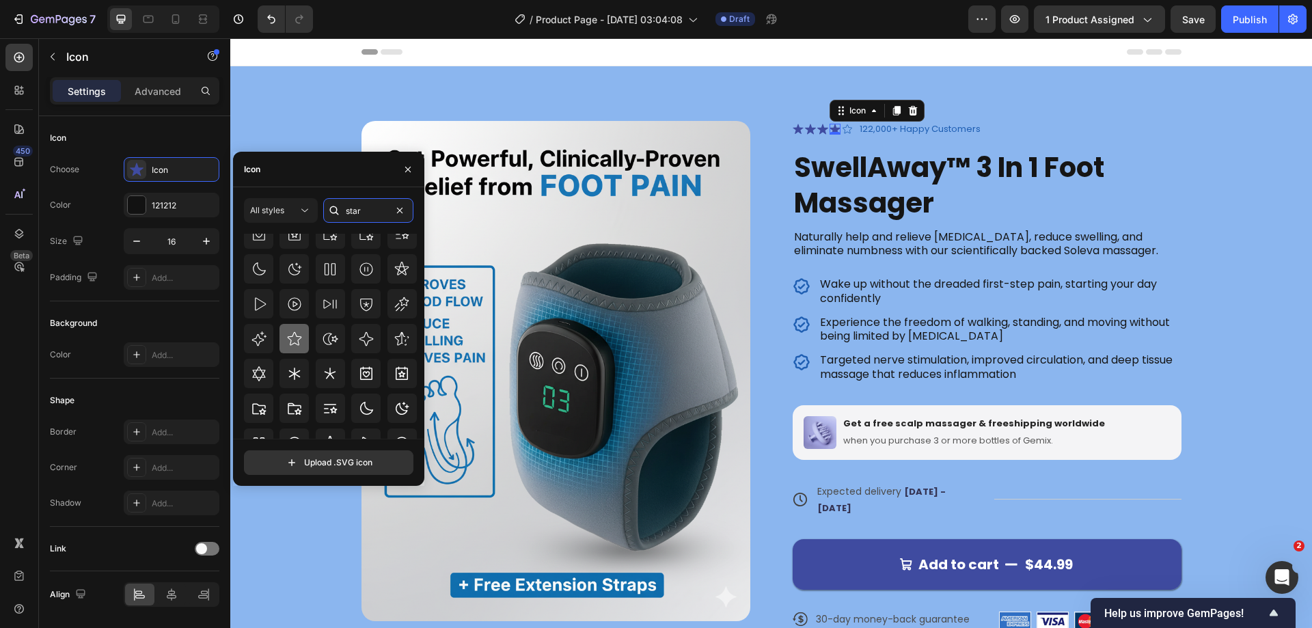
type input "star"
click at [301, 334] on icon at bounding box center [294, 339] width 16 height 16
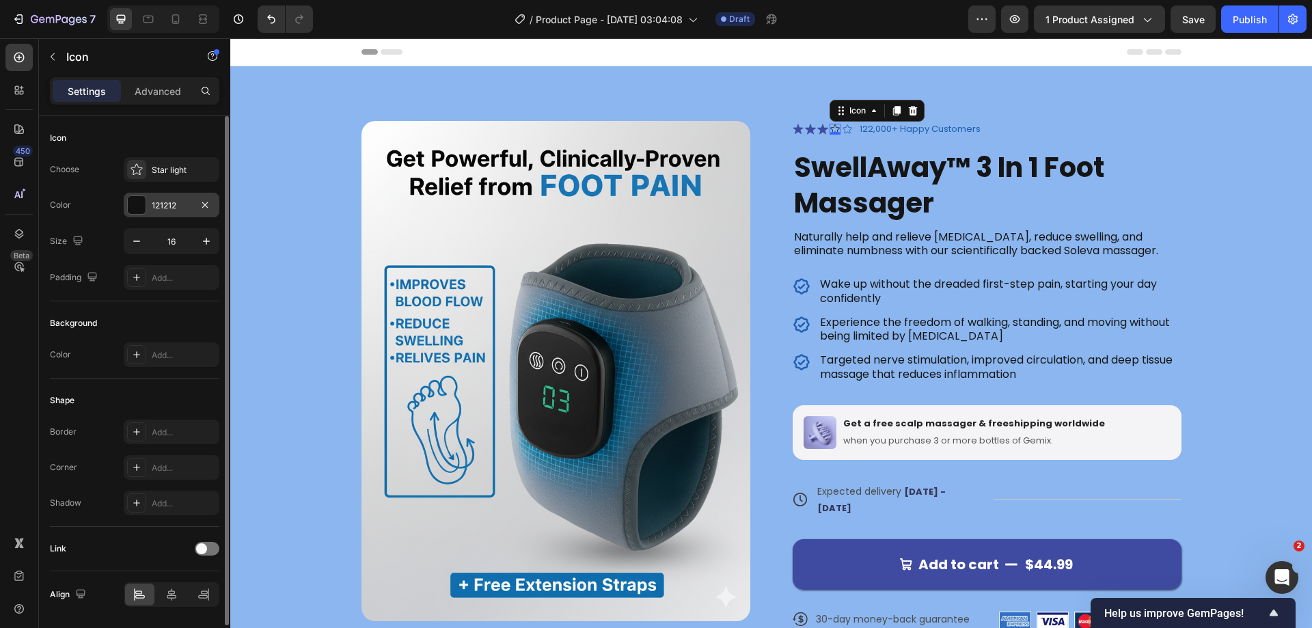
click at [146, 209] on div at bounding box center [136, 204] width 19 height 19
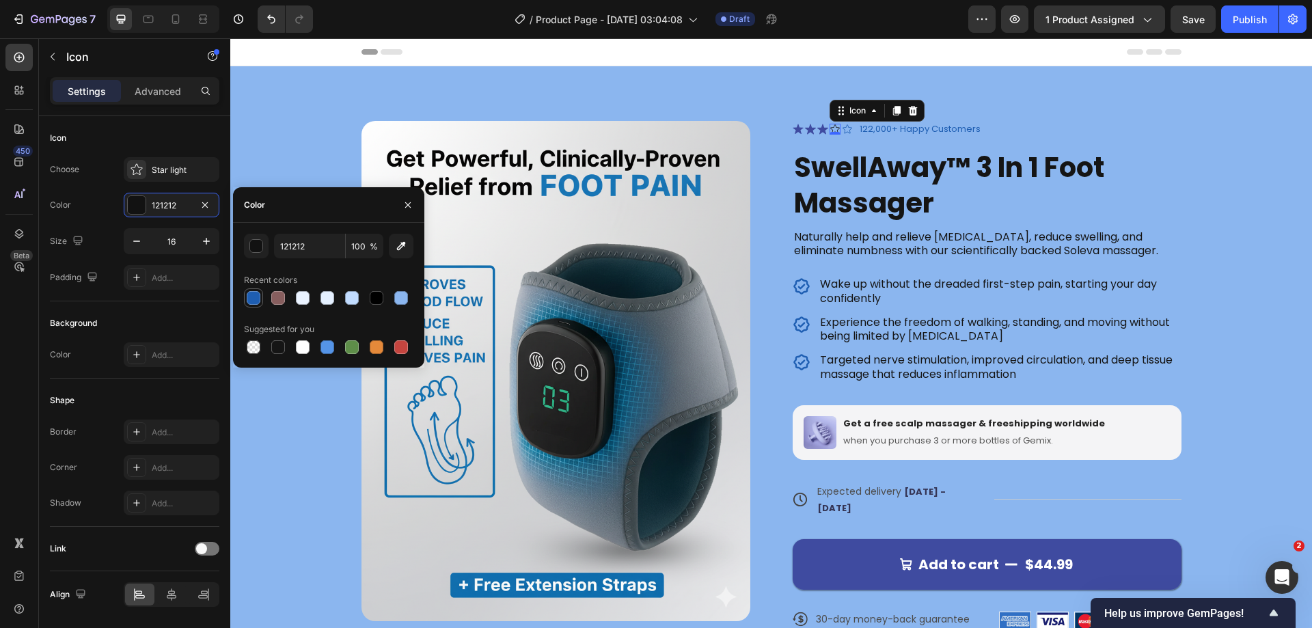
click at [258, 298] on div at bounding box center [254, 298] width 14 height 14
type input "1E5EB2"
click at [817, 130] on icon at bounding box center [822, 129] width 11 height 11
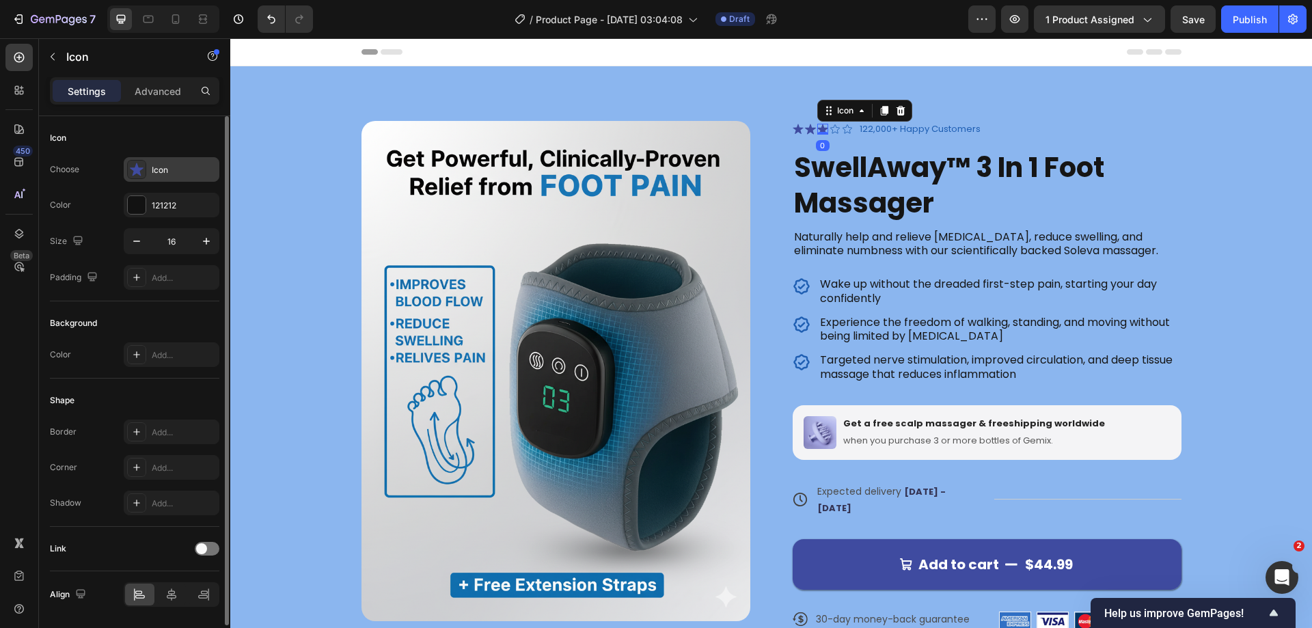
click at [137, 174] on icon at bounding box center [137, 170] width 14 height 14
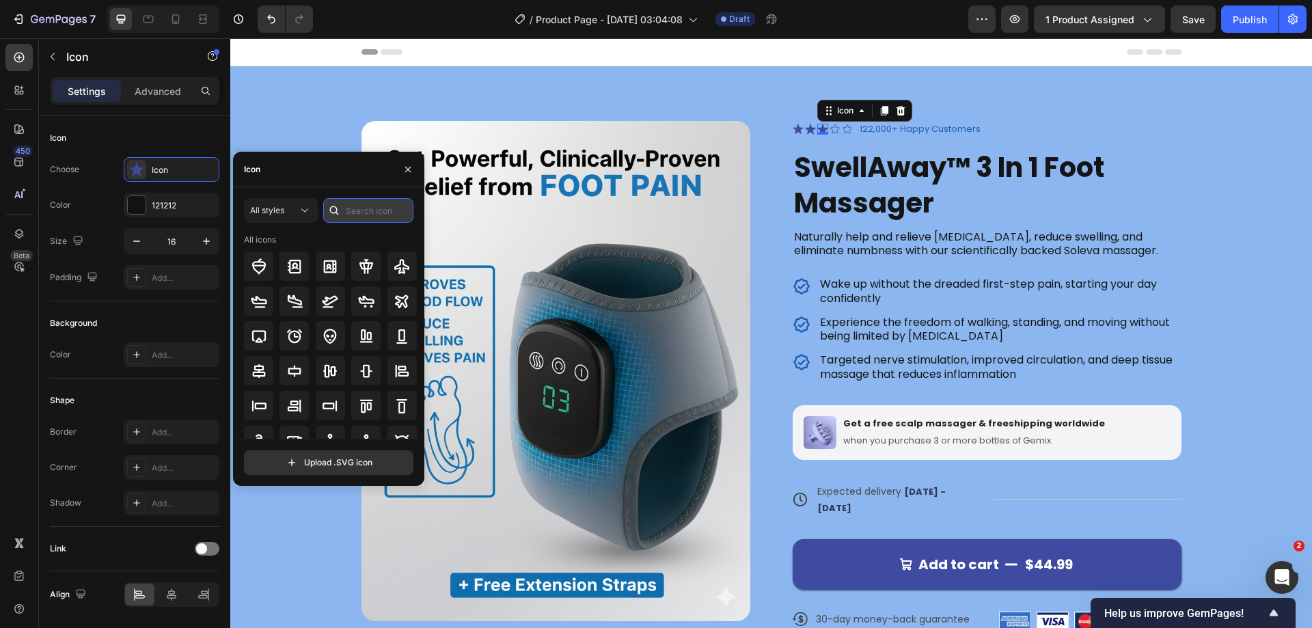
click at [355, 217] on input "text" at bounding box center [368, 210] width 90 height 25
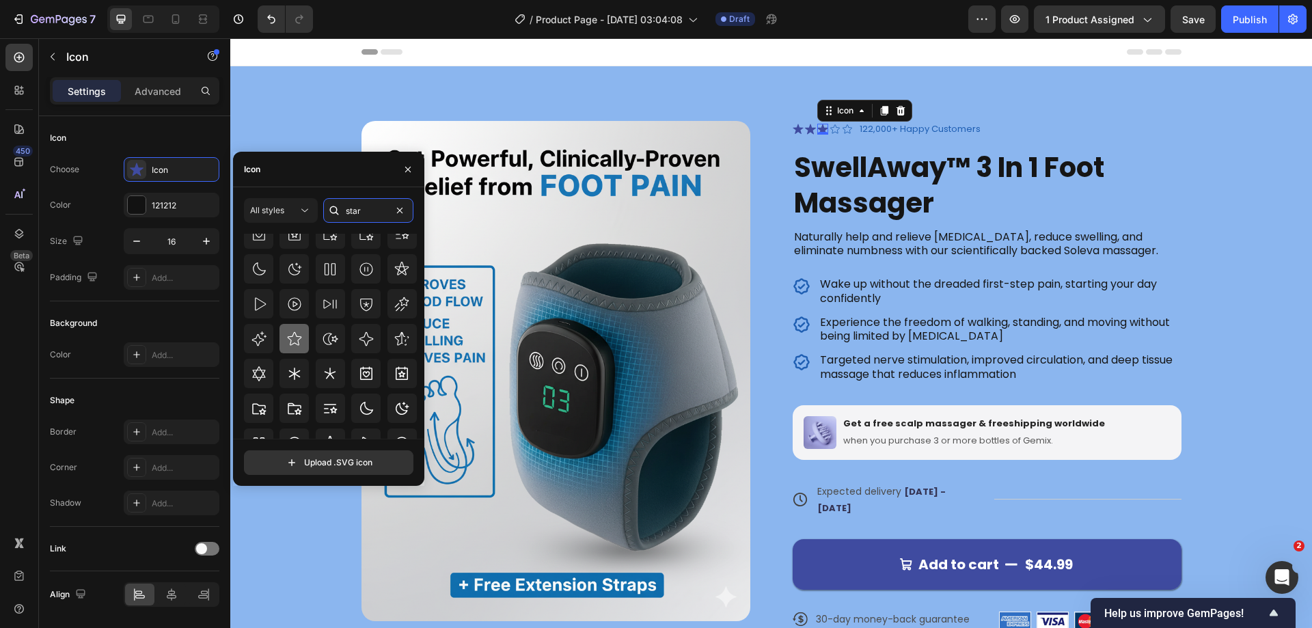
type input "star"
click at [292, 331] on icon at bounding box center [294, 339] width 16 height 16
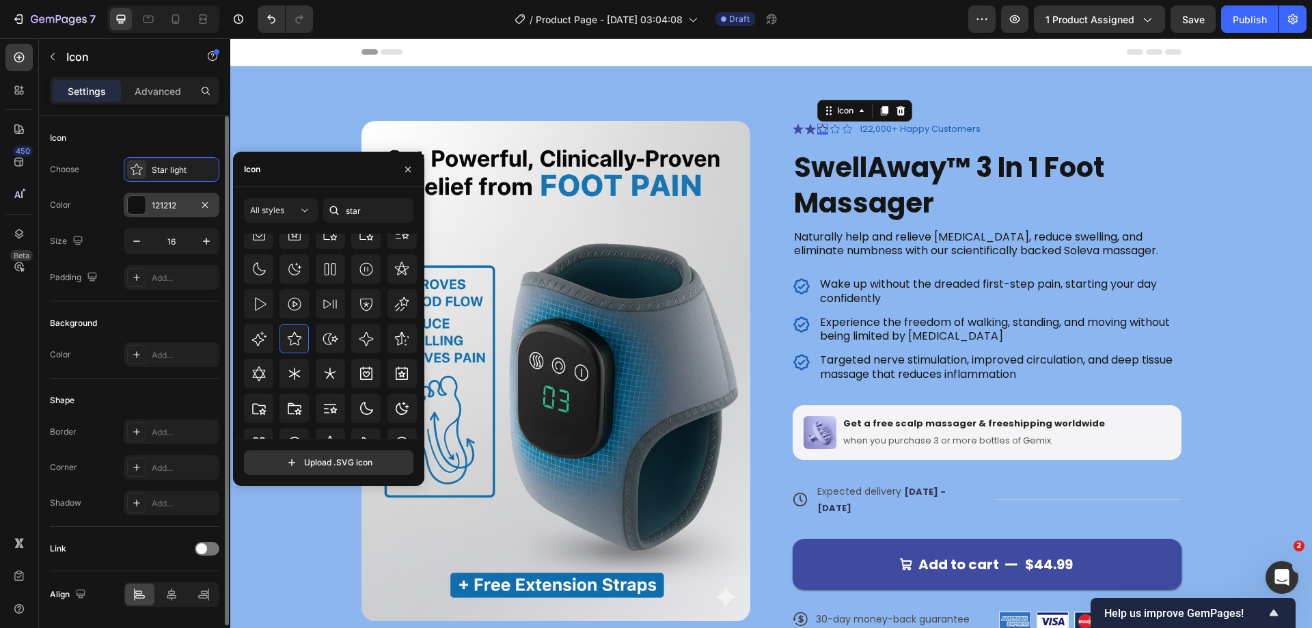
click at [140, 206] on div at bounding box center [137, 205] width 18 height 18
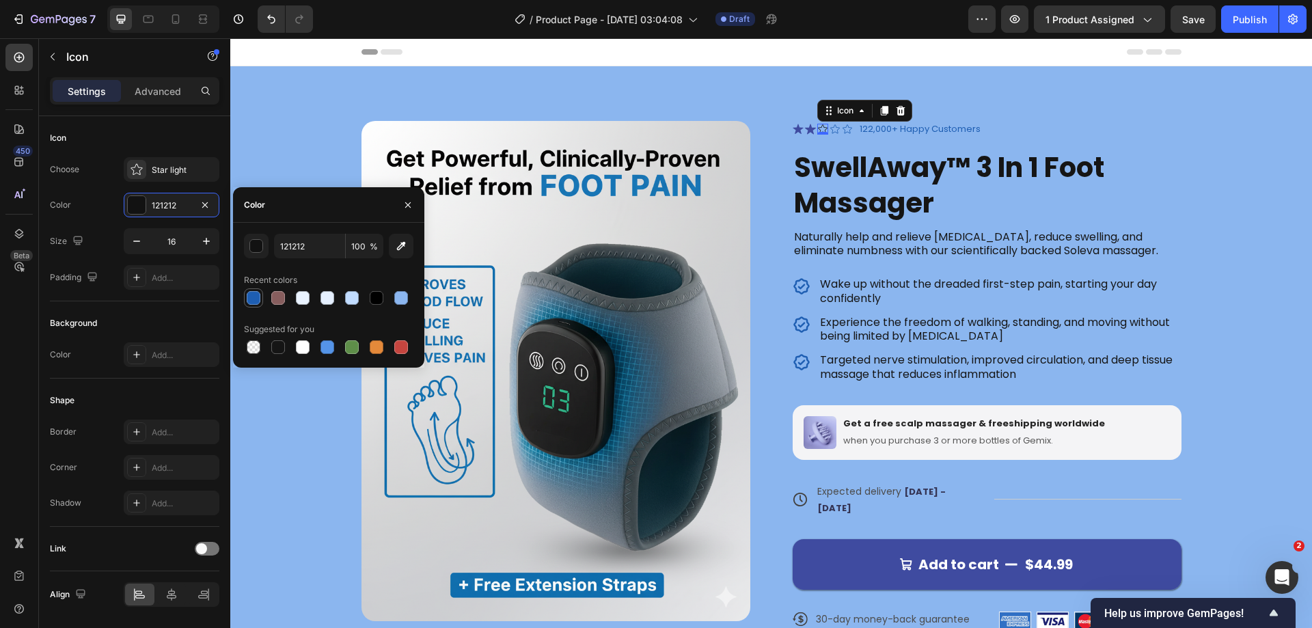
click at [251, 291] on div at bounding box center [254, 298] width 14 height 14
type input "1E5EB2"
click at [805, 127] on icon at bounding box center [810, 129] width 11 height 11
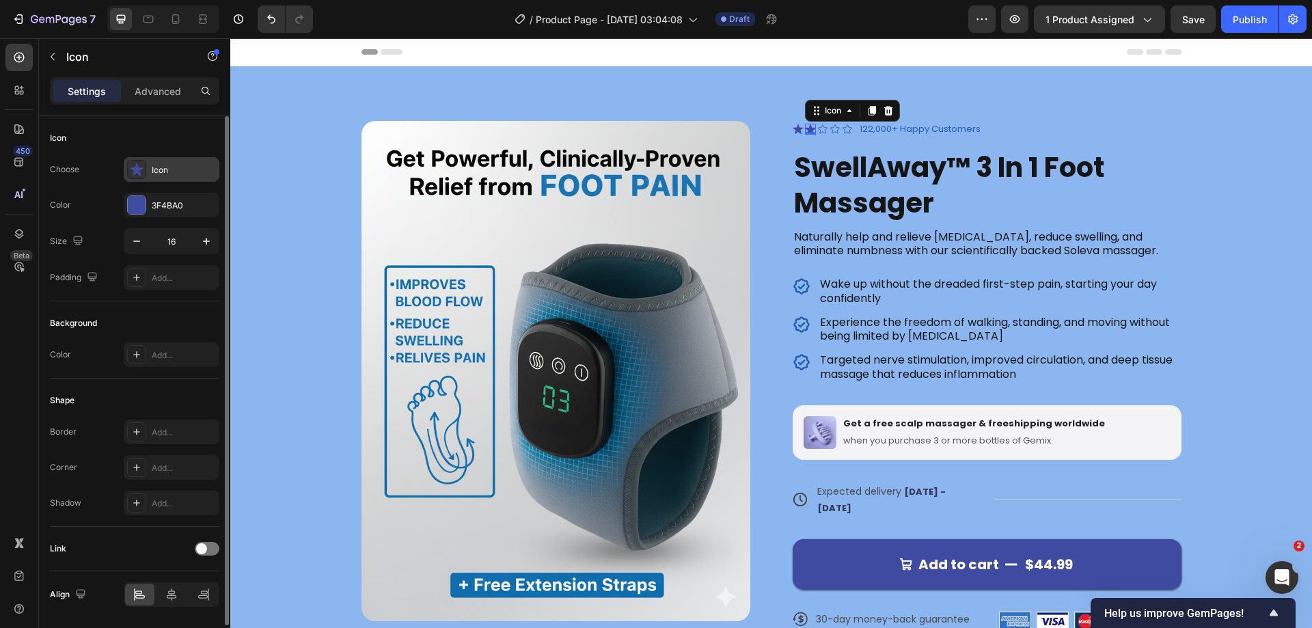
click at [138, 169] on icon at bounding box center [137, 169] width 14 height 13
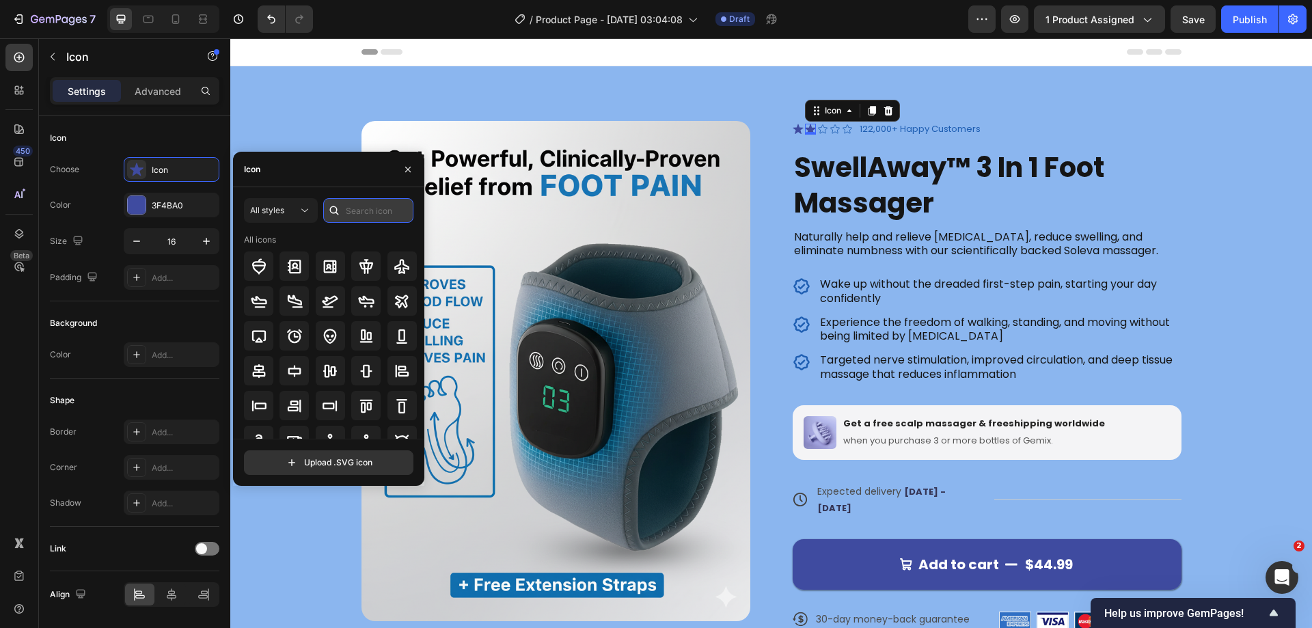
click at [366, 210] on input "text" at bounding box center [368, 210] width 90 height 25
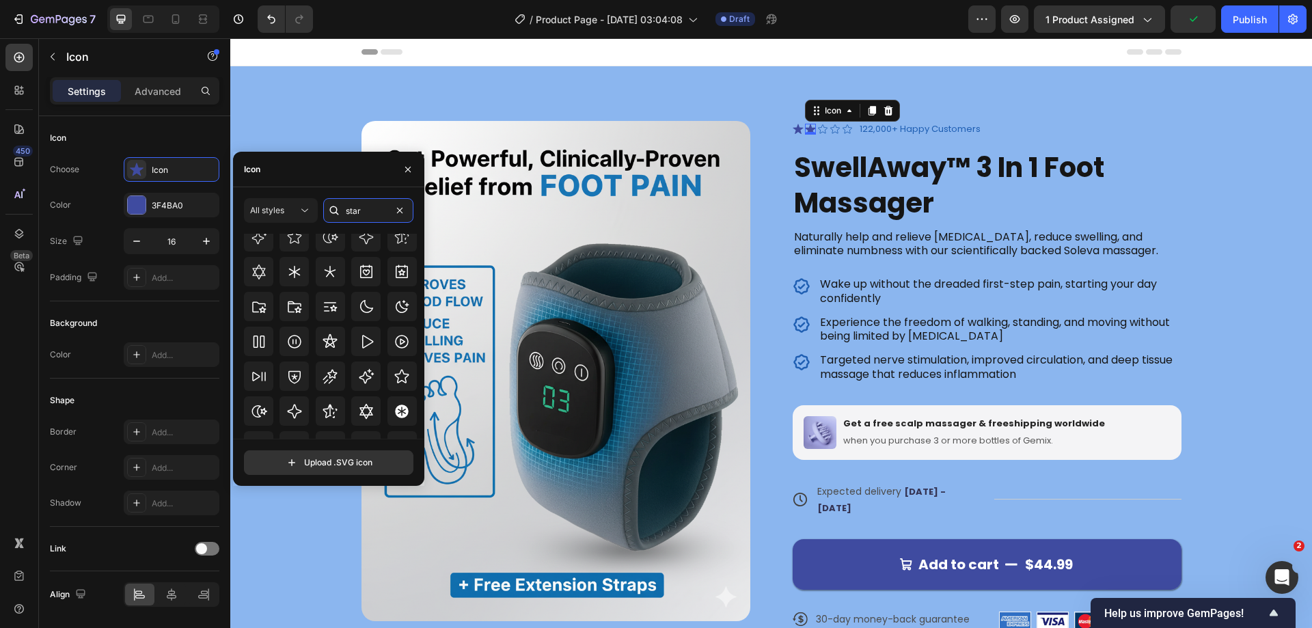
scroll to position [264, 0]
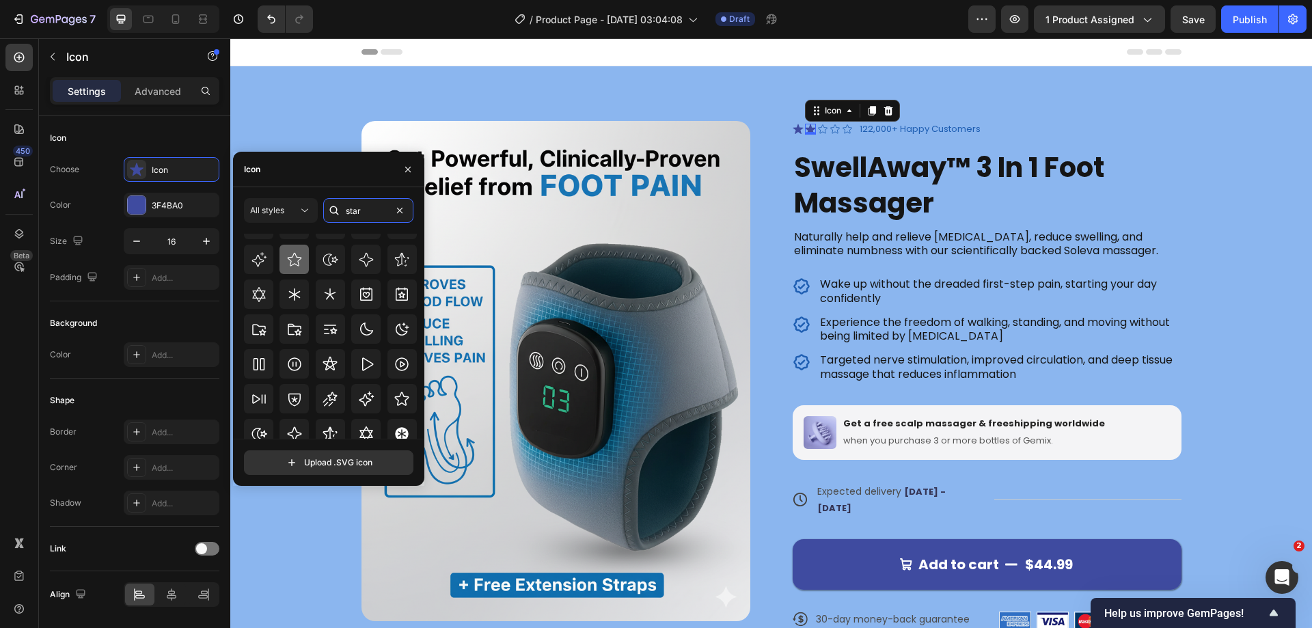
type input "star"
click at [294, 261] on icon at bounding box center [294, 259] width 16 height 16
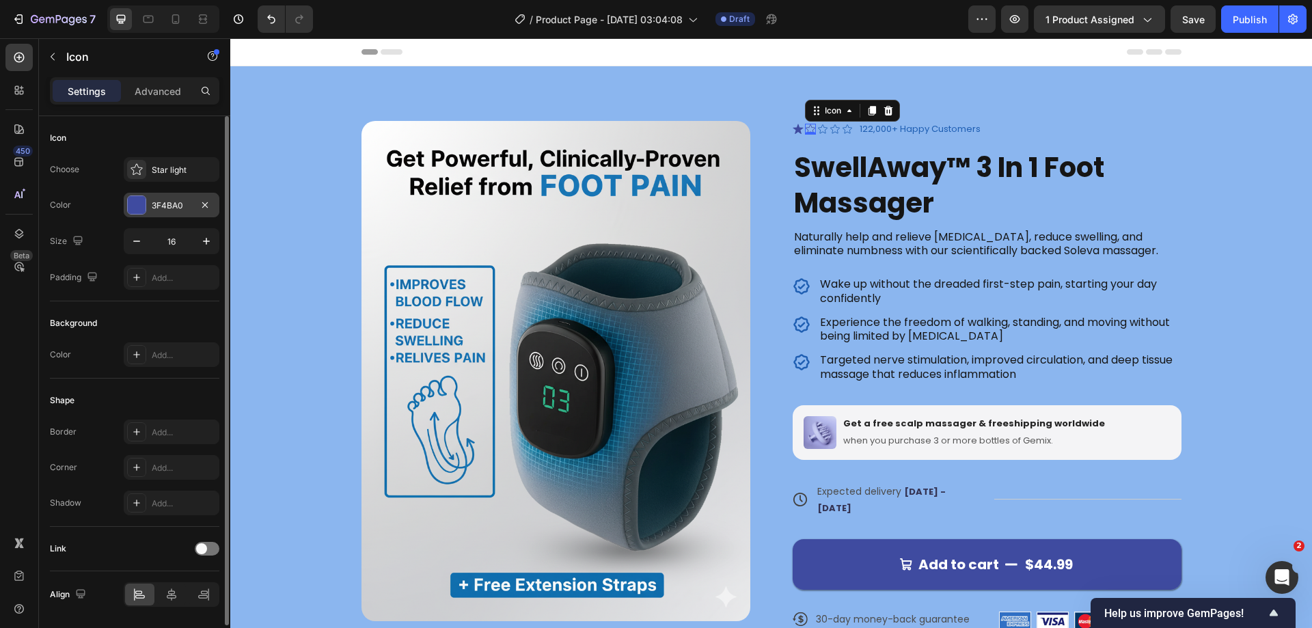
click at [131, 209] on div at bounding box center [137, 205] width 18 height 18
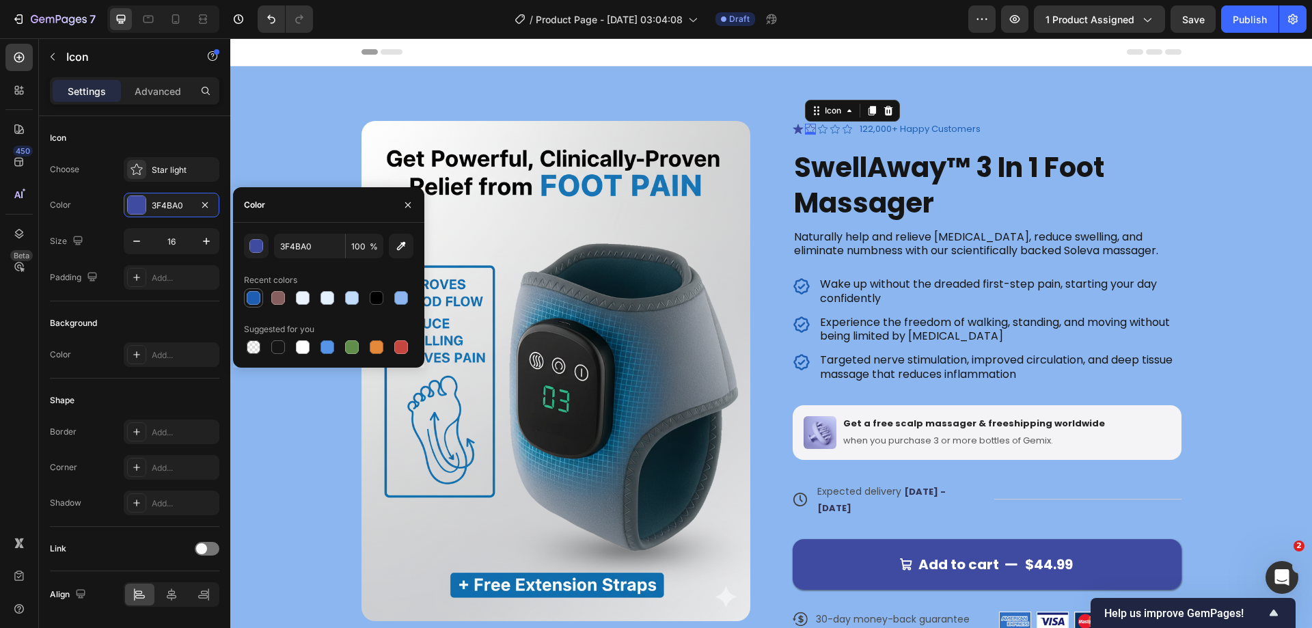
click at [256, 300] on div at bounding box center [254, 298] width 14 height 14
type input "1E5EB2"
click at [793, 128] on icon at bounding box center [798, 129] width 10 height 10
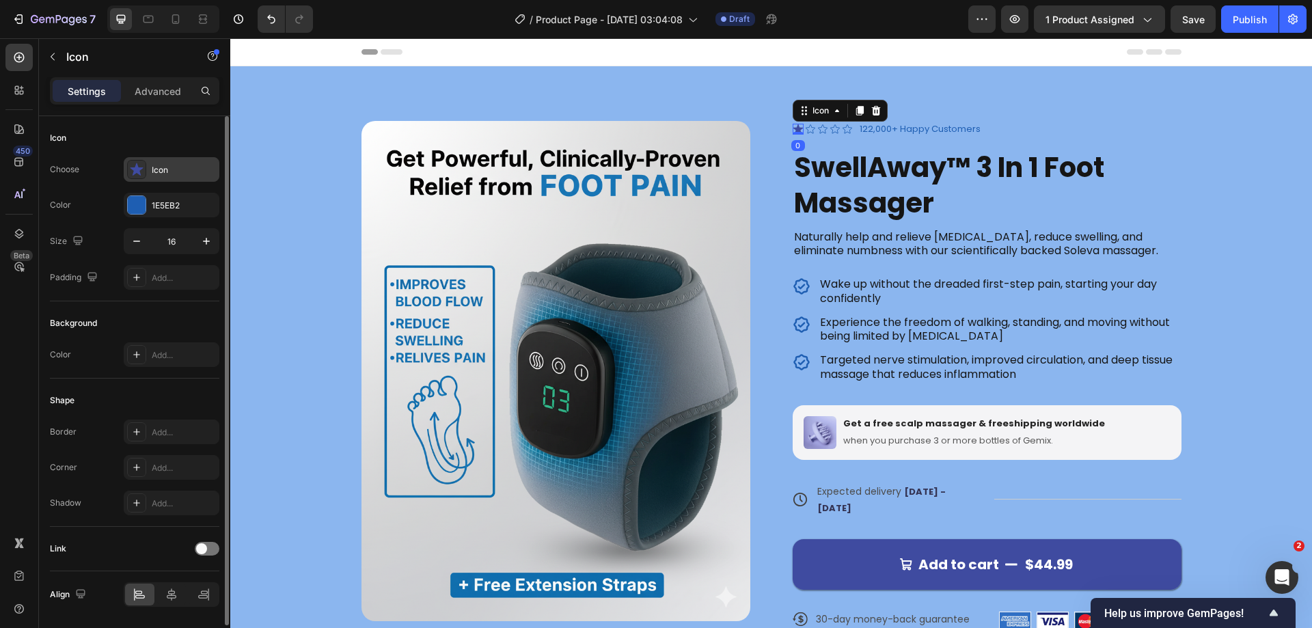
click at [137, 170] on icon at bounding box center [136, 169] width 13 height 12
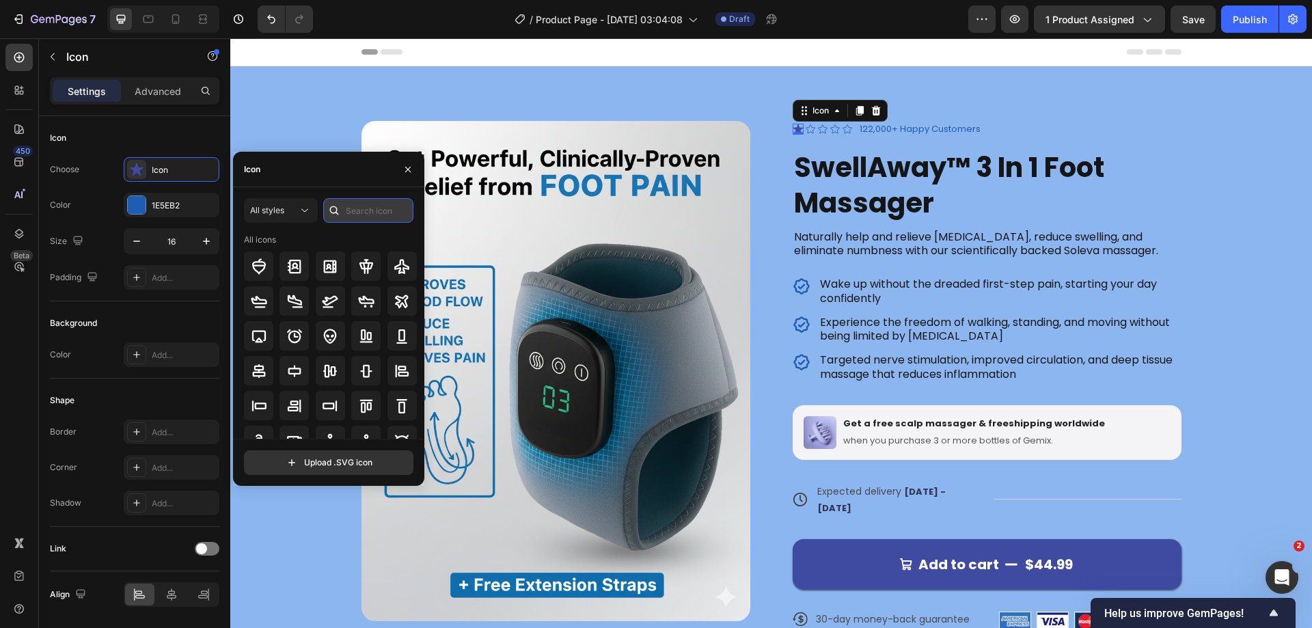
click at [373, 213] on input "text" at bounding box center [368, 210] width 90 height 25
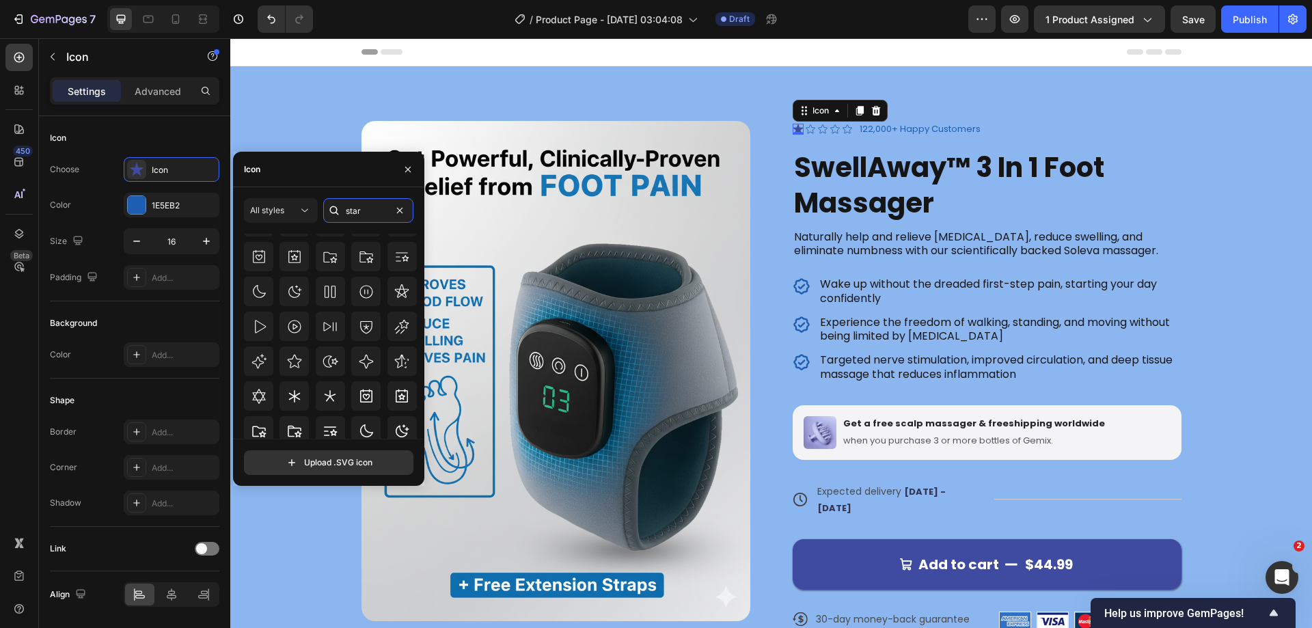
scroll to position [195, 0]
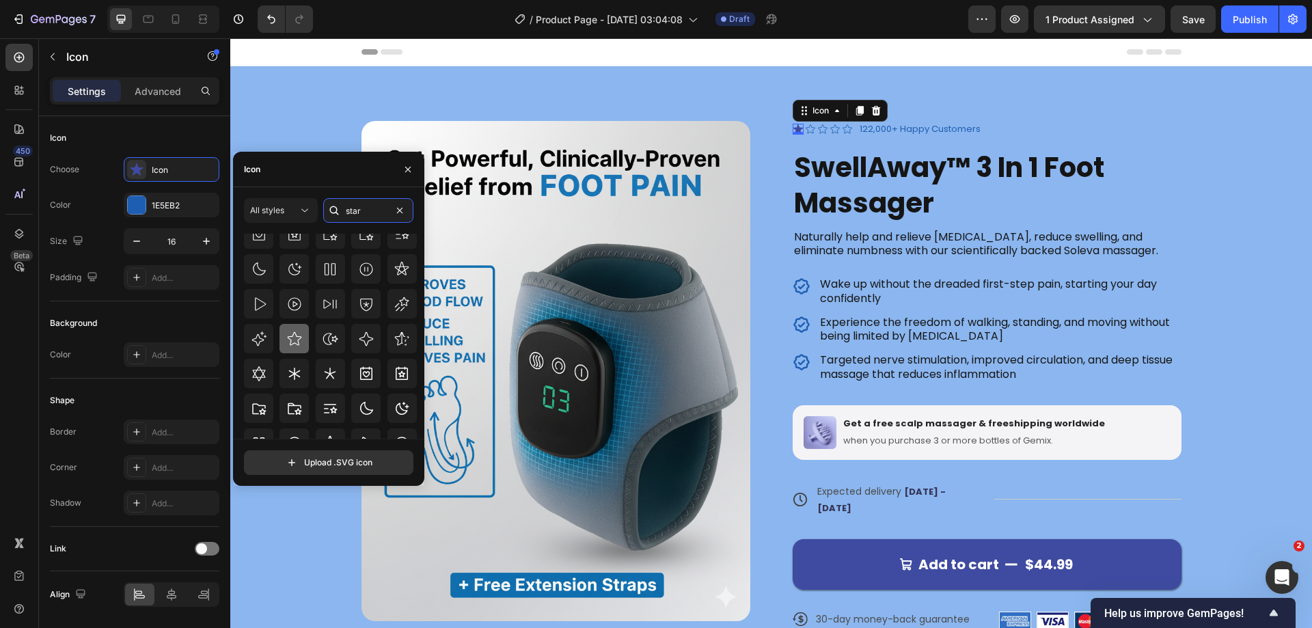
type input "star"
click at [295, 342] on icon at bounding box center [294, 339] width 16 height 16
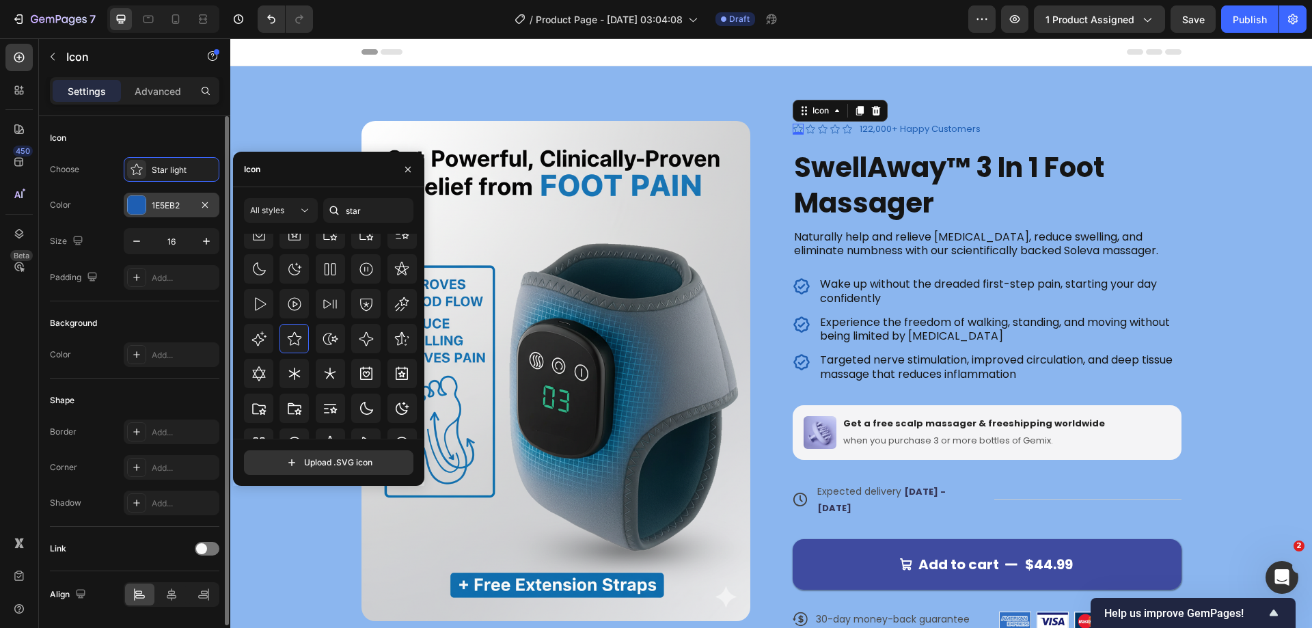
click at [124, 206] on div "1E5EB2" at bounding box center [172, 205] width 96 height 25
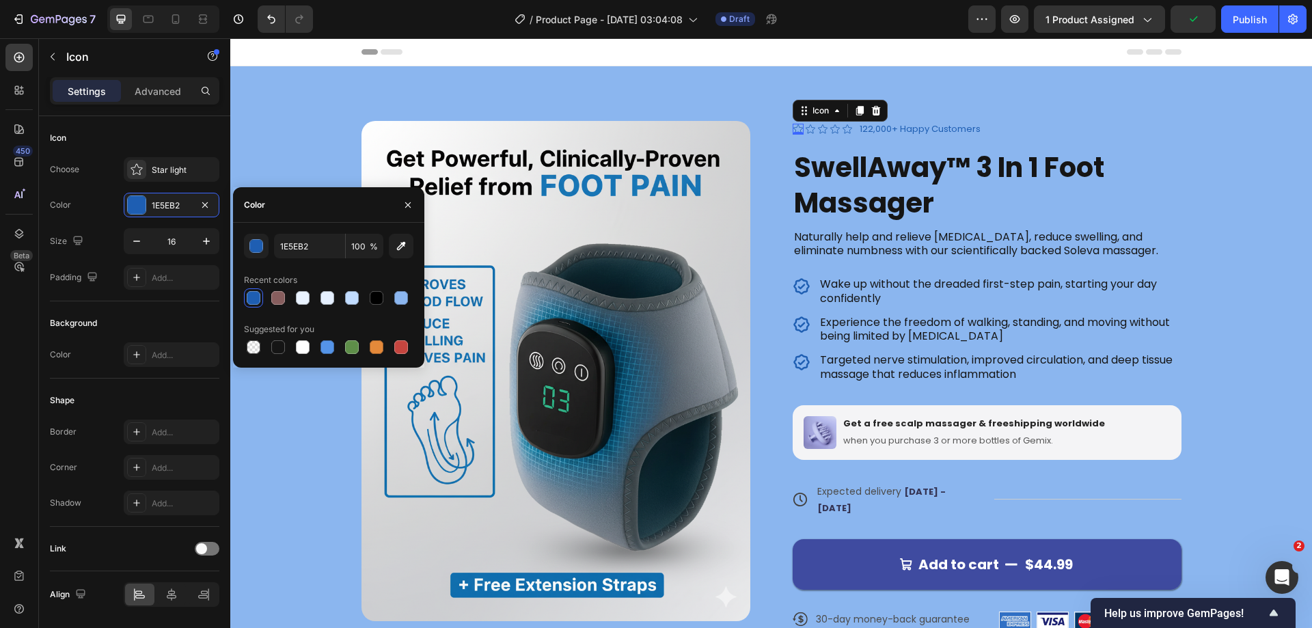
click at [253, 296] on div at bounding box center [254, 298] width 14 height 14
click at [77, 189] on div "Choose Star light Color 1E5EB2 Size 16 Padding Add..." at bounding box center [134, 223] width 169 height 133
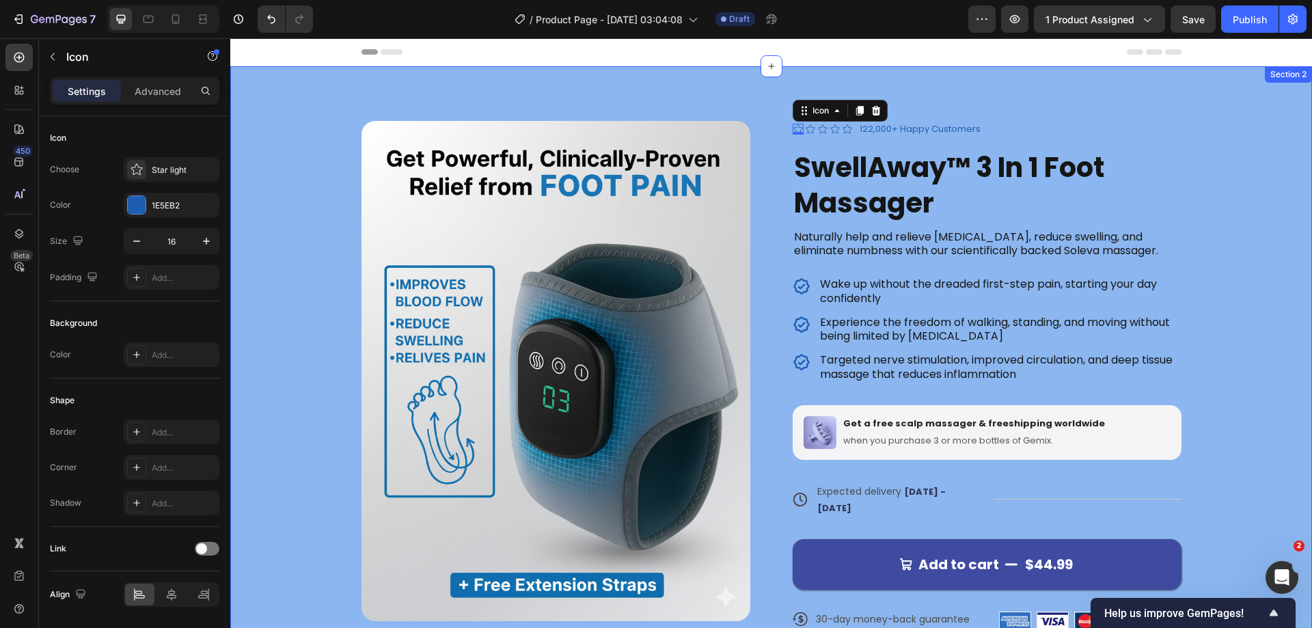
click at [1203, 153] on div "Product Images Icon 0 Icon Icon Icon Icon Icon List 122,000+ Happy Customers Te…" at bounding box center [771, 387] width 972 height 532
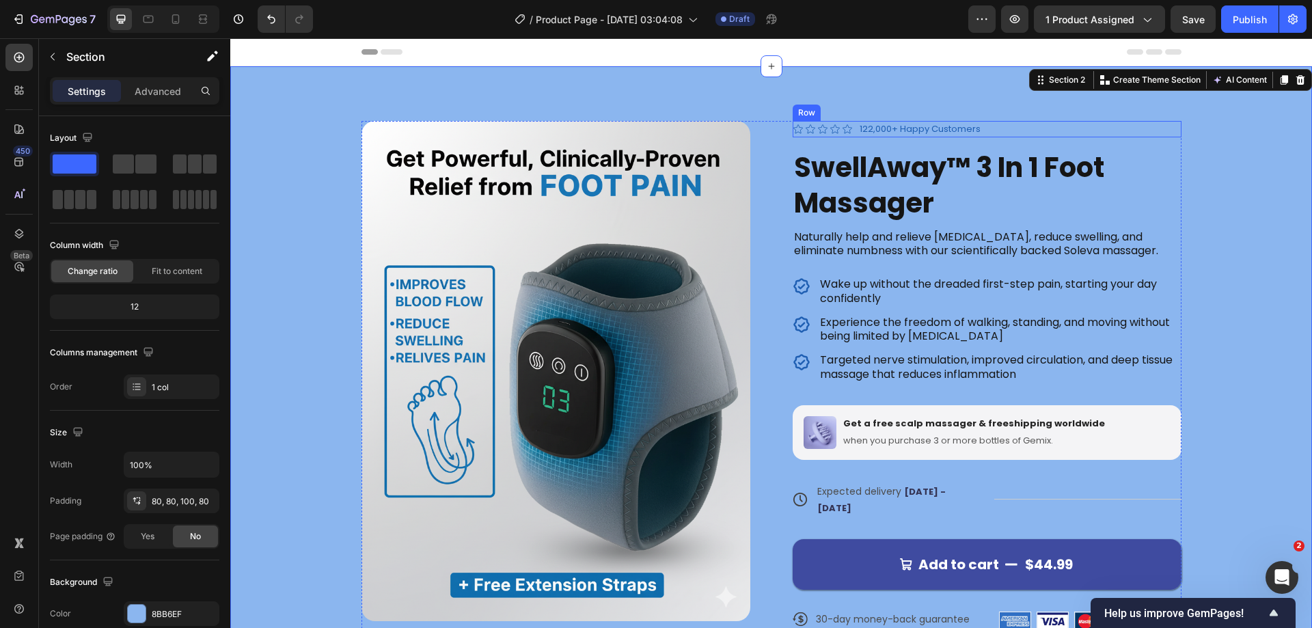
click at [987, 128] on div "Icon Icon Icon Icon Icon Icon List 122,000+ Happy Customers Text Block Row" at bounding box center [987, 129] width 389 height 16
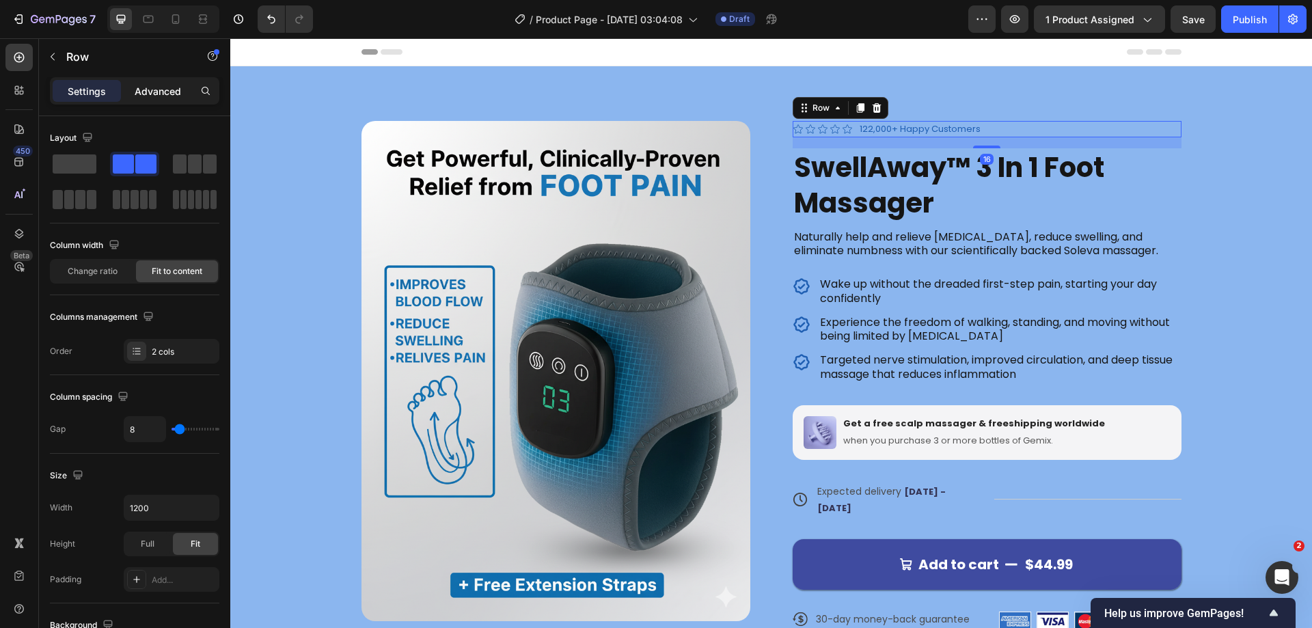
click at [167, 94] on p "Advanced" at bounding box center [158, 91] width 46 height 14
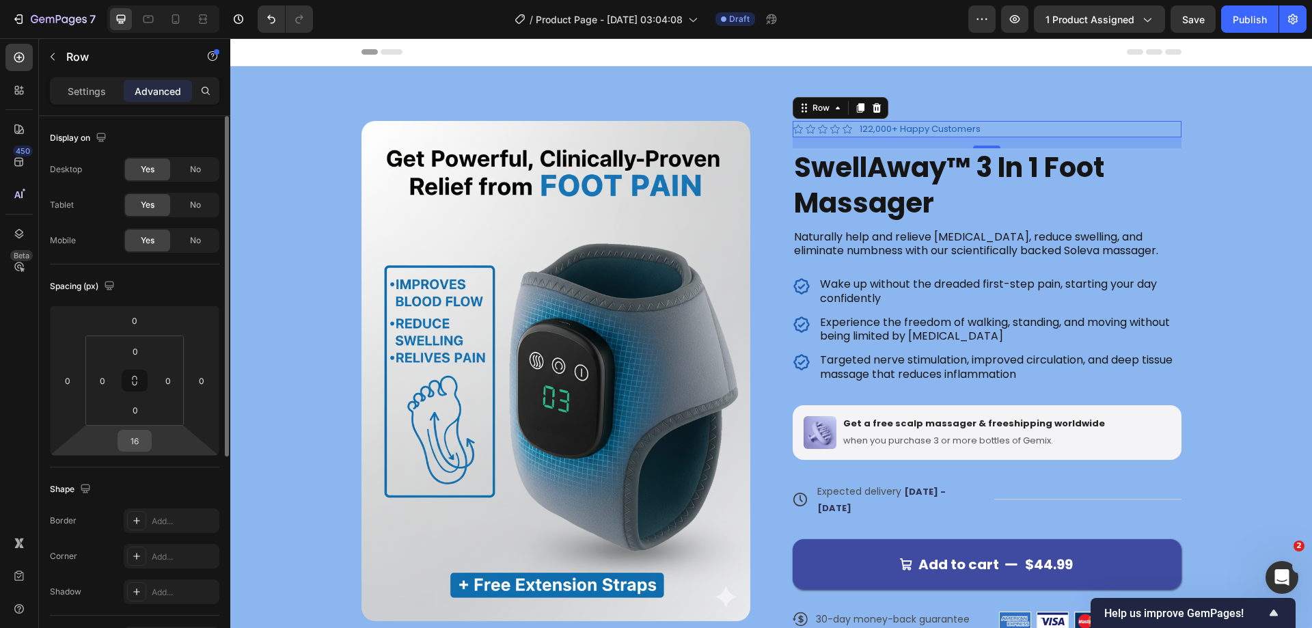
click at [139, 450] on input "16" at bounding box center [134, 440] width 27 height 20
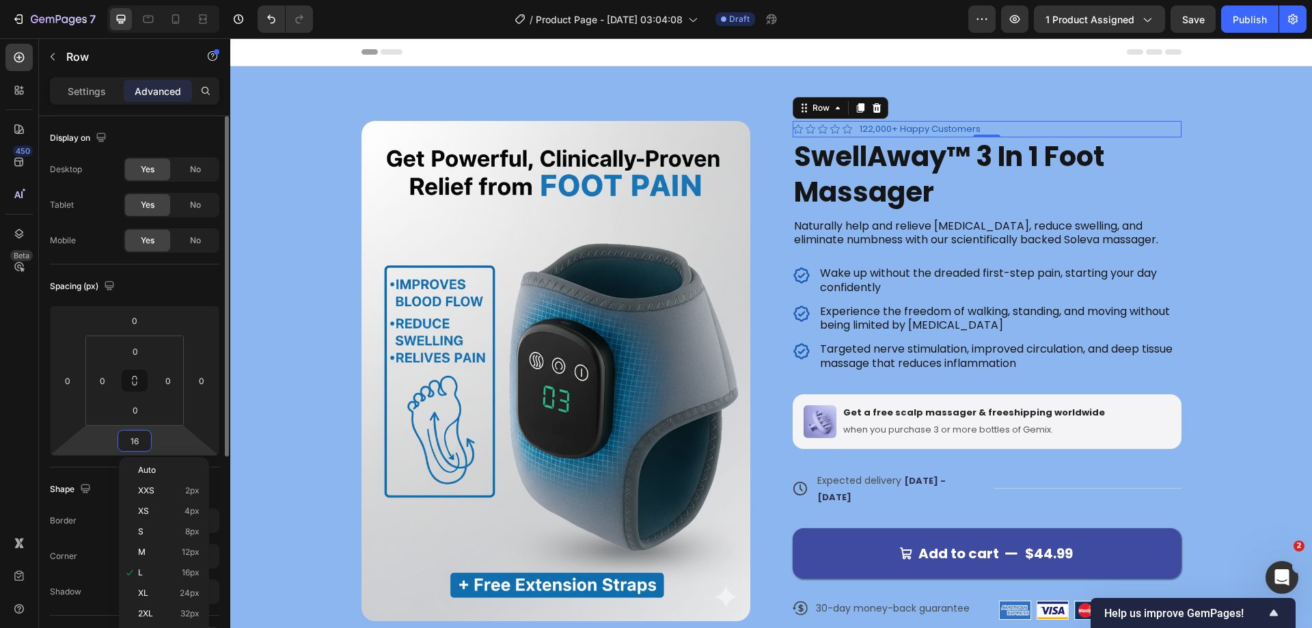
type input "0"
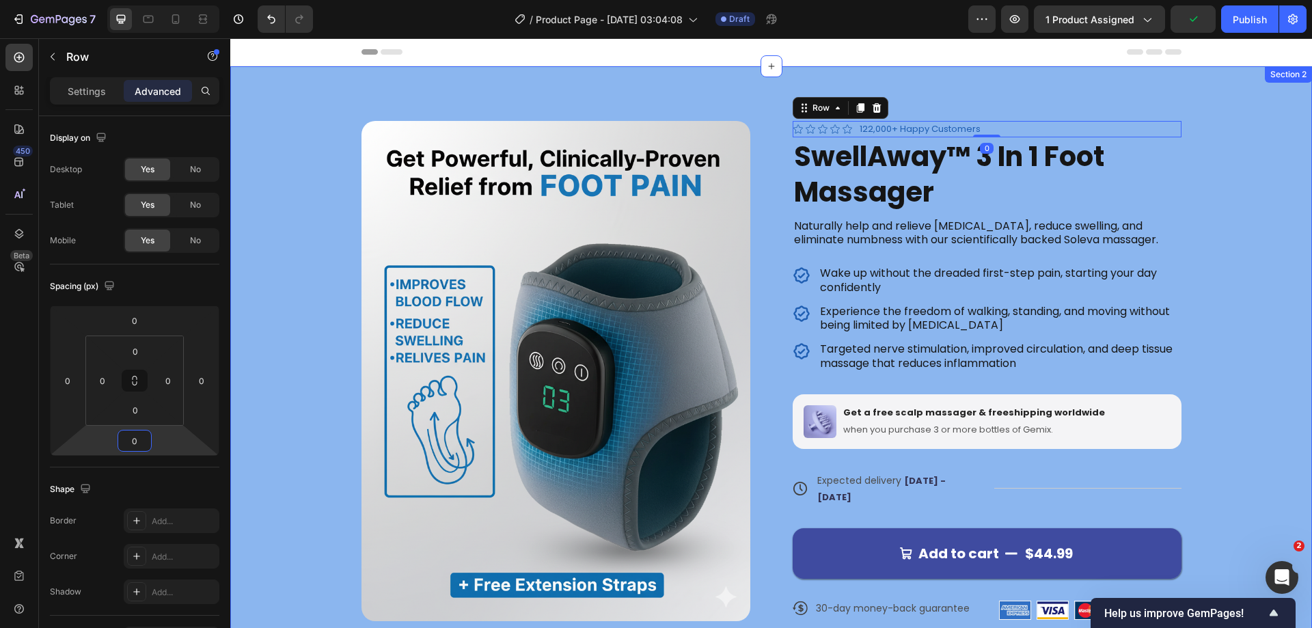
click at [1249, 230] on div "Product Images Icon Icon Icon Icon Icon Icon List 122,000+ Happy Customers Text…" at bounding box center [771, 388] width 1082 height 644
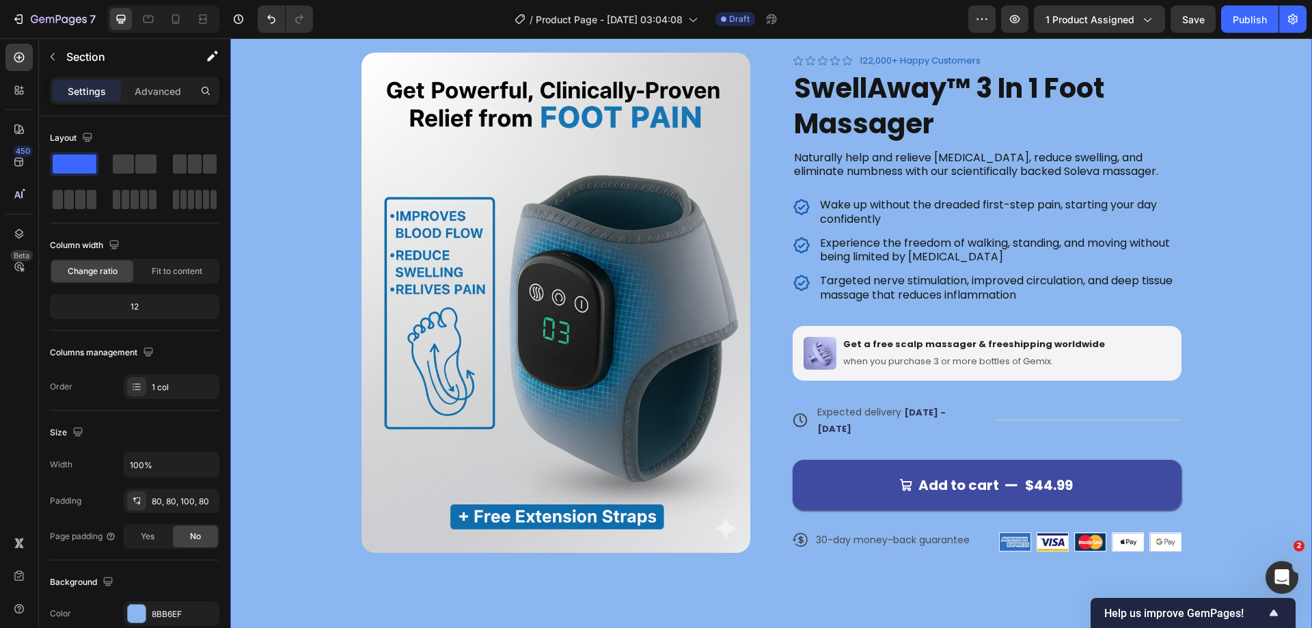
scroll to position [137, 0]
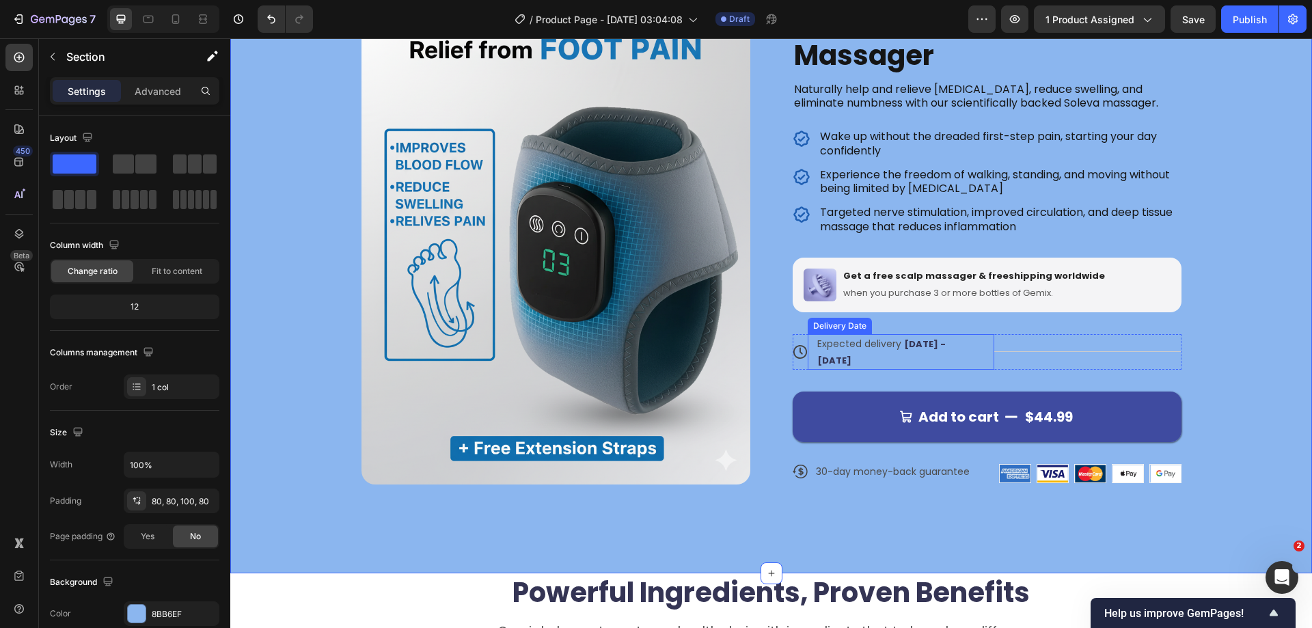
click at [907, 343] on span "[DATE] - [DATE]" at bounding box center [881, 352] width 128 height 29
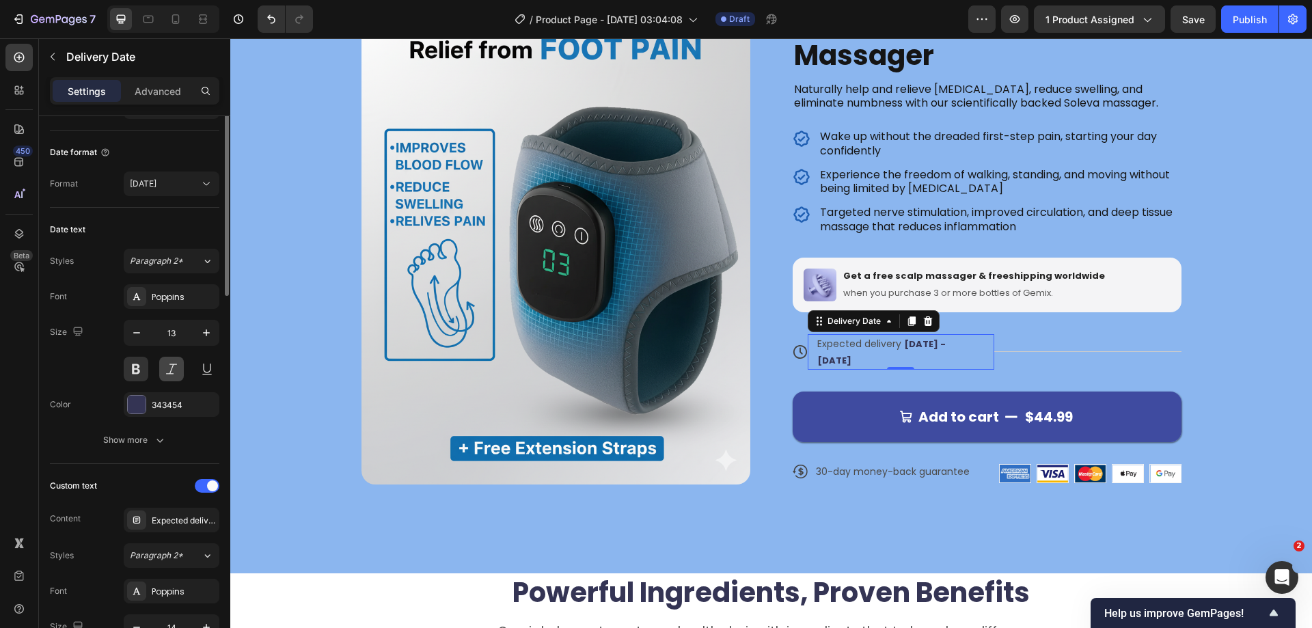
scroll to position [205, 0]
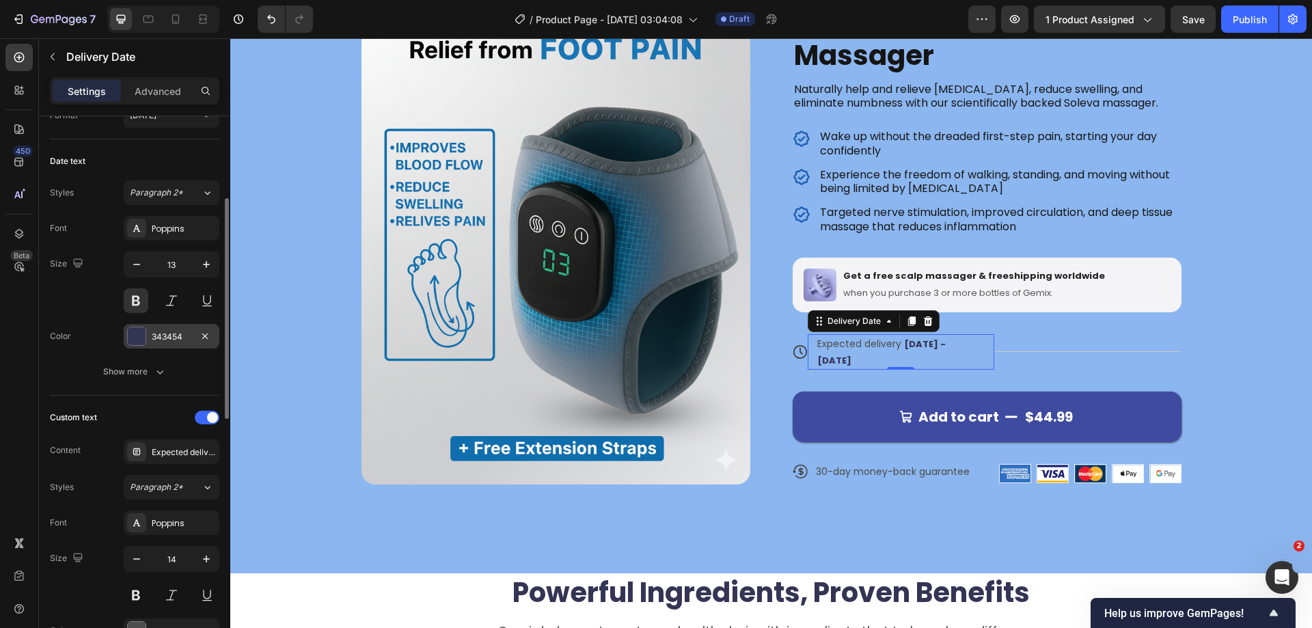
click at [139, 337] on div at bounding box center [137, 336] width 18 height 18
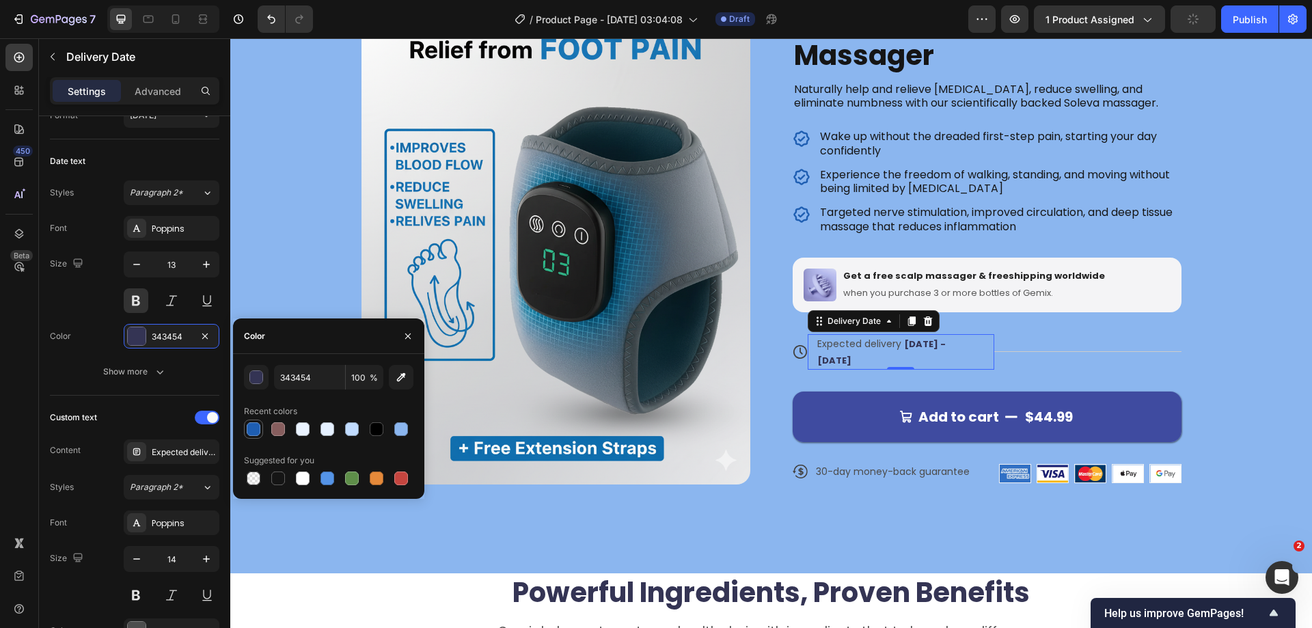
click at [252, 423] on div at bounding box center [254, 429] width 14 height 14
type input "1E5EB2"
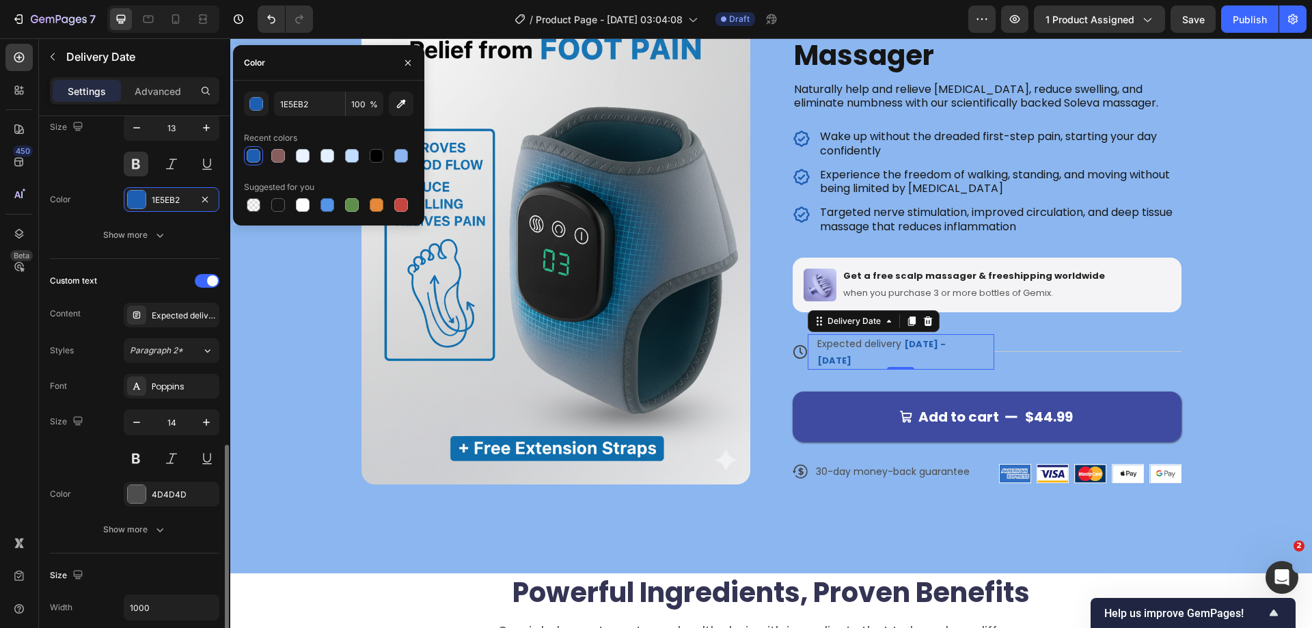
scroll to position [478, 0]
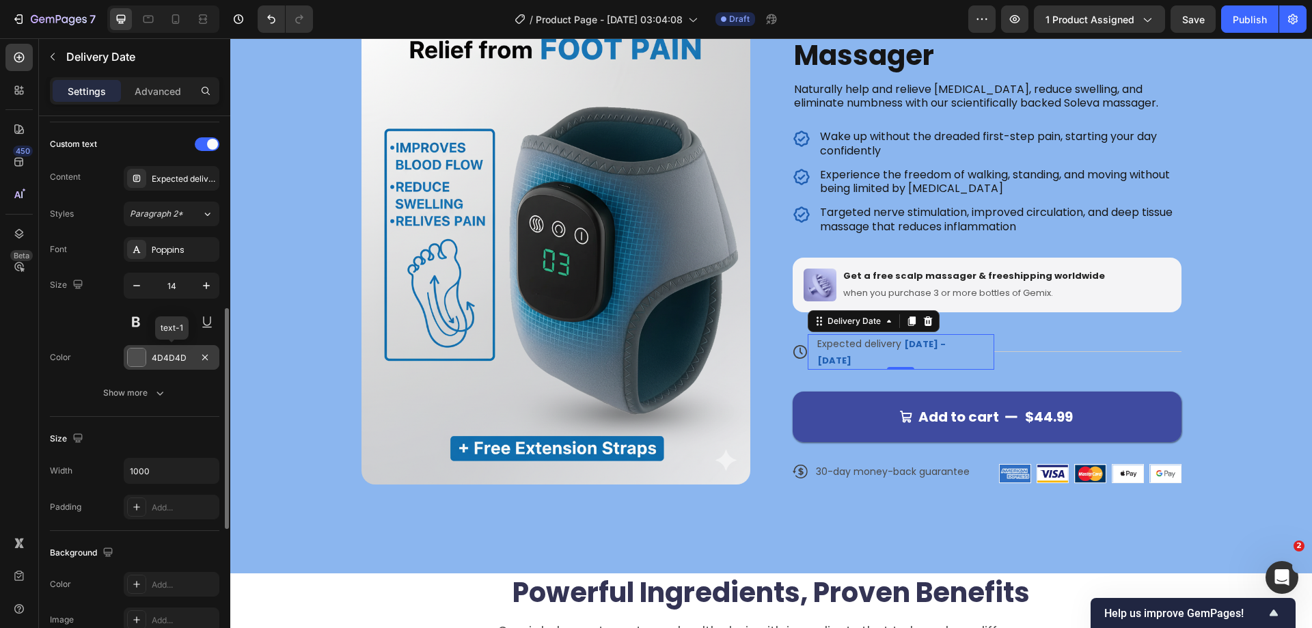
click at [139, 363] on div at bounding box center [137, 357] width 18 height 18
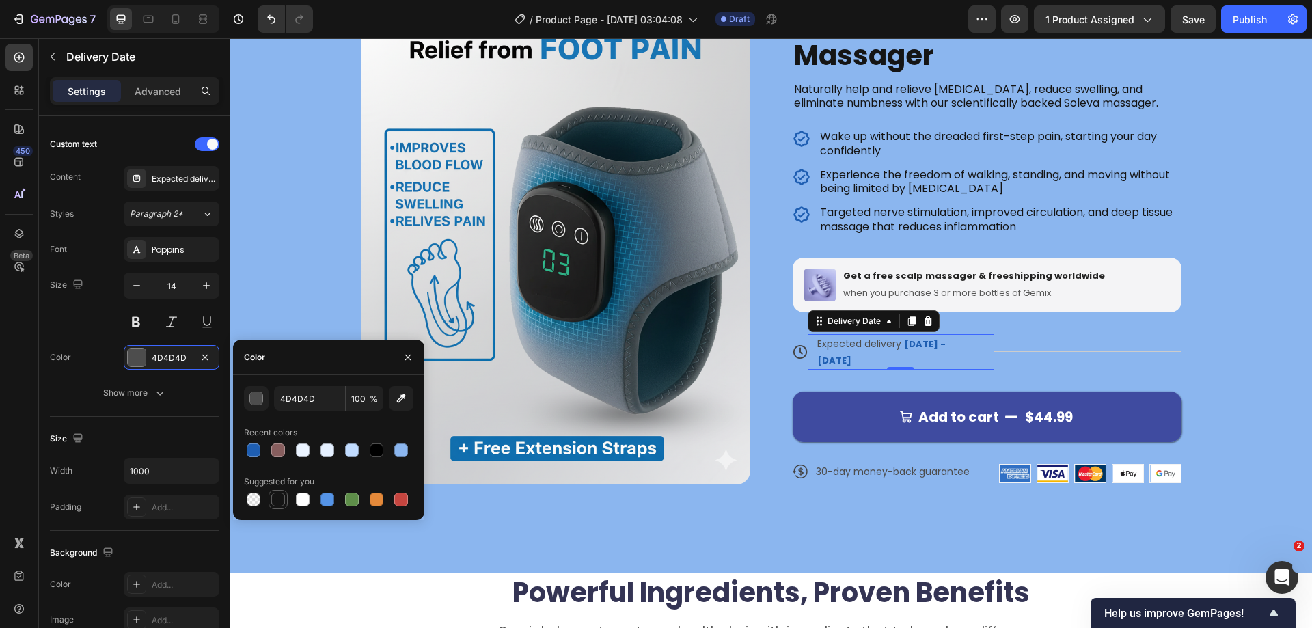
click at [275, 500] on div at bounding box center [278, 500] width 14 height 14
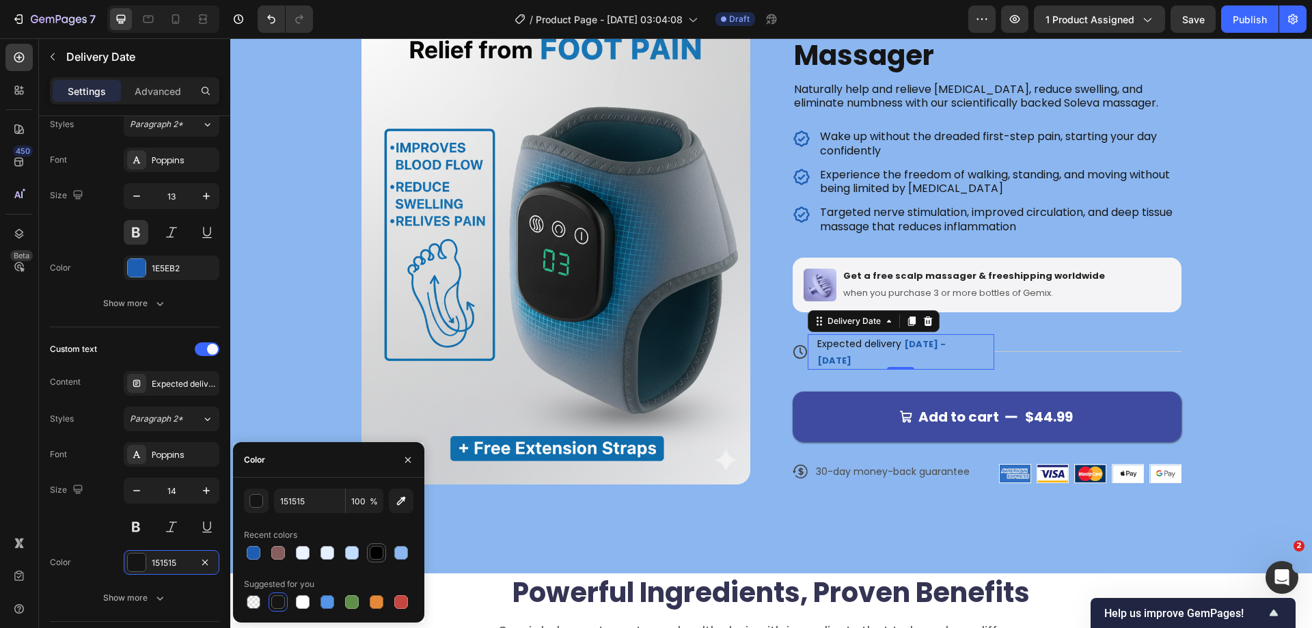
click at [379, 551] on div at bounding box center [377, 553] width 14 height 14
type input "000000"
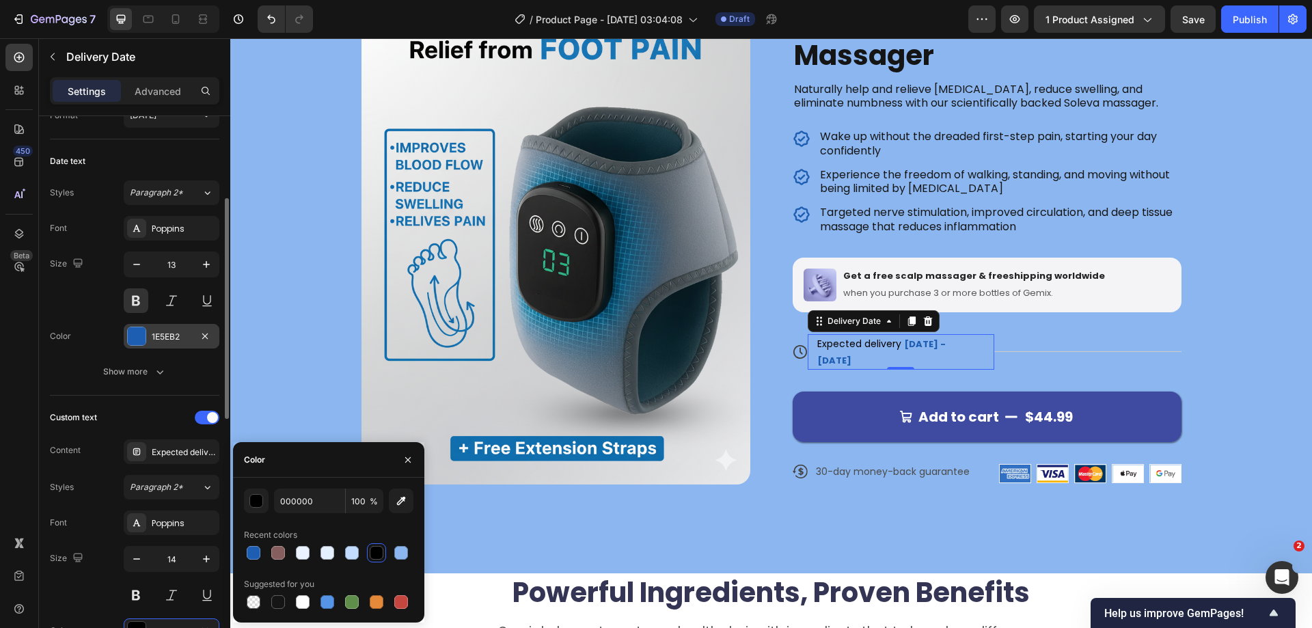
click at [148, 338] on div "1E5EB2" at bounding box center [172, 336] width 96 height 25
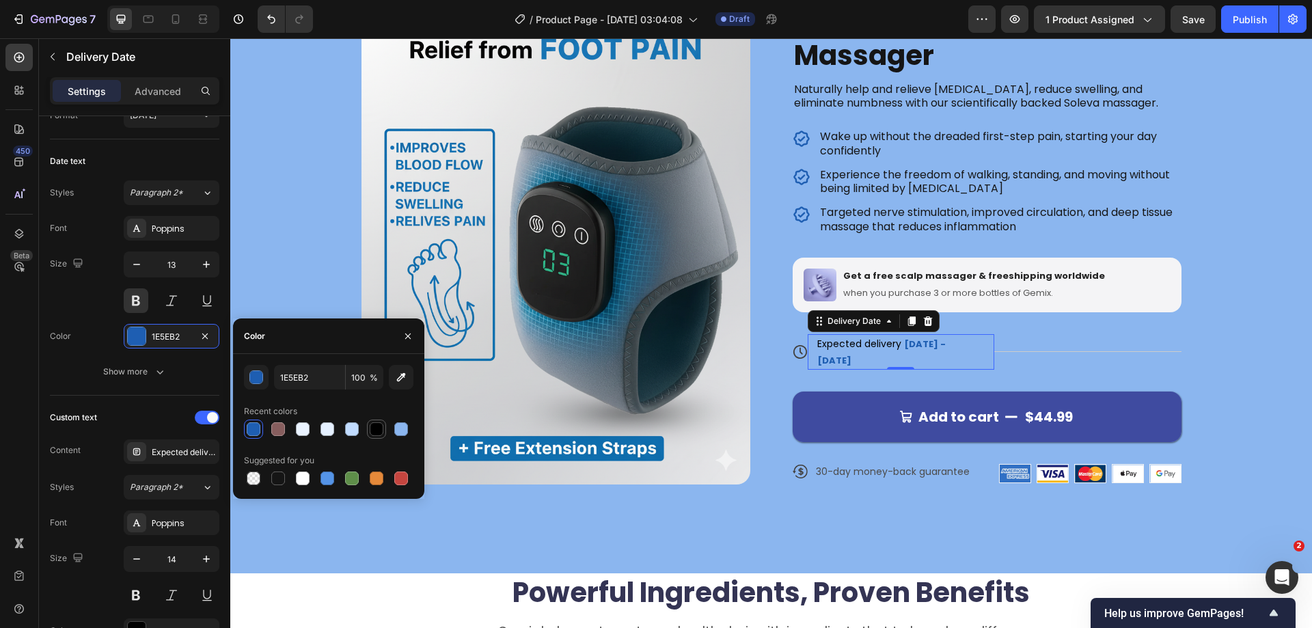
click at [379, 431] on div at bounding box center [377, 429] width 14 height 14
type input "000000"
click at [794, 344] on icon at bounding box center [800, 351] width 15 height 15
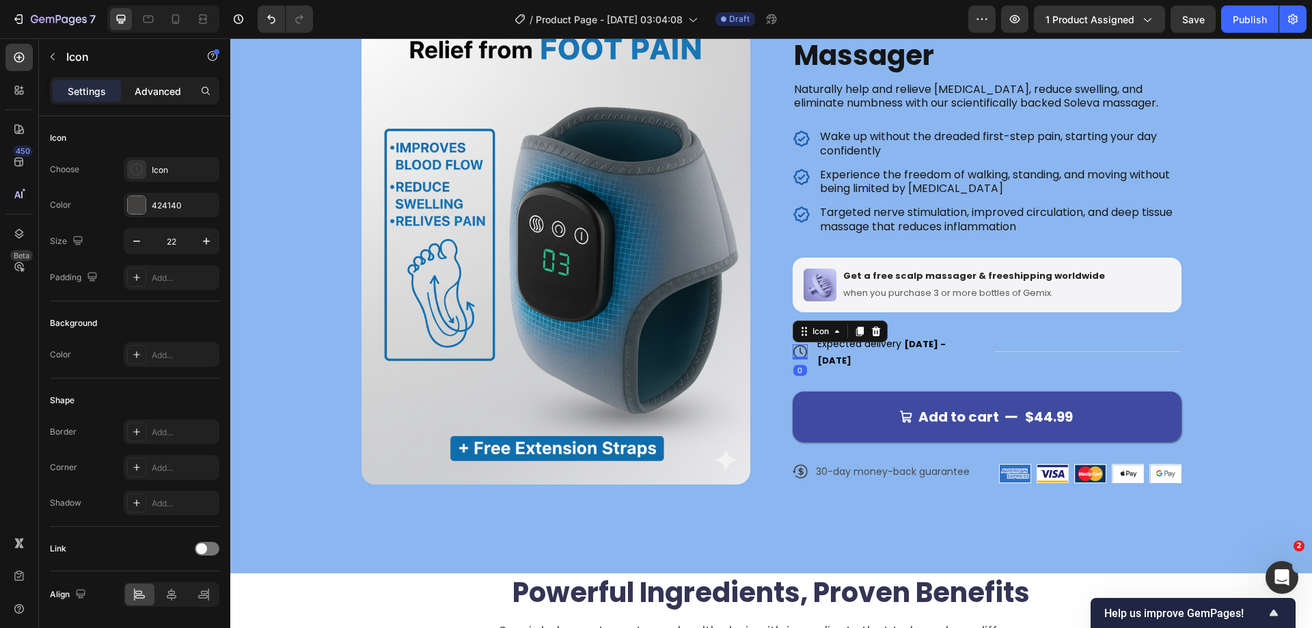
click at [156, 88] on p "Advanced" at bounding box center [158, 91] width 46 height 14
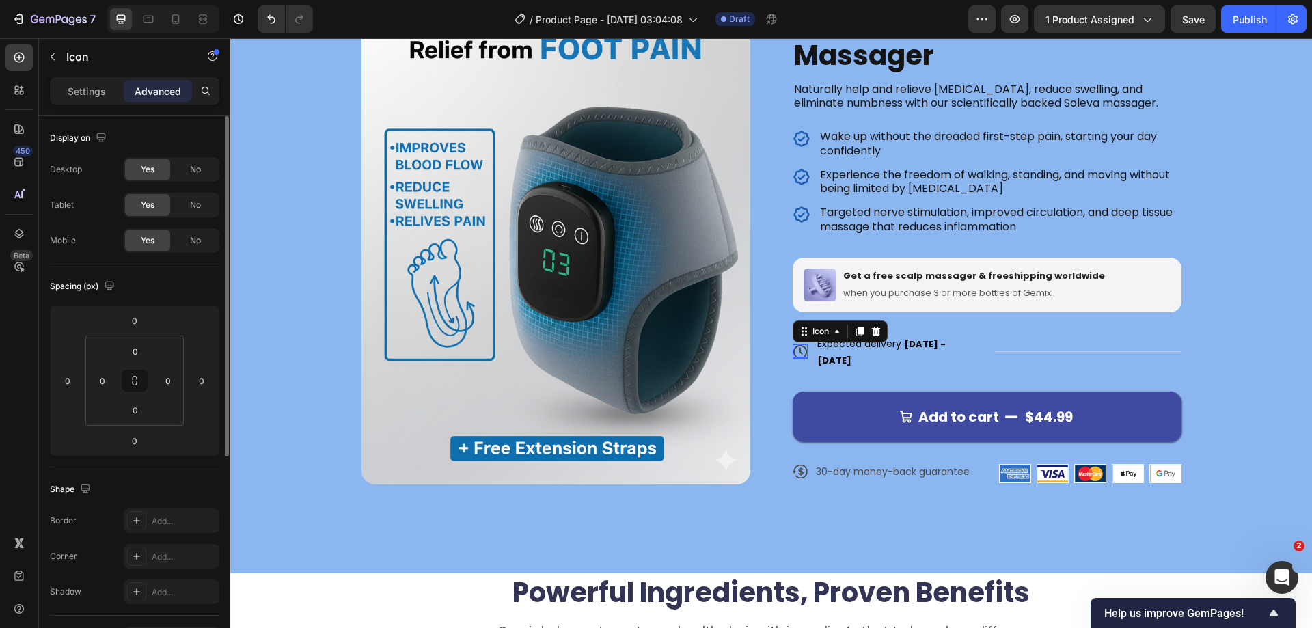
click at [68, 84] on p "Settings" at bounding box center [87, 91] width 38 height 14
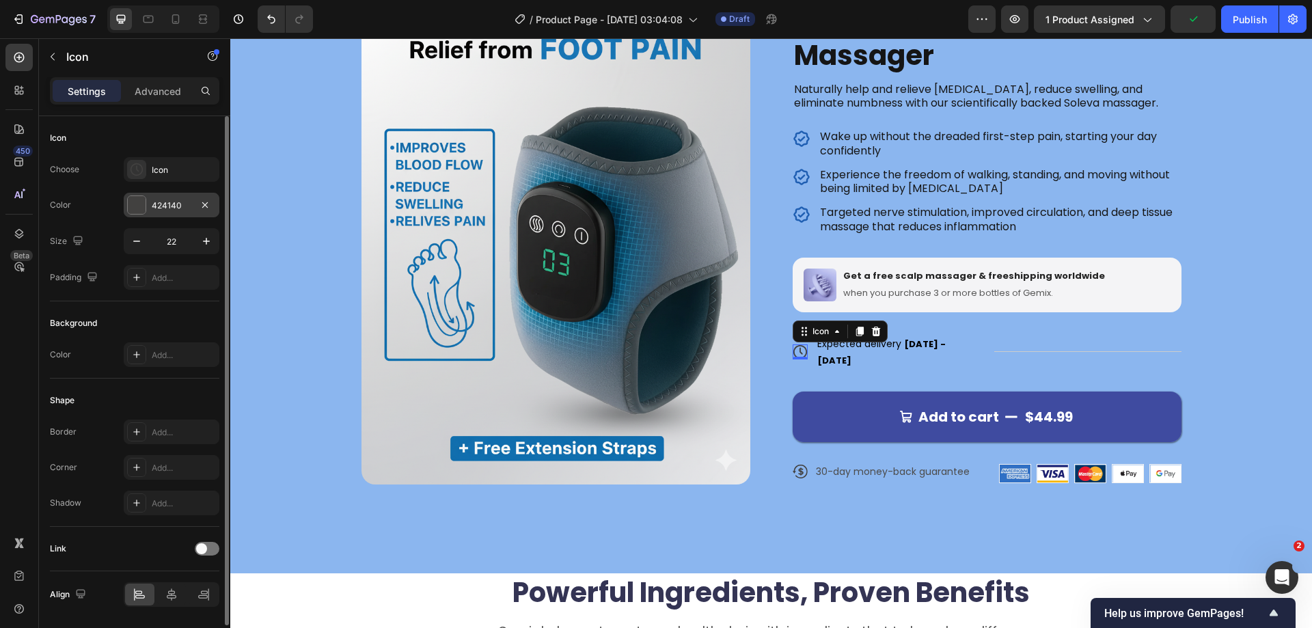
click at [139, 200] on div at bounding box center [137, 205] width 18 height 18
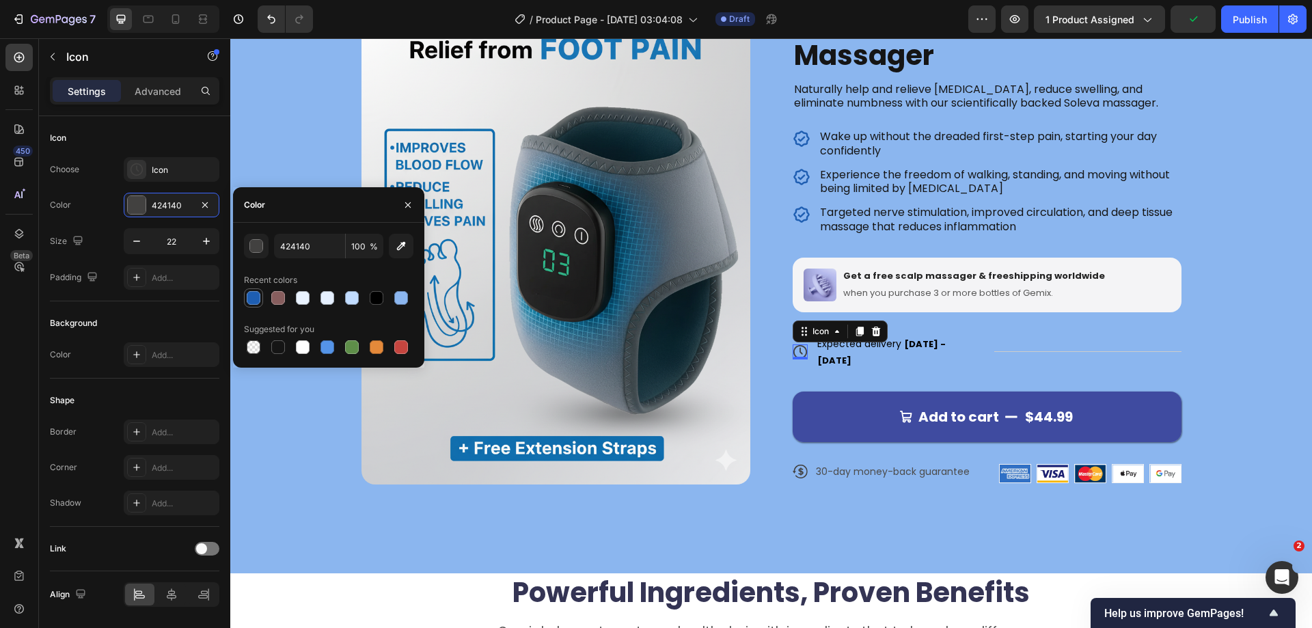
click at [257, 297] on div at bounding box center [254, 298] width 14 height 14
type input "1E5EB2"
click at [774, 377] on div "Product Images Icon Icon Icon Icon Icon Icon List 122,000+ Happy Customers Text…" at bounding box center [771, 244] width 820 height 521
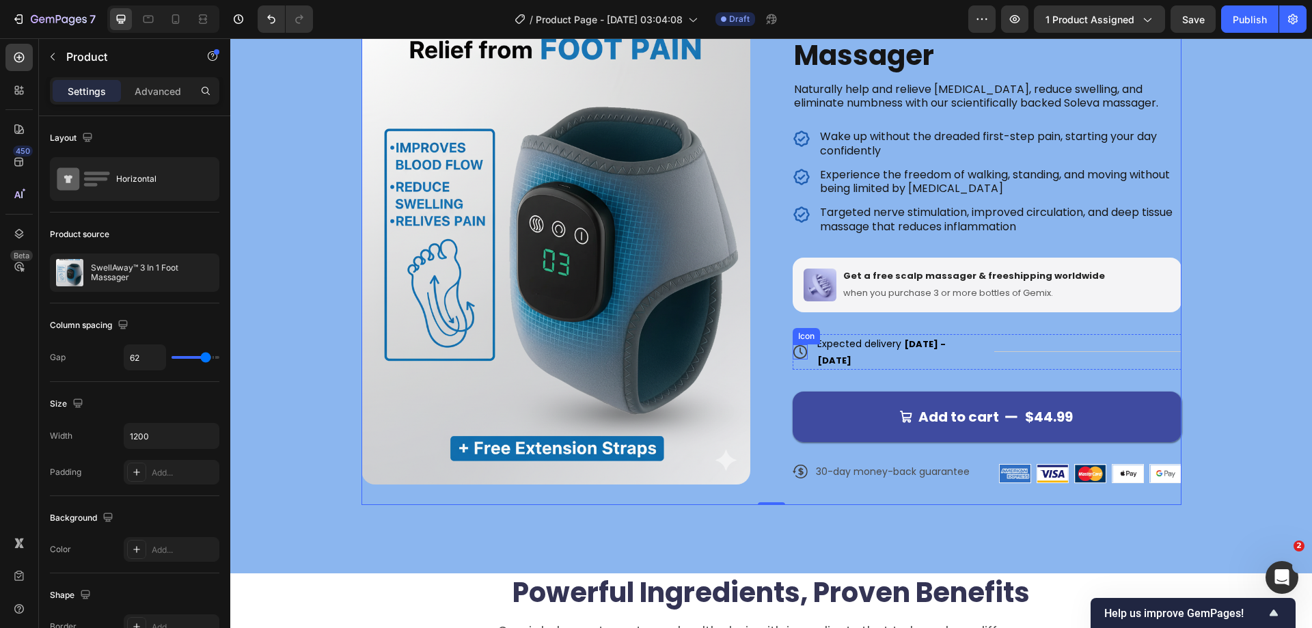
click at [795, 344] on icon at bounding box center [800, 351] width 15 height 15
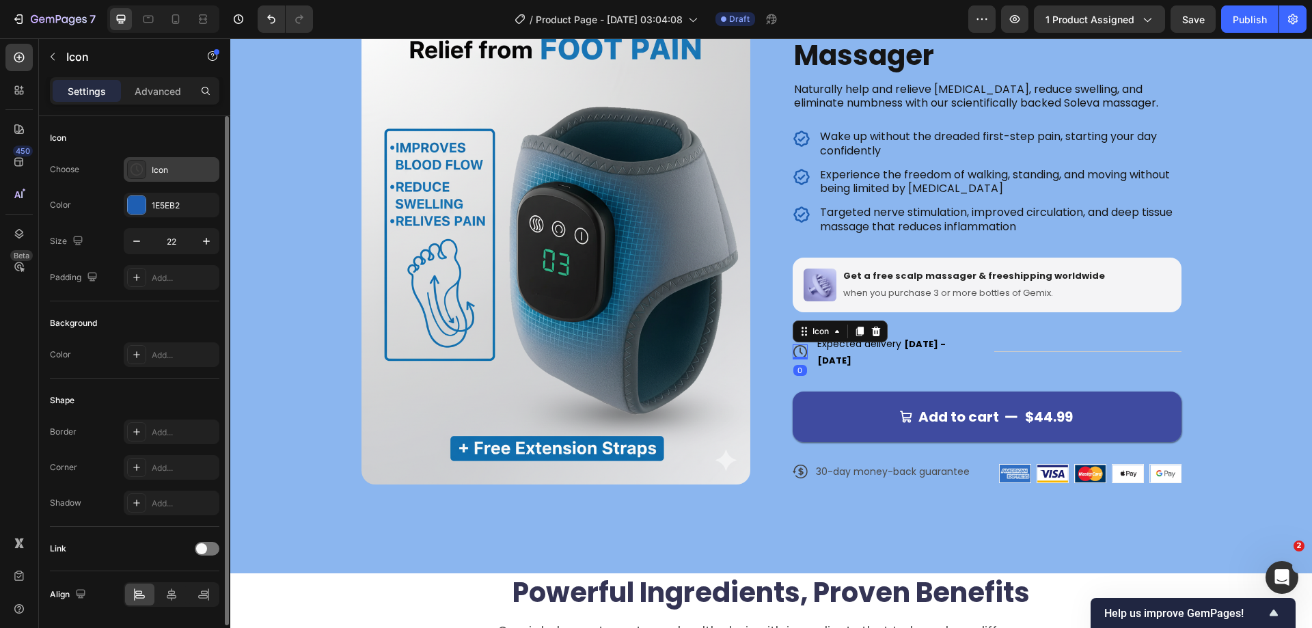
click at [156, 168] on div "Icon" at bounding box center [184, 170] width 64 height 12
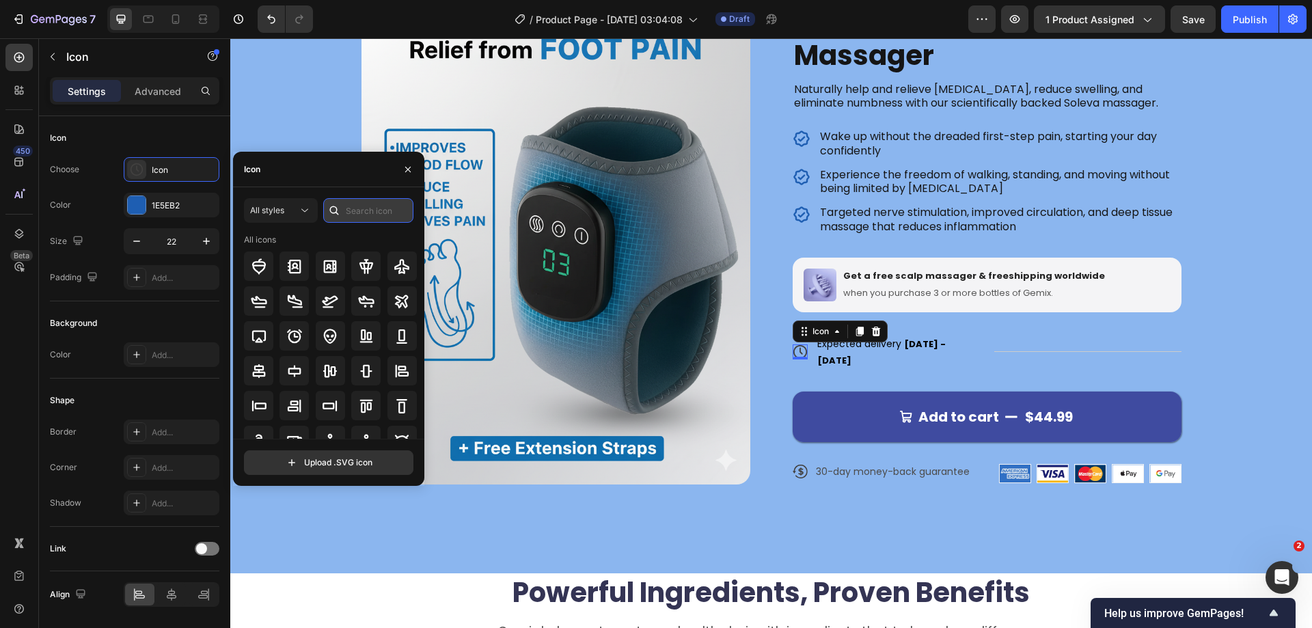
click at [374, 211] on input "text" at bounding box center [368, 210] width 90 height 25
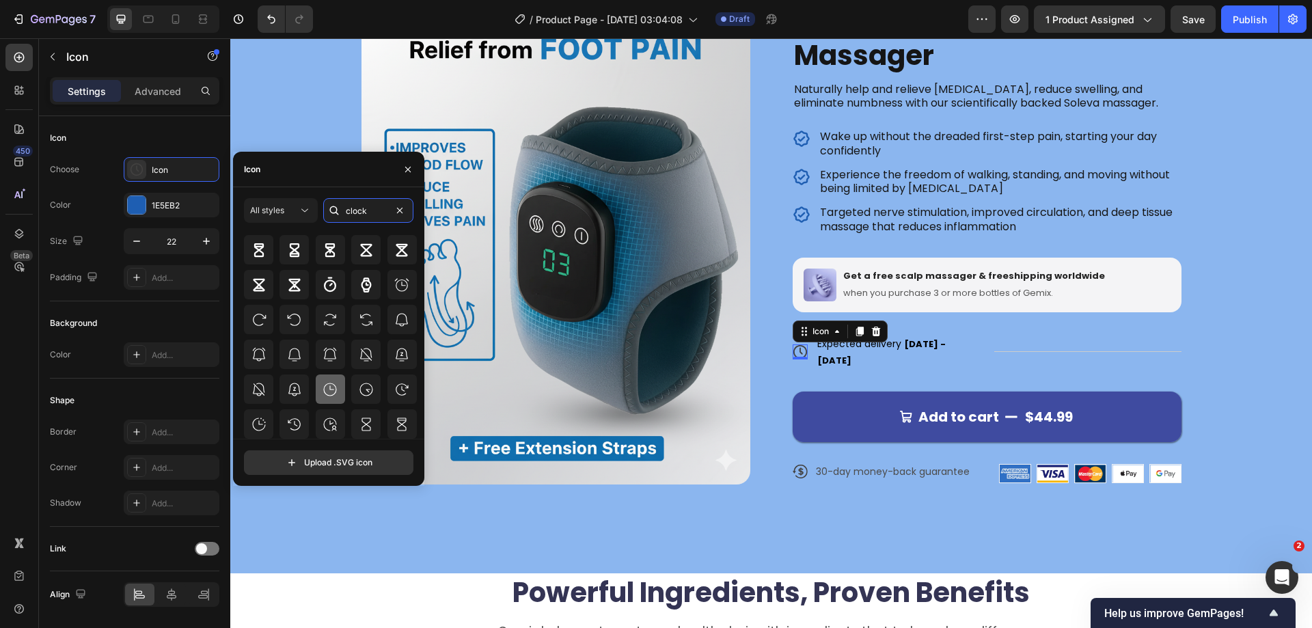
type input "clock"
click at [333, 391] on icon at bounding box center [330, 389] width 16 height 16
click at [766, 373] on div "Product Images Icon Icon Icon Icon Icon Icon List 122,000+ Happy Customers Text…" at bounding box center [771, 244] width 820 height 521
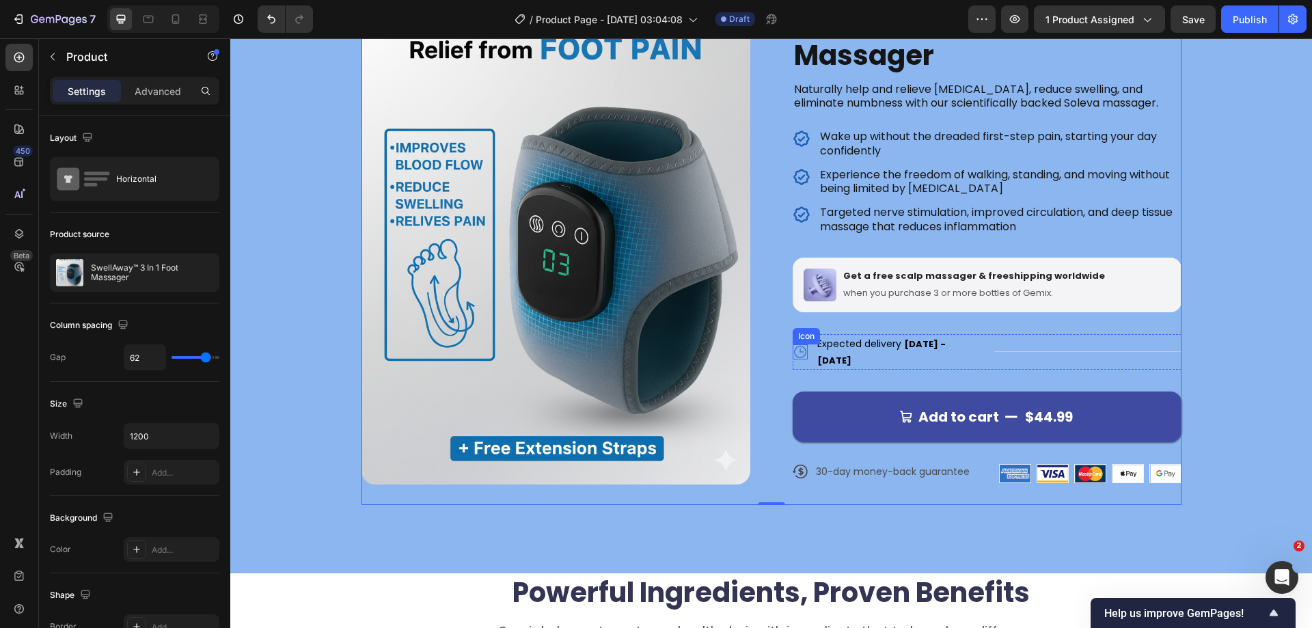
click at [796, 344] on icon at bounding box center [800, 351] width 15 height 15
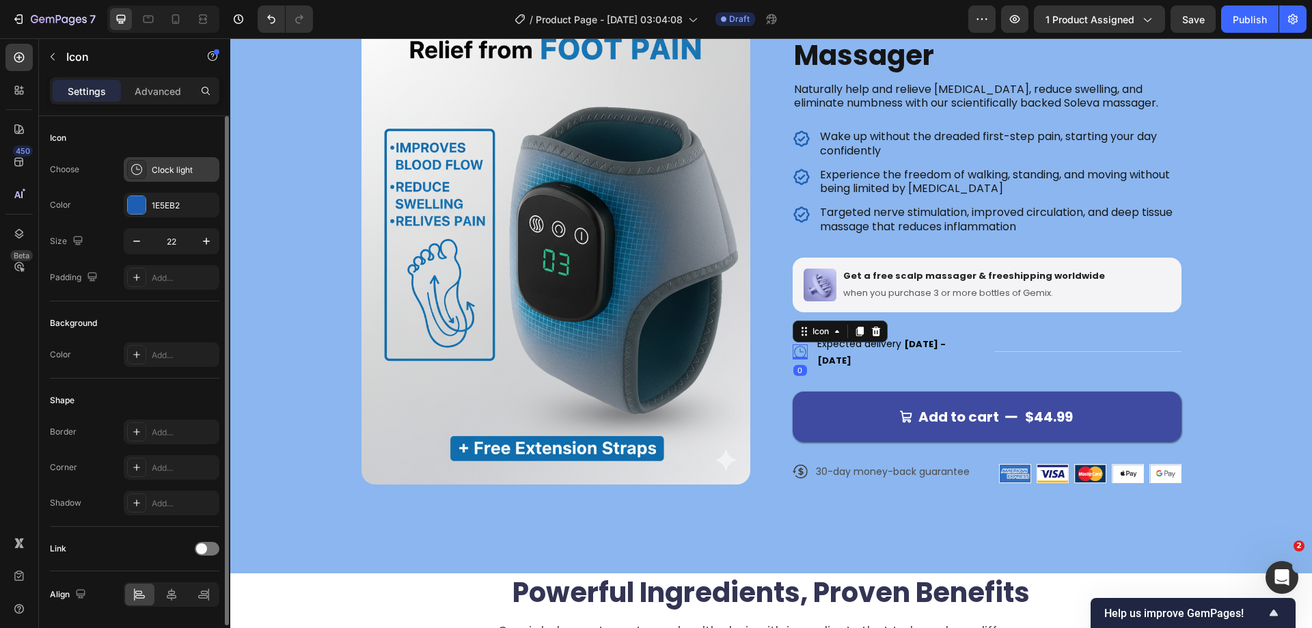
click at [188, 169] on div "Clock light" at bounding box center [184, 170] width 64 height 12
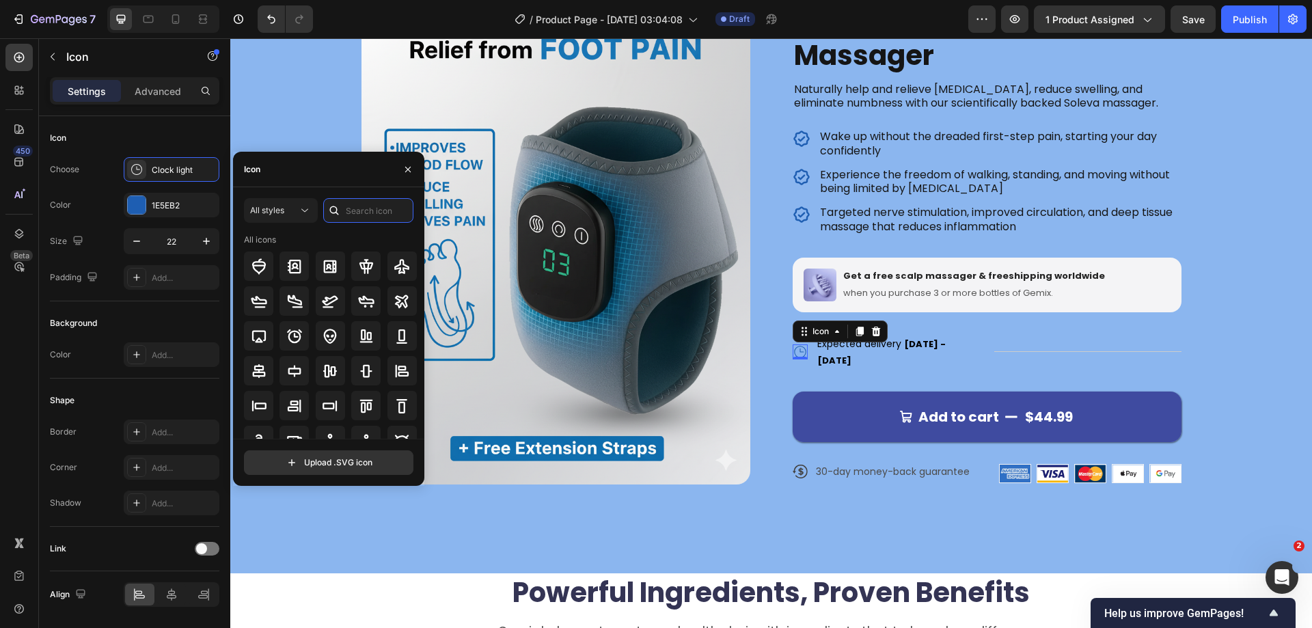
drag, startPoint x: 355, startPoint y: 211, endPoint x: 420, endPoint y: 217, distance: 64.5
click at [356, 212] on input "text" at bounding box center [368, 210] width 90 height 25
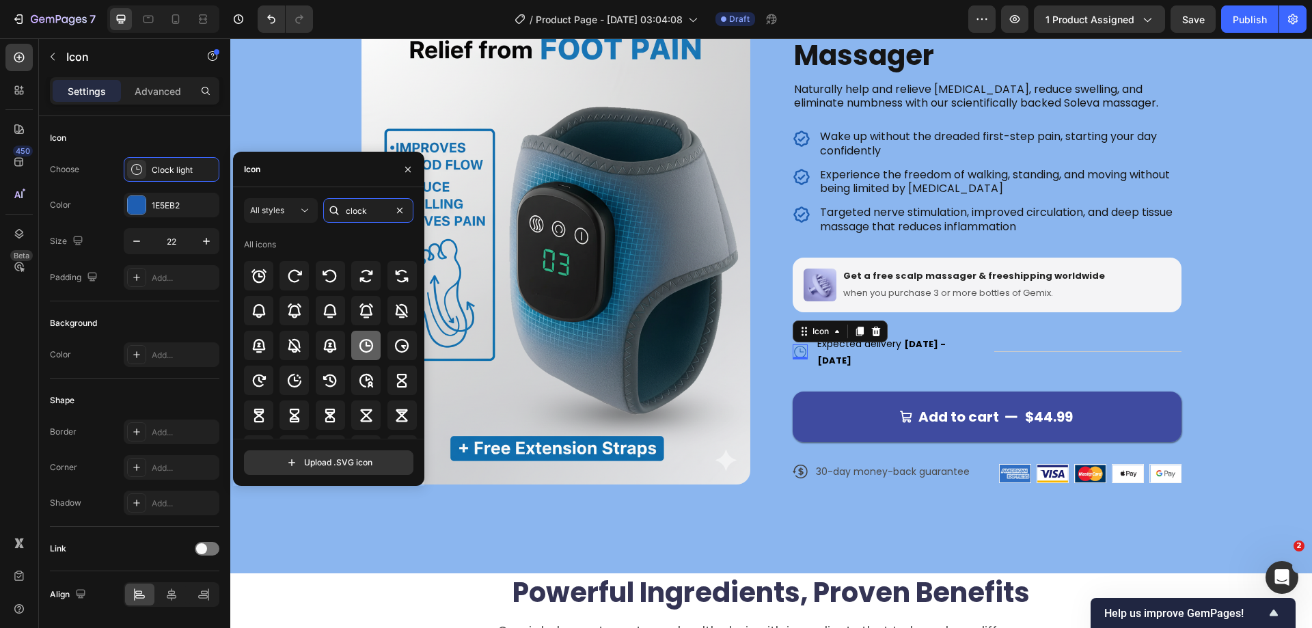
type input "clock"
click at [361, 344] on icon at bounding box center [366, 346] width 16 height 16
click at [1243, 335] on div "Product Images Icon Icon Icon Icon Icon Icon List 122,000+ Happy Customers Text…" at bounding box center [771, 244] width 972 height 521
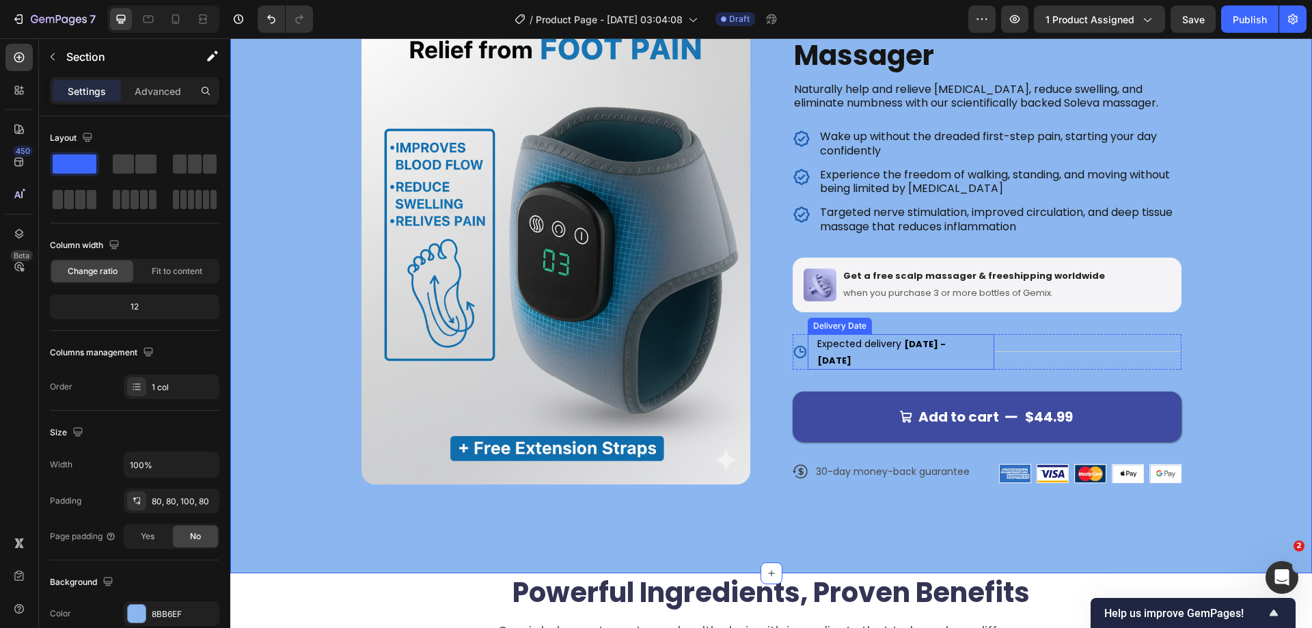
click at [808, 344] on div "Expected delivery [DATE] - [DATE] Delivery Date" at bounding box center [901, 352] width 187 height 36
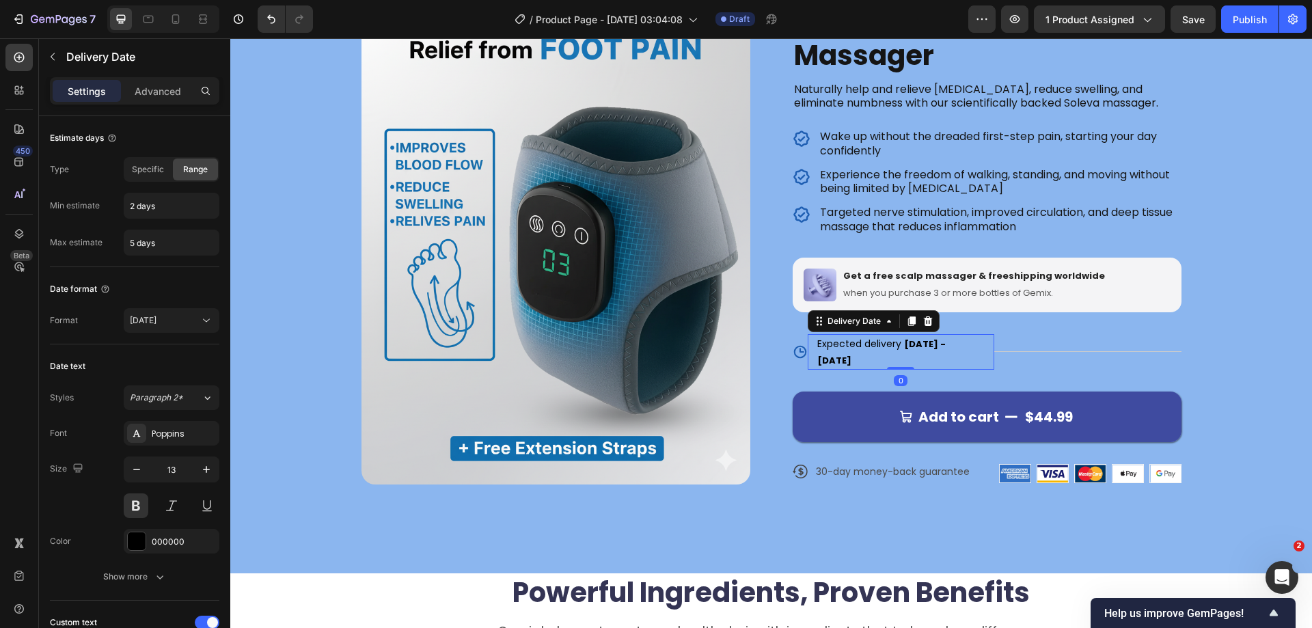
click at [816, 343] on div "Expected delivery [DATE] - [DATE]" at bounding box center [894, 352] width 157 height 36
click at [817, 343] on span "Expected delivery" at bounding box center [859, 344] width 84 height 14
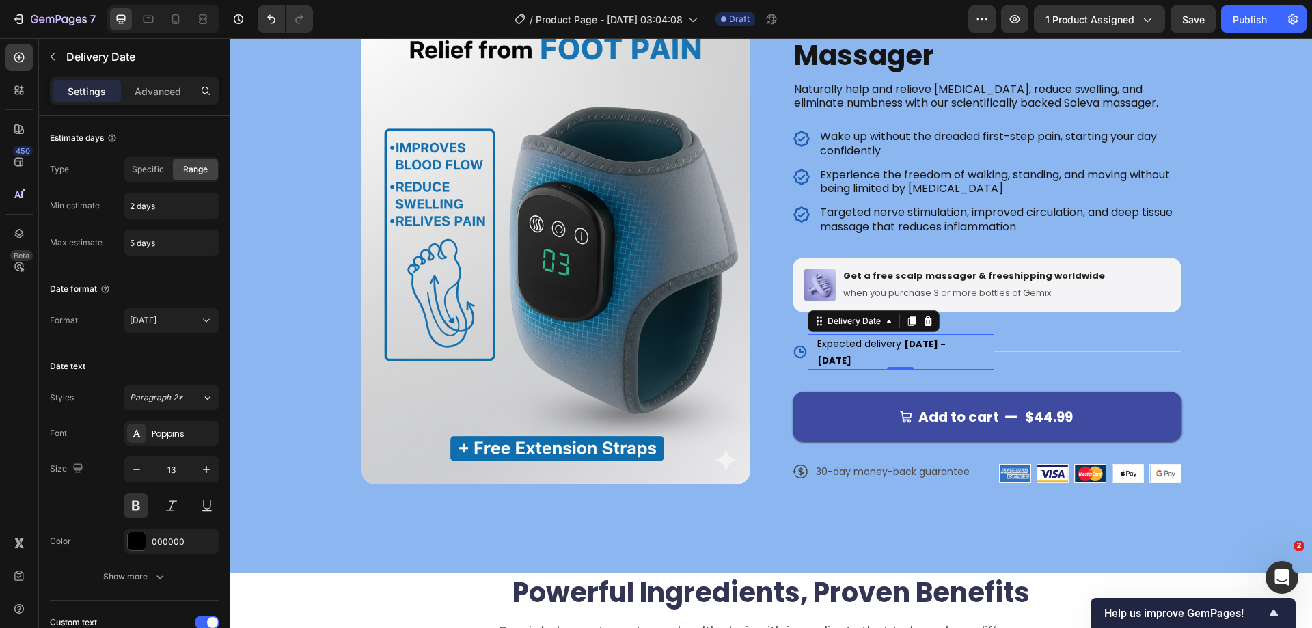
click at [817, 343] on span "Expected delivery" at bounding box center [859, 344] width 84 height 14
click at [161, 96] on p "Advanced" at bounding box center [158, 91] width 46 height 14
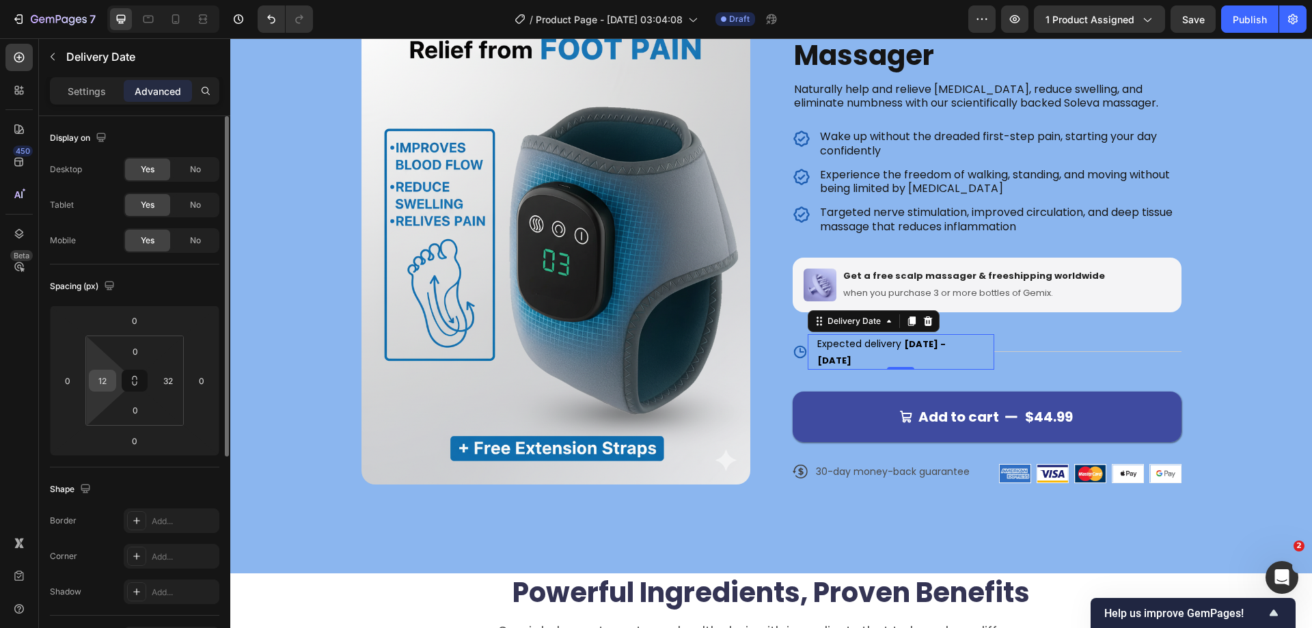
click at [95, 390] on input "12" at bounding box center [102, 380] width 20 height 20
type input "10"
click at [1087, 349] on div "Title Line" at bounding box center [1087, 352] width 187 height 36
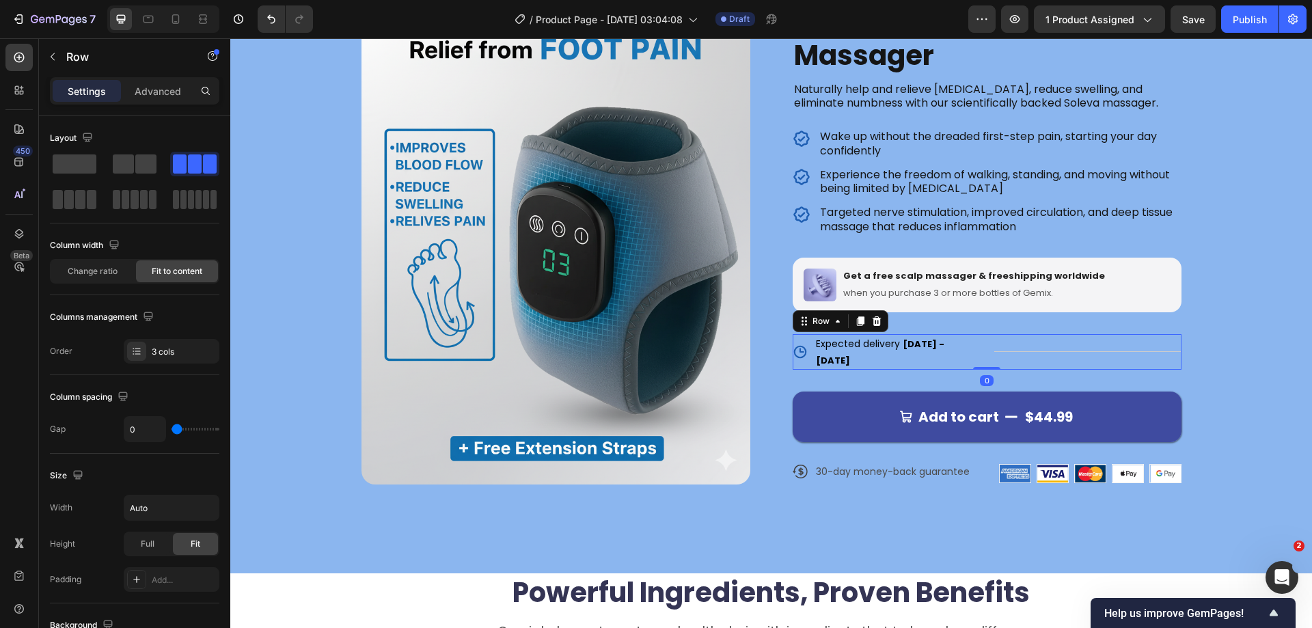
click at [1078, 344] on div "Title Line" at bounding box center [1087, 352] width 187 height 36
click at [1075, 339] on div "Title Line" at bounding box center [1087, 352] width 187 height 36
click at [1026, 351] on div at bounding box center [1087, 351] width 187 height 1
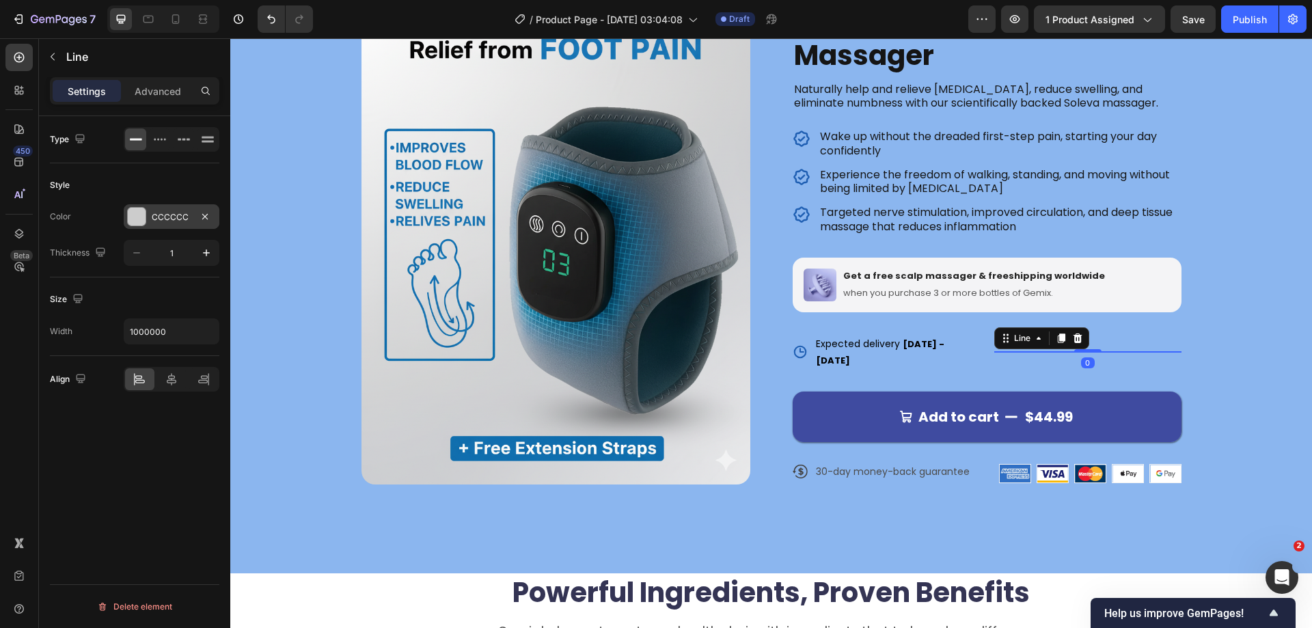
click at [133, 219] on div at bounding box center [137, 217] width 18 height 18
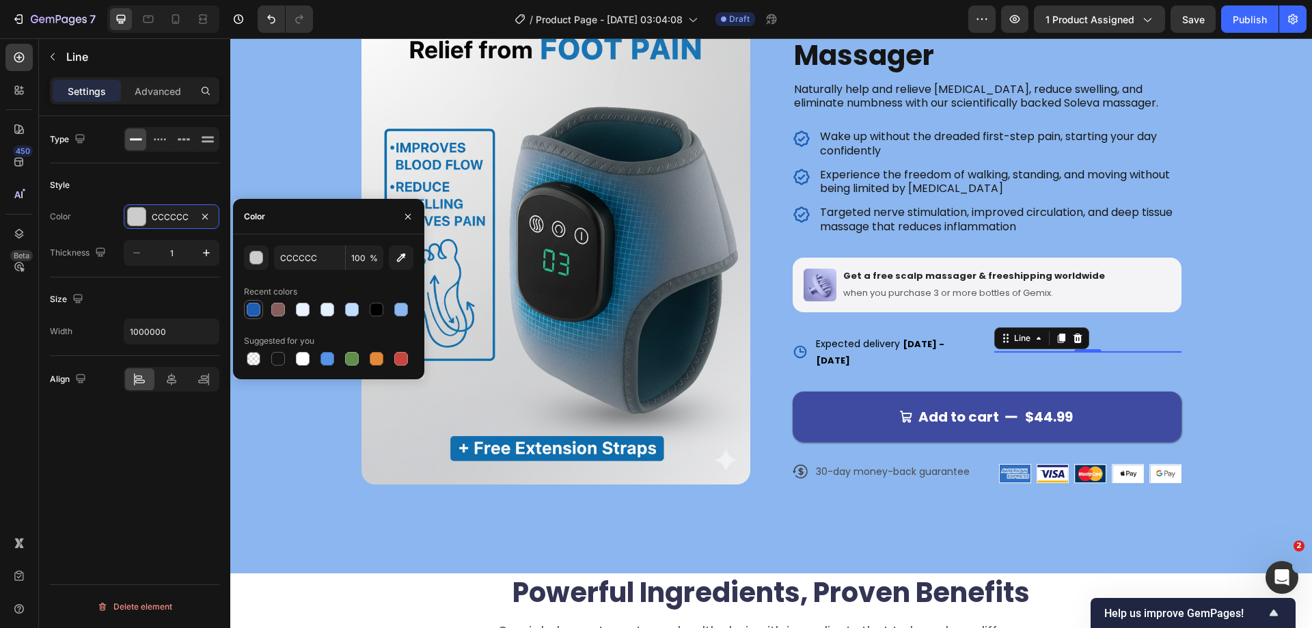
click at [254, 310] on div at bounding box center [254, 310] width 14 height 14
type input "1E5EB2"
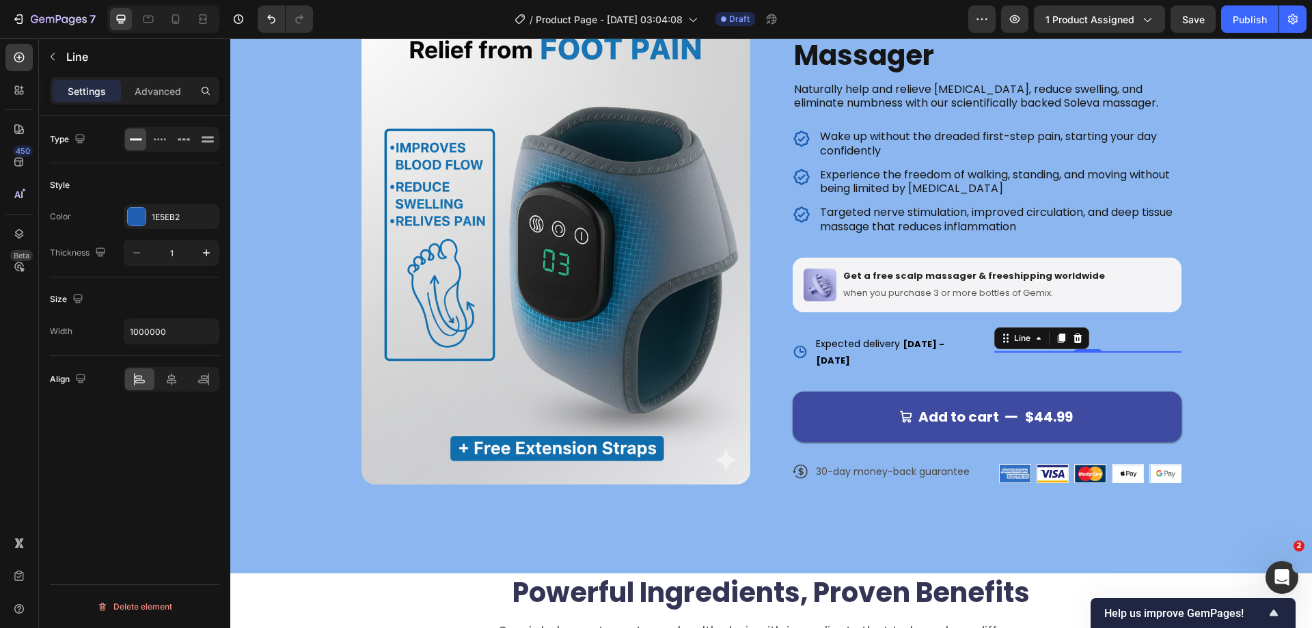
click at [159, 461] on div "Type Style Color 1E5EB2 Thickness 1 Size Width 1000000 Align Delete element" at bounding box center [134, 391] width 191 height 551
click at [279, 376] on div "Product Images Icon Icon Icon Icon Icon Icon List 122,000+ Happy Customers Text…" at bounding box center [771, 252] width 1082 height 644
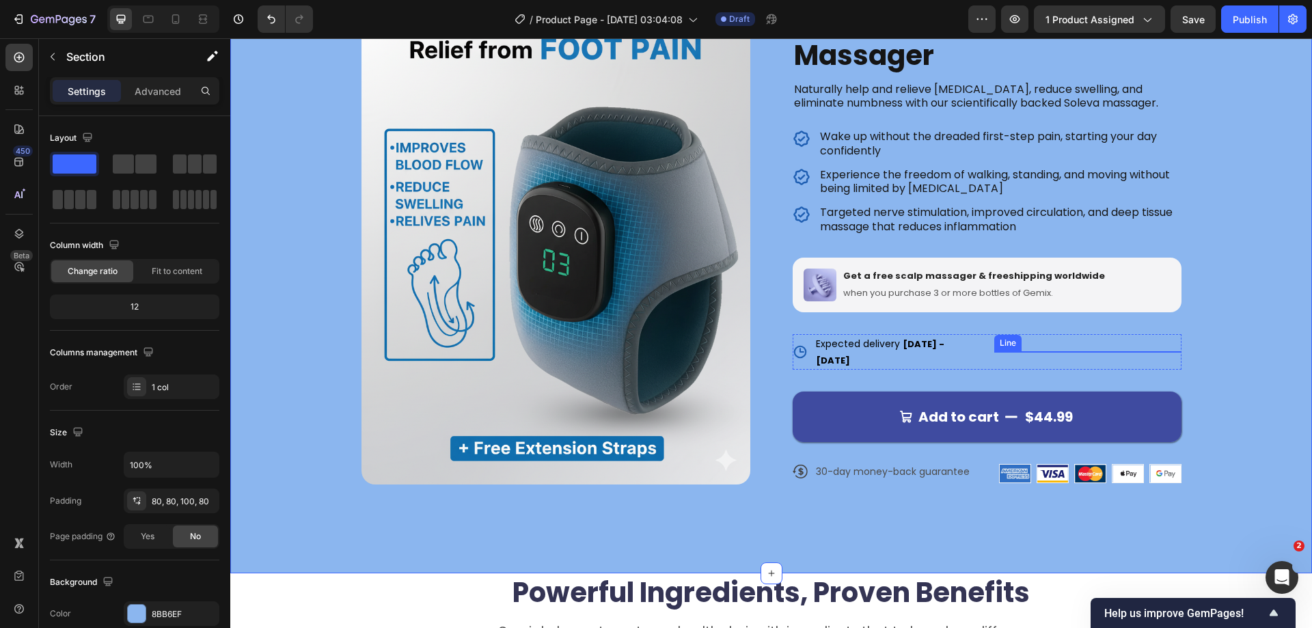
click at [1067, 351] on div at bounding box center [1087, 351] width 187 height 1
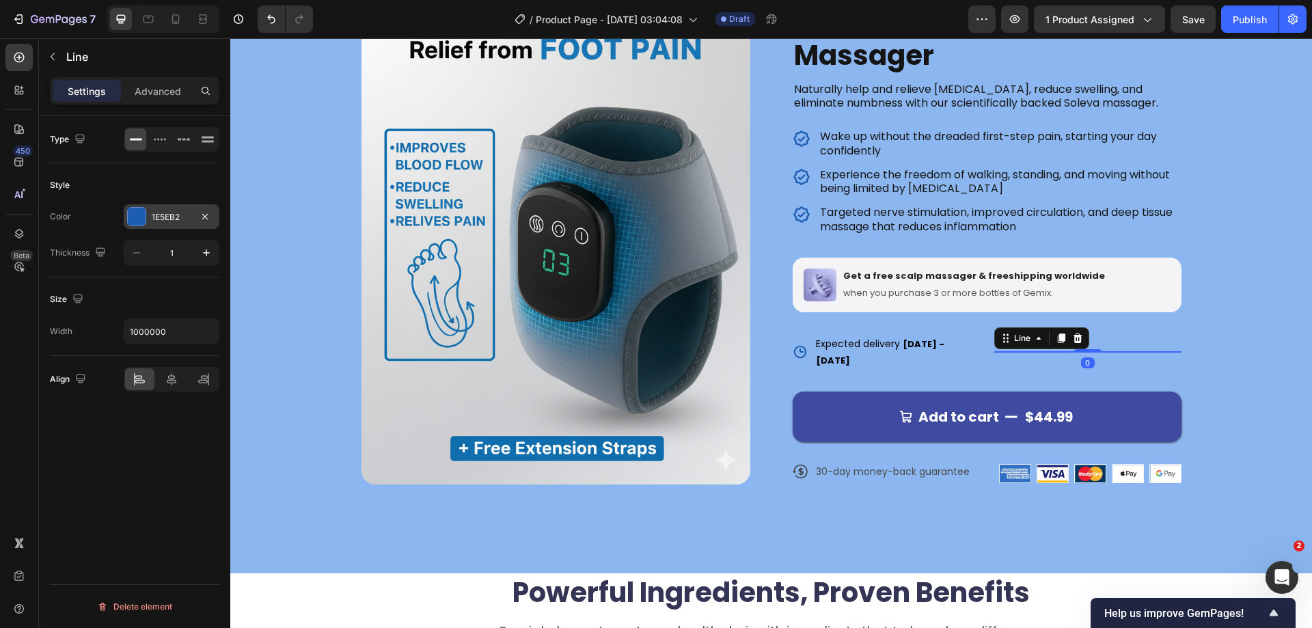
click at [133, 219] on div at bounding box center [137, 217] width 18 height 18
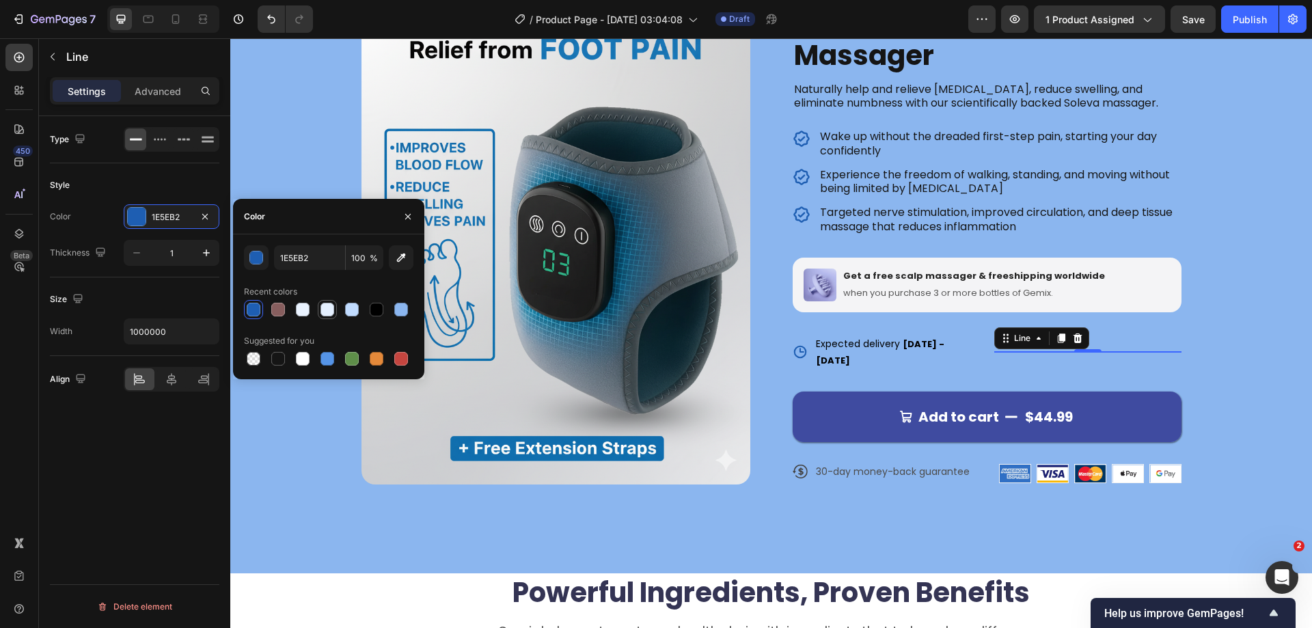
click at [325, 307] on div at bounding box center [327, 310] width 14 height 14
type input "E5F0FF"
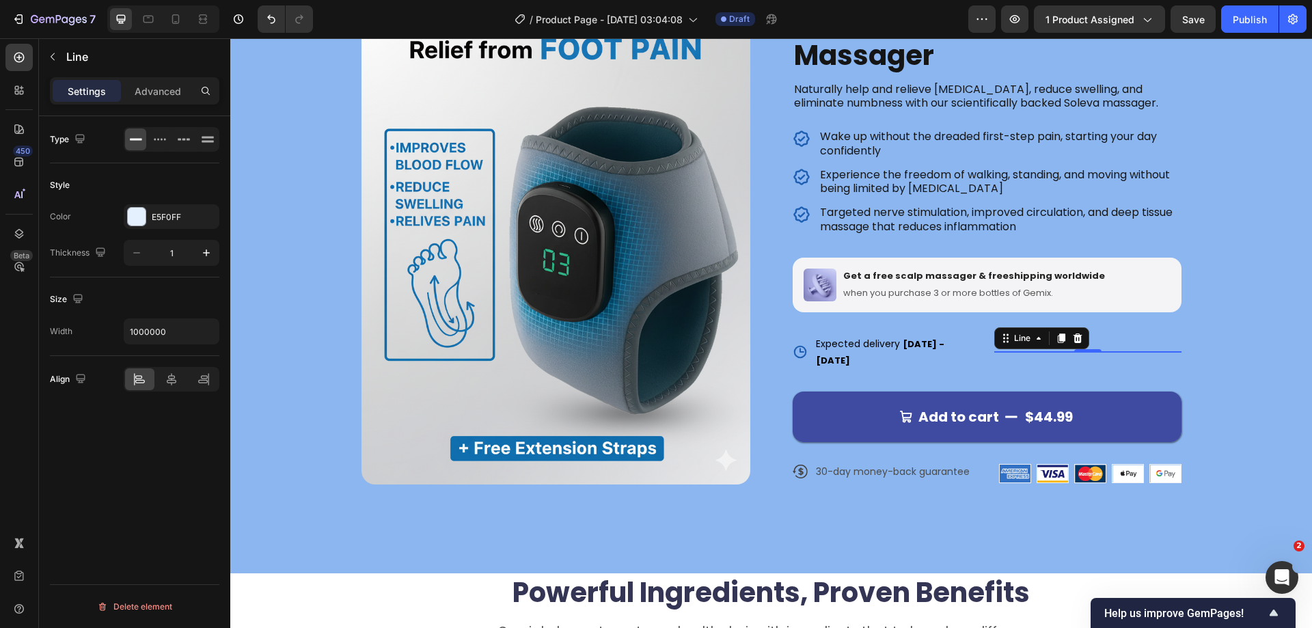
click at [152, 529] on div "Type Style Color E5F0FF Thickness 1 Size Width 1000000 Align Delete element" at bounding box center [134, 391] width 191 height 551
click at [298, 364] on div "Product Images Icon Icon Icon Icon Icon Icon List 122,000+ Happy Customers Text…" at bounding box center [771, 244] width 972 height 521
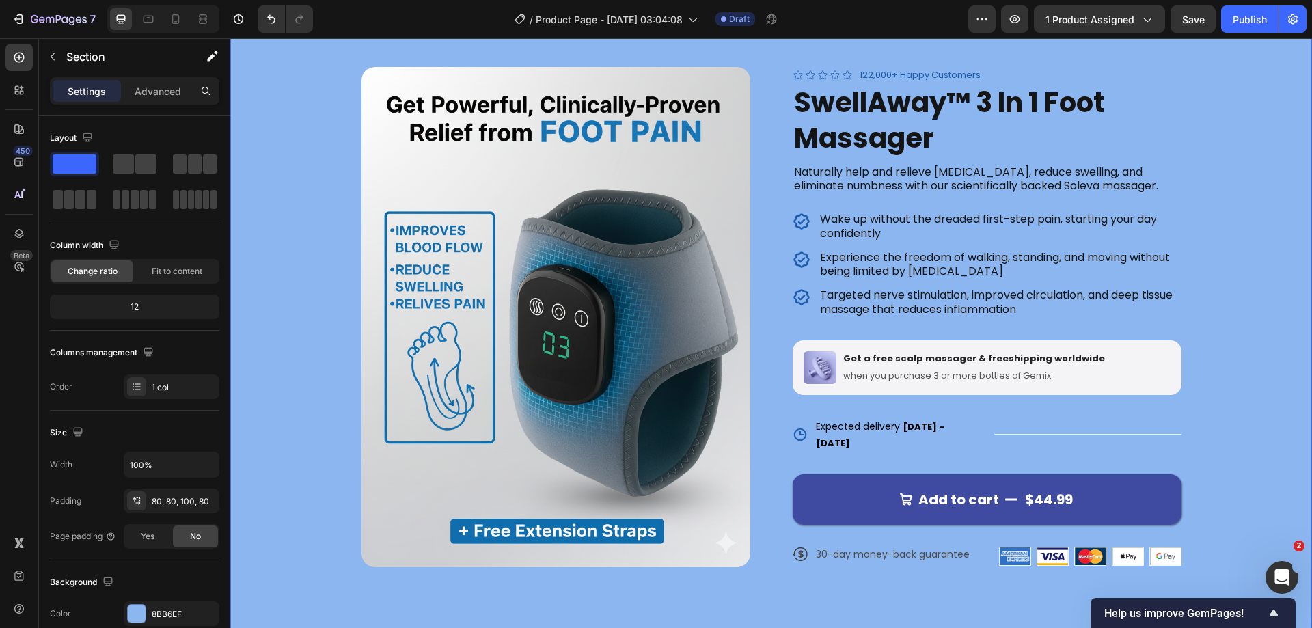
scroll to position [68, 0]
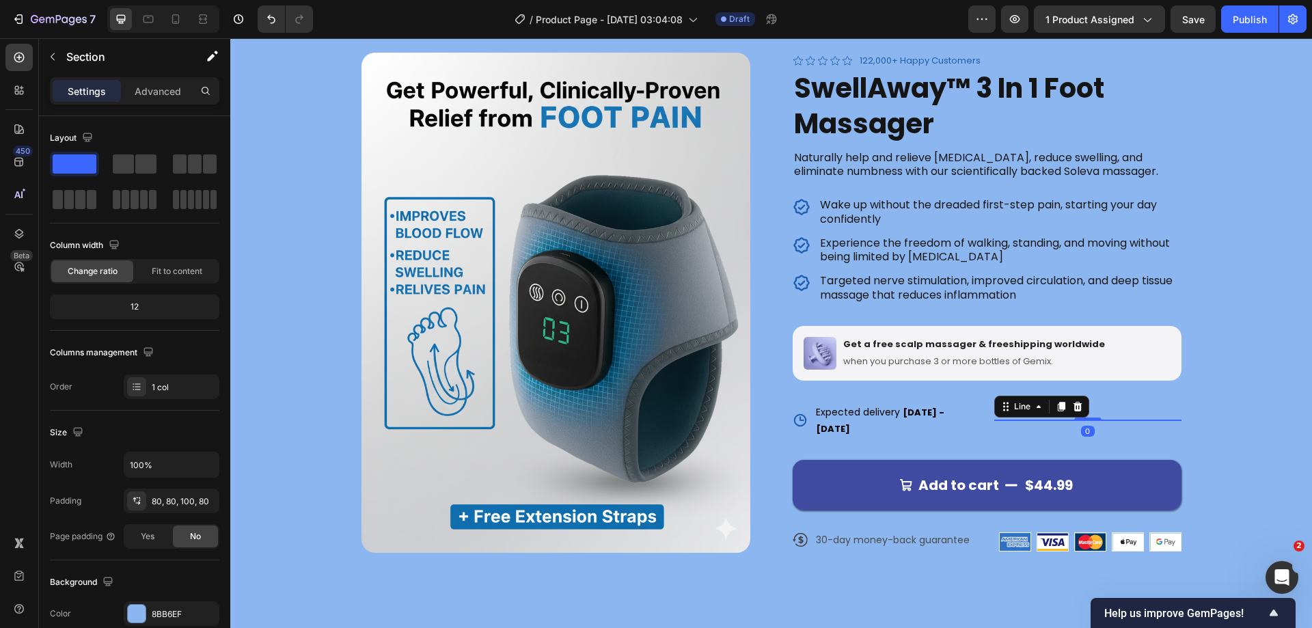
click at [1062, 420] on div at bounding box center [1087, 420] width 187 height 1
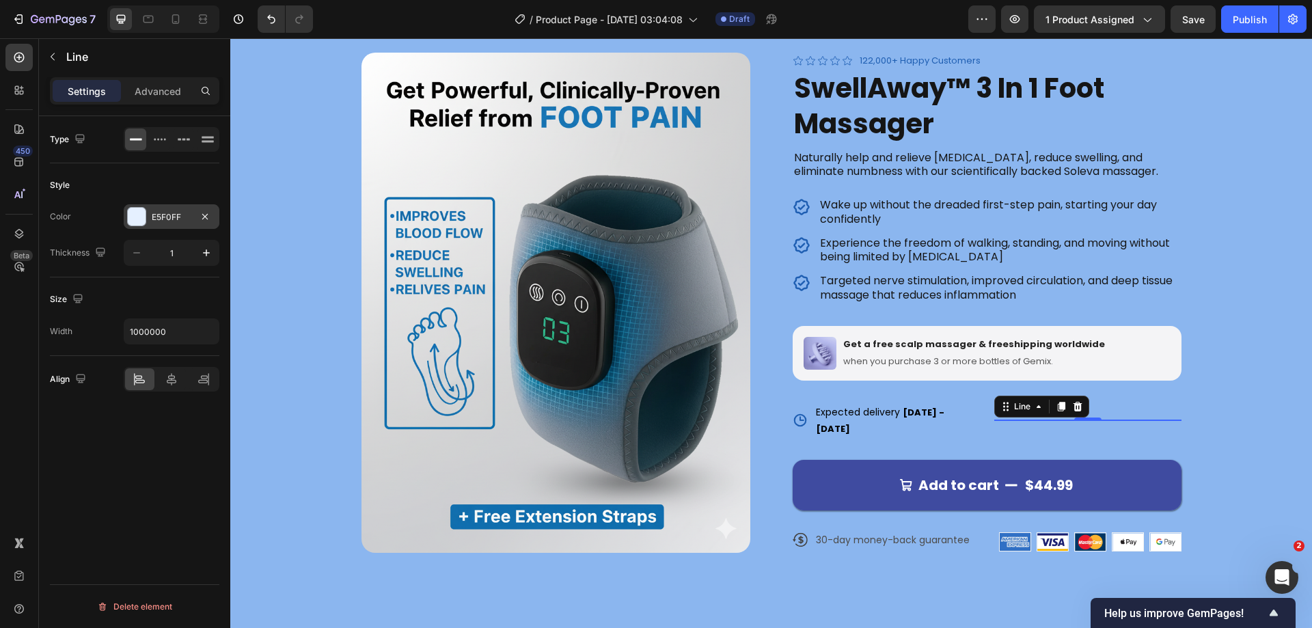
click at [138, 213] on div at bounding box center [137, 217] width 18 height 18
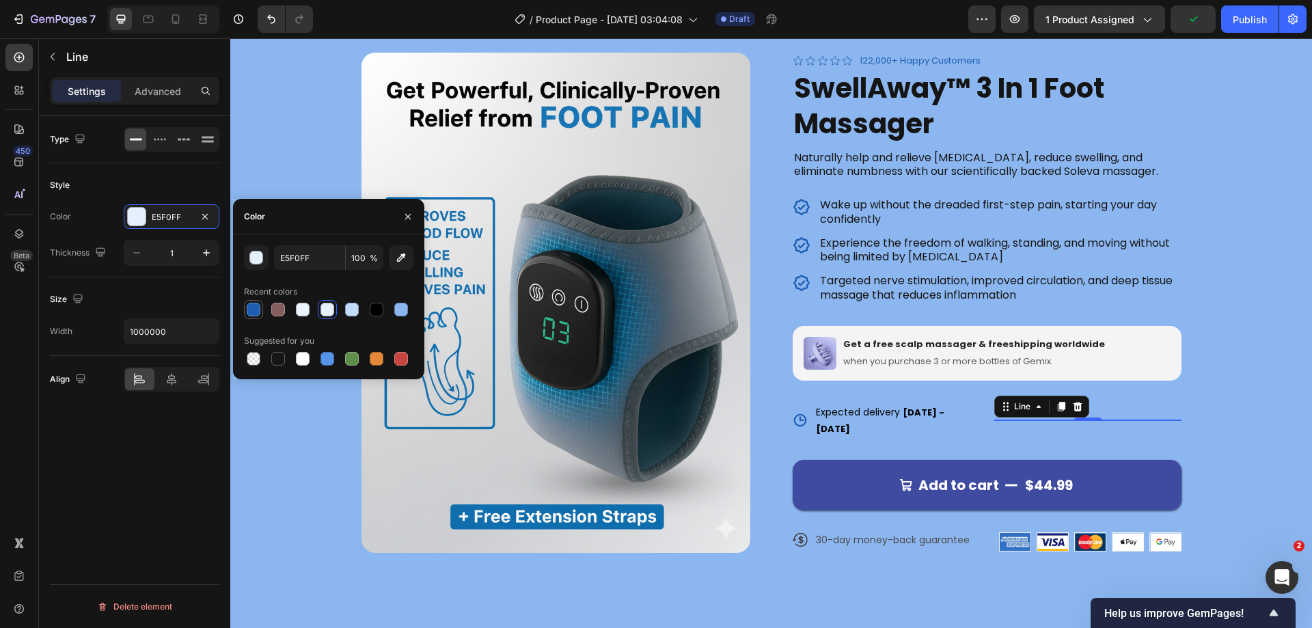
click at [249, 315] on div at bounding box center [254, 310] width 14 height 14
type input "1E5EB2"
click at [147, 515] on div "Type Style Color 1E5EB2 Thickness 1 Size Width 1000000 Align Delete element" at bounding box center [134, 391] width 191 height 551
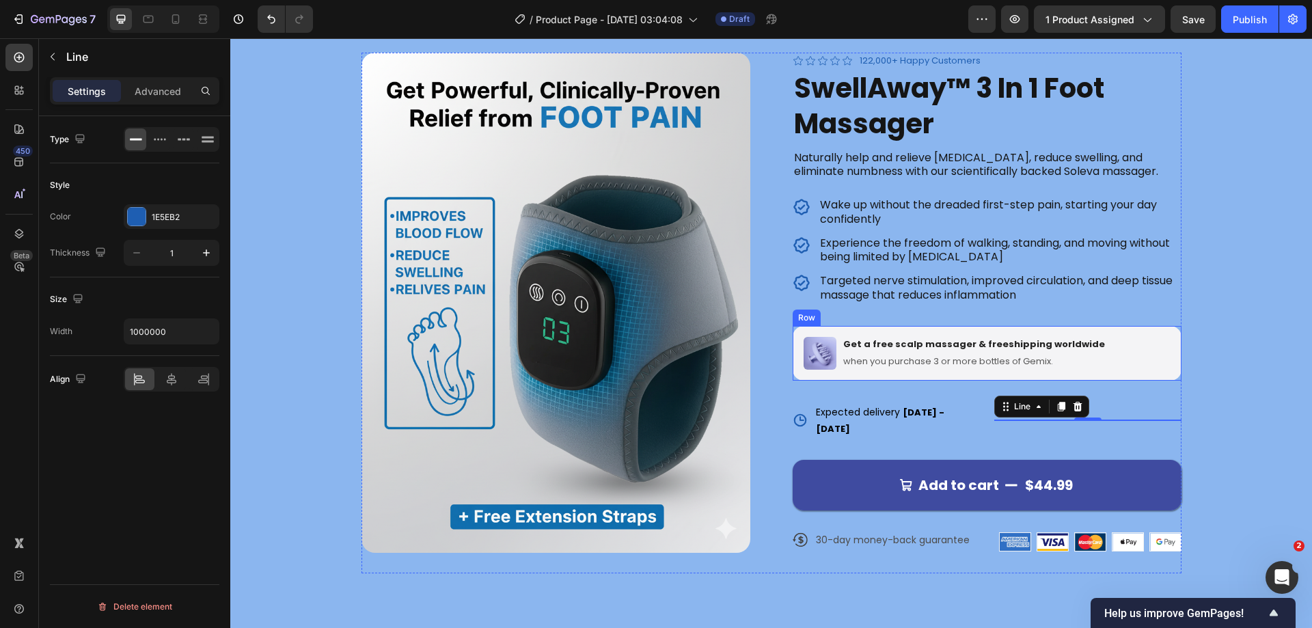
click at [1166, 361] on div "Image Get a free scalp massager & freeshipping worldwide Text Block when you pu…" at bounding box center [987, 353] width 389 height 55
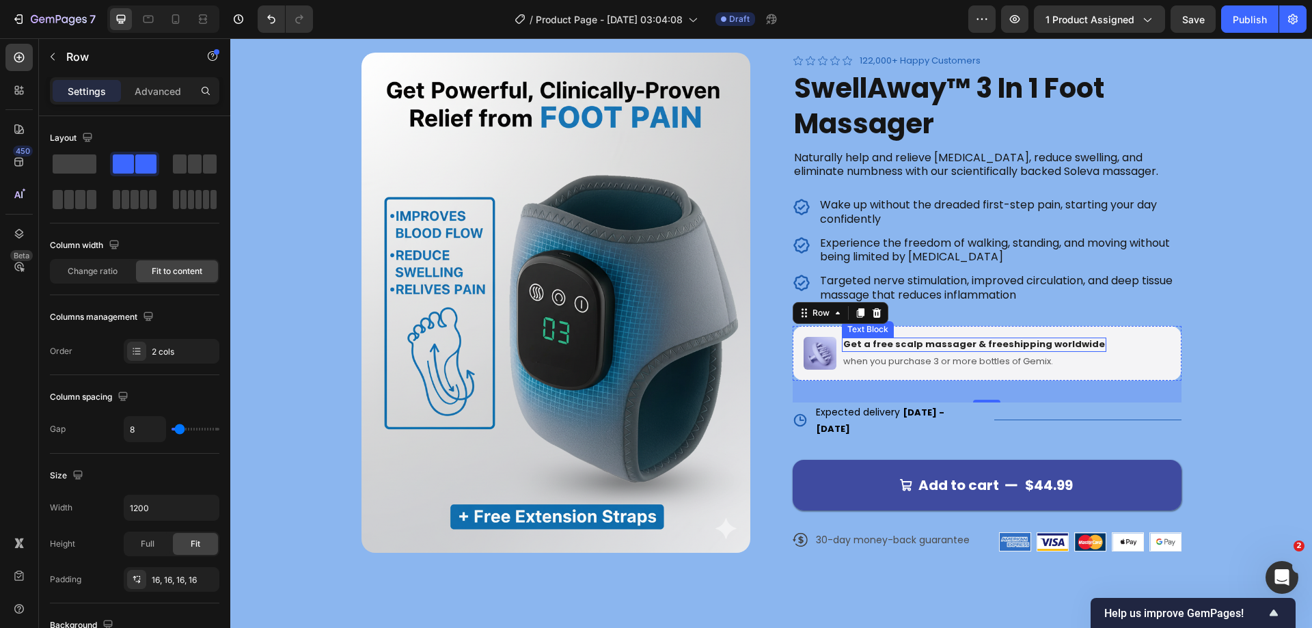
click at [924, 342] on p "Get a free scalp massager & freeshipping worldwide" at bounding box center [974, 345] width 262 height 12
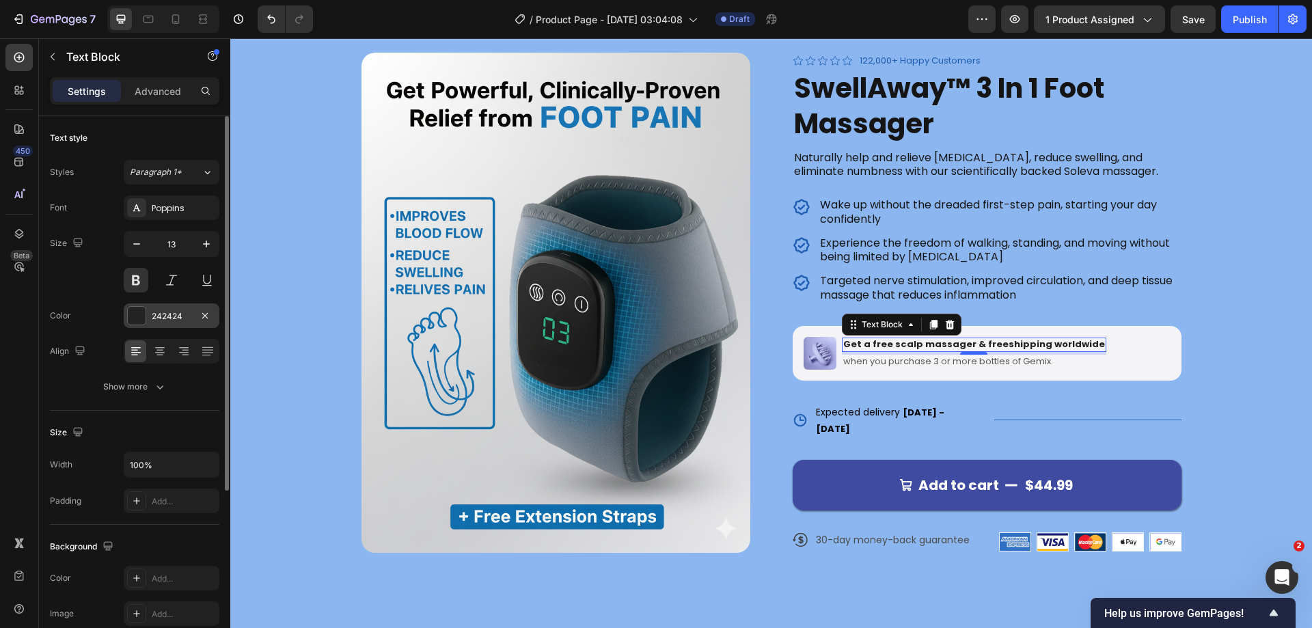
click at [137, 318] on div at bounding box center [137, 316] width 18 height 18
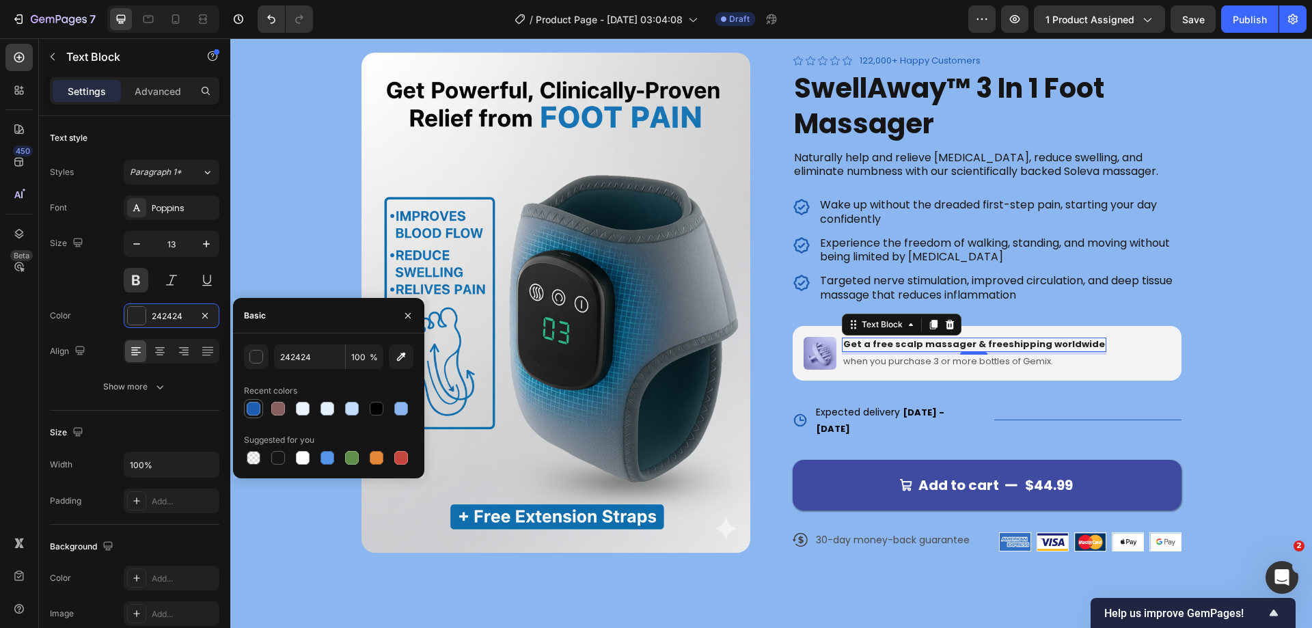
click at [258, 406] on div at bounding box center [254, 409] width 14 height 14
type input "1E5EB2"
click at [901, 364] on p "when you purchase 3 or more bottles of Gemix." at bounding box center [974, 362] width 262 height 12
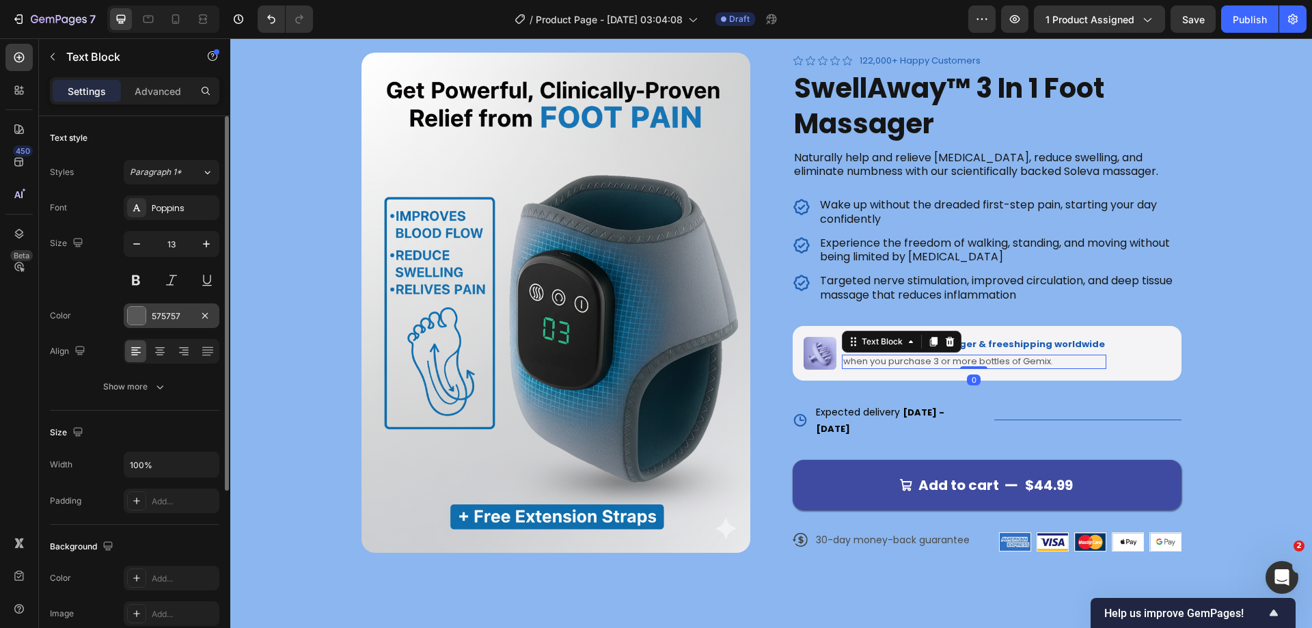
click at [142, 312] on div at bounding box center [137, 316] width 18 height 18
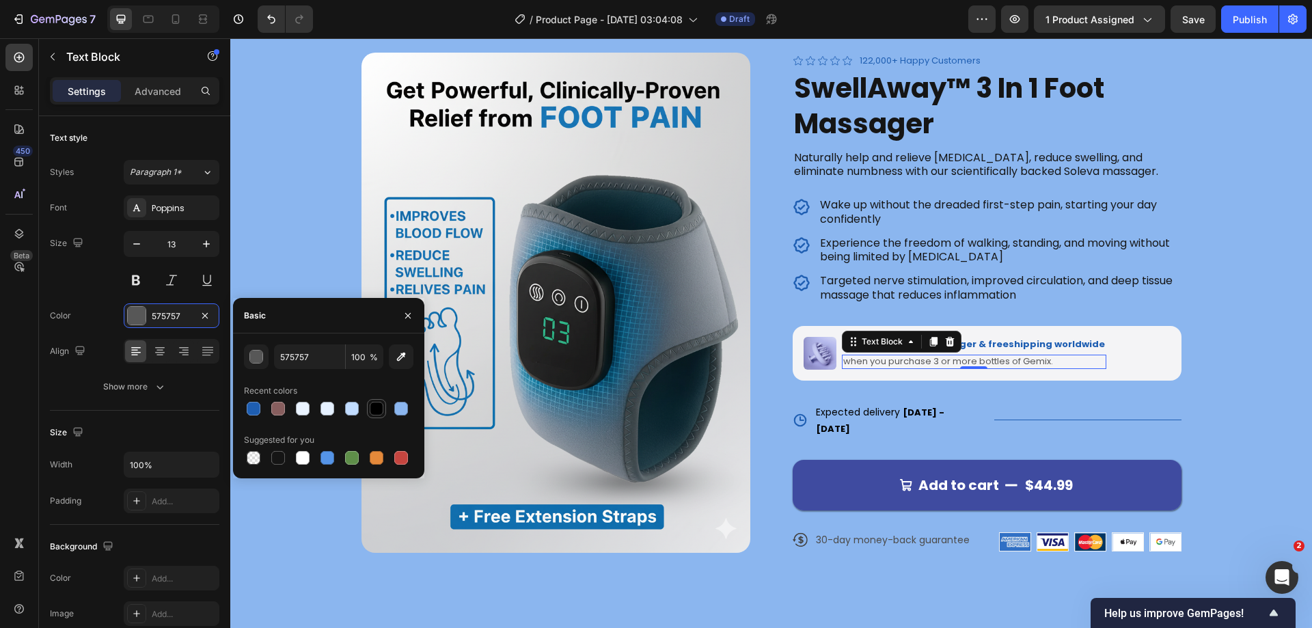
click at [378, 410] on div at bounding box center [377, 409] width 14 height 14
type input "000000"
click at [820, 345] on img at bounding box center [820, 353] width 33 height 33
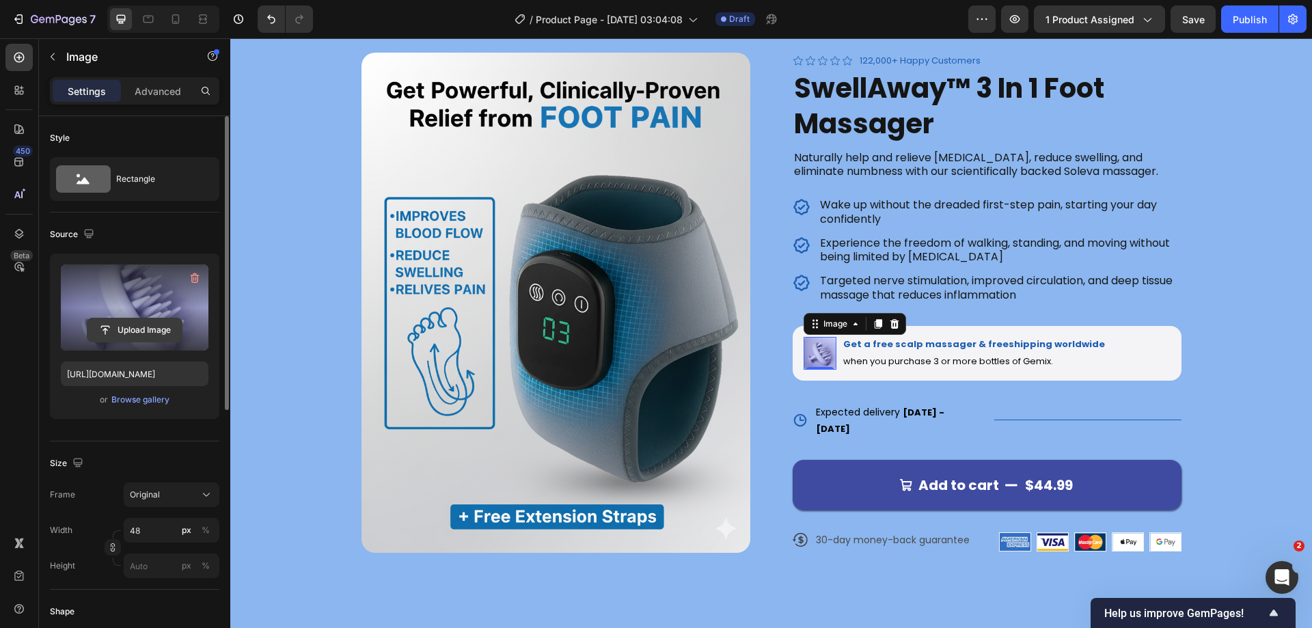
click at [126, 325] on input "file" at bounding box center [134, 329] width 94 height 23
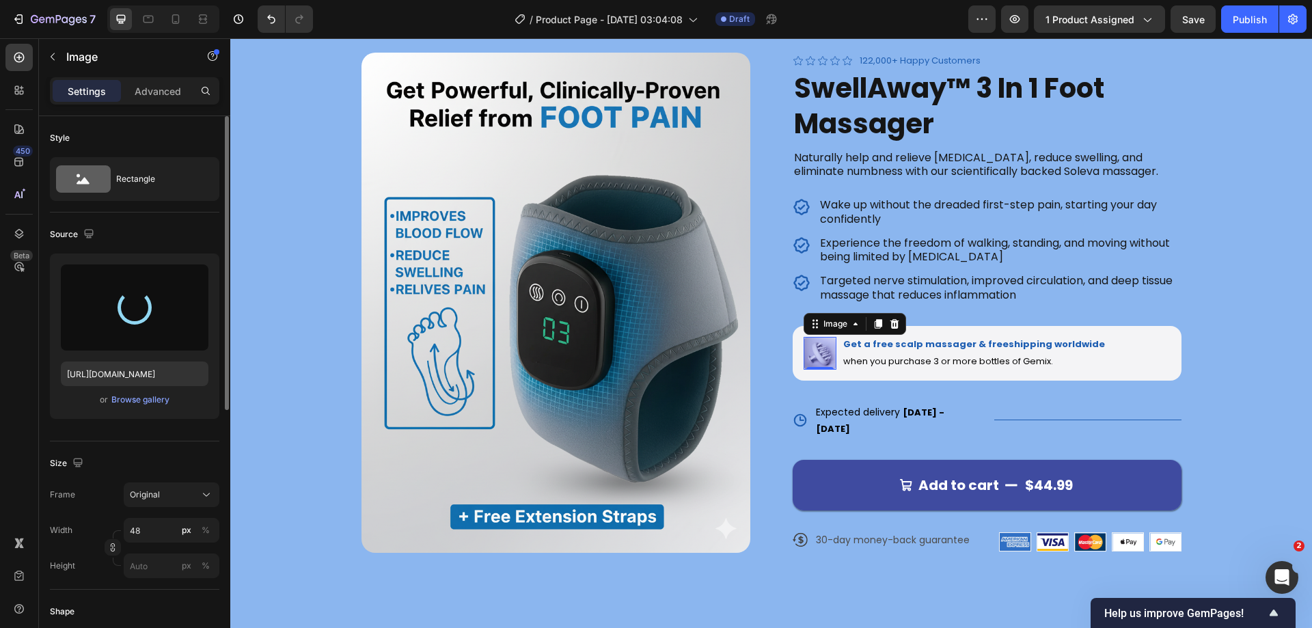
type input "[URL][DOMAIN_NAME]"
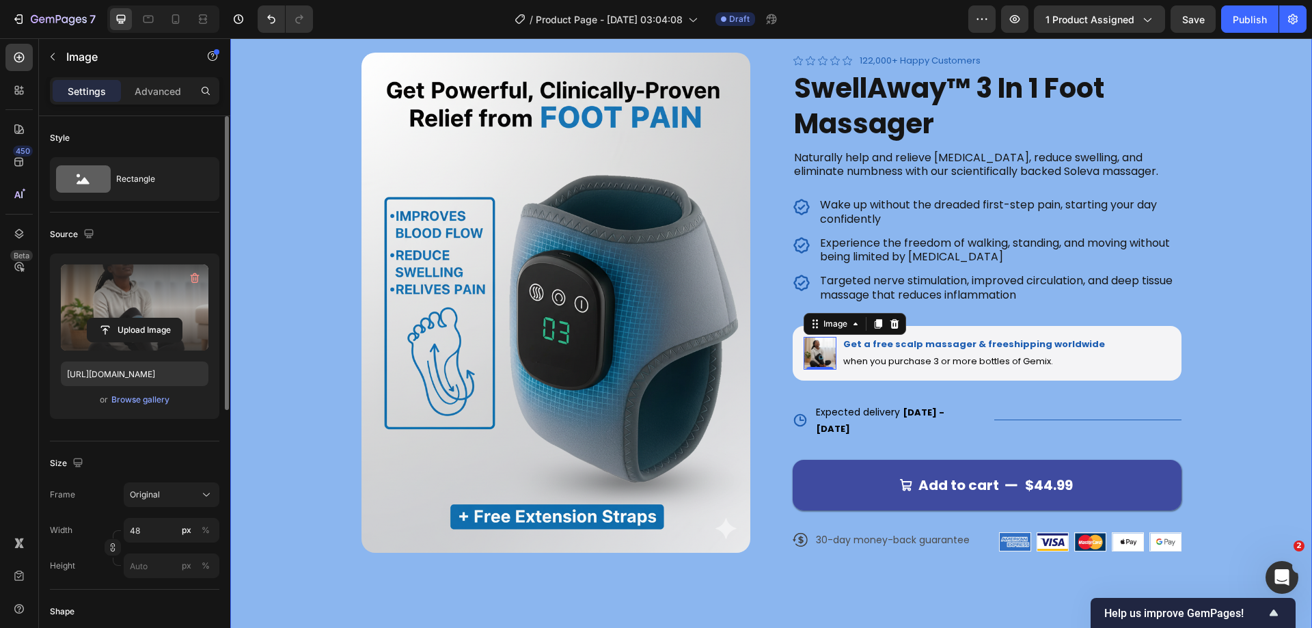
click at [1231, 348] on div "Product Images Icon Icon Icon Icon Icon Icon List 122,000+ Happy Customers Text…" at bounding box center [771, 313] width 972 height 521
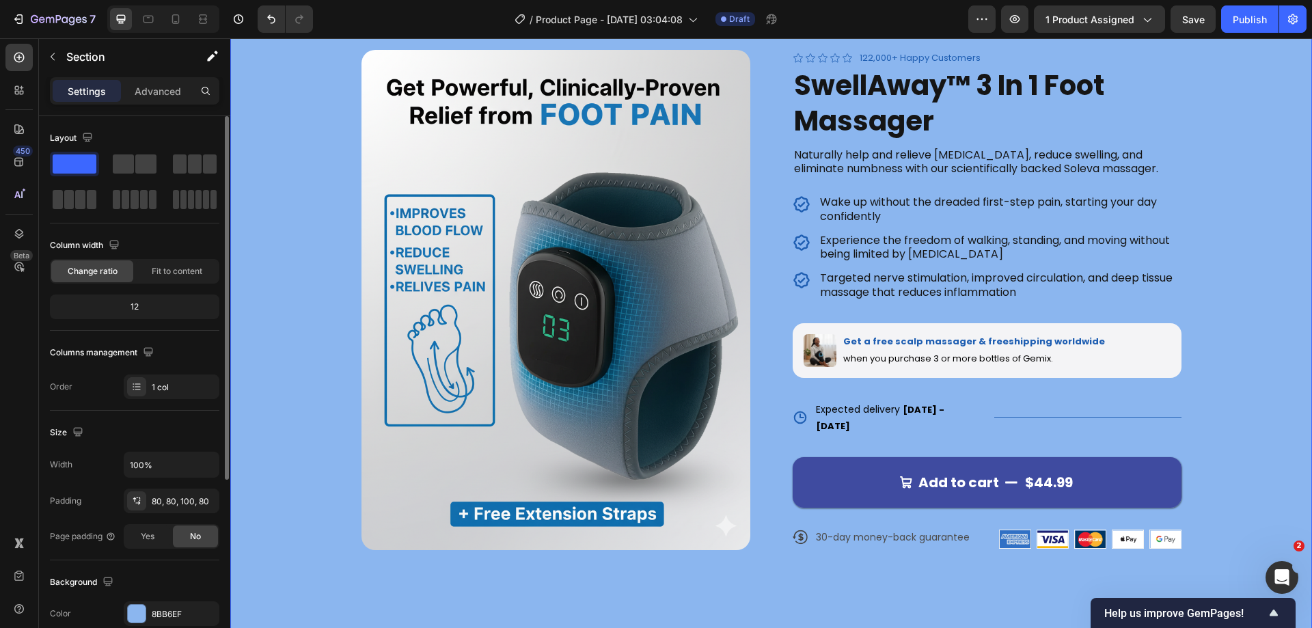
scroll to position [137, 0]
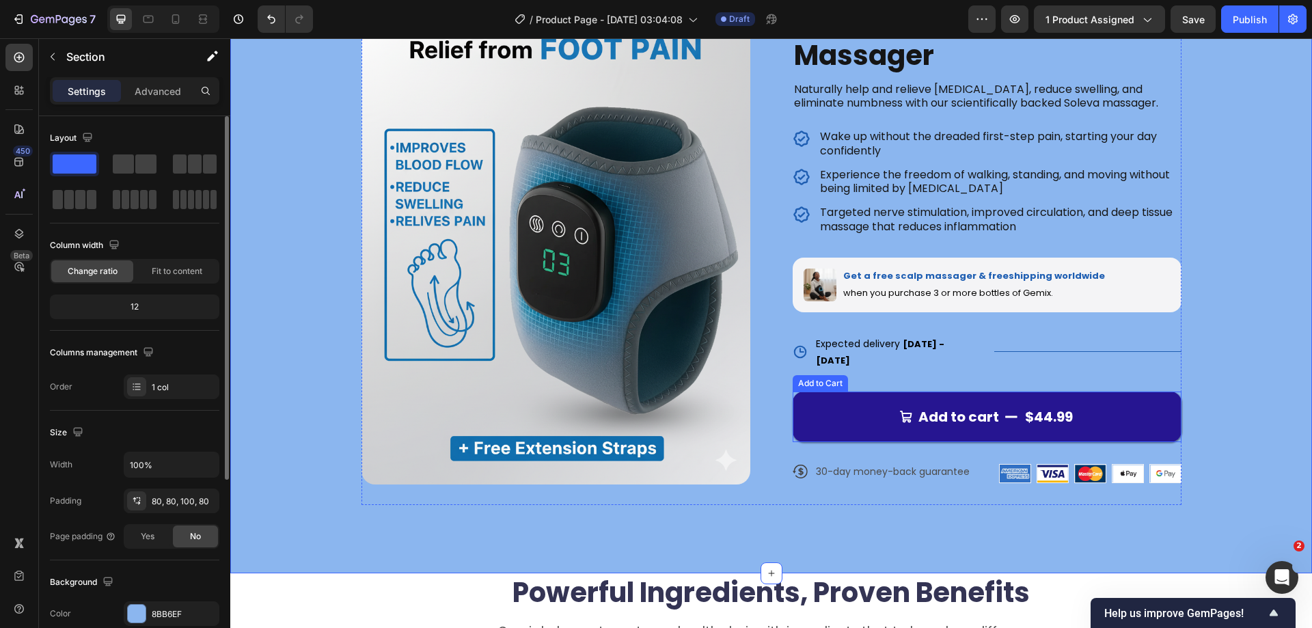
click at [1139, 402] on button "Add to cart $44.99" at bounding box center [987, 417] width 389 height 51
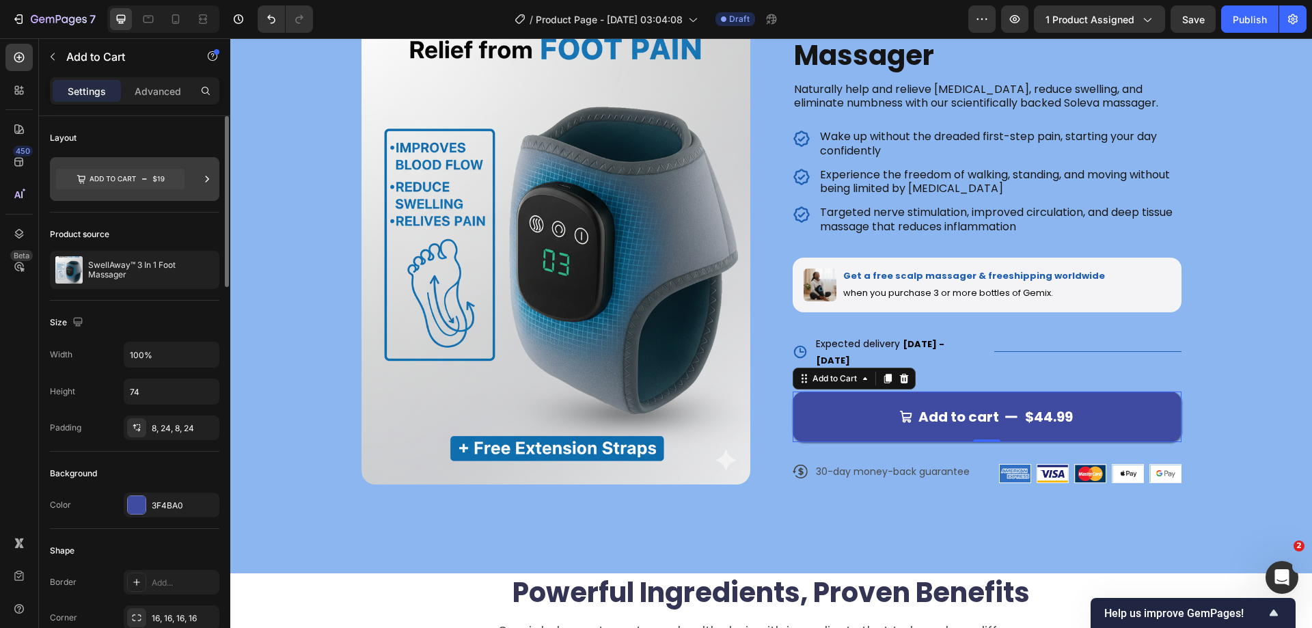
click at [207, 181] on icon at bounding box center [207, 179] width 3 height 6
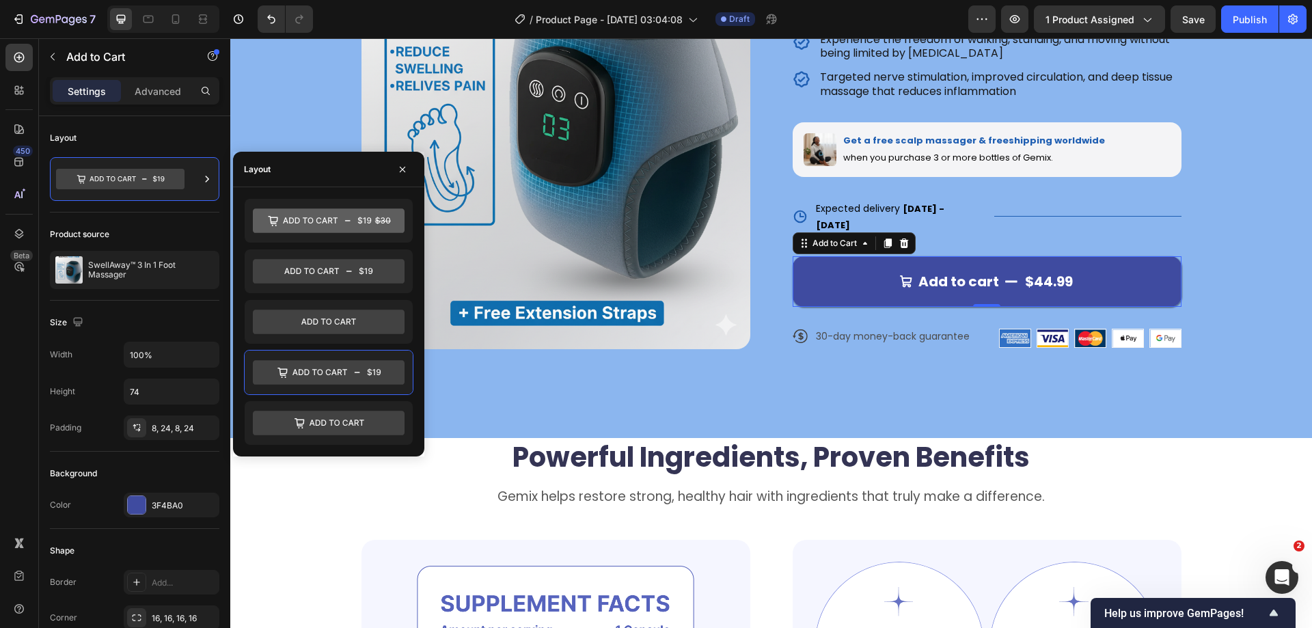
scroll to position [273, 0]
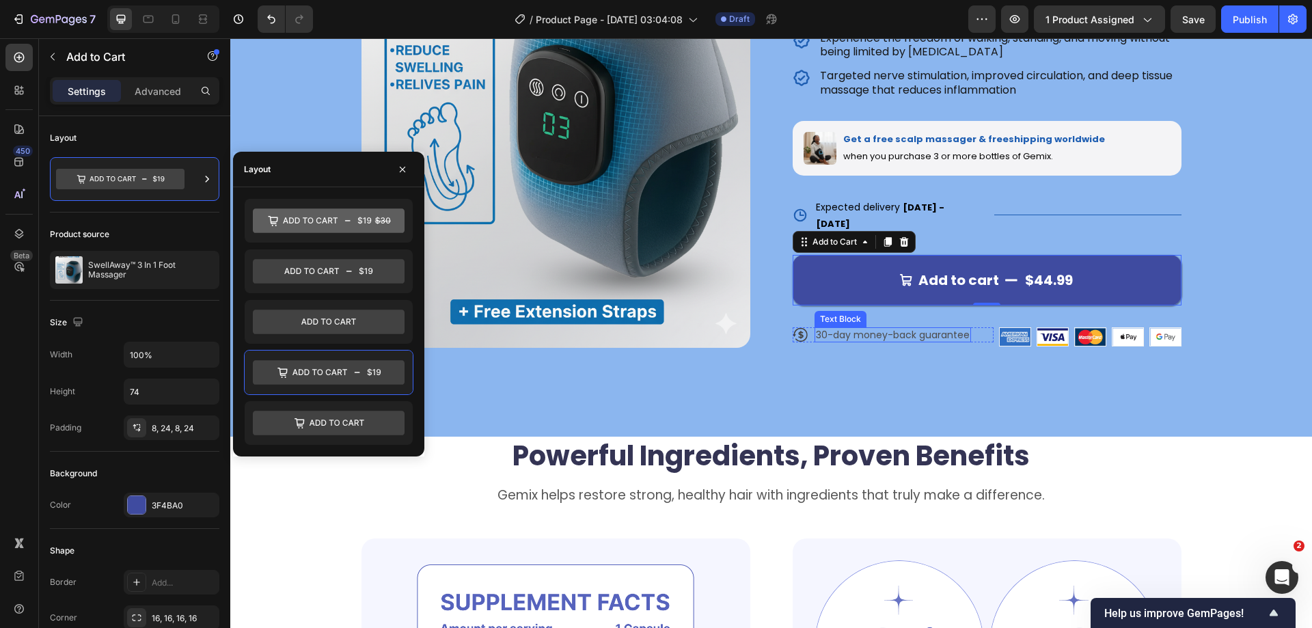
click at [826, 329] on p "30-day money-back guarantee" at bounding box center [893, 335] width 154 height 12
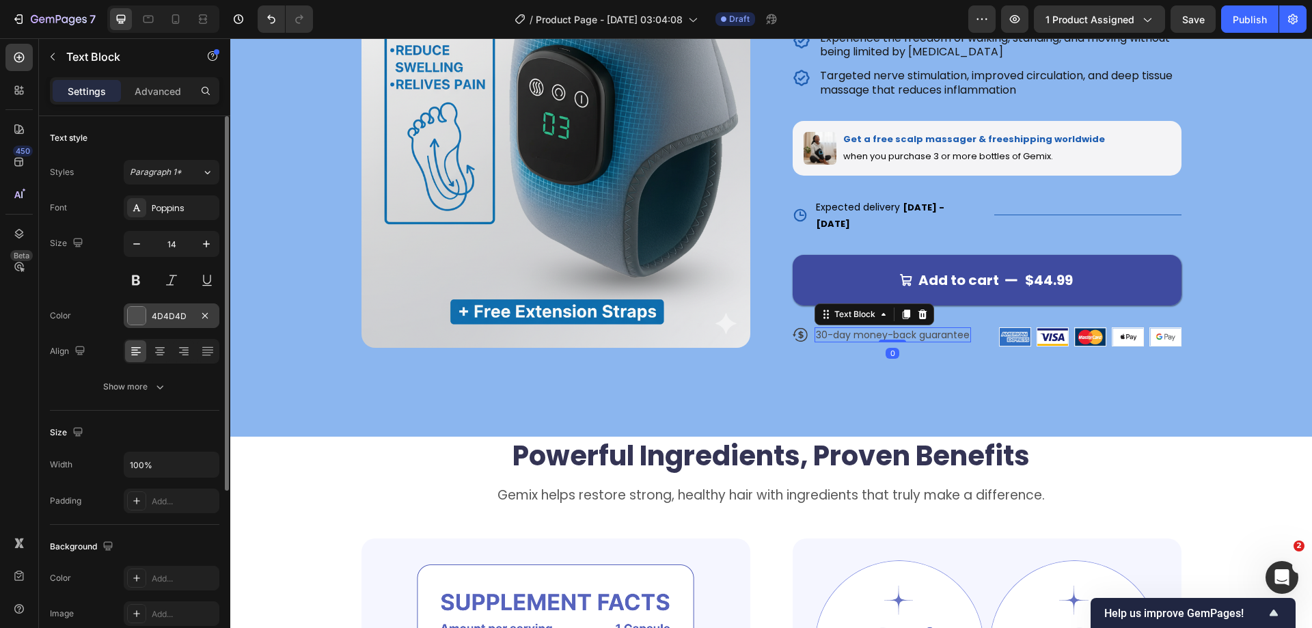
click at [137, 318] on div at bounding box center [137, 316] width 18 height 18
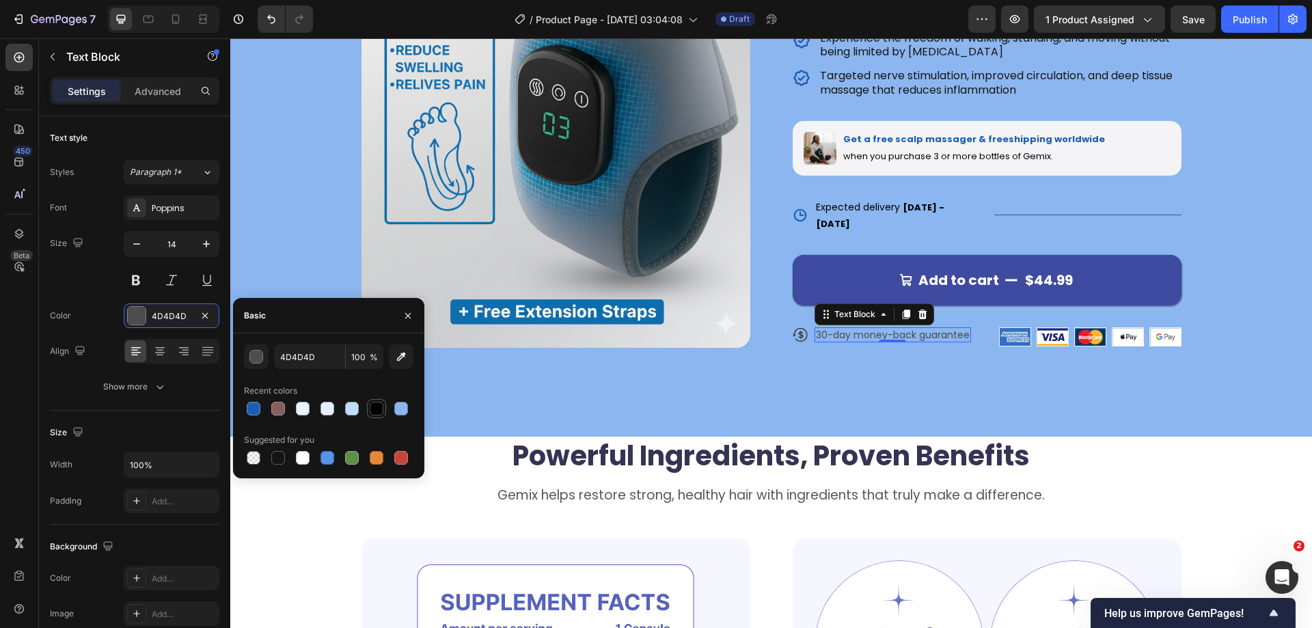
click at [369, 409] on div at bounding box center [376, 408] width 16 height 16
type input "000000"
click at [142, 435] on div "Size" at bounding box center [134, 433] width 169 height 22
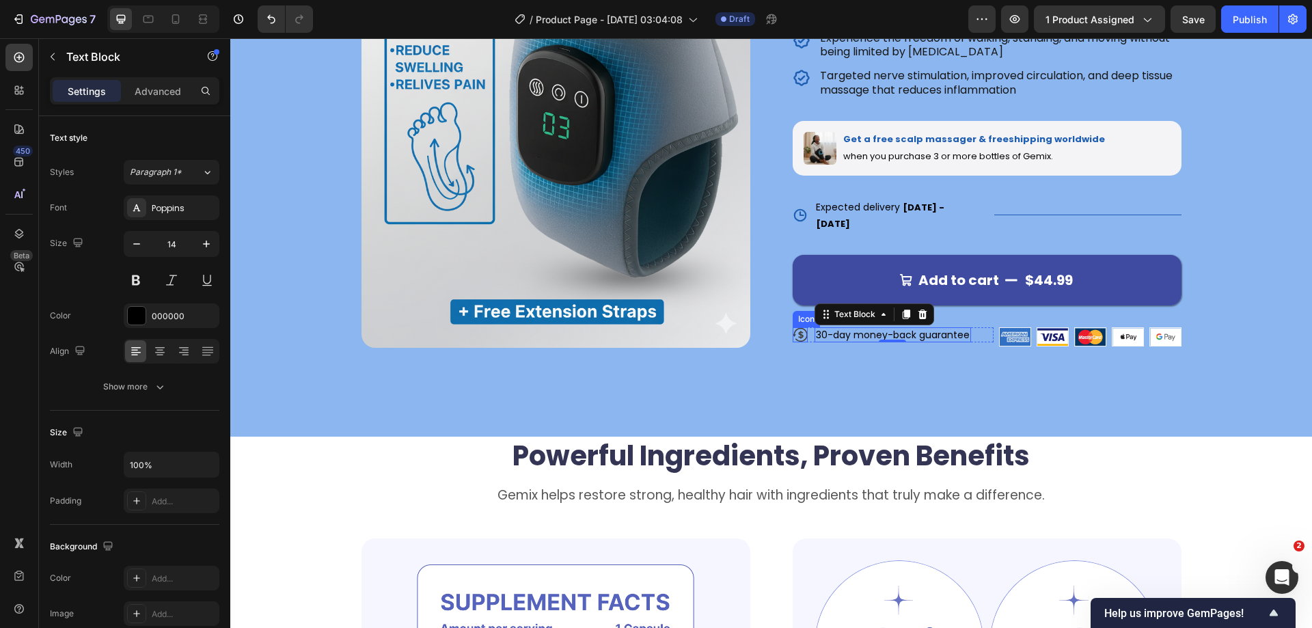
click at [798, 331] on icon at bounding box center [800, 335] width 5 height 8
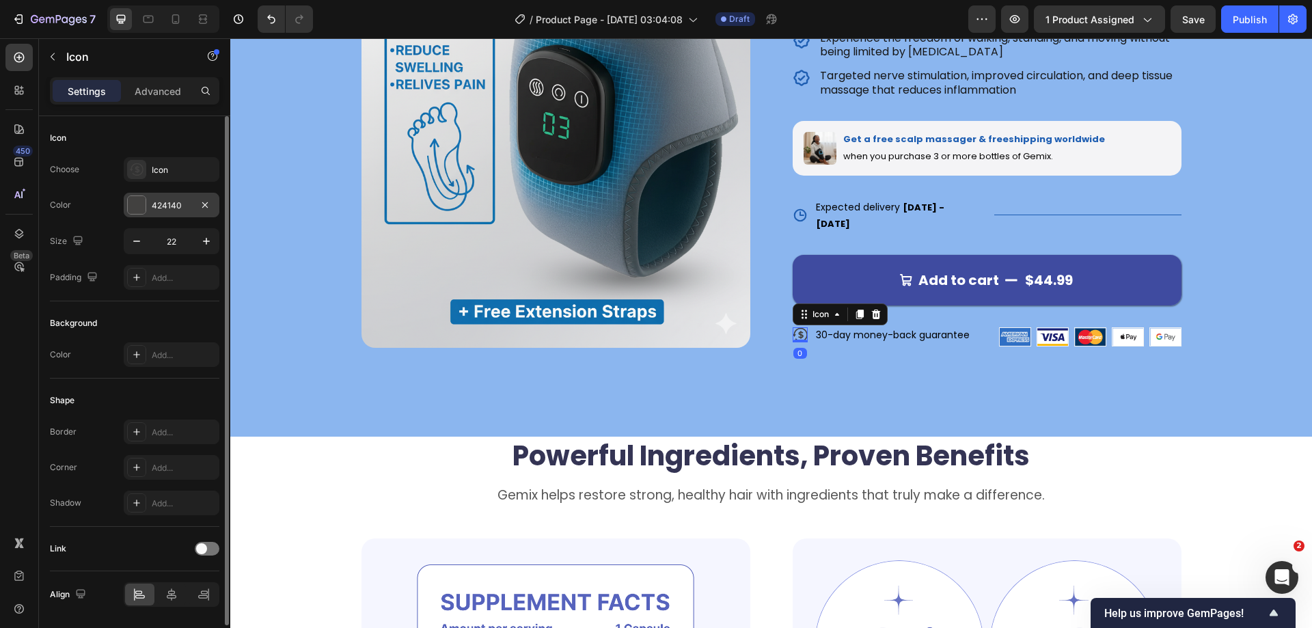
click at [136, 203] on div at bounding box center [137, 205] width 18 height 18
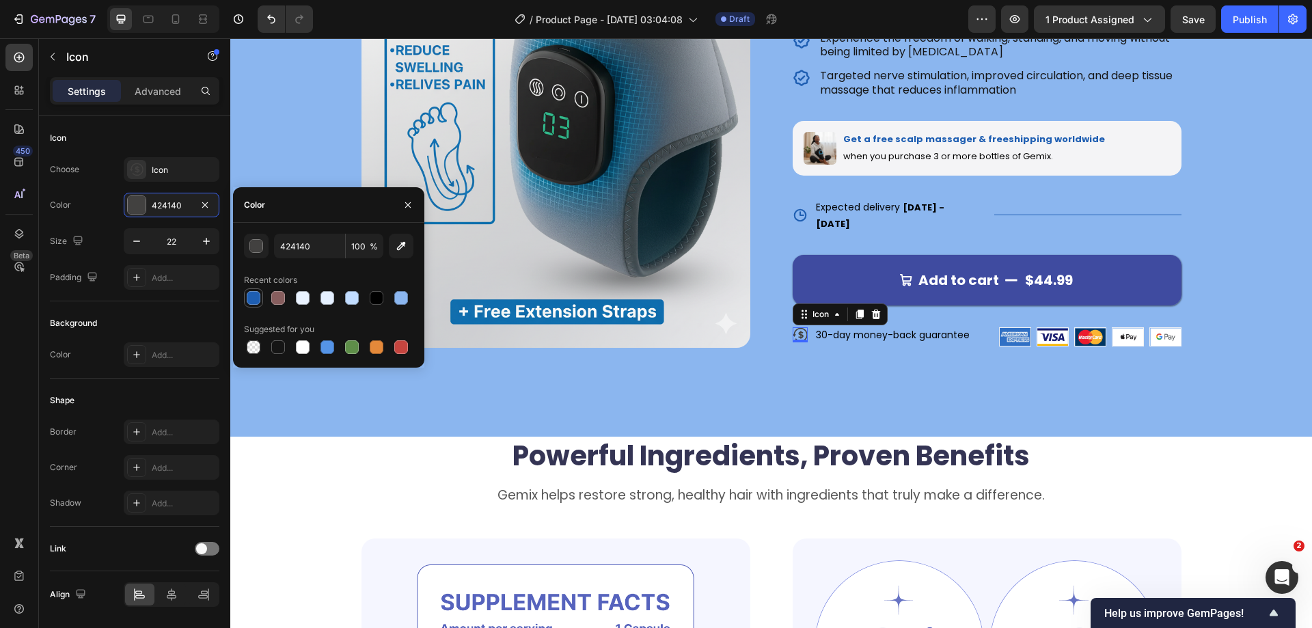
click at [256, 297] on div at bounding box center [254, 298] width 14 height 14
type input "1E5EB2"
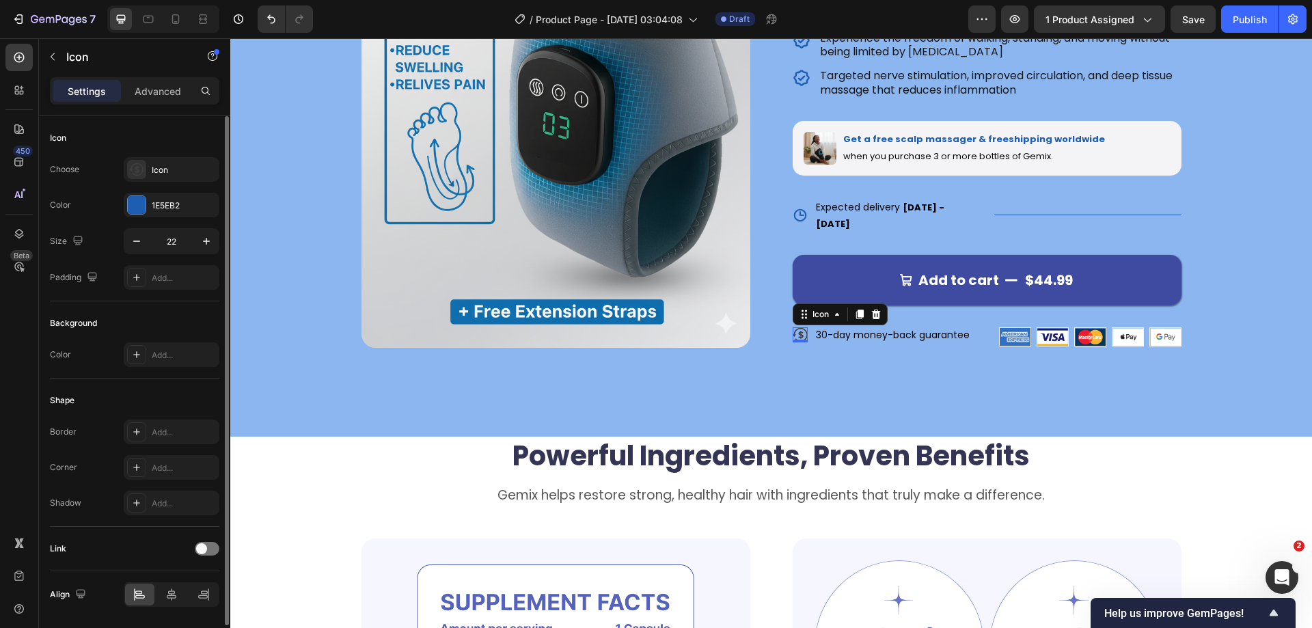
click at [150, 316] on div "Background" at bounding box center [134, 323] width 169 height 22
click at [167, 174] on div "Icon" at bounding box center [184, 170] width 64 height 12
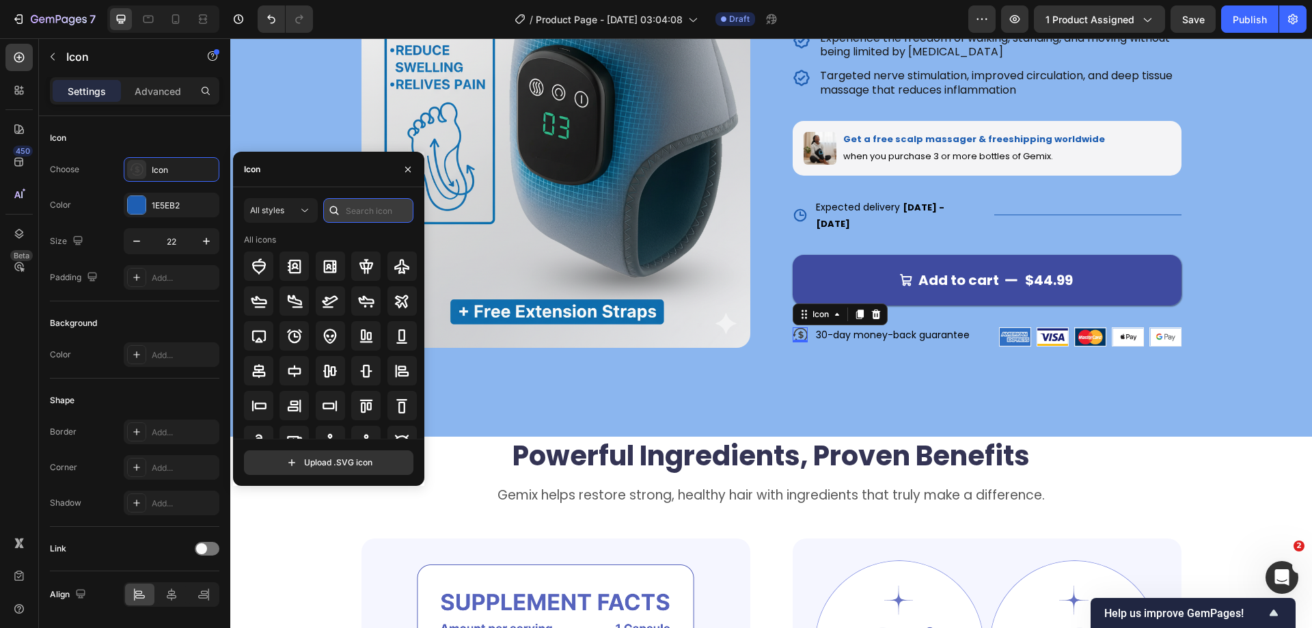
click at [361, 216] on input "text" at bounding box center [368, 210] width 90 height 25
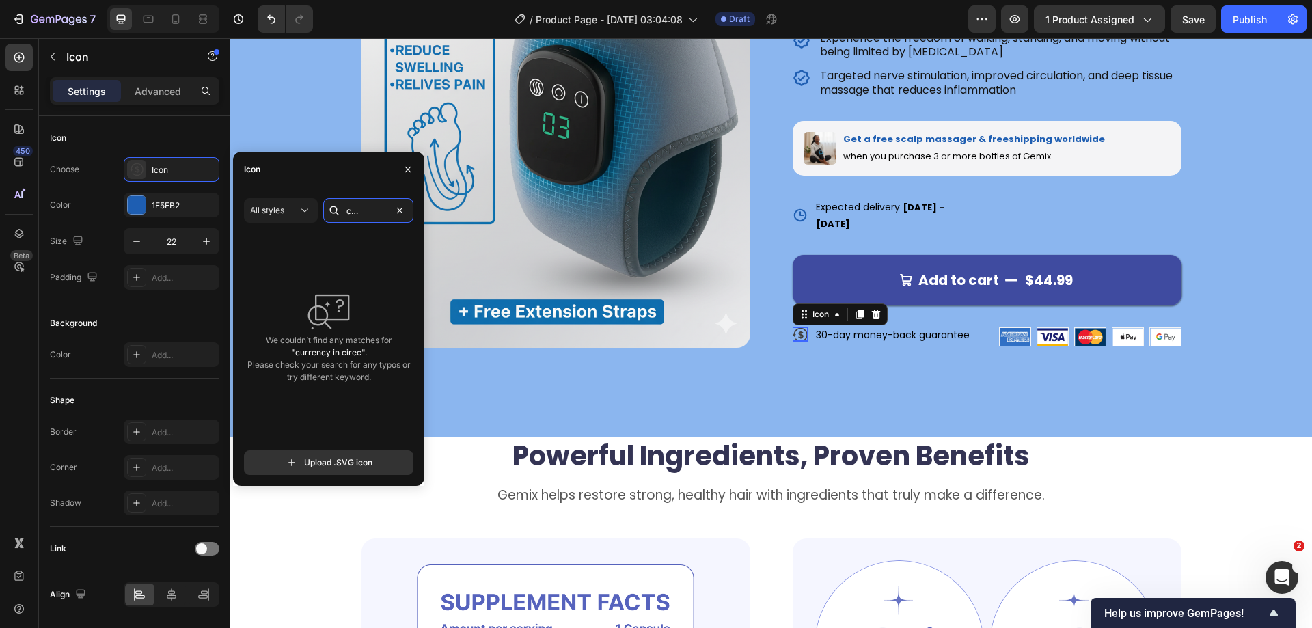
type input "currency in cirecle"
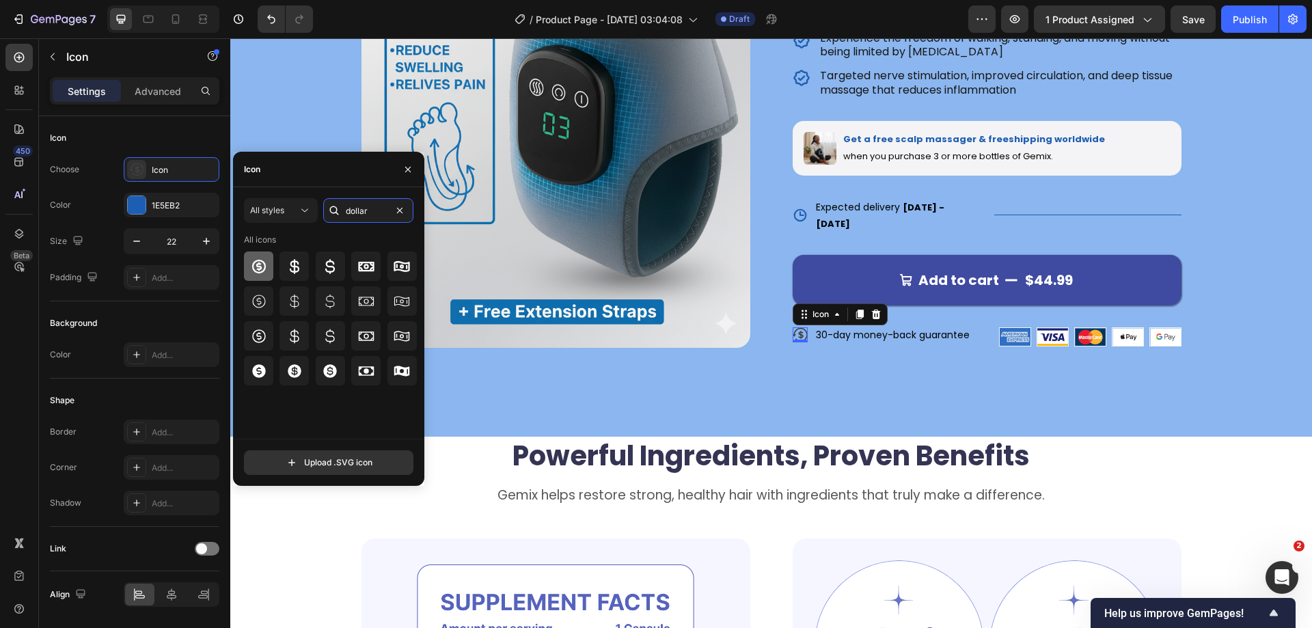
type input "dollar"
click at [261, 271] on icon at bounding box center [258, 266] width 14 height 14
click at [844, 329] on p "30-day money-back guarantee" at bounding box center [893, 335] width 154 height 12
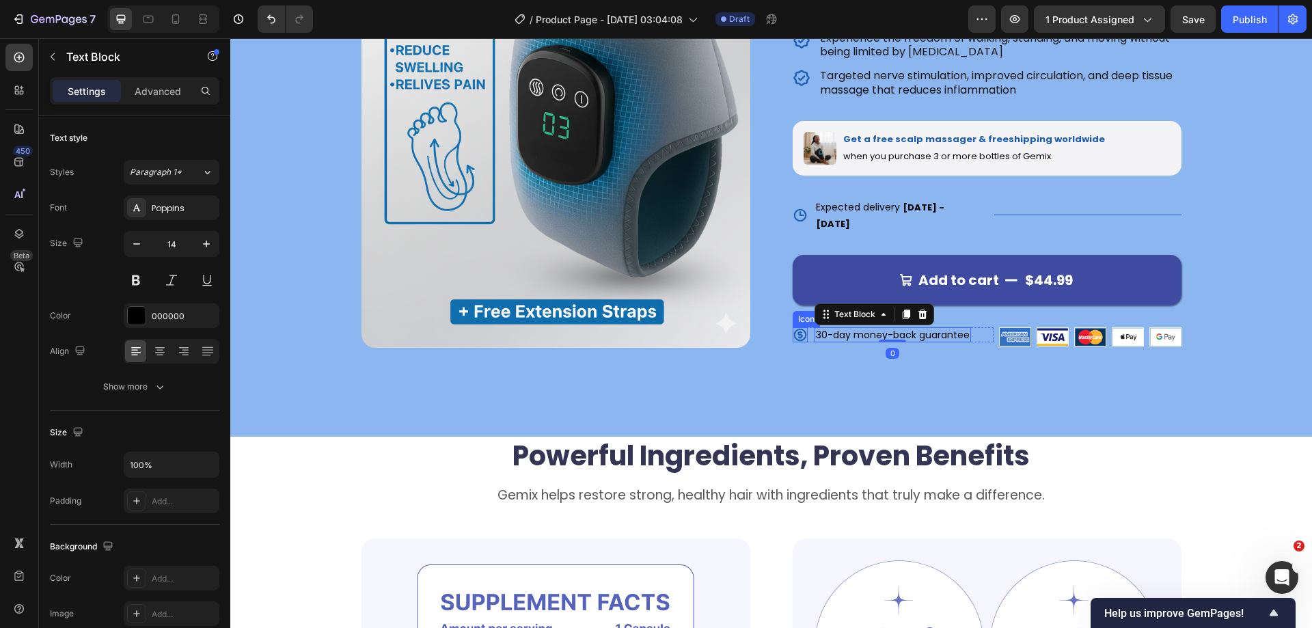
click at [793, 329] on icon at bounding box center [799, 335] width 13 height 13
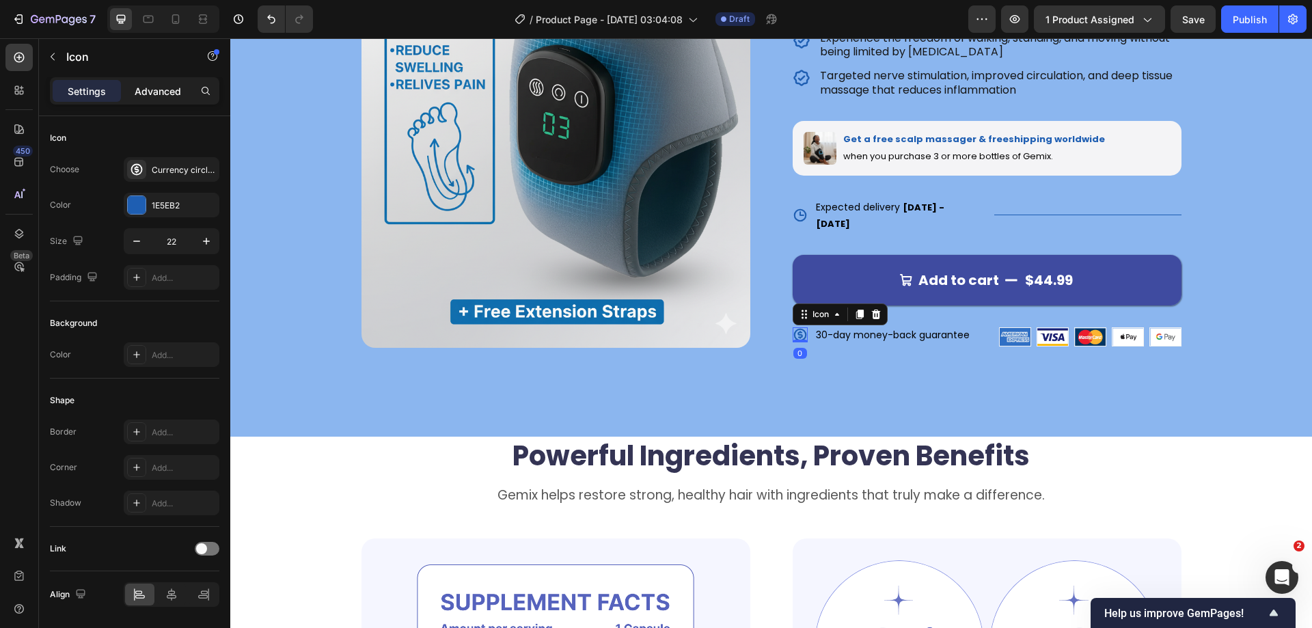
click at [159, 94] on p "Advanced" at bounding box center [158, 91] width 46 height 14
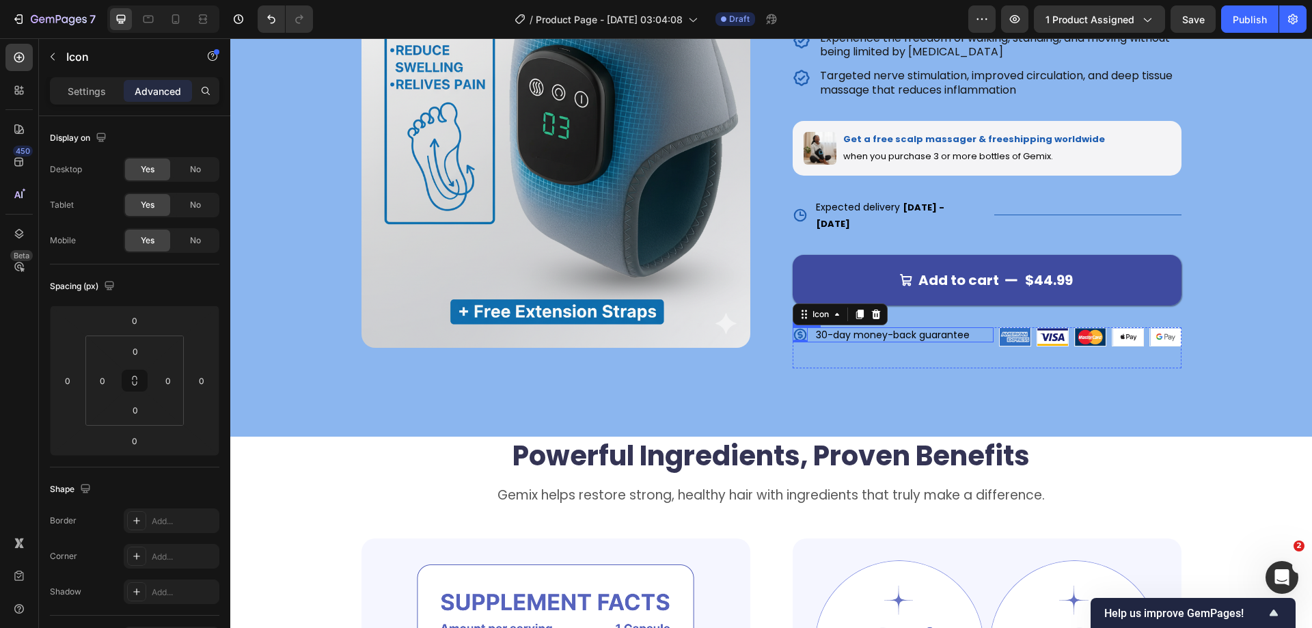
click at [804, 327] on div "Icon 0 30-day money-back guarantee Text Block Row" at bounding box center [893, 334] width 201 height 15
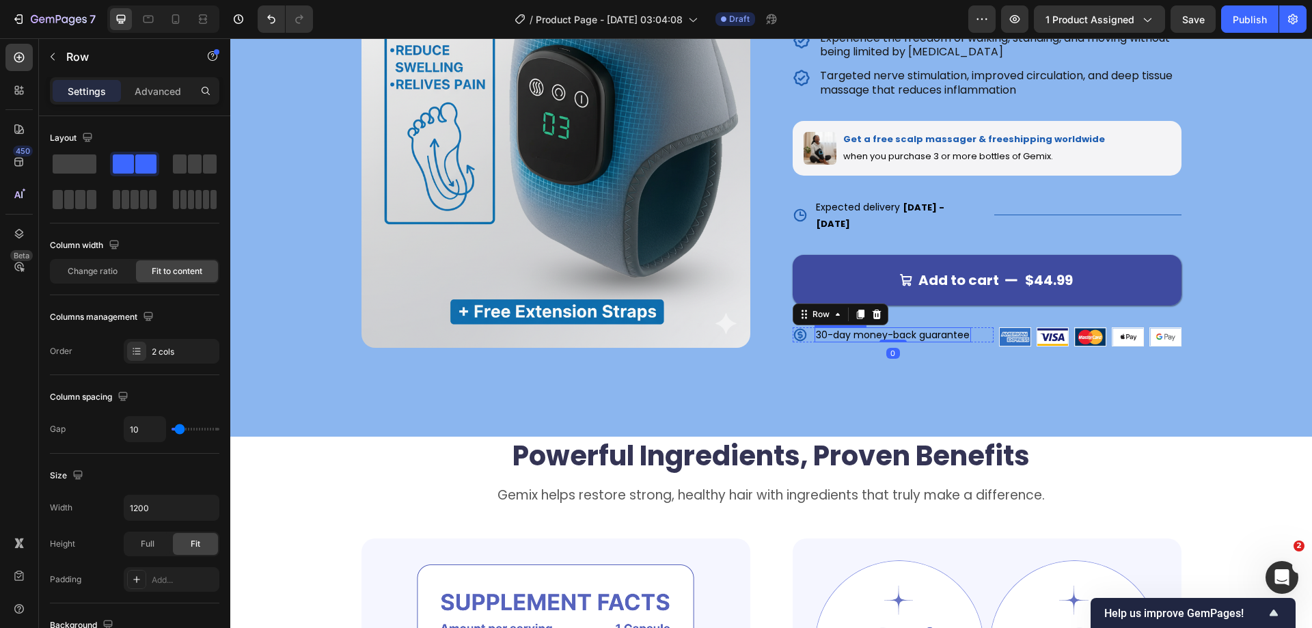
click at [816, 329] on p "30-day money-back guarantee" at bounding box center [893, 335] width 154 height 12
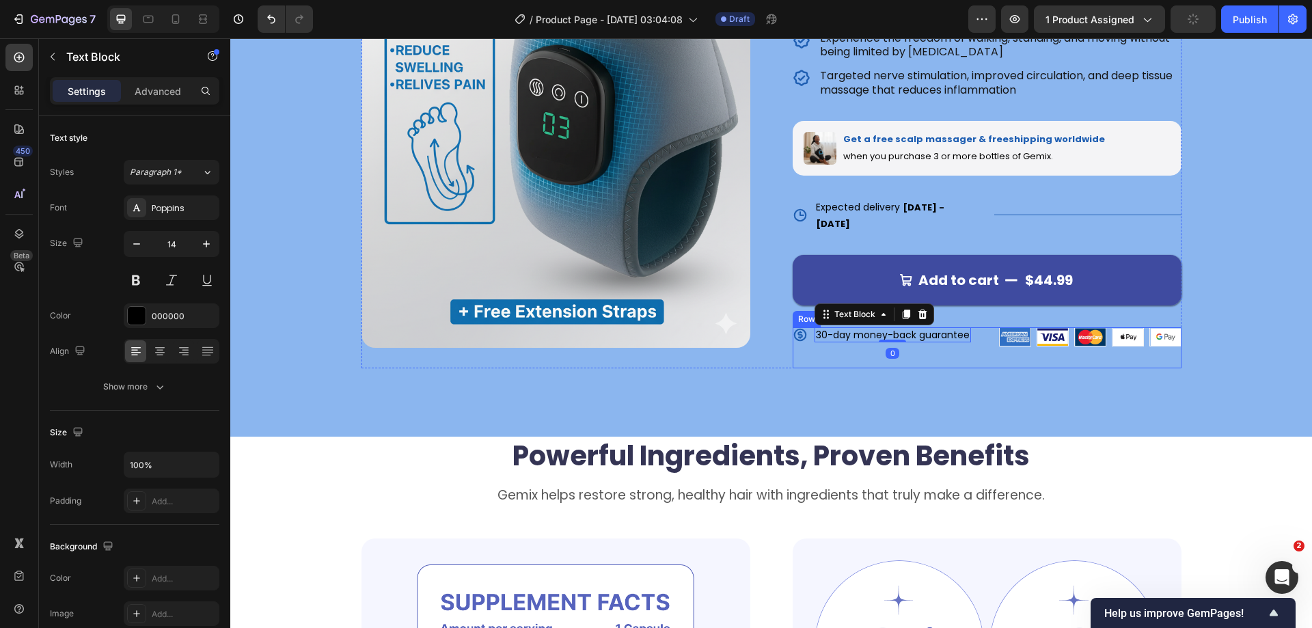
click at [873, 352] on div "Icon 30-day money-back guarantee Text Block 0 Row" at bounding box center [893, 347] width 201 height 41
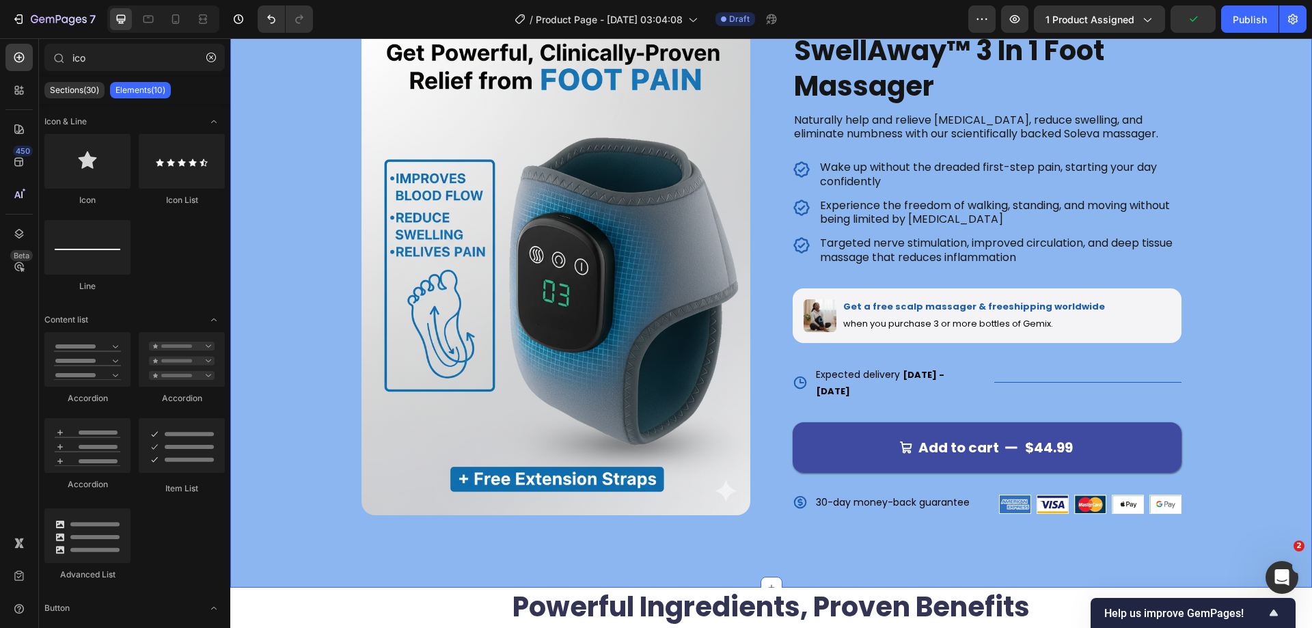
click at [1279, 292] on div "Product Images Icon Icon Icon Icon Icon Icon List 122,000+ Happy Customers Text…" at bounding box center [771, 273] width 1082 height 627
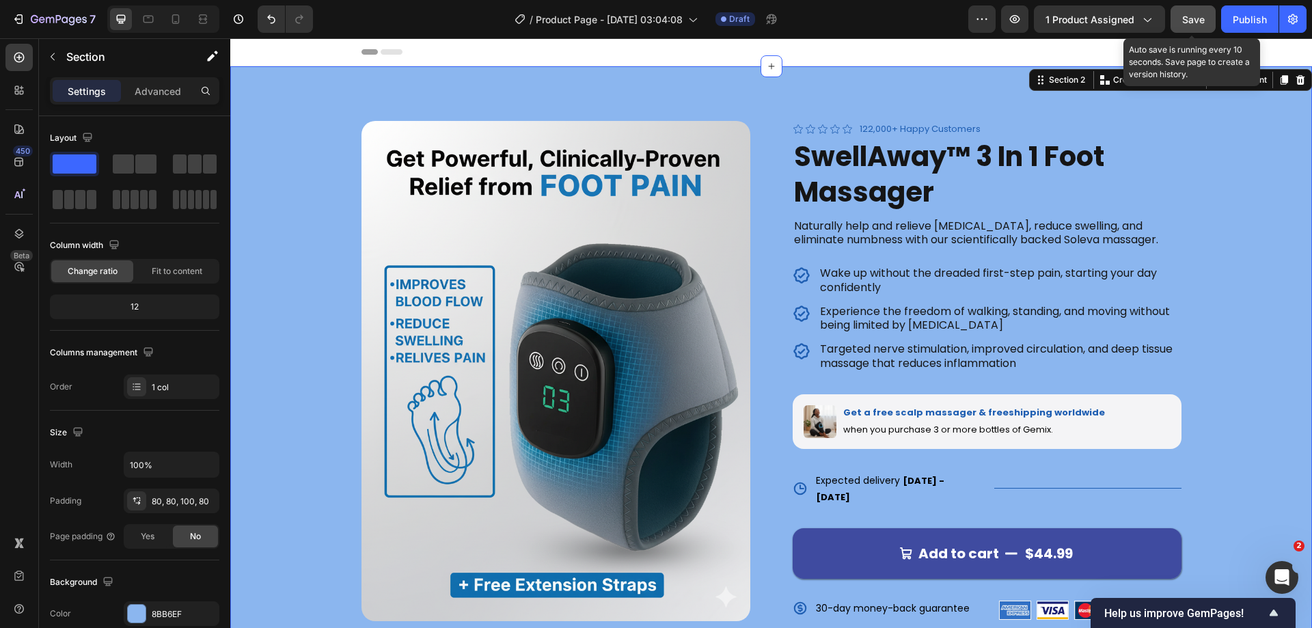
click at [1192, 16] on span "Save" at bounding box center [1193, 20] width 23 height 12
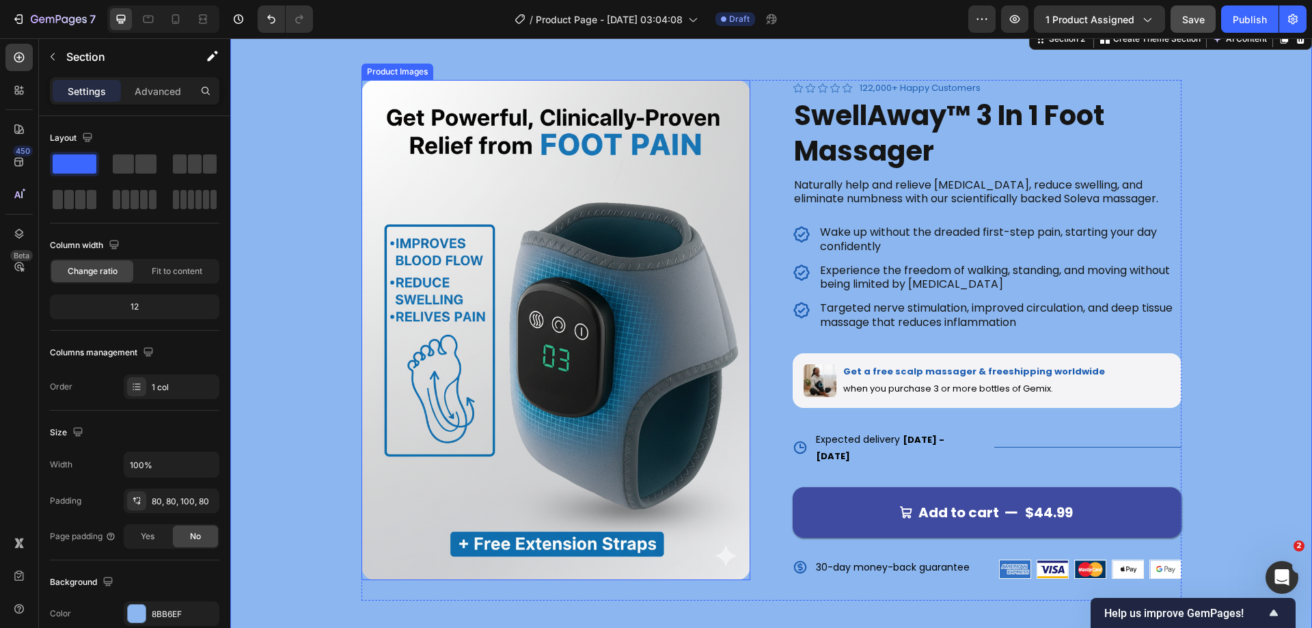
scroll to position [137, 0]
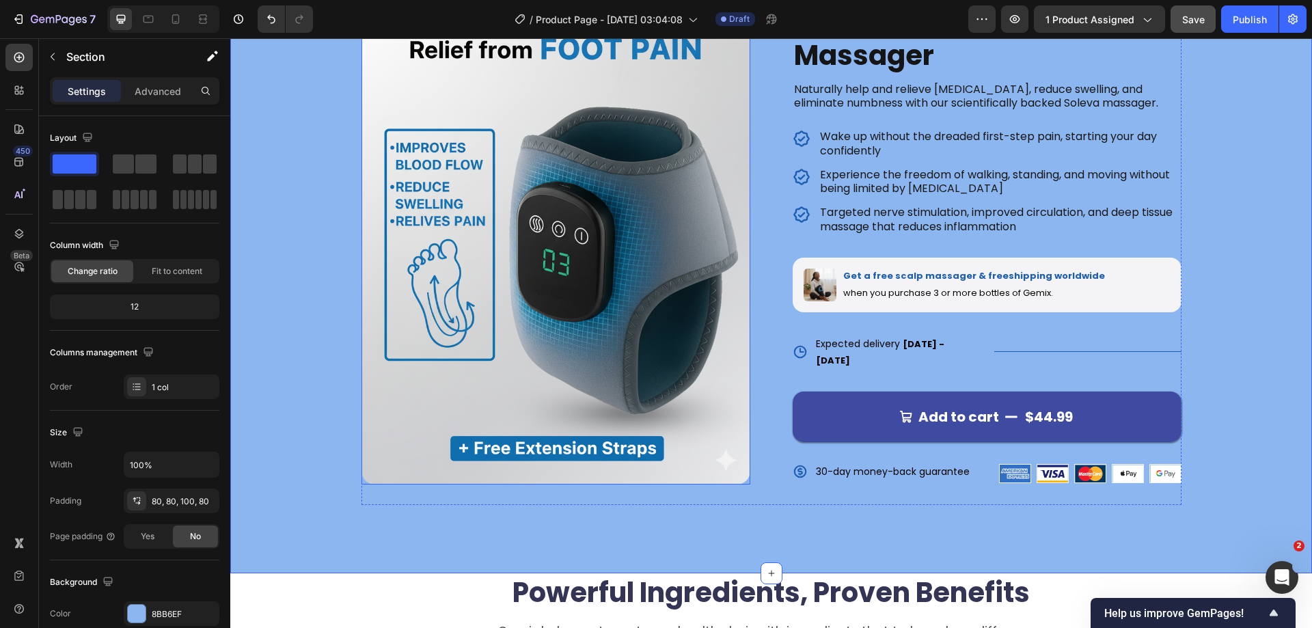
click at [657, 264] on img at bounding box center [555, 234] width 389 height 500
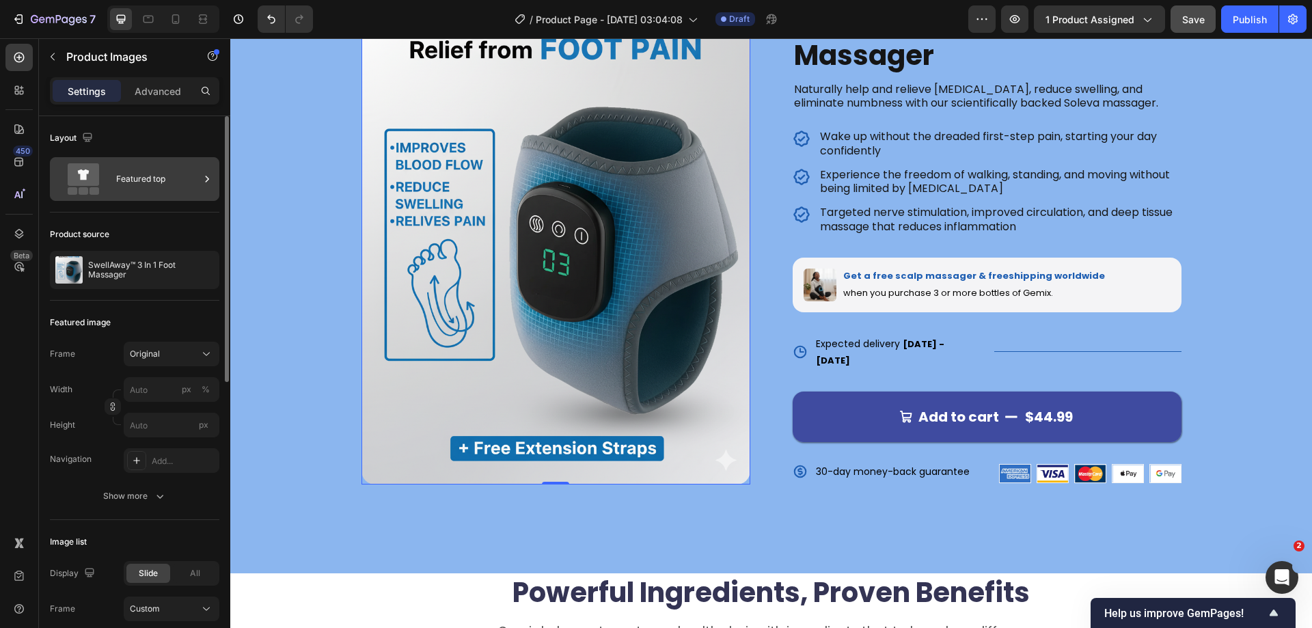
click at [167, 176] on div "Featured top" at bounding box center [157, 178] width 83 height 31
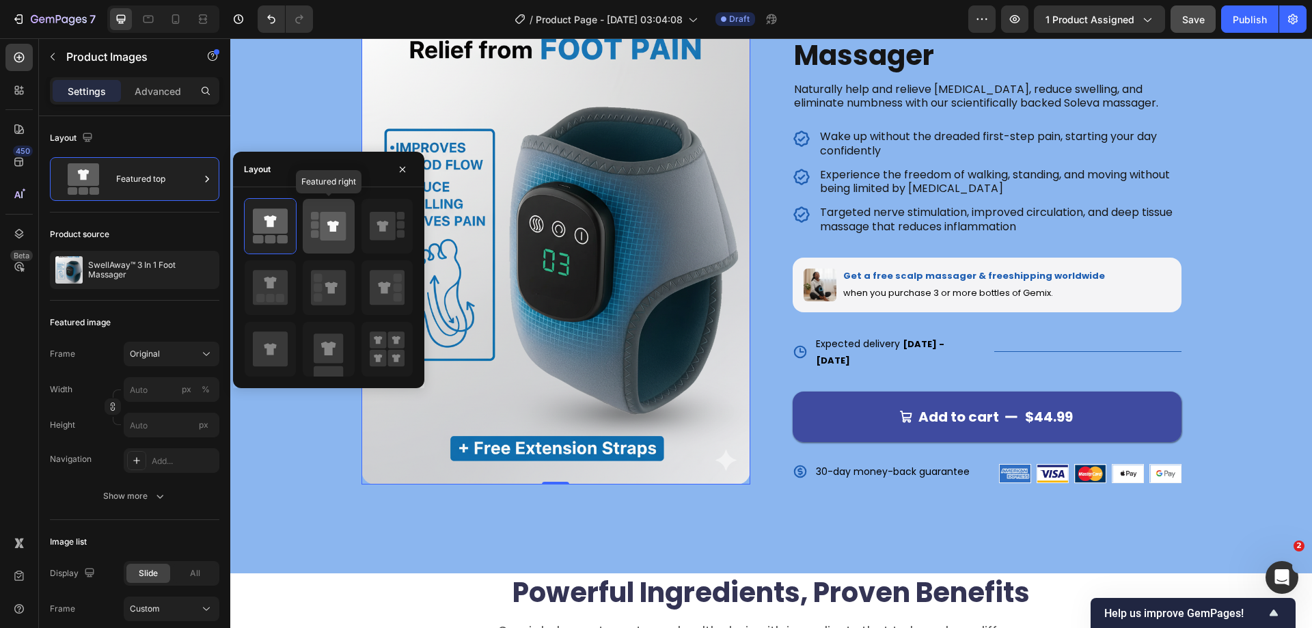
click at [341, 227] on icon at bounding box center [333, 226] width 26 height 29
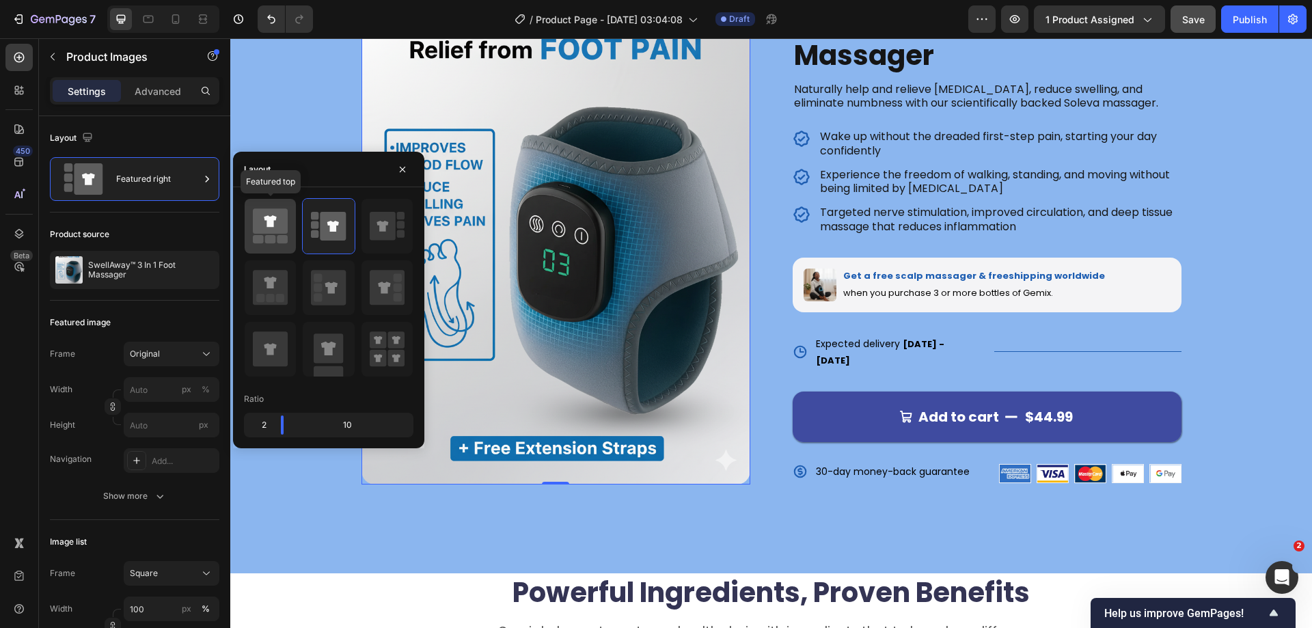
click at [284, 233] on icon at bounding box center [270, 220] width 35 height 25
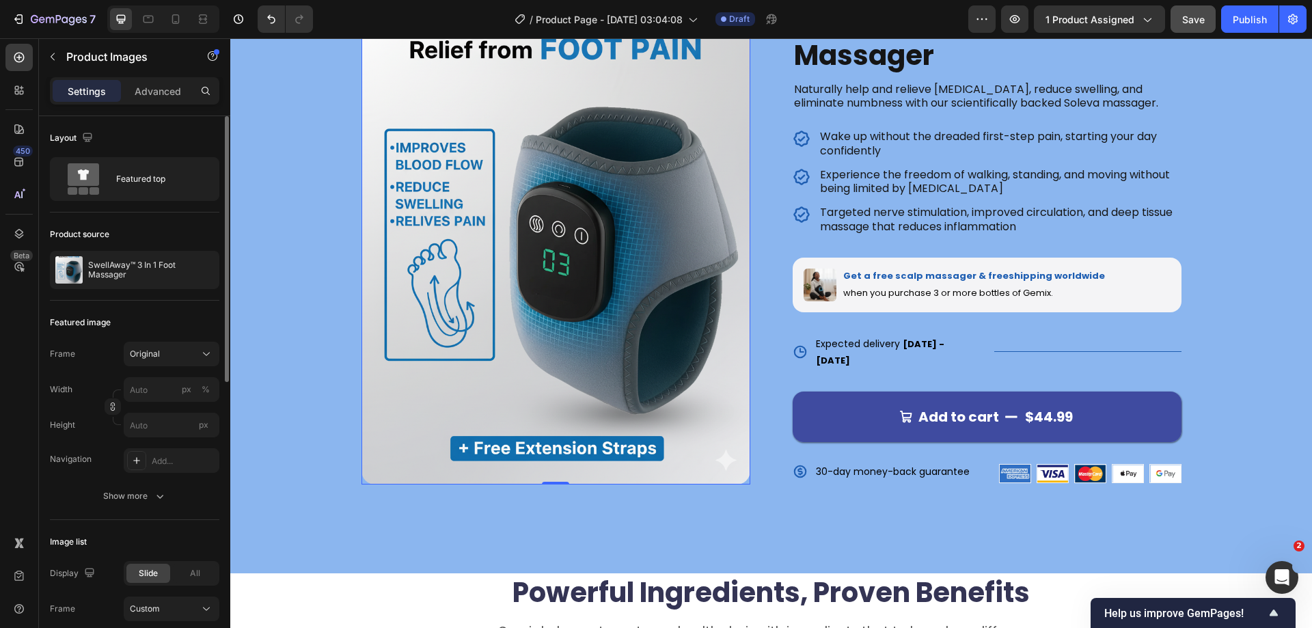
click at [176, 313] on div "Featured image" at bounding box center [134, 323] width 169 height 22
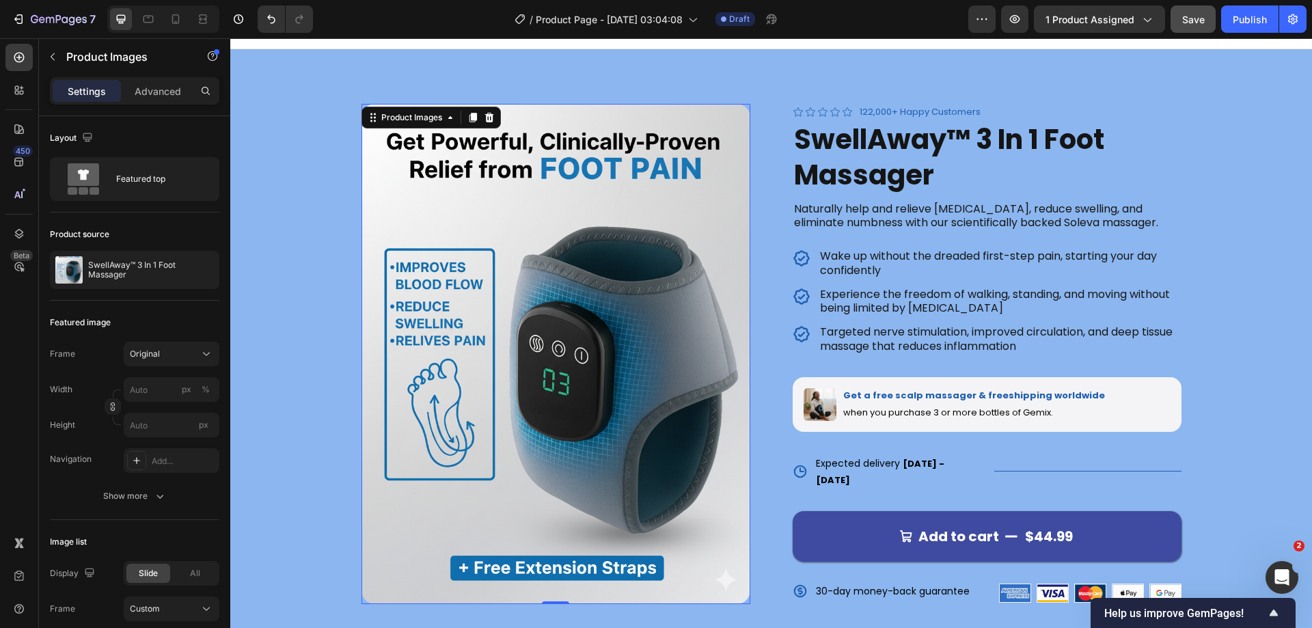
scroll to position [0, 0]
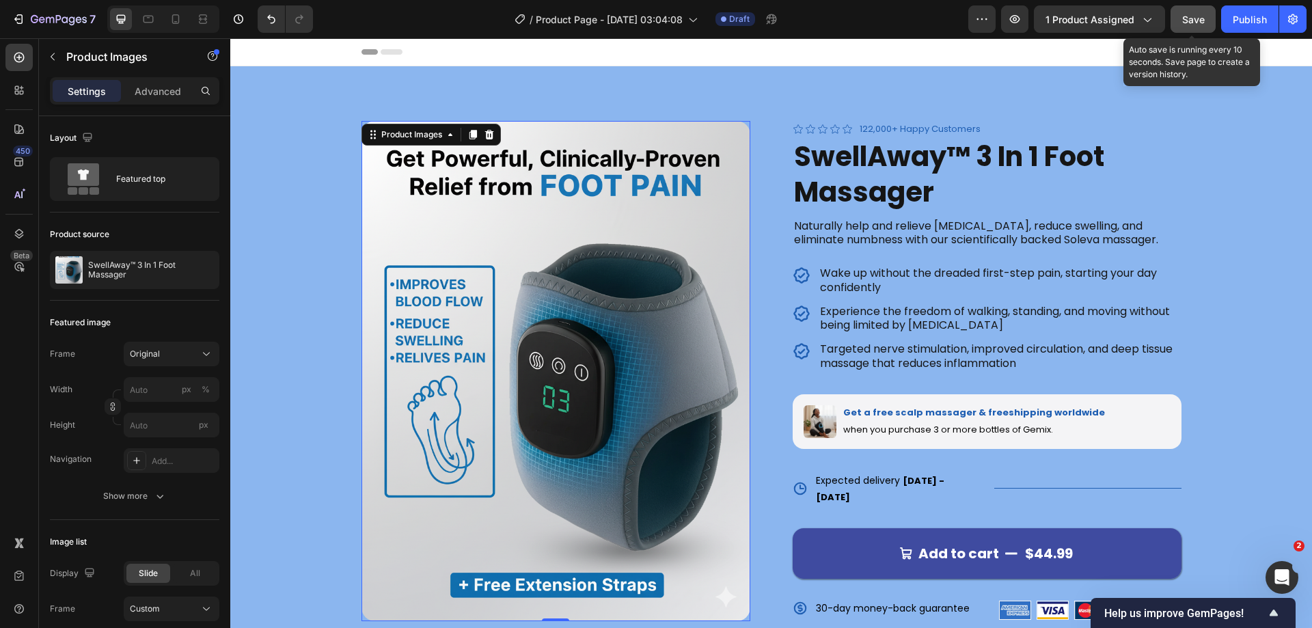
click at [1190, 18] on span "Save" at bounding box center [1193, 20] width 23 height 12
click at [146, 20] on icon at bounding box center [148, 19] width 14 height 14
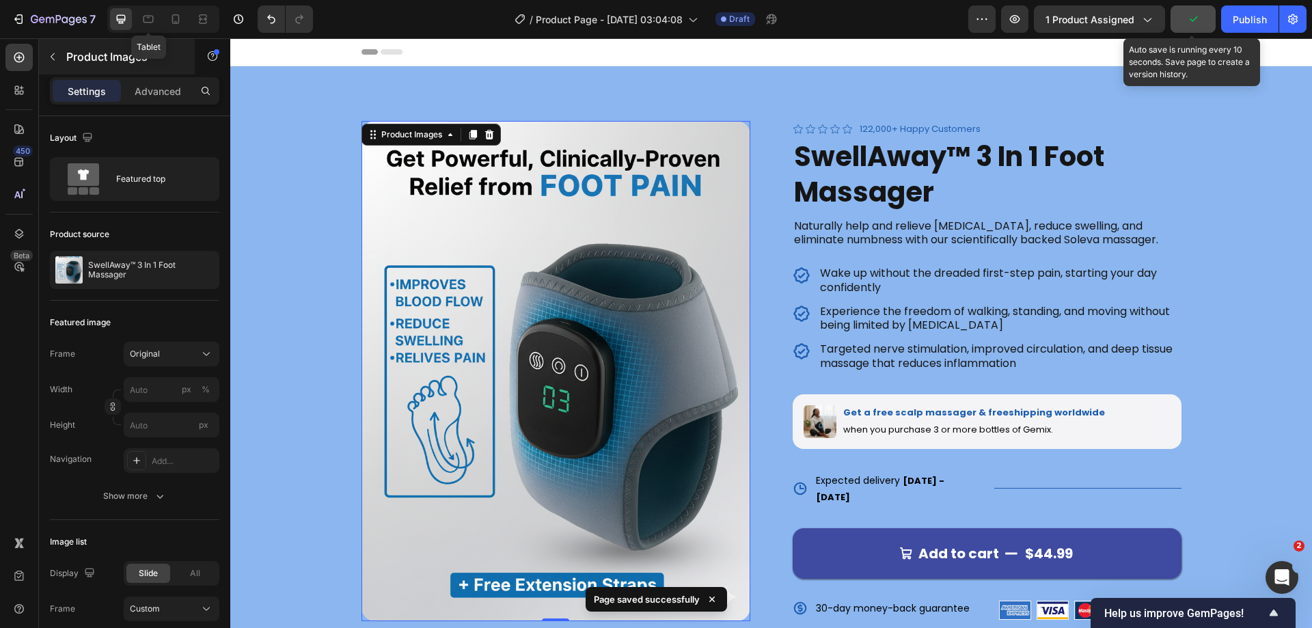
type input "28"
type input "14"
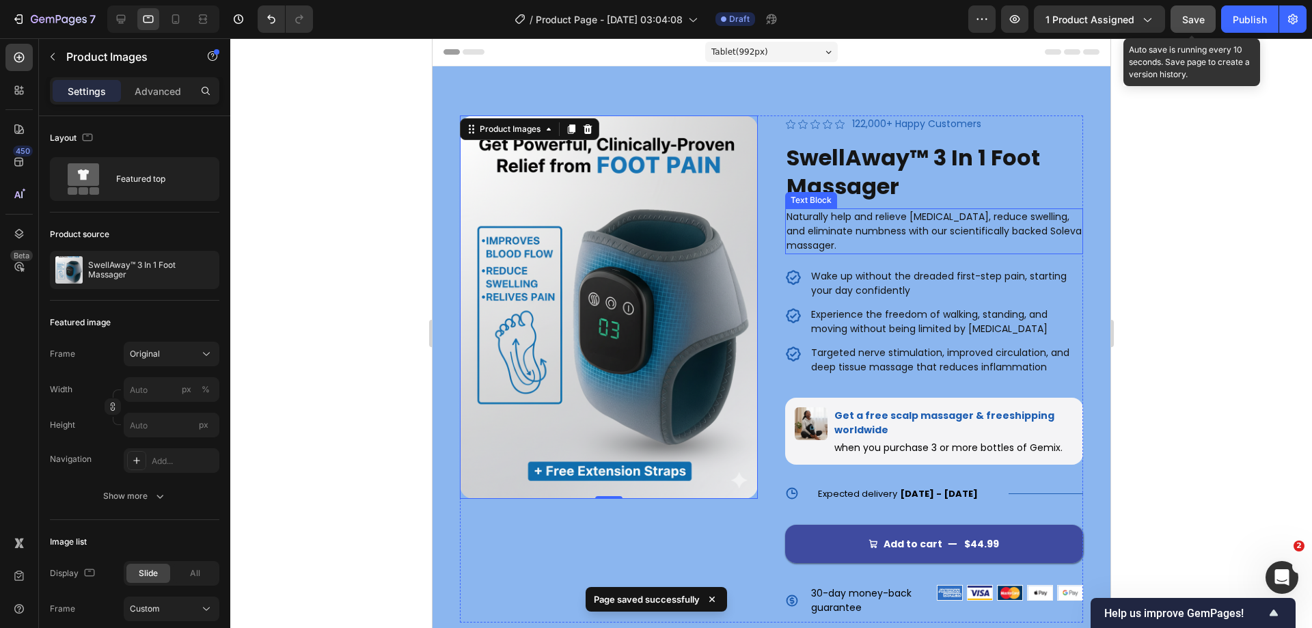
click at [897, 236] on p "Naturally help and relieve [MEDICAL_DATA], reduce swelling, and eliminate numbn…" at bounding box center [933, 231] width 295 height 43
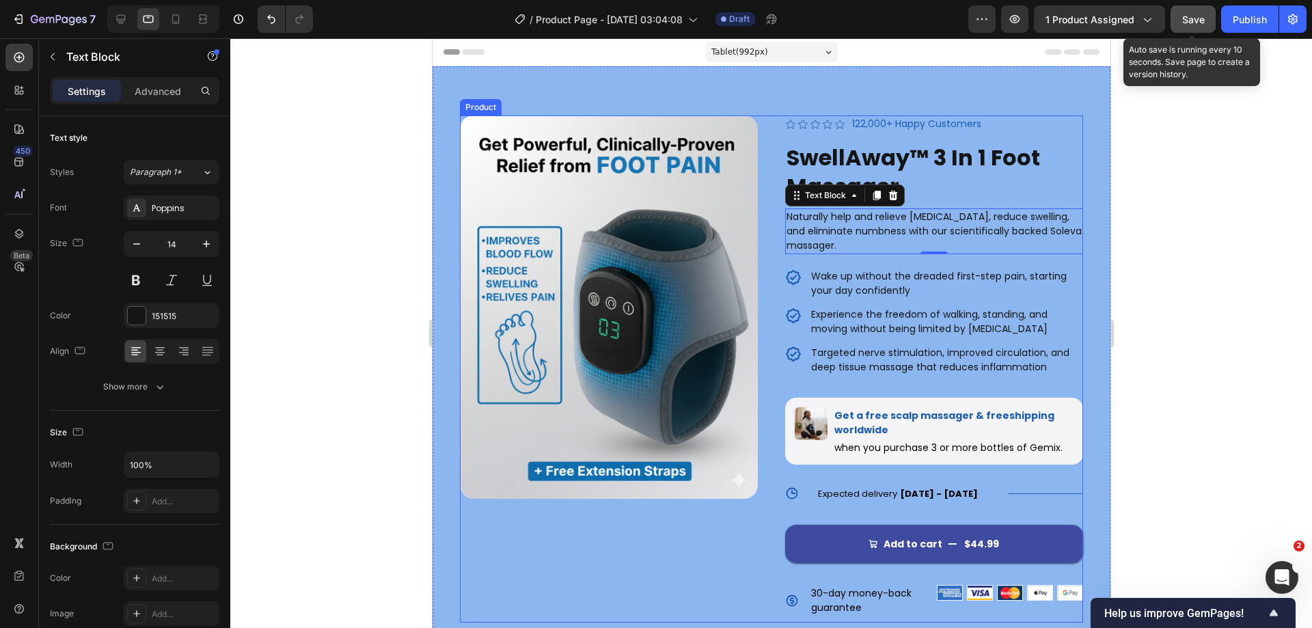
click at [892, 262] on div "Icon Icon Icon Icon Icon Icon List 122,000+ Happy Customers Text Block Row Swel…" at bounding box center [933, 368] width 298 height 507
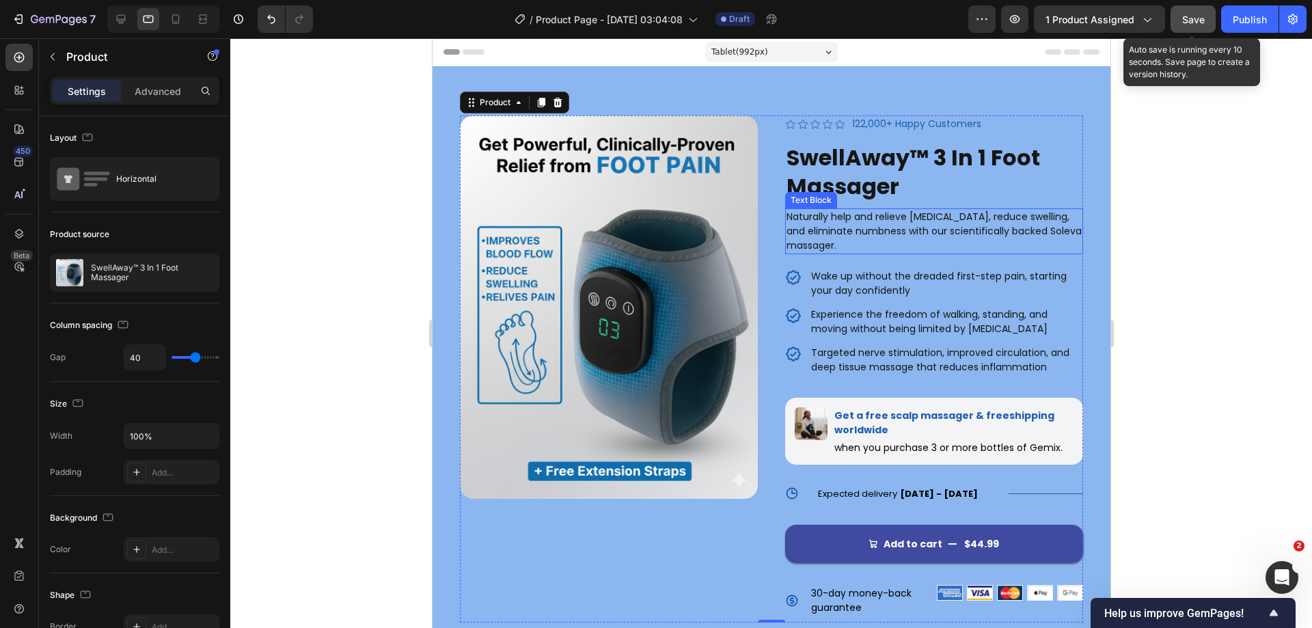
click at [812, 245] on p "Naturally help and relieve [MEDICAL_DATA], reduce swelling, and eliminate numbn…" at bounding box center [933, 231] width 295 height 43
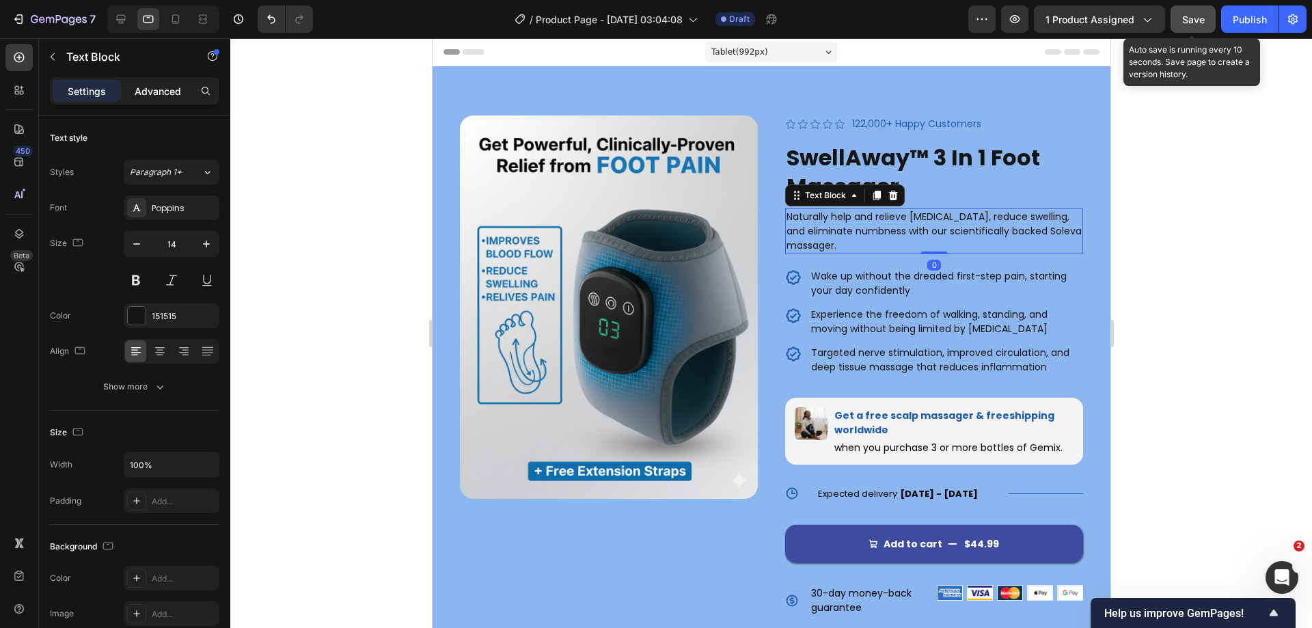
click at [168, 95] on p "Advanced" at bounding box center [158, 91] width 46 height 14
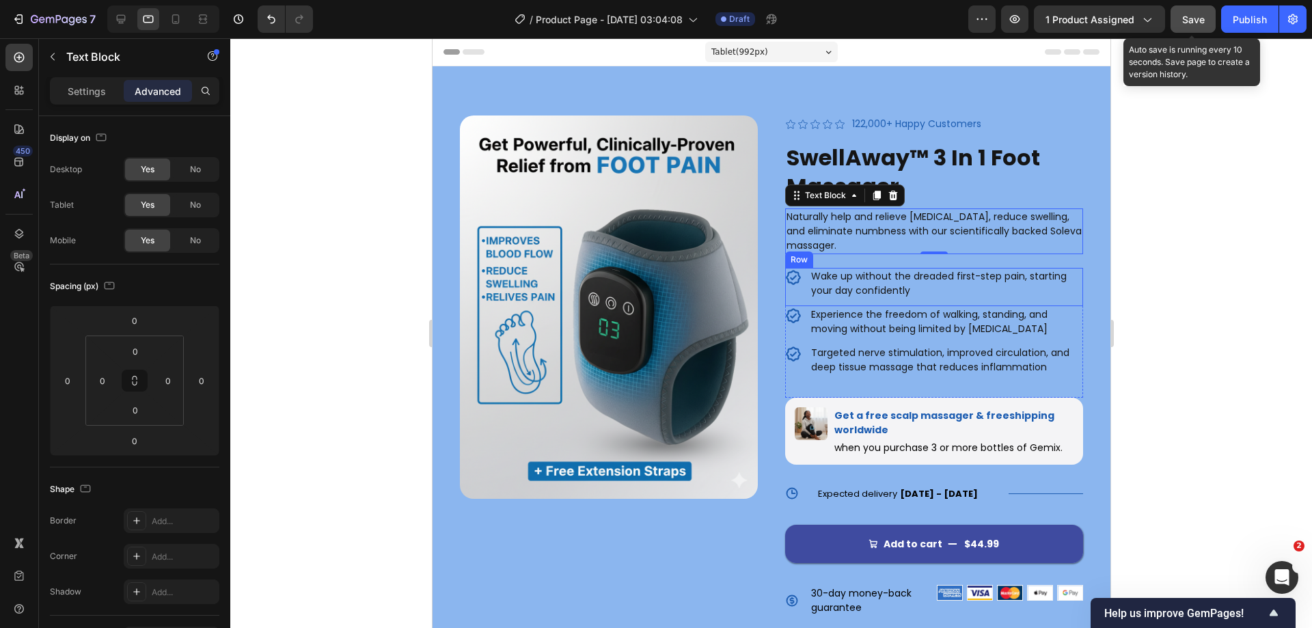
click at [785, 288] on div "Icon" at bounding box center [795, 283] width 23 height 31
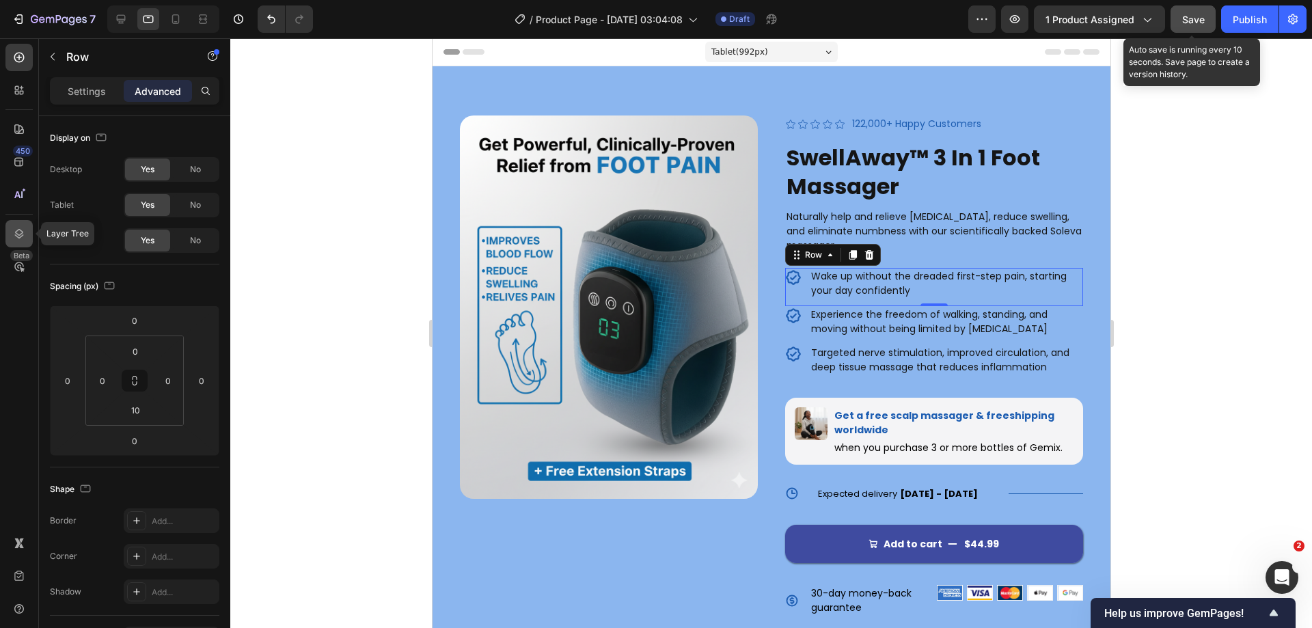
click at [18, 230] on icon at bounding box center [19, 234] width 9 height 10
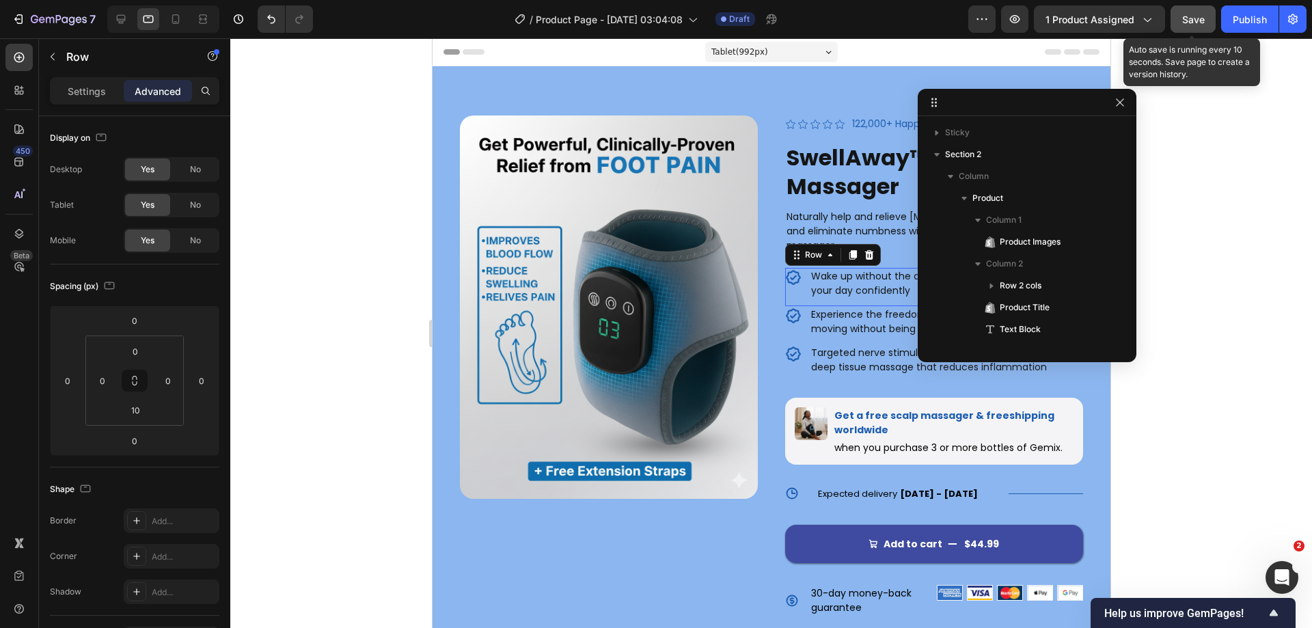
scroll to position [172, 0]
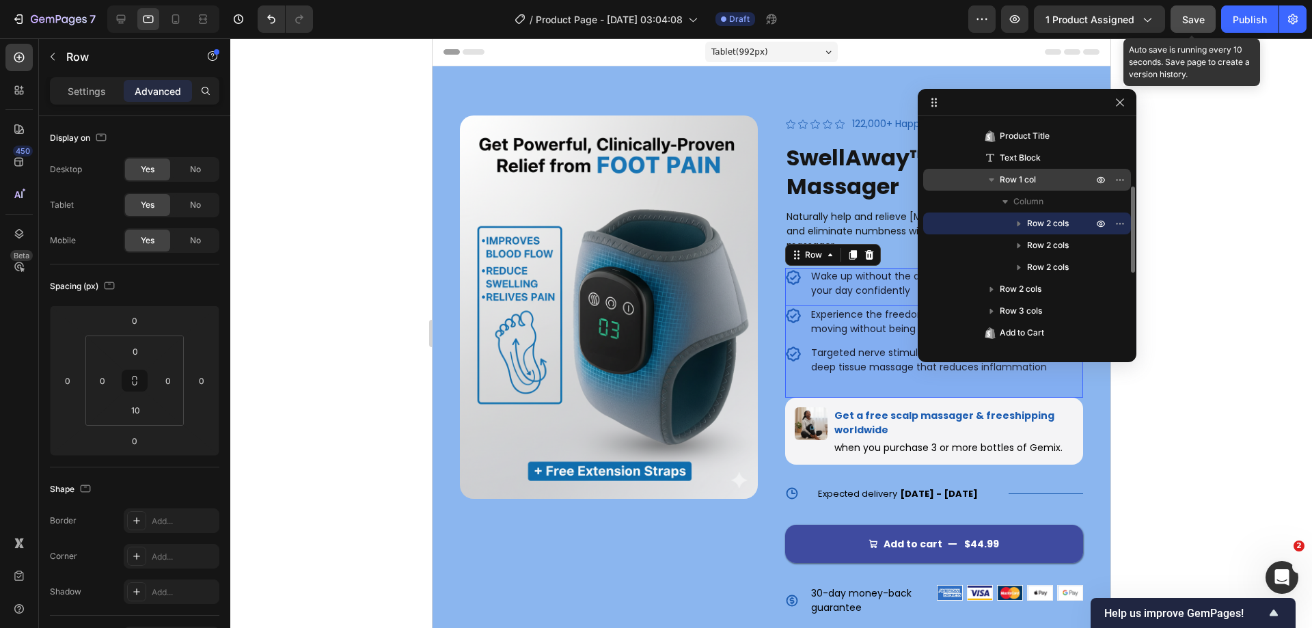
click at [1015, 178] on span "Row 1 col" at bounding box center [1018, 180] width 36 height 14
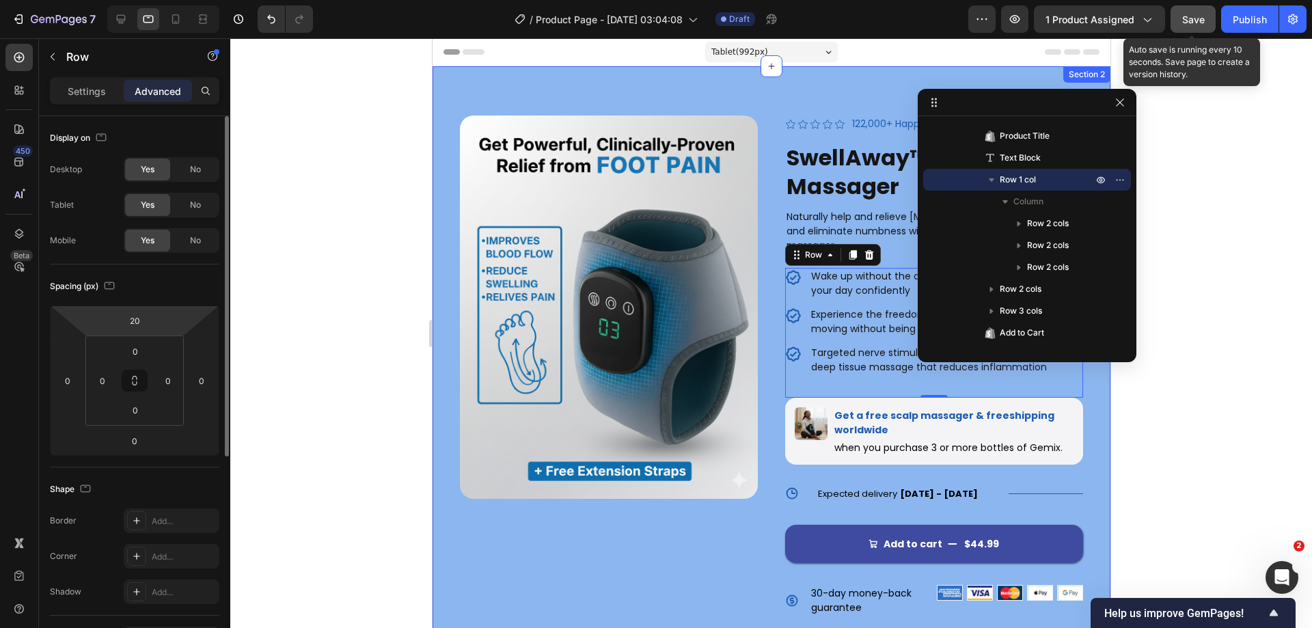
click at [144, 323] on input "20" at bounding box center [134, 320] width 27 height 20
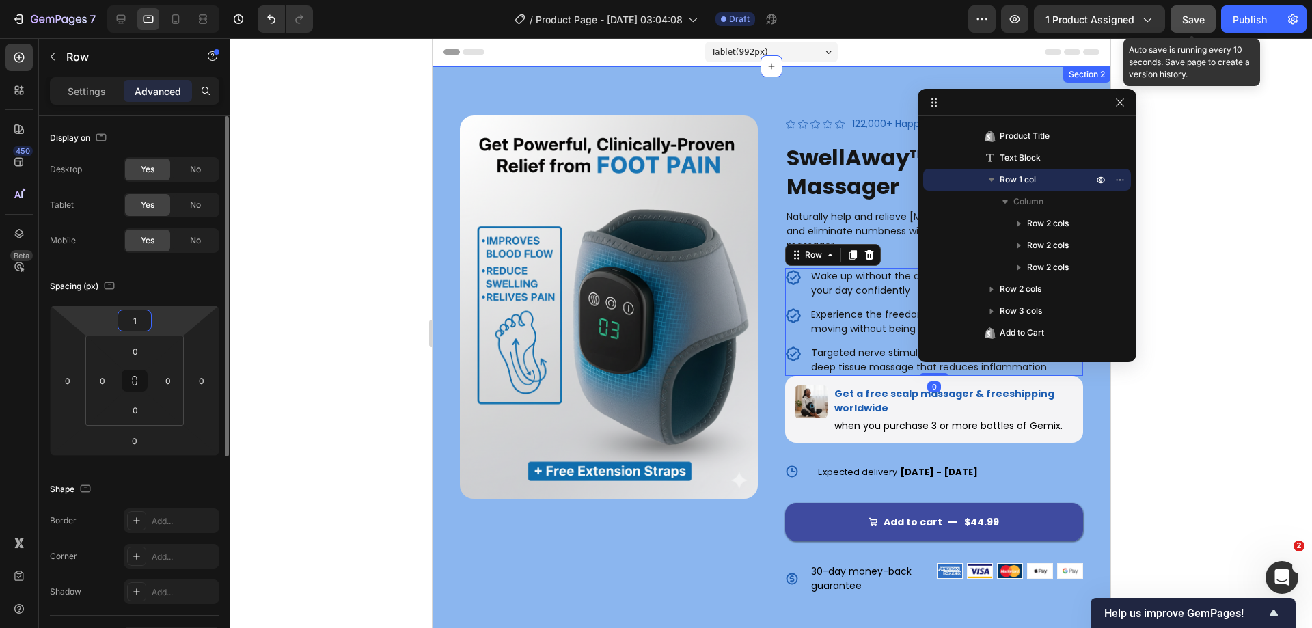
type input "10"
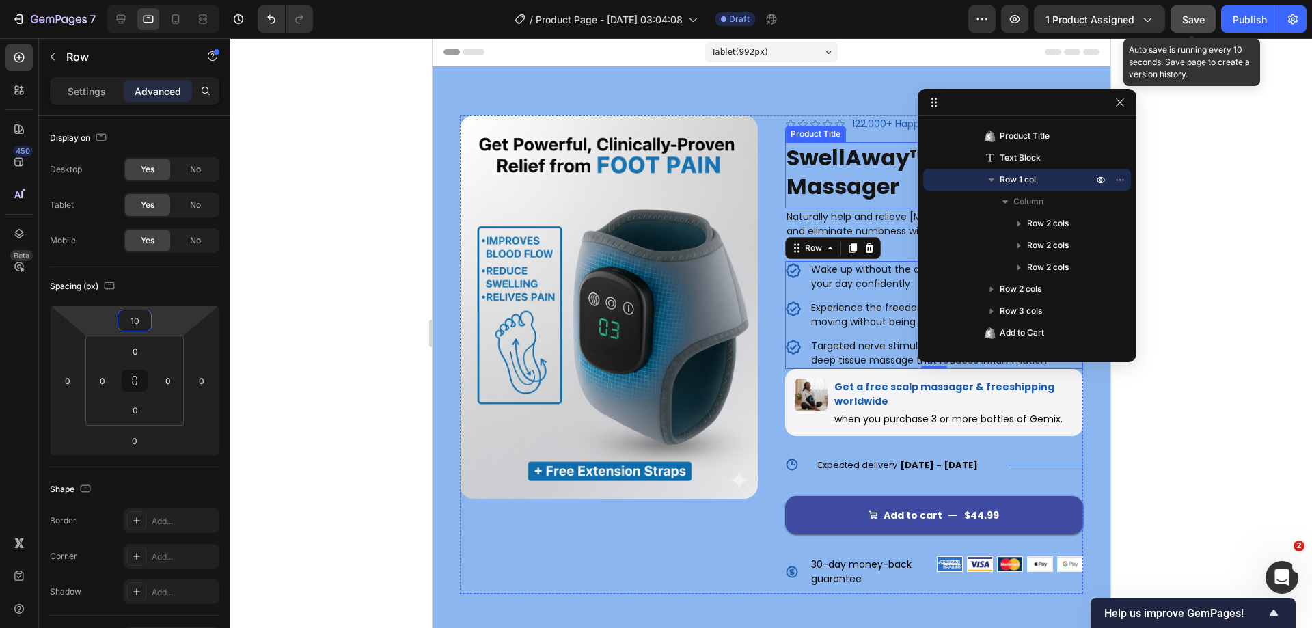
click at [904, 192] on h1 "SwellAway™ 3 In 1 Foot Massager" at bounding box center [933, 171] width 298 height 59
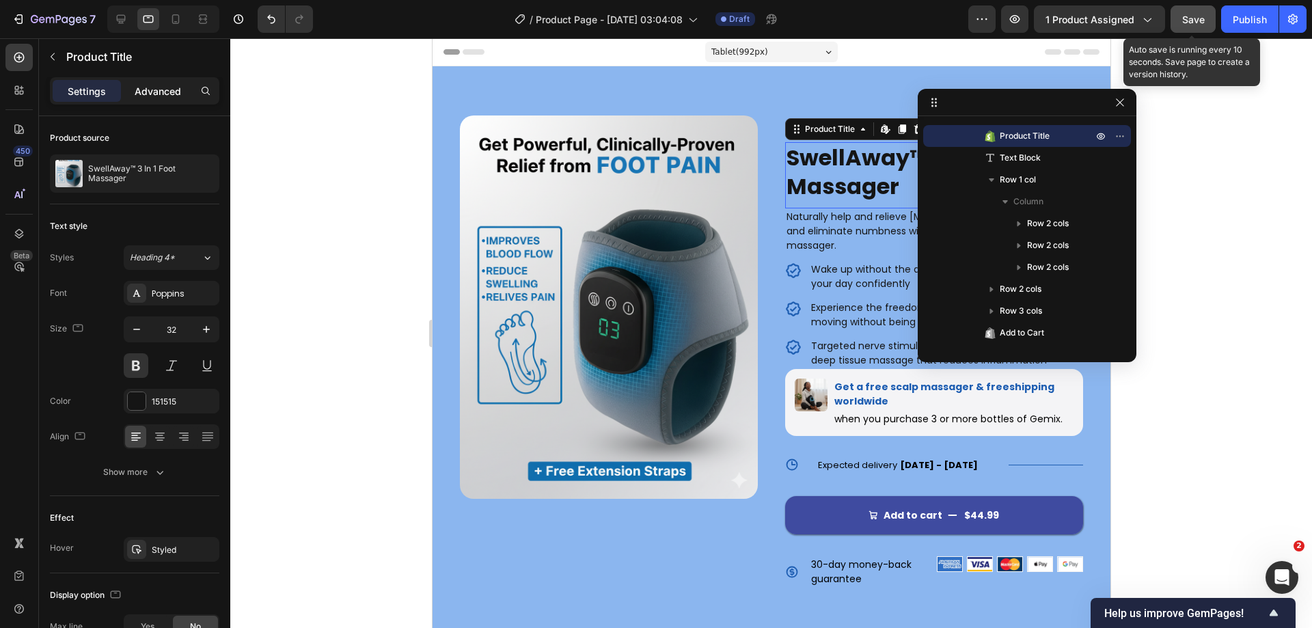
click at [148, 100] on div "Advanced" at bounding box center [158, 91] width 68 height 22
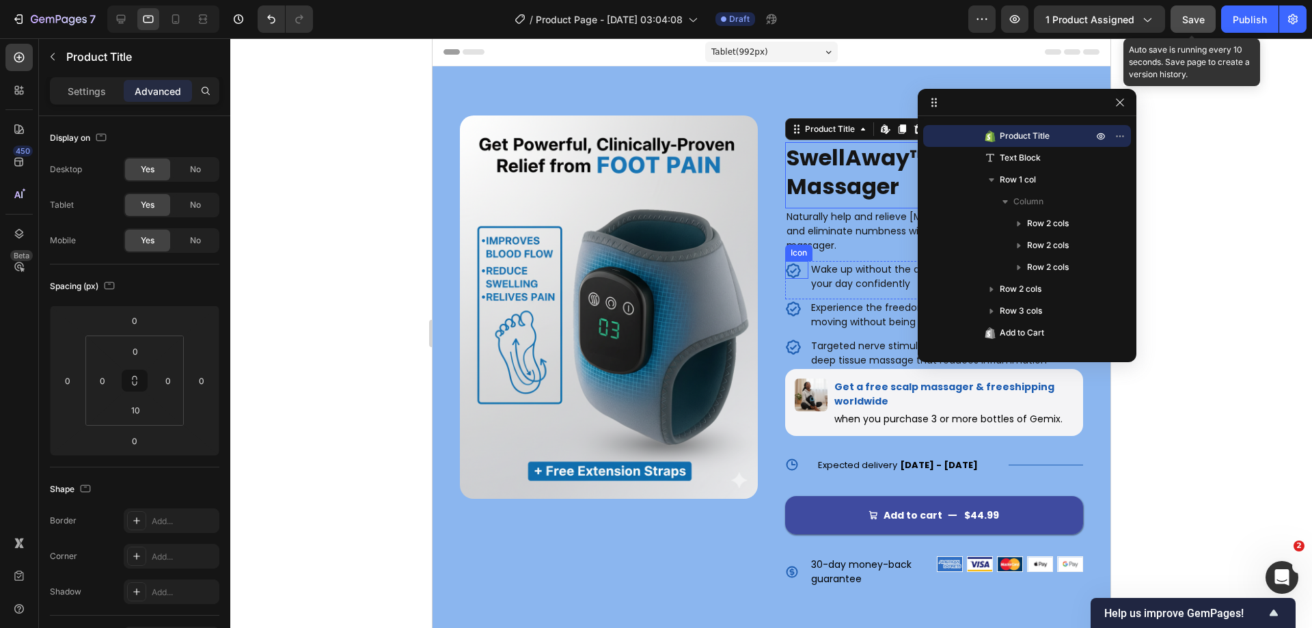
click at [801, 266] on div "Icon" at bounding box center [795, 270] width 23 height 18
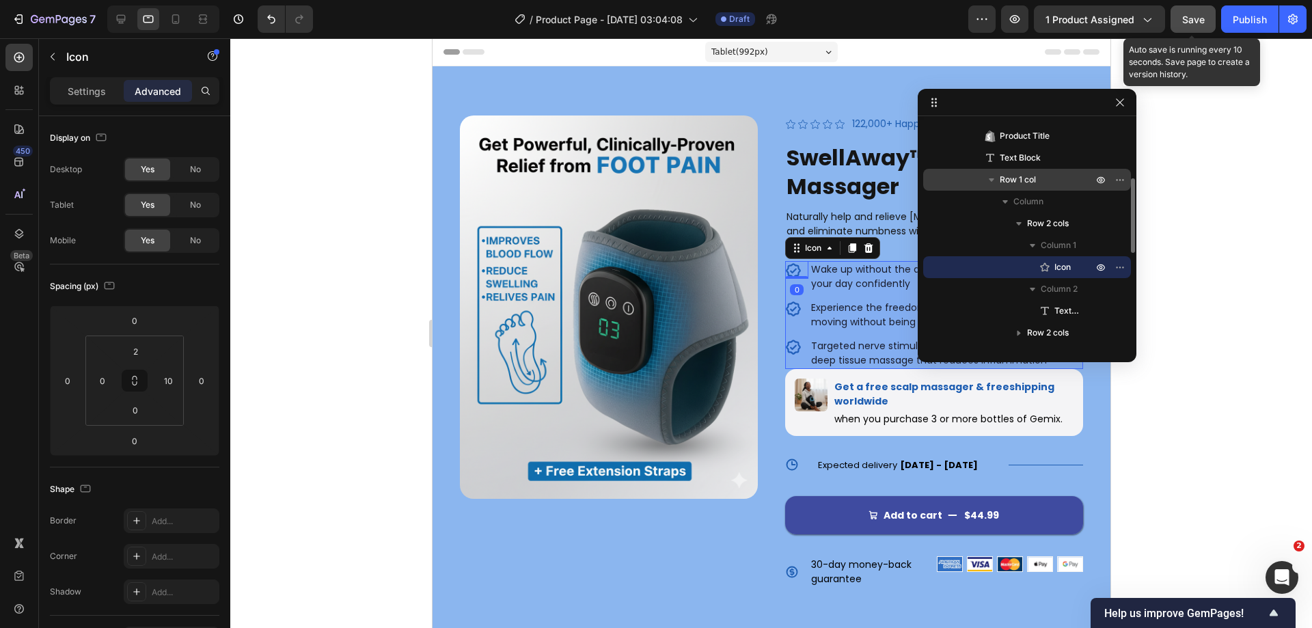
click at [1052, 169] on div "Row 1 col" at bounding box center [1027, 180] width 197 height 22
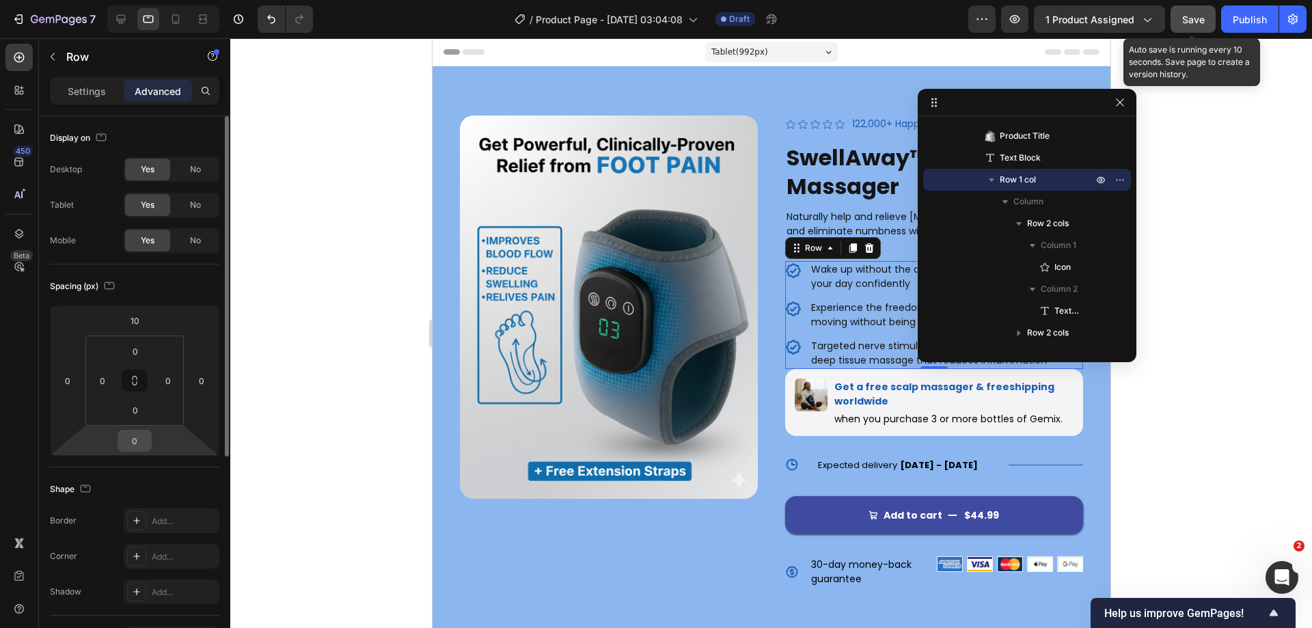
click at [142, 435] on input "0" at bounding box center [134, 440] width 27 height 20
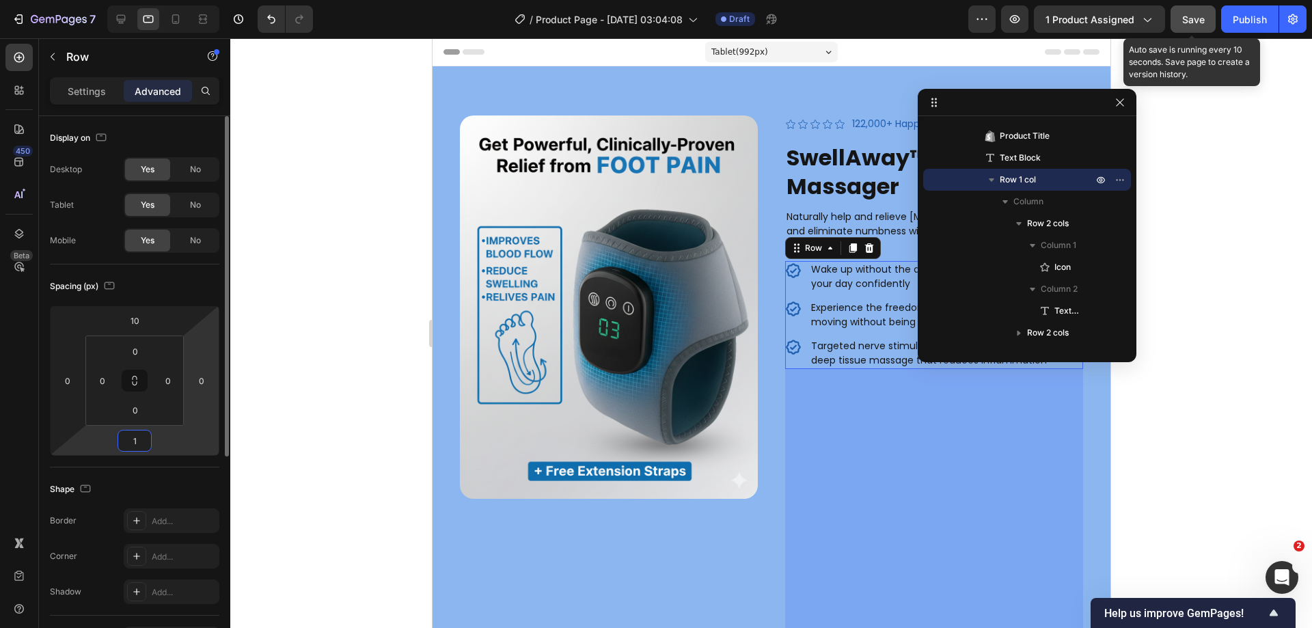
type input "15"
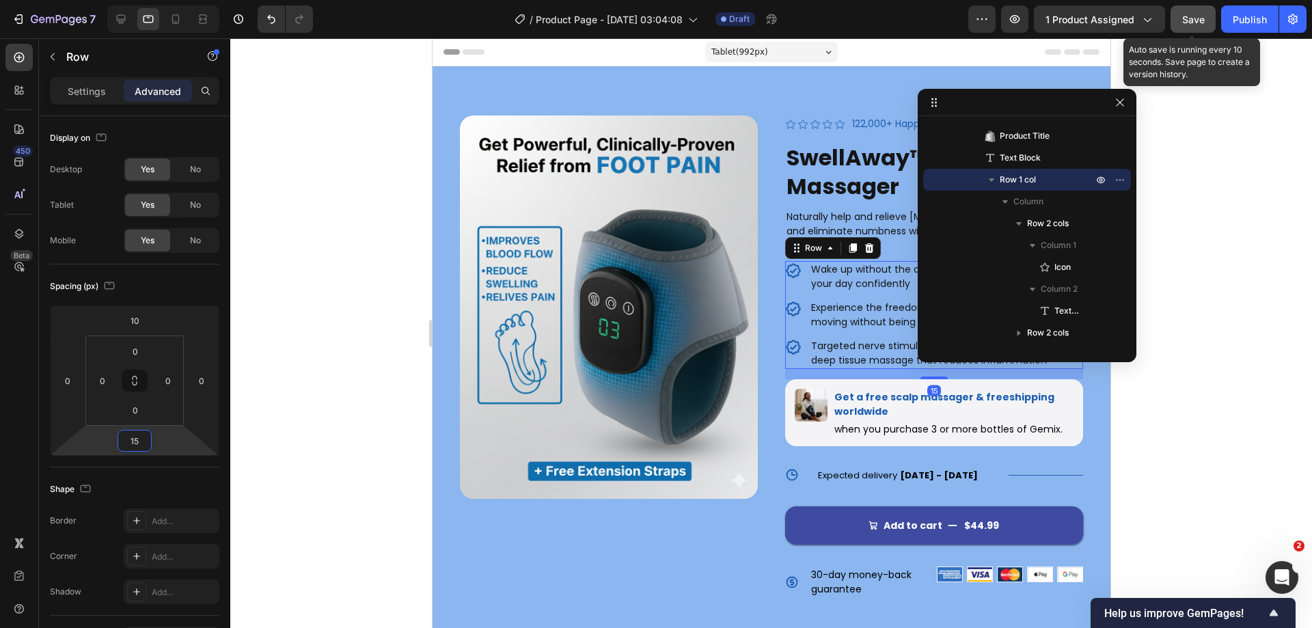
click at [1217, 307] on div at bounding box center [771, 333] width 1082 height 590
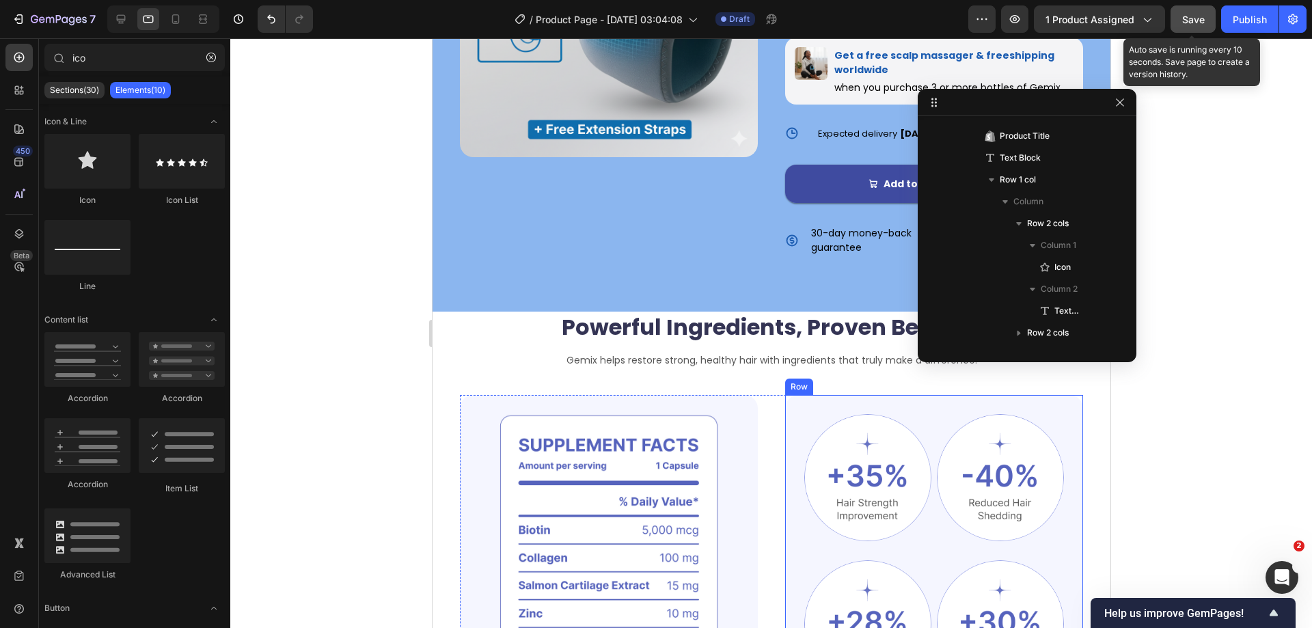
scroll to position [68, 0]
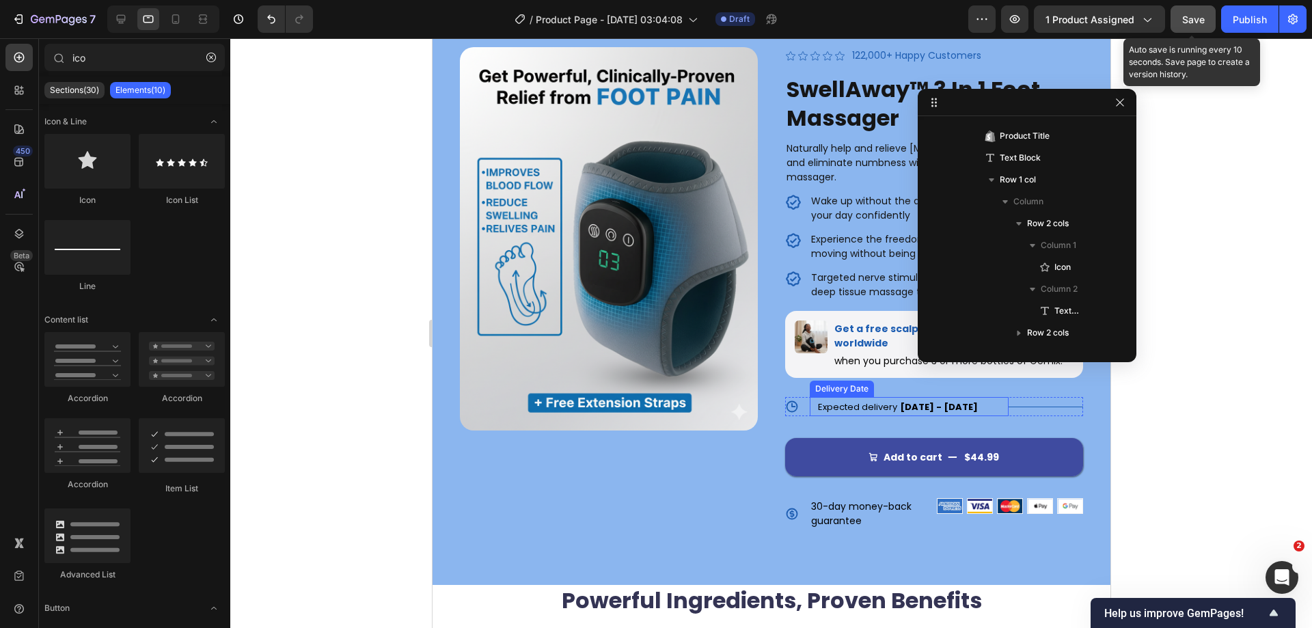
click at [894, 414] on div "Expected delivery [DATE] - [DATE]" at bounding box center [902, 406] width 173 height 19
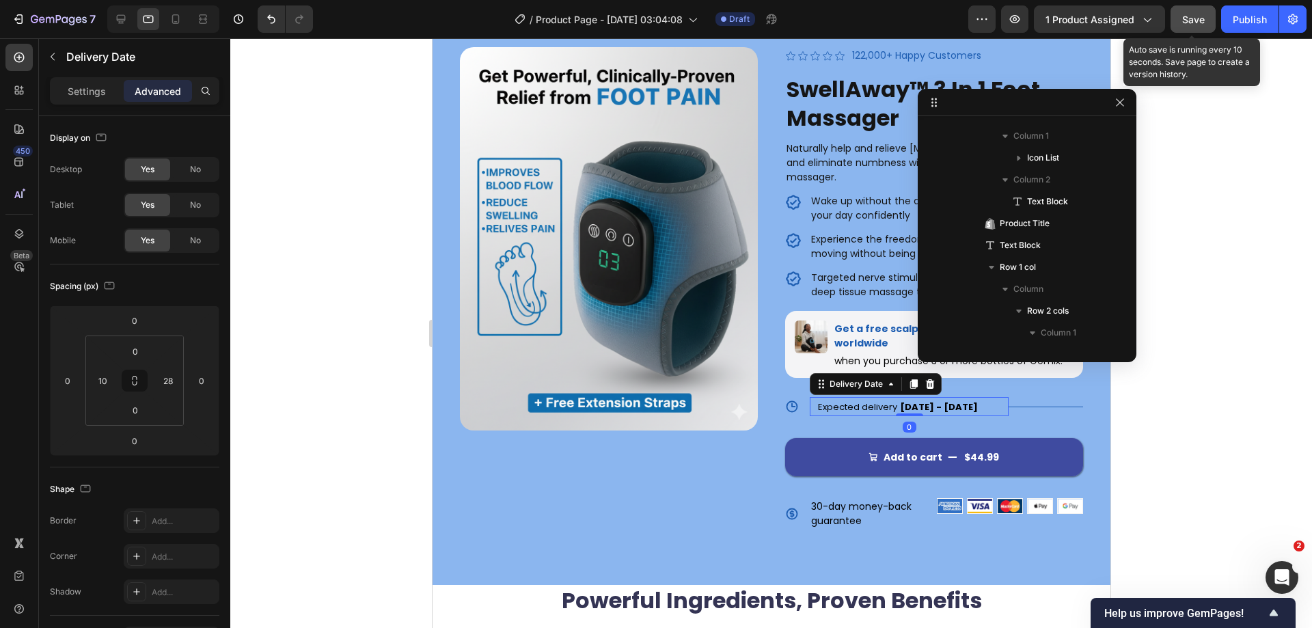
scroll to position [806, 0]
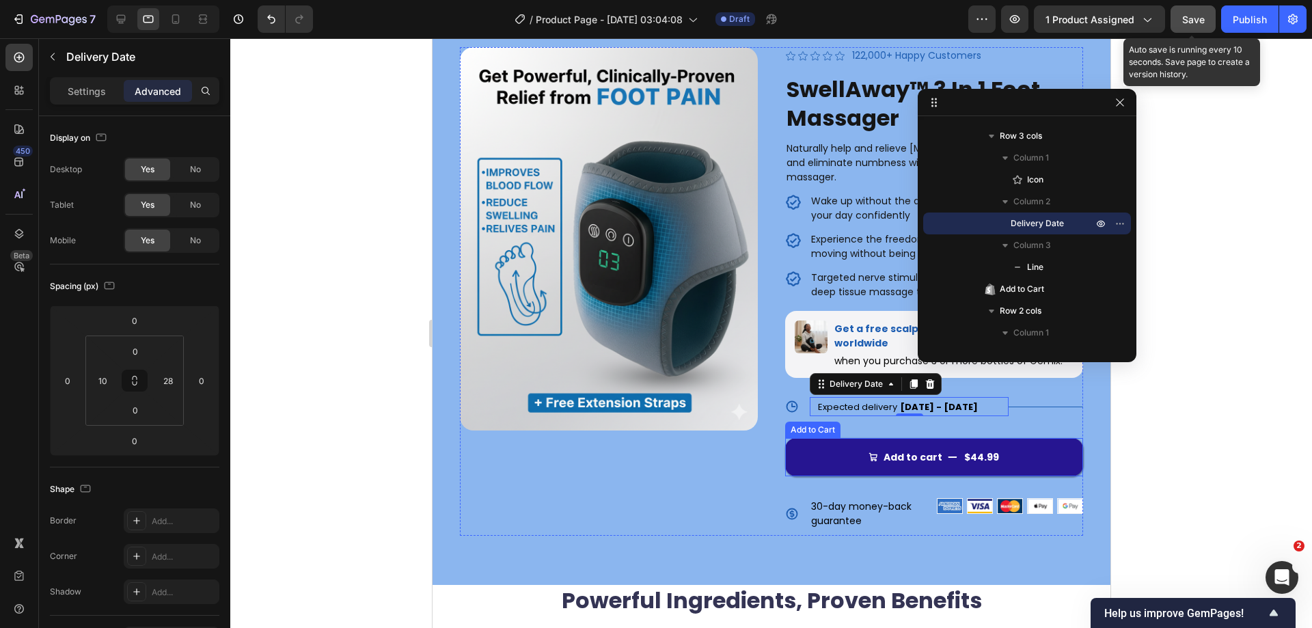
click at [836, 441] on button "Add to cart $44.99" at bounding box center [933, 457] width 298 height 38
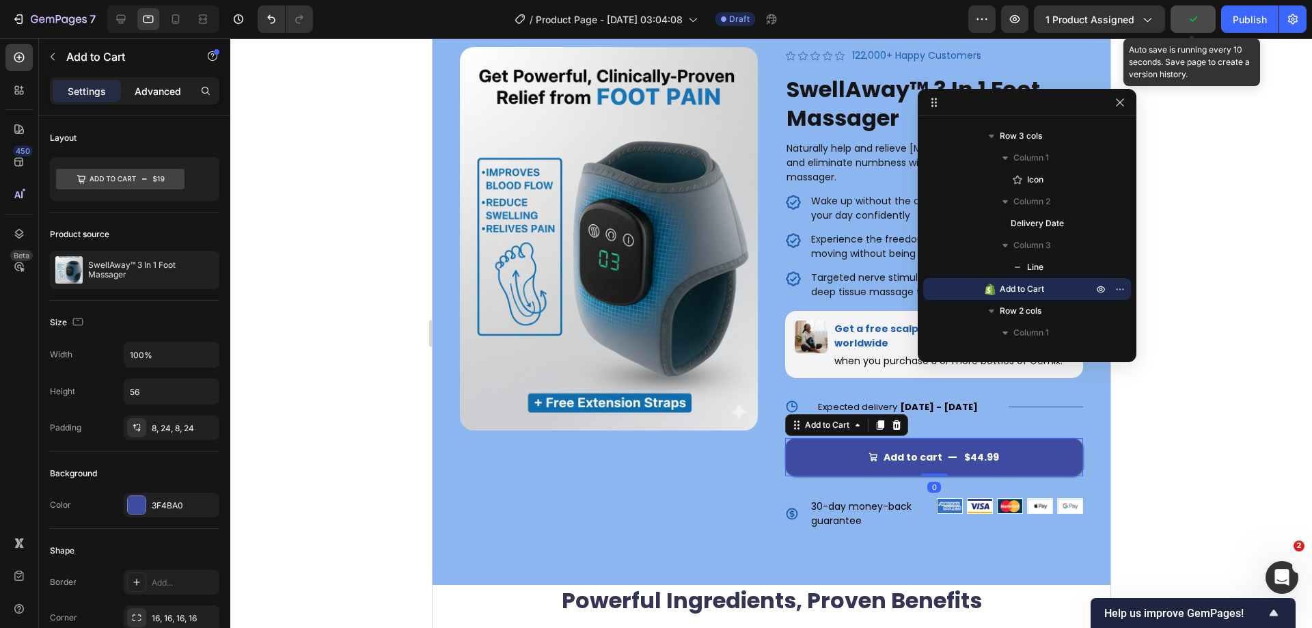
click at [168, 85] on p "Advanced" at bounding box center [158, 91] width 46 height 14
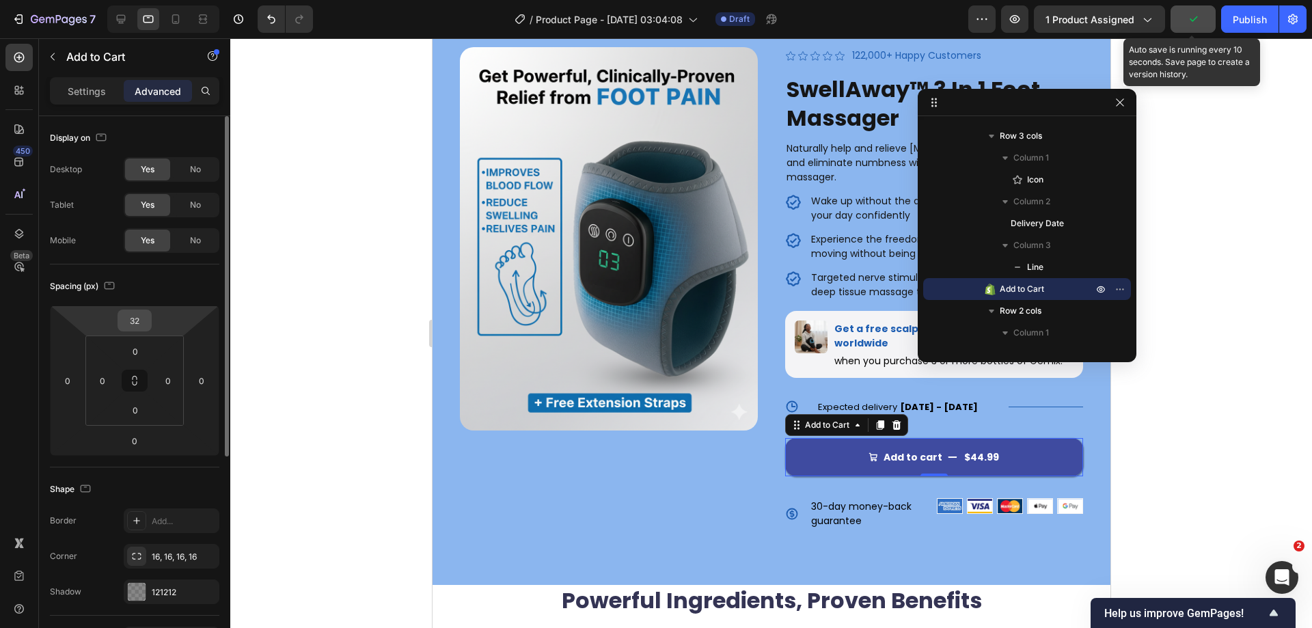
click at [148, 325] on input "32" at bounding box center [134, 320] width 27 height 20
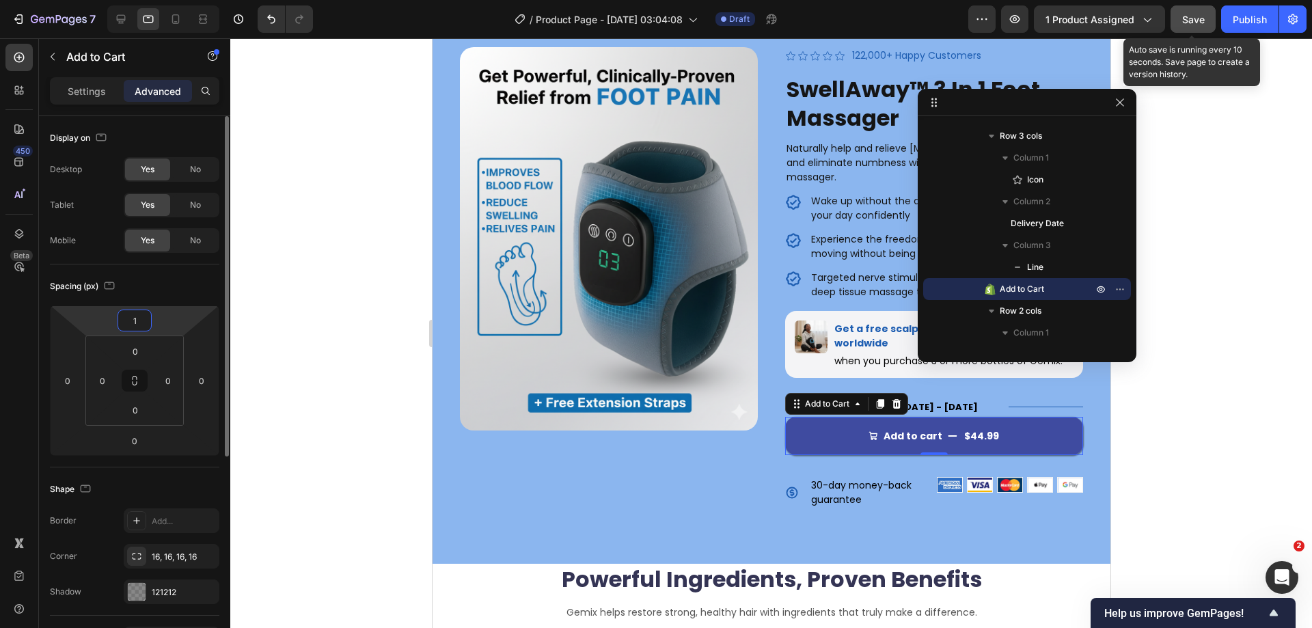
type input "10"
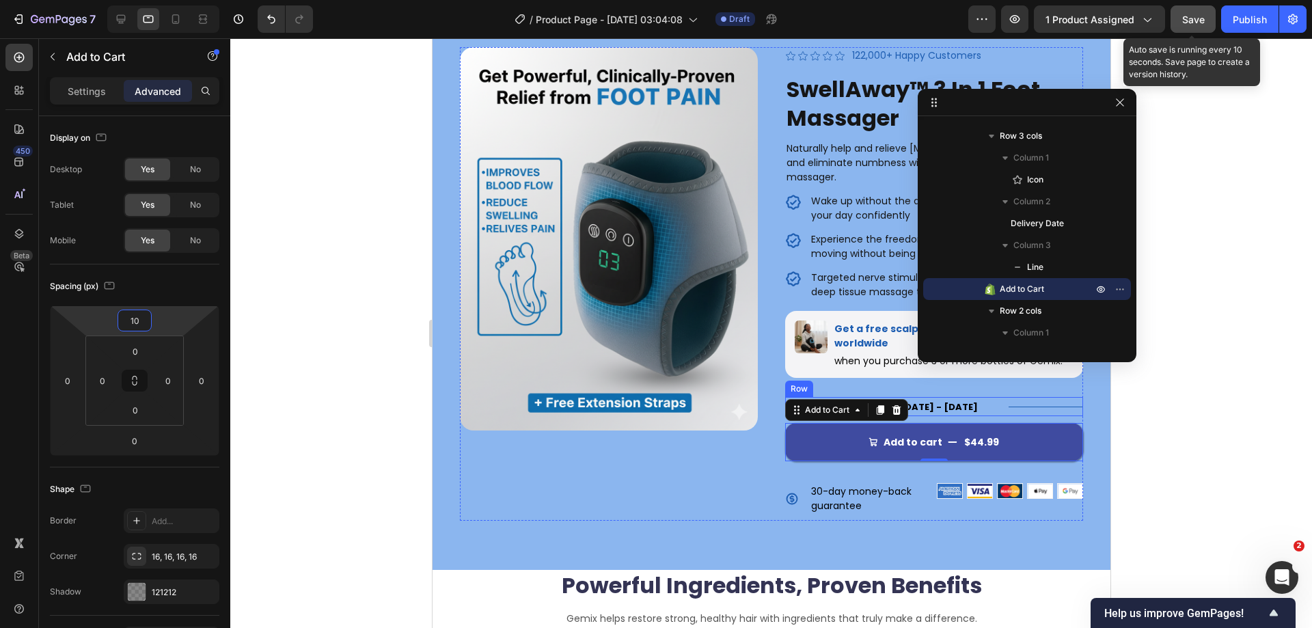
click at [1008, 400] on div "Title Line" at bounding box center [1045, 406] width 74 height 19
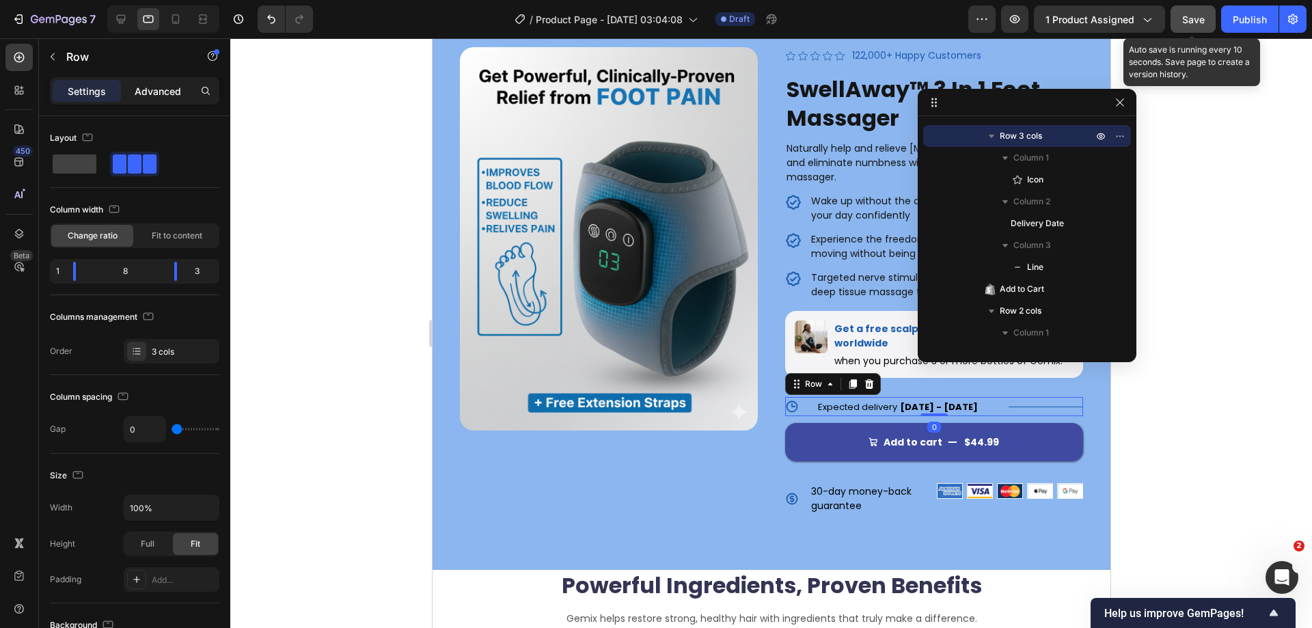
click at [156, 99] on div "Advanced" at bounding box center [158, 91] width 68 height 22
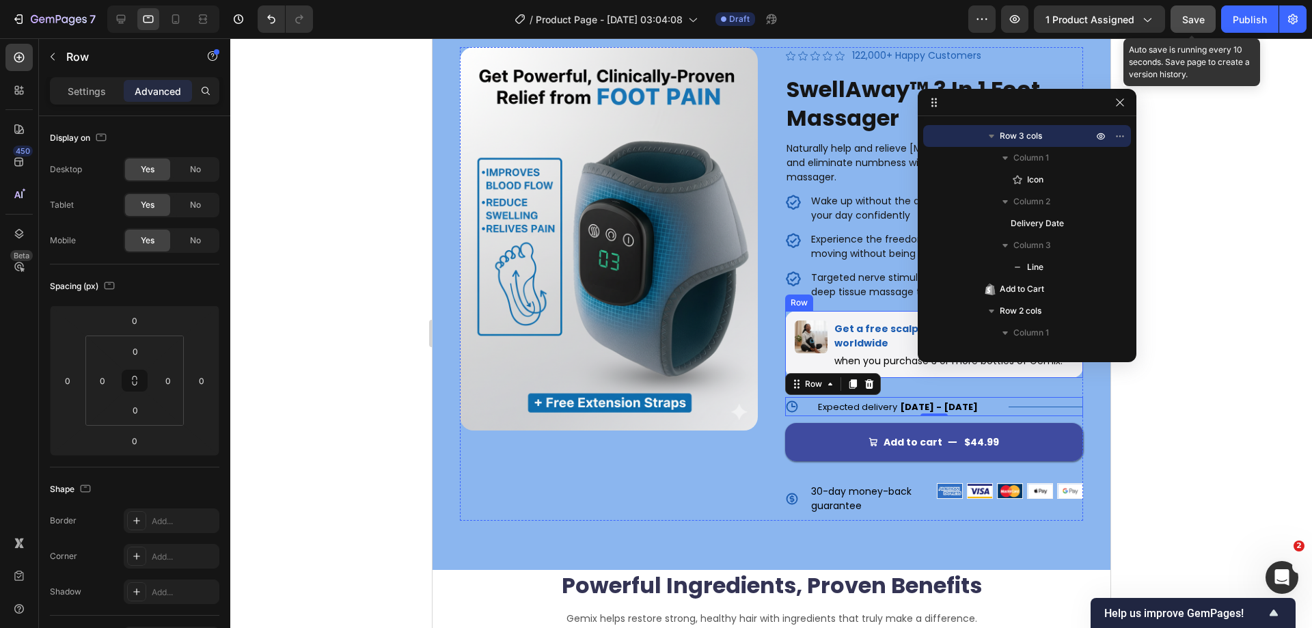
click at [898, 377] on div "Image Get a free scalp massager & freeshipping worldwide Text Block when you pu…" at bounding box center [933, 344] width 298 height 67
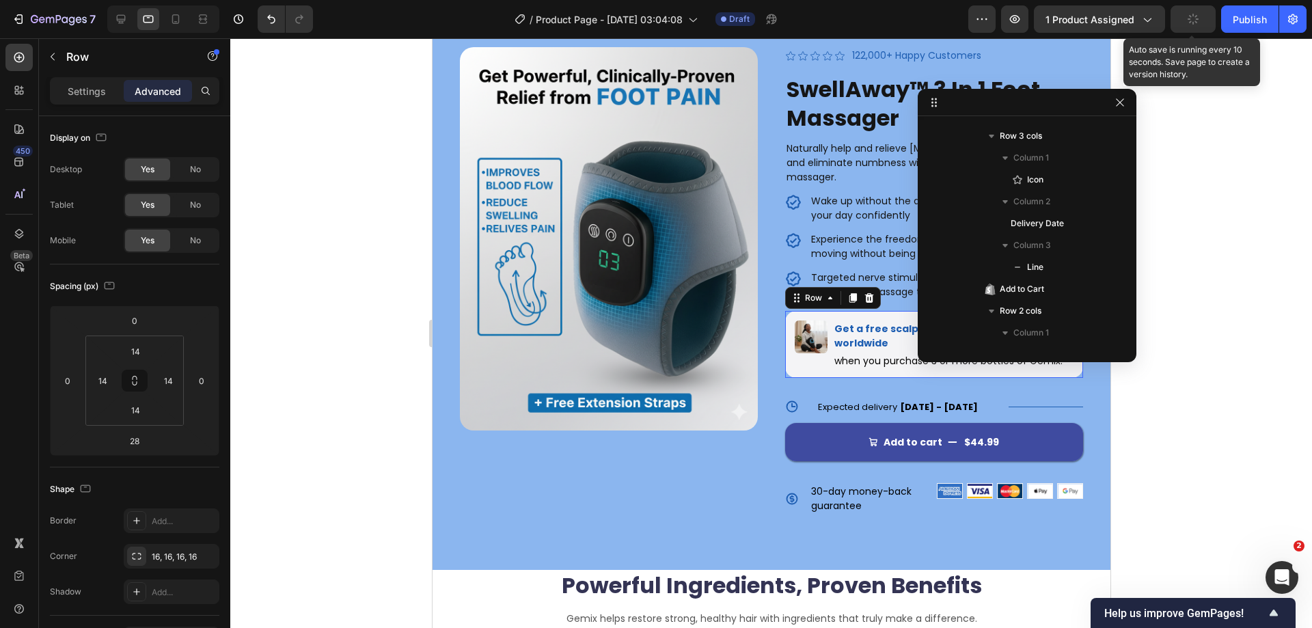
scroll to position [587, 0]
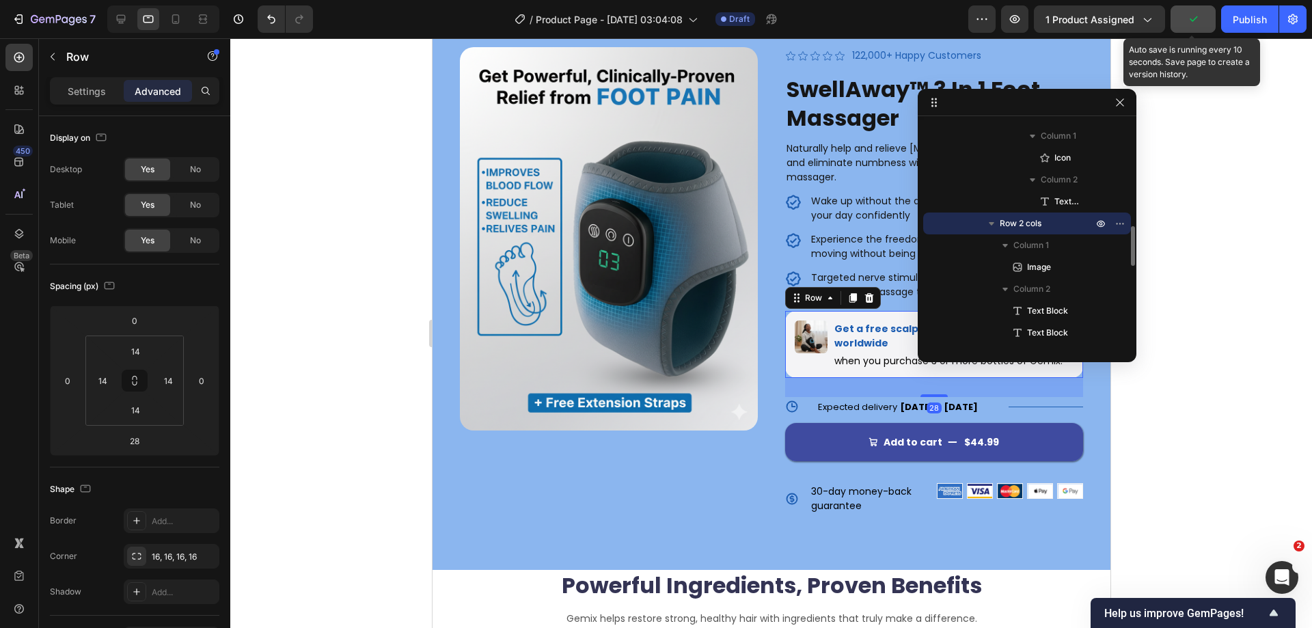
click at [160, 91] on p "Advanced" at bounding box center [158, 91] width 46 height 14
click at [141, 436] on input "28" at bounding box center [134, 440] width 27 height 20
type input "10"
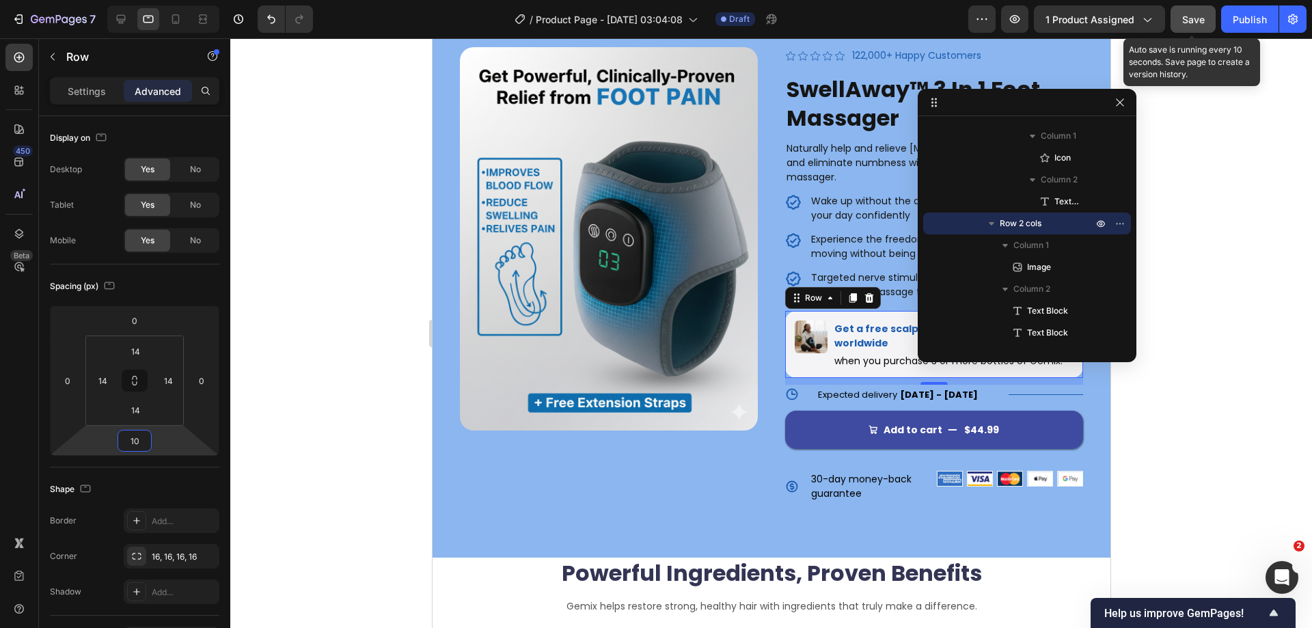
click at [1180, 310] on div at bounding box center [771, 333] width 1082 height 590
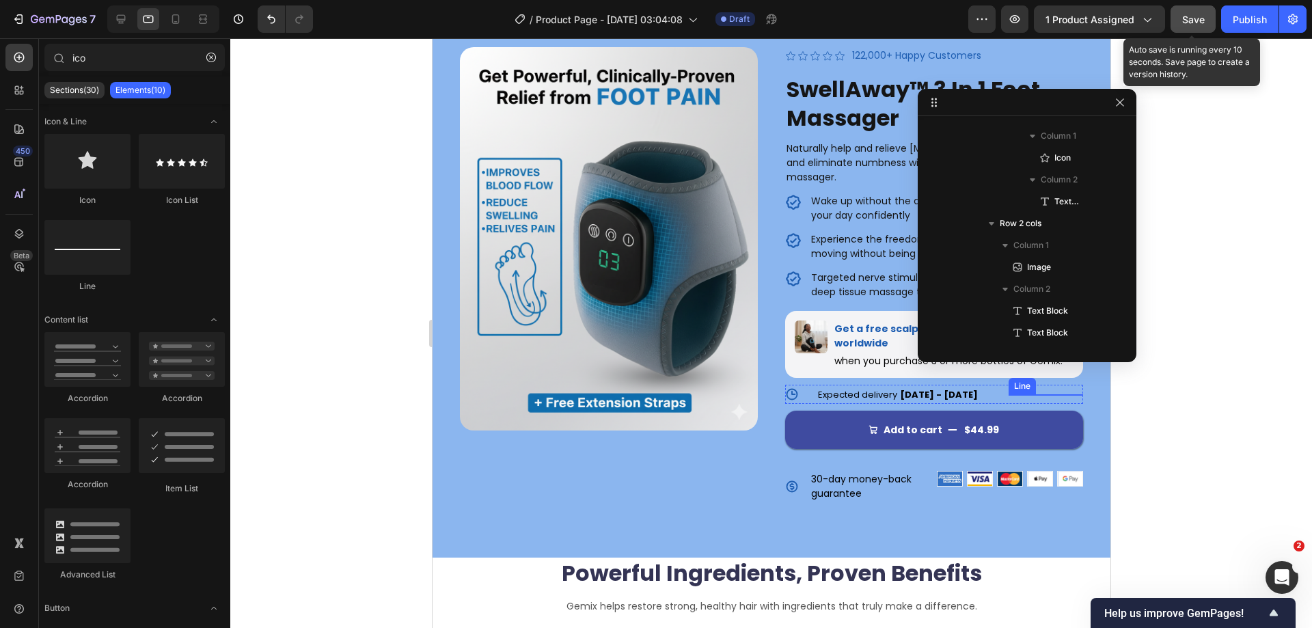
click at [1020, 392] on div "Title Line" at bounding box center [1045, 394] width 74 height 19
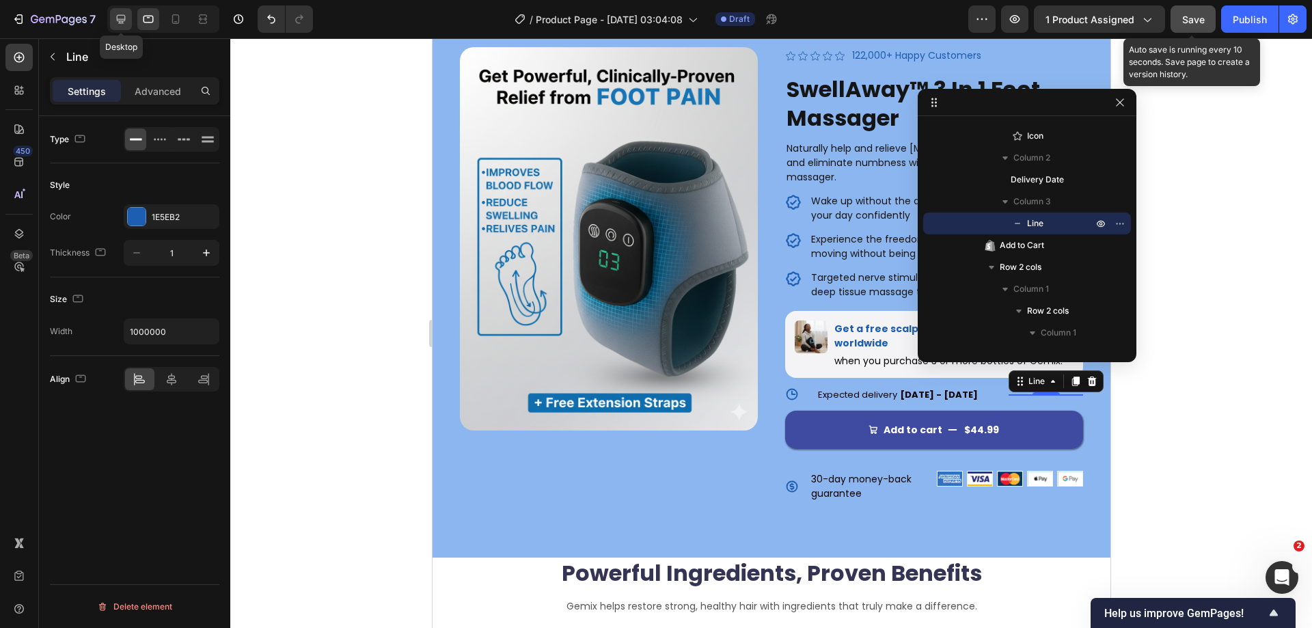
click at [128, 16] on icon at bounding box center [121, 19] width 14 height 14
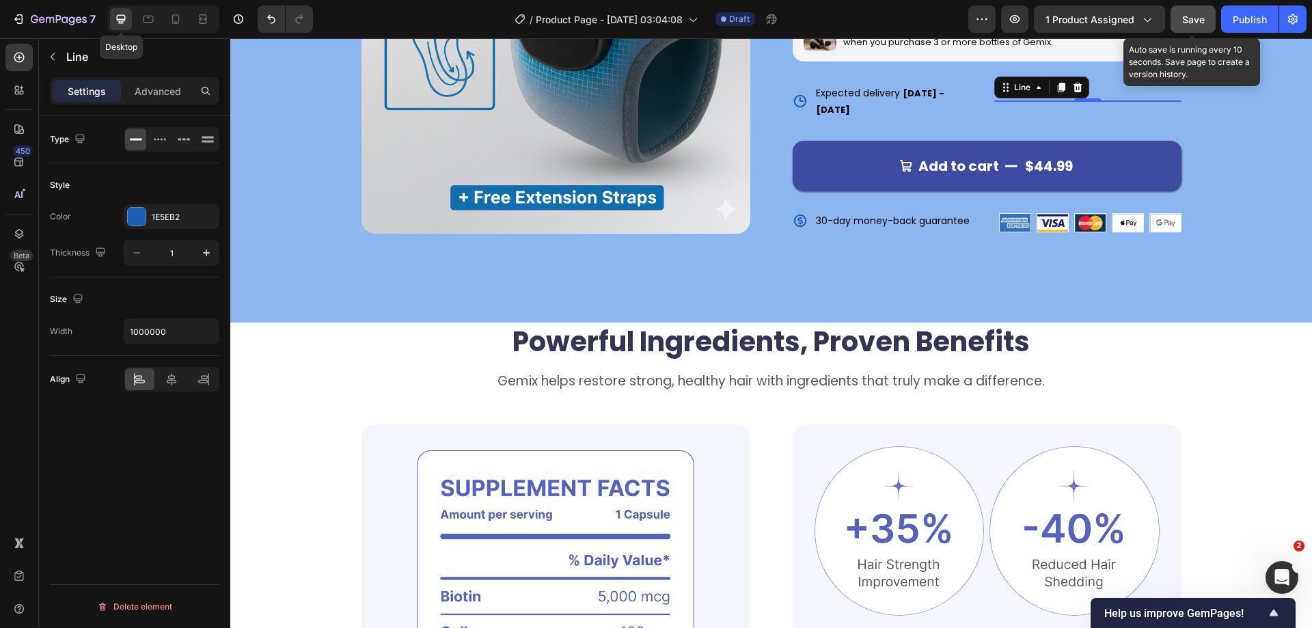
scroll to position [394, 0]
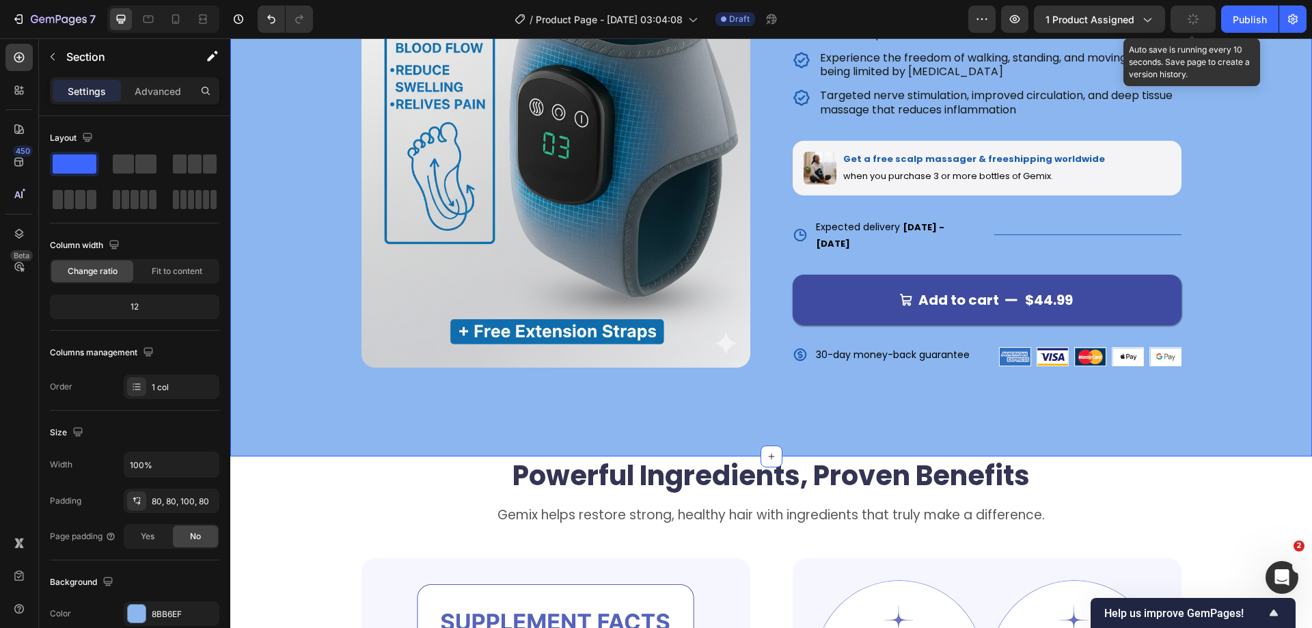
scroll to position [120, 0]
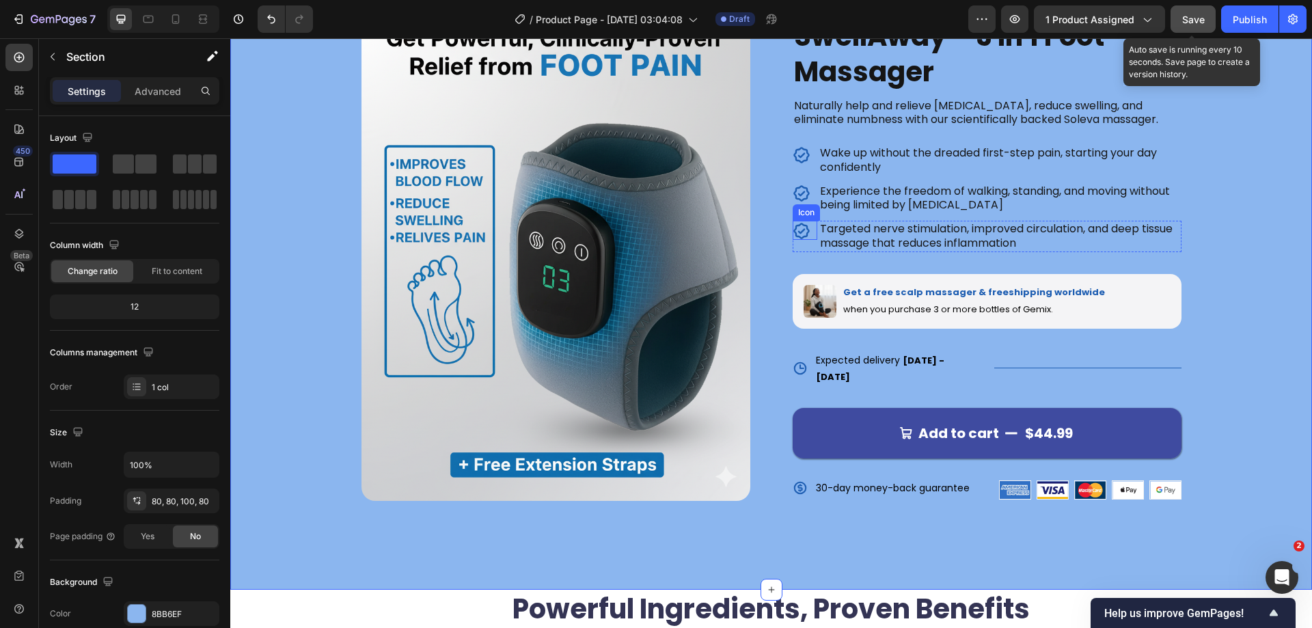
click at [797, 236] on icon at bounding box center [802, 231] width 18 height 18
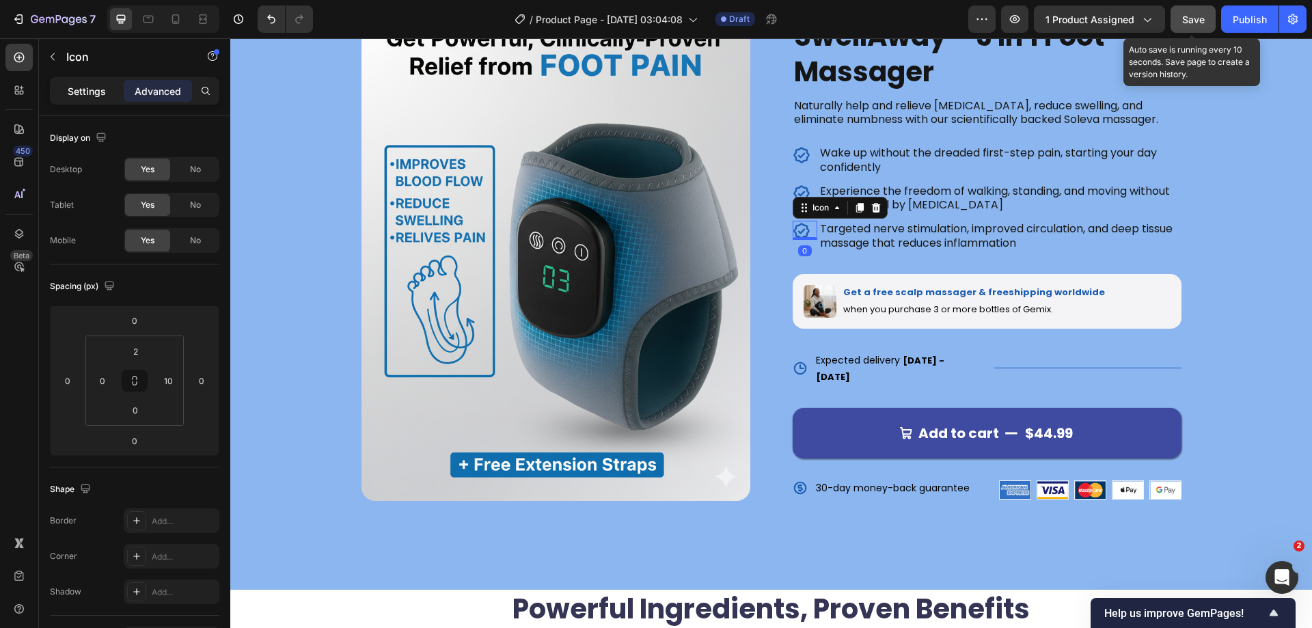
click at [97, 94] on p "Settings" at bounding box center [87, 91] width 38 height 14
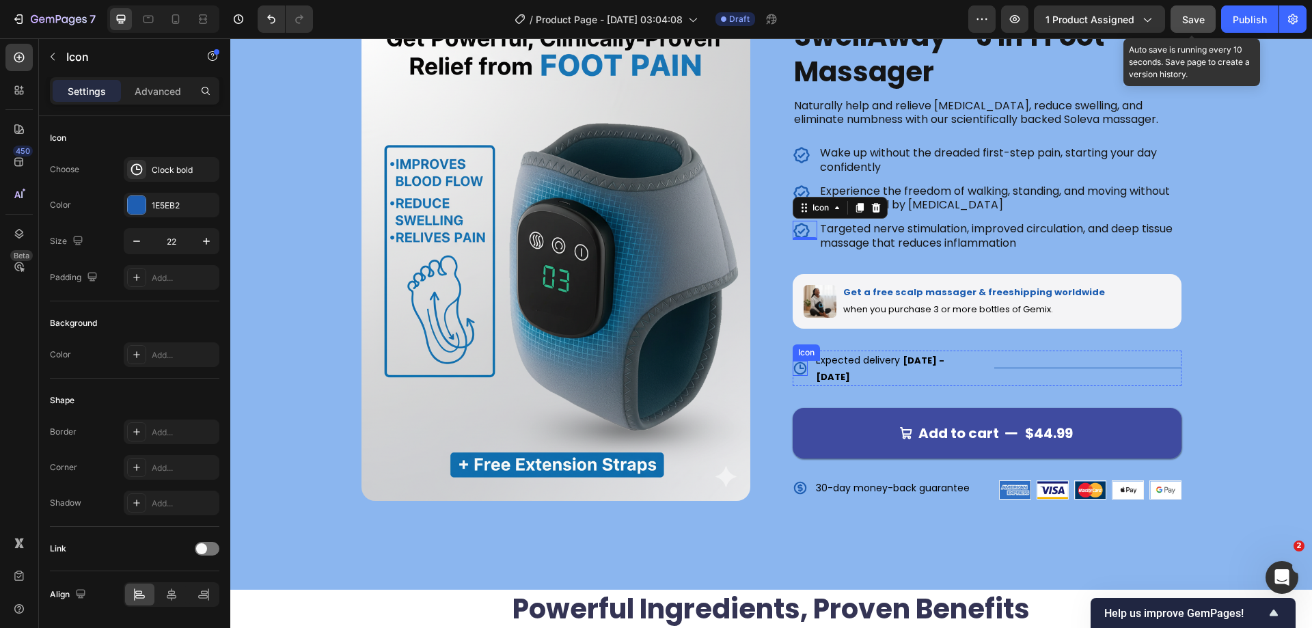
click at [793, 363] on icon at bounding box center [800, 368] width 15 height 15
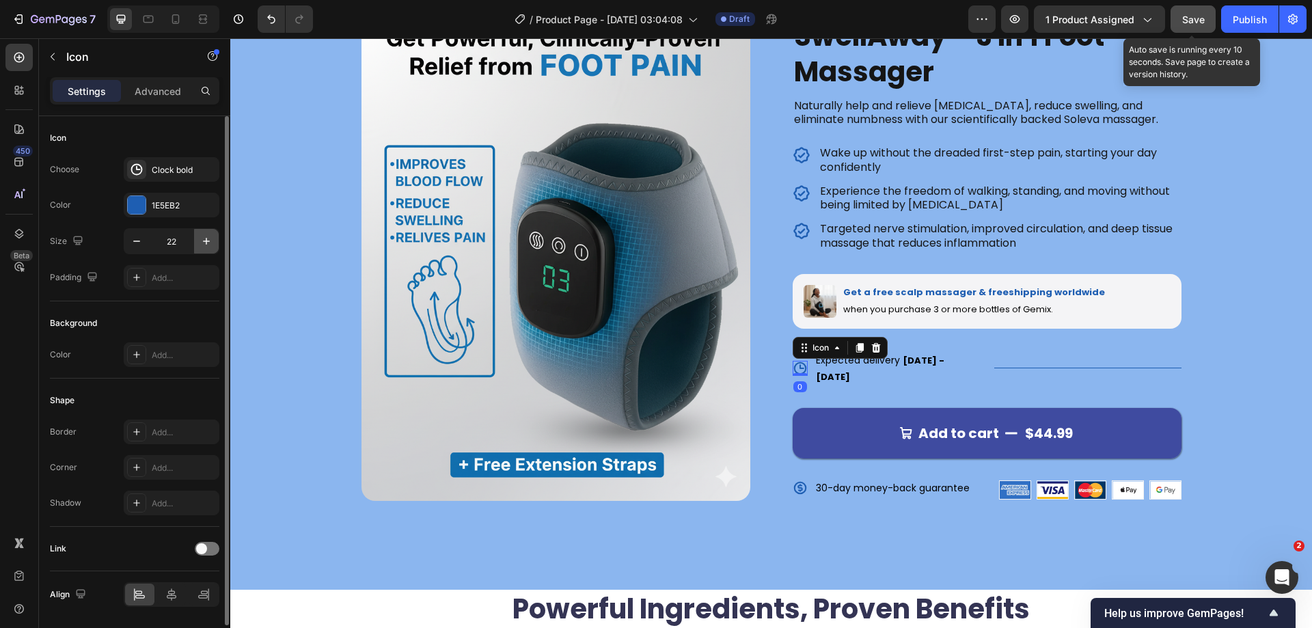
click at [206, 245] on icon "button" at bounding box center [207, 241] width 14 height 14
type input "26"
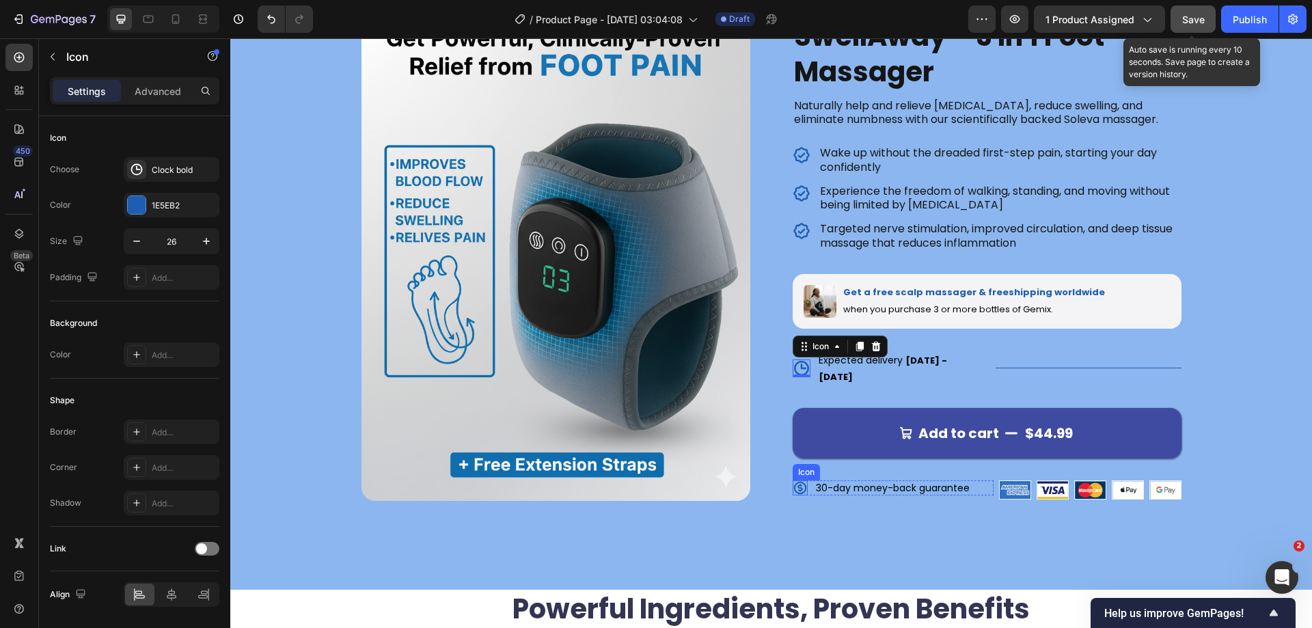
click at [793, 482] on icon at bounding box center [799, 488] width 13 height 13
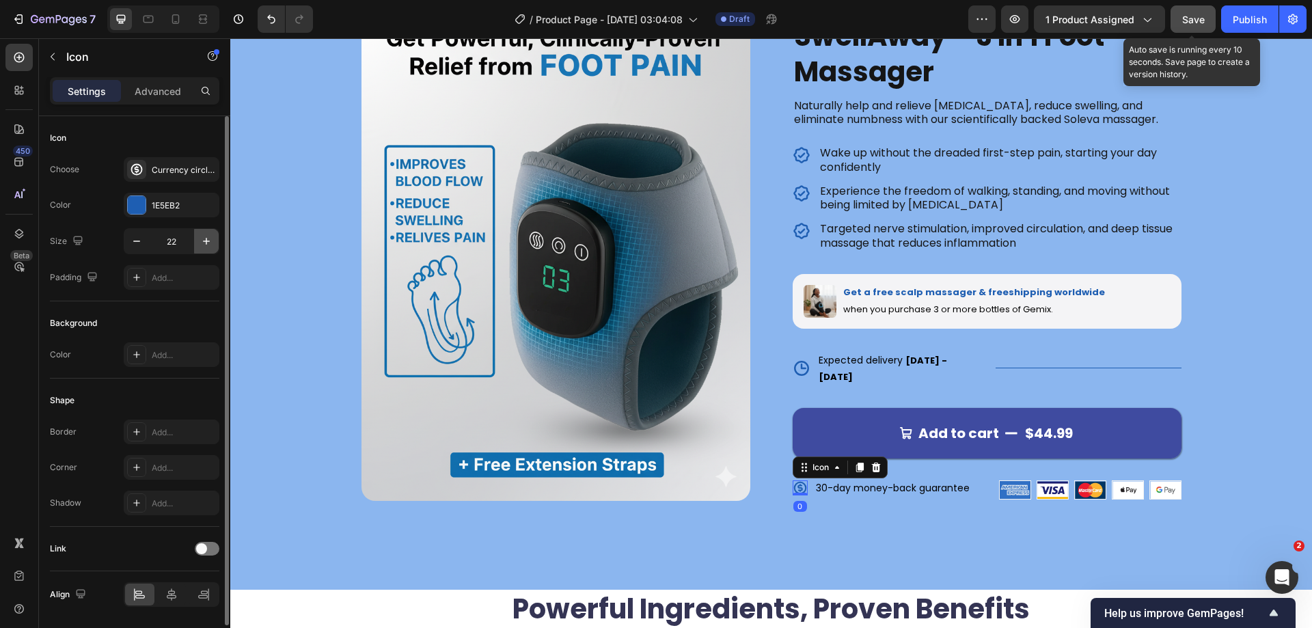
click at [213, 245] on icon "button" at bounding box center [207, 241] width 14 height 14
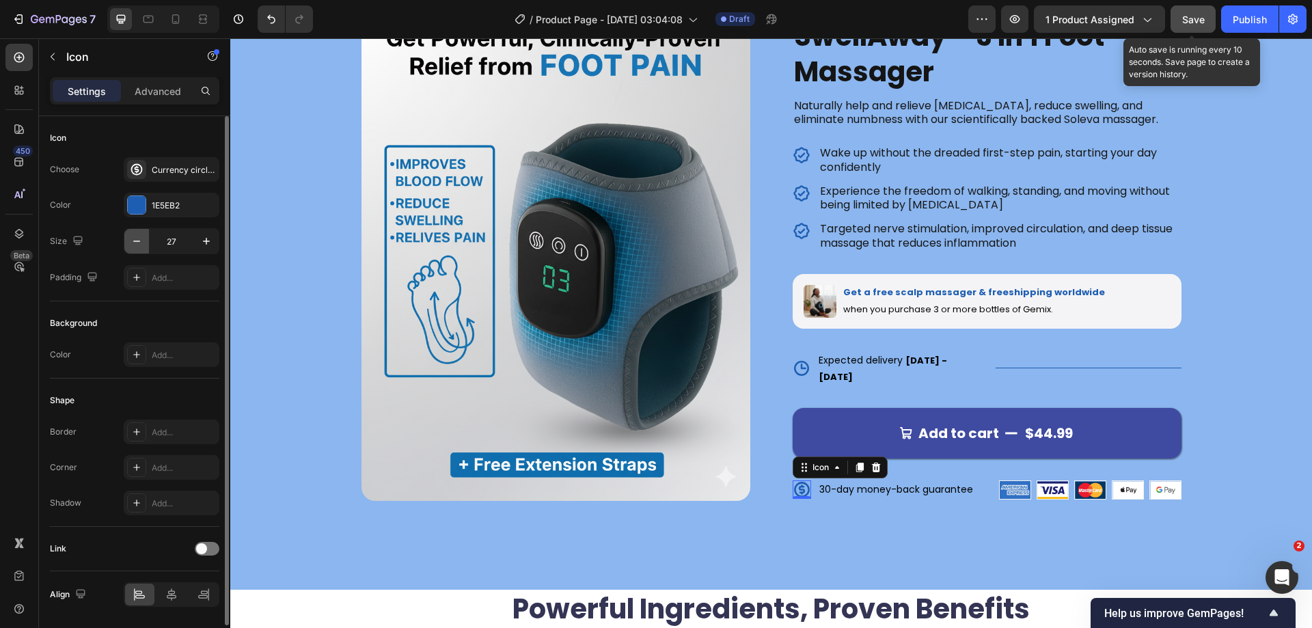
click at [139, 238] on icon "button" at bounding box center [137, 241] width 14 height 14
type input "26"
click at [1223, 251] on div "Product Images Icon Icon Icon Icon Icon Icon List 122,000+ Happy Customers Text…" at bounding box center [771, 261] width 972 height 521
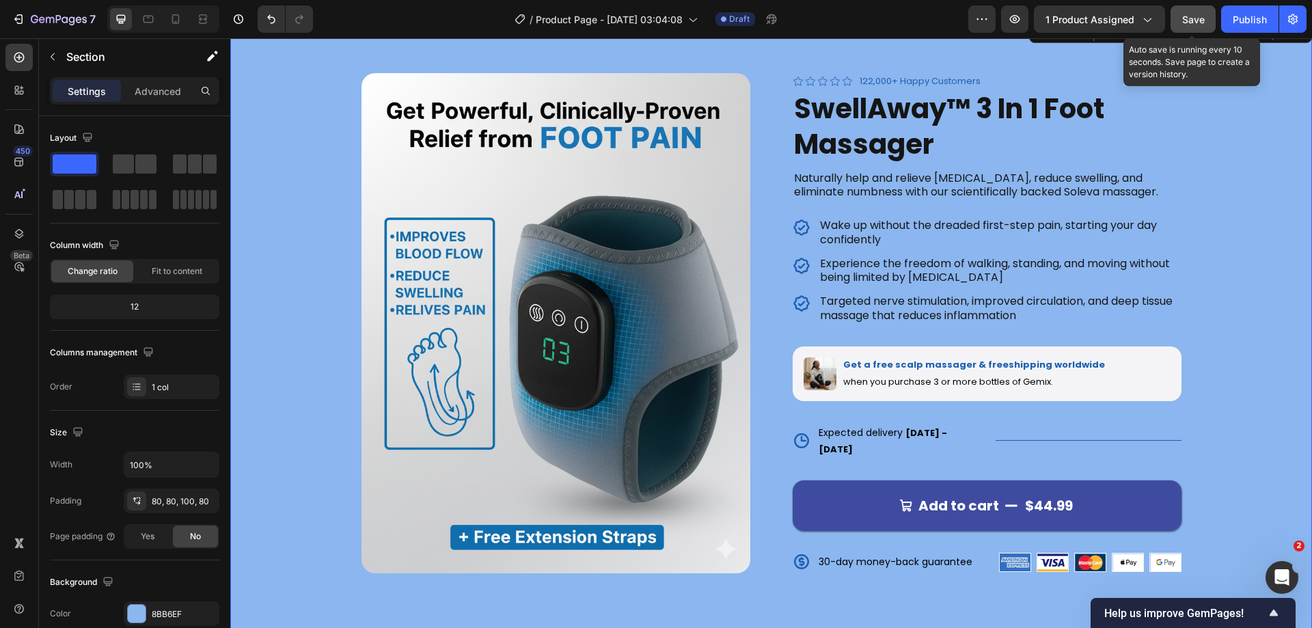
scroll to position [137, 0]
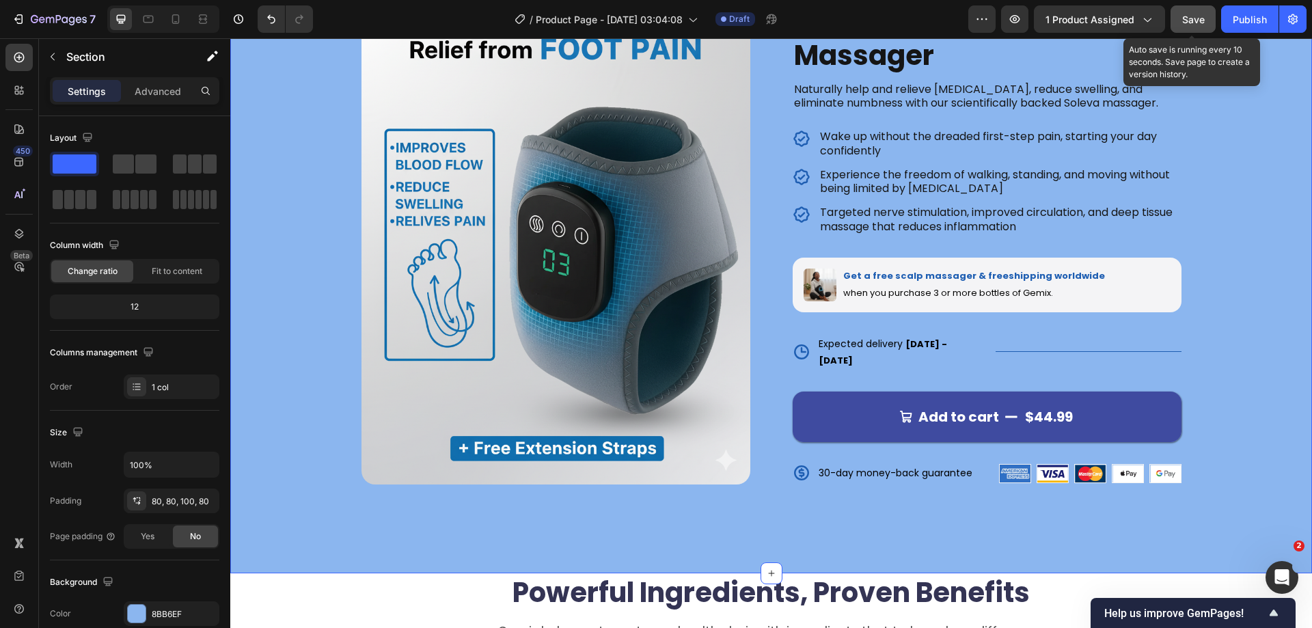
drag, startPoint x: 1206, startPoint y: 385, endPoint x: 1214, endPoint y: 378, distance: 11.1
click at [1208, 383] on div "Product Images Icon Icon Icon Icon Icon Icon List 122,000+ Happy Customers Text…" at bounding box center [771, 244] width 972 height 521
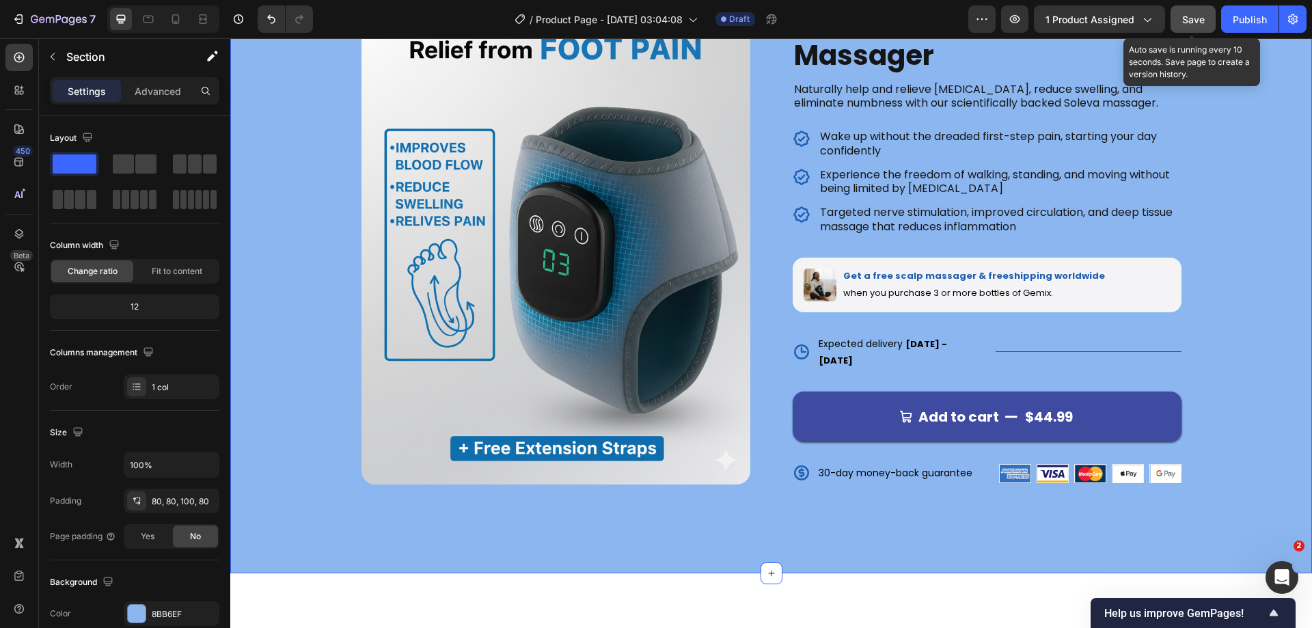
scroll to position [0, 0]
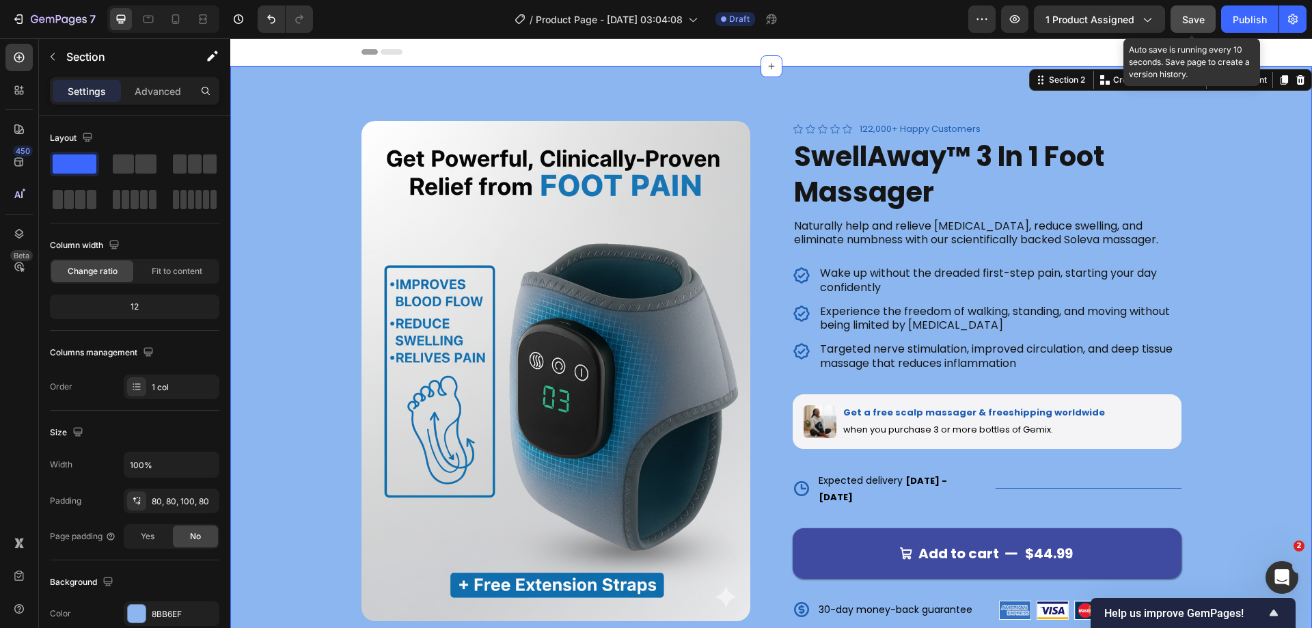
click at [1195, 21] on span "Save" at bounding box center [1193, 20] width 23 height 12
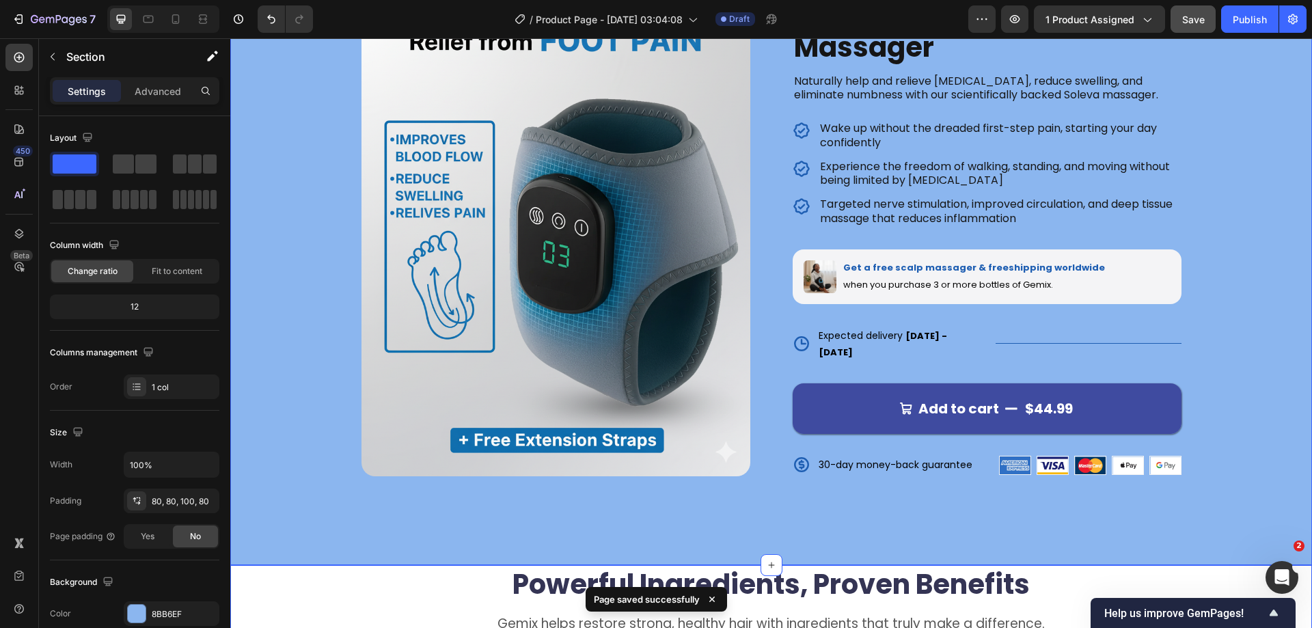
scroll to position [137, 0]
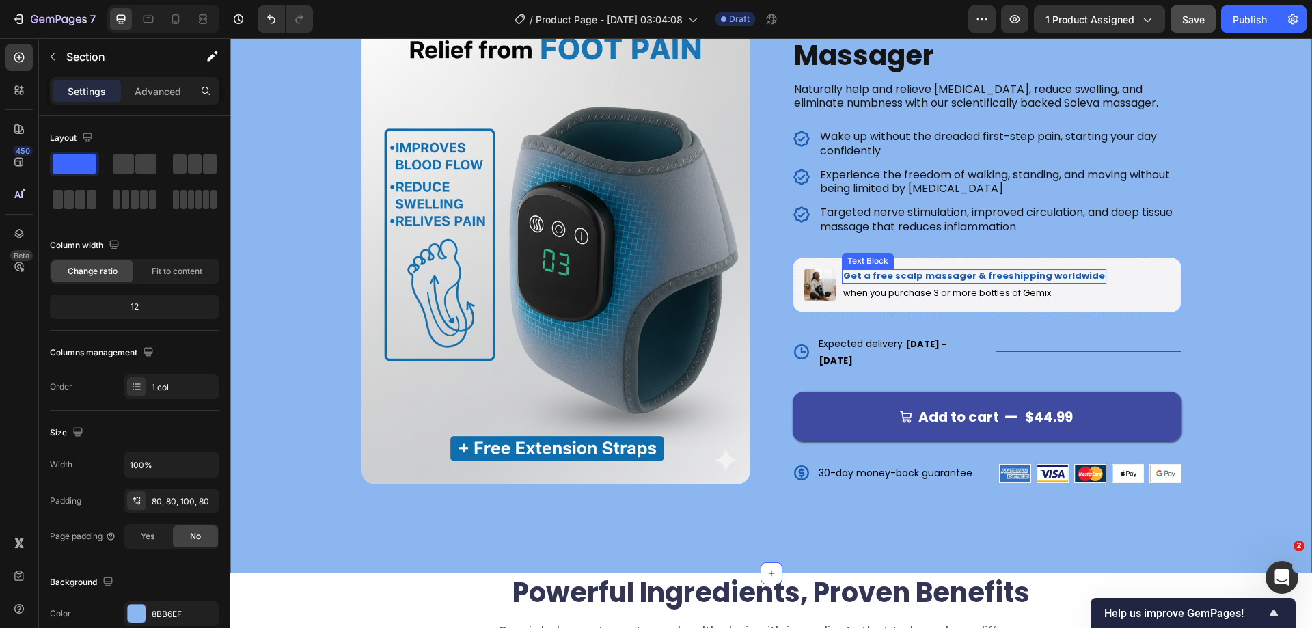
click at [970, 273] on p "Get a free scalp massager & freeshipping worldwide" at bounding box center [974, 277] width 262 height 12
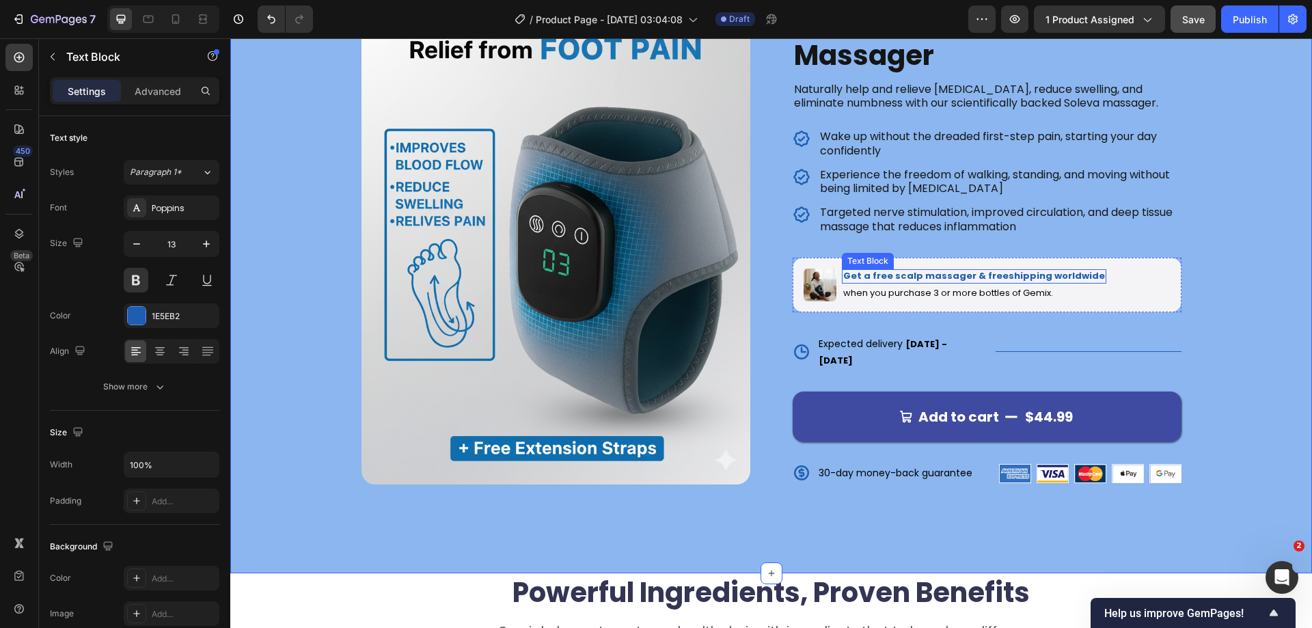
click at [970, 273] on p "Get a free scalp massager & freeshipping worldwide" at bounding box center [974, 277] width 262 height 12
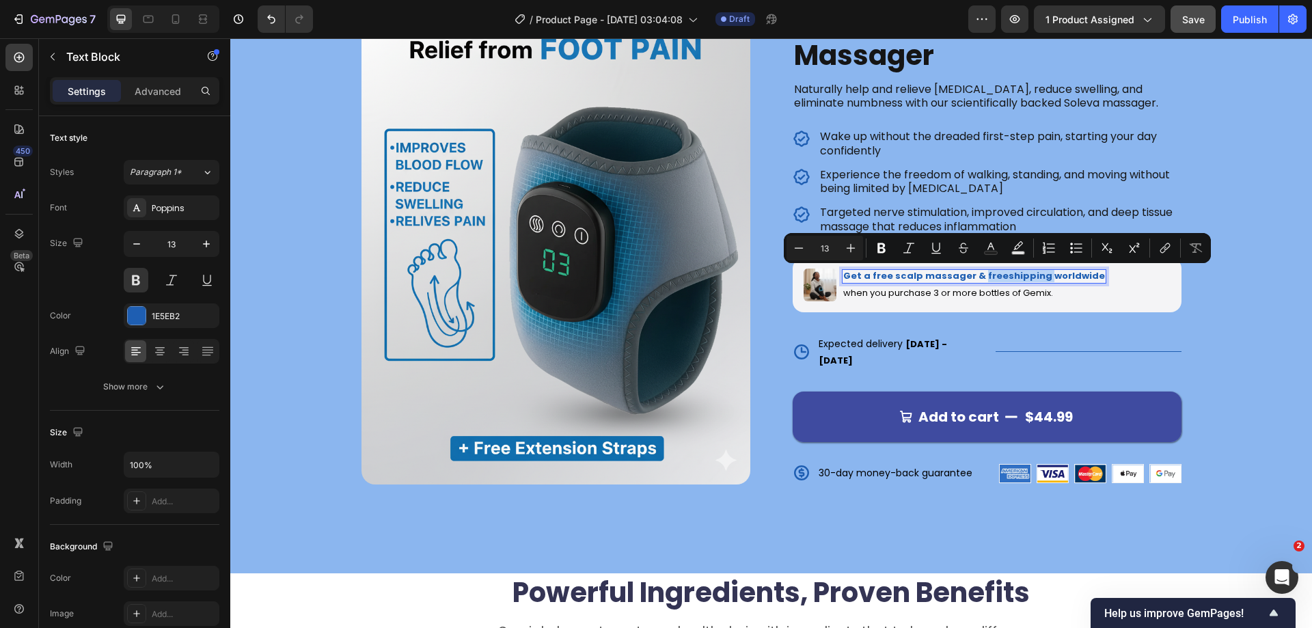
click at [999, 273] on p "Get a free scalp massager & freeshipping worldwide" at bounding box center [974, 277] width 262 height 12
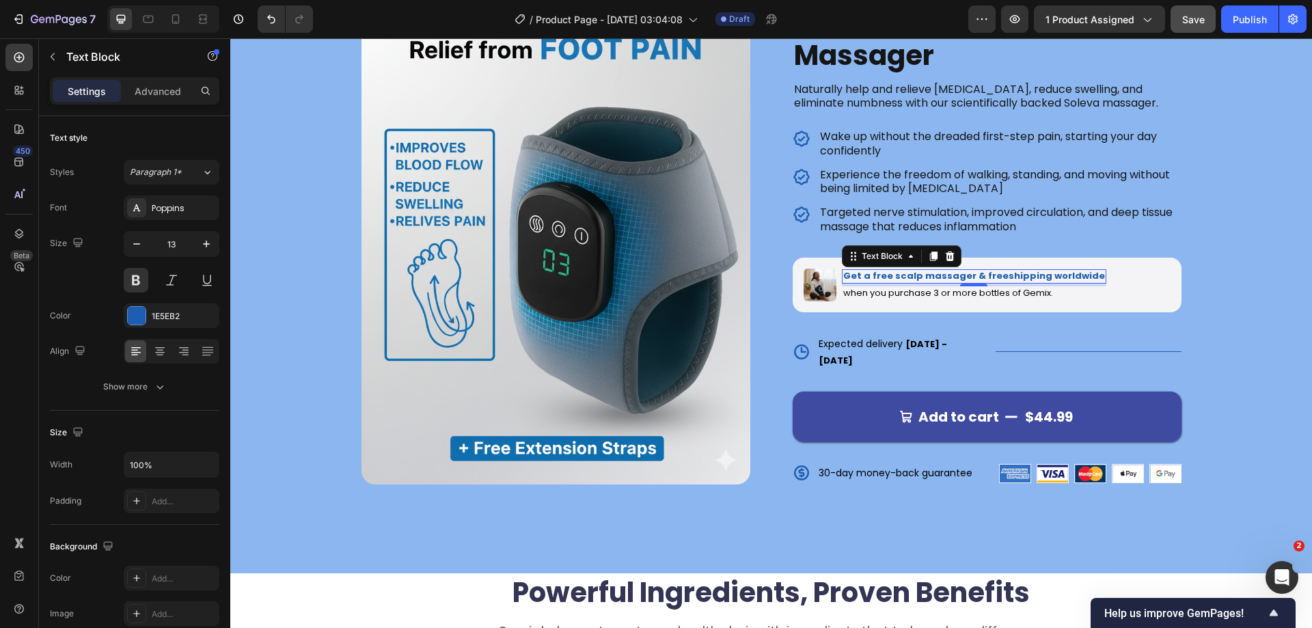
click at [976, 274] on p "Get a free scalp massager & freeshipping worldwide" at bounding box center [974, 277] width 262 height 12
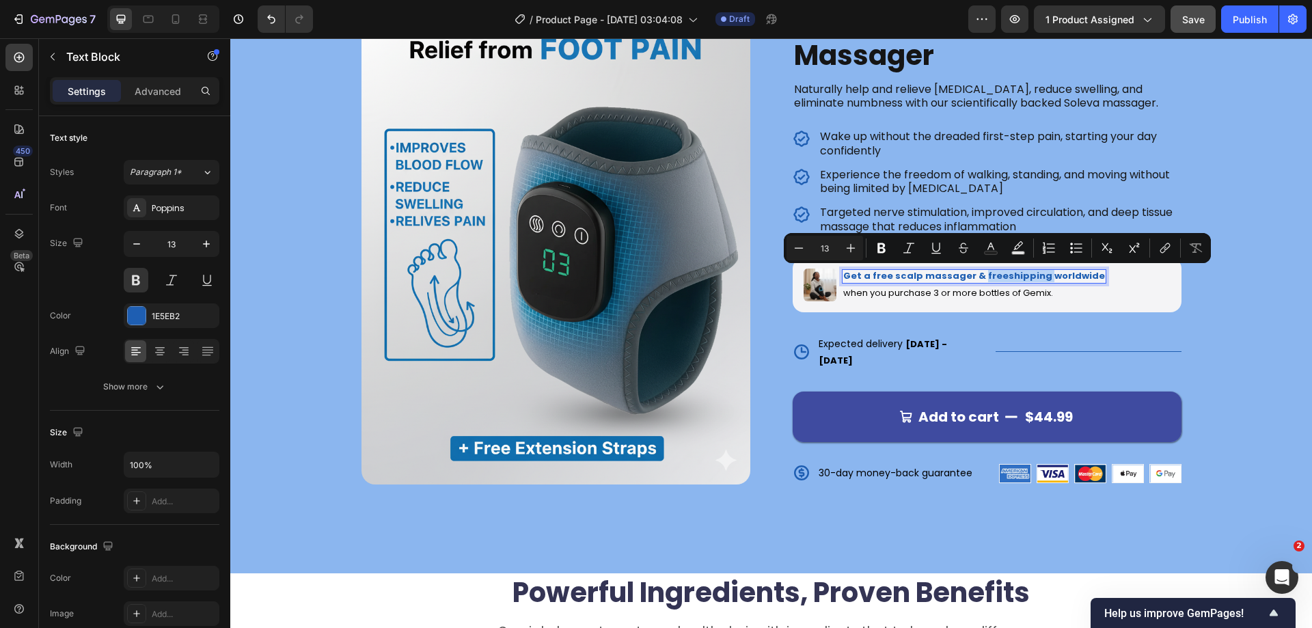
click at [997, 273] on p "Get a free scalp massager & freeshipping worldwide" at bounding box center [974, 277] width 262 height 12
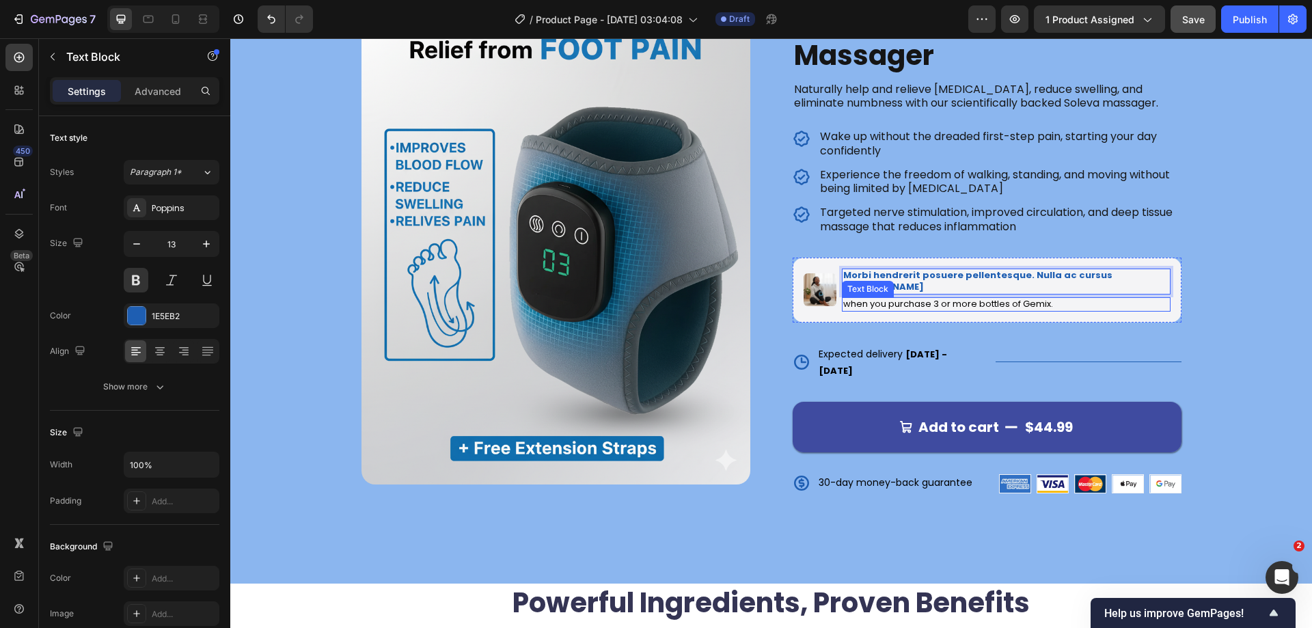
click at [1031, 299] on p "when you purchase 3 or more bottles of Gemix." at bounding box center [1006, 305] width 326 height 12
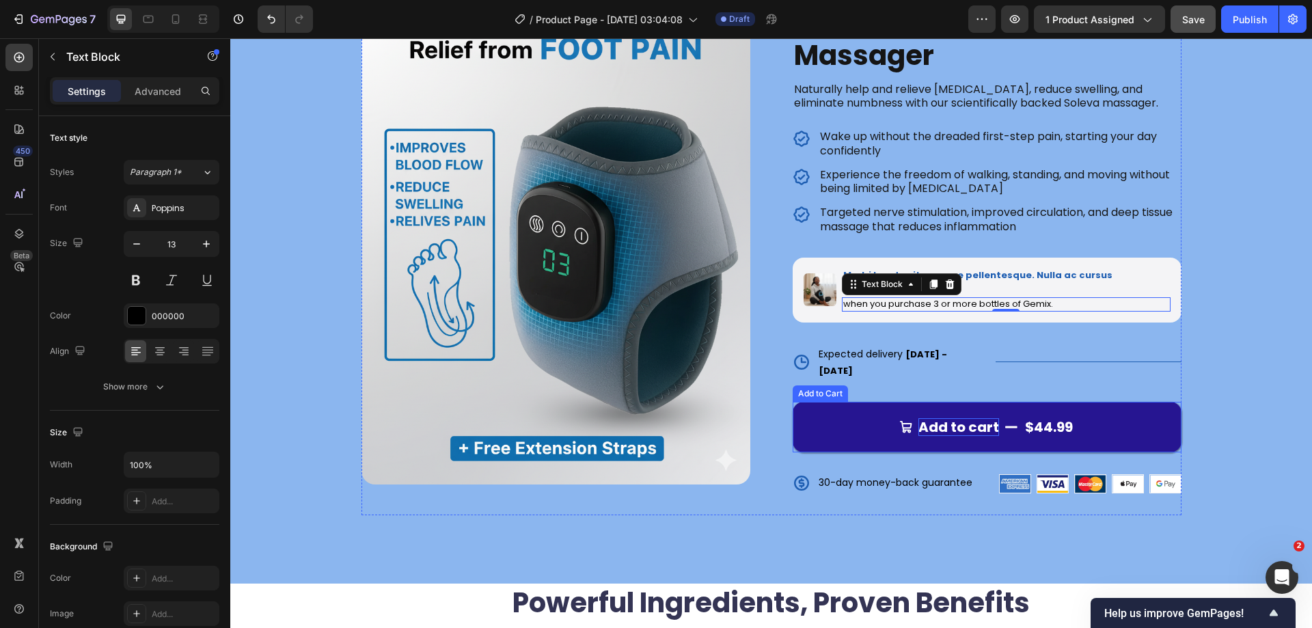
click at [974, 418] on div "Add to cart" at bounding box center [958, 427] width 81 height 18
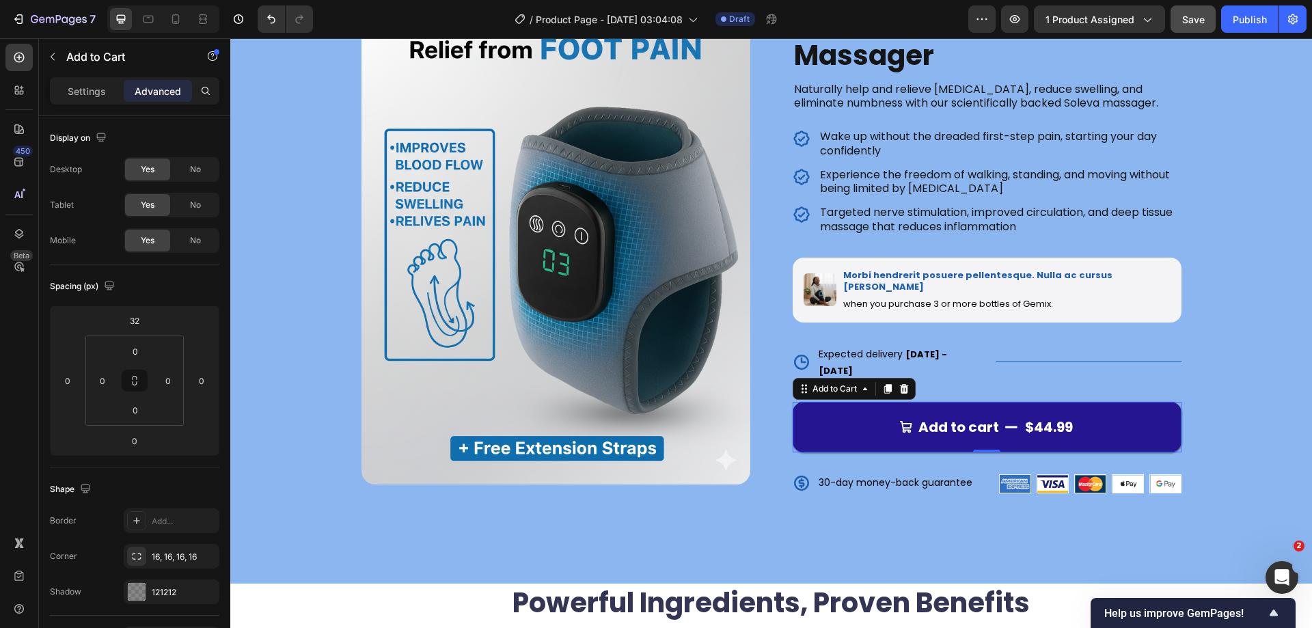
click at [1071, 402] on button "Add to cart $44.99" at bounding box center [987, 427] width 389 height 51
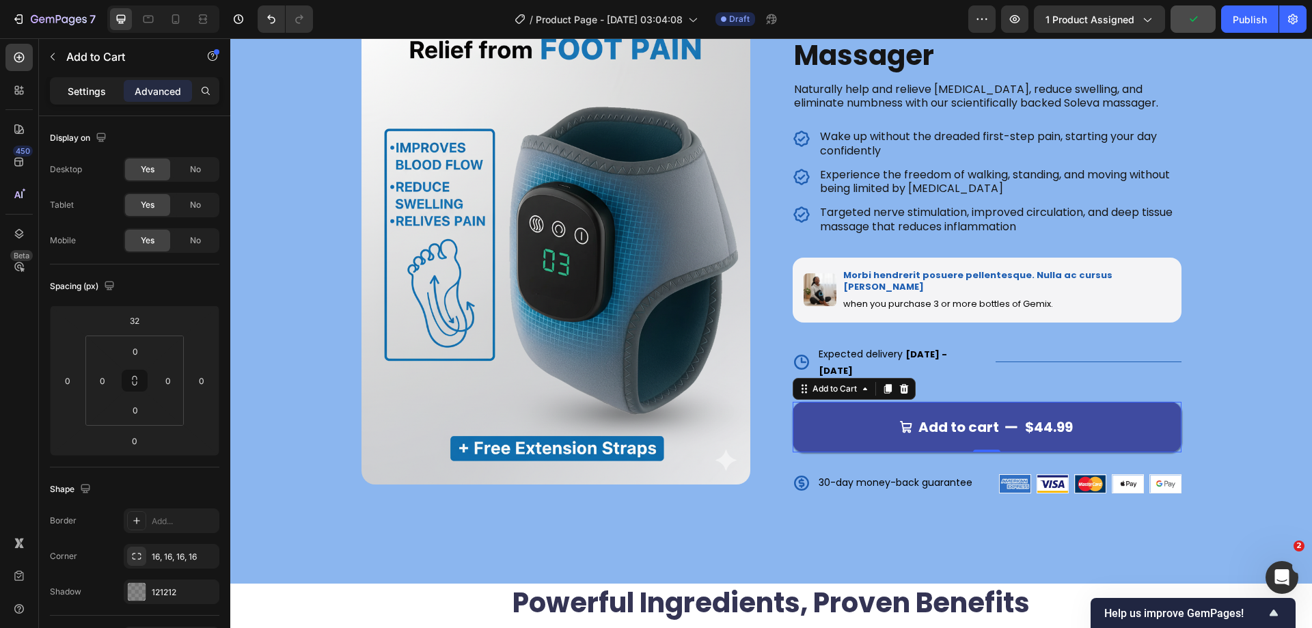
click at [94, 98] on p "Settings" at bounding box center [87, 91] width 38 height 14
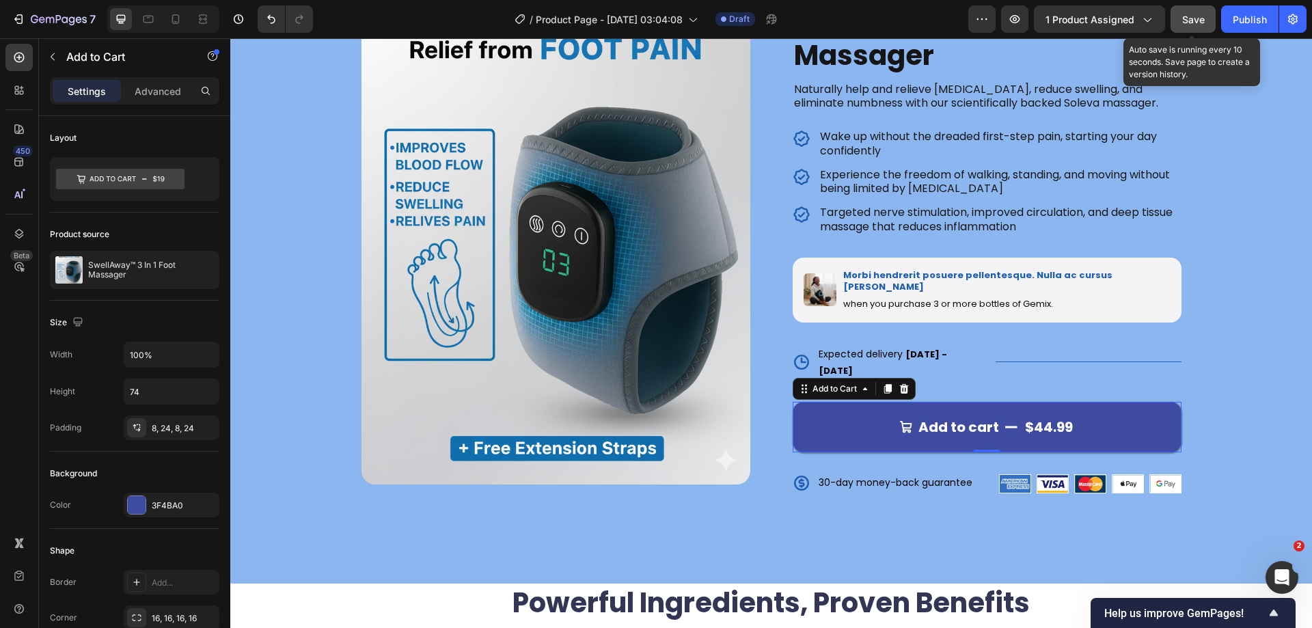
click at [1199, 20] on span "Save" at bounding box center [1193, 20] width 23 height 12
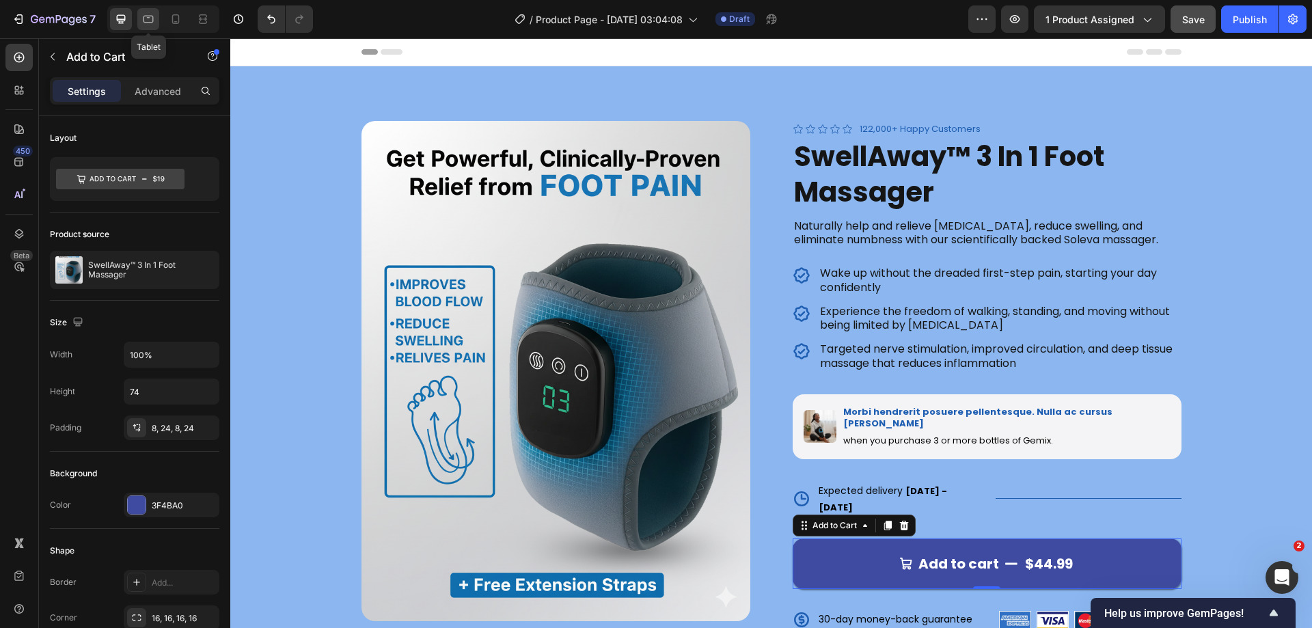
click at [156, 15] on div at bounding box center [148, 19] width 22 height 22
type input "56"
type input "14"
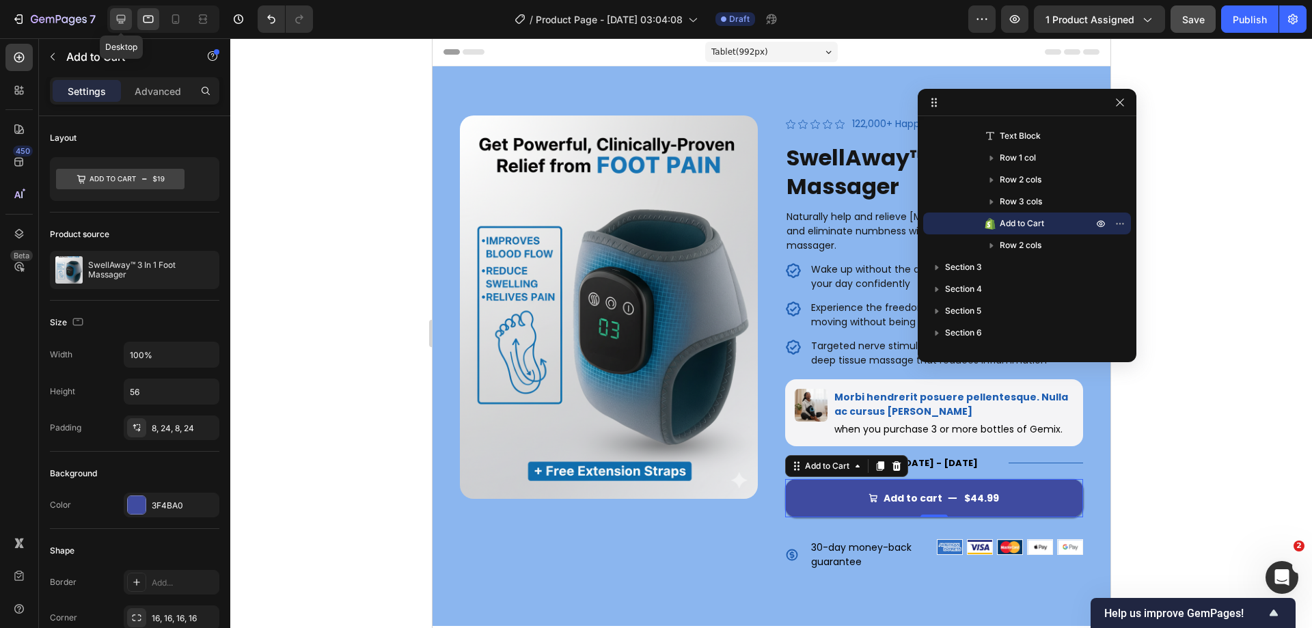
click at [125, 22] on icon at bounding box center [121, 19] width 14 height 14
type input "74"
type input "20"
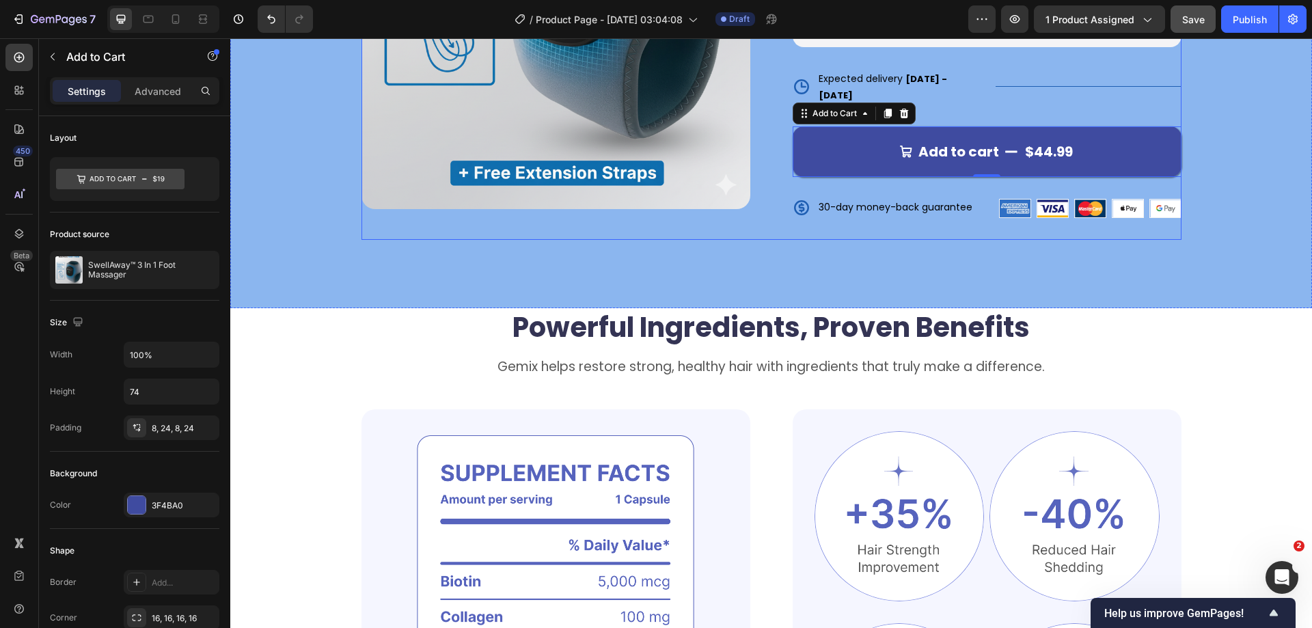
scroll to position [426, 0]
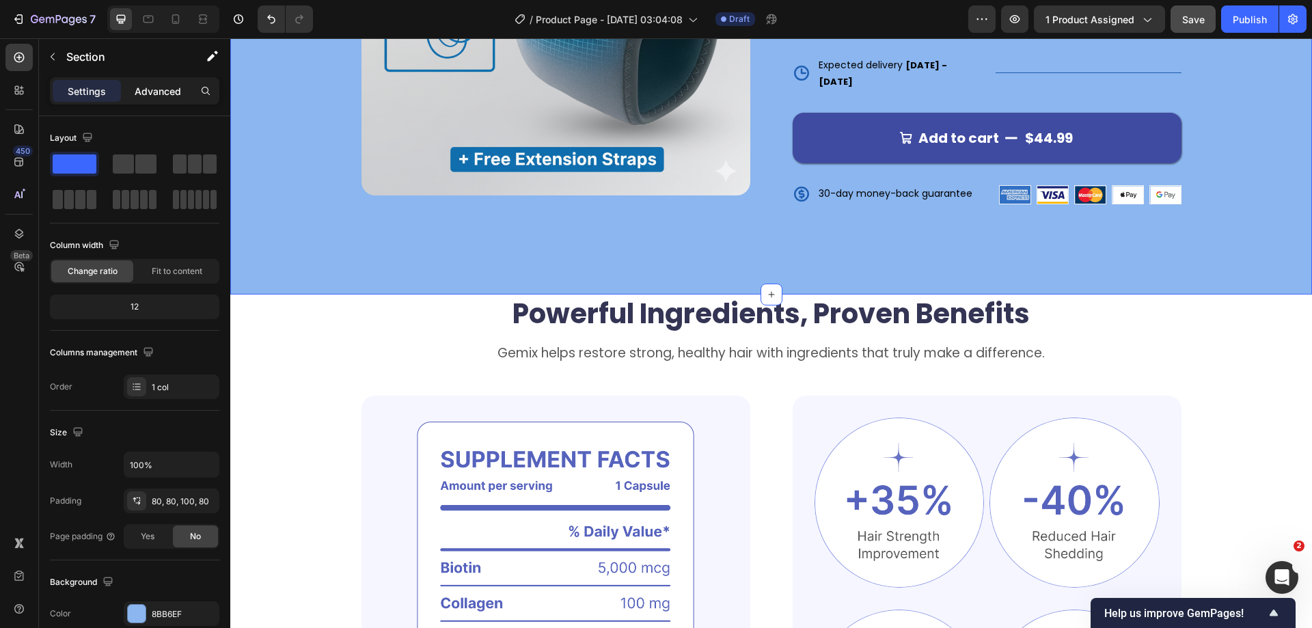
click at [143, 94] on p "Advanced" at bounding box center [158, 91] width 46 height 14
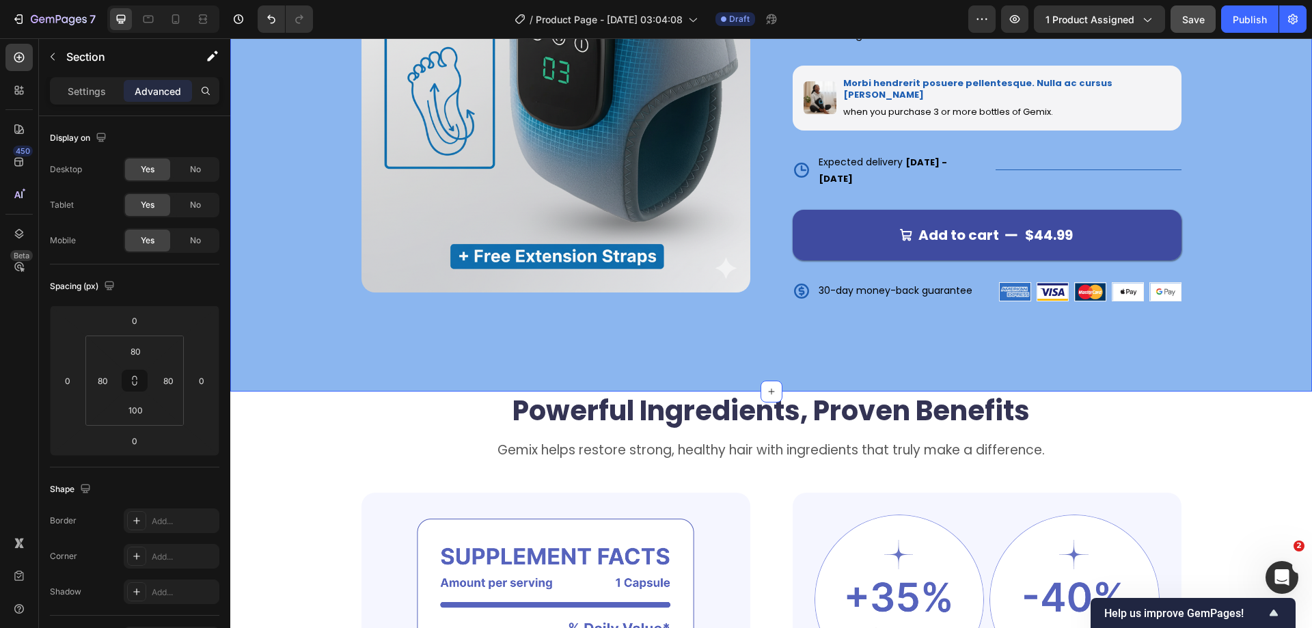
scroll to position [289, 0]
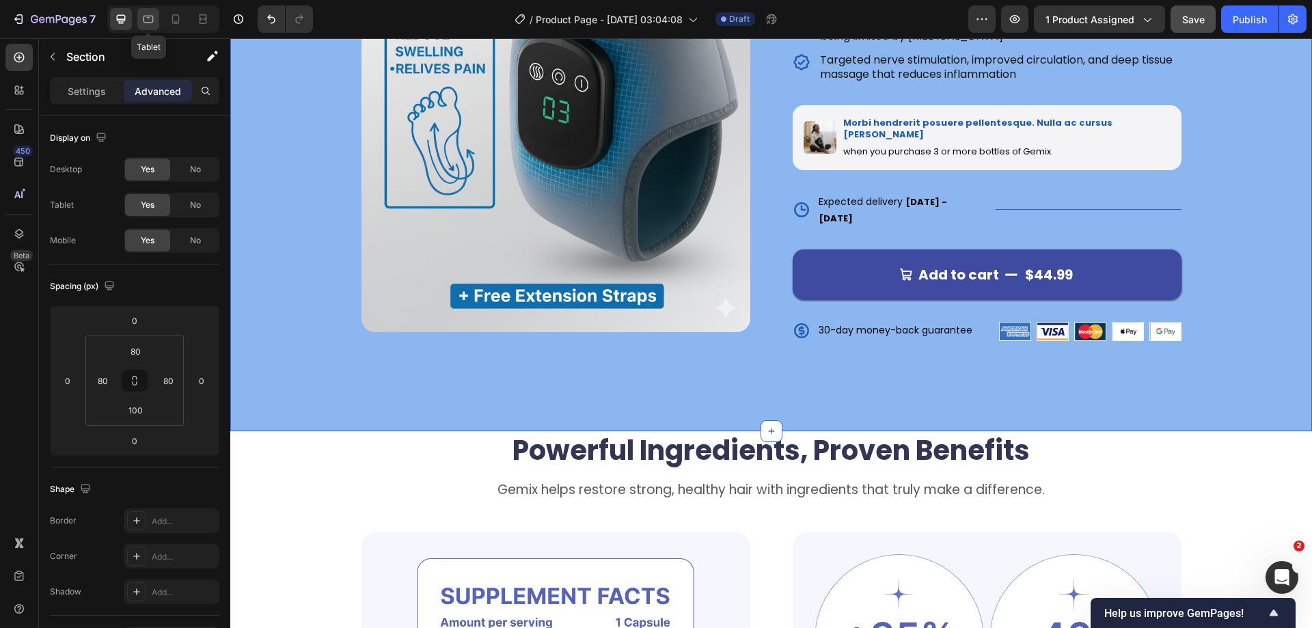
click at [147, 18] on icon at bounding box center [148, 19] width 14 height 14
type input "72"
type input "40"
type input "72"
type input "40"
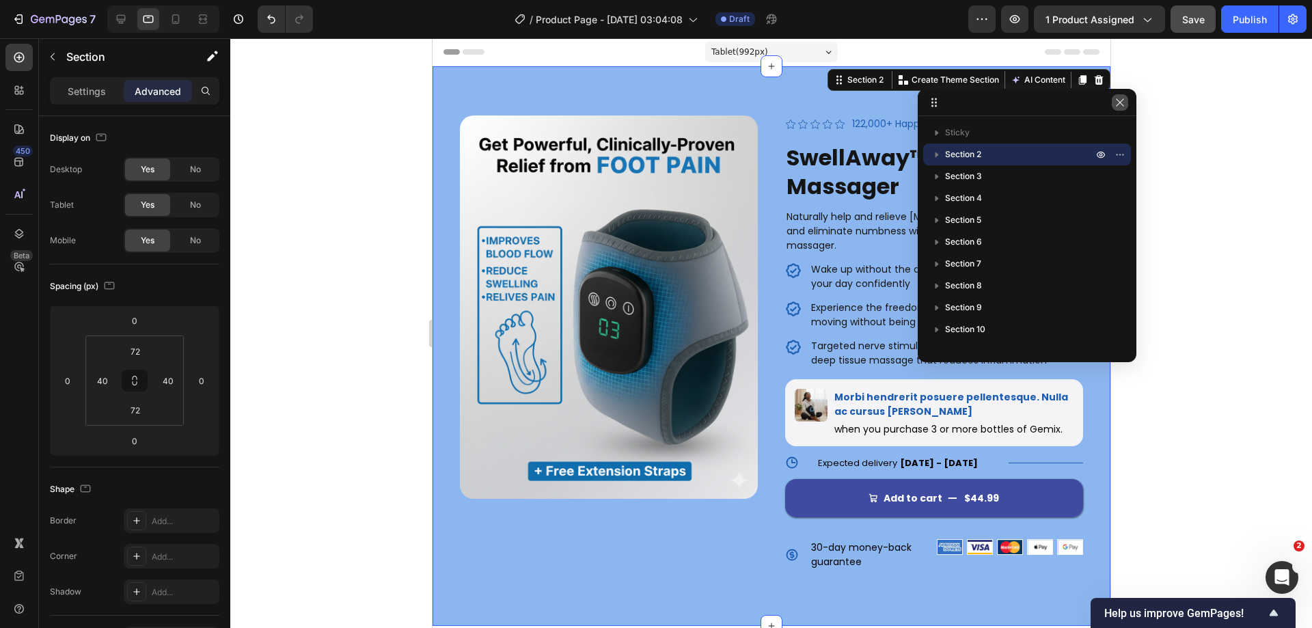
click at [1117, 104] on icon "button" at bounding box center [1119, 102] width 11 height 11
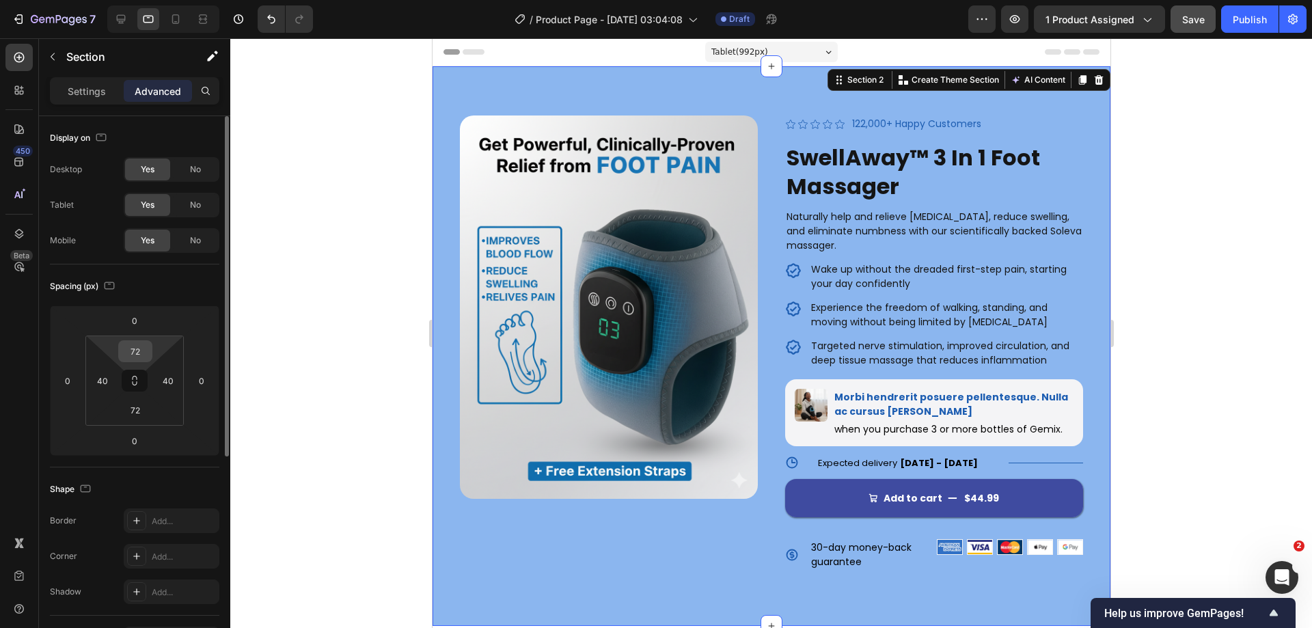
click at [144, 351] on input "72" at bounding box center [135, 351] width 27 height 20
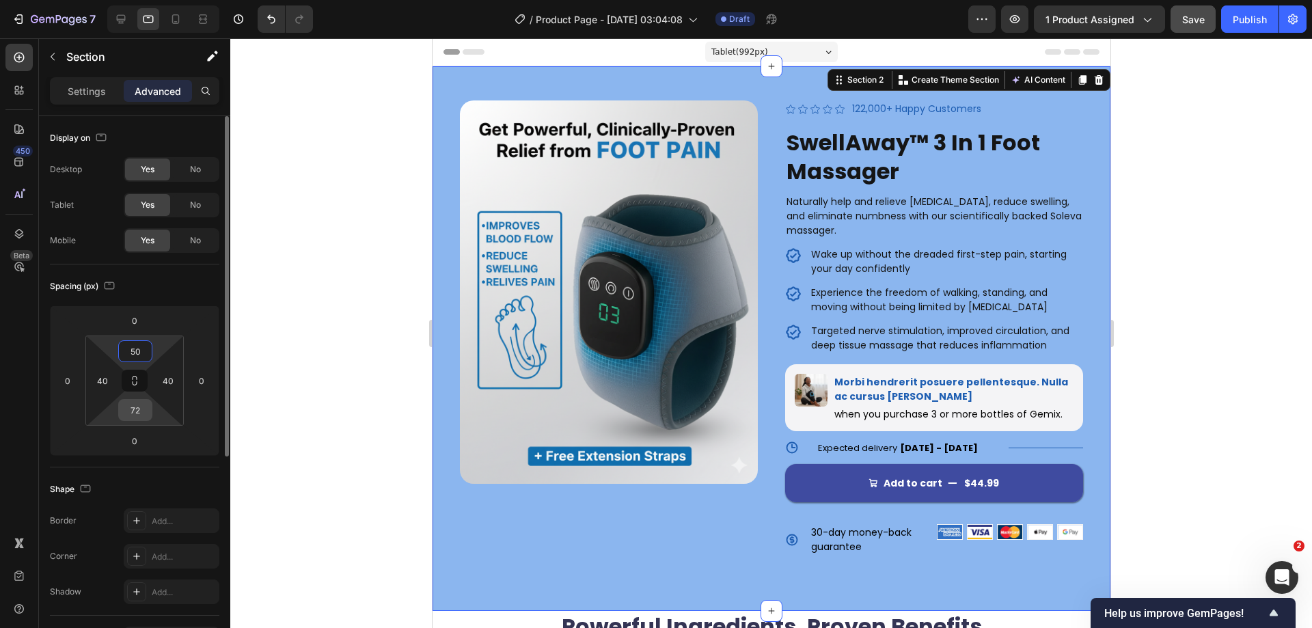
type input "50"
click at [137, 412] on input "72" at bounding box center [135, 410] width 27 height 20
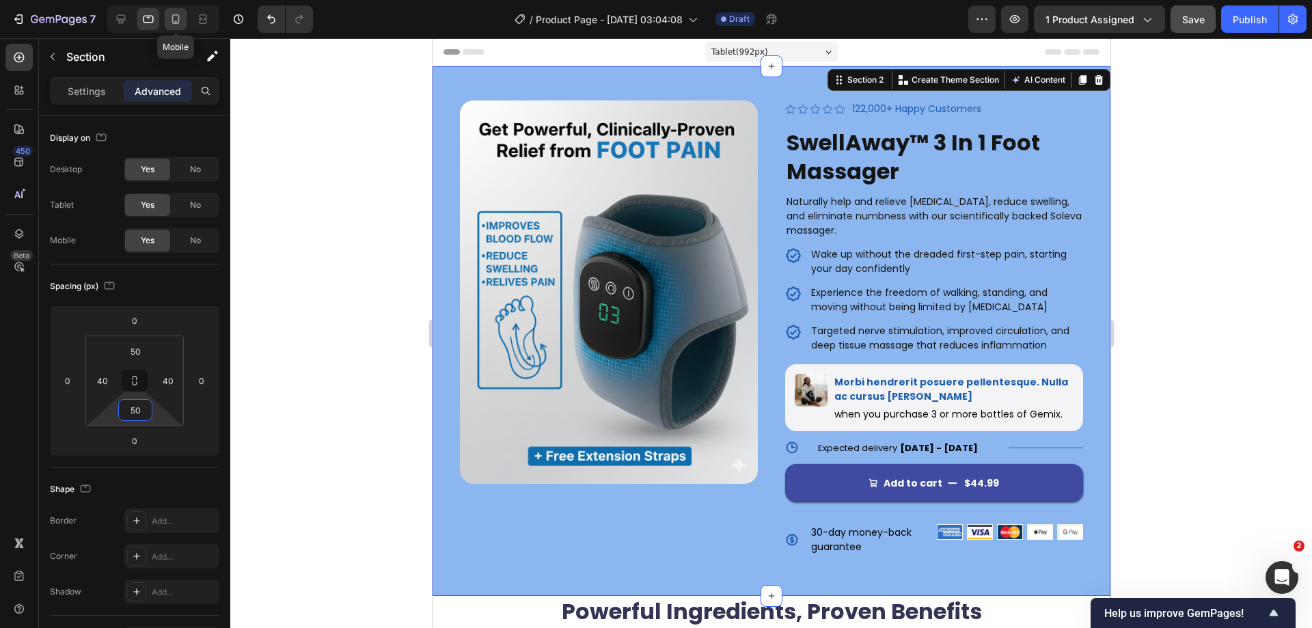
type input "50"
drag, startPoint x: 182, startPoint y: 15, endPoint x: 259, endPoint y: 103, distance: 117.2
click at [181, 15] on icon at bounding box center [176, 19] width 14 height 14
type input "20"
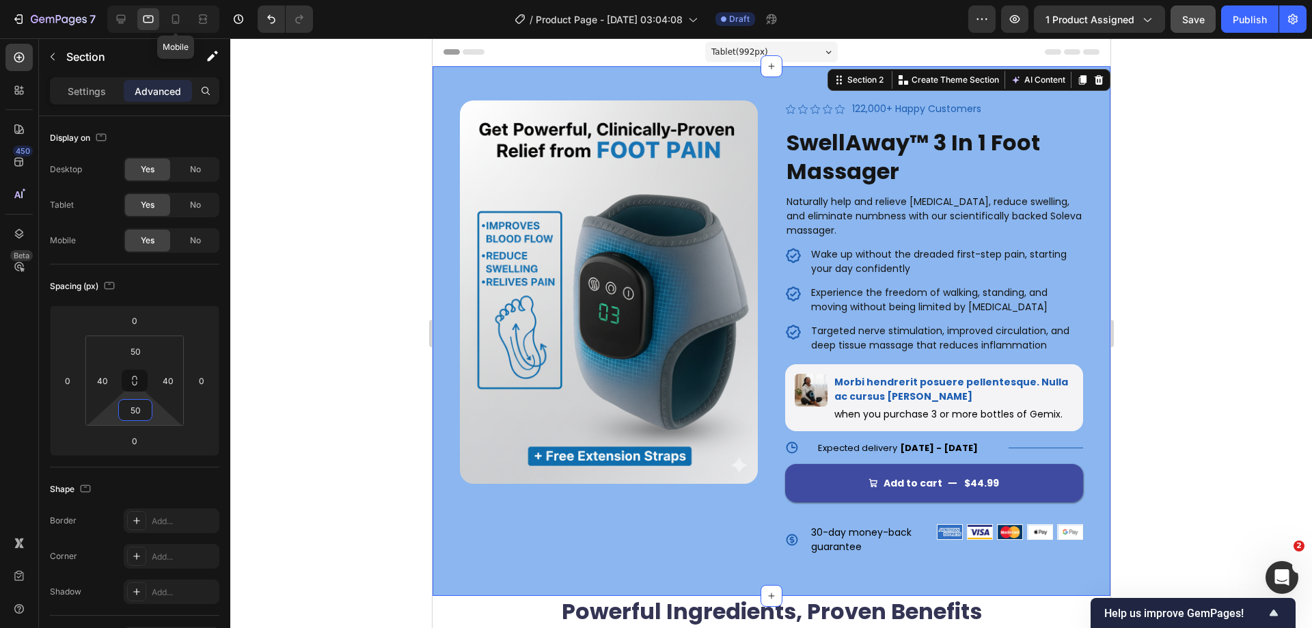
type input "72"
type input "20"
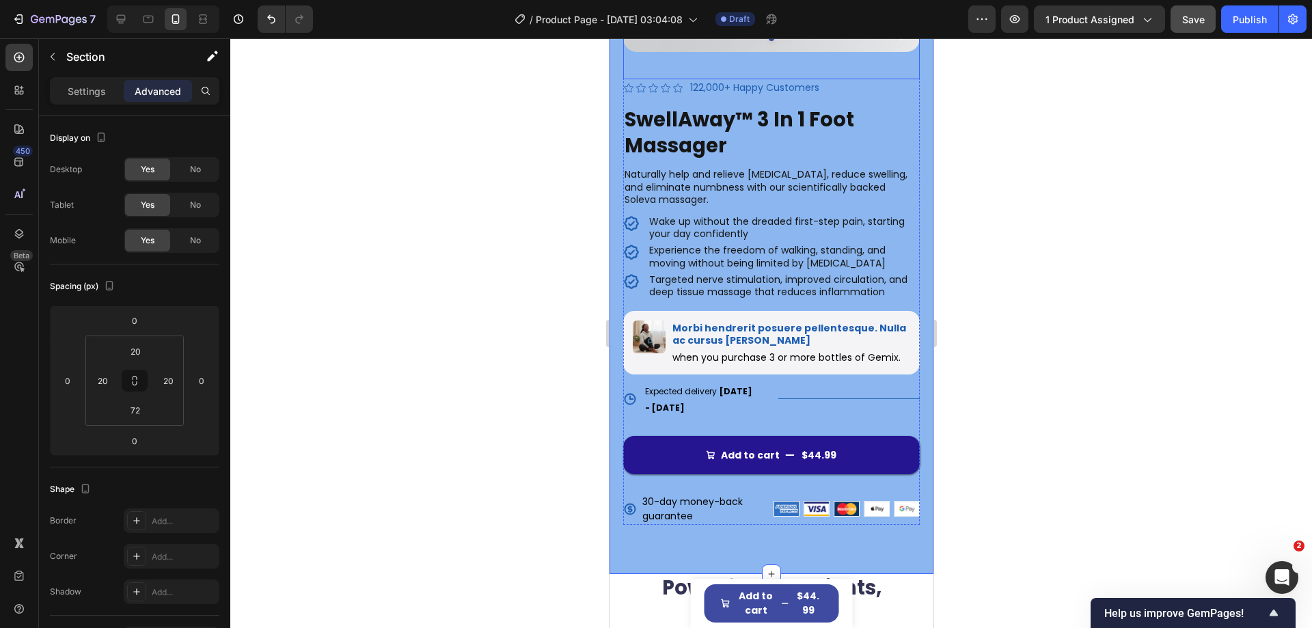
scroll to position [410, 0]
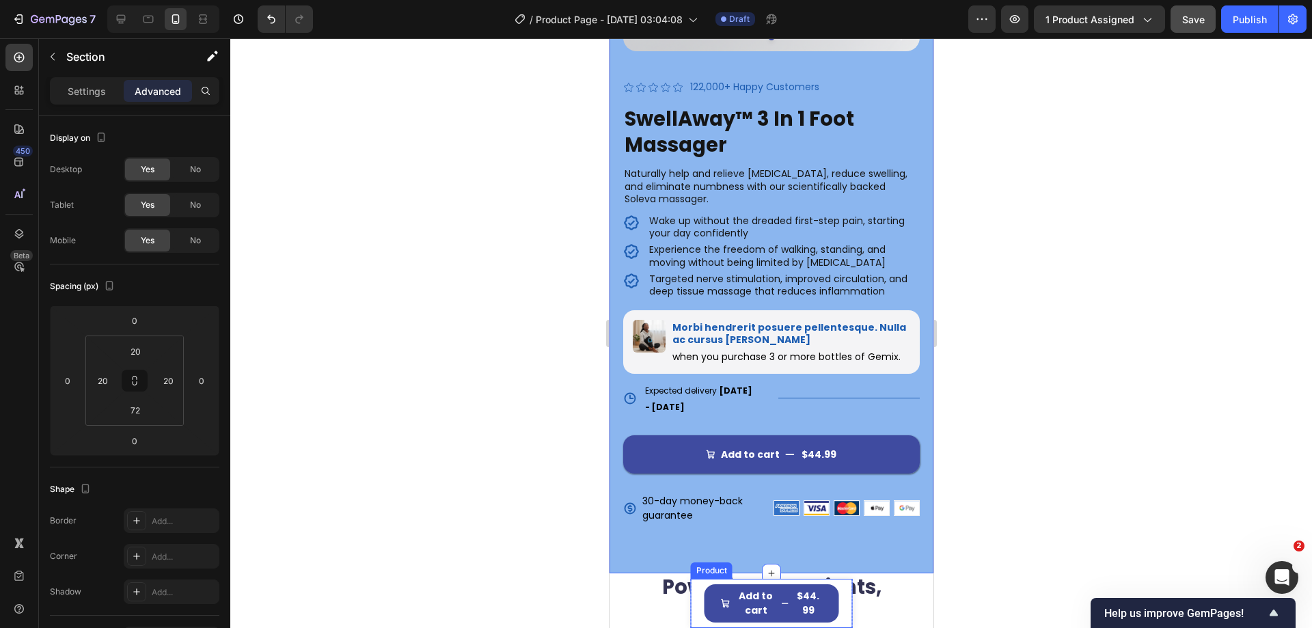
click at [834, 601] on div "Product Images SwellAway™ 3 In 1 Foot Massager Product Title $44.99 Product Pri…" at bounding box center [771, 603] width 162 height 49
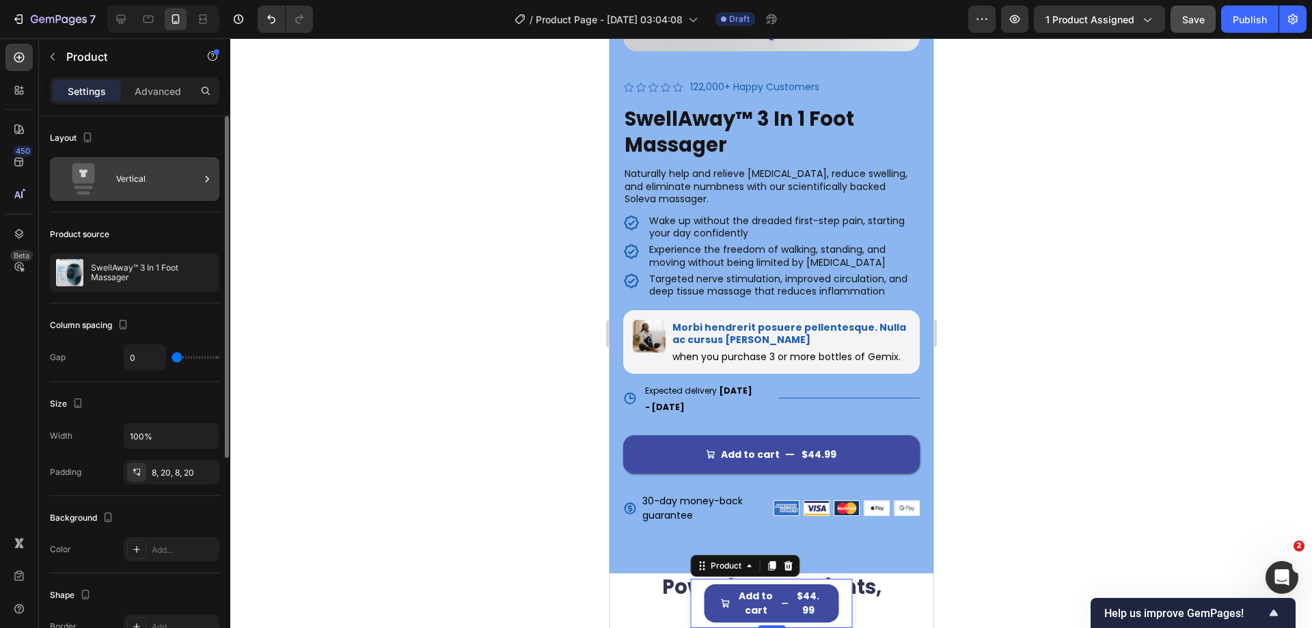
click at [155, 187] on div "Vertical" at bounding box center [157, 178] width 83 height 31
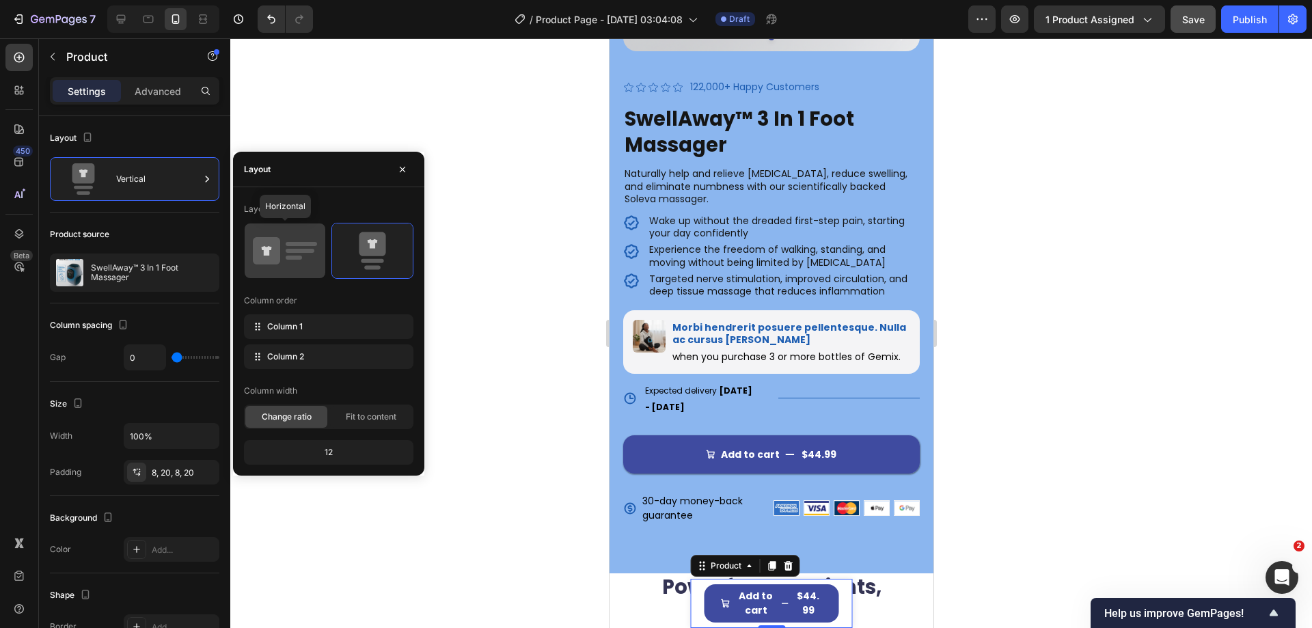
click at [283, 262] on icon at bounding box center [285, 251] width 64 height 38
type input "12"
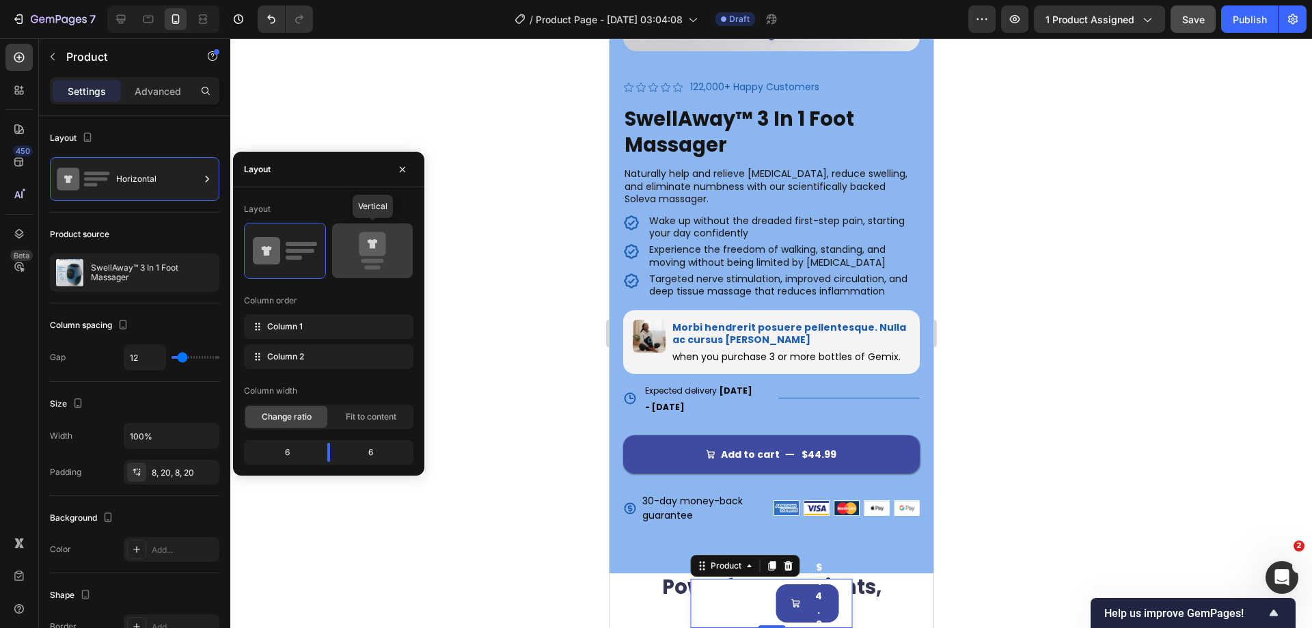
click at [344, 249] on icon at bounding box center [372, 251] width 64 height 38
type input "0"
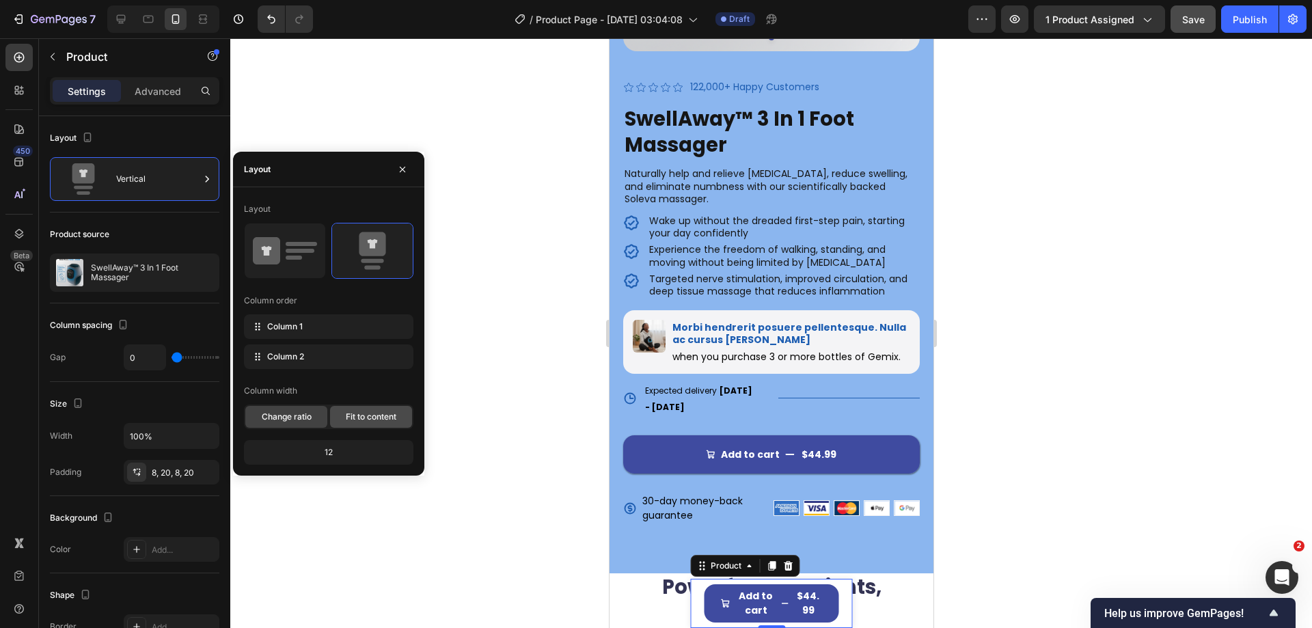
click at [361, 415] on span "Fit to content" at bounding box center [371, 417] width 51 height 12
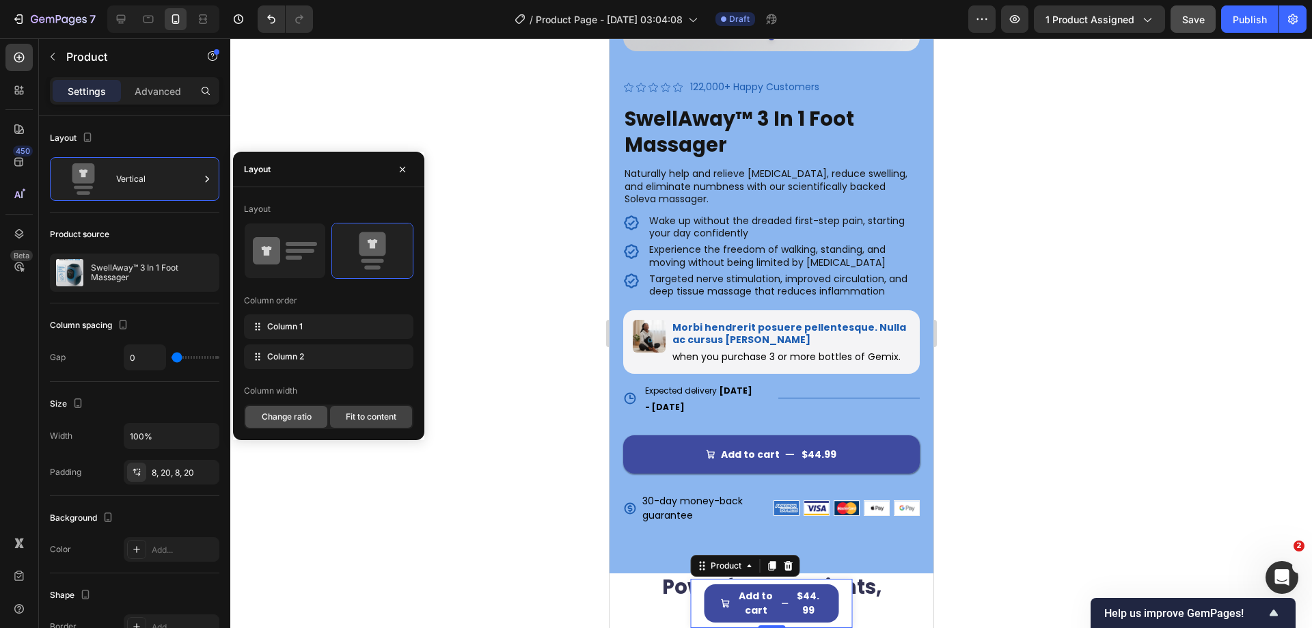
click at [304, 414] on span "Change ratio" at bounding box center [287, 417] width 50 height 12
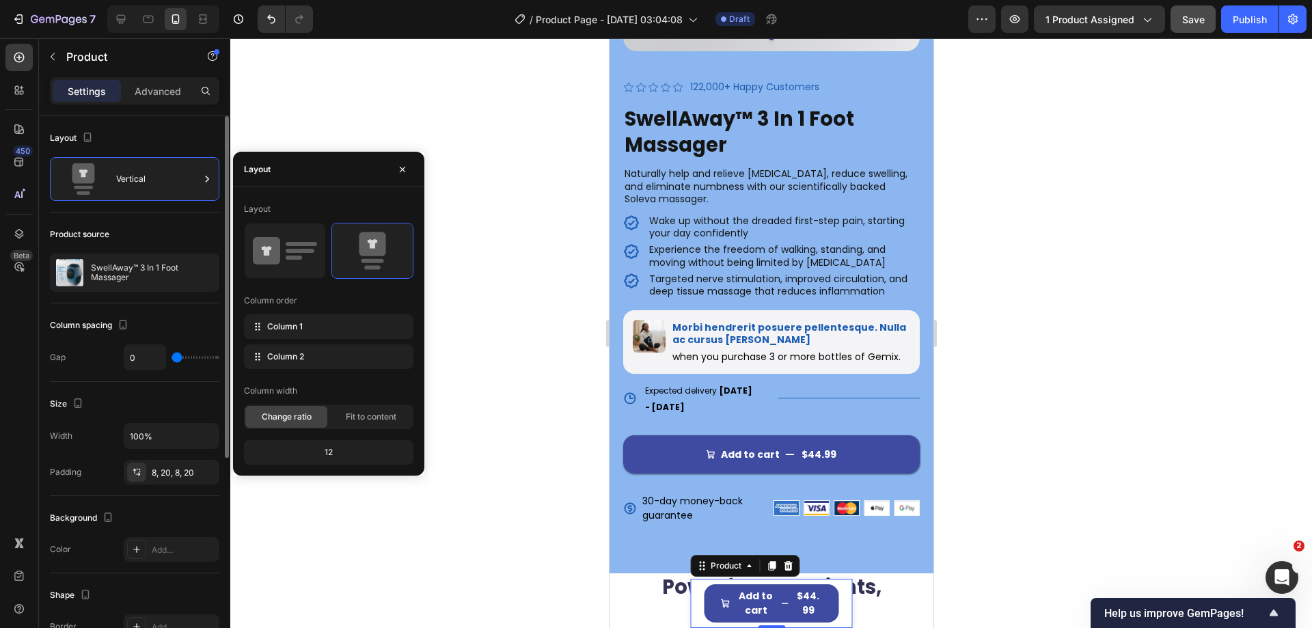
click at [89, 459] on div "Width 100% Padding 8, 20, 8, 20" at bounding box center [134, 453] width 169 height 61
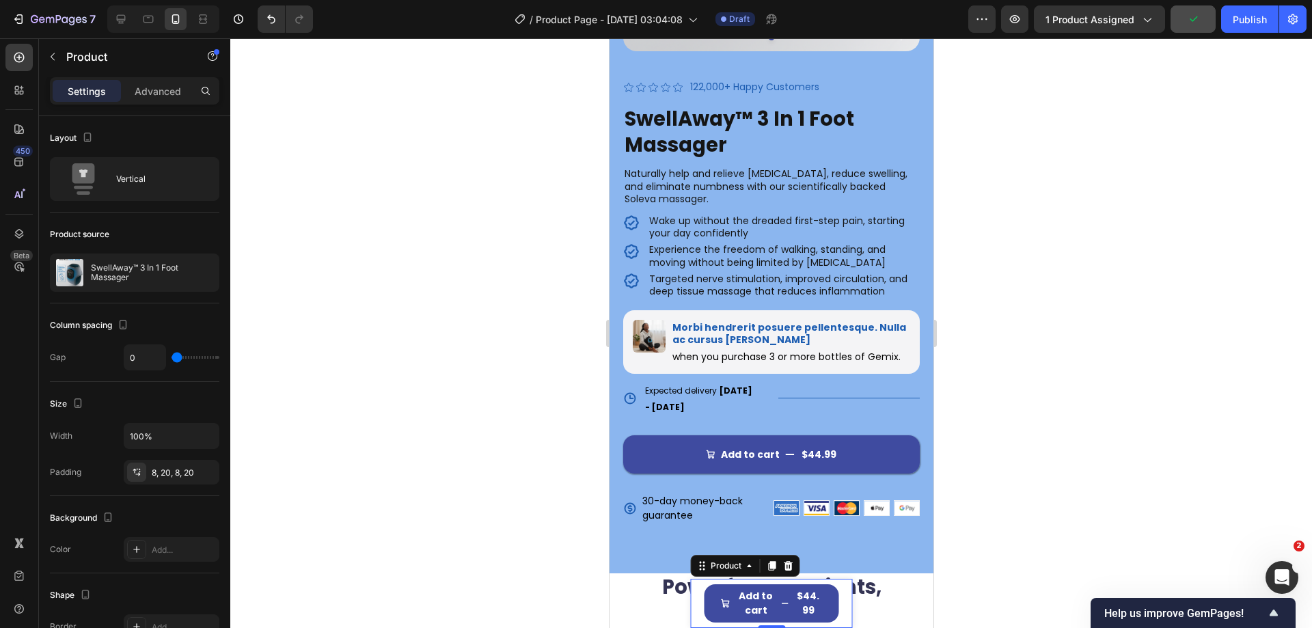
click at [838, 601] on div "Product Images SwellAway™ 3 In 1 Foot Massager Product Title $44.99 Product Pri…" at bounding box center [771, 603] width 162 height 49
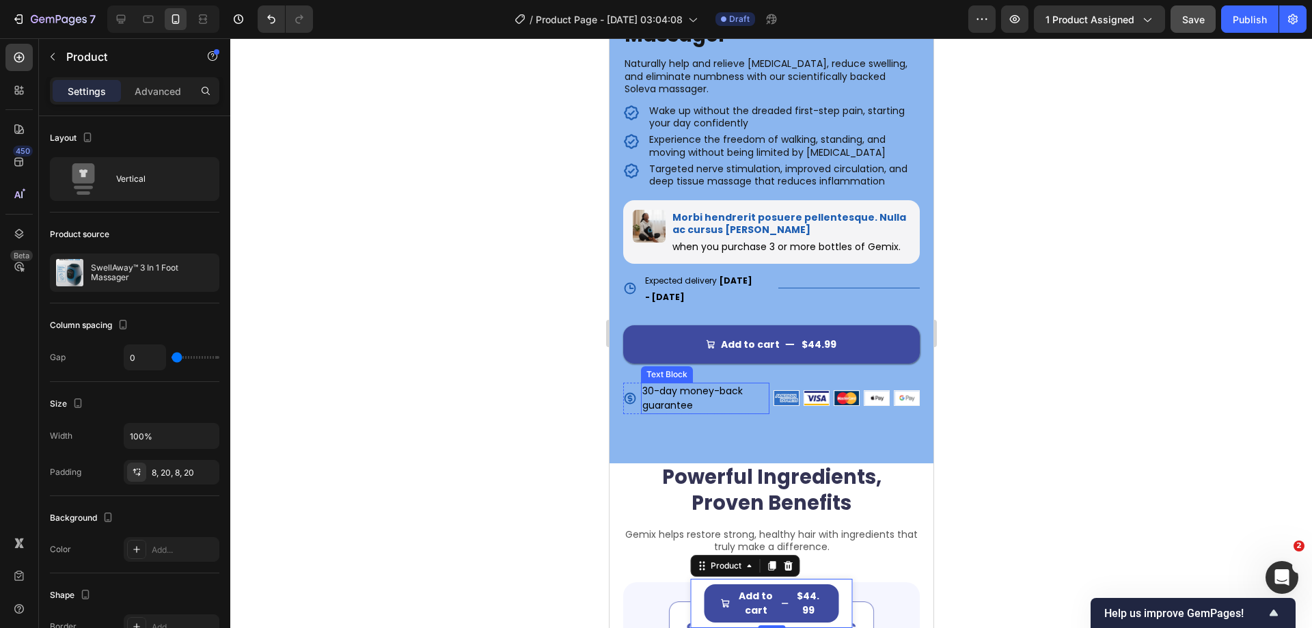
scroll to position [478, 0]
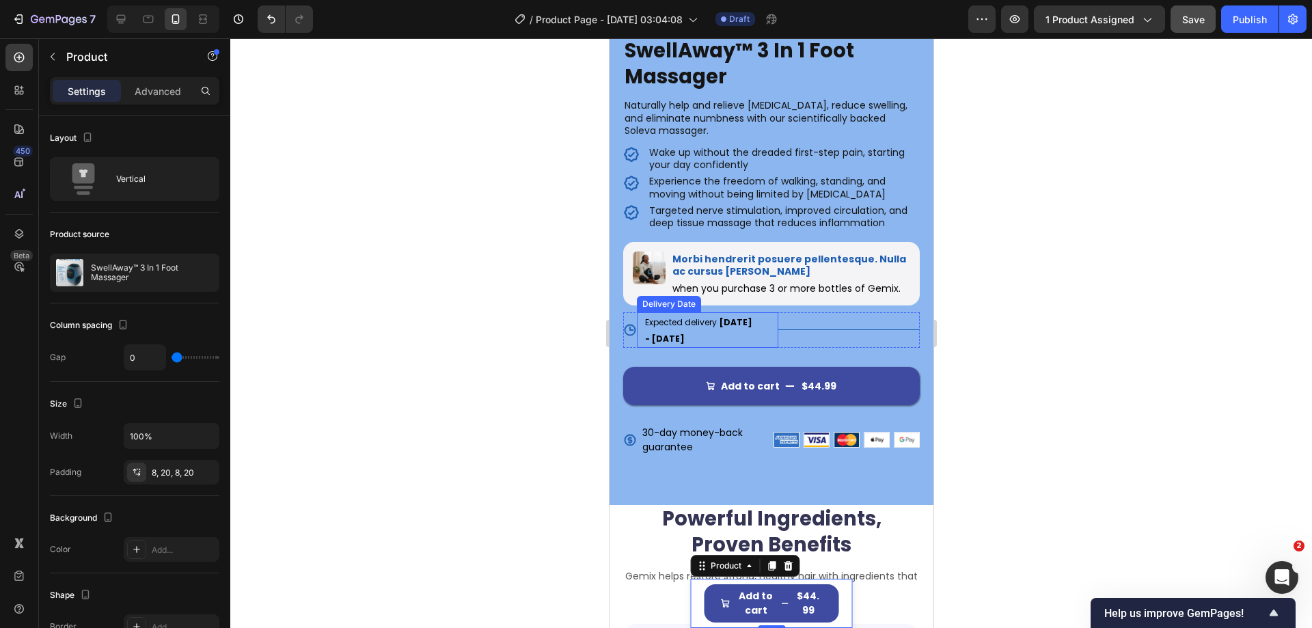
click at [676, 327] on div "Expected delivery [DATE] - [DATE]" at bounding box center [700, 330] width 115 height 36
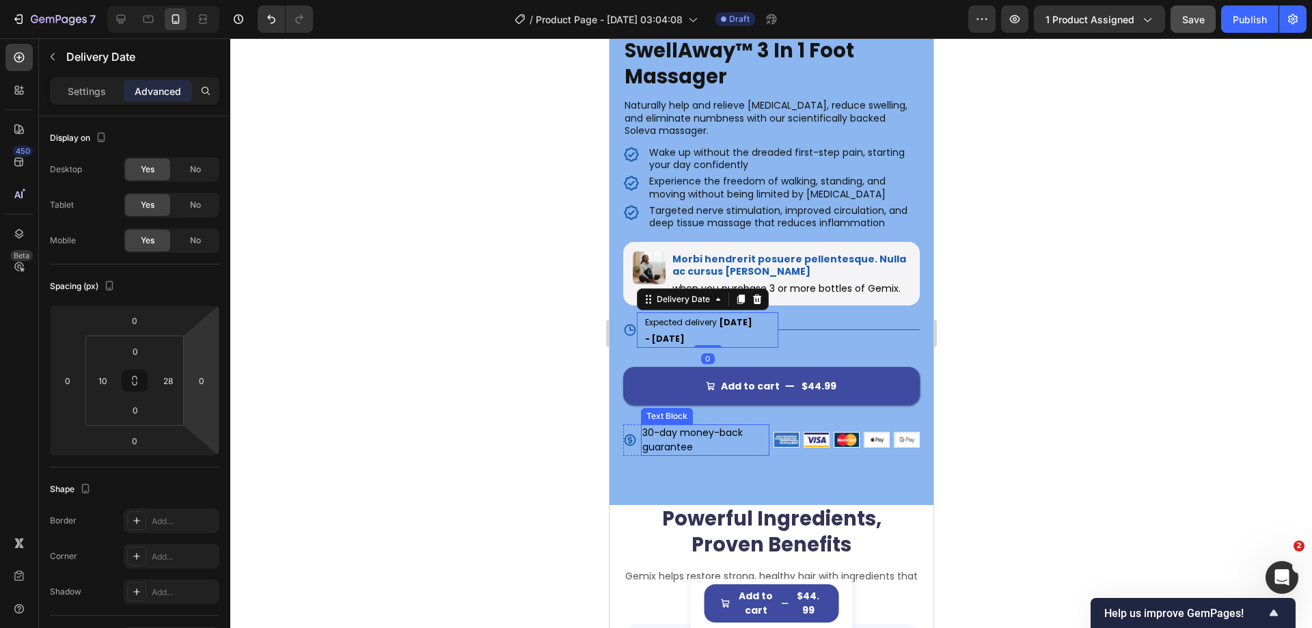
click at [714, 426] on p "30-day money-back guarantee" at bounding box center [705, 440] width 126 height 29
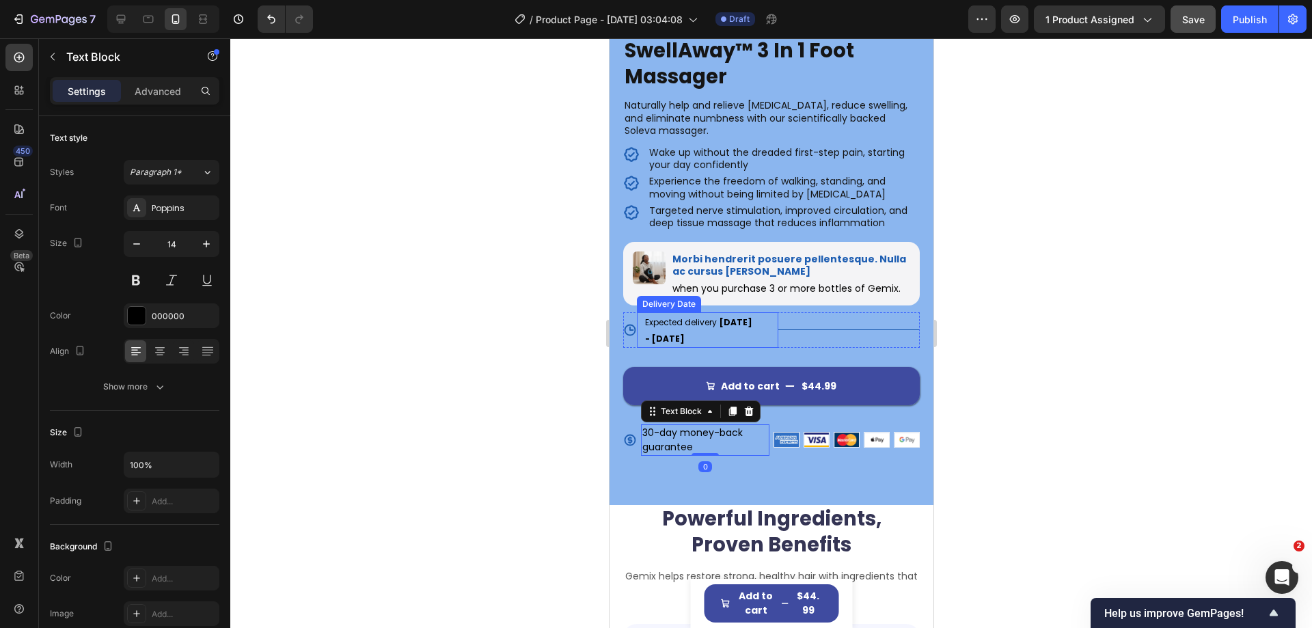
click at [698, 316] on span "Expected delivery" at bounding box center [680, 322] width 72 height 12
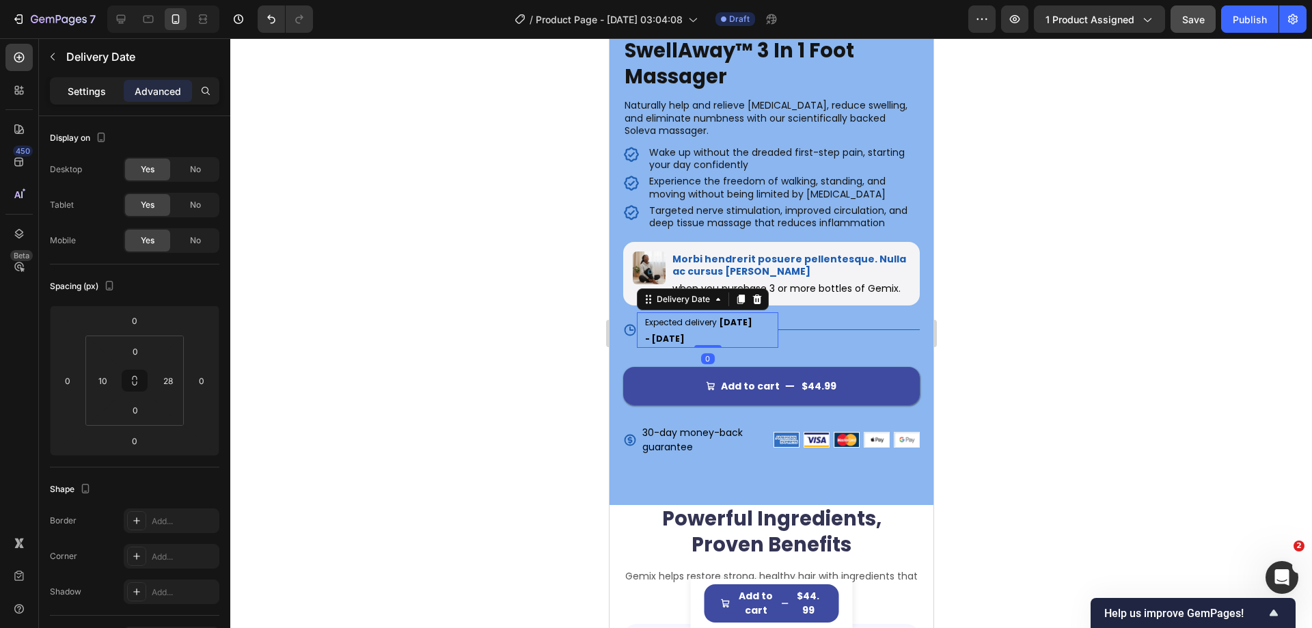
click at [77, 96] on p "Settings" at bounding box center [87, 91] width 38 height 14
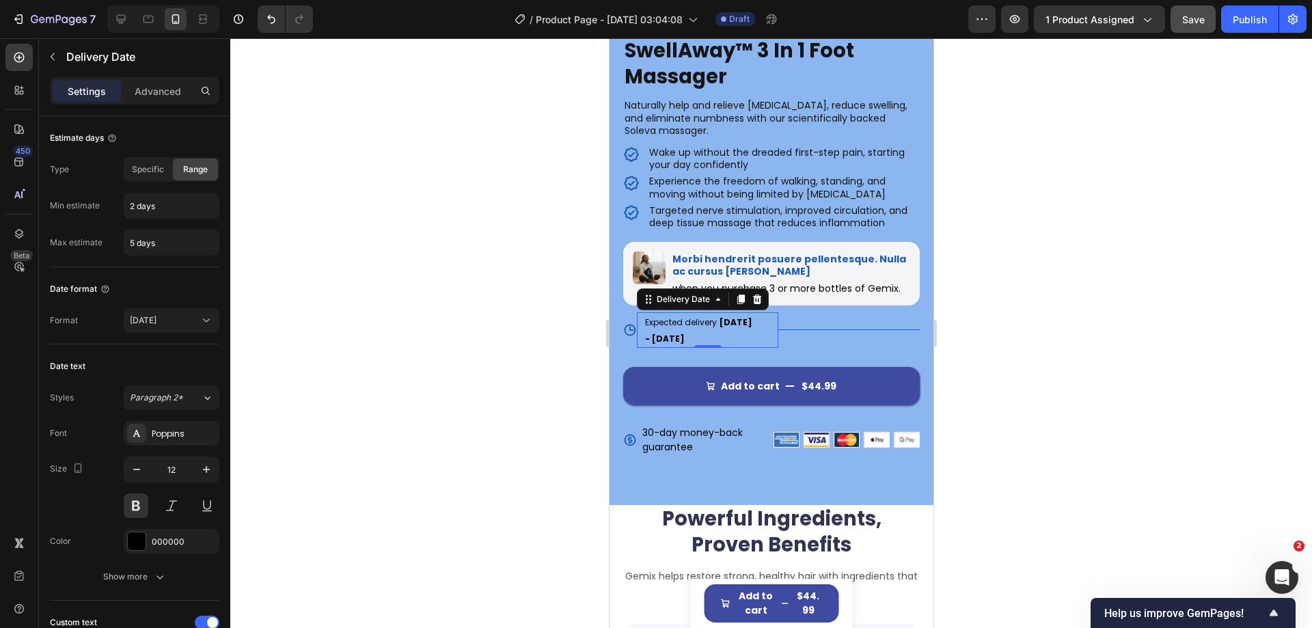
click at [681, 316] on span "Expected delivery" at bounding box center [680, 322] width 72 height 12
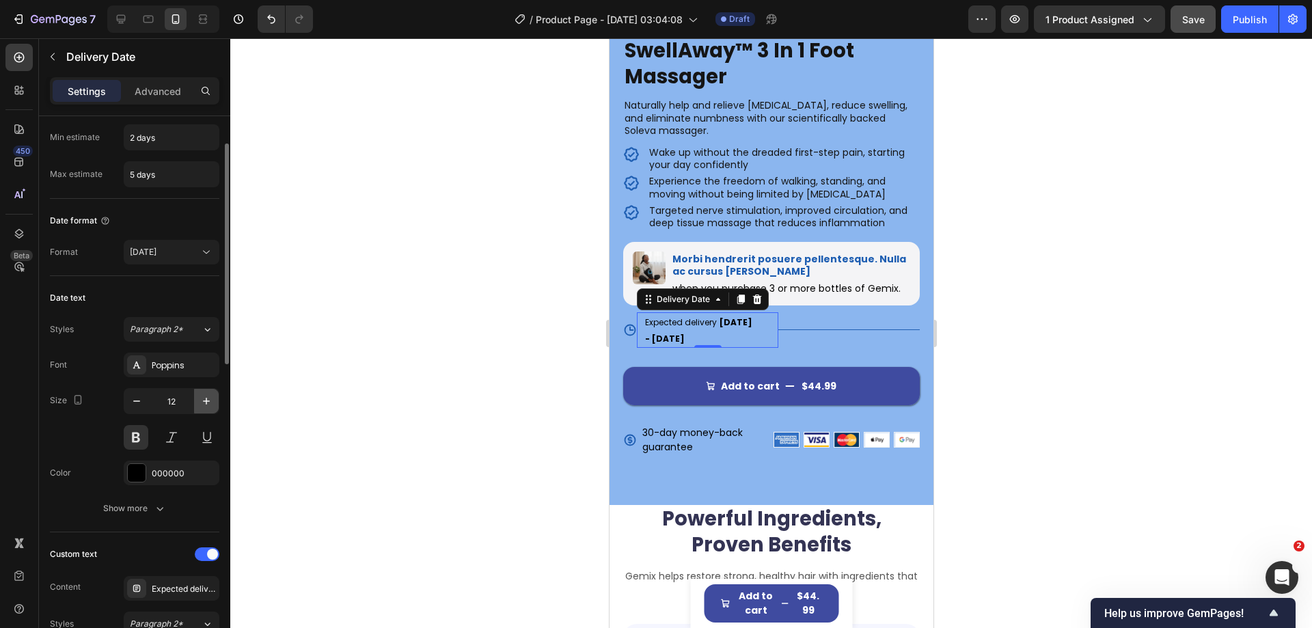
click at [204, 399] on icon "button" at bounding box center [207, 401] width 14 height 14
click at [133, 397] on icon "button" at bounding box center [137, 401] width 14 height 14
click at [200, 400] on icon "button" at bounding box center [207, 401] width 14 height 14
type input "14"
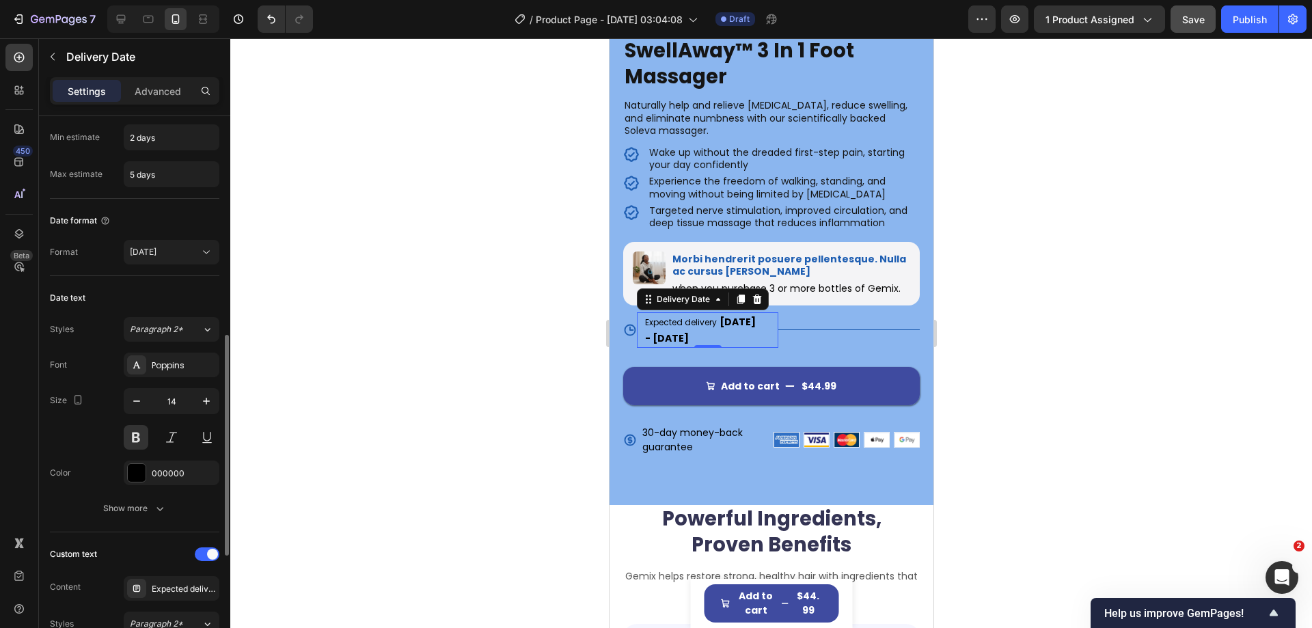
scroll to position [273, 0]
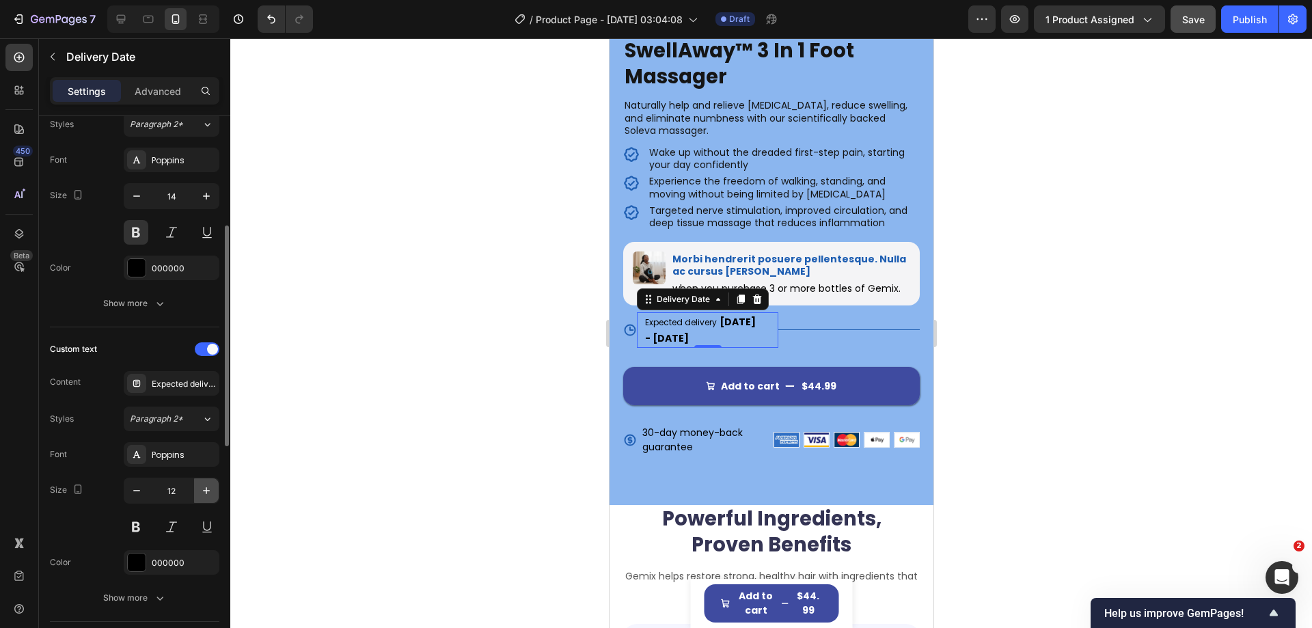
click at [211, 489] on icon "button" at bounding box center [207, 491] width 14 height 14
type input "14"
click at [314, 411] on div at bounding box center [771, 333] width 1082 height 590
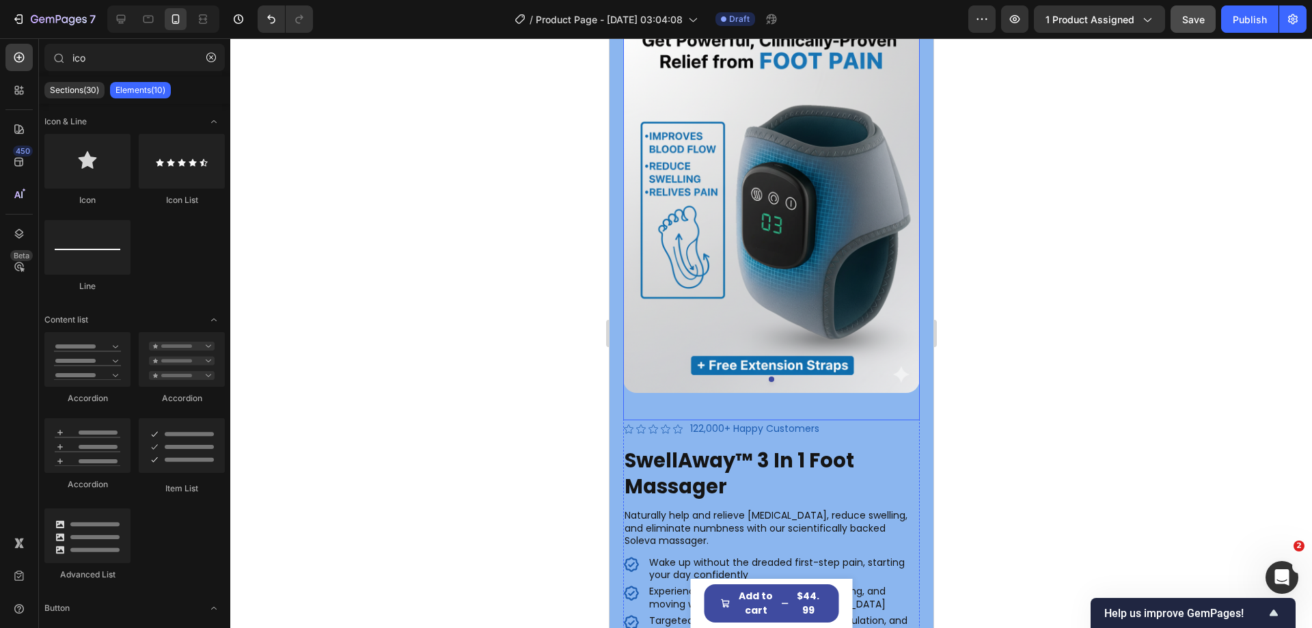
scroll to position [0, 0]
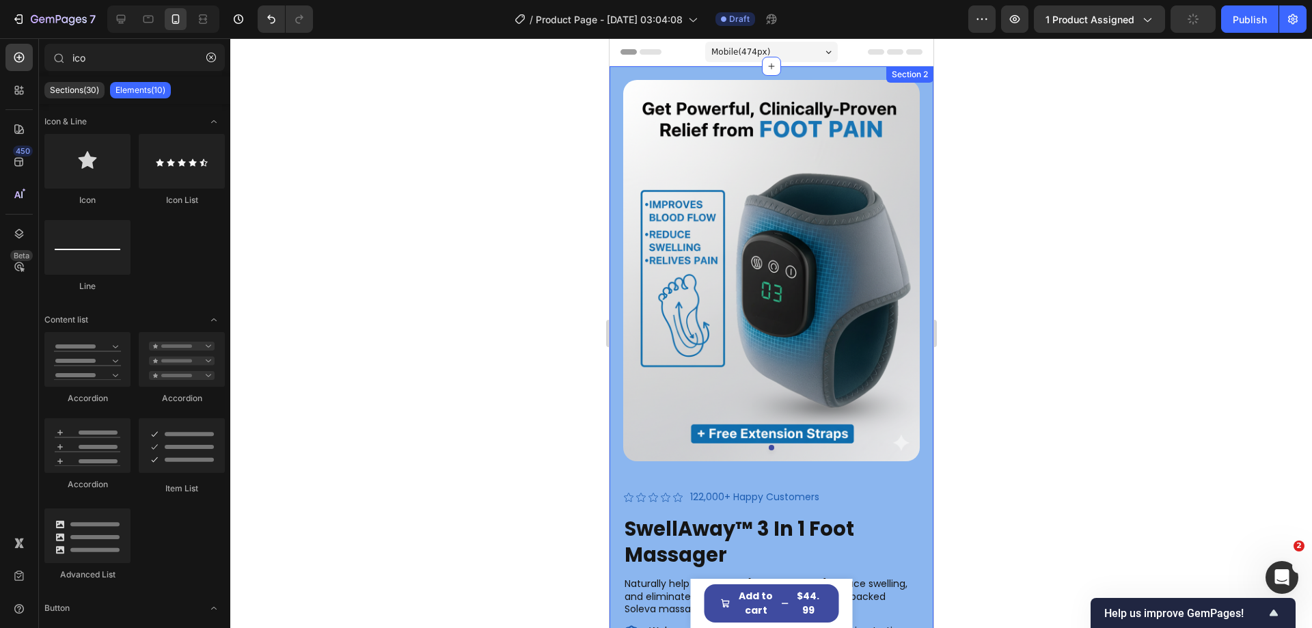
click at [813, 73] on div "Product Images Icon Icon Icon Icon Icon Icon List 122,000+ Happy Customers Text…" at bounding box center [771, 524] width 324 height 917
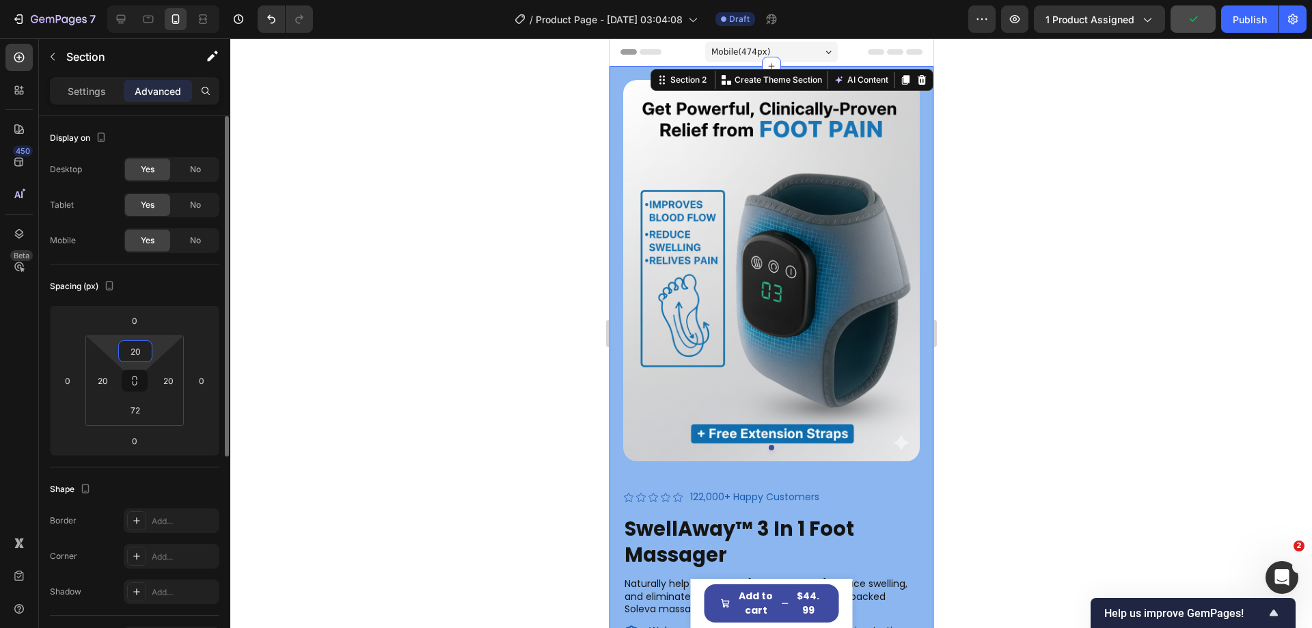
click at [131, 357] on input "20" at bounding box center [135, 351] width 27 height 20
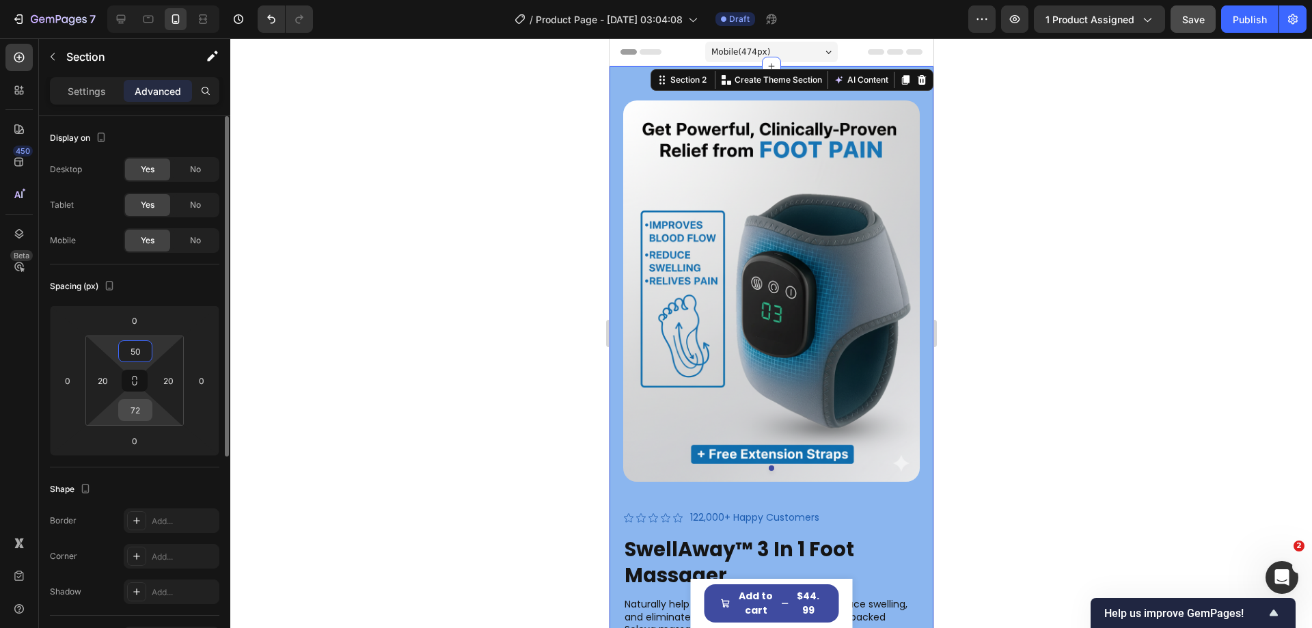
type input "50"
click at [135, 416] on input "72" at bounding box center [135, 410] width 27 height 20
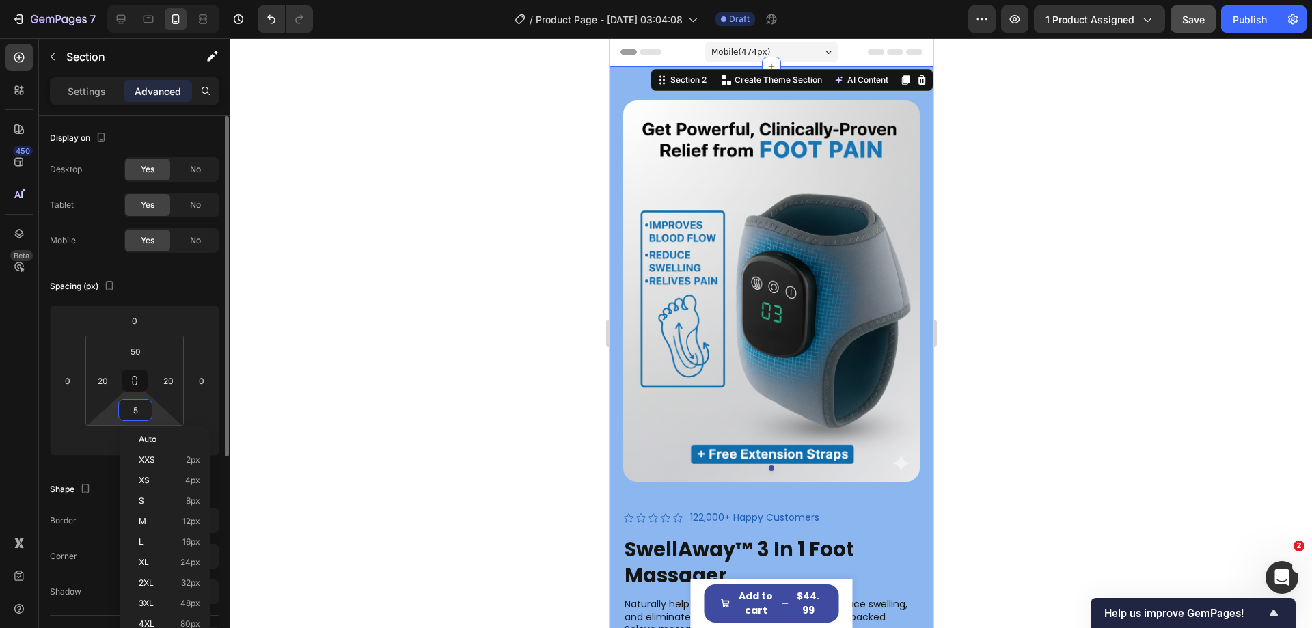
type input "50"
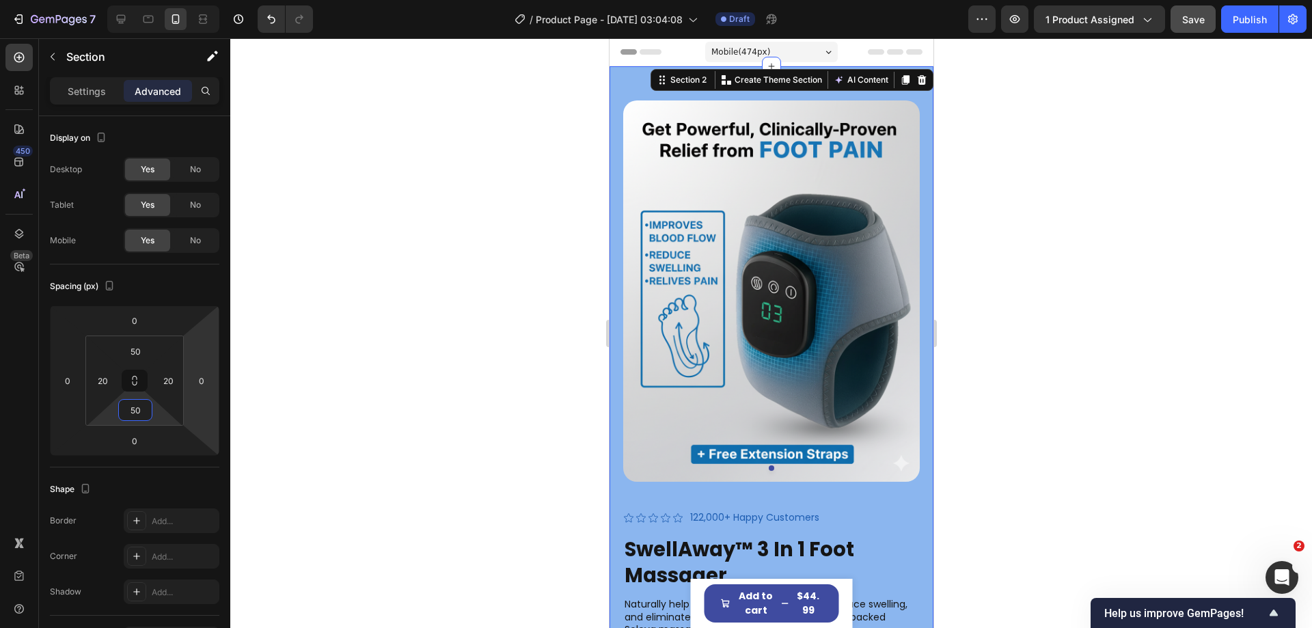
click at [340, 238] on div at bounding box center [771, 333] width 1082 height 590
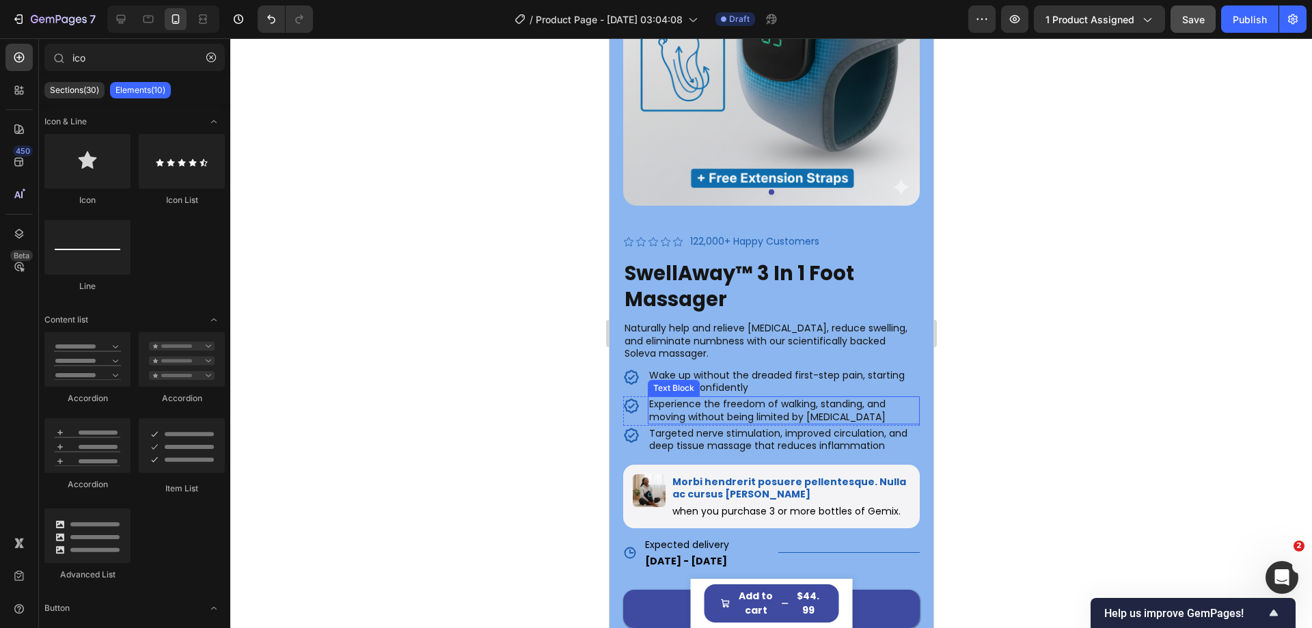
scroll to position [273, 0]
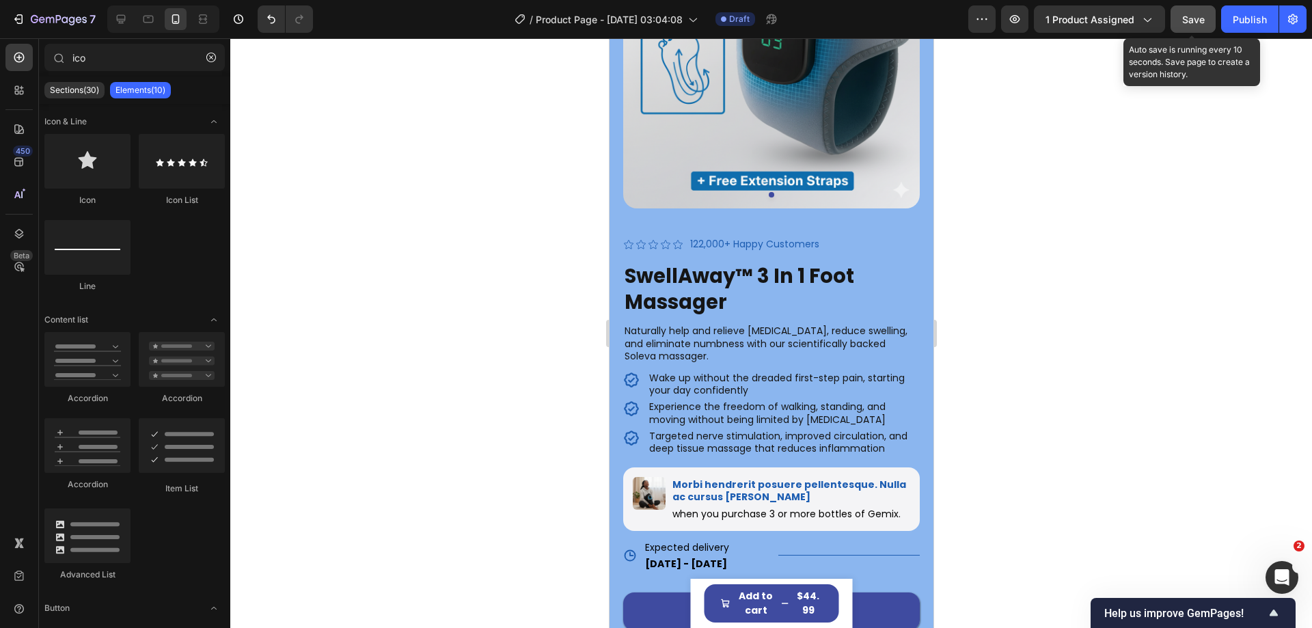
click at [1188, 21] on span "Save" at bounding box center [1193, 20] width 23 height 12
click at [1209, 22] on button "Save" at bounding box center [1193, 18] width 45 height 27
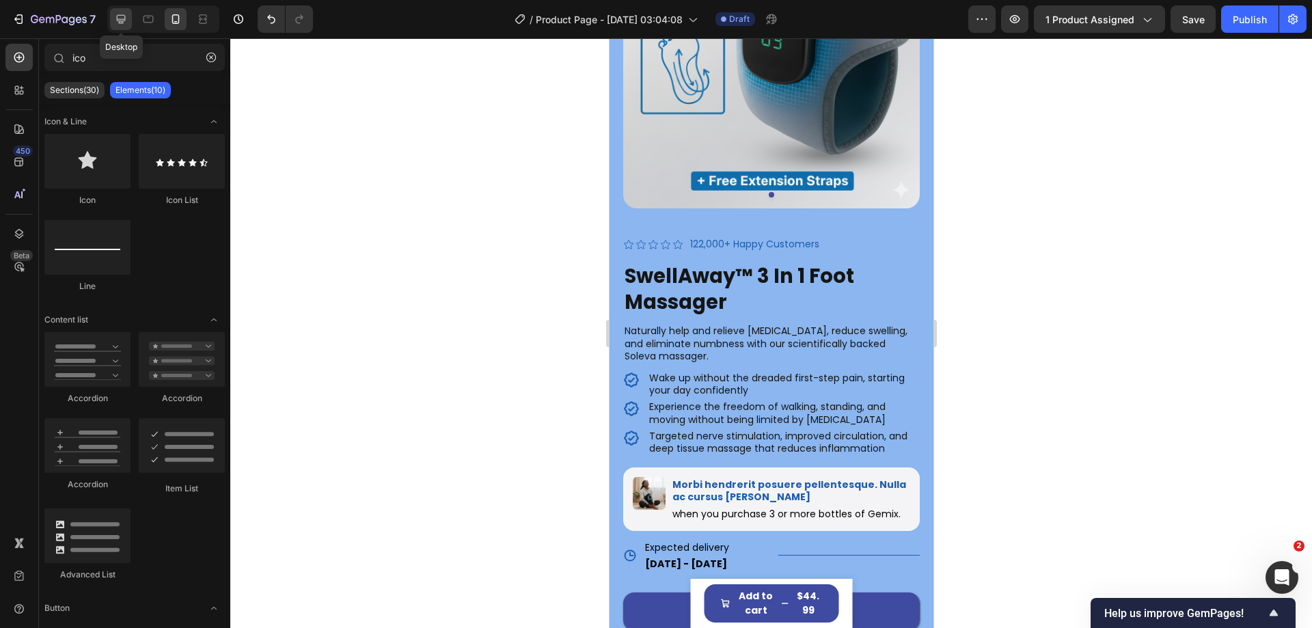
click at [129, 25] on div at bounding box center [121, 19] width 22 height 22
